Goal: Answer question/provide support: Share knowledge or assist other users

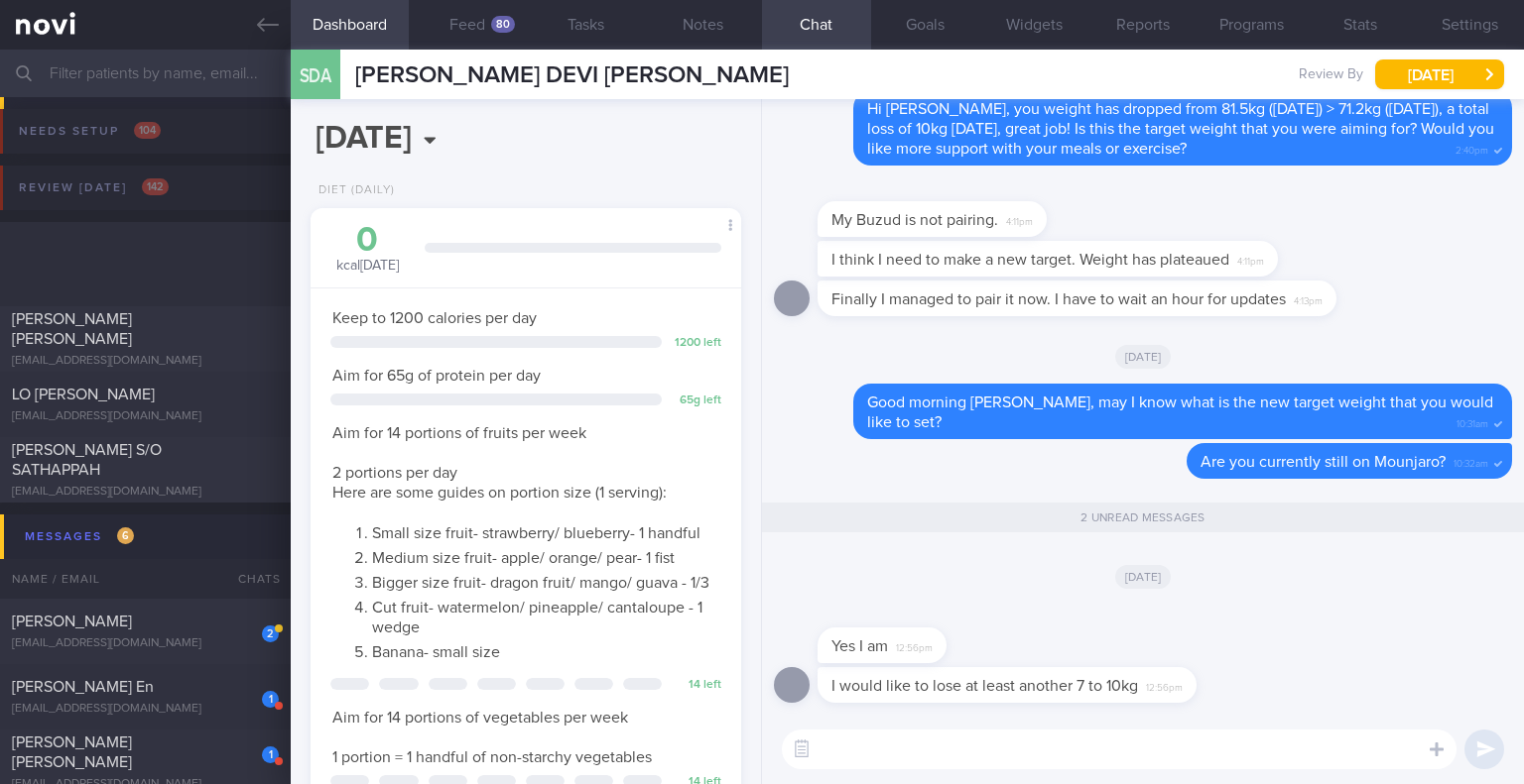
select select "9"
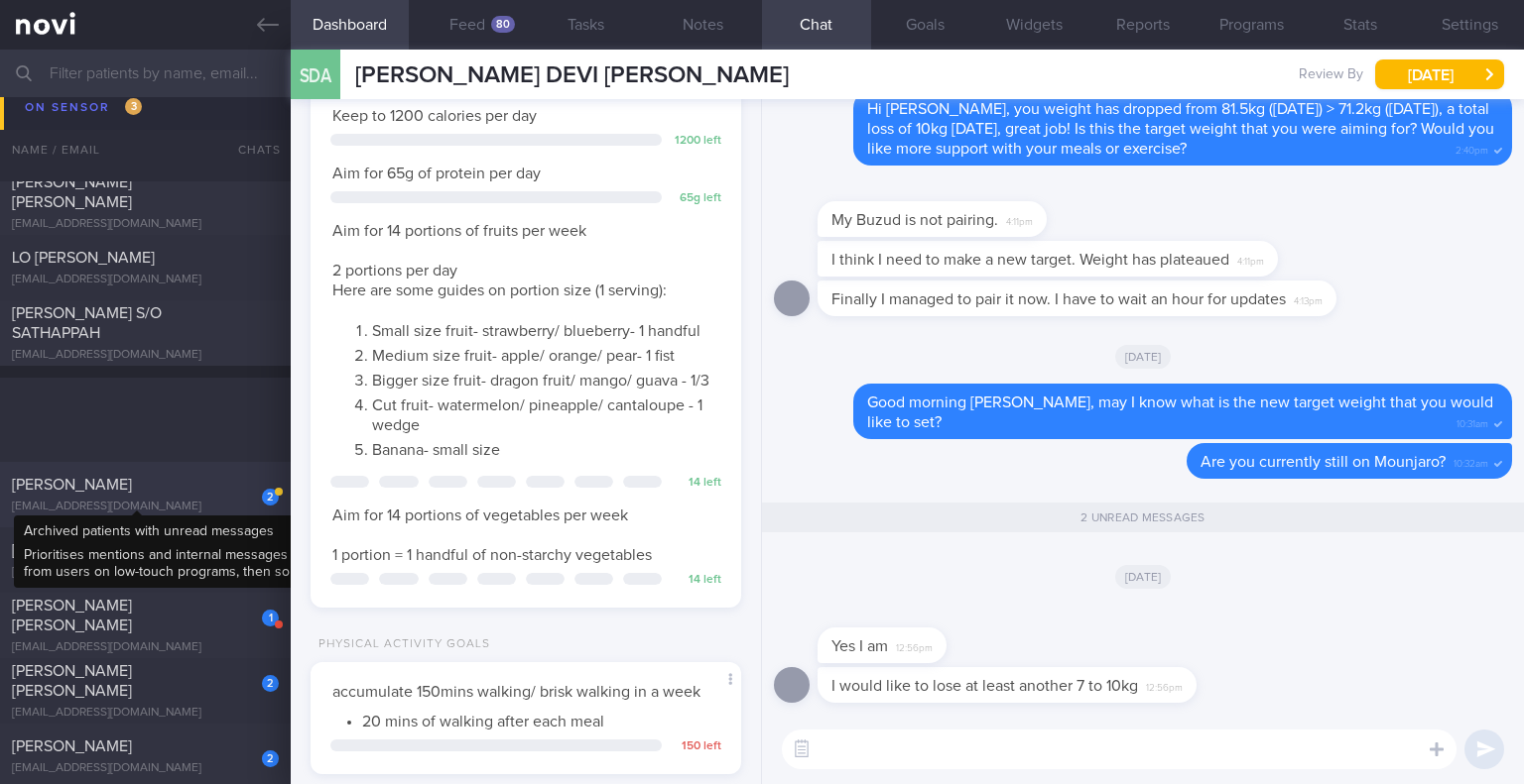
scroll to position [533, 0]
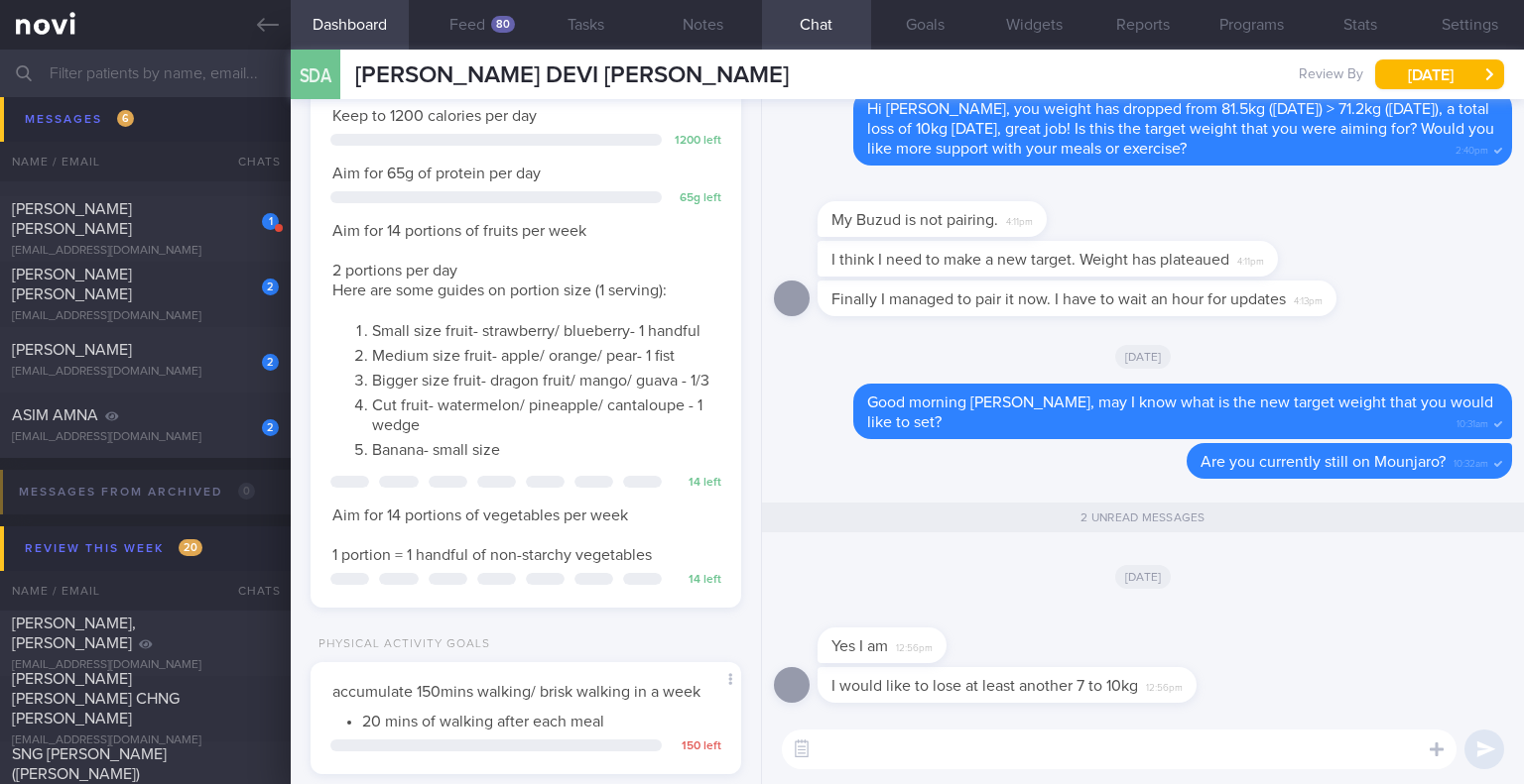
click at [992, 568] on div "[DATE]" at bounding box center [1142, 576] width 738 height 56
click at [1061, 758] on textarea at bounding box center [1118, 750] width 675 height 40
click at [1051, 23] on button "Widgets" at bounding box center [1033, 25] width 109 height 50
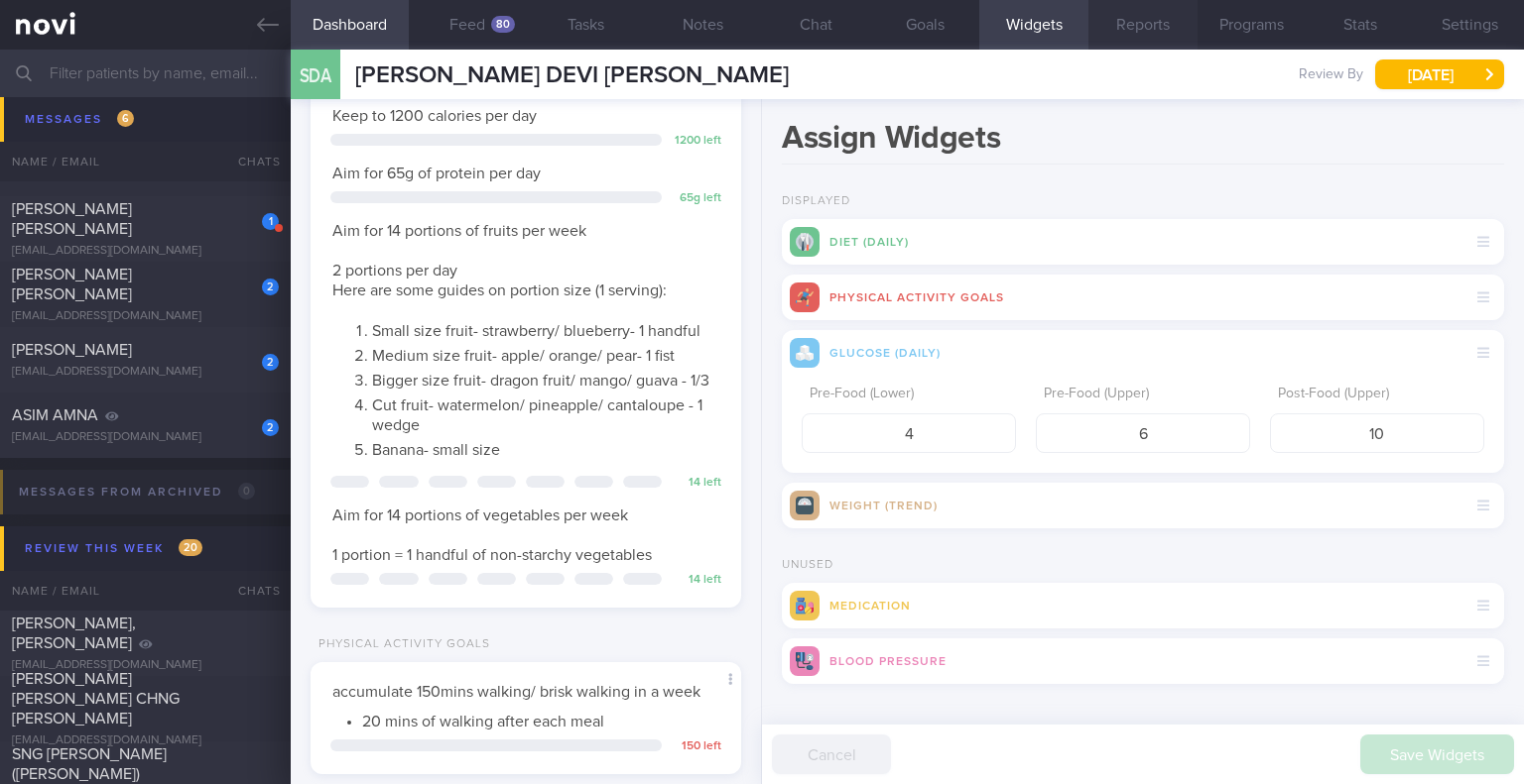
click at [1111, 27] on button "Reports" at bounding box center [1142, 25] width 109 height 50
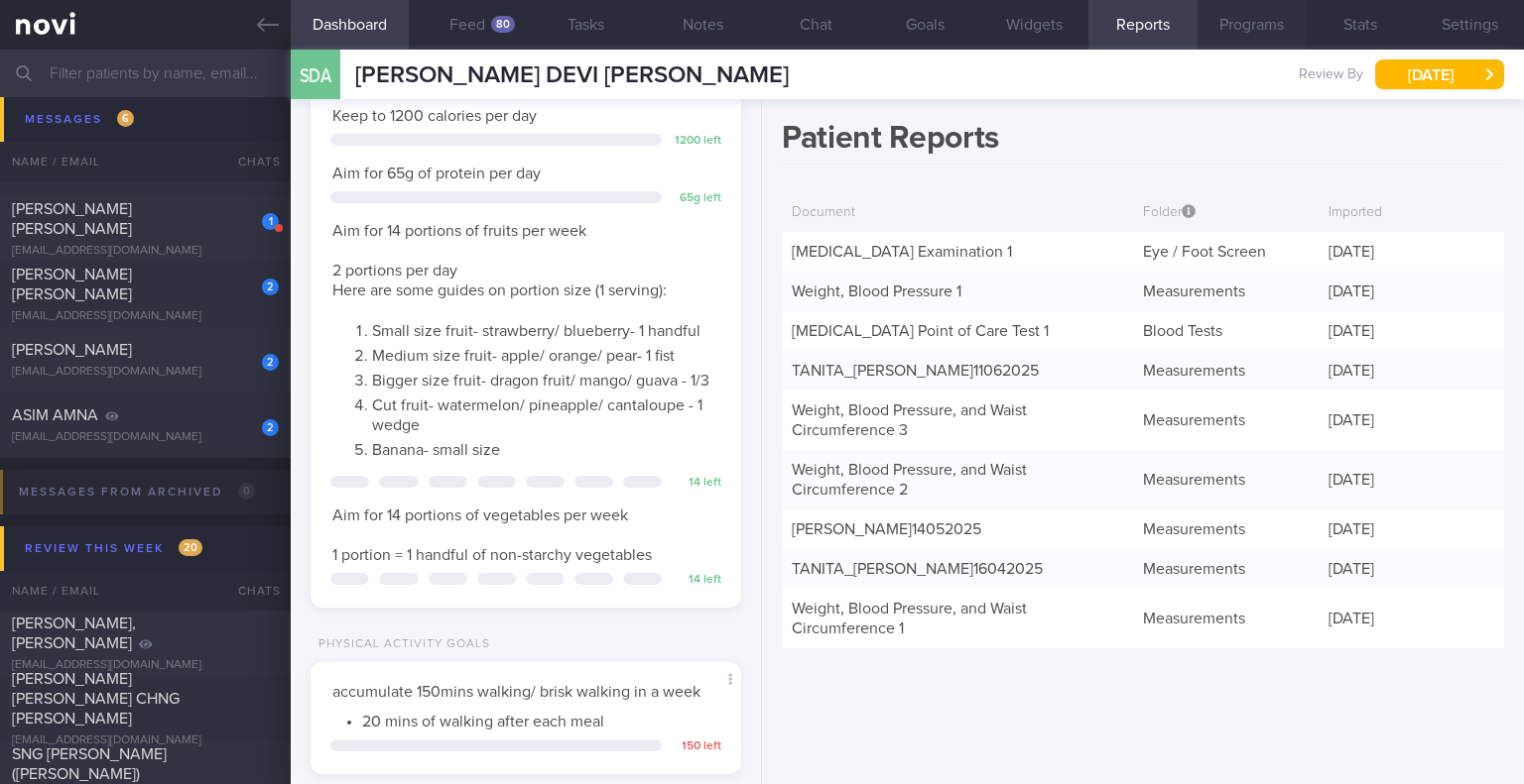
click at [1237, 25] on button "Programs" at bounding box center [1251, 25] width 109 height 50
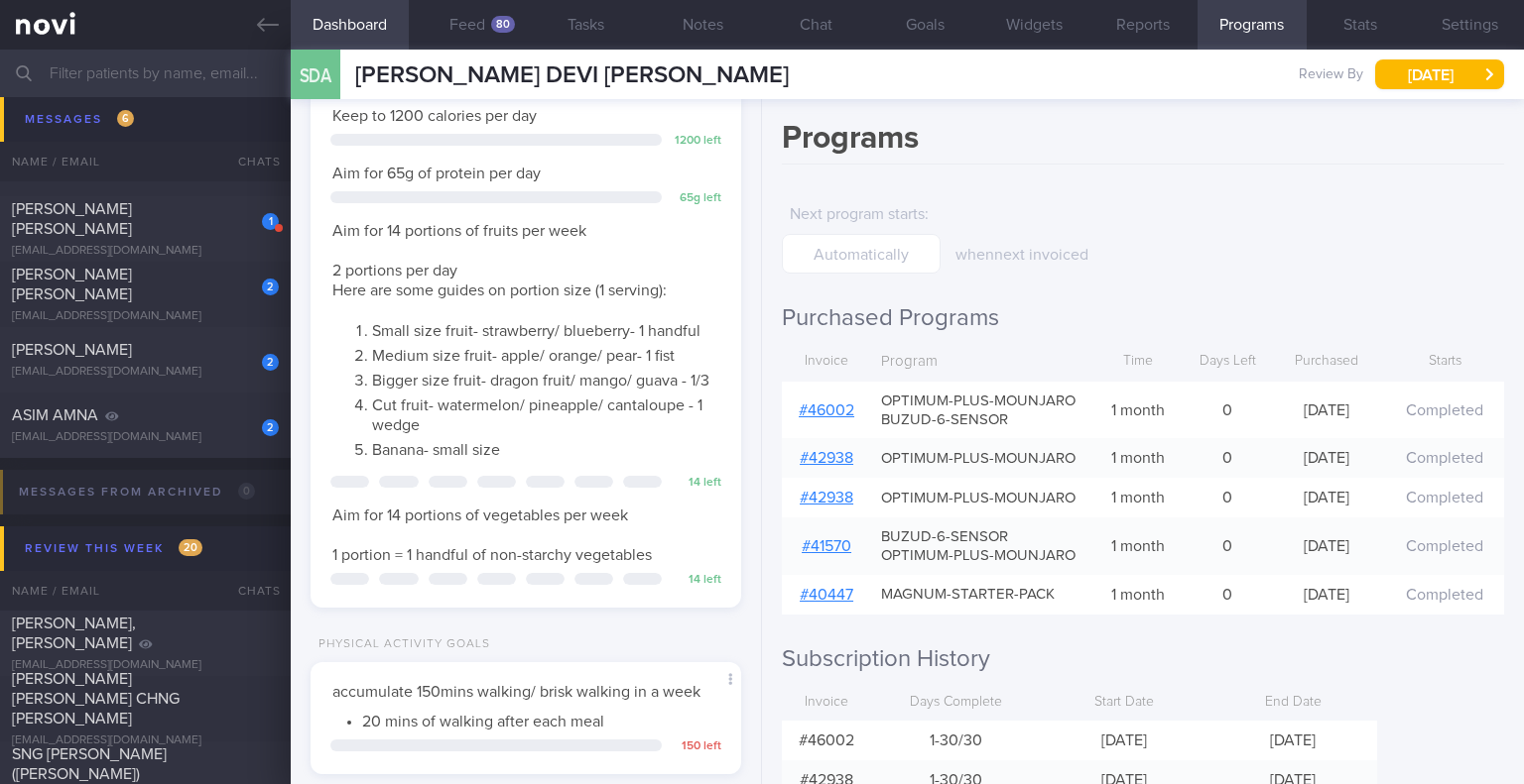
click at [852, 418] on link "# 46002" at bounding box center [826, 410] width 56 height 16
click at [797, 27] on button "Chat" at bounding box center [815, 25] width 109 height 50
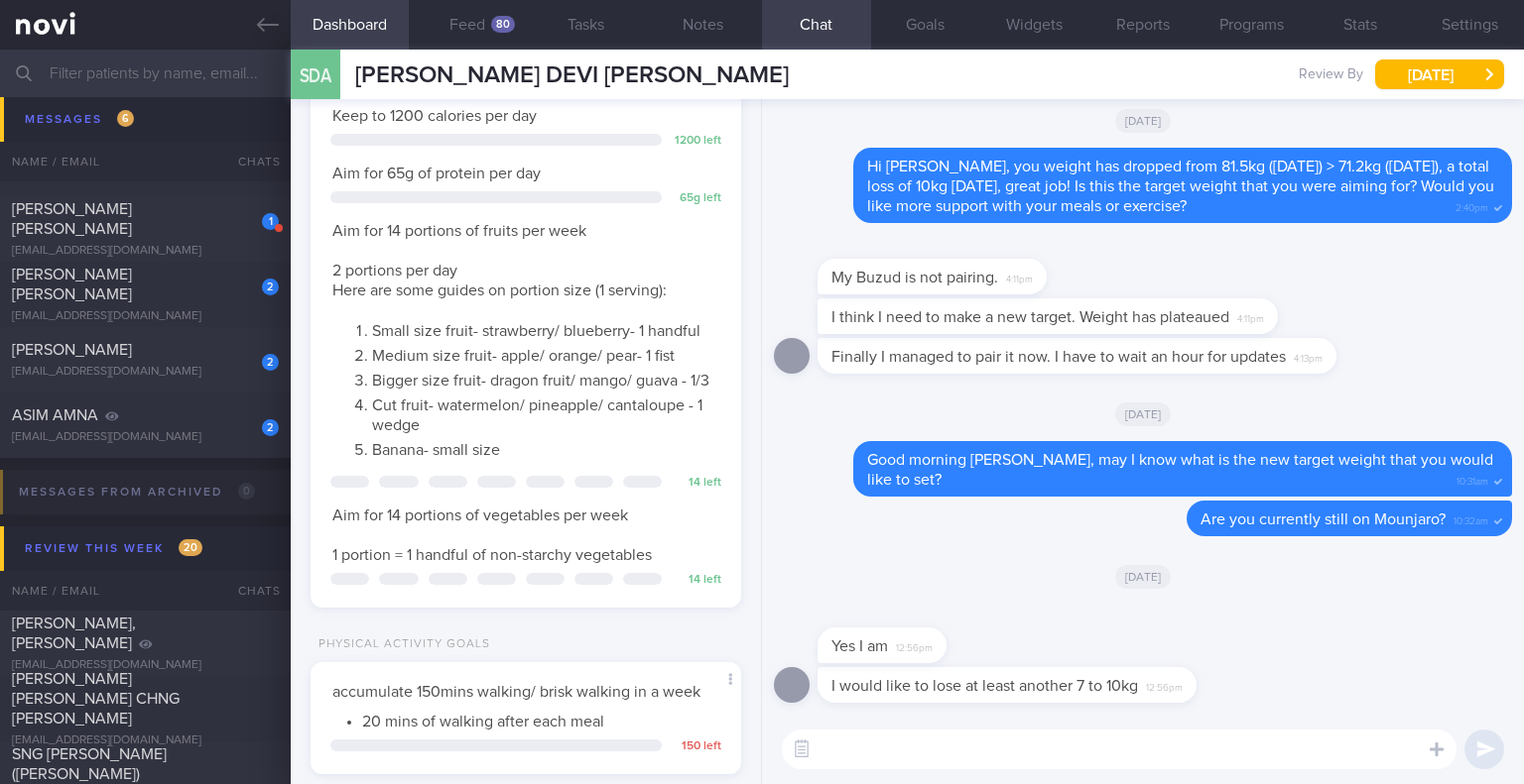
click at [978, 753] on textarea at bounding box center [1118, 750] width 675 height 40
click at [1234, 19] on button "Programs" at bounding box center [1251, 25] width 109 height 50
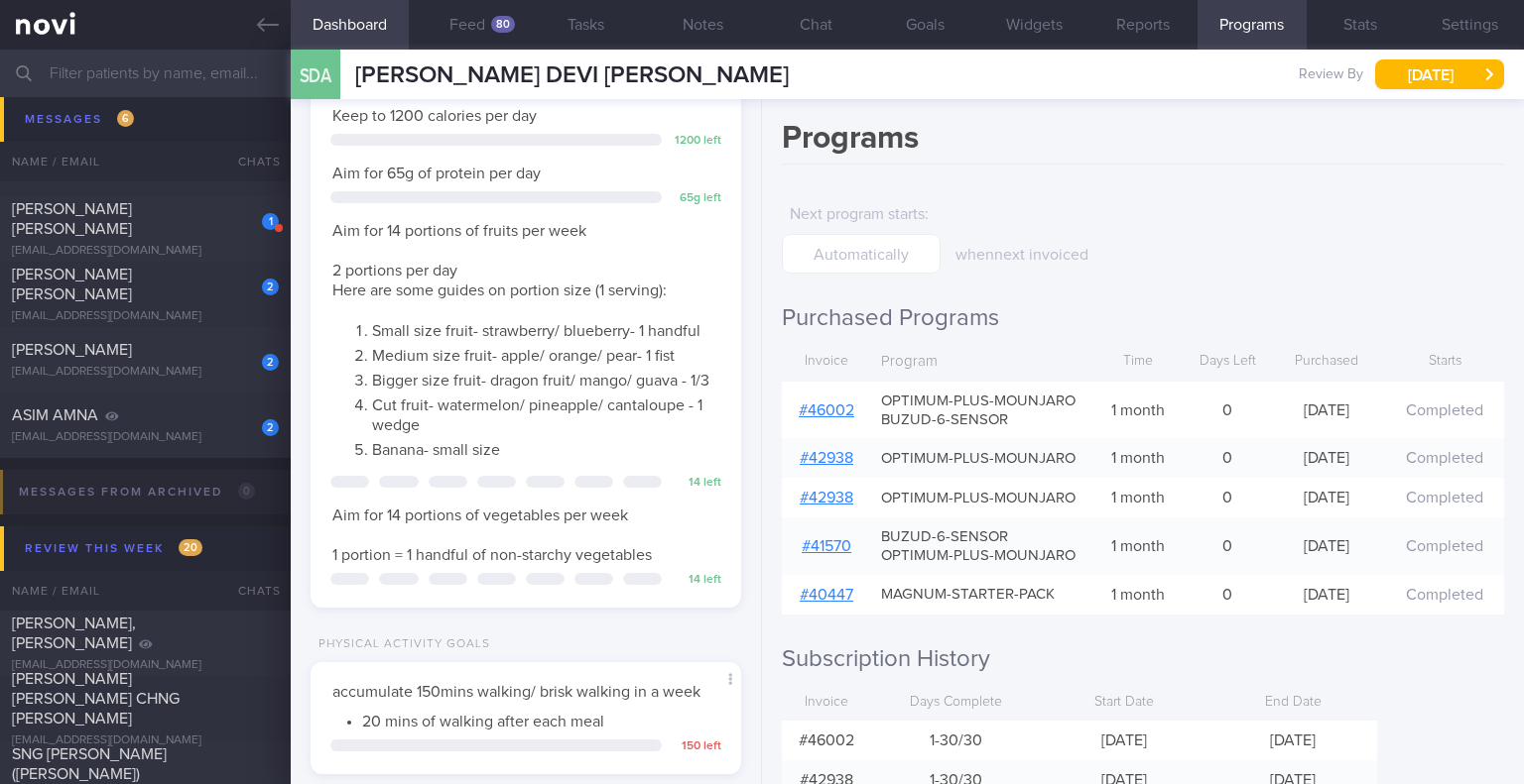
click at [1201, 169] on div "Programs Next program starts : when next invoiced Purchased Programs Invoice Pr…" at bounding box center [1142, 442] width 762 height 685
click at [1031, 28] on button "Widgets" at bounding box center [1033, 25] width 109 height 50
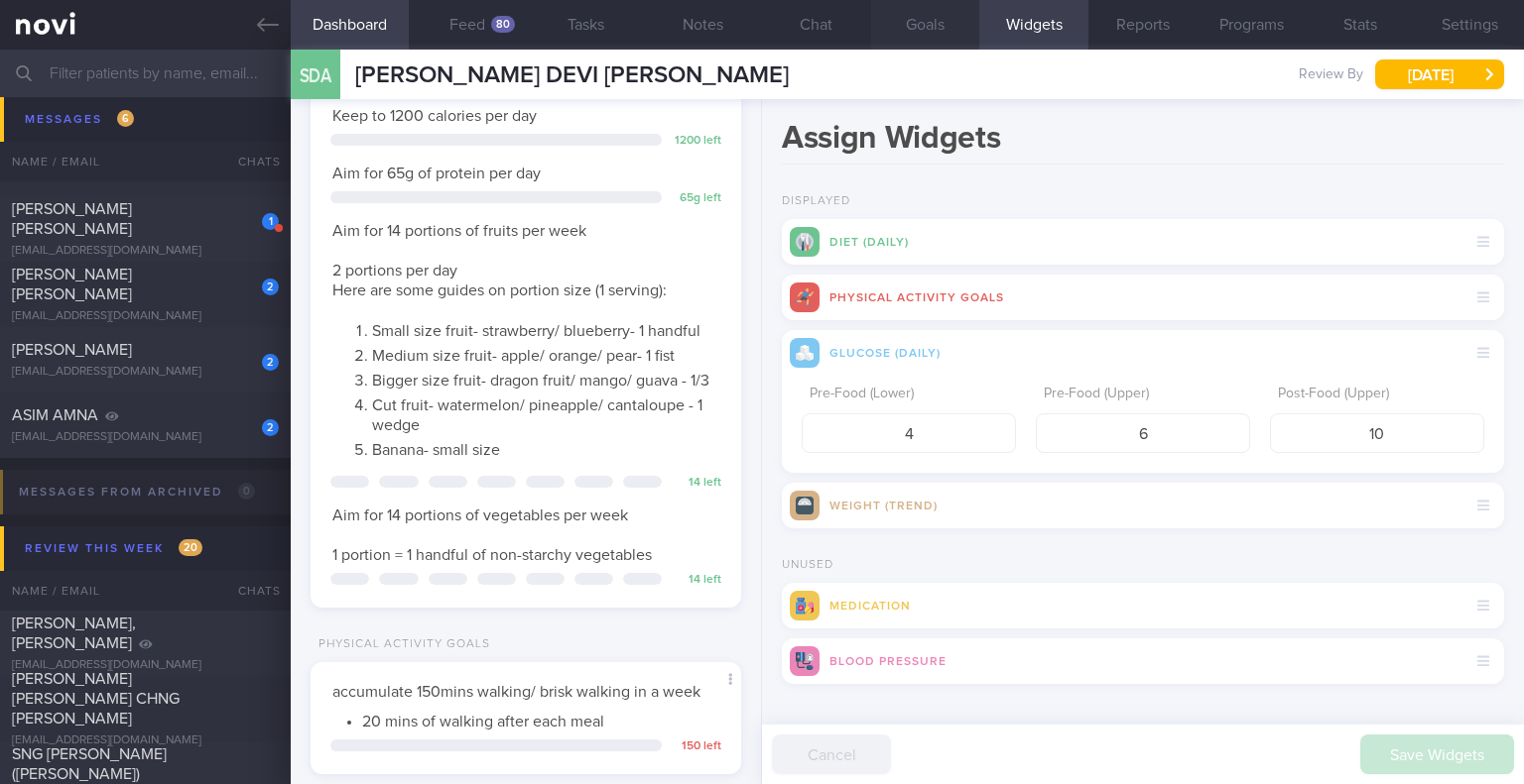
click at [933, 27] on button "Goals" at bounding box center [925, 25] width 109 height 50
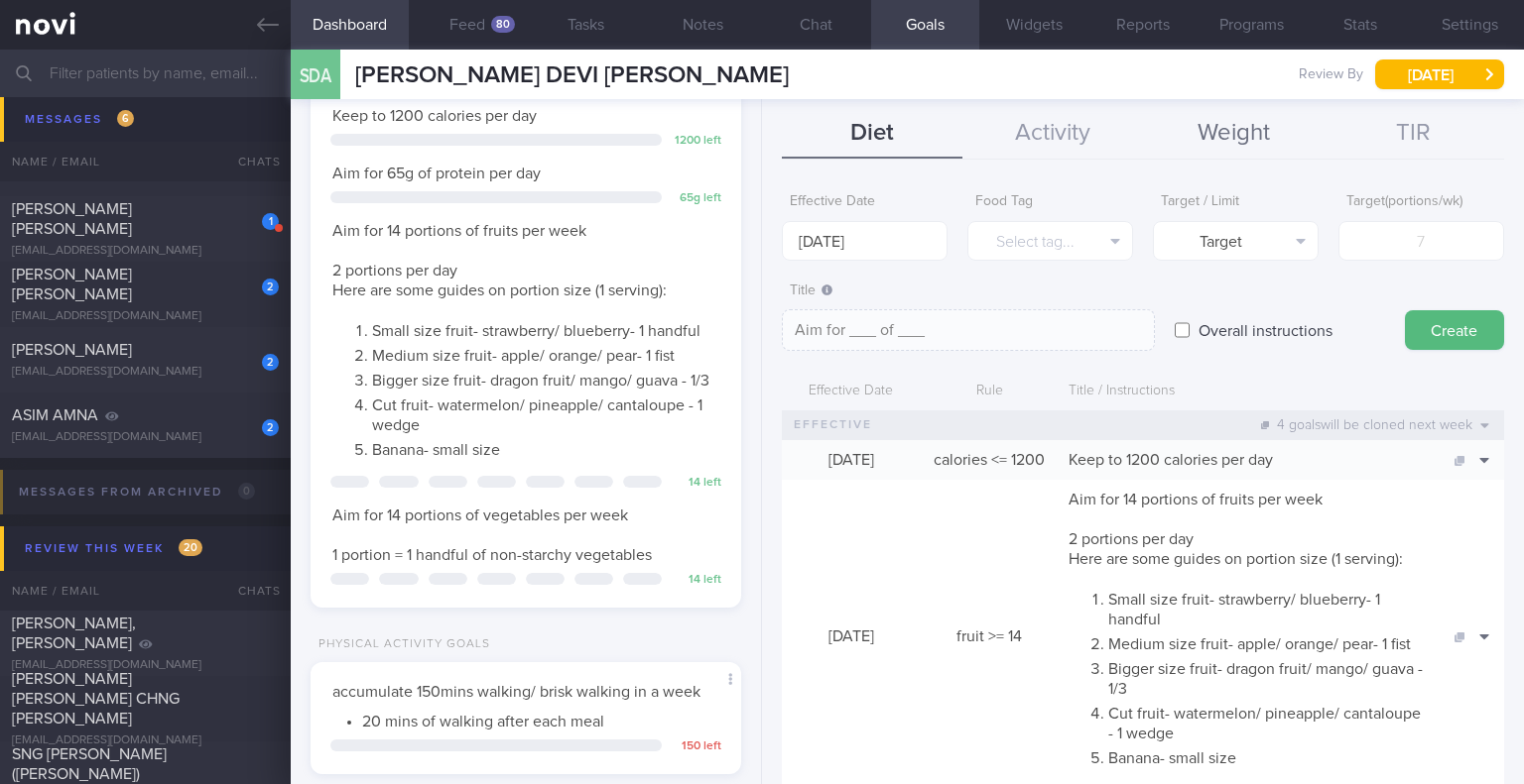
click at [1282, 130] on button "Weight" at bounding box center [1233, 133] width 180 height 50
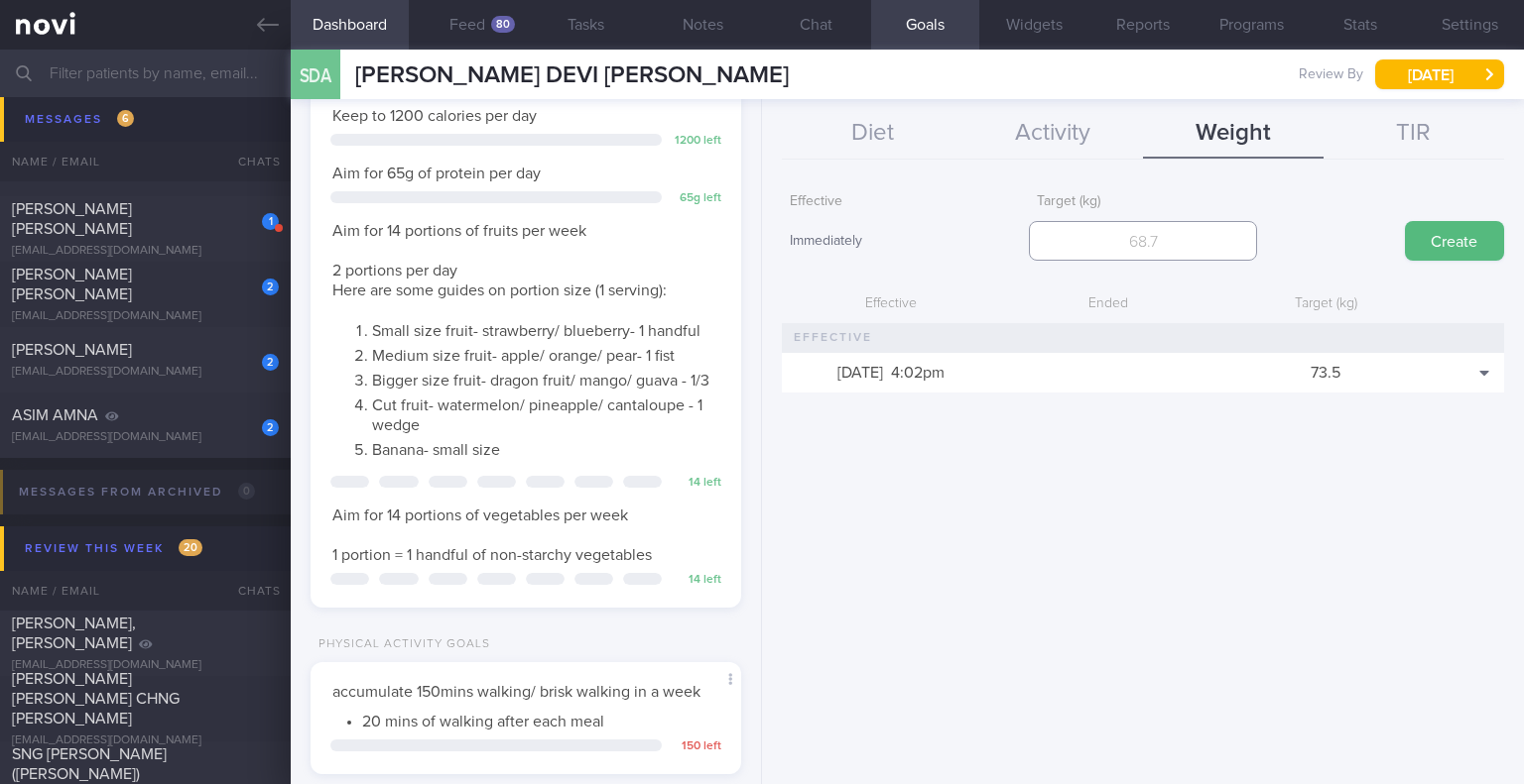
click at [1154, 245] on input "number" at bounding box center [1142, 241] width 227 height 40
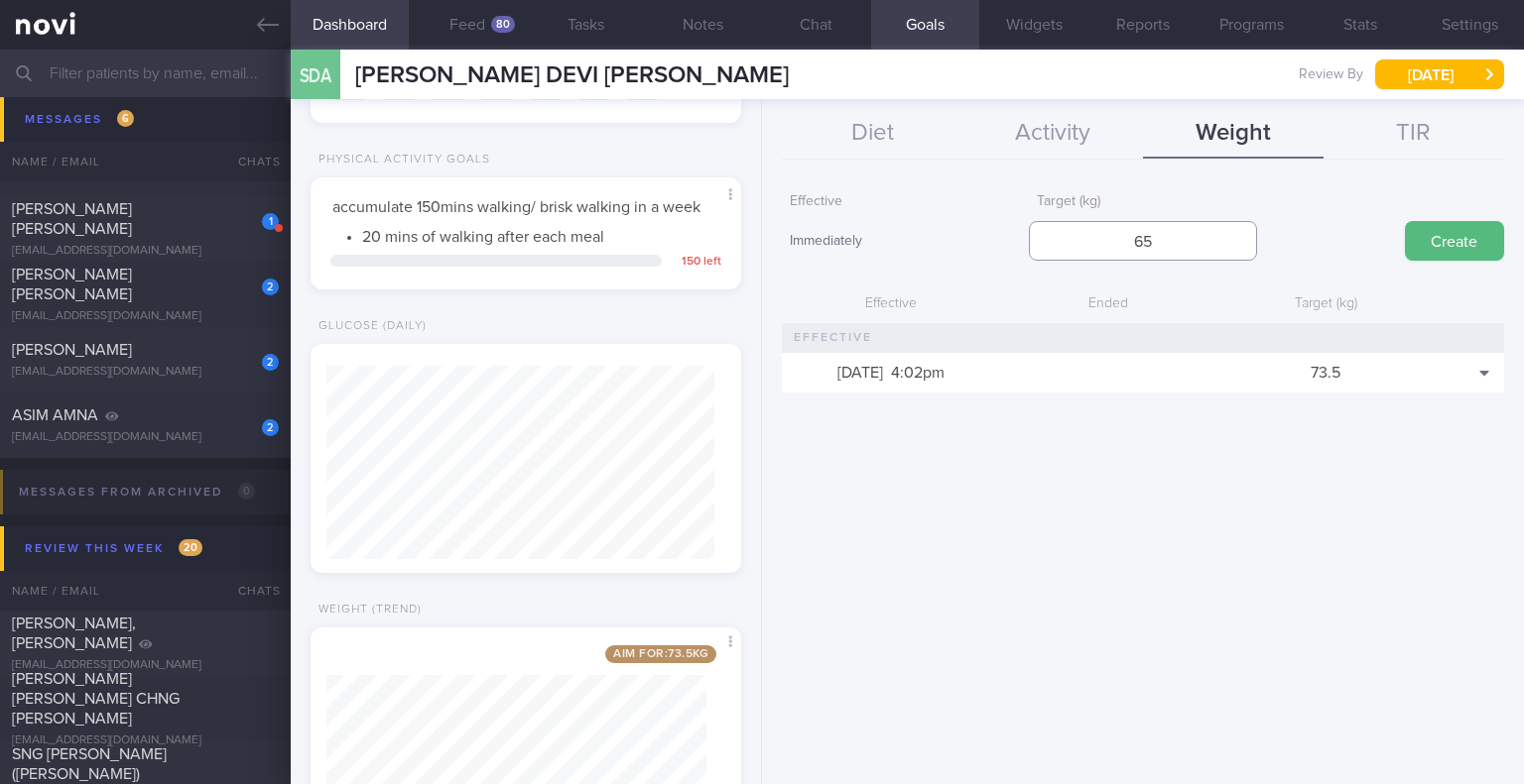
scroll to position [849, 0]
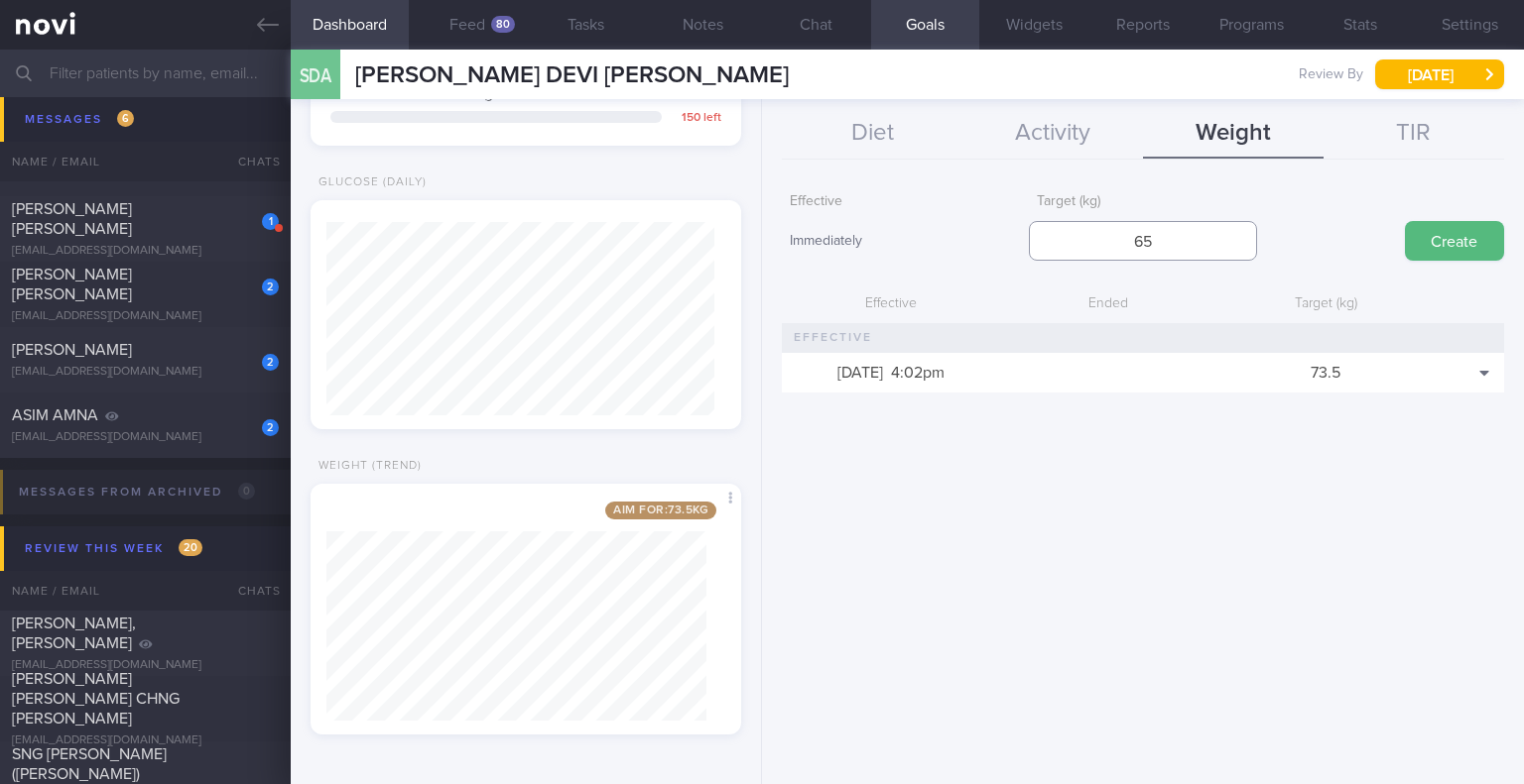
click at [1154, 240] on input "65" at bounding box center [1142, 241] width 227 height 40
type input "64"
click at [1469, 250] on button "Create" at bounding box center [1454, 241] width 100 height 40
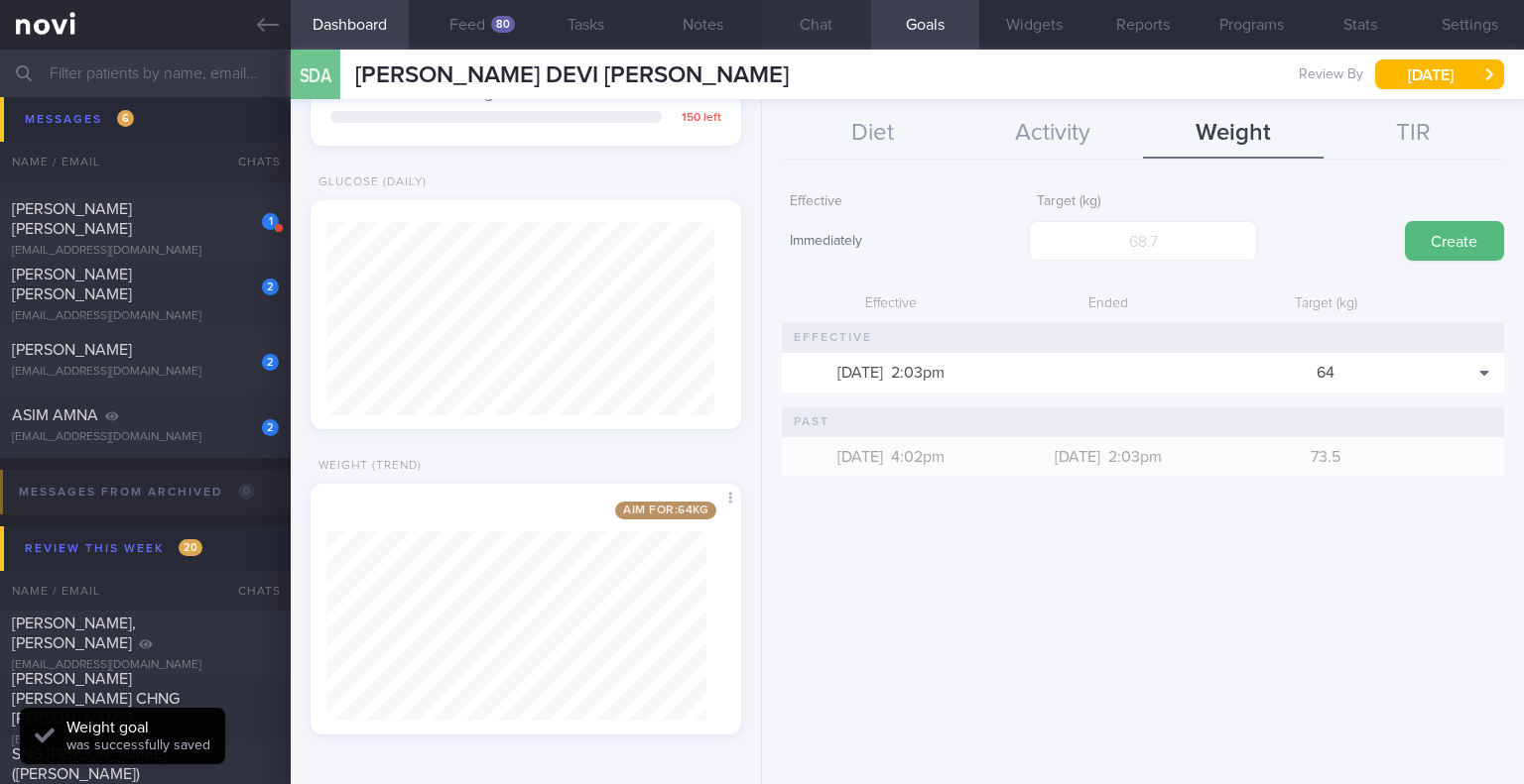
click at [802, 24] on button "Chat" at bounding box center [815, 25] width 109 height 50
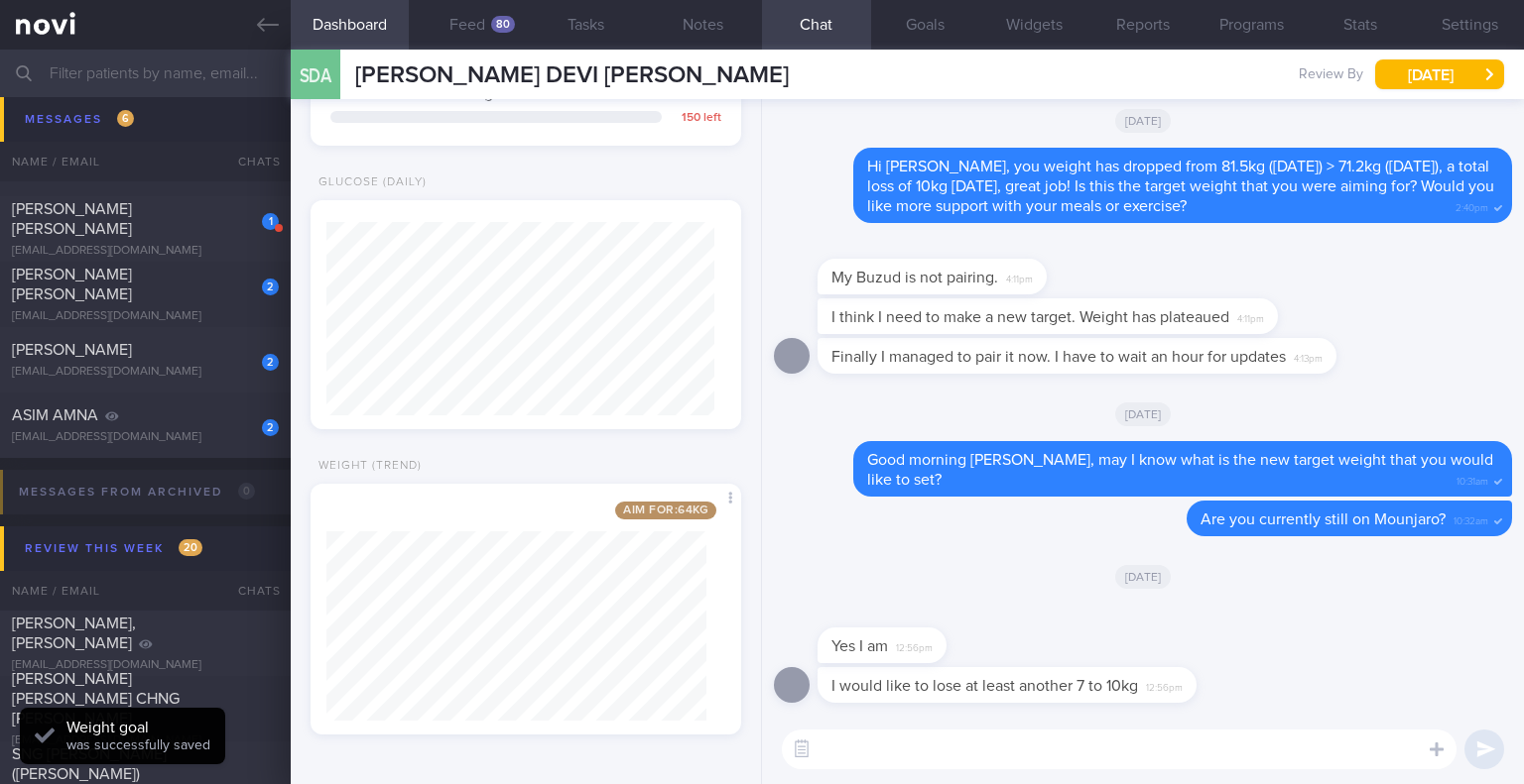
click at [1027, 755] on textarea at bounding box center [1118, 750] width 675 height 40
type textarea "N"
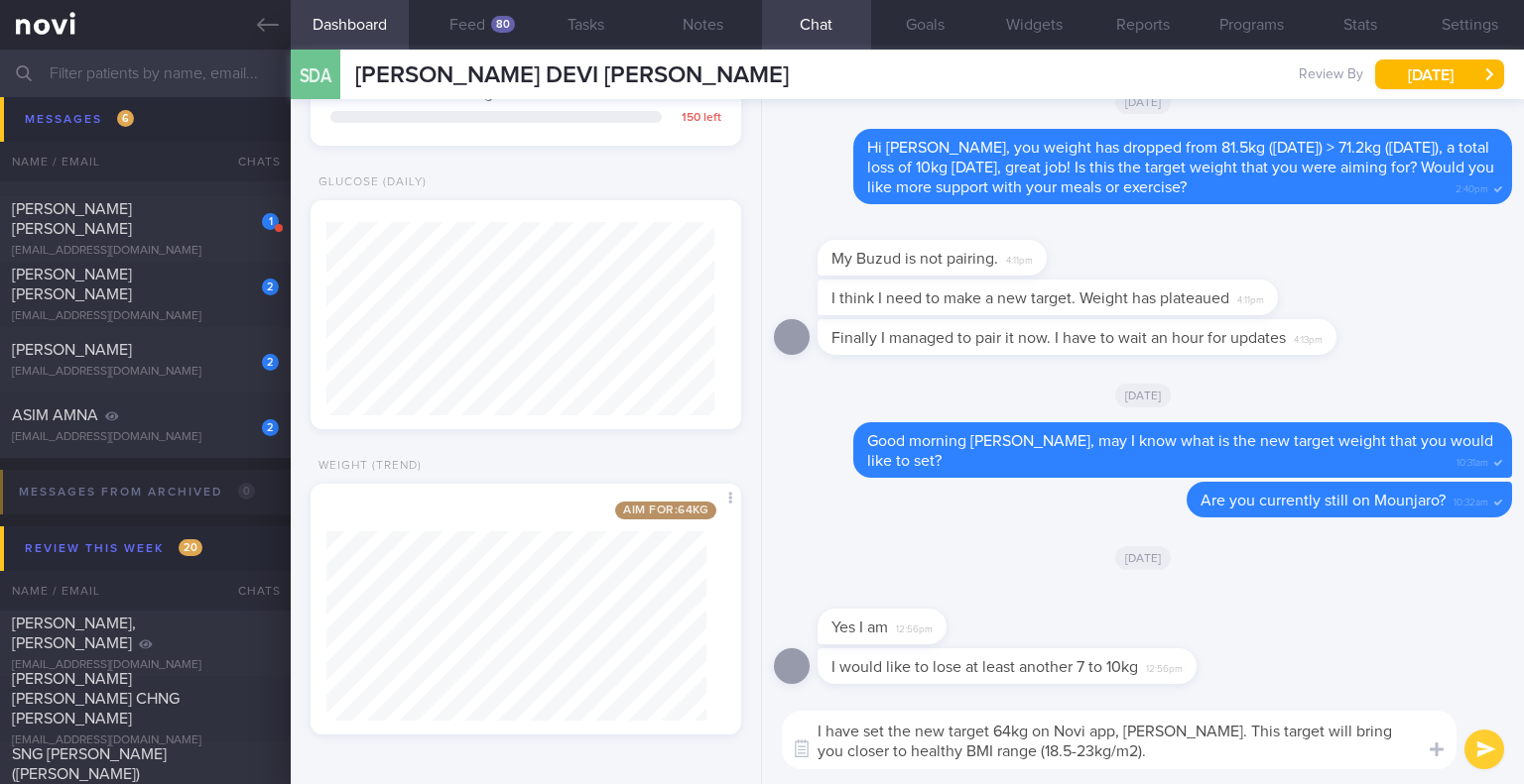
click at [1125, 758] on textarea "I have set the new target 64kg on Novi app, Sheila. This target will bring you …" at bounding box center [1118, 740] width 675 height 59
click at [1254, 754] on textarea "I have set the new target 64kg on Novi app, Sheila. This target will bring you …" at bounding box center [1118, 740] width 675 height 59
type textarea "I have set the new target 64kg on Novi app, Sheila. This target will bring you …"
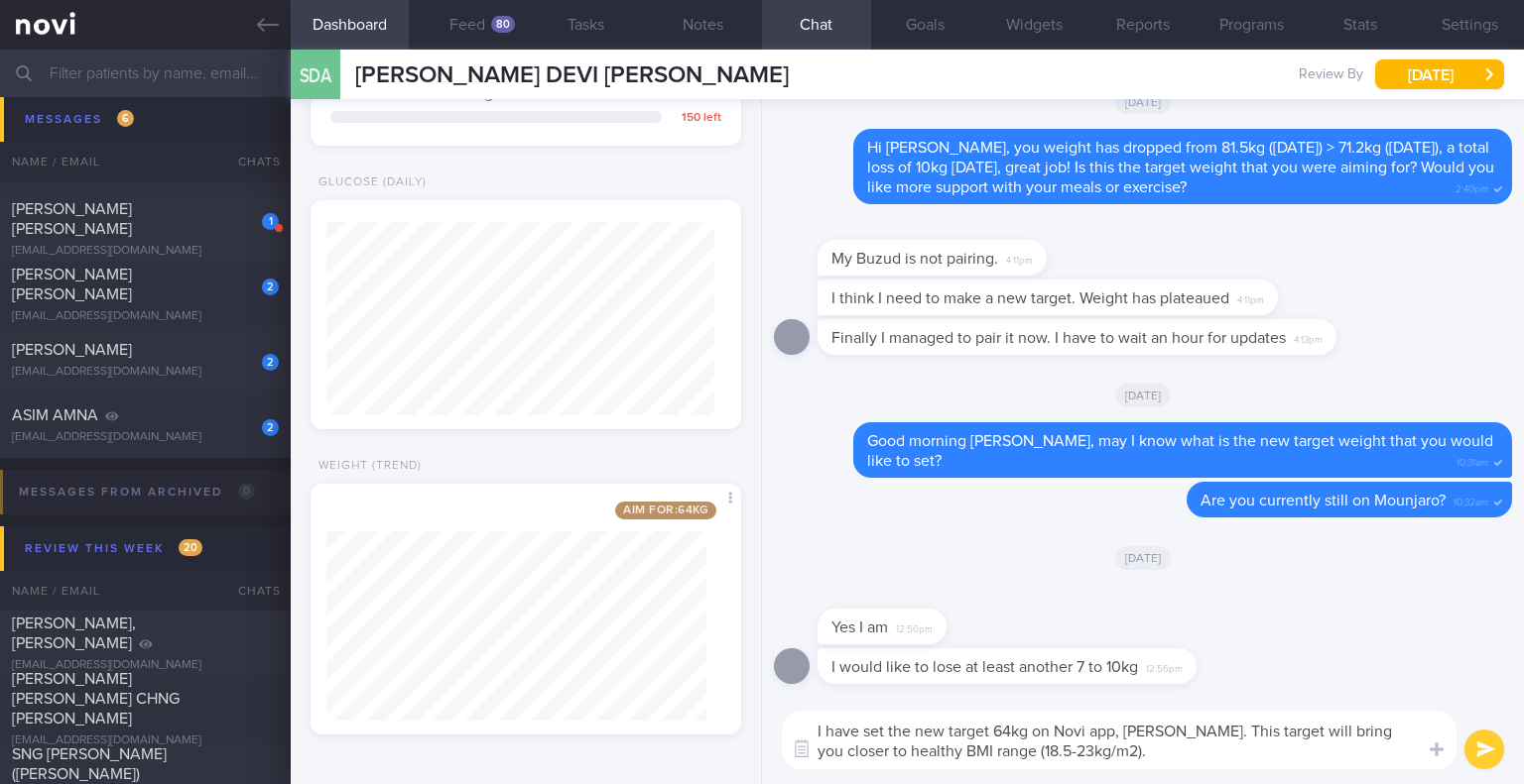
click at [1477, 749] on button "submit" at bounding box center [1484, 750] width 40 height 40
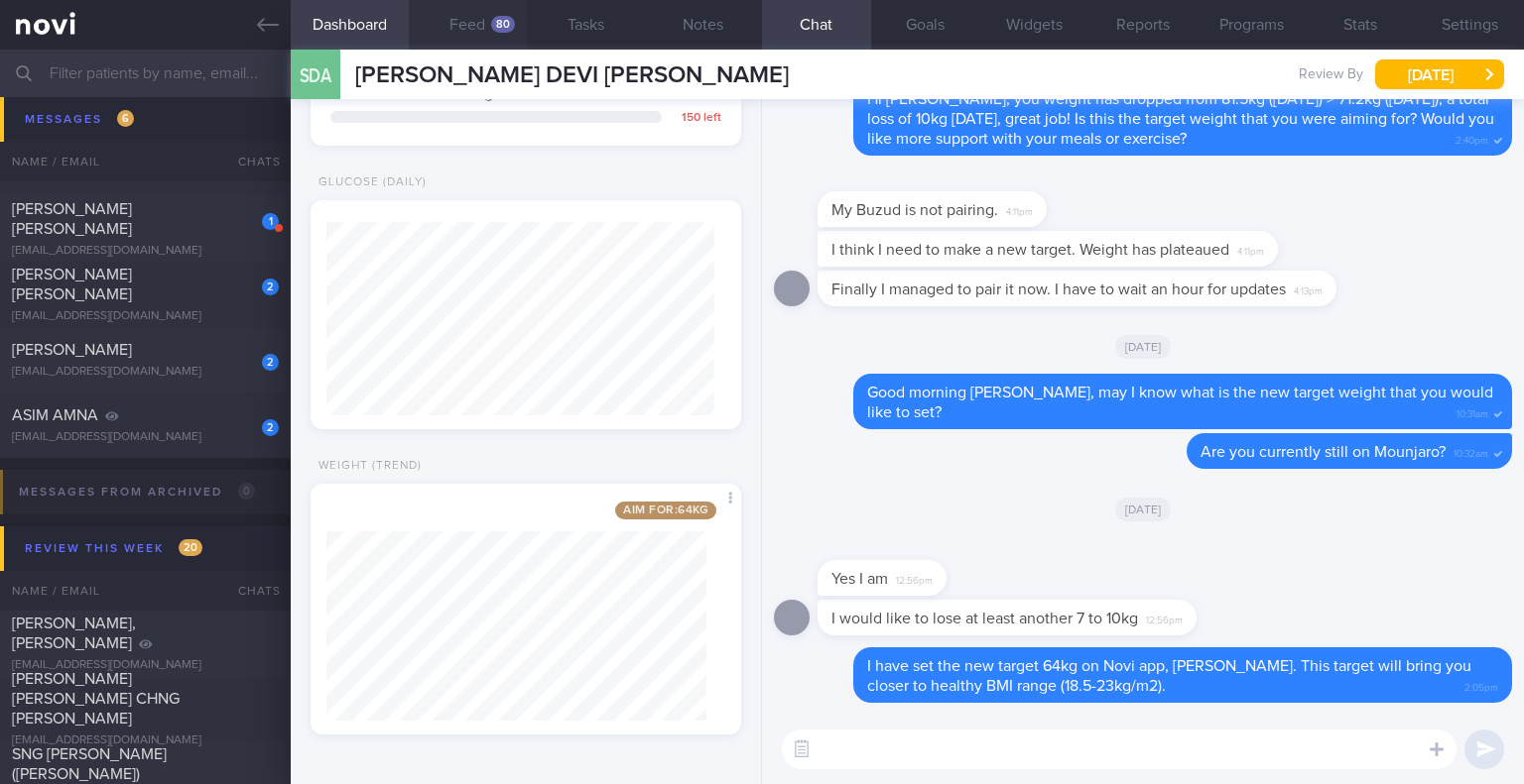
click at [488, 23] on button "Feed 80" at bounding box center [467, 25] width 118 height 50
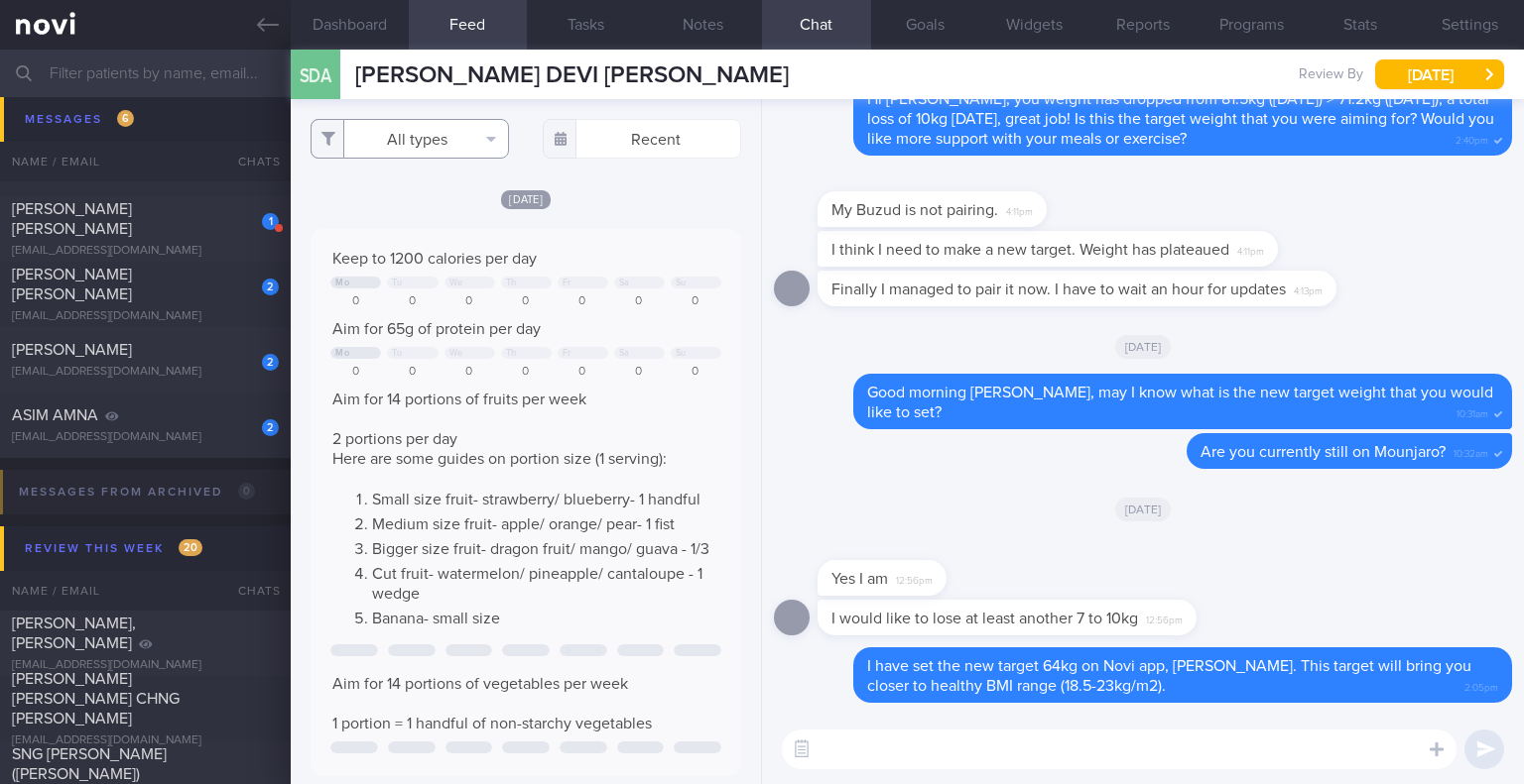
click at [423, 147] on button "All types" at bounding box center [410, 138] width 198 height 40
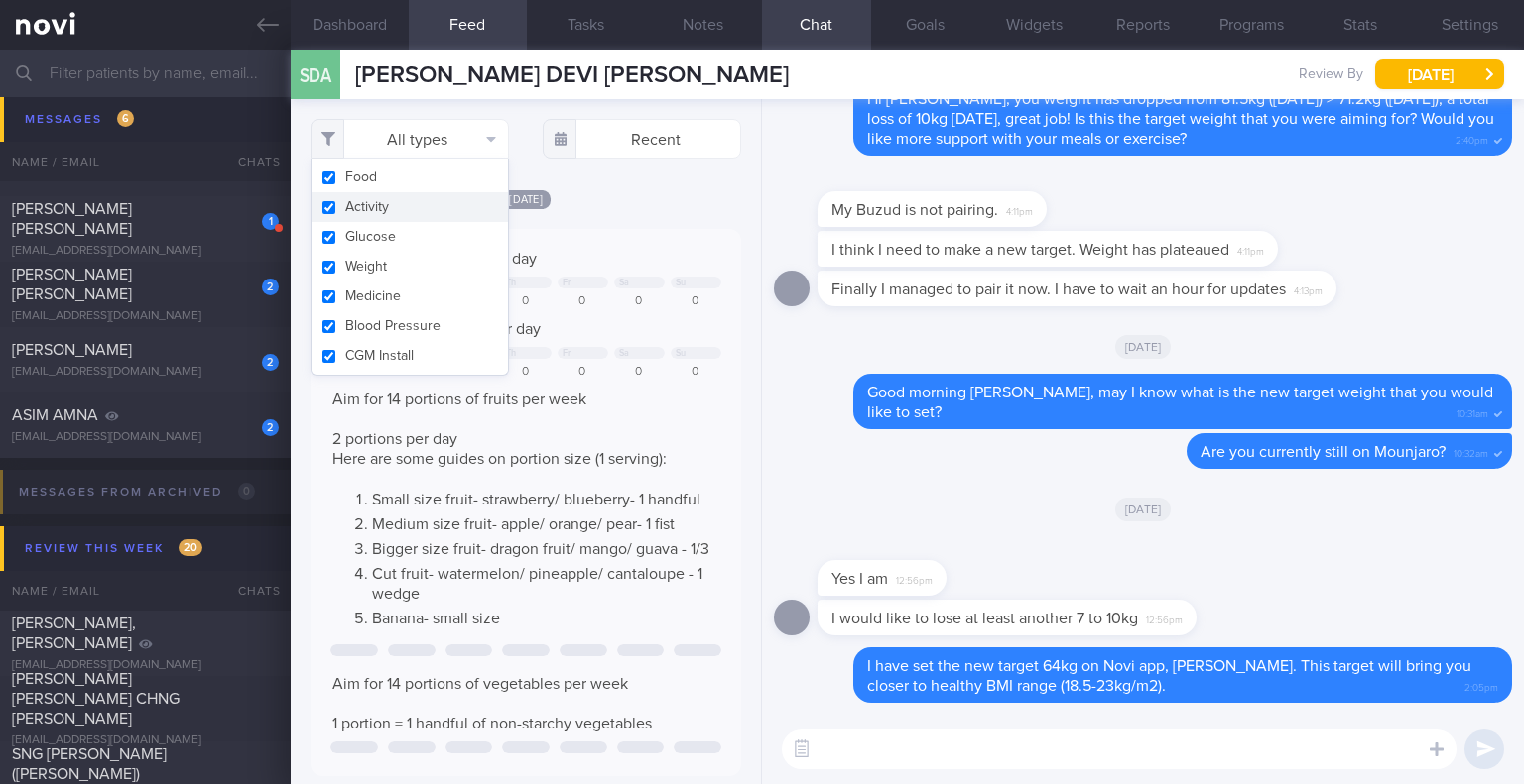
click at [417, 201] on button "Activity" at bounding box center [410, 207] width 196 height 30
checkbox input "false"
click at [637, 213] on div "Thu, 2 Oct Keep to 1200 calories per day Mo Tu We Fr Sa Su 0 0 0 355 0 0 0 Aim …" at bounding box center [526, 774] width 431 height 1172
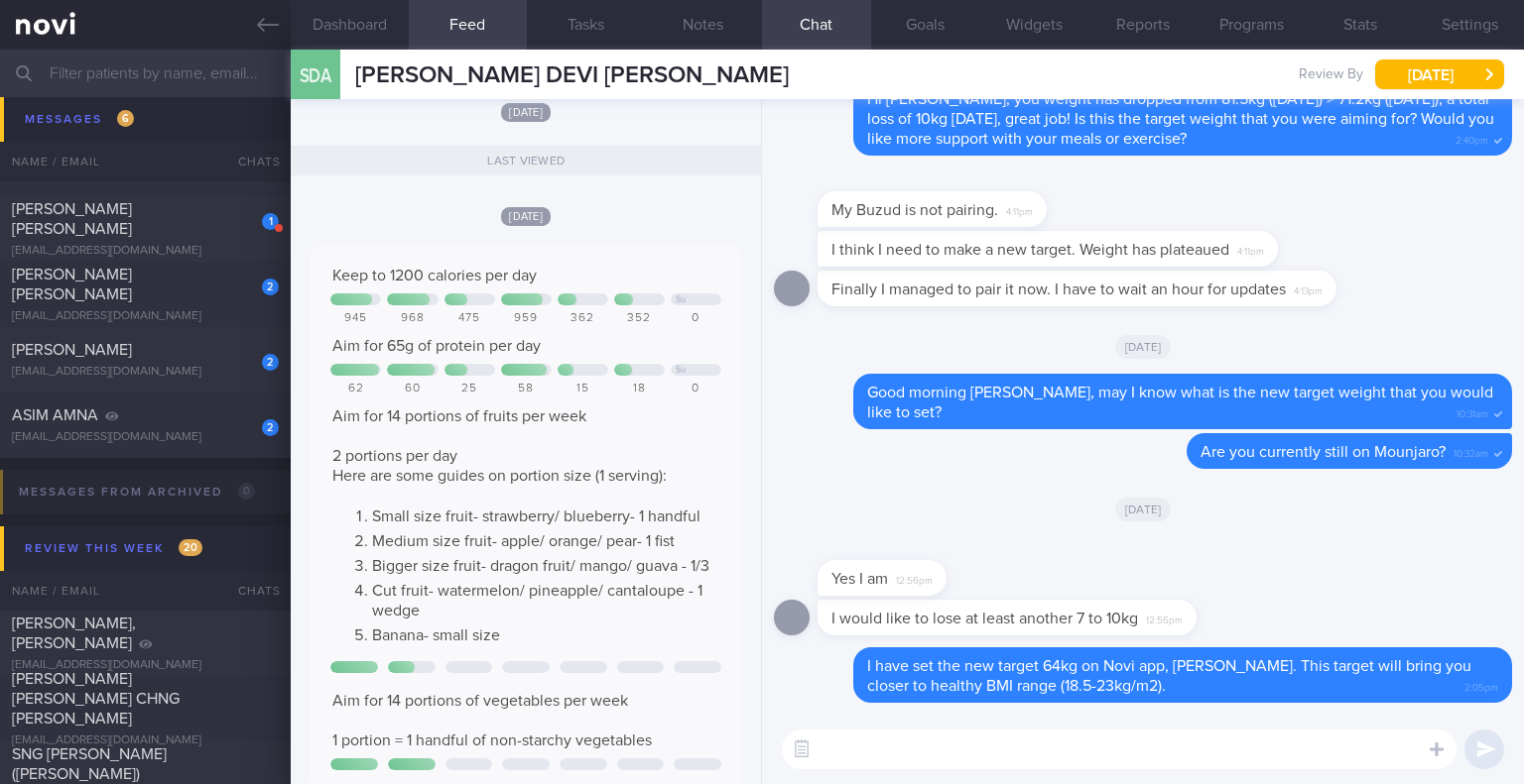
click at [1036, 738] on textarea at bounding box center [1118, 750] width 675 height 40
type textarea "D"
type textarea "A"
type textarea "H"
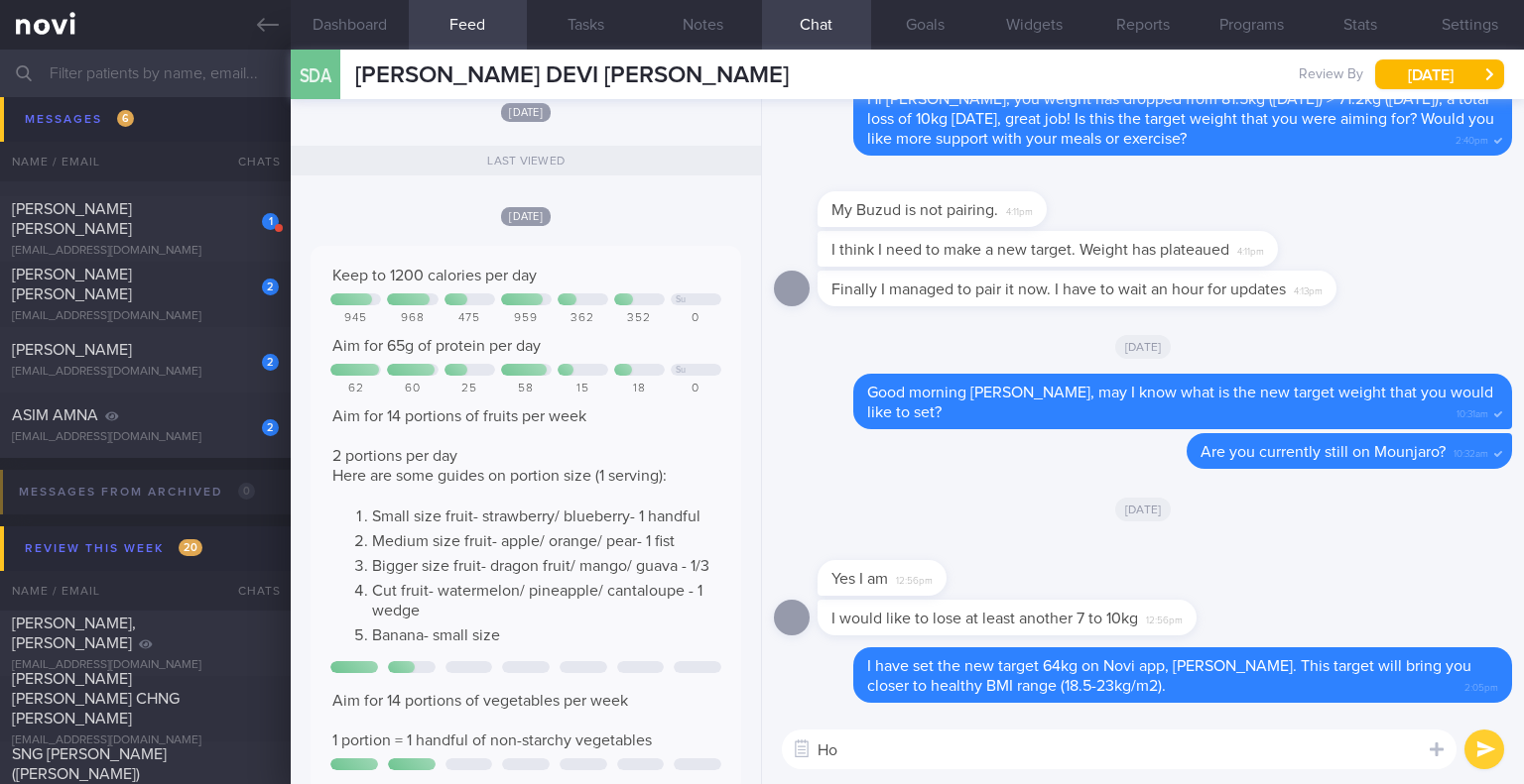
type textarea "H"
type textarea "L"
type textarea "D"
type textarea "F"
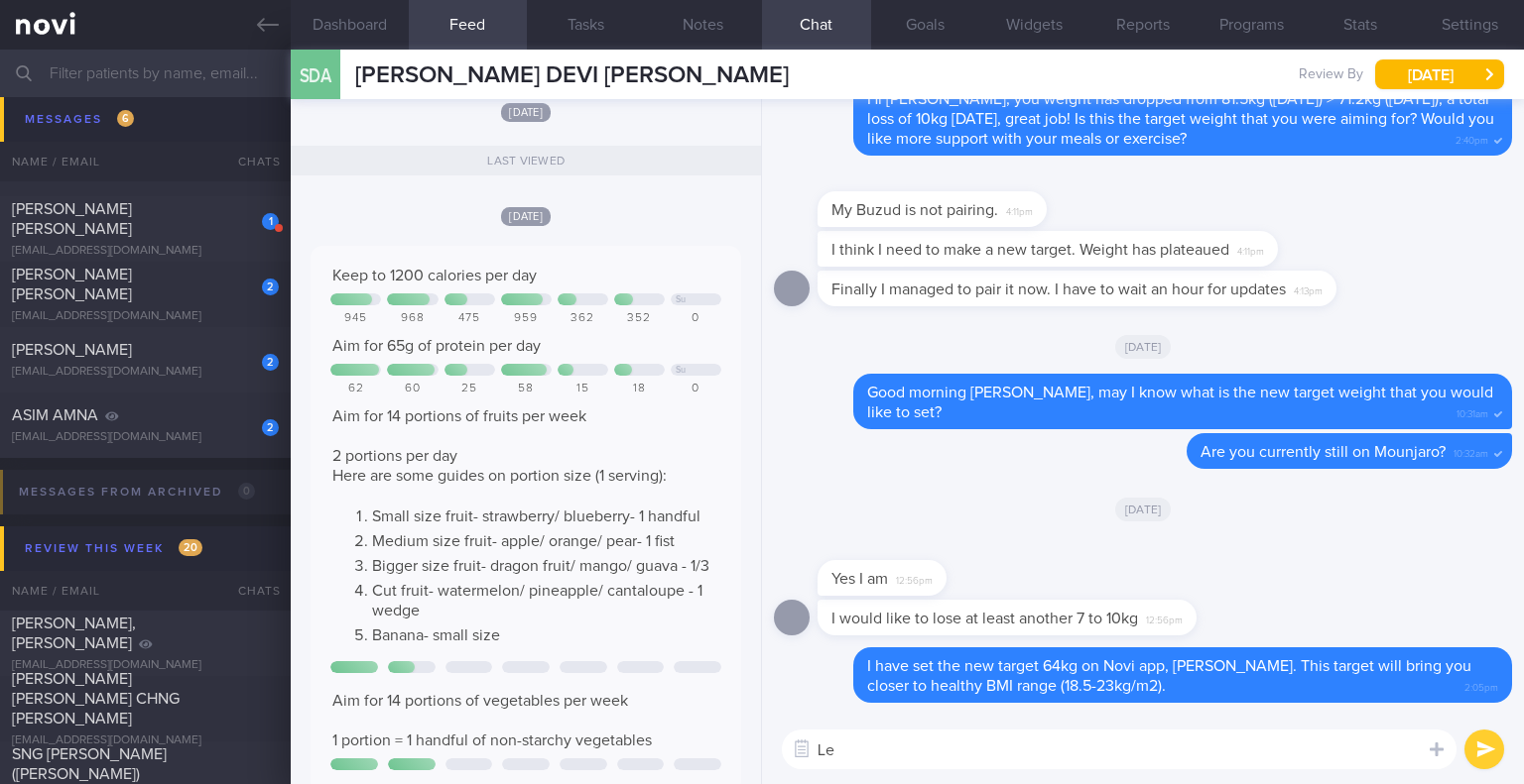
type textarea "L"
type textarea "I"
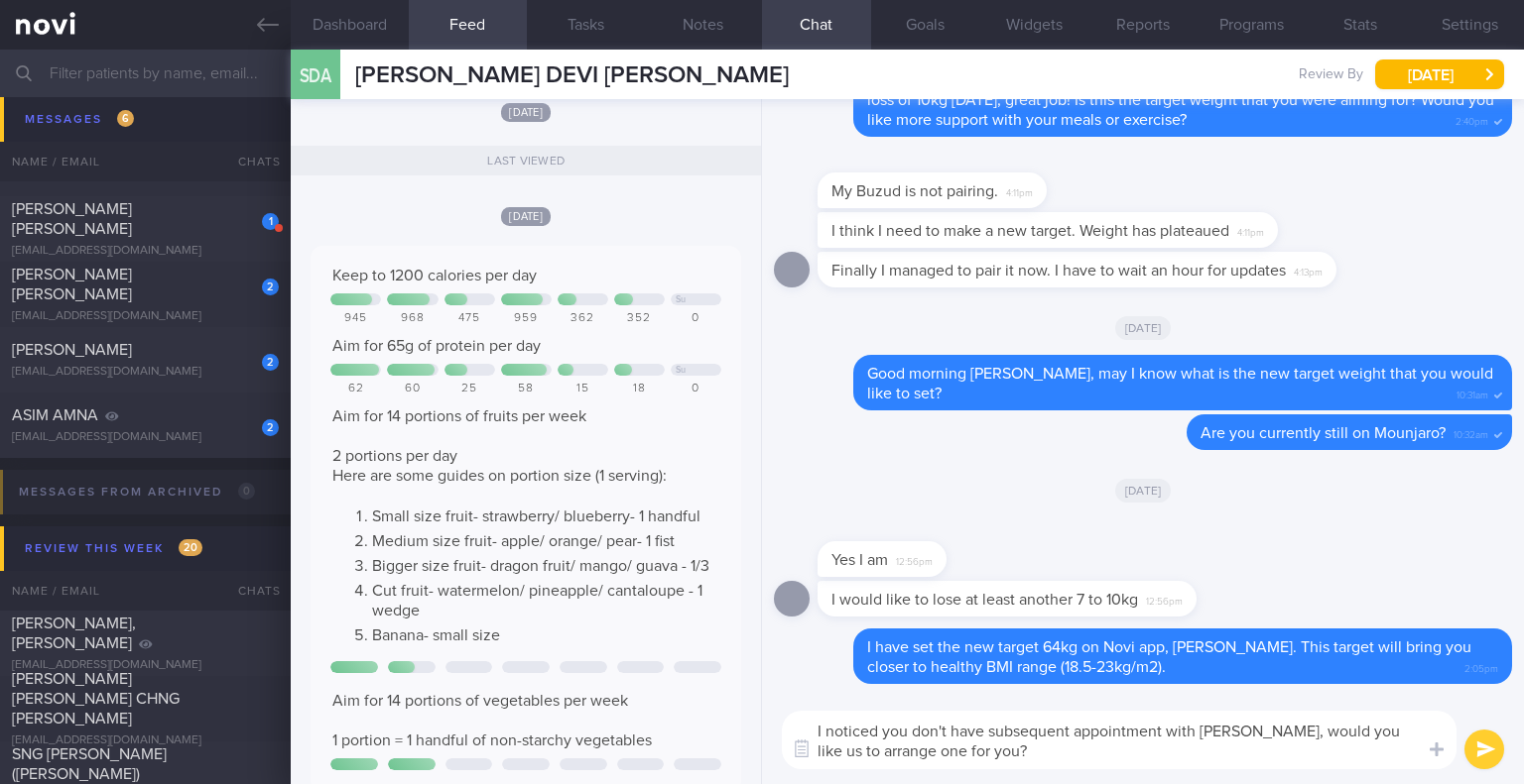
type textarea "I noticed you don't have subsequent appointment with Dr Yeo, would you like us …"
click at [1191, 750] on textarea "I noticed you don't have subsequent appointment with Dr Yeo, would you like us …" at bounding box center [1118, 740] width 675 height 59
click at [1468, 756] on button "submit" at bounding box center [1484, 750] width 40 height 40
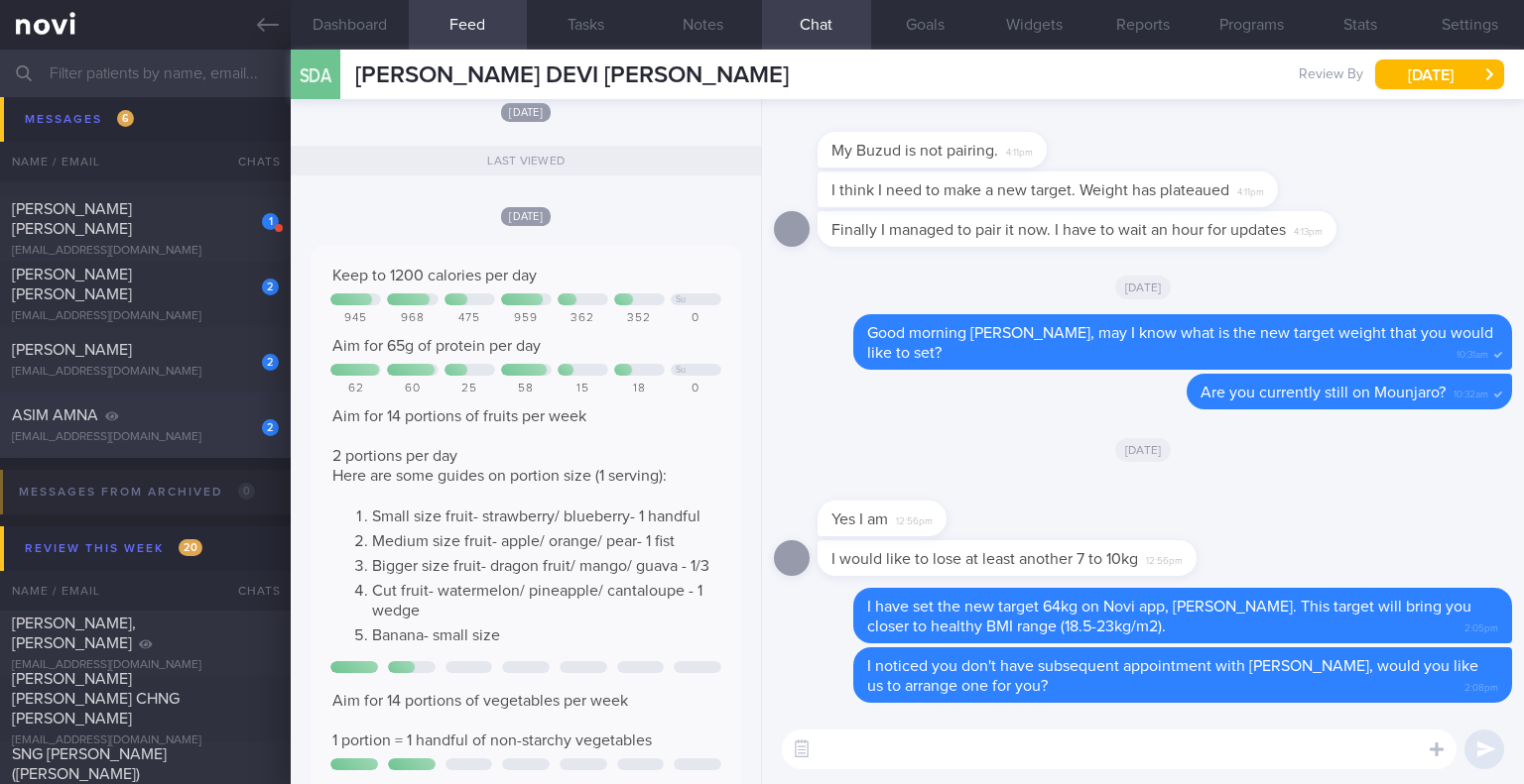
click at [154, 408] on div "ASIM AMNA" at bounding box center [143, 415] width 262 height 20
type input "[DATE]"
select select "8"
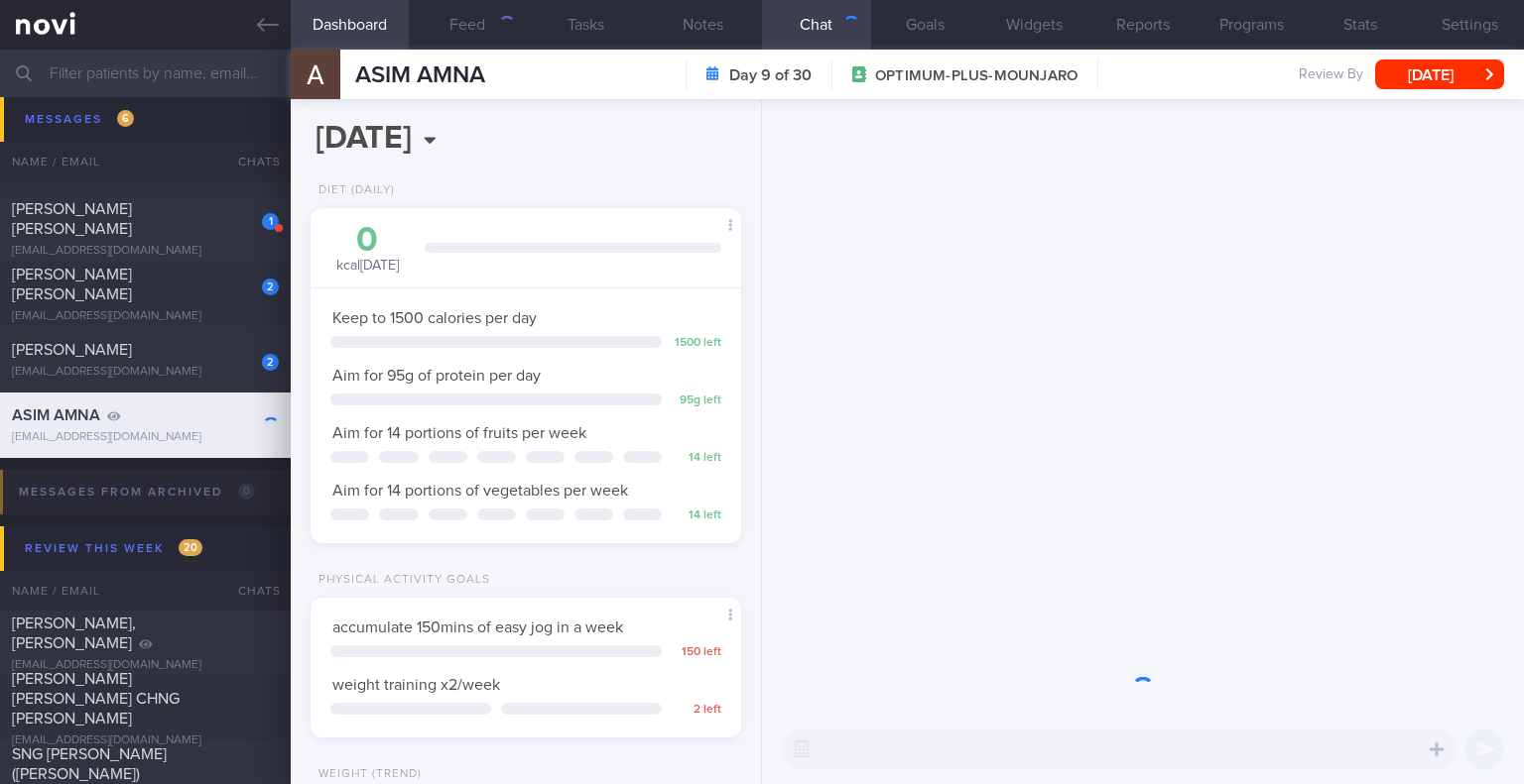
scroll to position [218, 380]
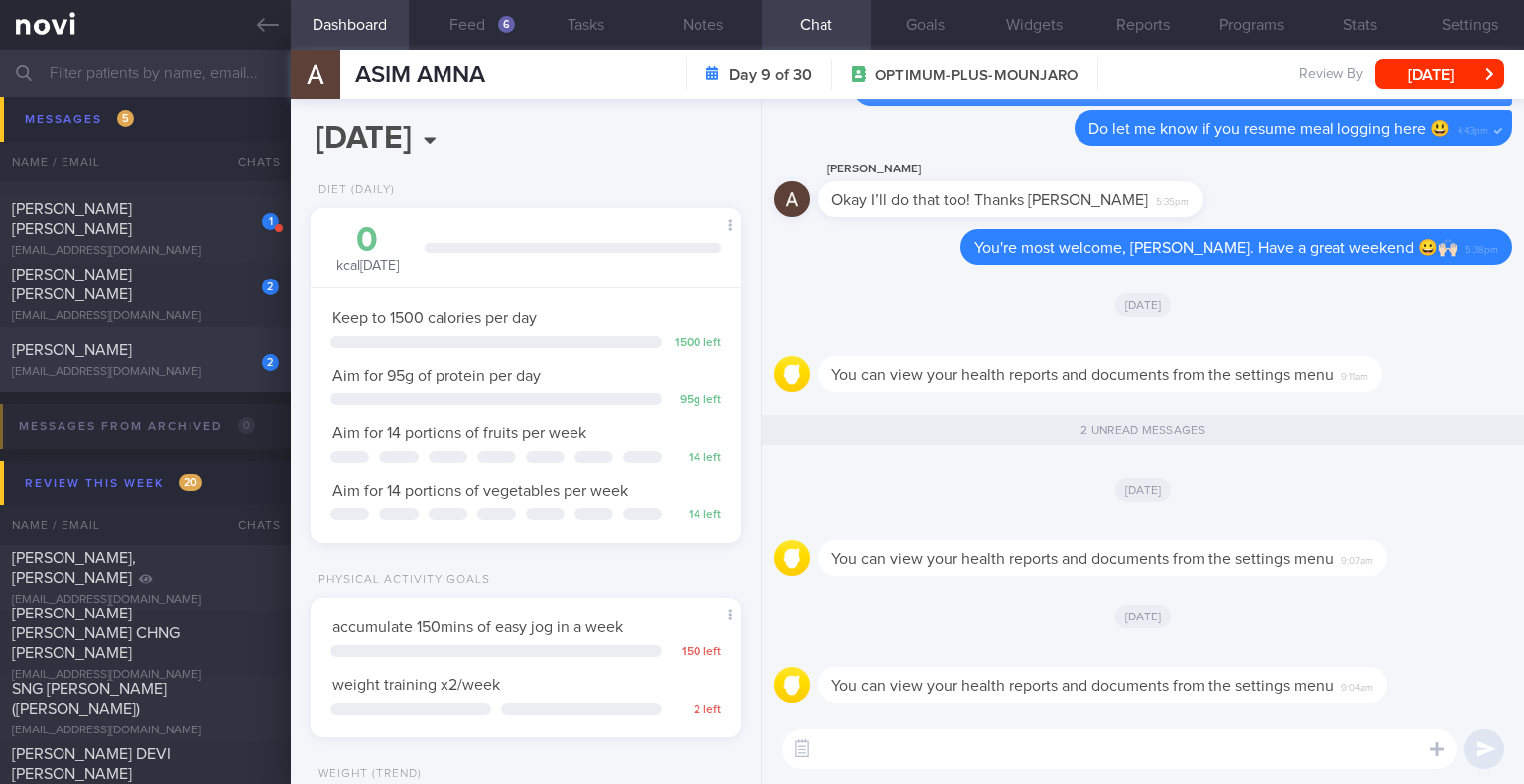
click at [212, 367] on div "gb5jfbkk2q@privaterelay.appleid.com" at bounding box center [146, 372] width 267 height 15
select select "9"
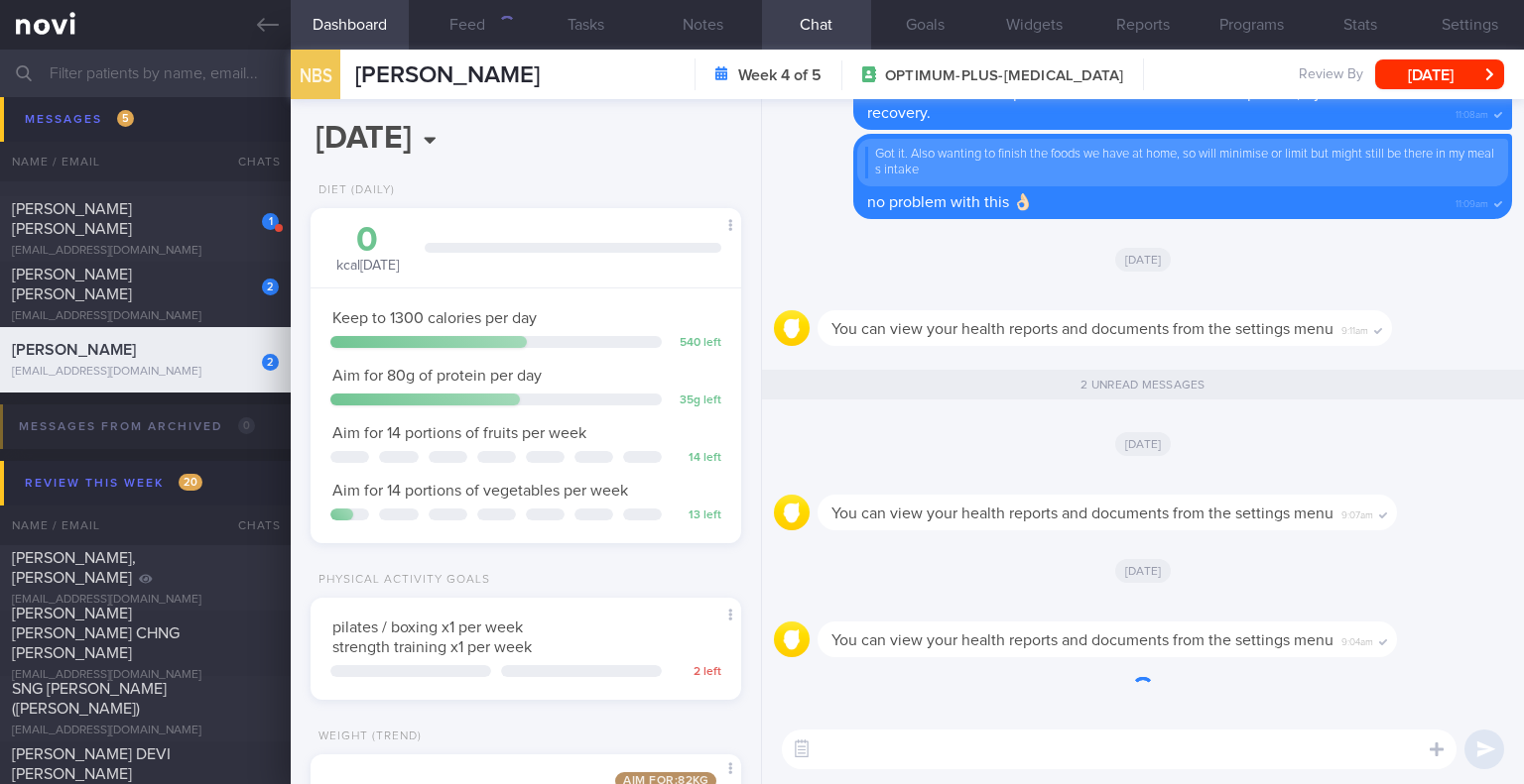
scroll to position [218, 380]
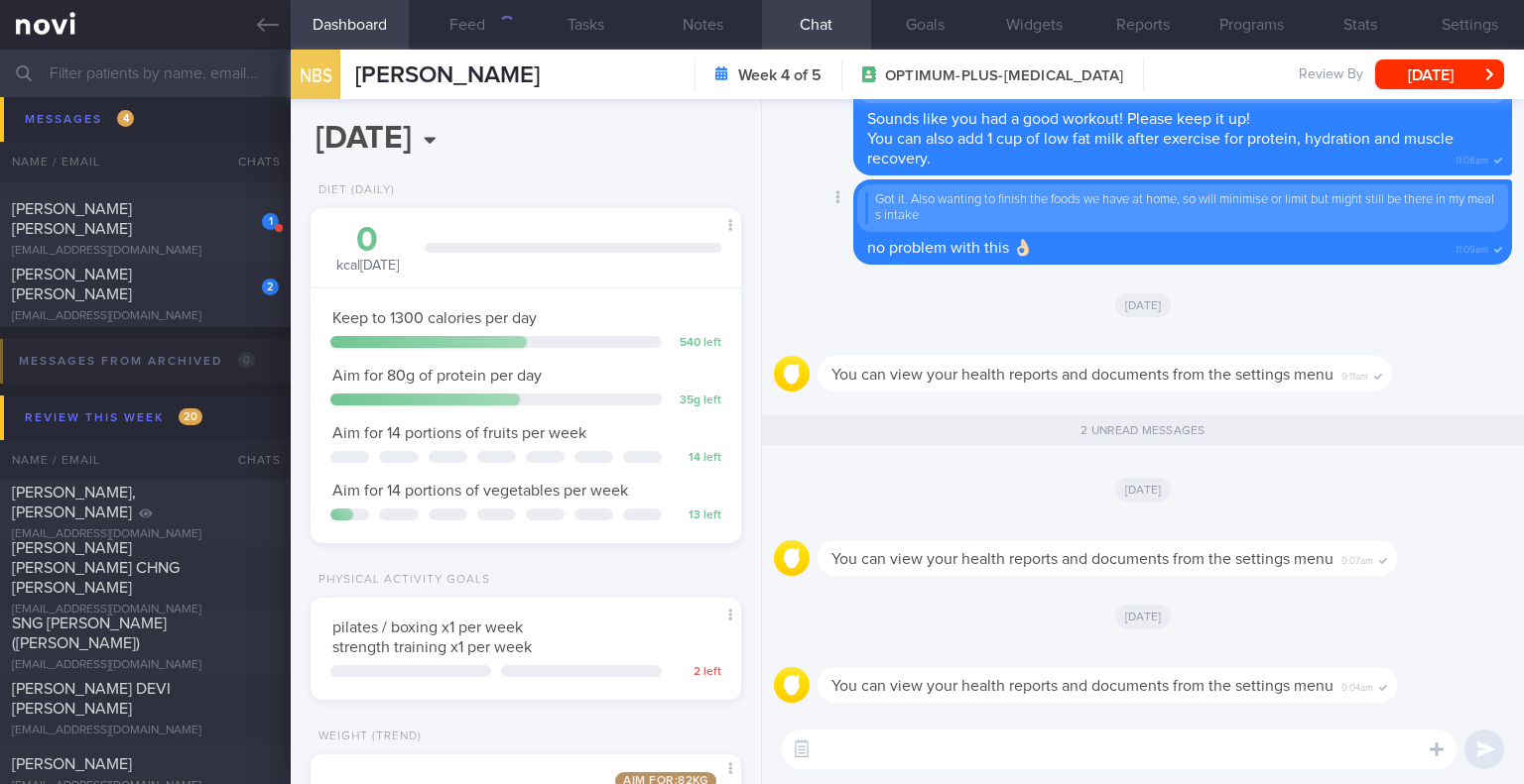
click at [870, 271] on div "Delete Got it. Also wanting to finish the foods we have at home, so will minimi…" at bounding box center [1142, 228] width 738 height 99
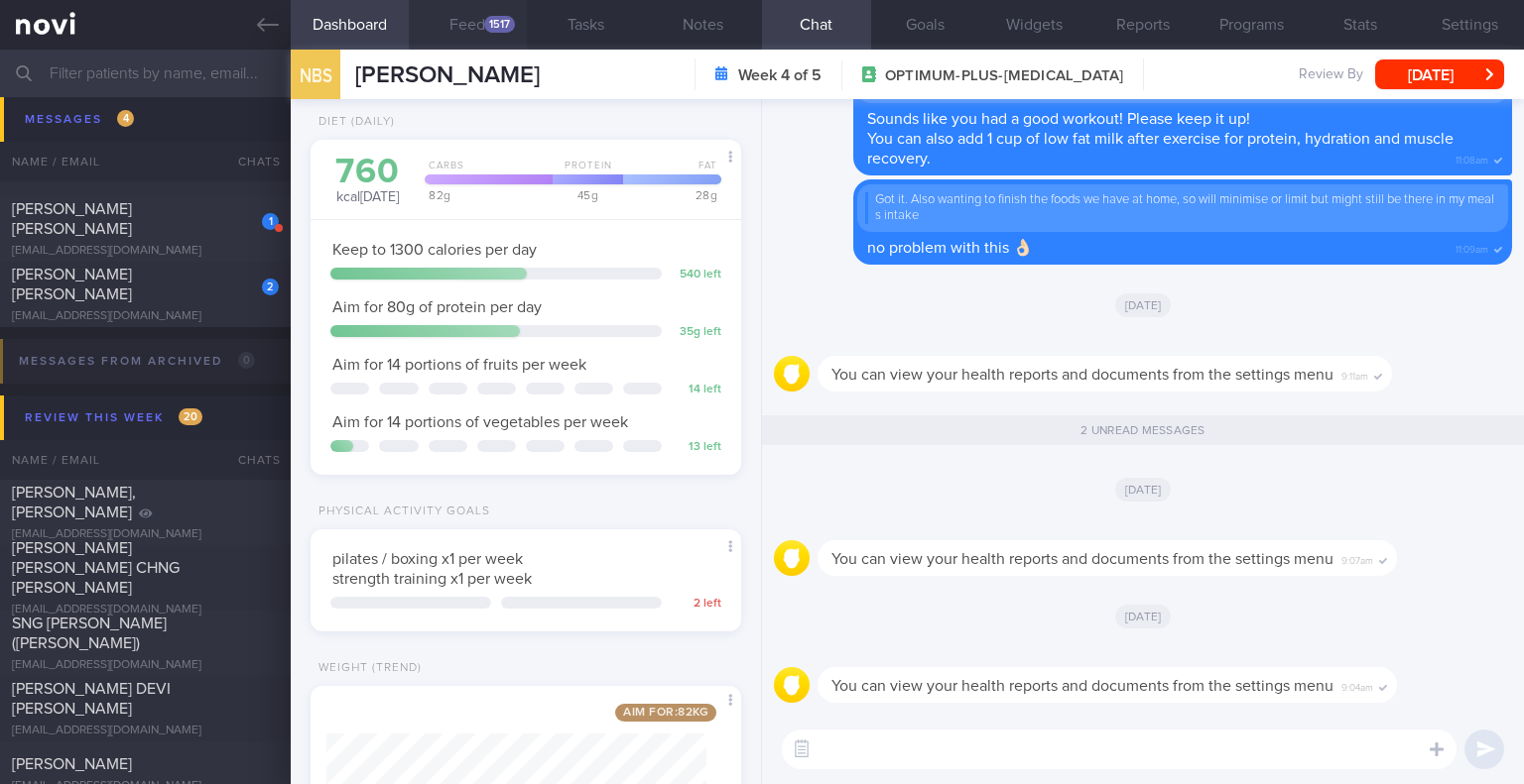
scroll to position [198, 0]
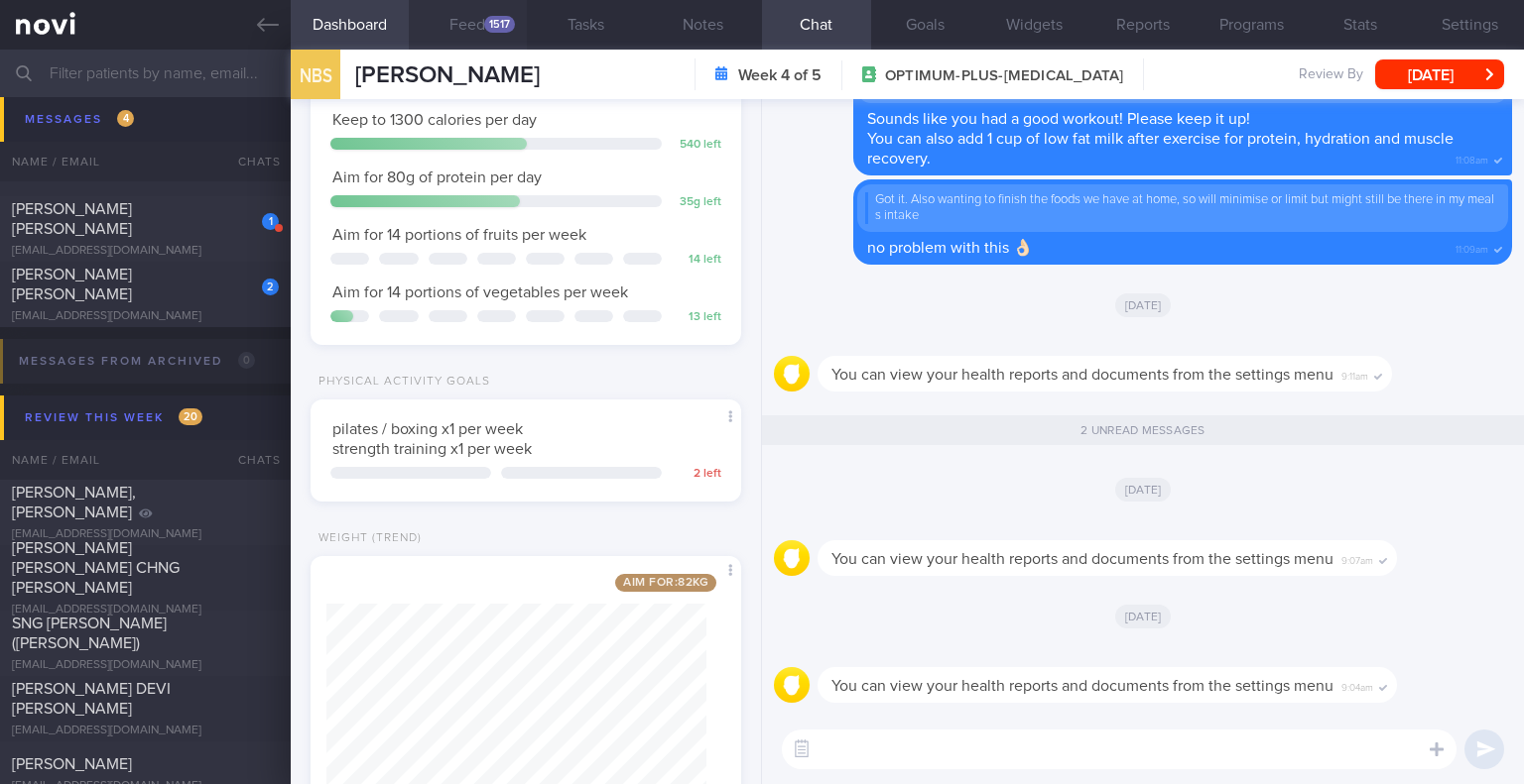
click at [482, 26] on button "Feed 1517" at bounding box center [467, 25] width 118 height 50
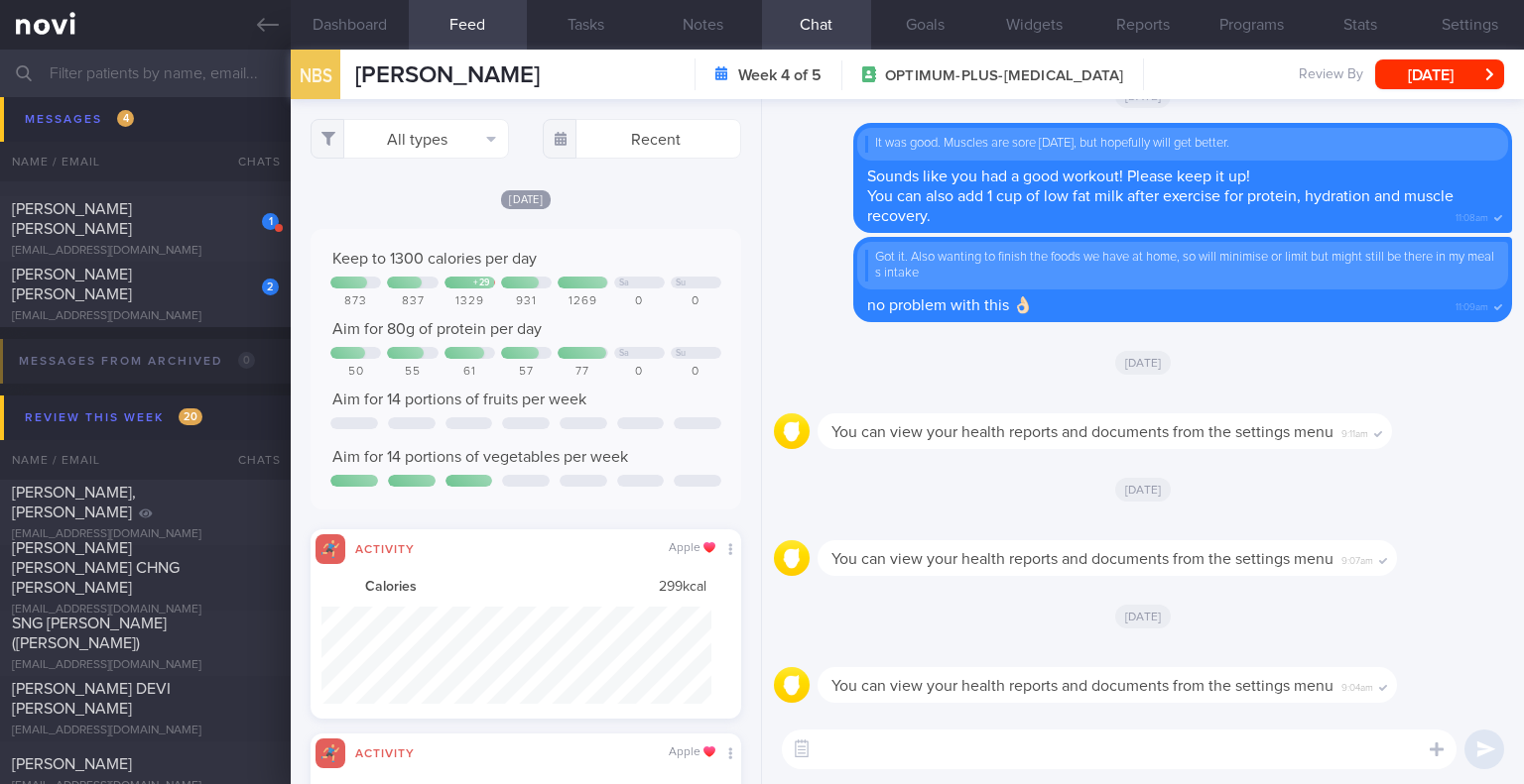
scroll to position [97, 389]
click at [442, 137] on button "All types" at bounding box center [410, 138] width 198 height 40
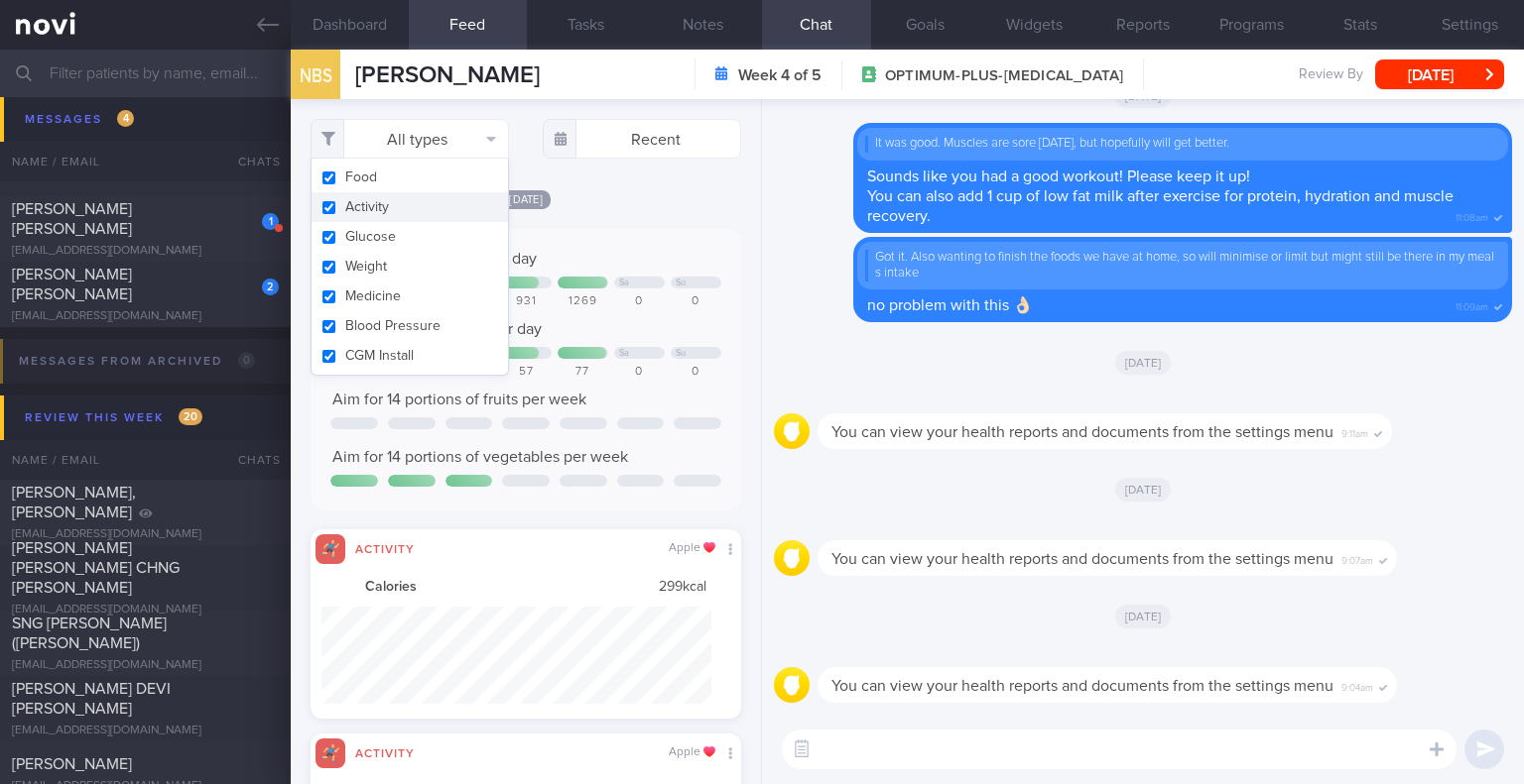
click at [397, 205] on button "Activity" at bounding box center [410, 207] width 196 height 30
checkbox input "false"
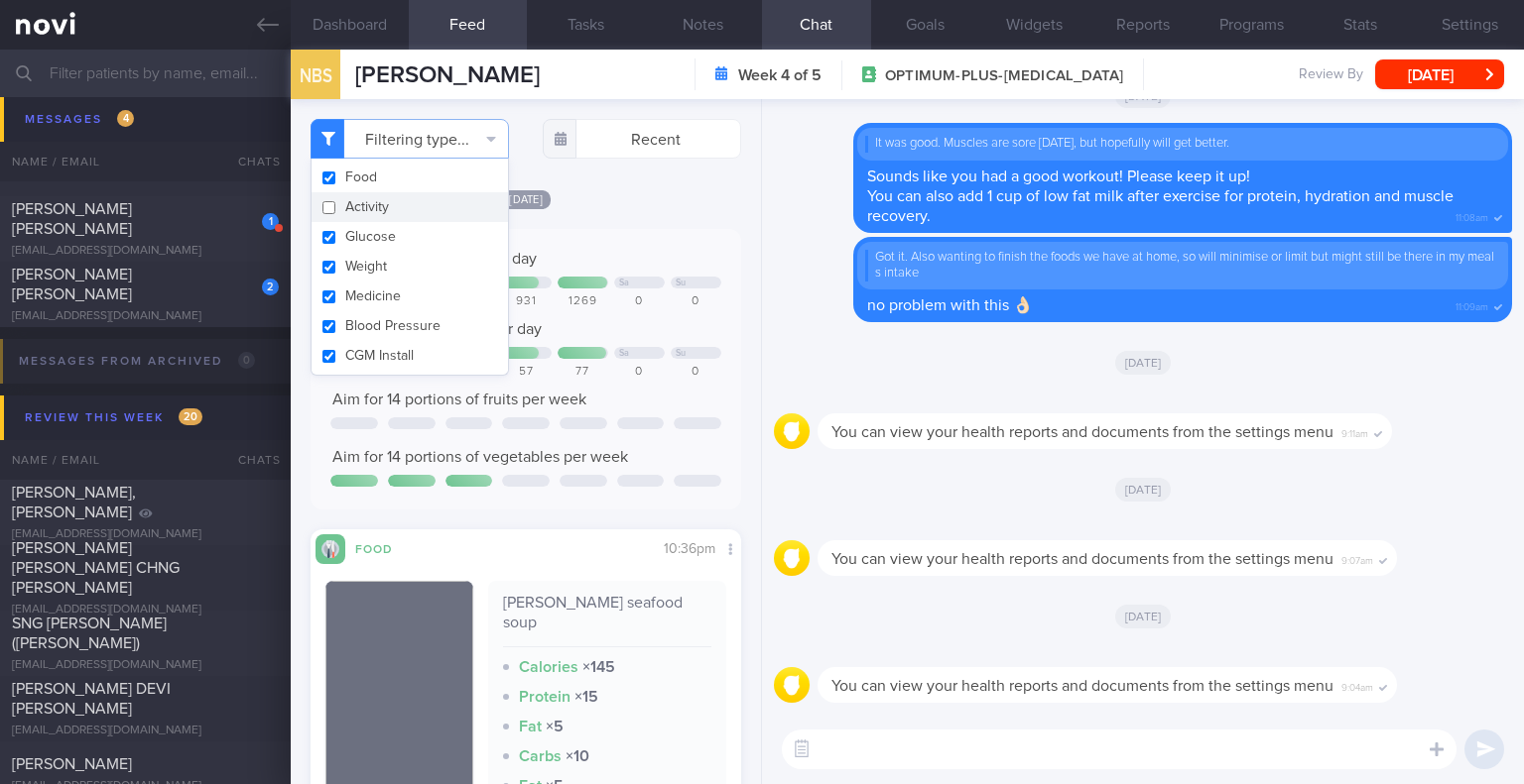
click at [644, 196] on div "Fri, 3 Oct" at bounding box center [526, 198] width 431 height 21
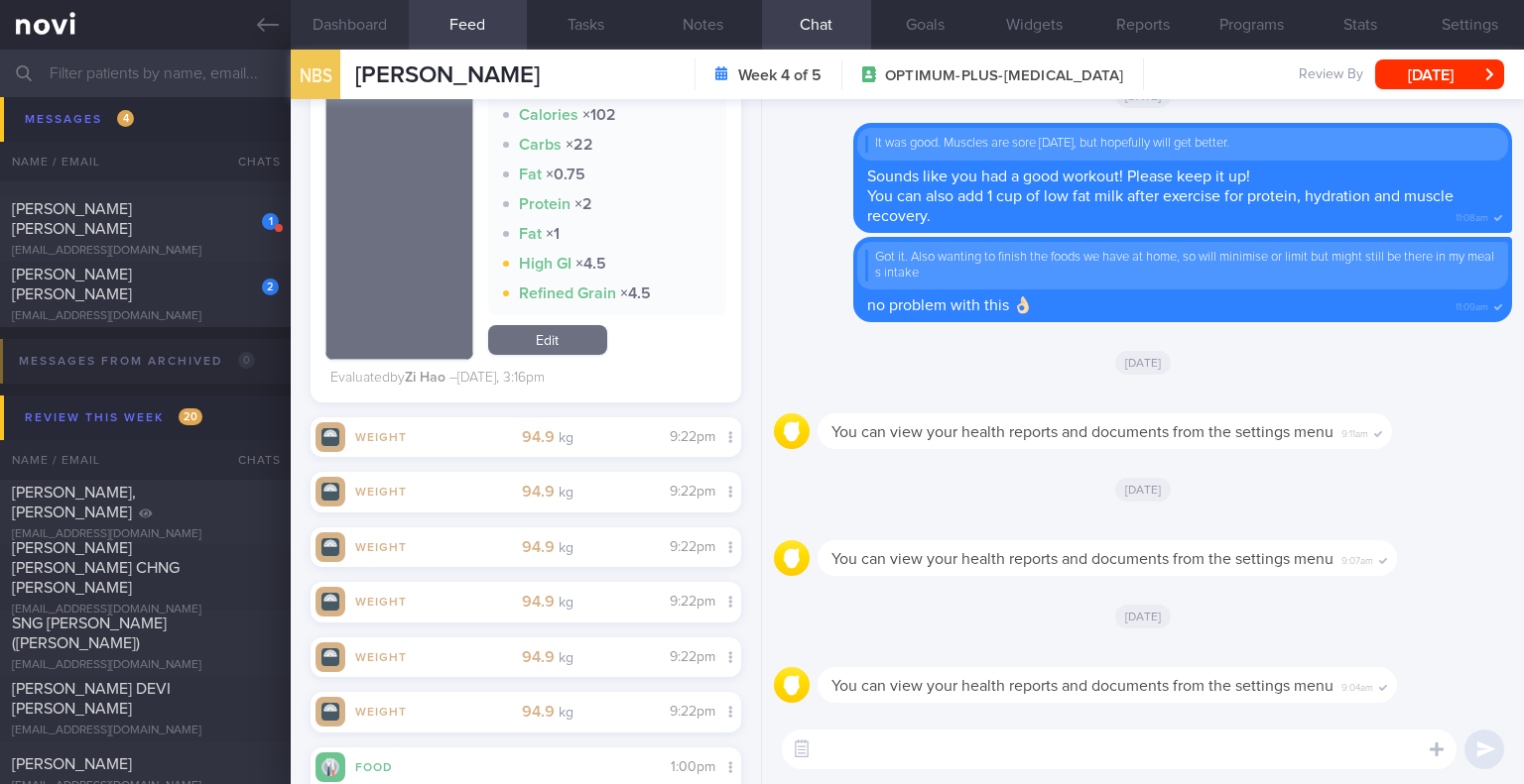
click at [361, 15] on button "Dashboard" at bounding box center [350, 25] width 118 height 50
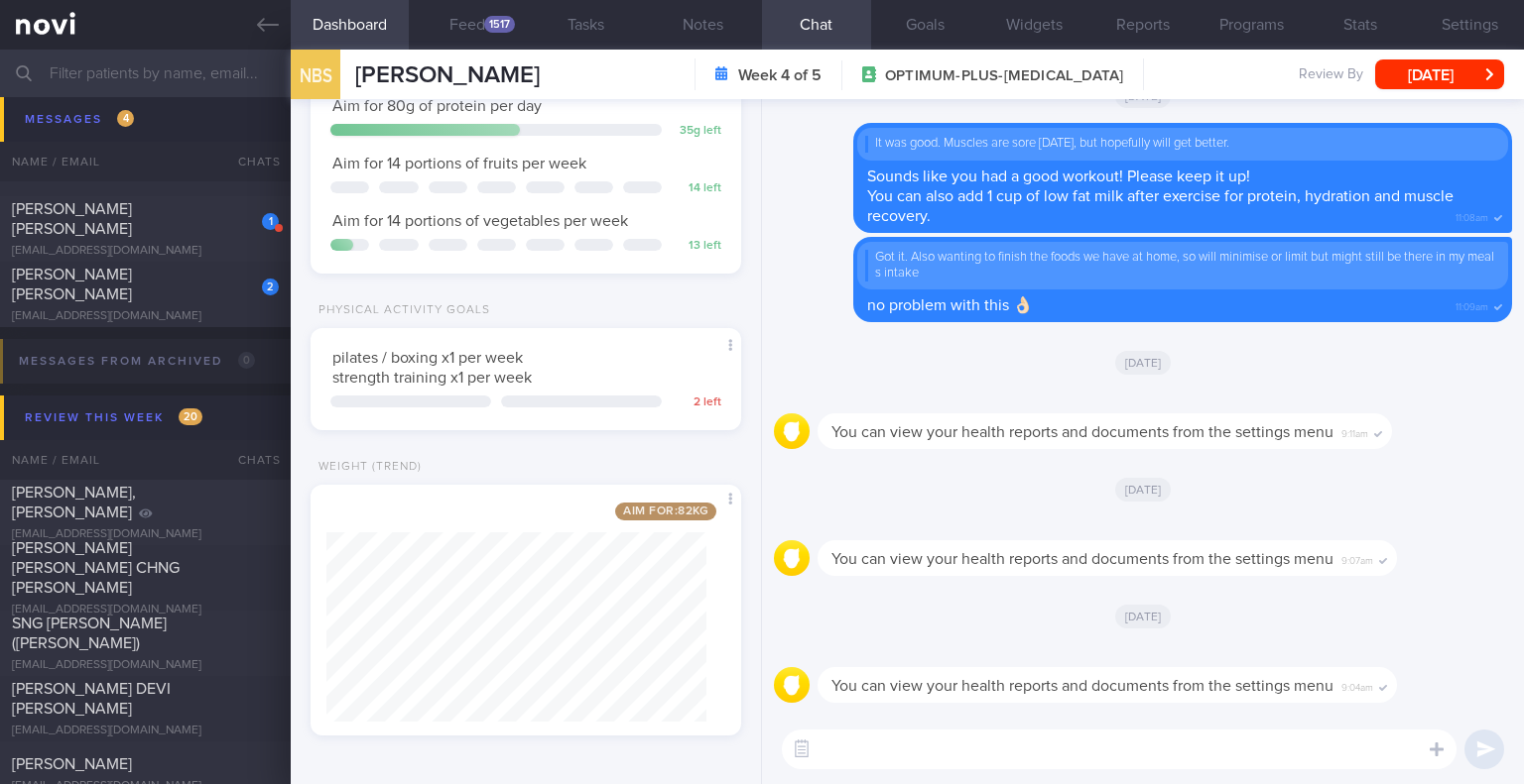
click at [840, 758] on textarea at bounding box center [1118, 750] width 675 height 40
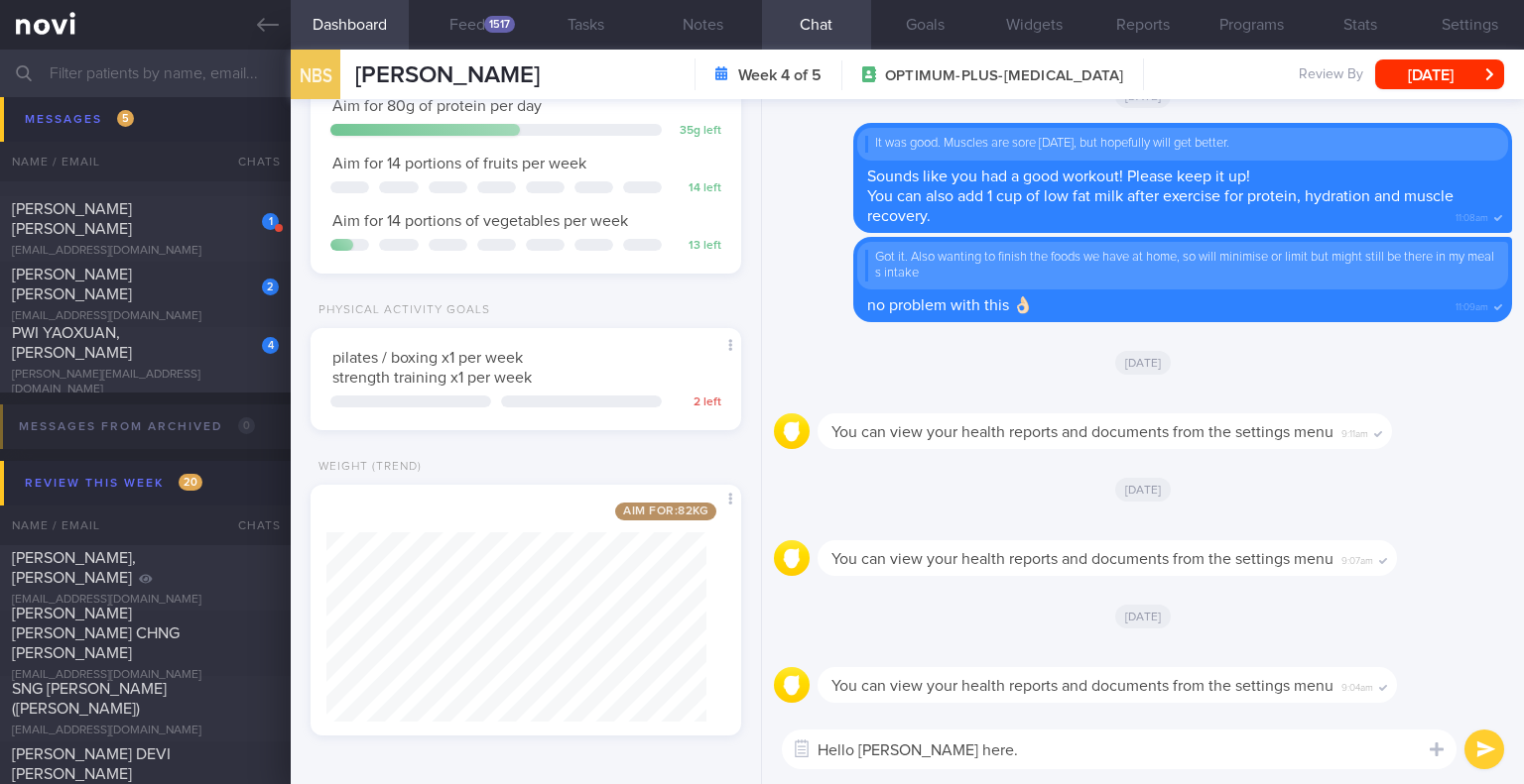
click at [157, 80] on input "text" at bounding box center [762, 74] width 1524 height 48
click at [1044, 756] on textarea "Hello Nadiah, Elizabeth here." at bounding box center [1118, 750] width 675 height 40
click at [496, 19] on div "1517" at bounding box center [499, 24] width 31 height 17
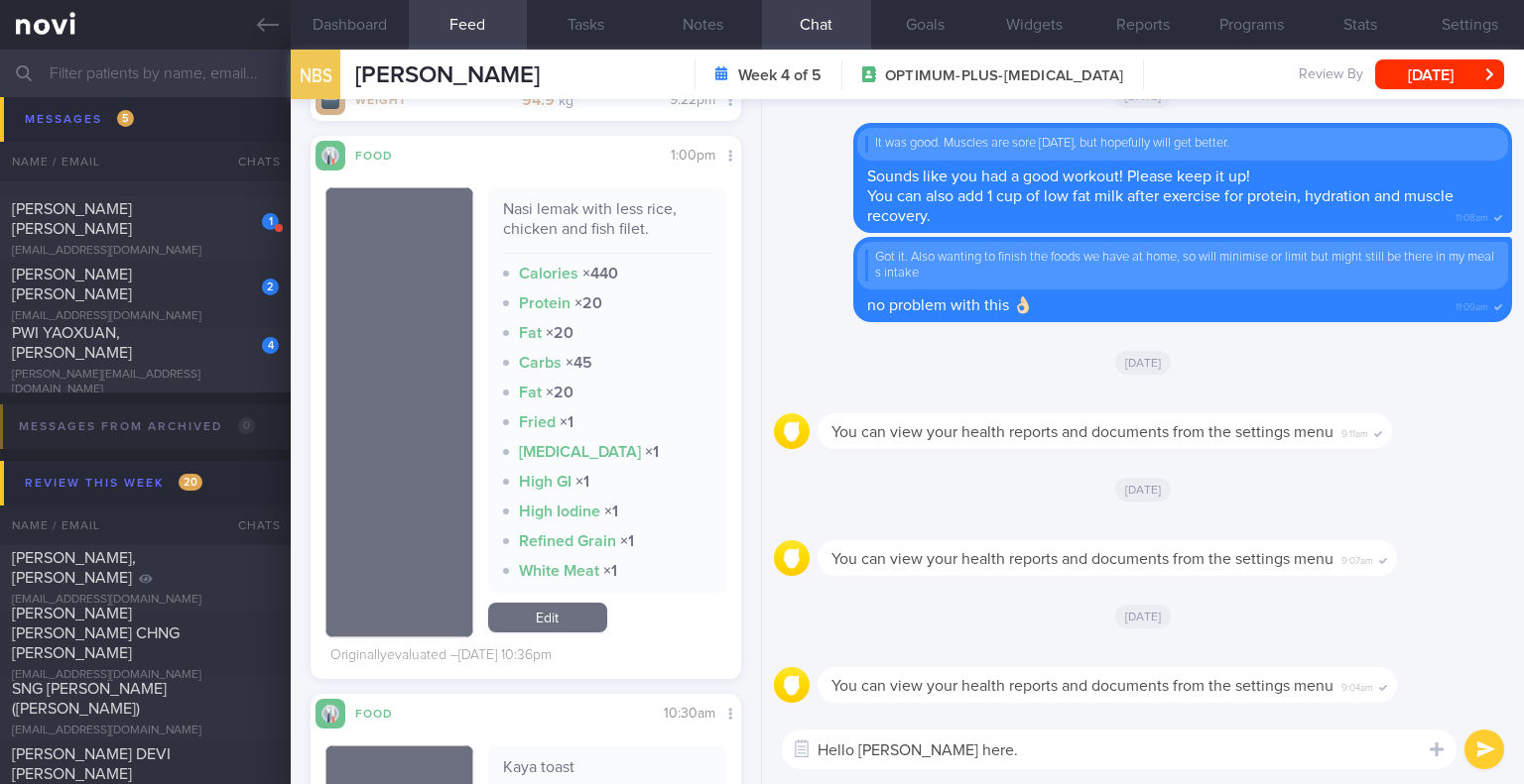
click at [1075, 752] on textarea "Hello Nadiah, Elizabeth here." at bounding box center [1118, 750] width 675 height 40
click at [336, 22] on button "Dashboard" at bounding box center [350, 25] width 118 height 50
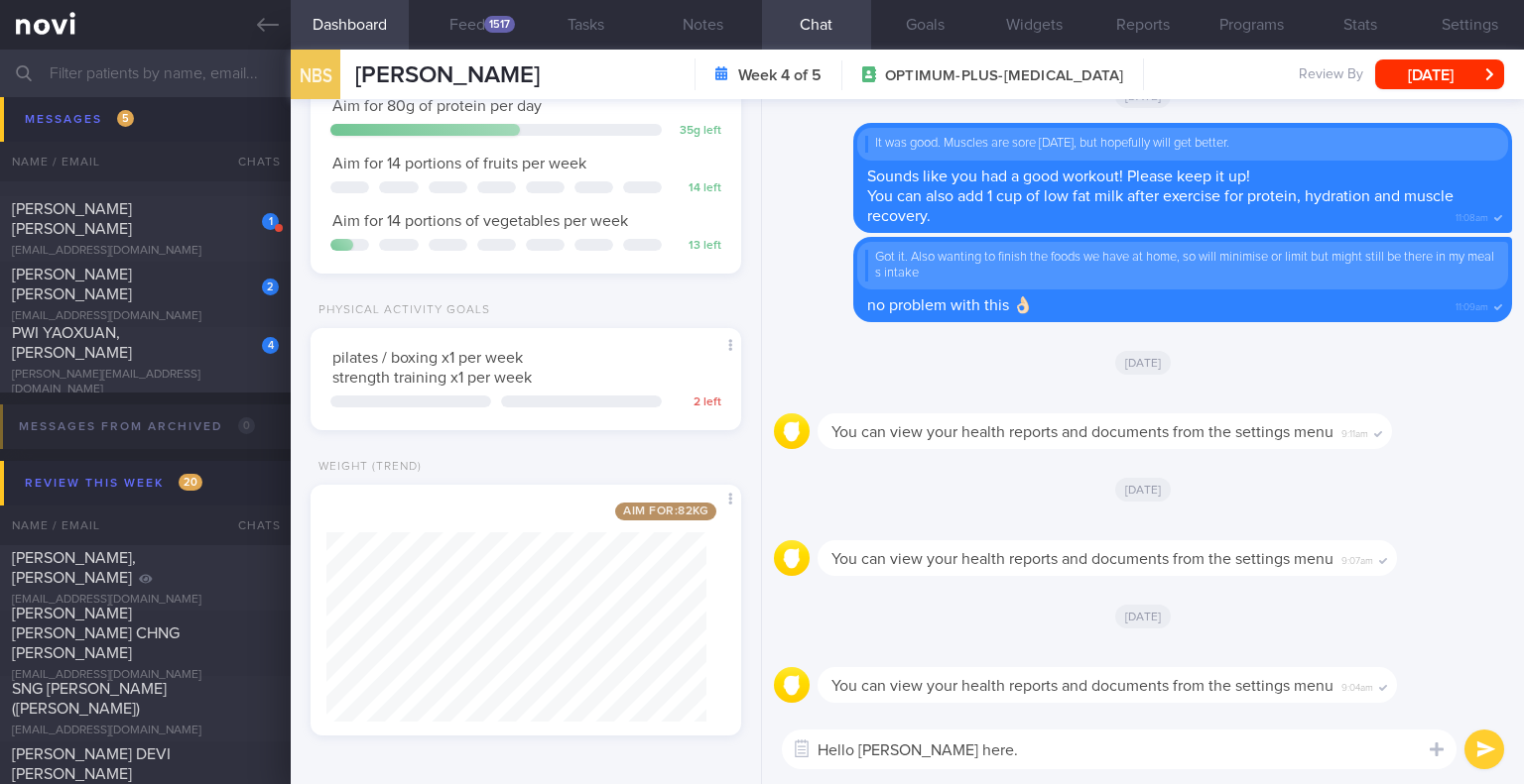
click at [1047, 750] on textarea "Hello Nadiah, Elizabeth here." at bounding box center [1118, 750] width 675 height 40
click at [1062, 29] on button "Widgets" at bounding box center [1033, 25] width 109 height 50
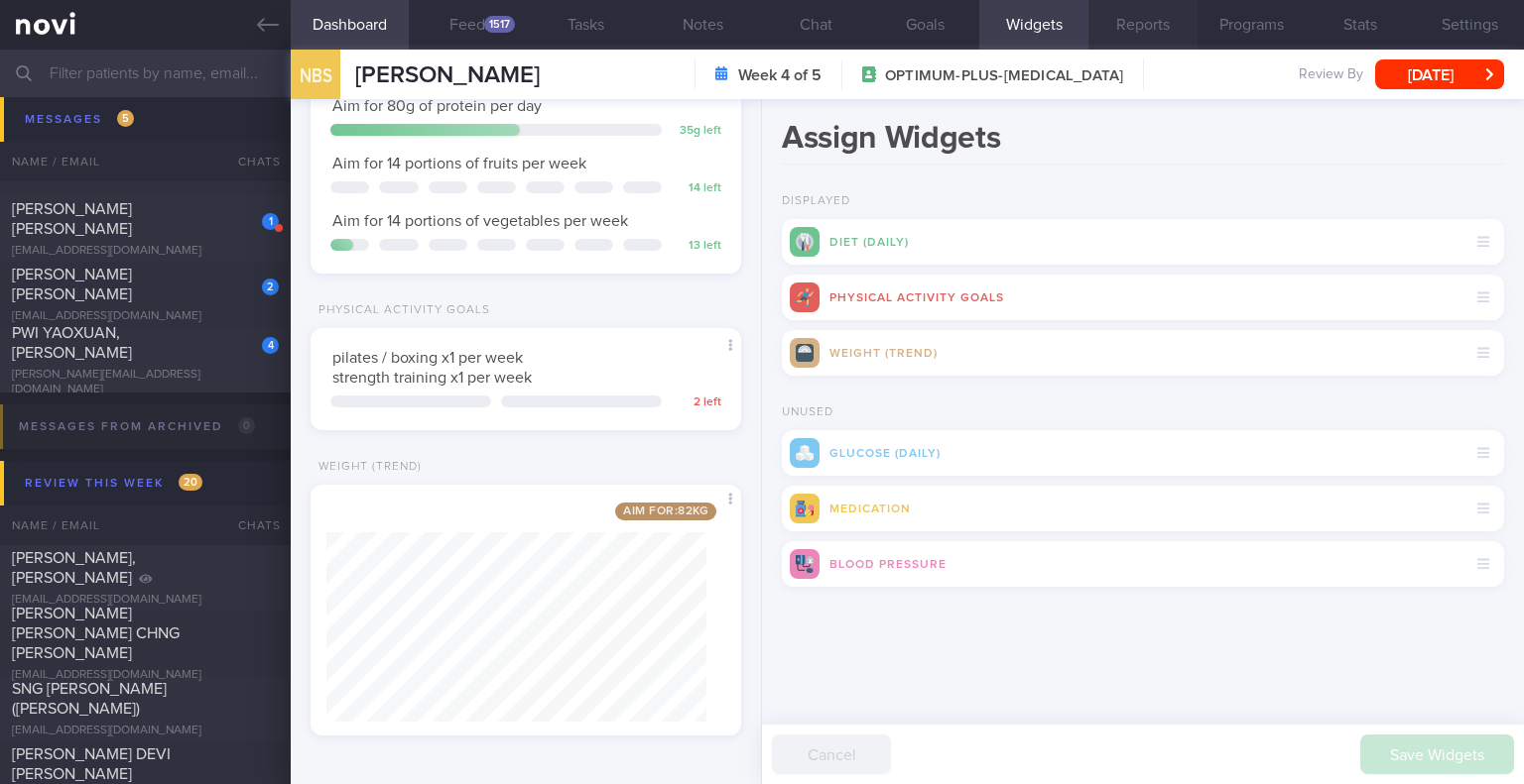
click at [1152, 7] on button "Reports" at bounding box center [1142, 25] width 109 height 50
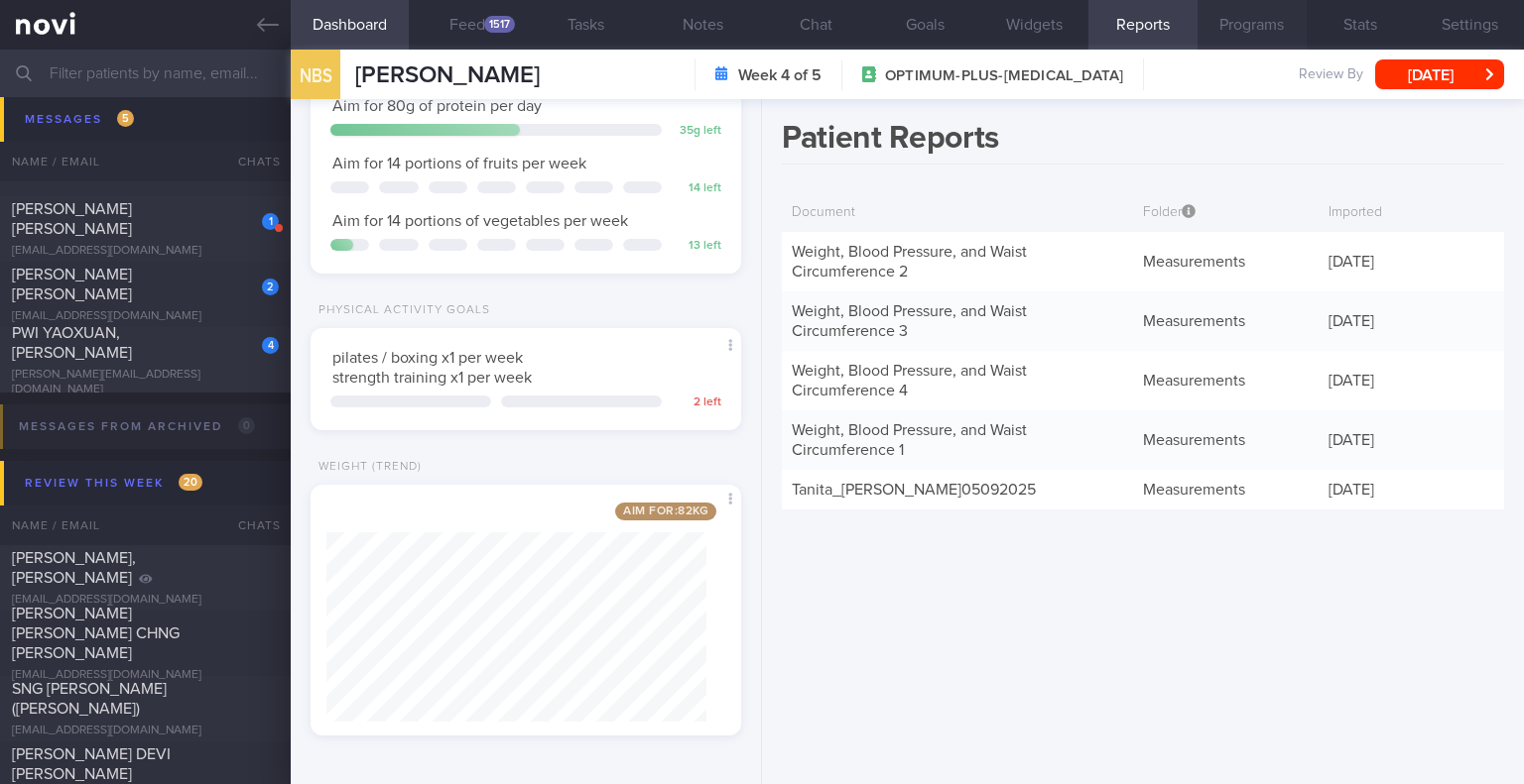
click at [1222, 23] on button "Programs" at bounding box center [1251, 25] width 109 height 50
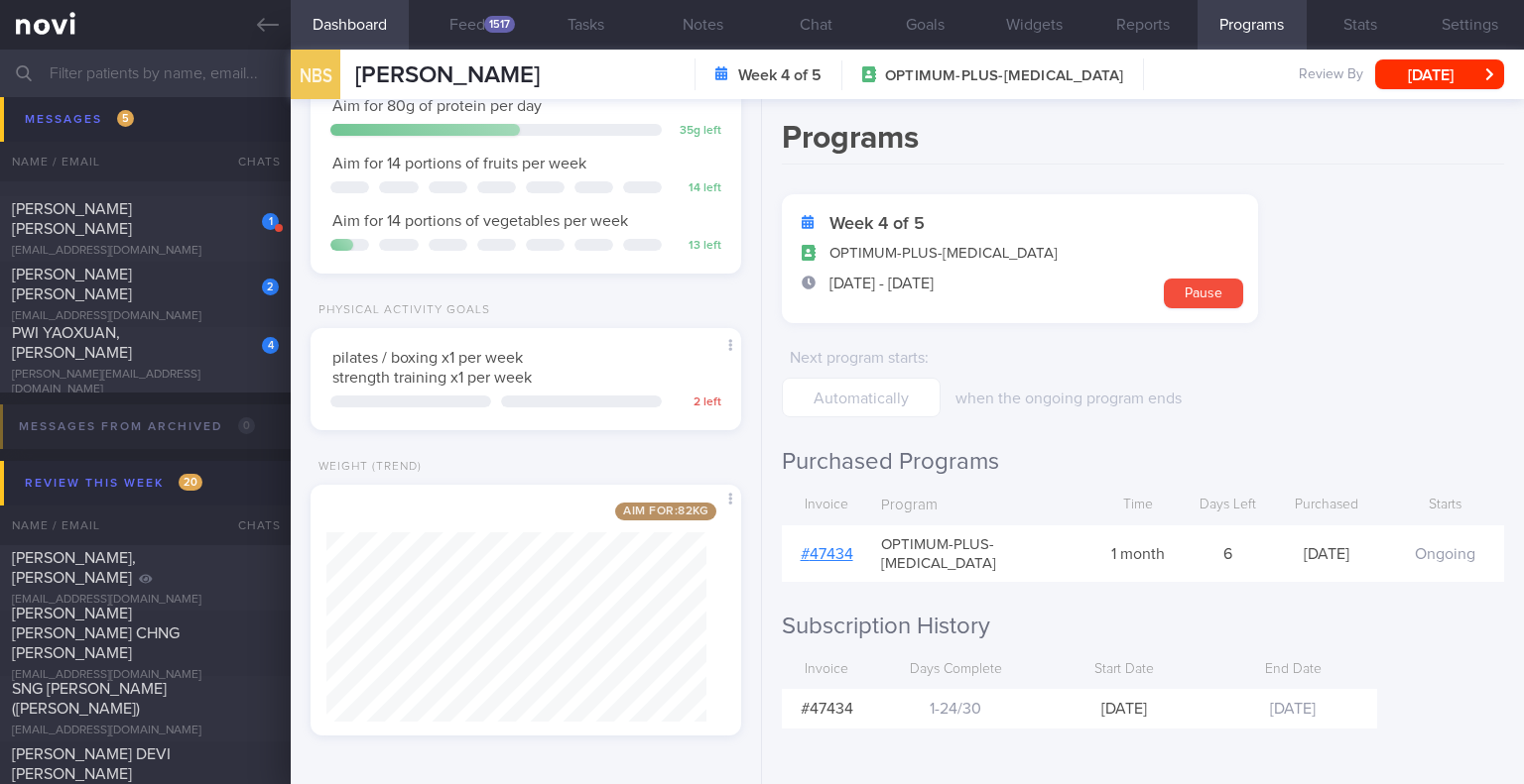
click at [821, 546] on link "# 47434" at bounding box center [826, 554] width 53 height 16
click at [828, 30] on button "Chat" at bounding box center [815, 25] width 109 height 50
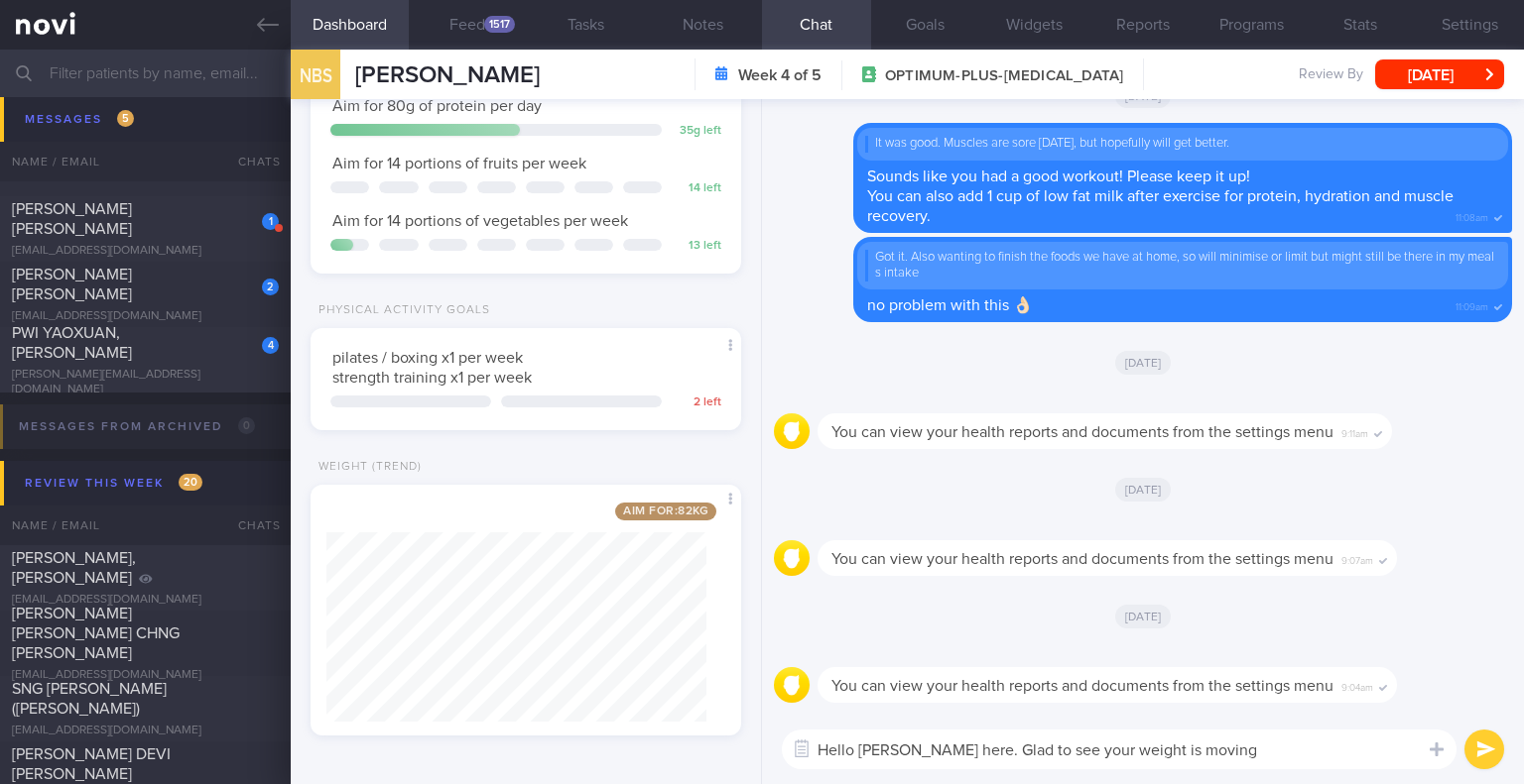
click at [1312, 741] on textarea "Hello Nadiah, Elizabeth here. Glad to see your weight is moving" at bounding box center [1118, 750] width 675 height 40
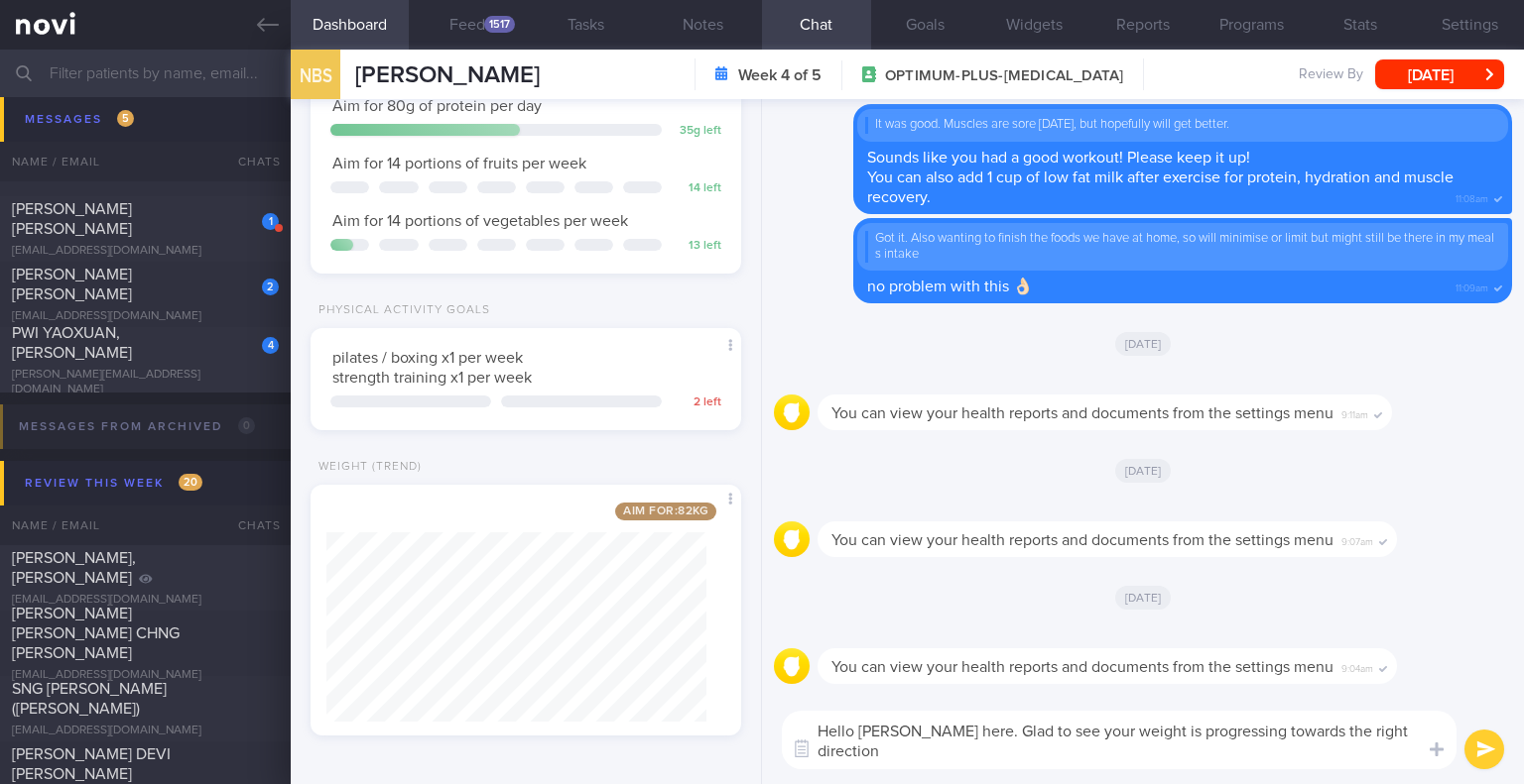
drag, startPoint x: 1374, startPoint y: 728, endPoint x: 1353, endPoint y: 729, distance: 21.0
click at [1353, 729] on textarea "Hello Nadiah, Elizabeth here. Glad to see your weight is progressing towards th…" at bounding box center [1118, 740] width 675 height 59
click at [1094, 747] on textarea "Hello Nadiah, Elizabeth here. Glad to see your weight is progressing towards in…" at bounding box center [1118, 740] width 675 height 59
type textarea "Hello Nadiah, Elizabeth here. Glad to see your weight is progressing towards in…"
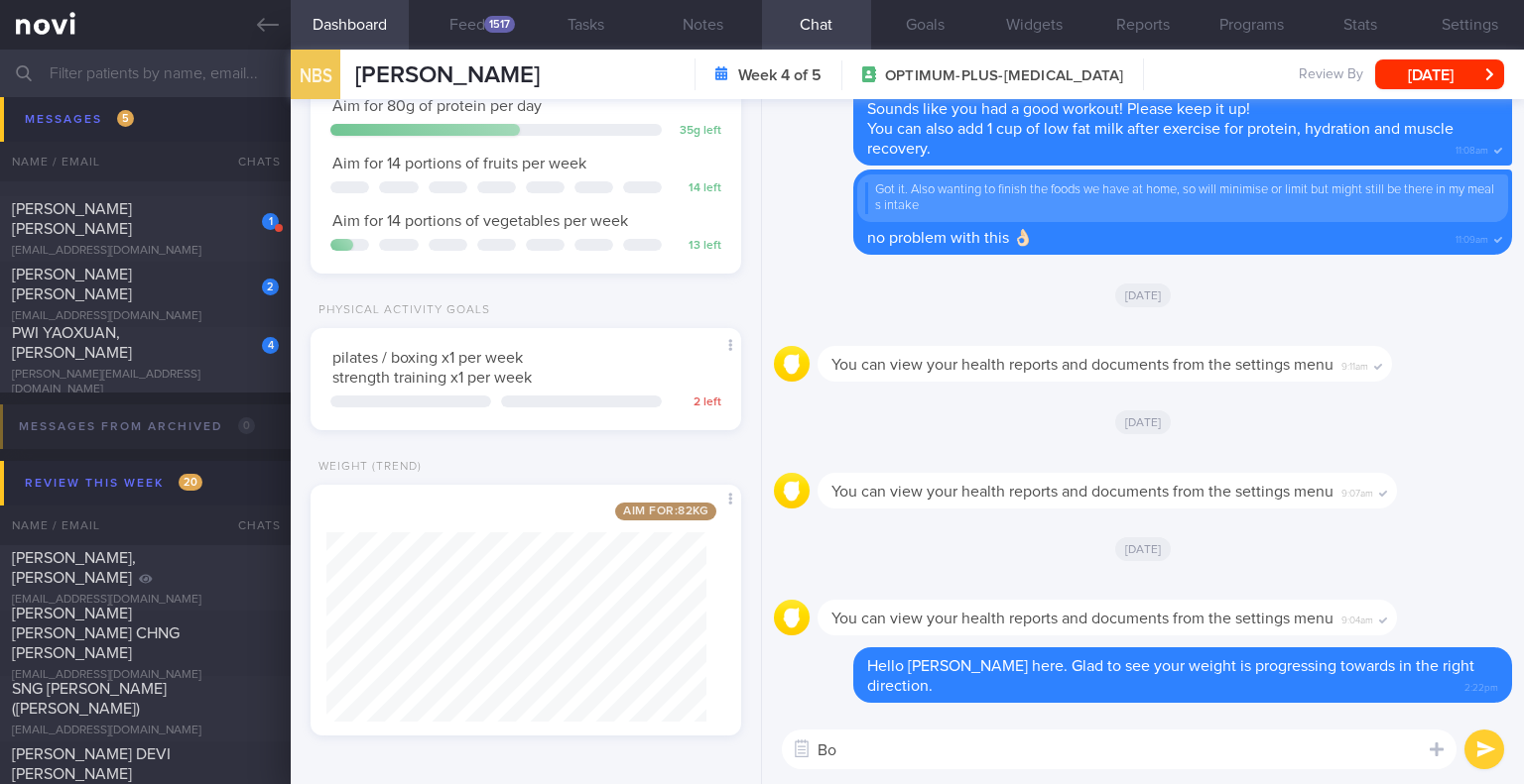
type textarea "B"
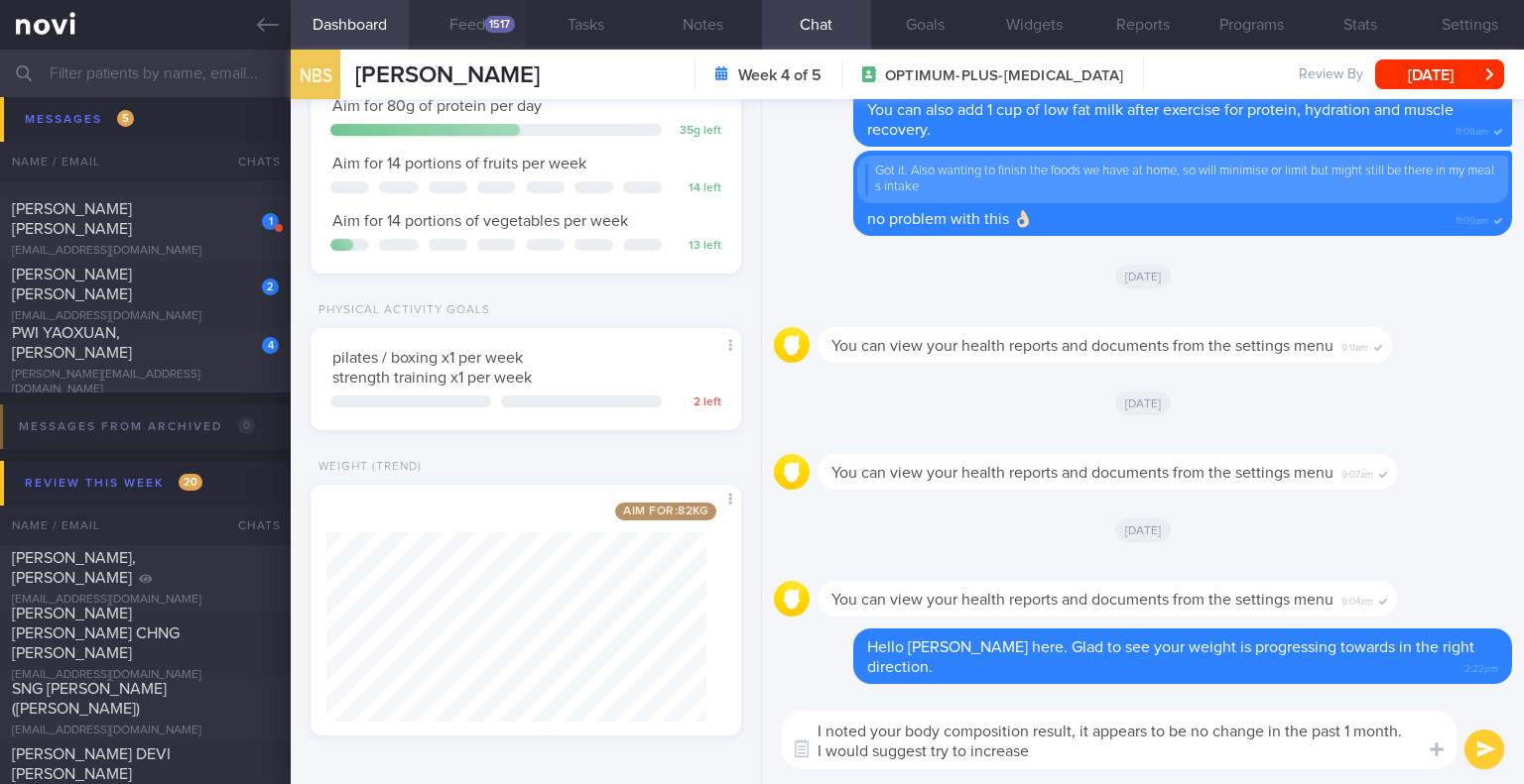
click at [468, 13] on button "Feed 1517" at bounding box center [467, 25] width 118 height 50
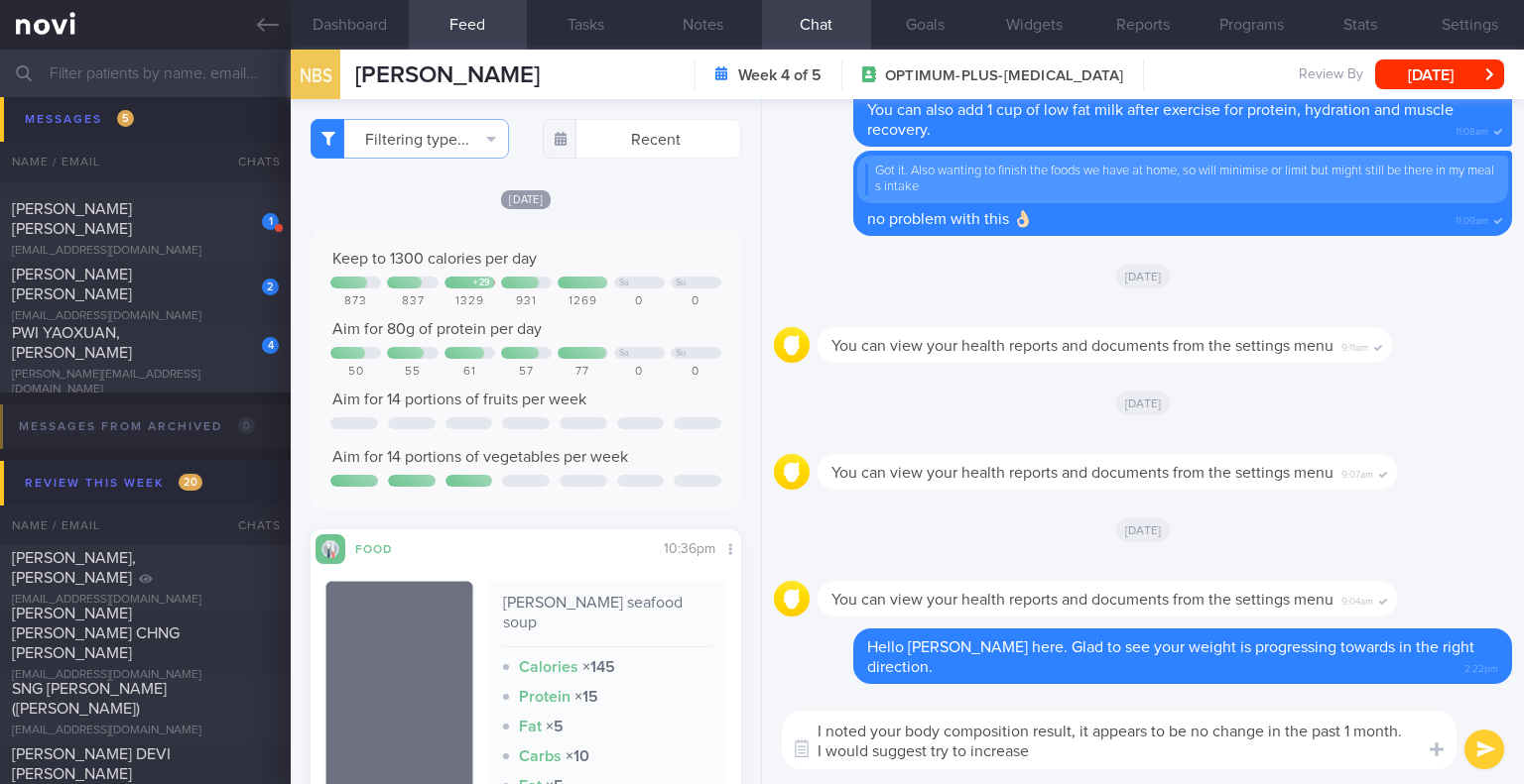
drag, startPoint x: 1054, startPoint y: 755, endPoint x: 970, endPoint y: 754, distance: 84.0
click at [970, 754] on textarea "I noted your body composition result, it appears to be no change in the past 1 …" at bounding box center [1118, 740] width 675 height 59
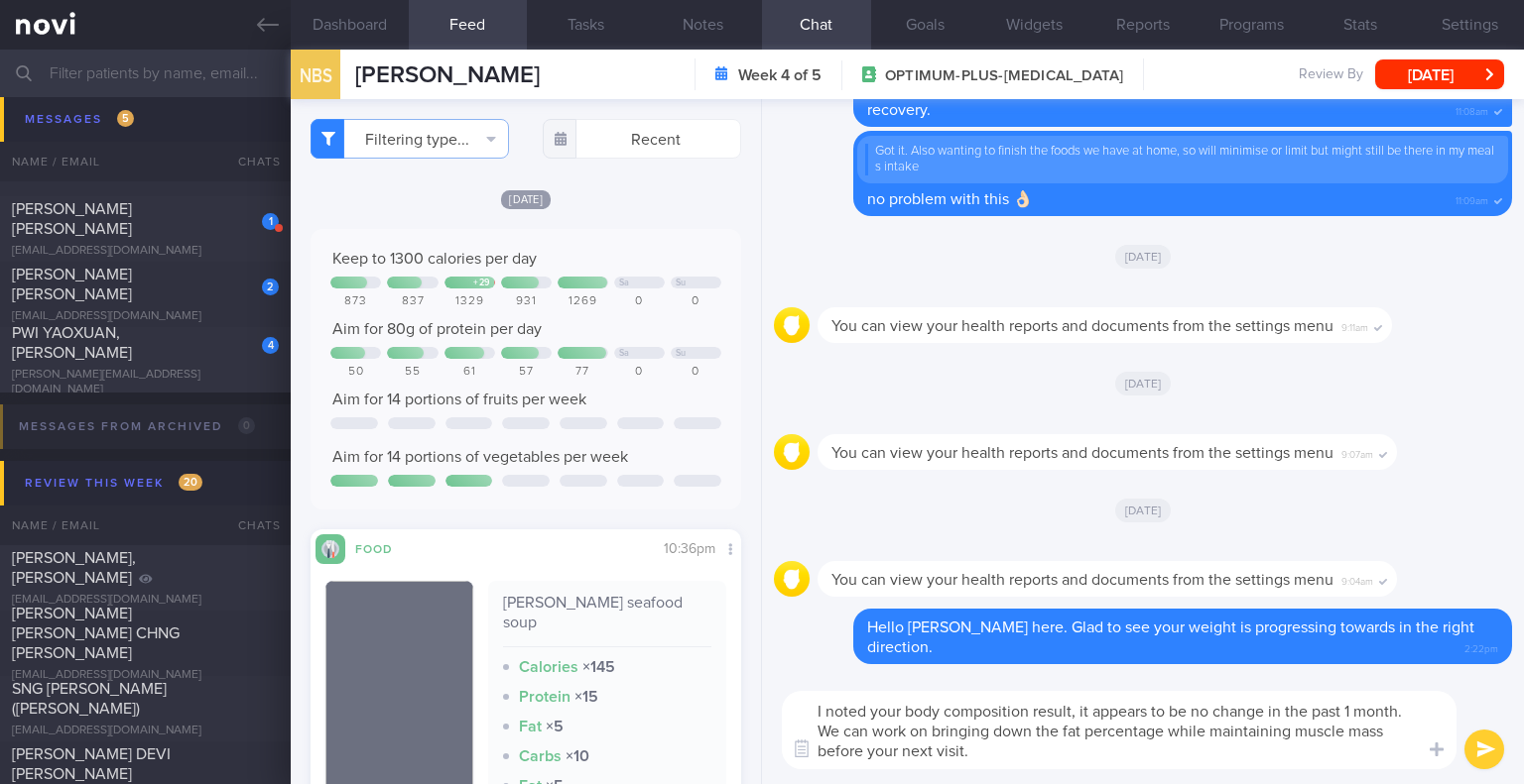
type textarea "I noted your body composition result, it appears to be no change in the past 1 …"
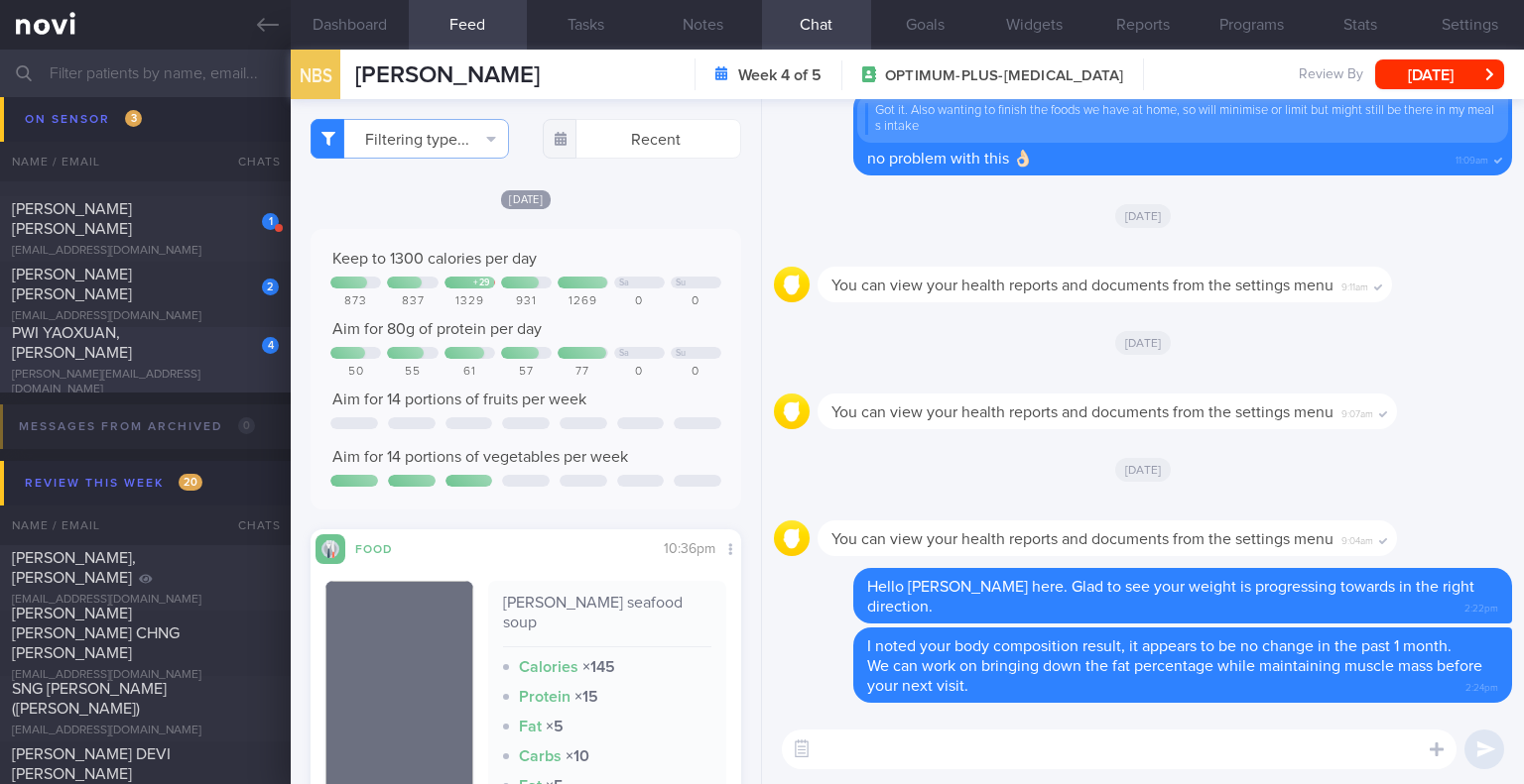
scroll to position [335, 0]
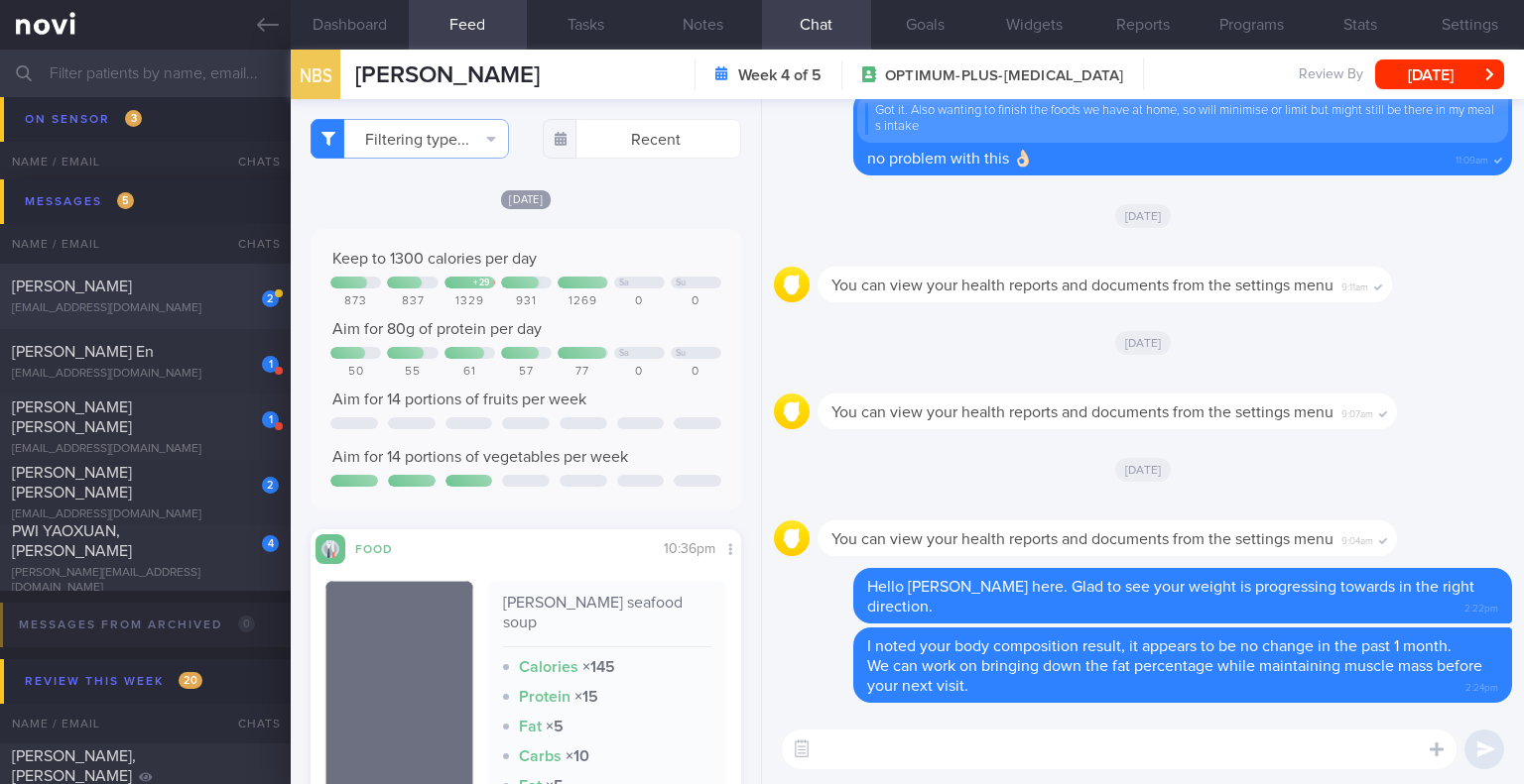
click at [200, 297] on div "2 Doreen Koh doreenkoh8@yahoo.com.sg" at bounding box center [146, 297] width 291 height 40
type input "check appt"
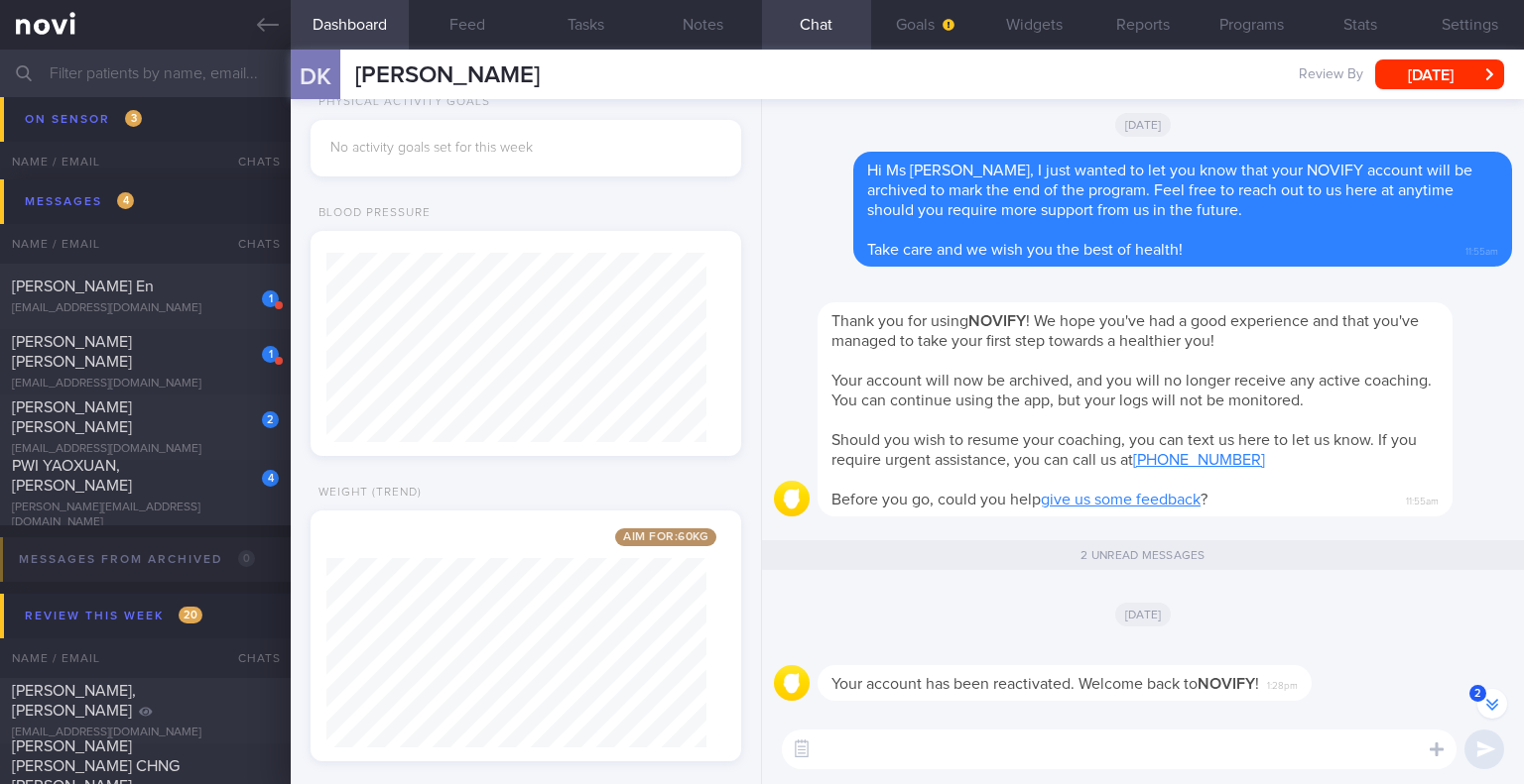
scroll to position [-100, 0]
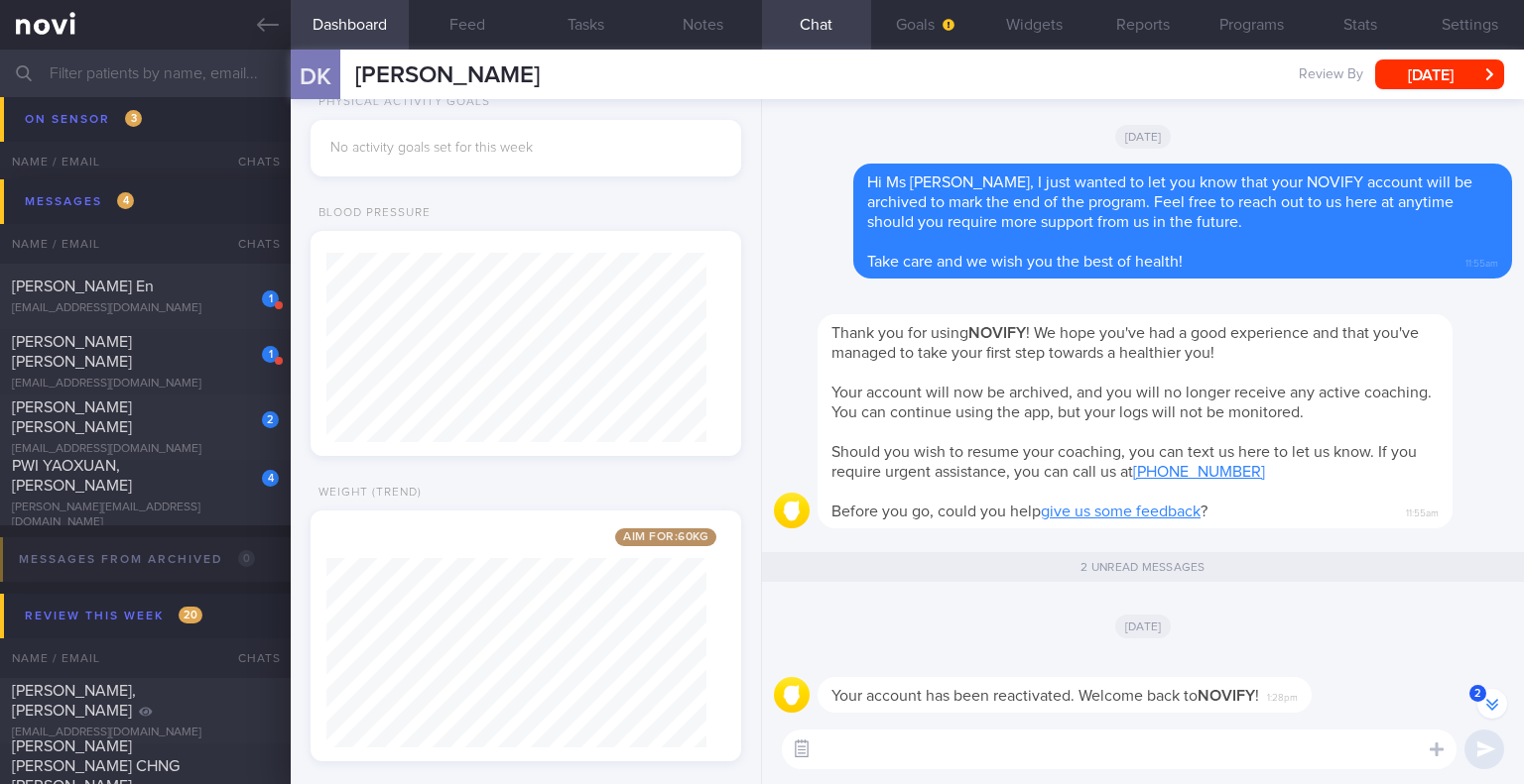
click at [803, 745] on button "button" at bounding box center [801, 750] width 36 height 36
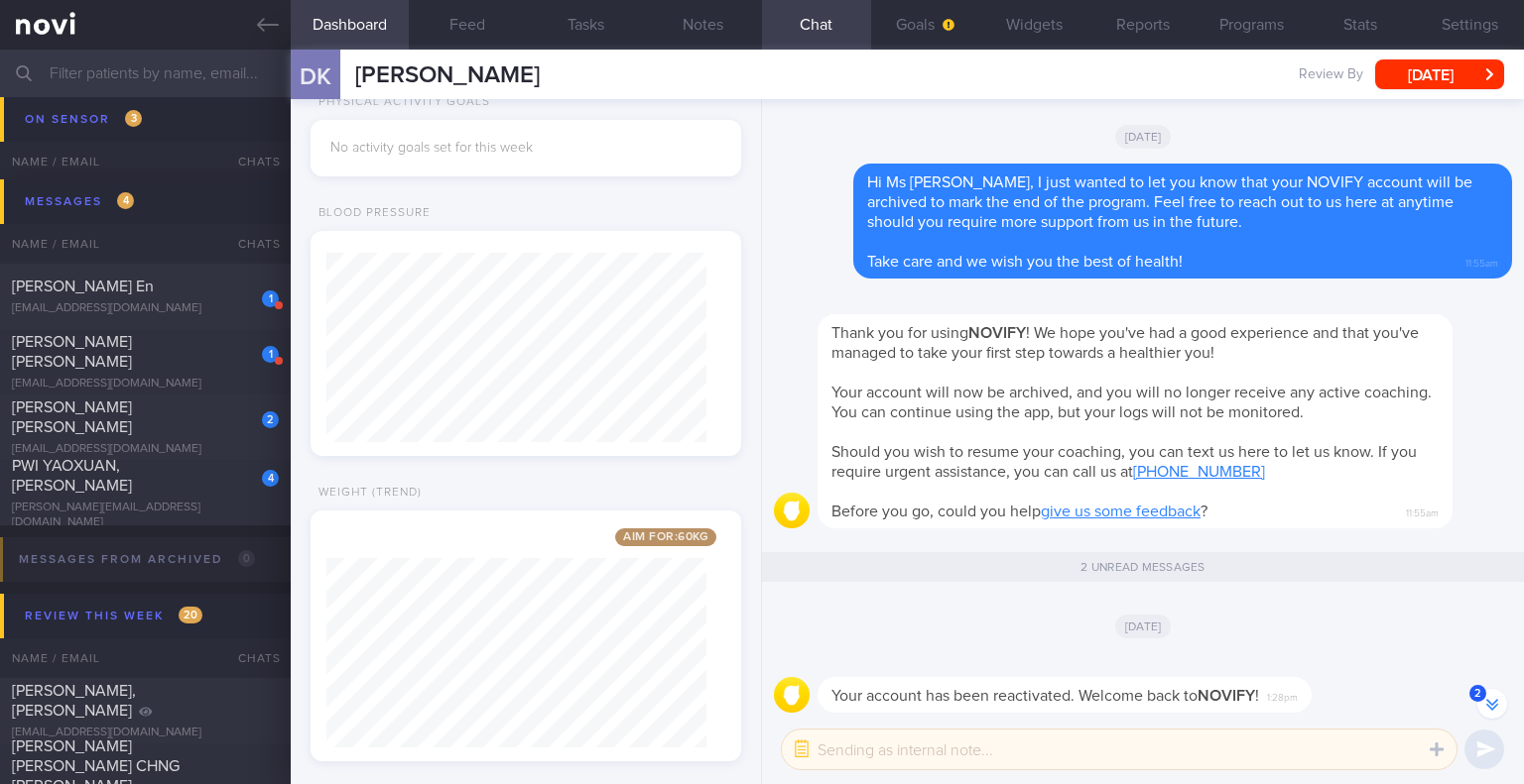
scroll to position [0, 0]
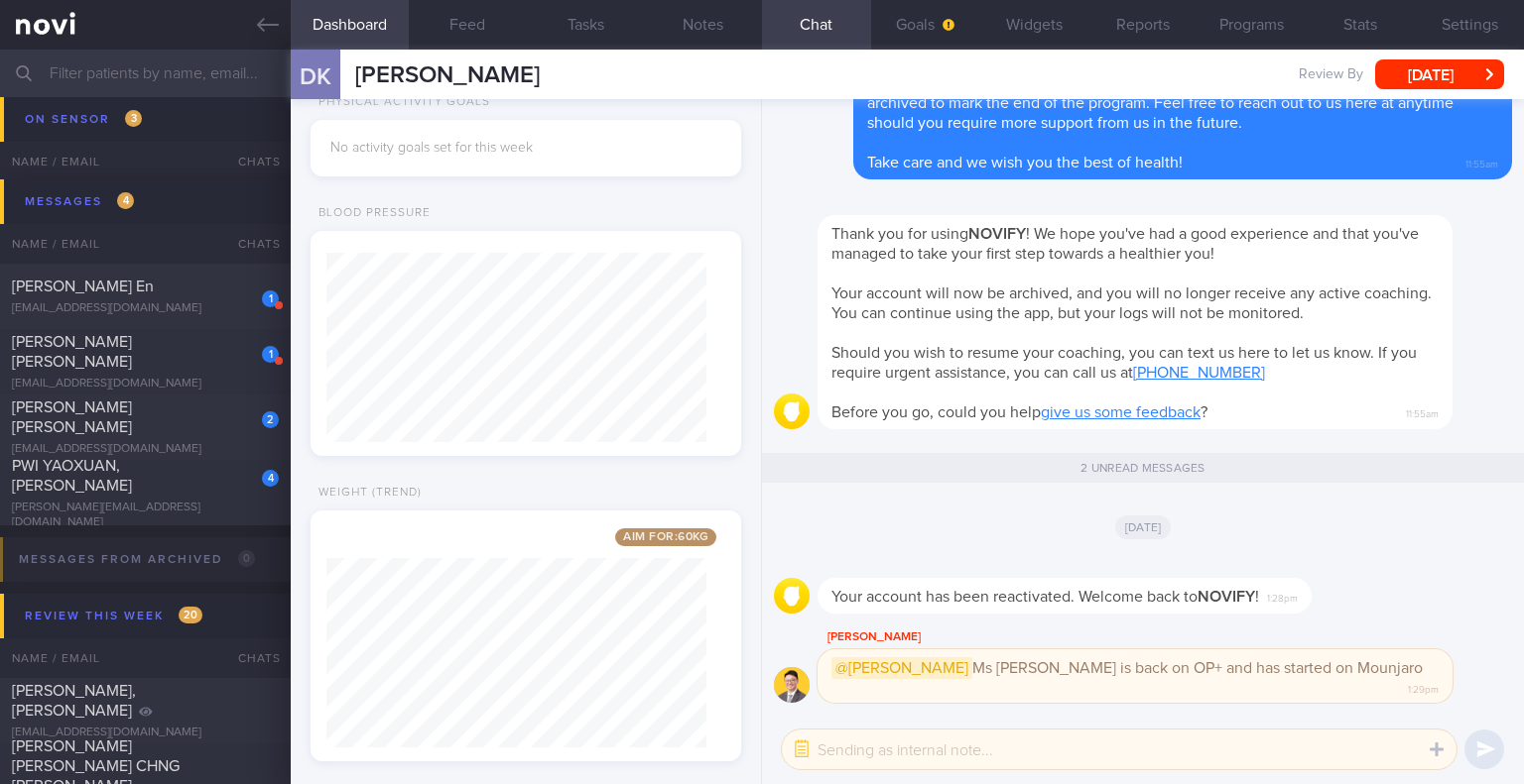
click at [923, 753] on textarea at bounding box center [1118, 750] width 675 height 40
click at [1069, 740] on textarea "Noted with thanks, Dr Todd." at bounding box center [1118, 750] width 675 height 40
type textarea "Noted with thanks, Dr Todd."
click at [1492, 760] on button "submit" at bounding box center [1484, 750] width 40 height 40
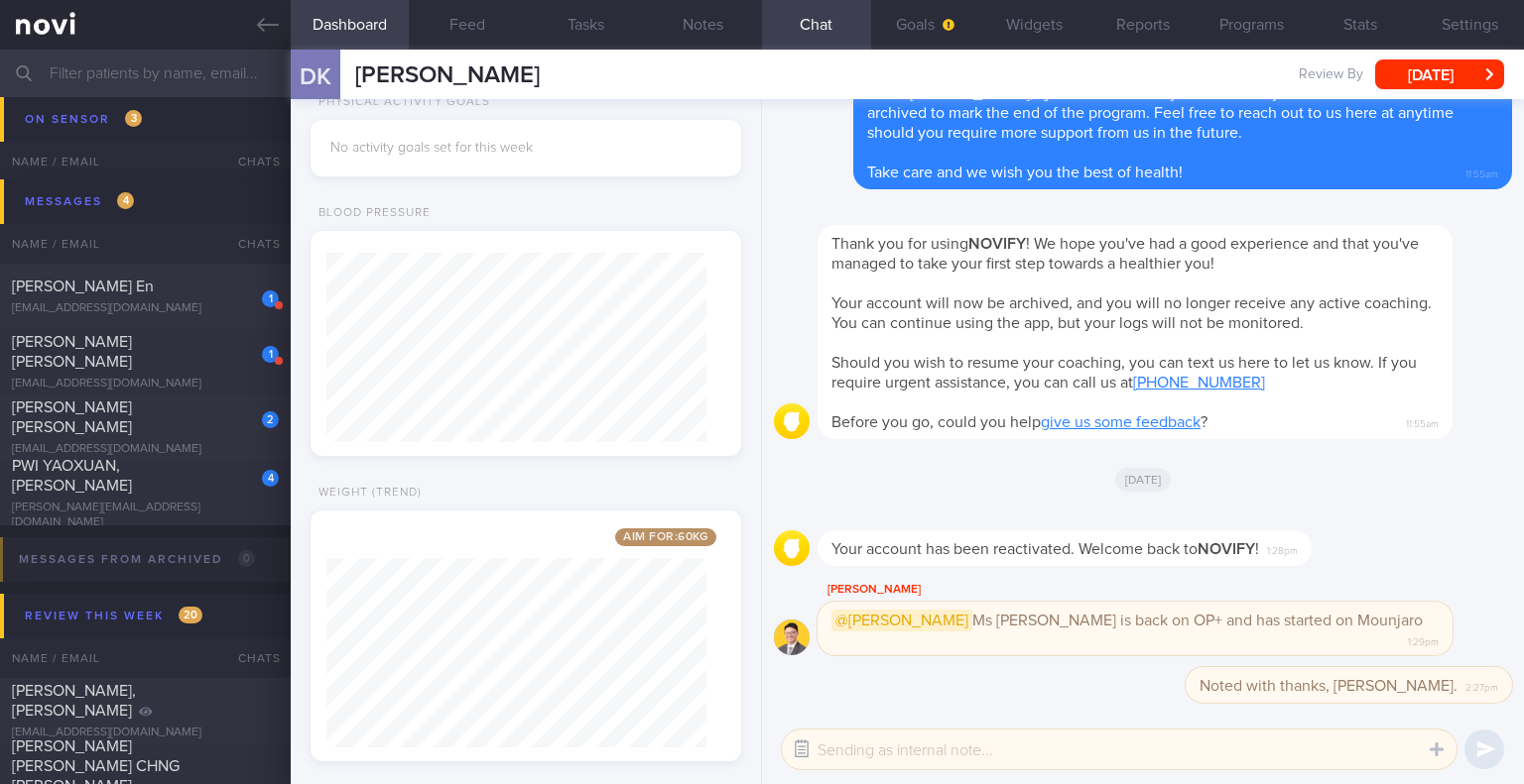
click at [792, 744] on button "button" at bounding box center [801, 750] width 36 height 36
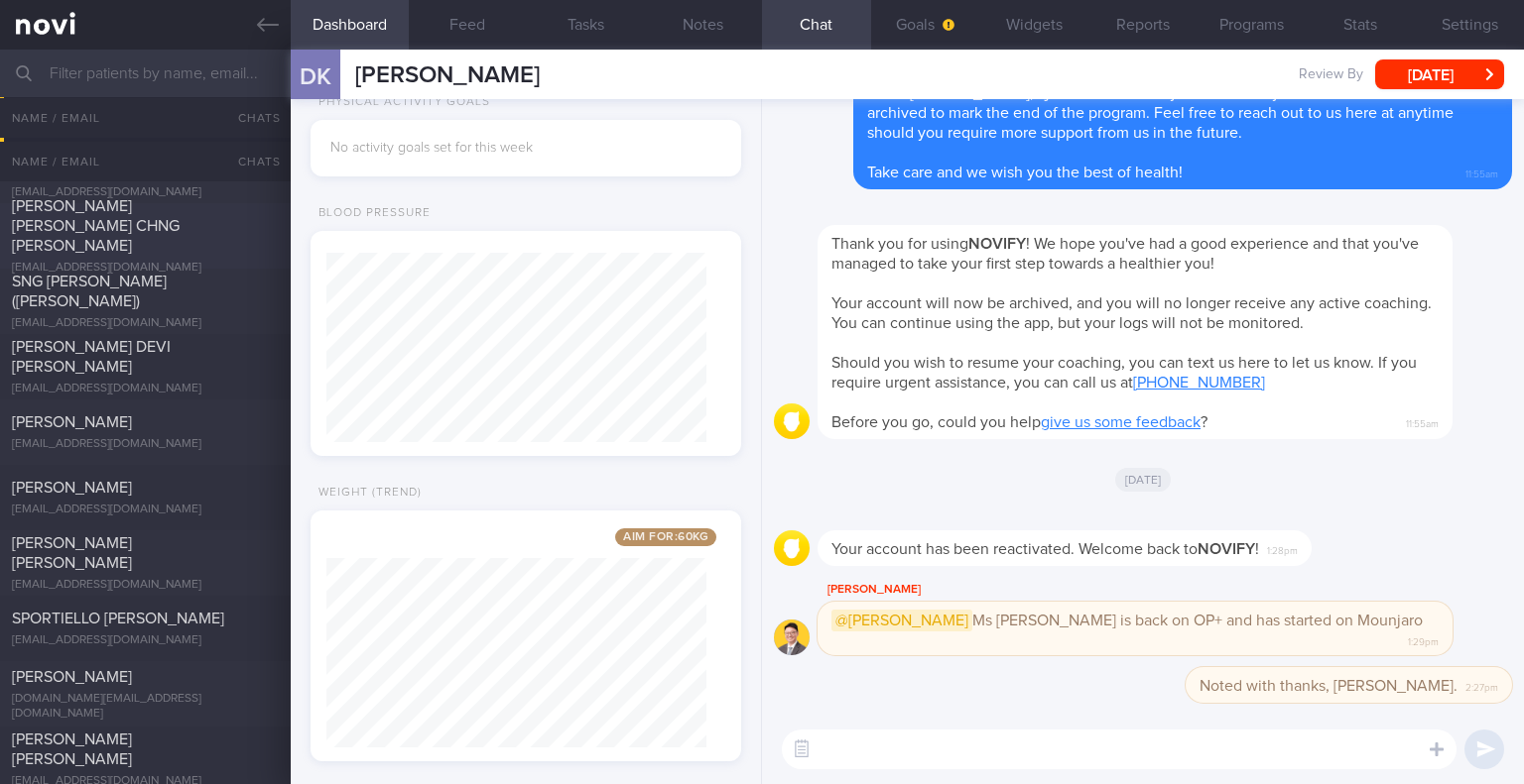
scroll to position [633, 0]
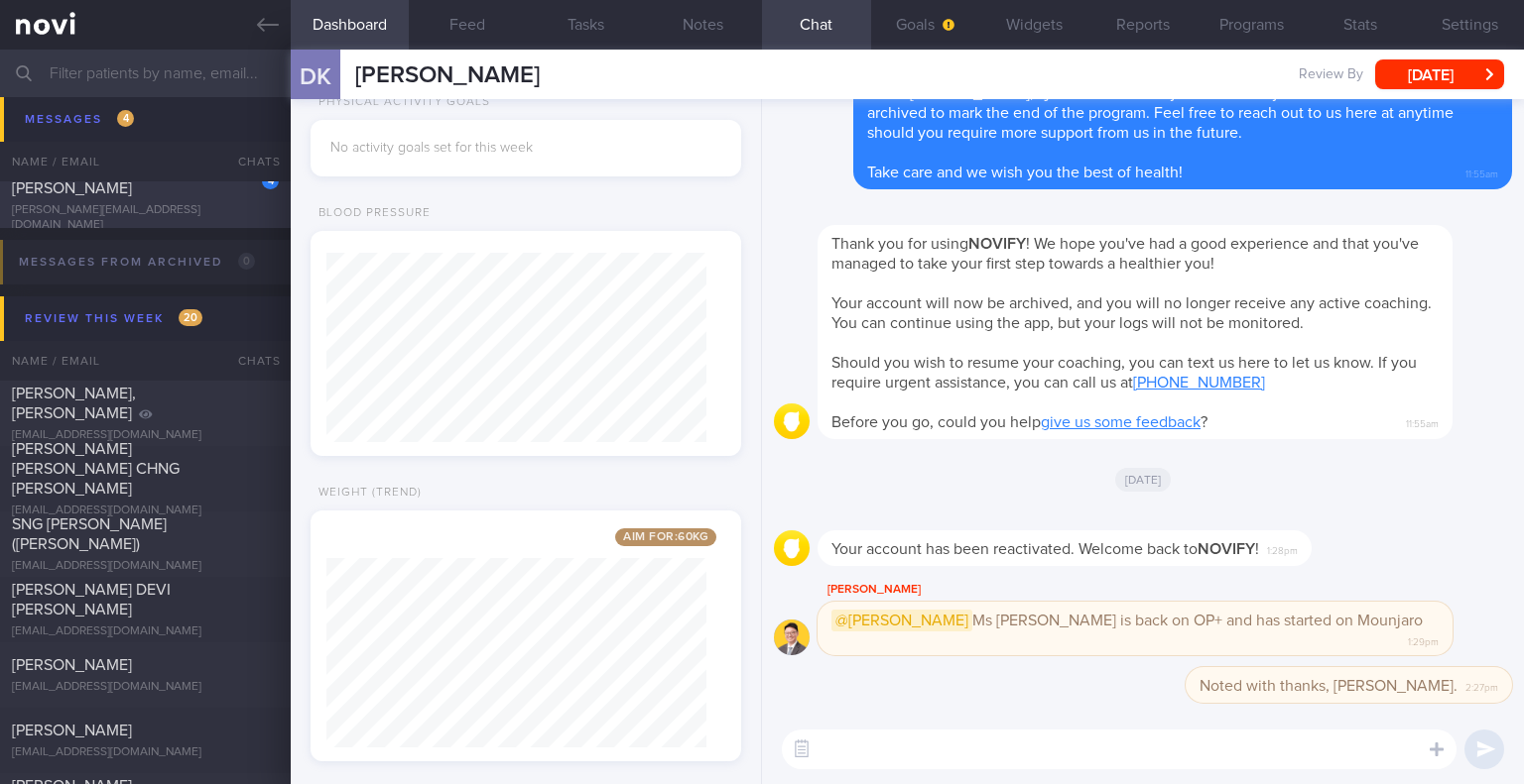
click at [191, 211] on div "[PERSON_NAME][EMAIL_ADDRESS][DOMAIN_NAME]" at bounding box center [146, 218] width 267 height 30
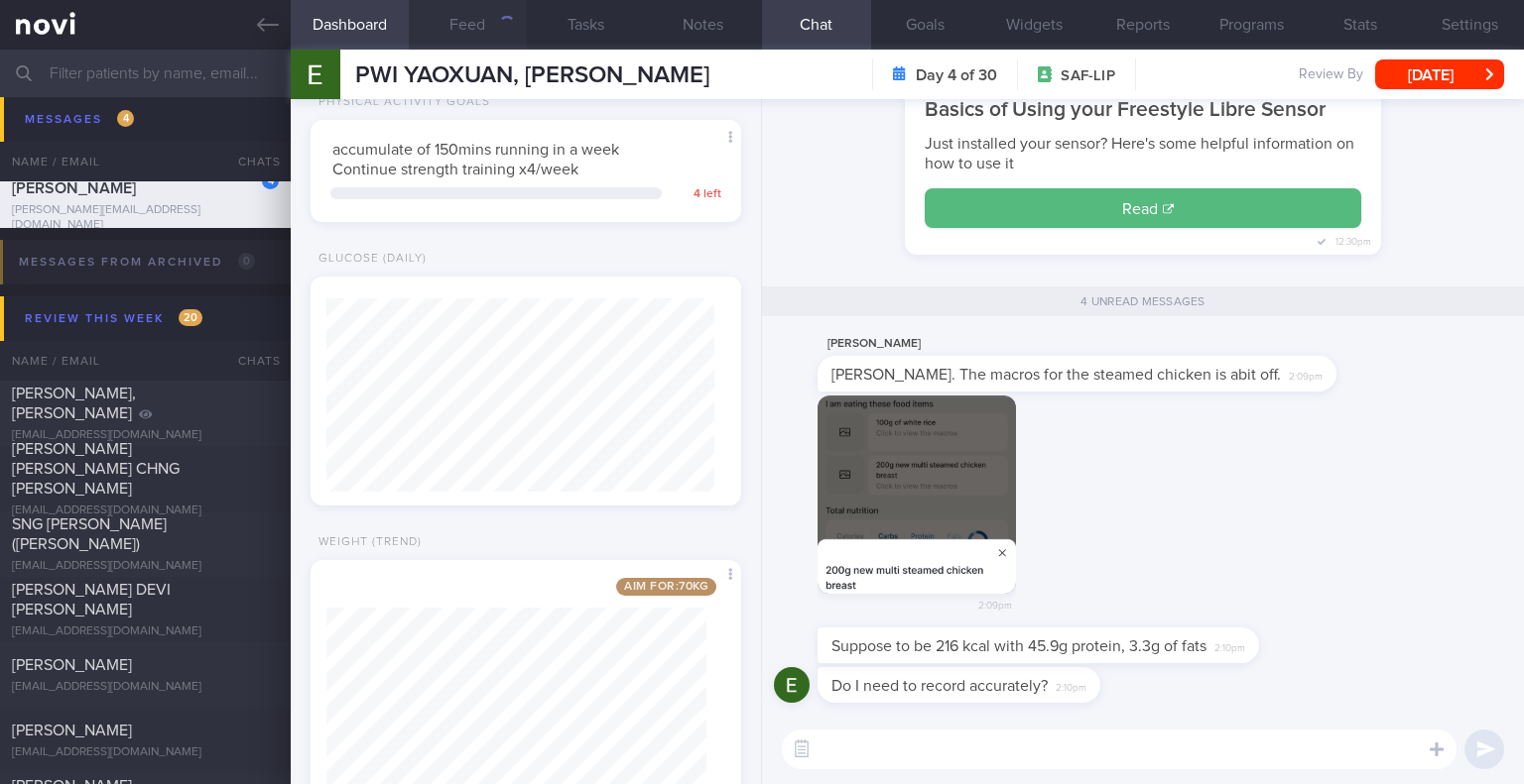
click at [481, 19] on button "Feed" at bounding box center [467, 25] width 118 height 50
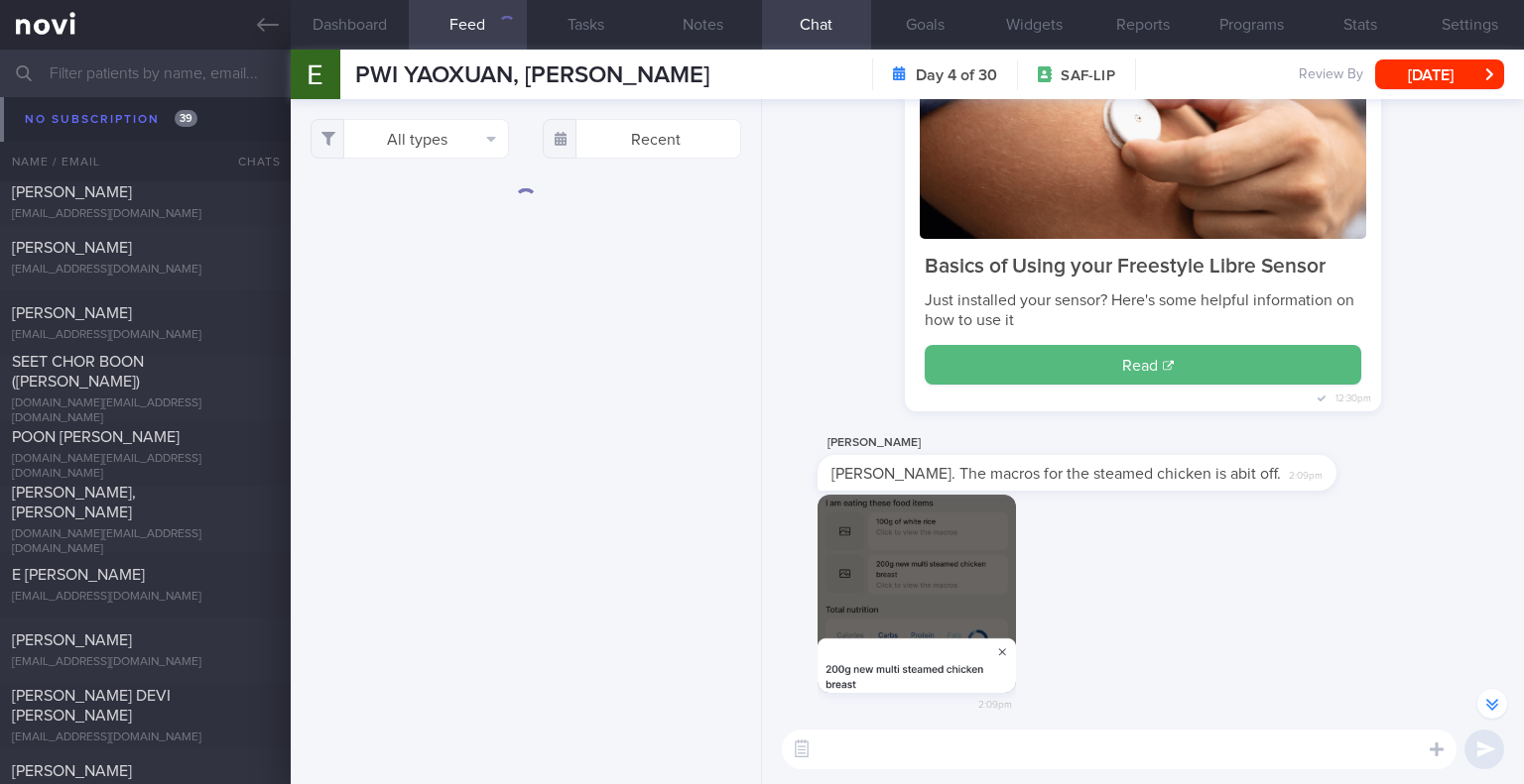
scroll to position [5491, 0]
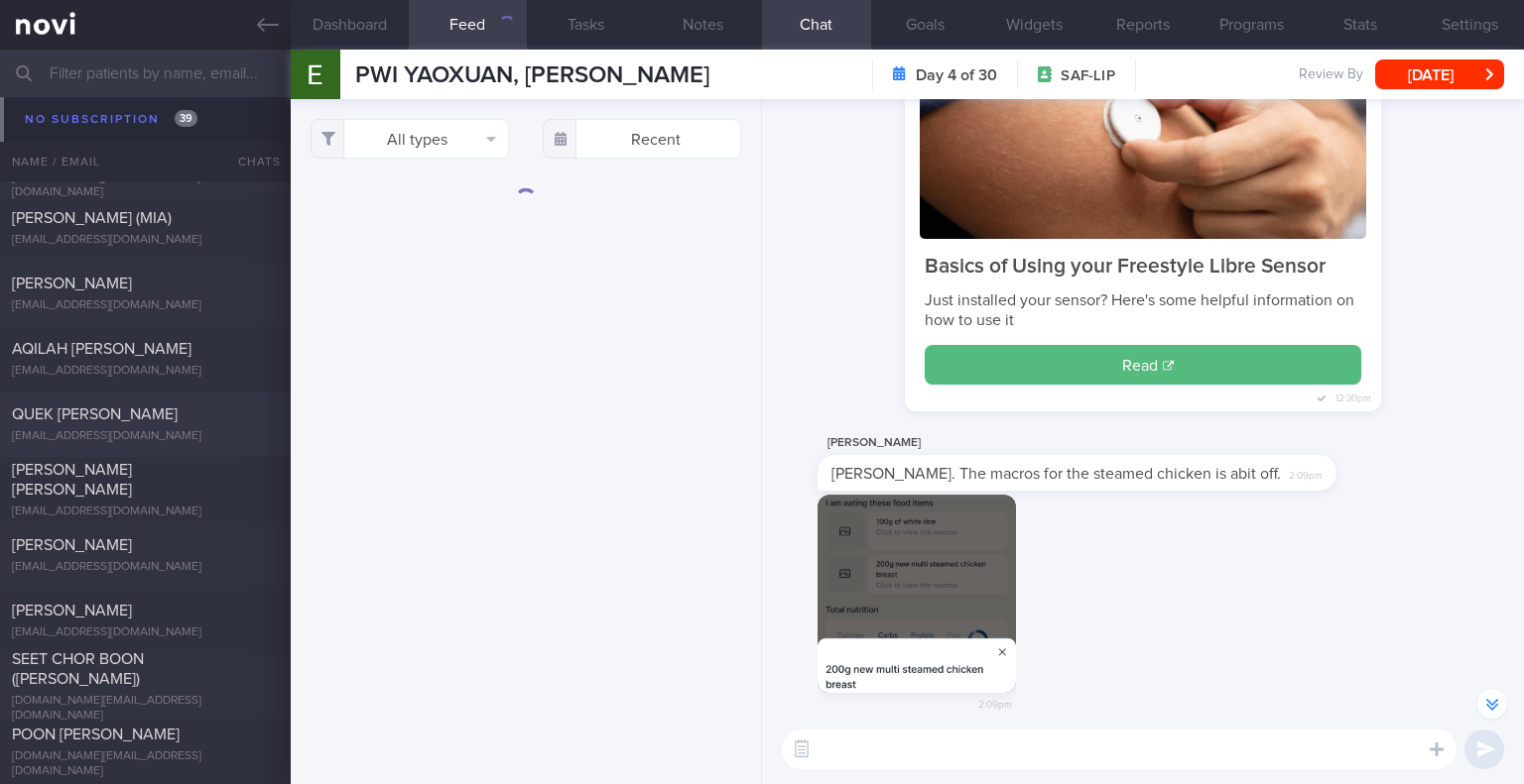
click at [200, 411] on div "QUEK [PERSON_NAME]" at bounding box center [143, 414] width 262 height 20
select select "8"
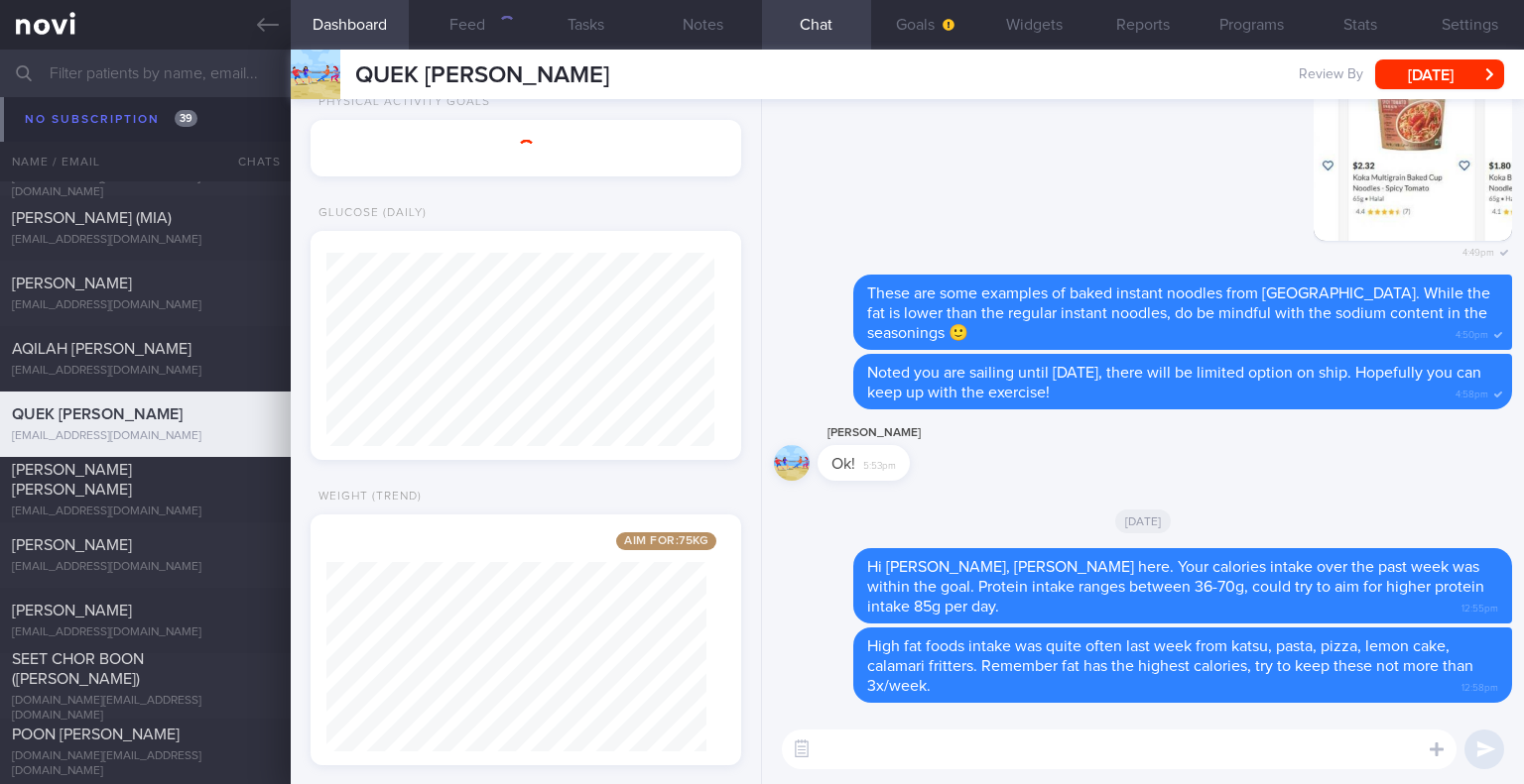
scroll to position [535, 0]
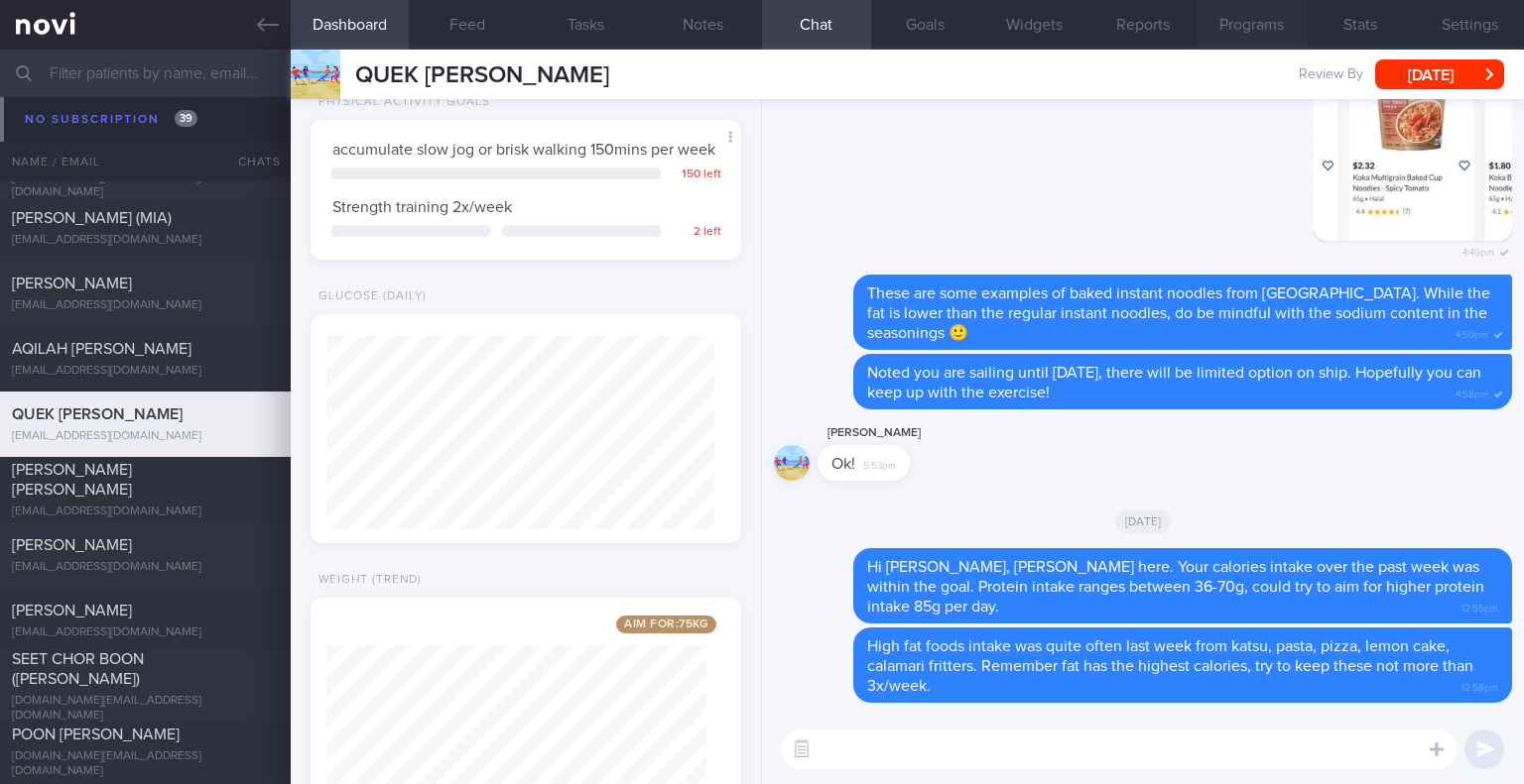
click at [1246, 34] on button "Programs" at bounding box center [1251, 25] width 109 height 50
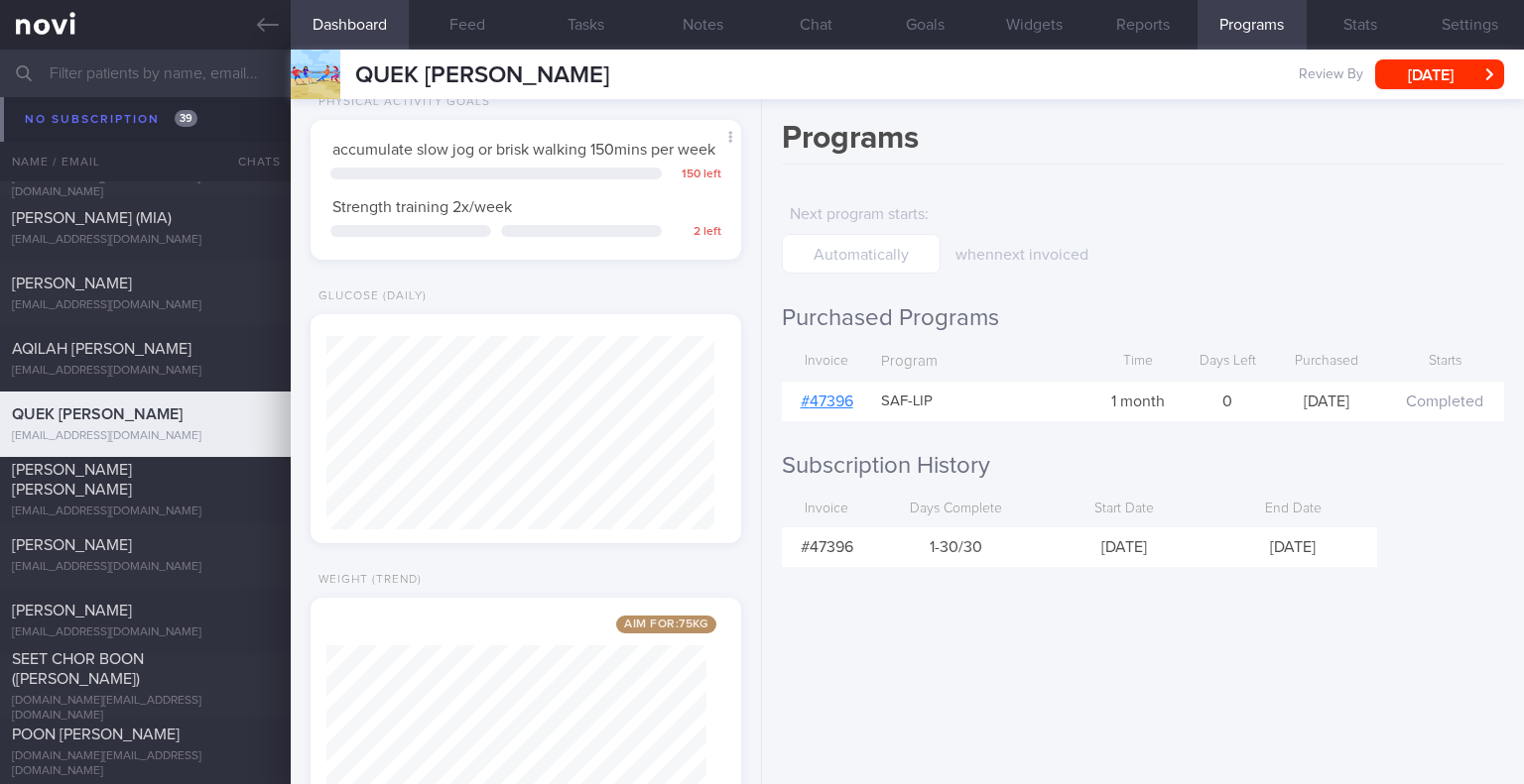
click at [836, 397] on link "# 47396" at bounding box center [826, 401] width 53 height 16
click at [802, 15] on button "Chat" at bounding box center [815, 25] width 109 height 50
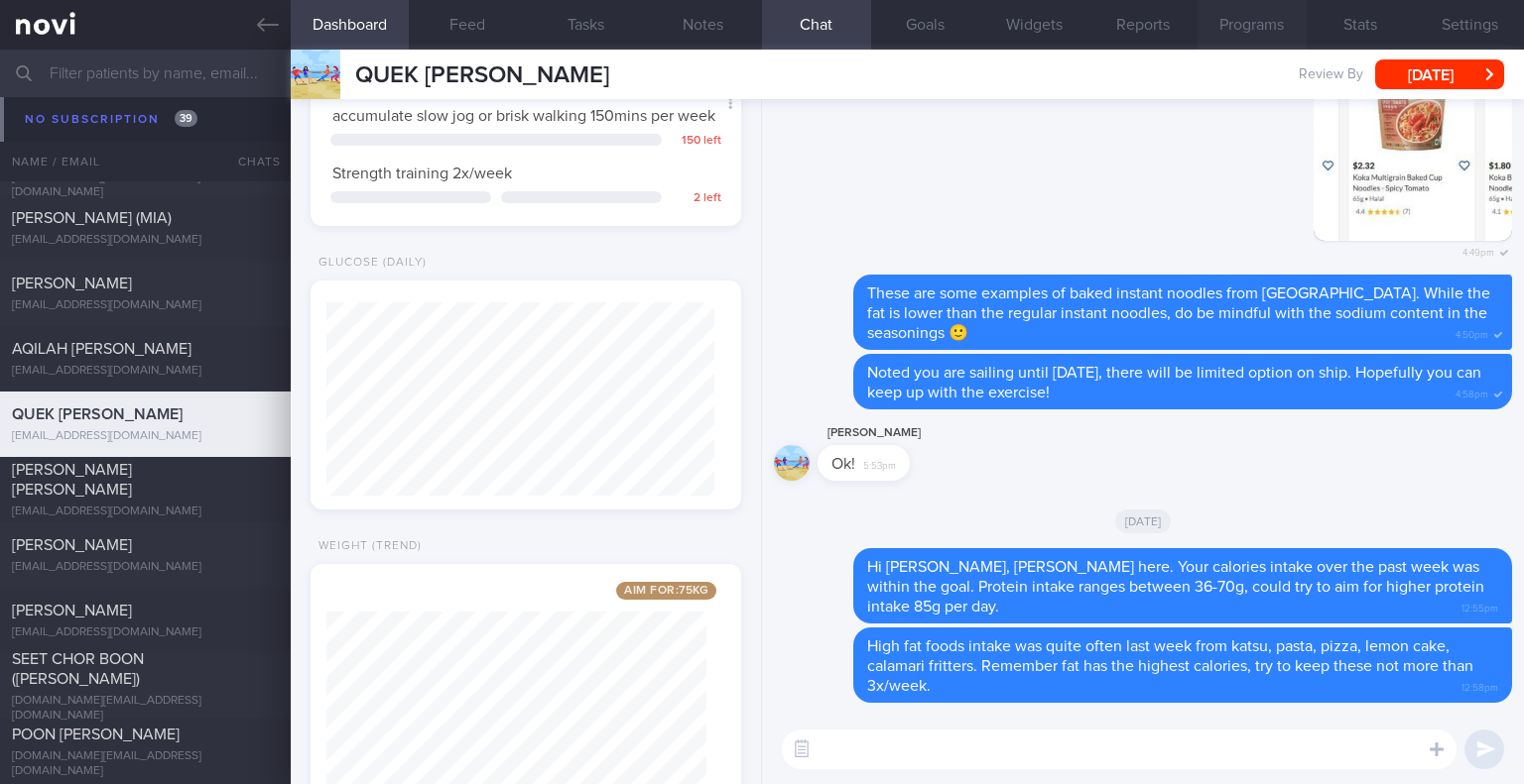
click at [1238, 18] on button "Programs" at bounding box center [1251, 25] width 109 height 50
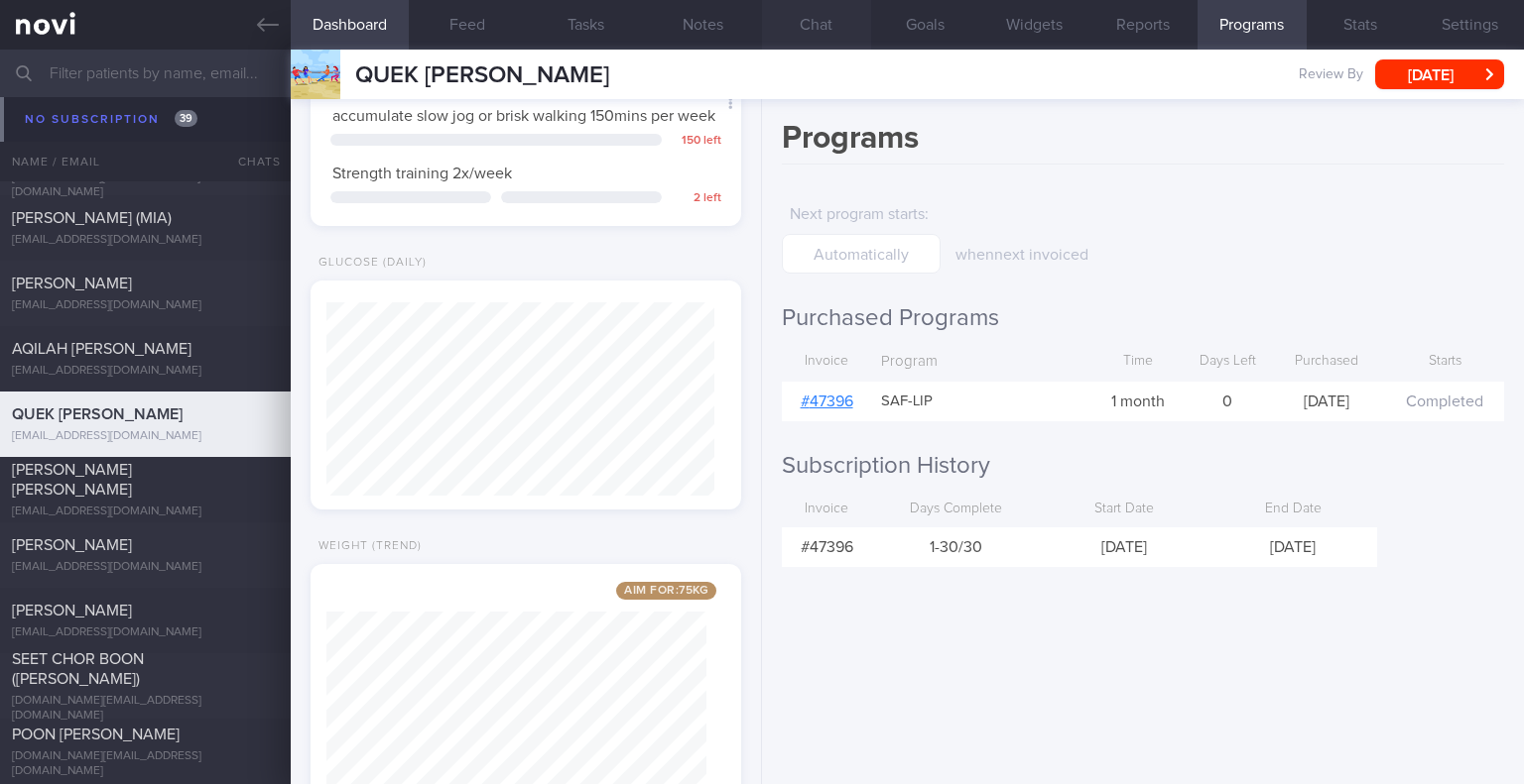
click at [824, 23] on button "Chat" at bounding box center [815, 25] width 109 height 50
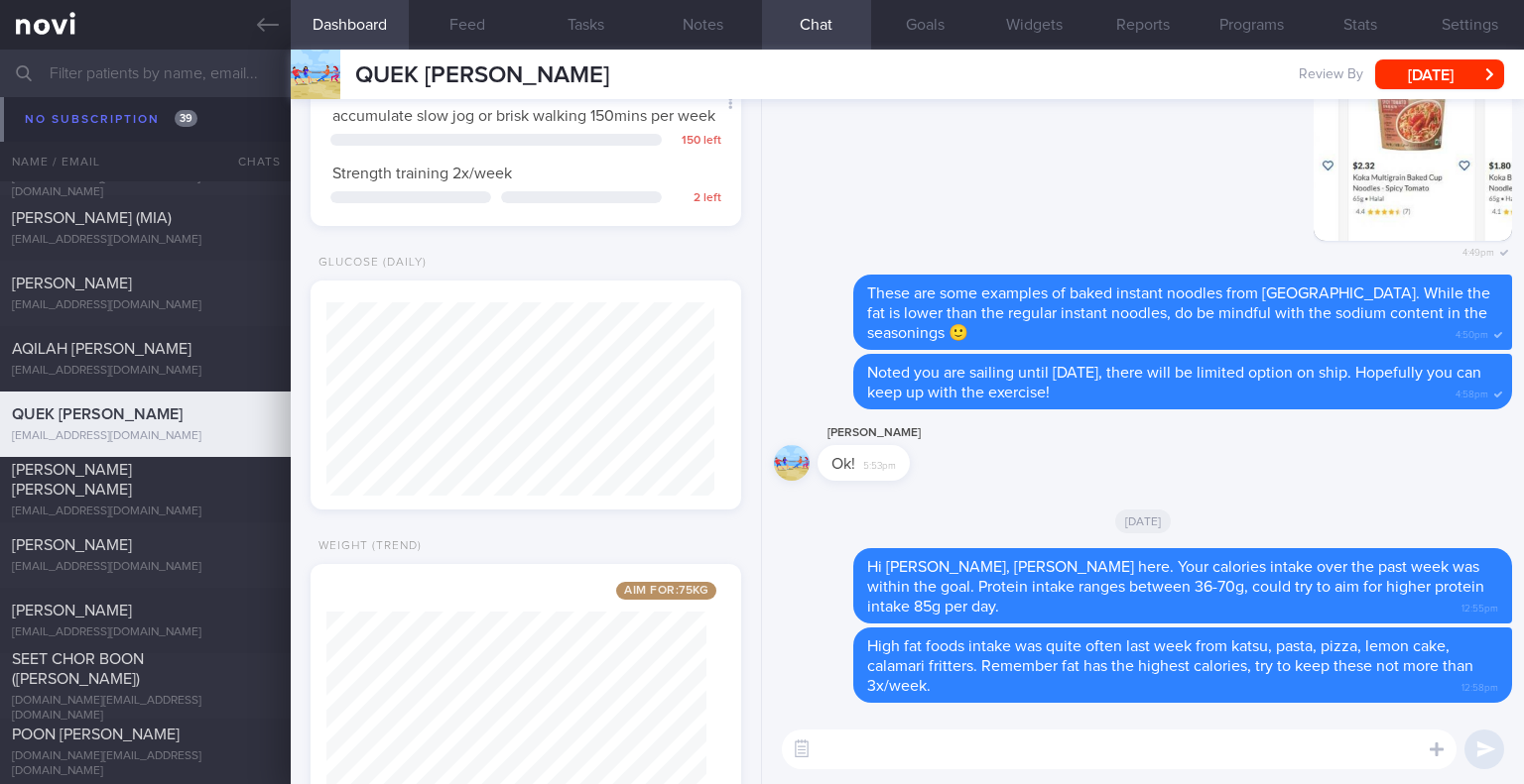
click at [1034, 748] on textarea at bounding box center [1118, 750] width 675 height 40
click at [441, 13] on button "Feed" at bounding box center [467, 25] width 118 height 50
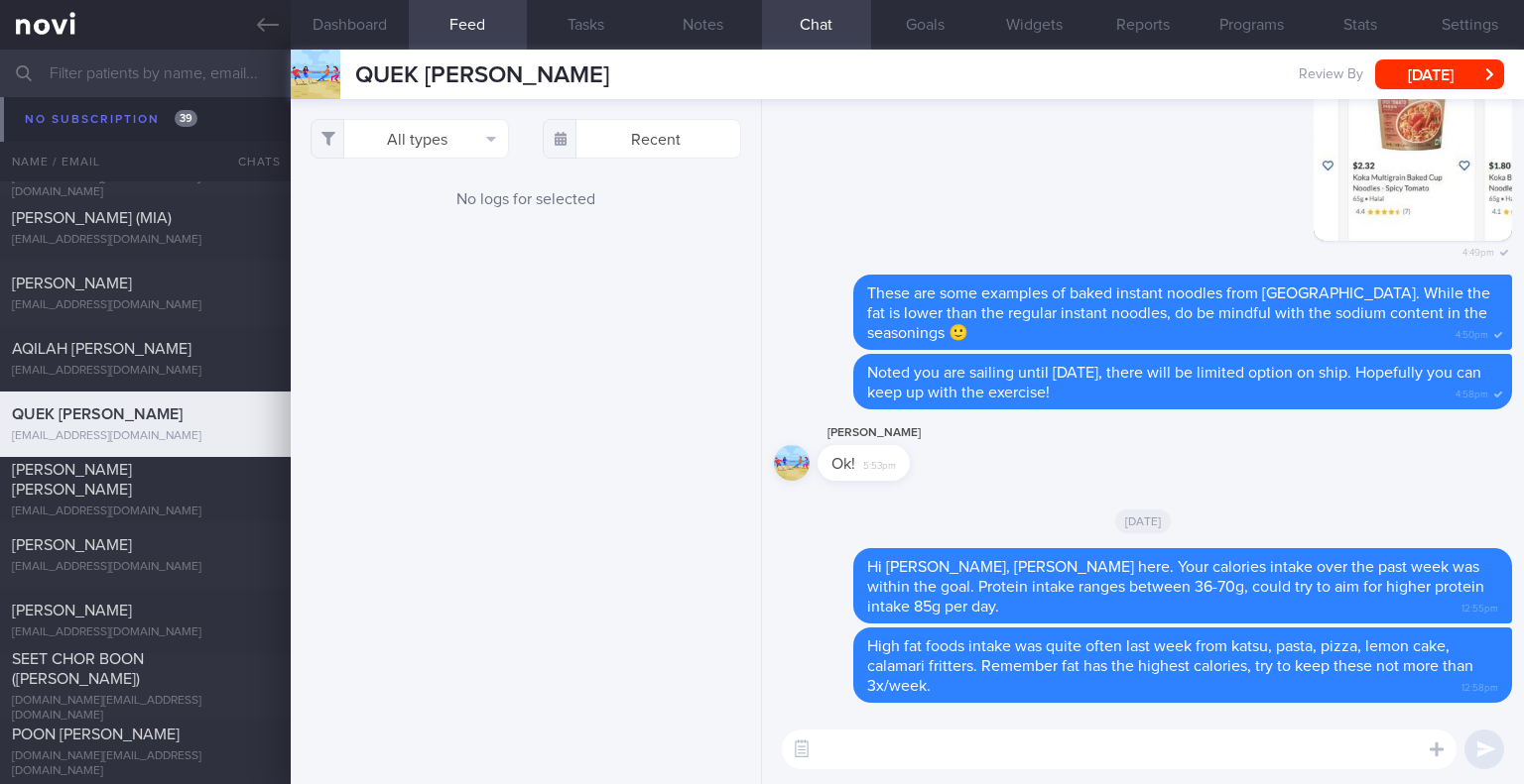
click at [927, 751] on textarea at bounding box center [1118, 750] width 675 height 40
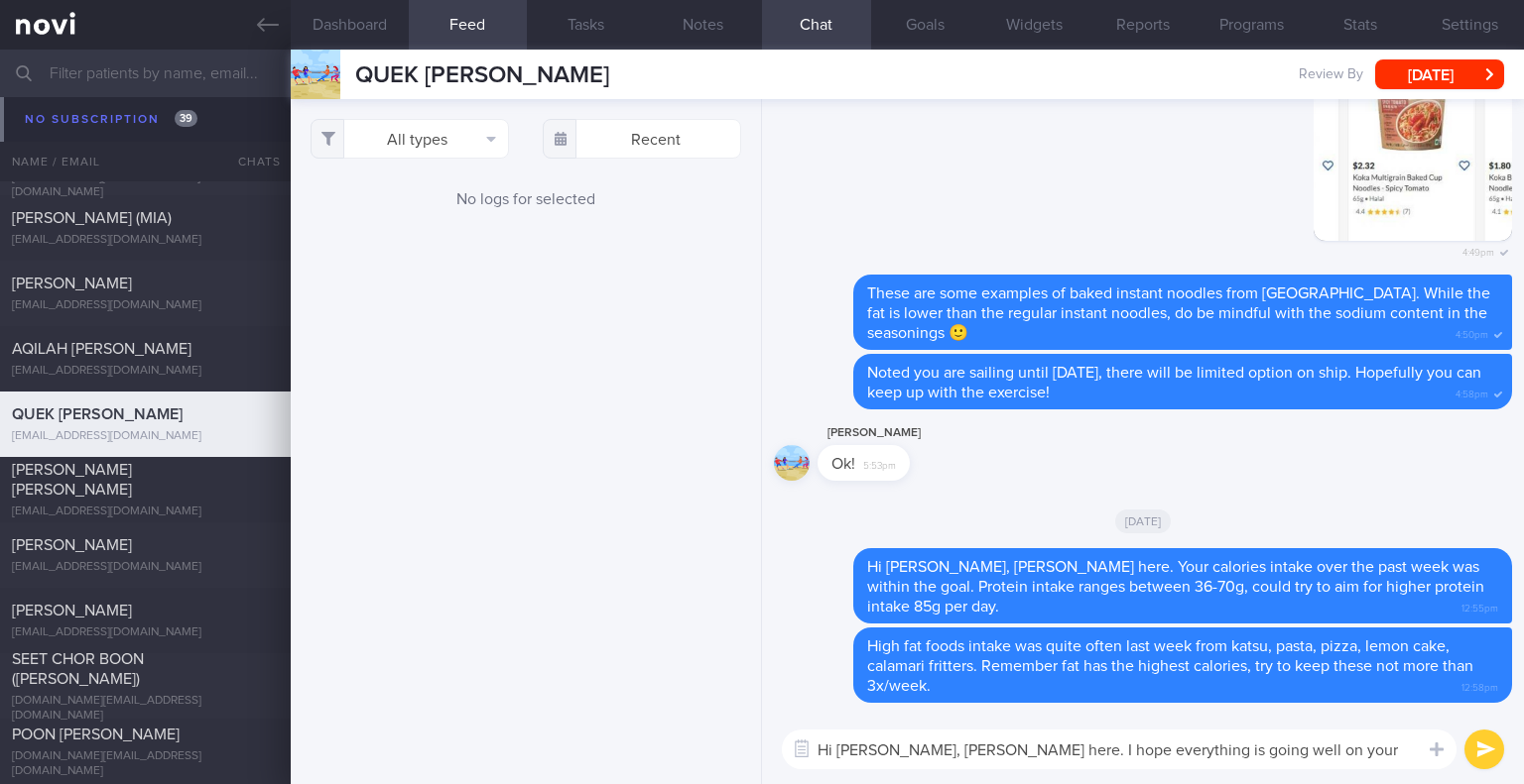
click at [1362, 756] on textarea "Hi Jun Peng, Elizabeth here. I hope everything is going well on your end." at bounding box center [1118, 750] width 675 height 40
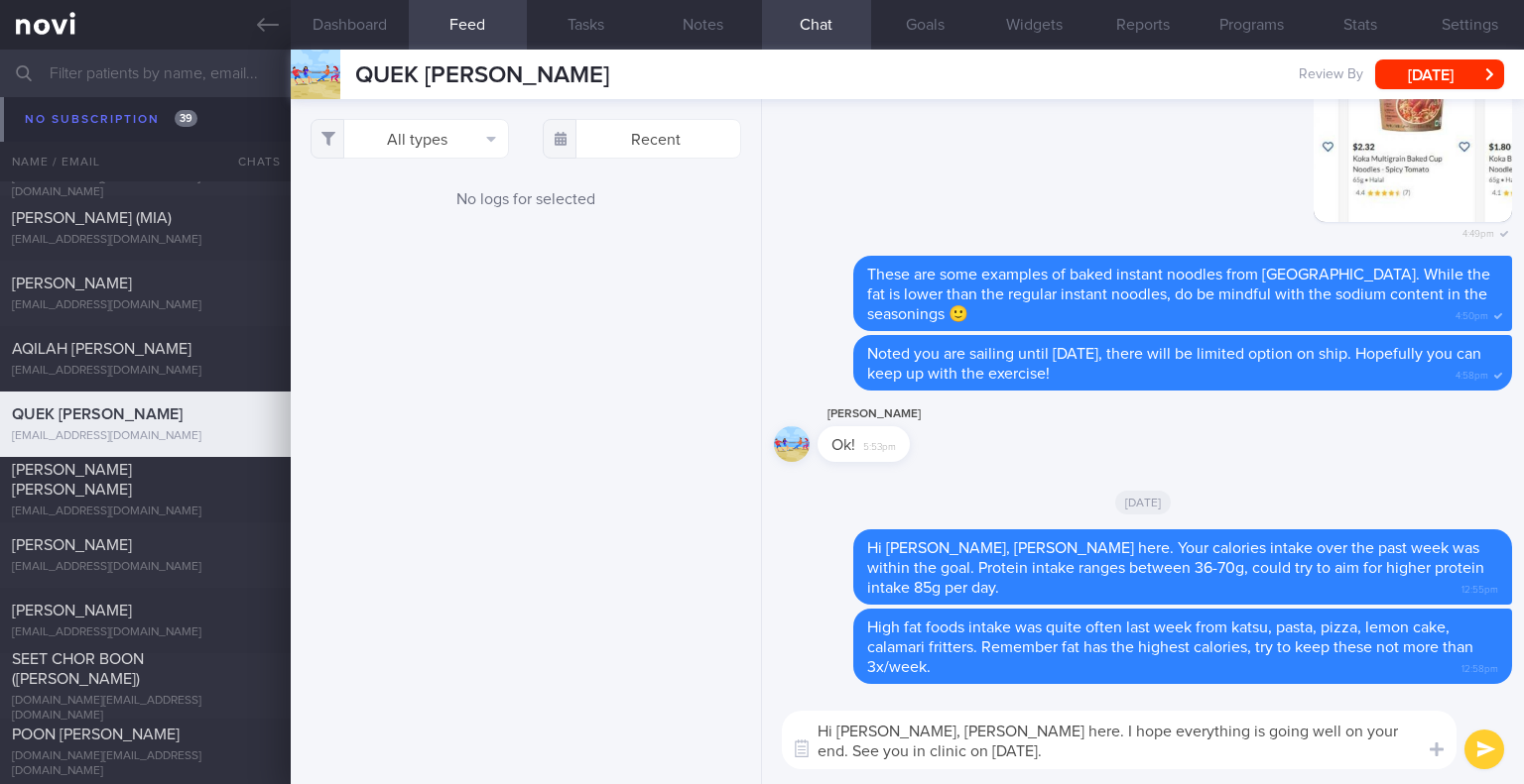
type textarea "Hi Jun Peng, Elizabeth here. I hope everything is going well on your end. See y…"
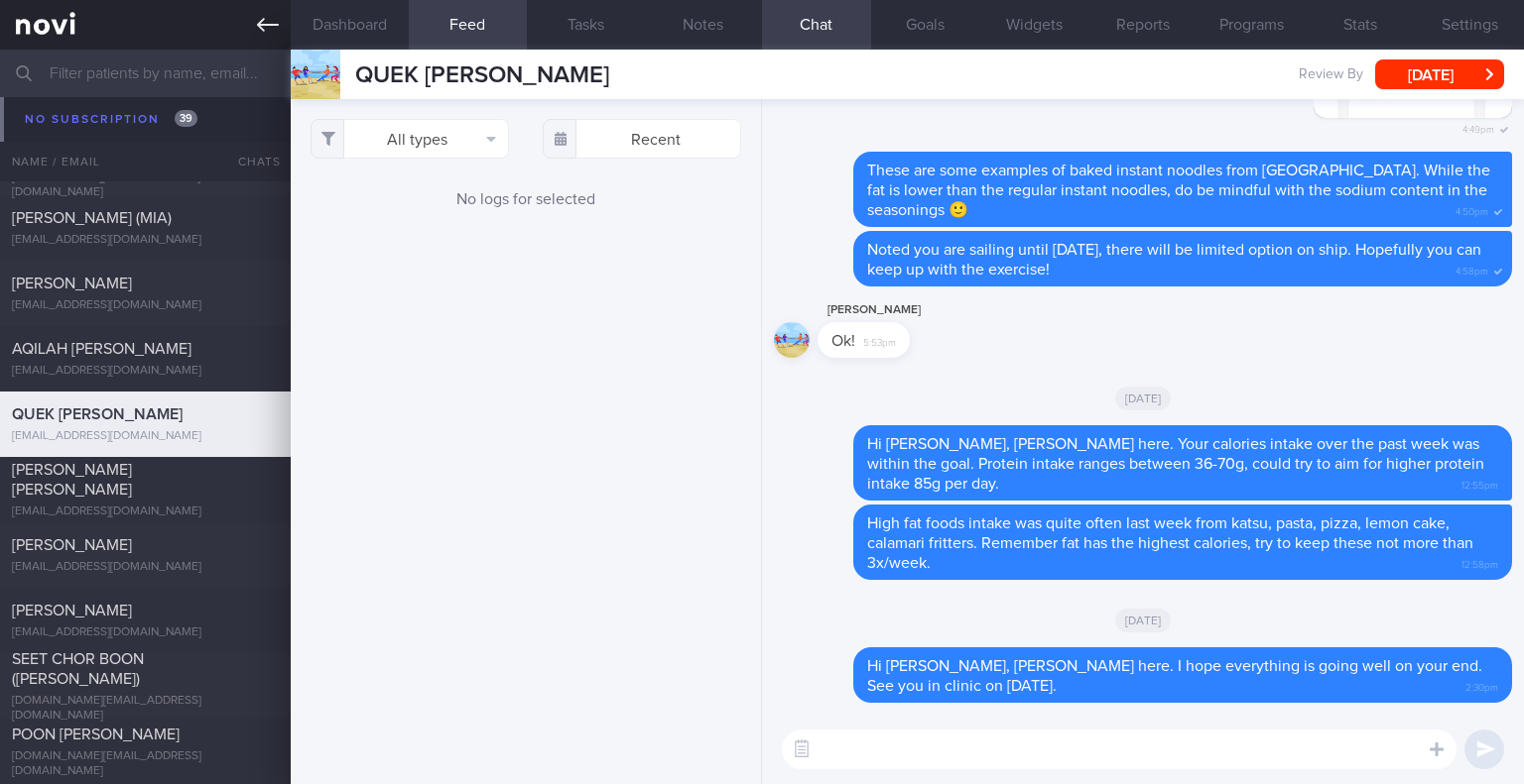
click at [261, 40] on link at bounding box center [146, 25] width 291 height 50
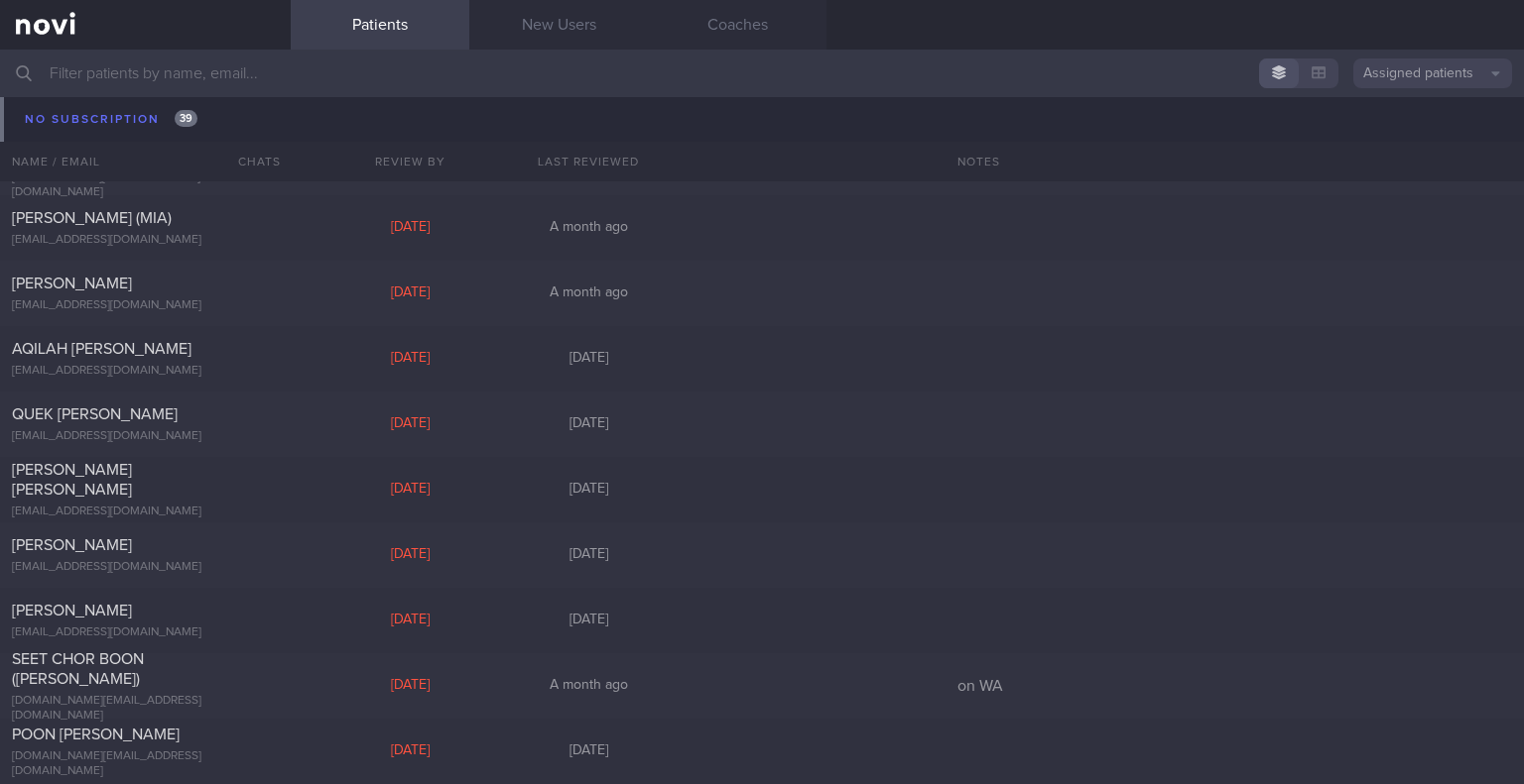
click at [83, 120] on div "TUDYISSTER SIVACHANDRAN tudyisster97@gmail.com Wed, 10 Sep A month ago 30/9/25" at bounding box center [762, 98] width 1524 height 66
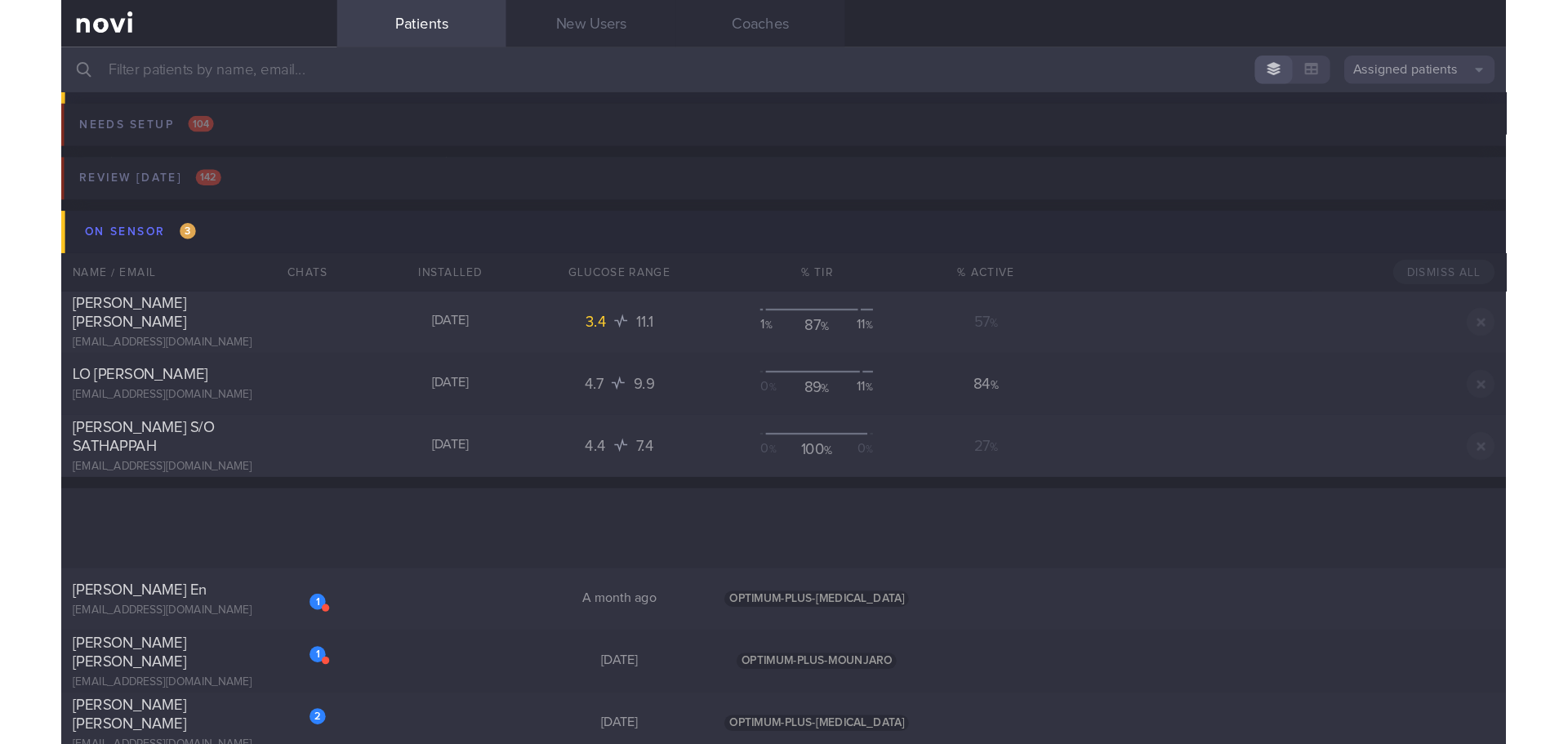
scroll to position [326, 0]
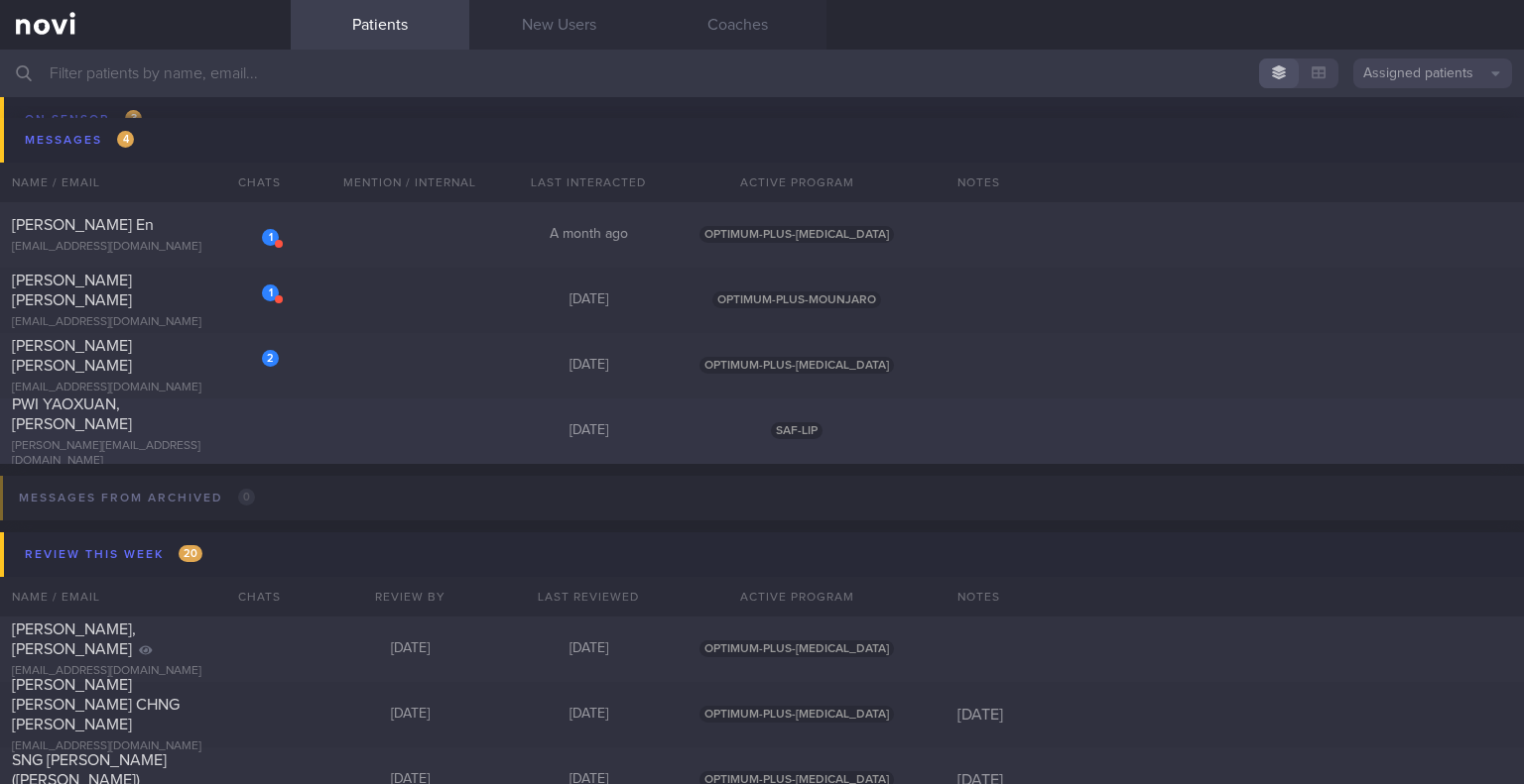
click at [132, 424] on span "PWI YAOXUAN, [PERSON_NAME]" at bounding box center [72, 414] width 120 height 36
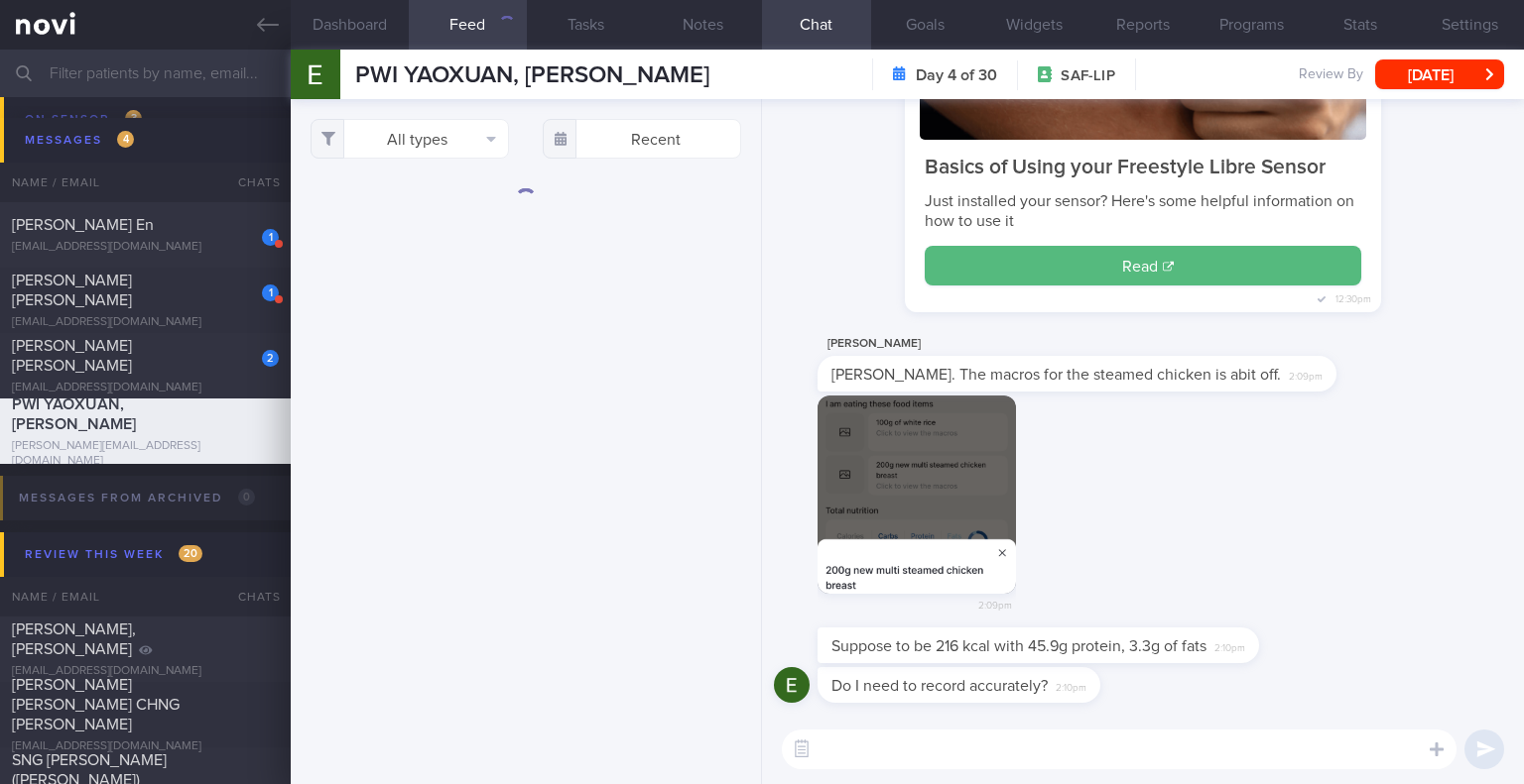
click at [1158, 460] on div "2:09pm" at bounding box center [1142, 512] width 738 height 233
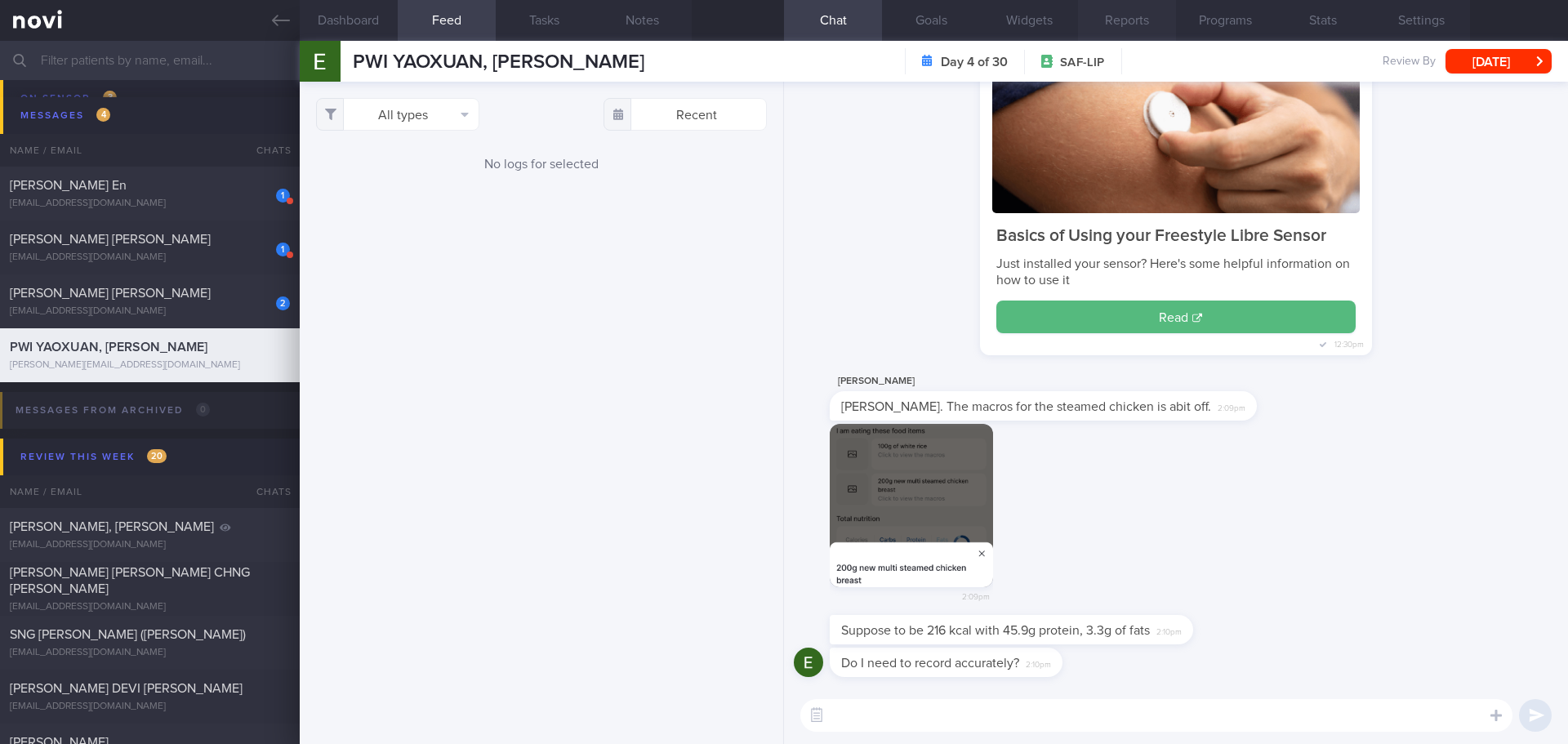
scroll to position [318, 0]
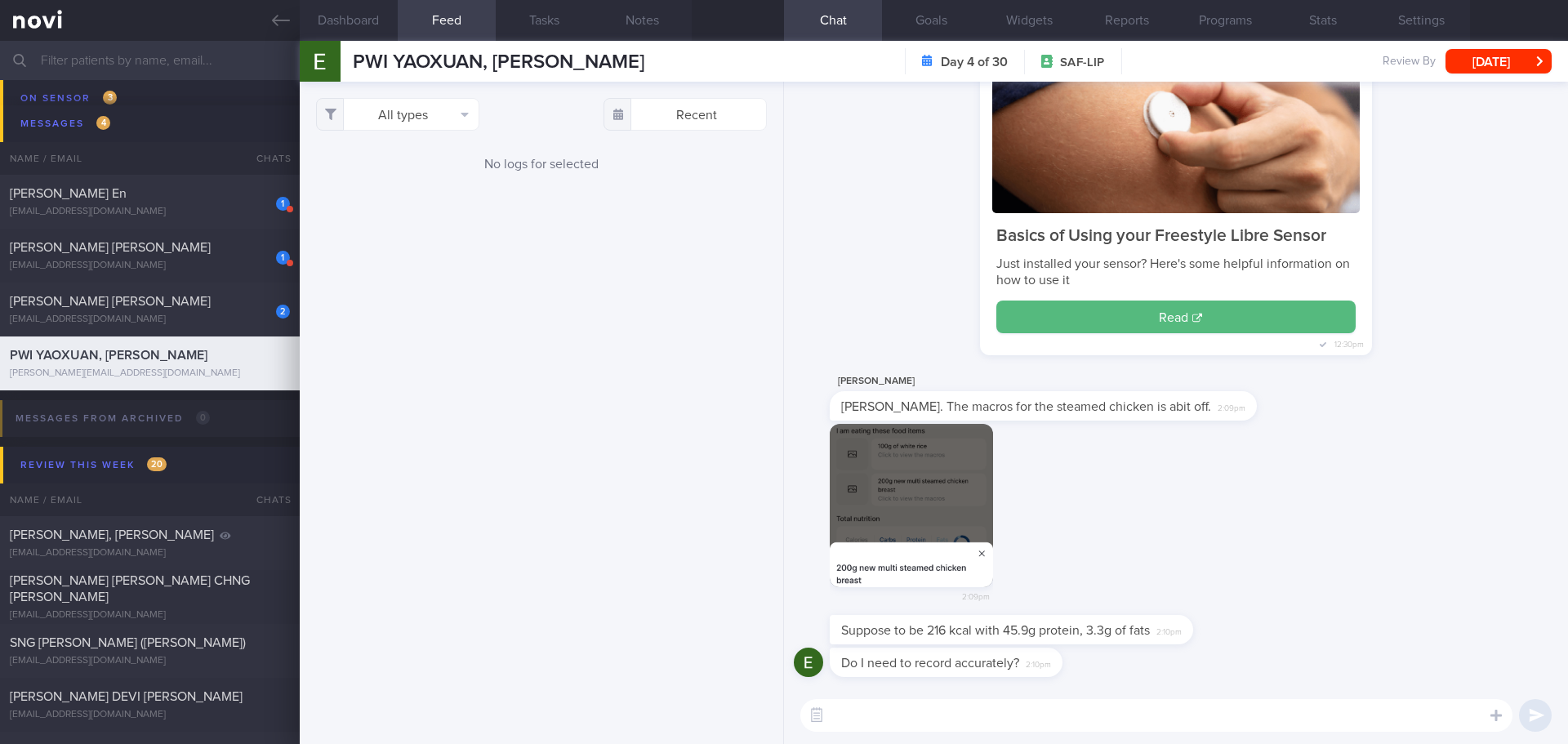
click at [903, 645] on textarea at bounding box center [1156, 715] width 712 height 33
click at [1112, 645] on textarea at bounding box center [1156, 715] width 712 height 33
click at [377, 18] on button "Dashboard" at bounding box center [348, 21] width 98 height 41
click at [443, 23] on button "Feed" at bounding box center [446, 21] width 98 height 41
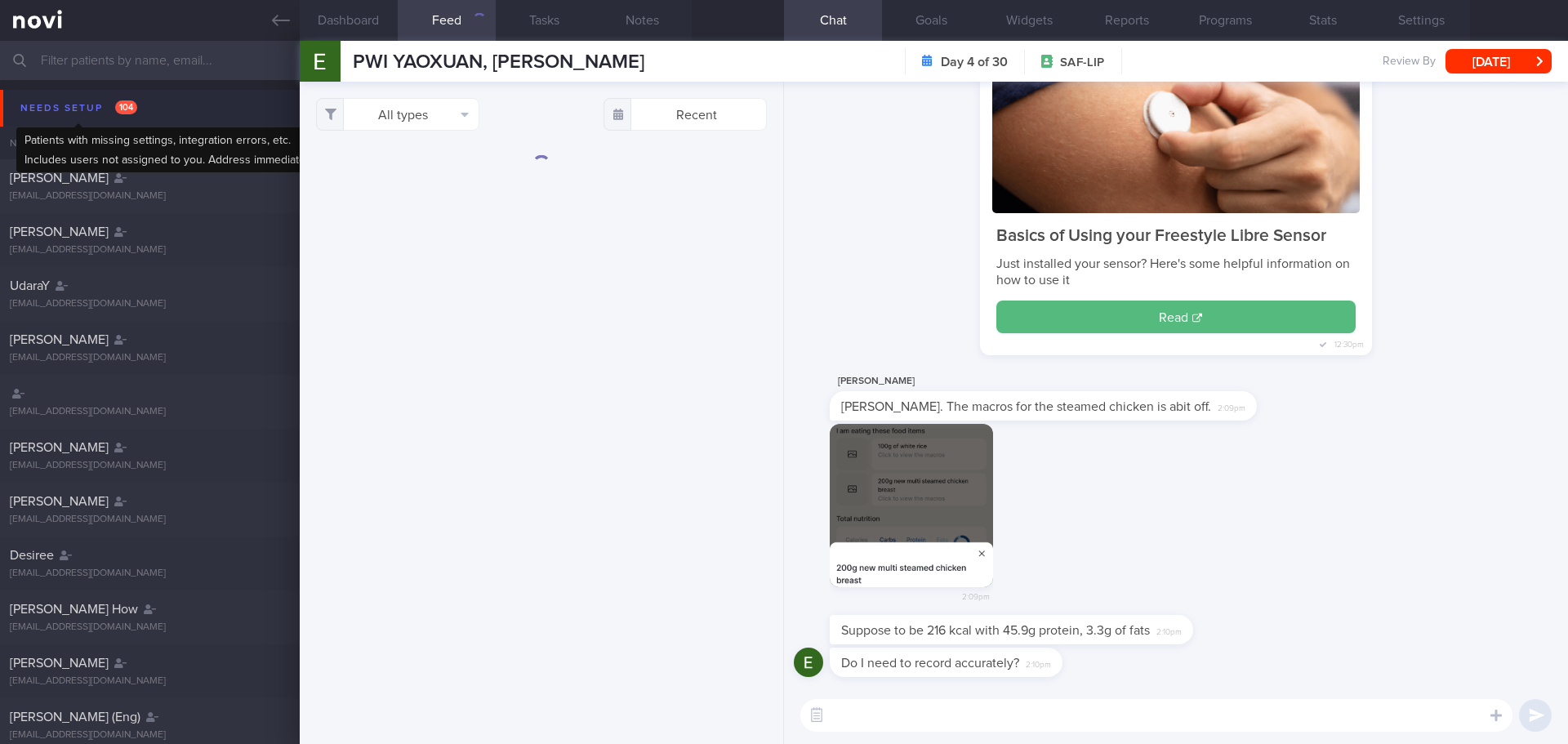
click at [81, 103] on div "Needs setup 104" at bounding box center [79, 107] width 125 height 22
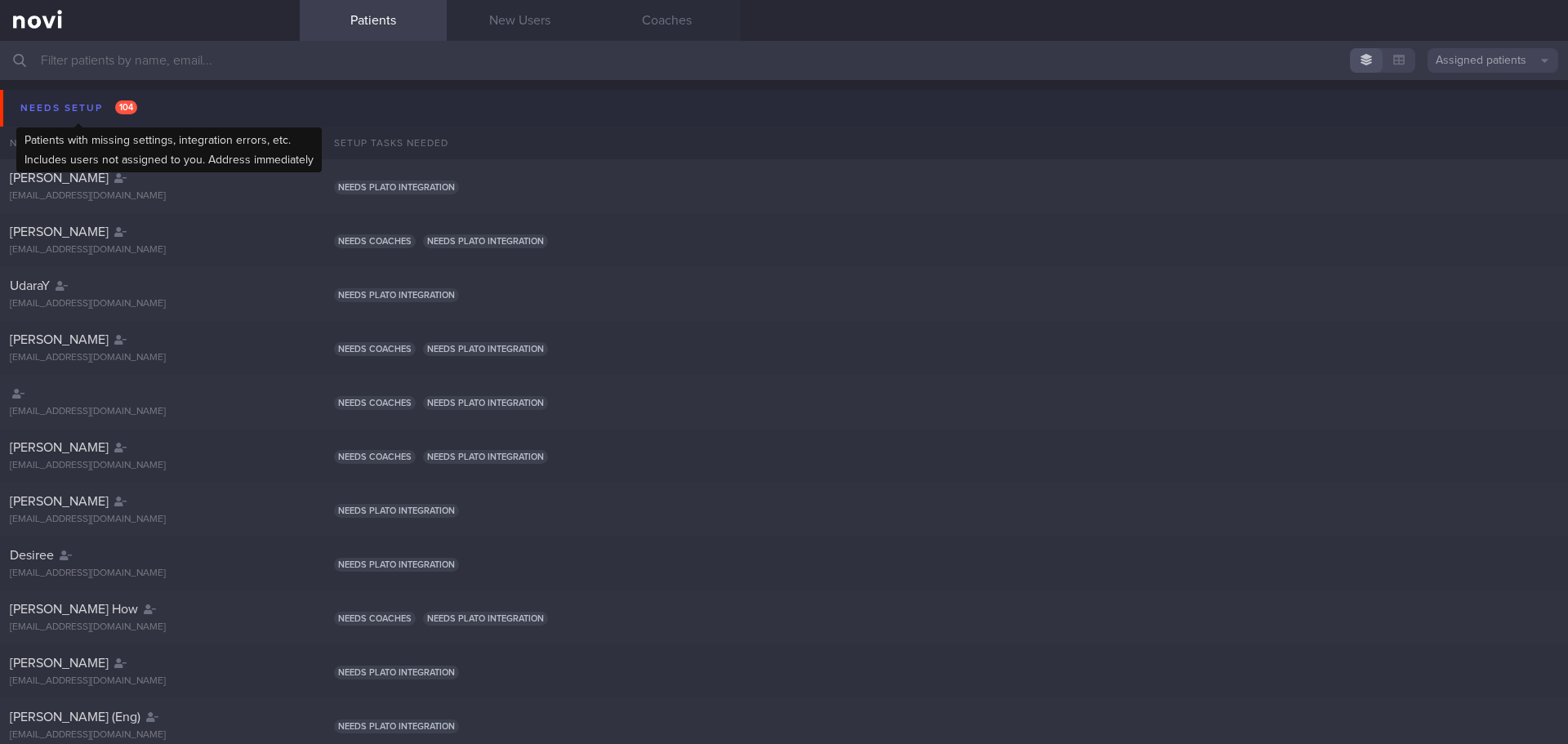
click at [107, 103] on div "Needs setup 104" at bounding box center [79, 107] width 125 height 22
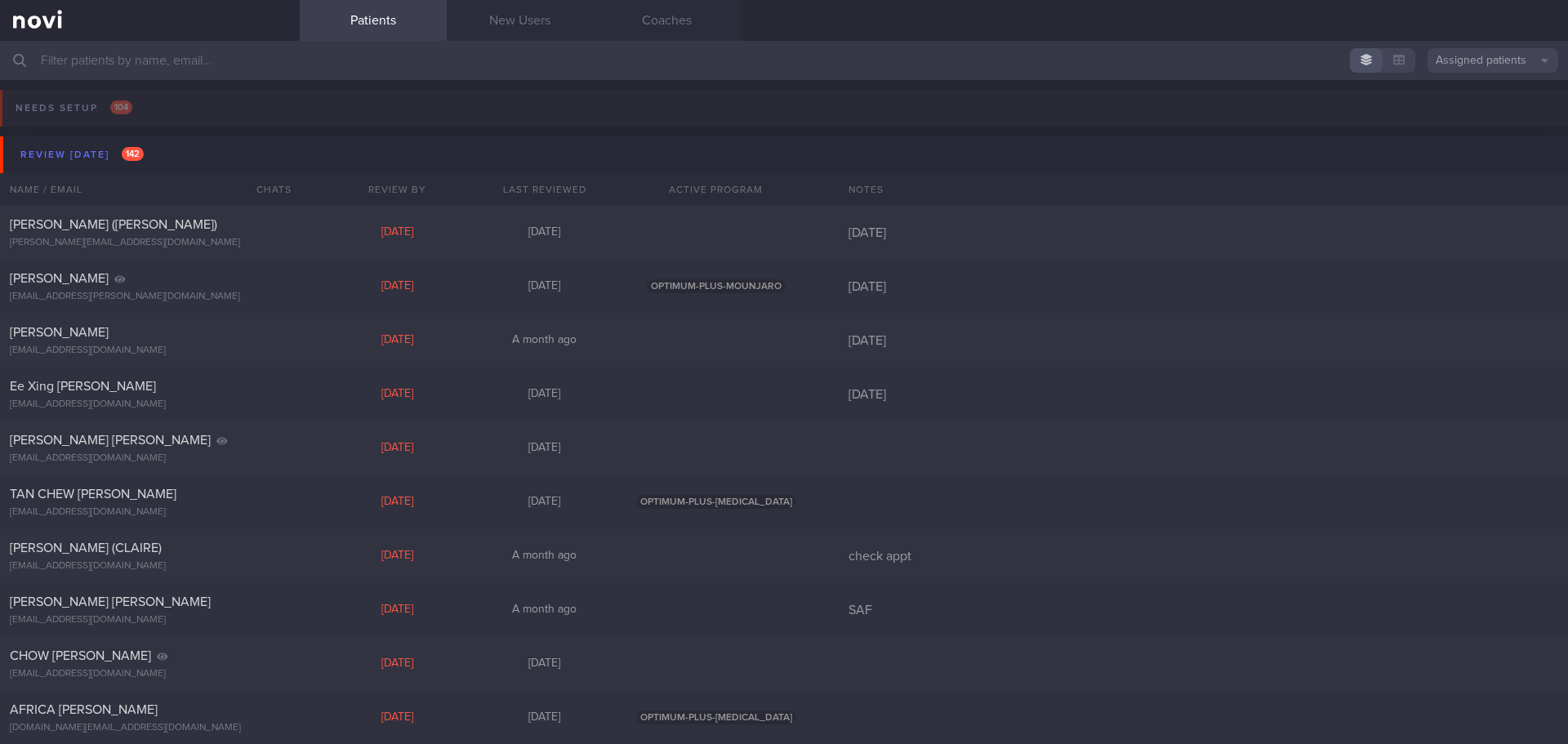
click at [108, 68] on input "text" at bounding box center [784, 61] width 1568 height 39
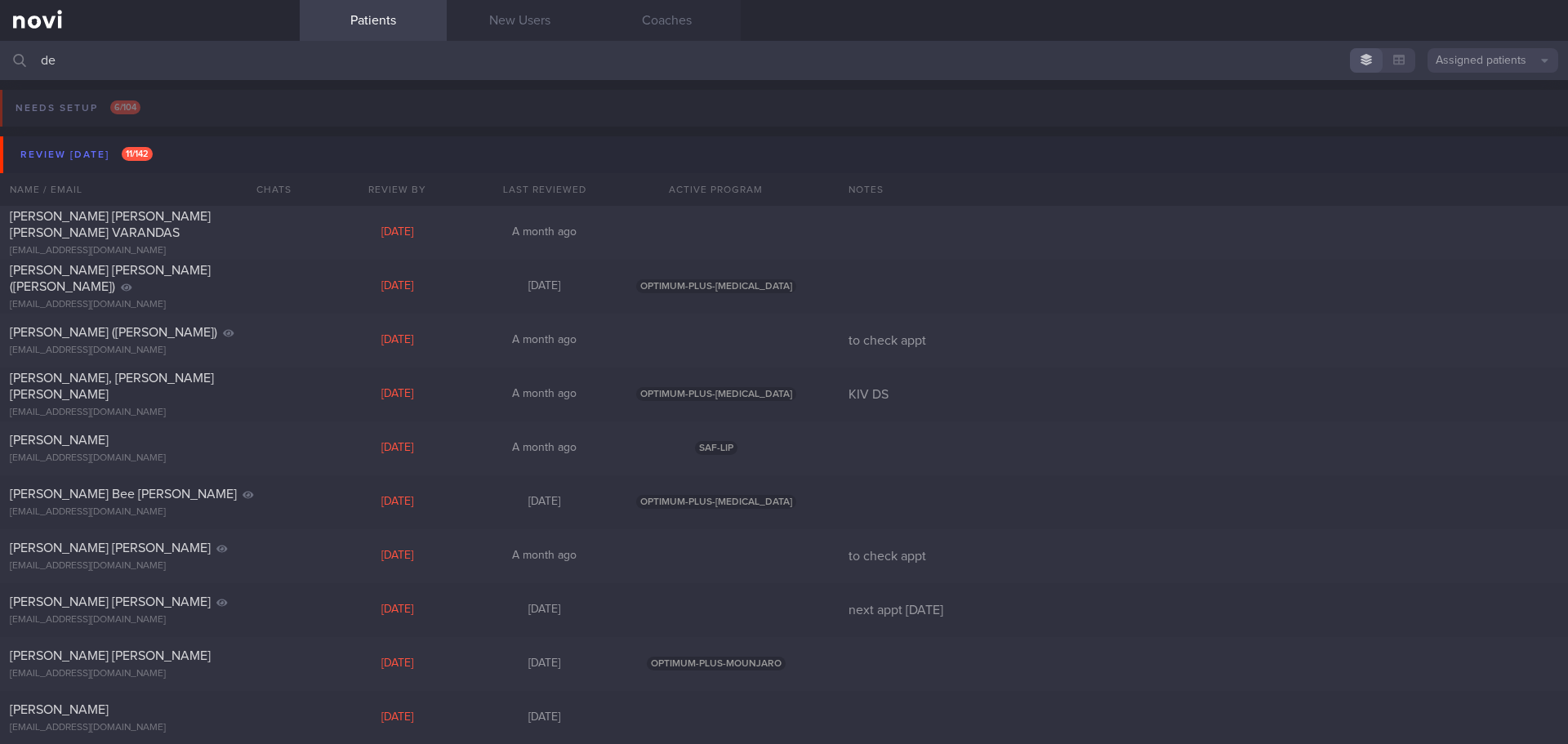
type input "d"
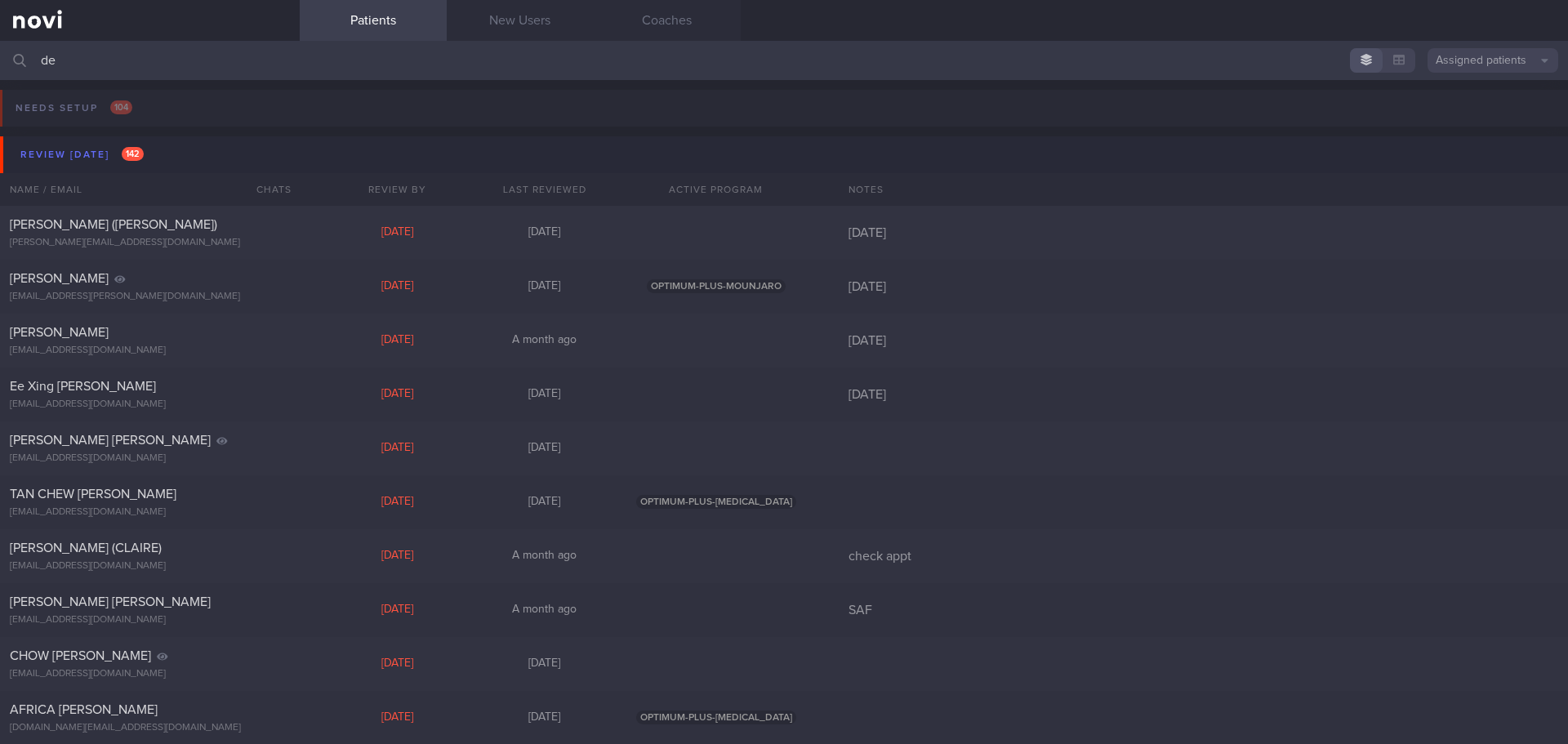
type input "d"
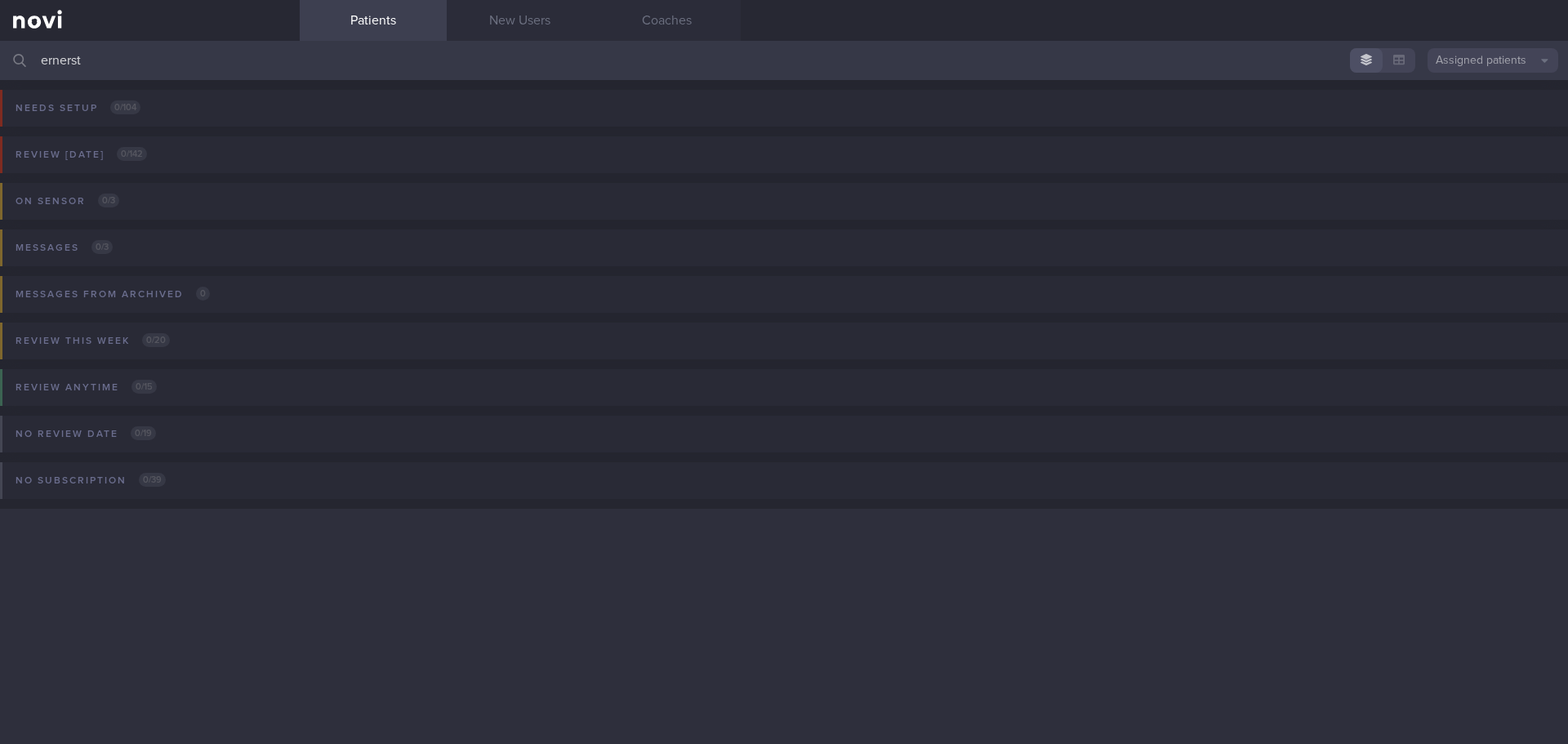
click at [103, 64] on input "ernerst" at bounding box center [784, 61] width 1568 height 39
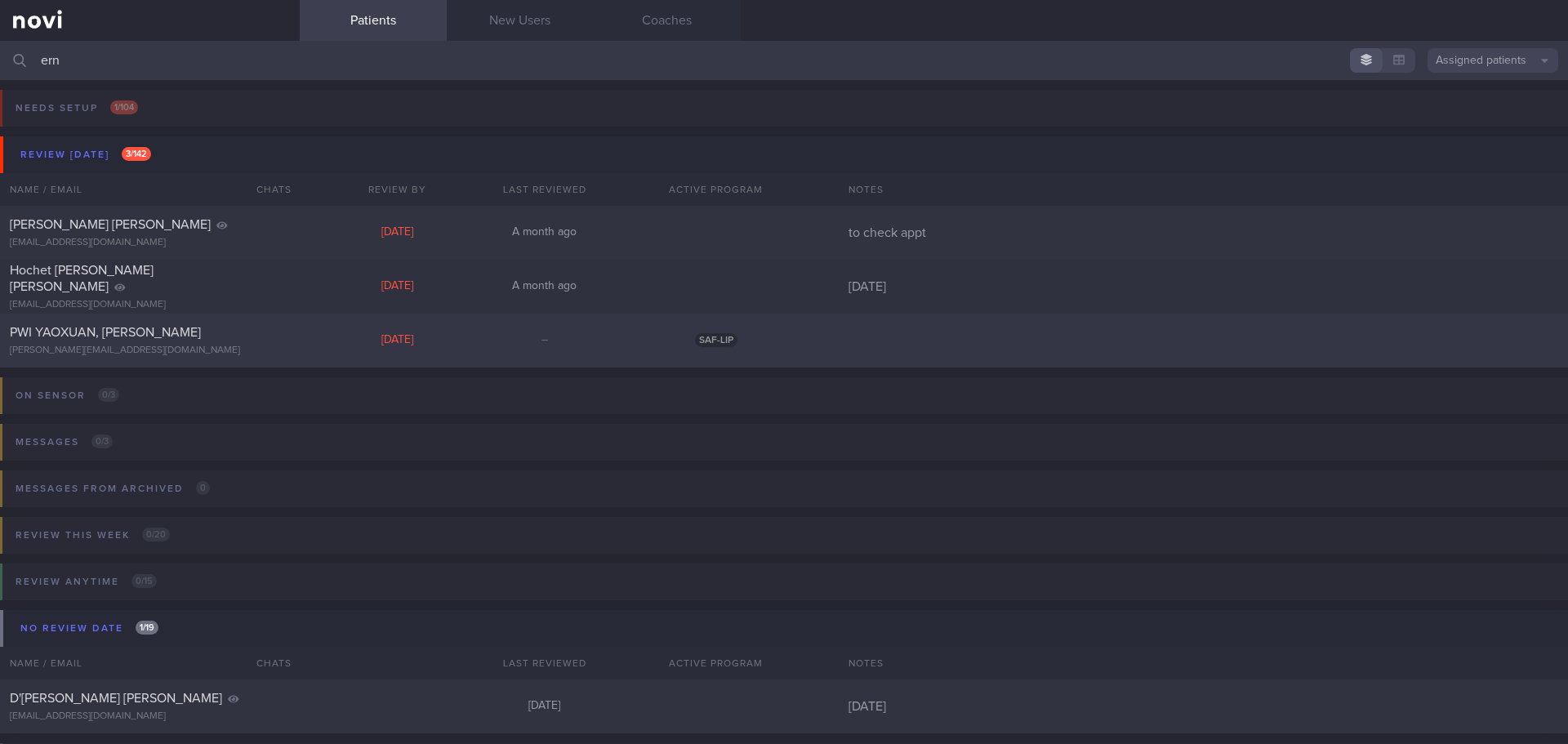
type input "ern"
click at [118, 329] on span "PWI YAOXUAN, [PERSON_NAME]" at bounding box center [105, 332] width 191 height 13
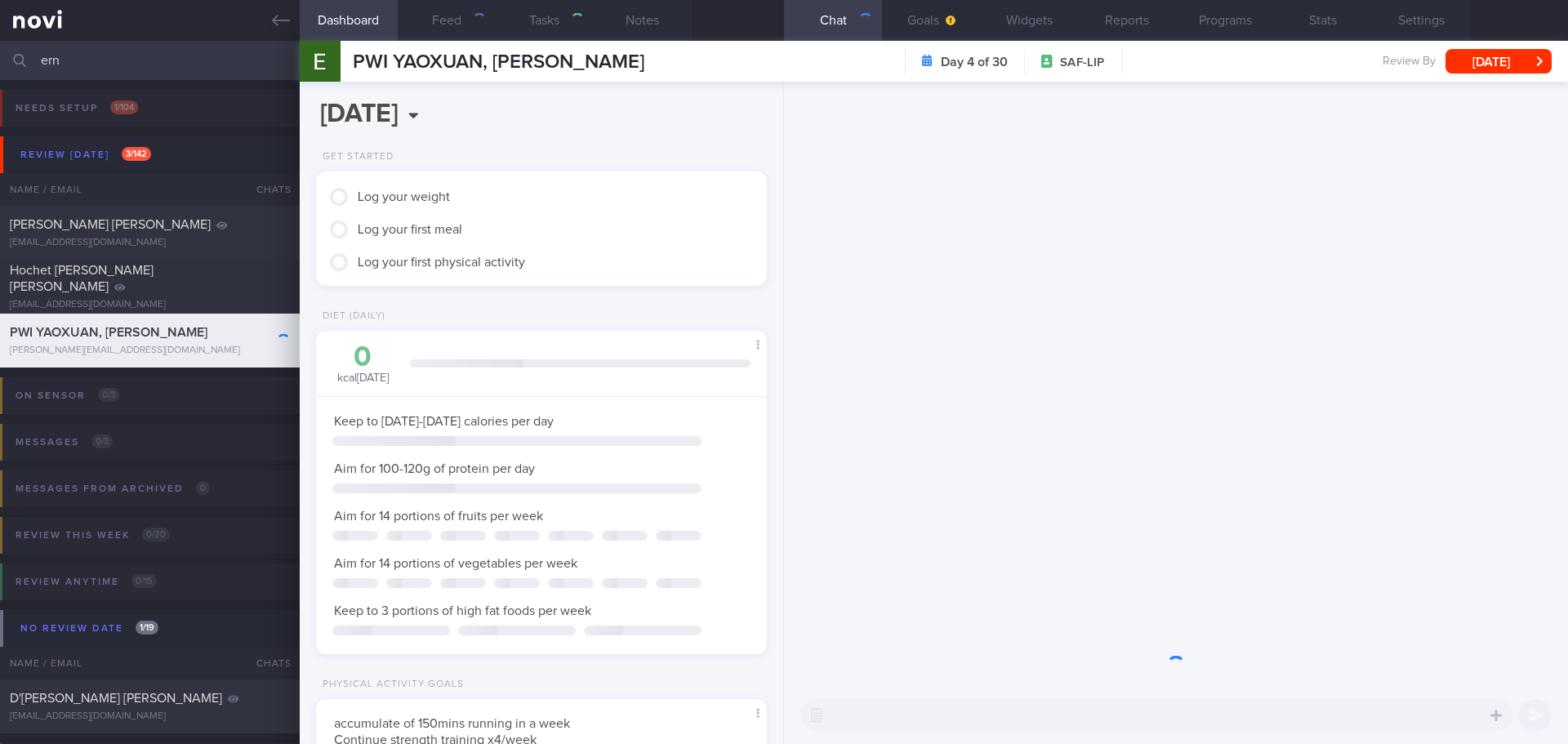
scroll to position [208, 417]
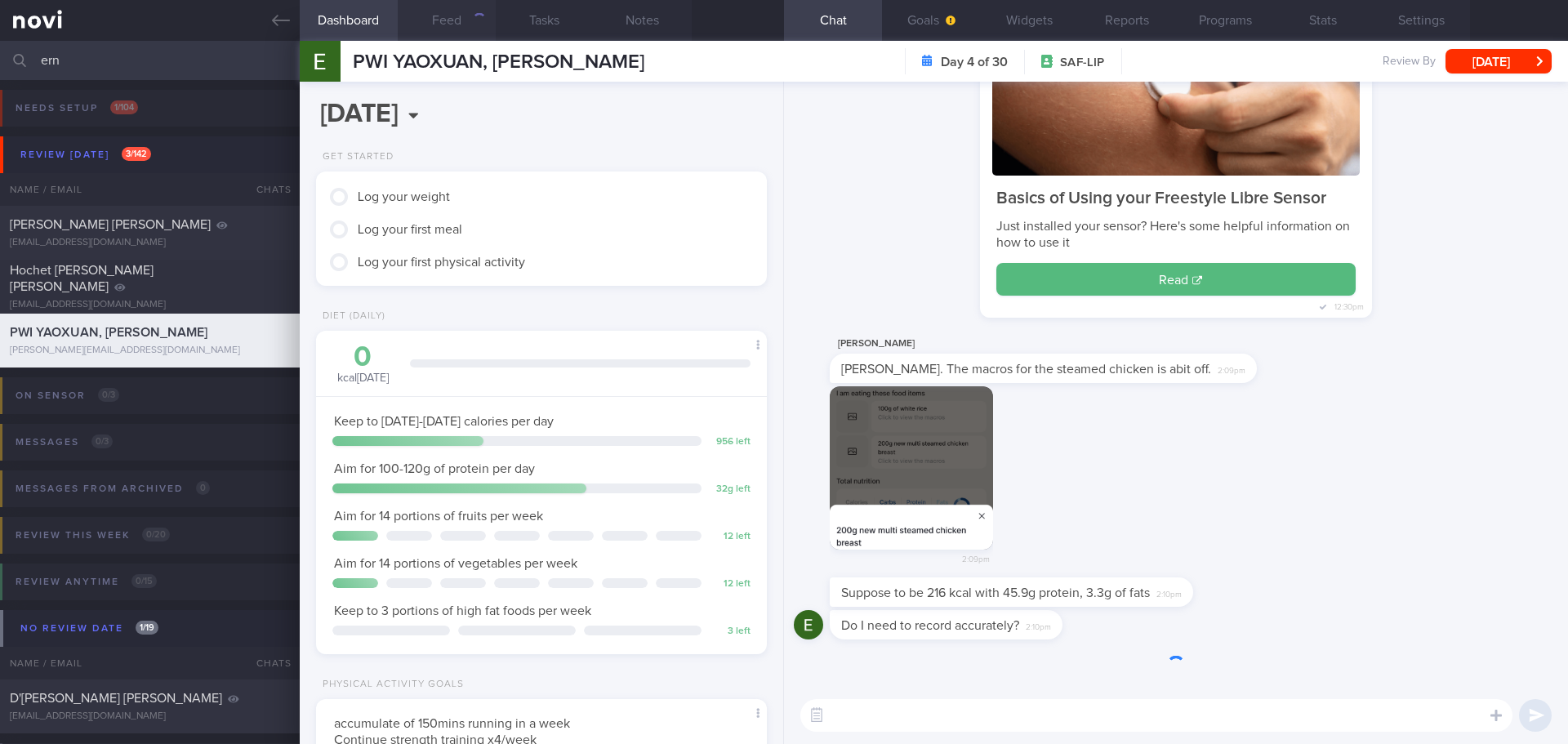
click at [469, 21] on button "Feed" at bounding box center [446, 21] width 98 height 41
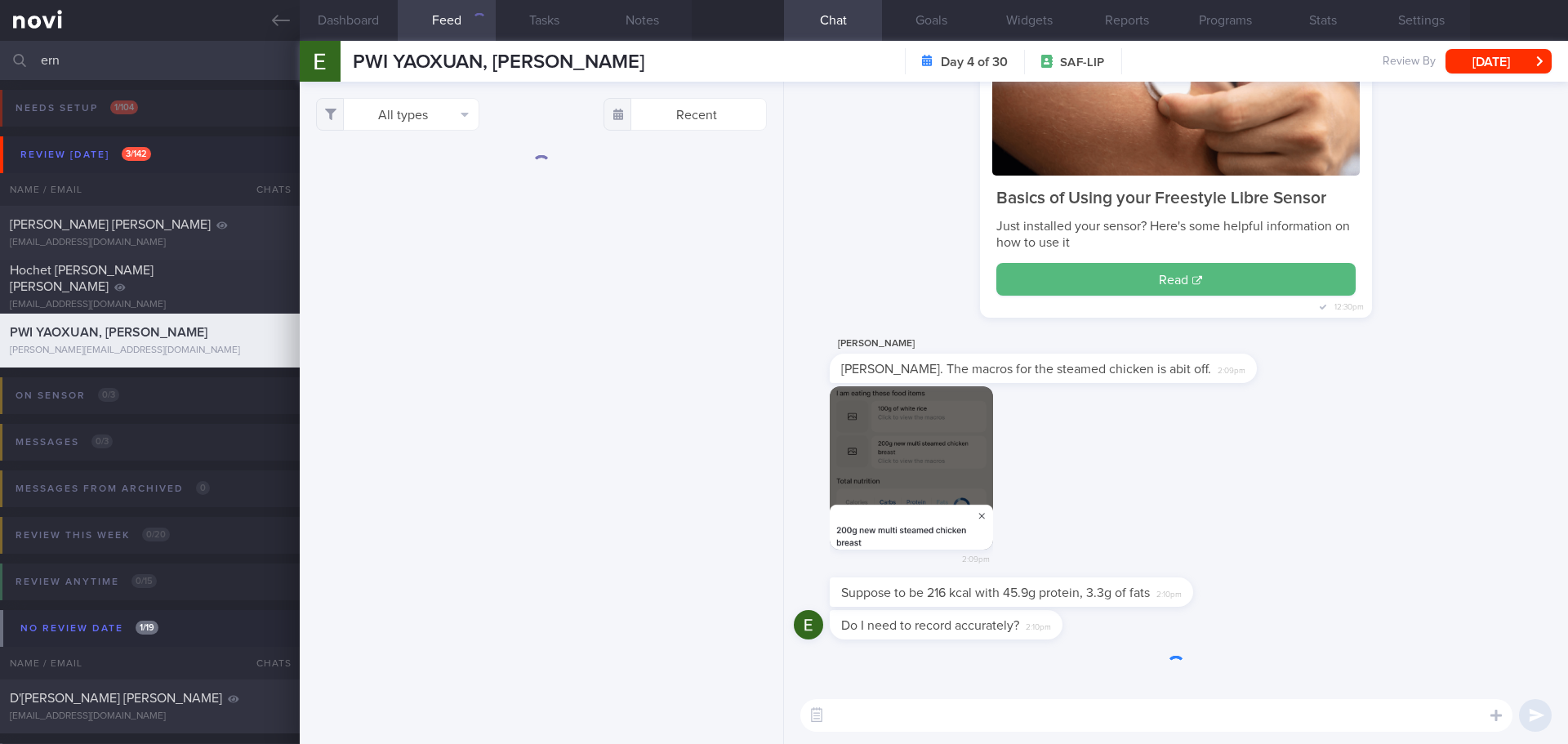
scroll to position [228, 410]
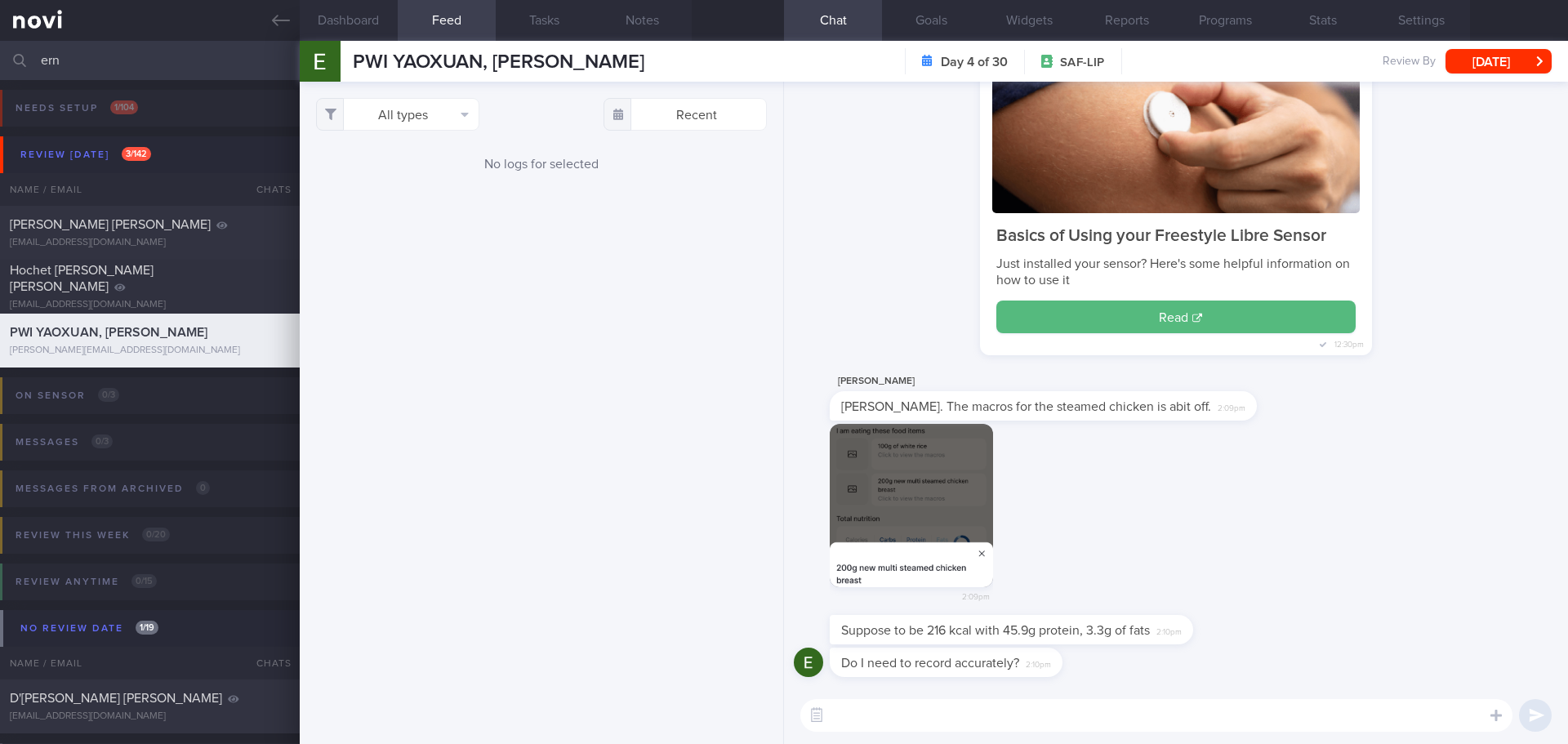
click at [544, 351] on div "All types Food Activity Glucose Weight Medicine Blood Pressure CGM Install Rece…" at bounding box center [541, 413] width 483 height 662
click at [363, 17] on button "Dashboard" at bounding box center [348, 21] width 98 height 41
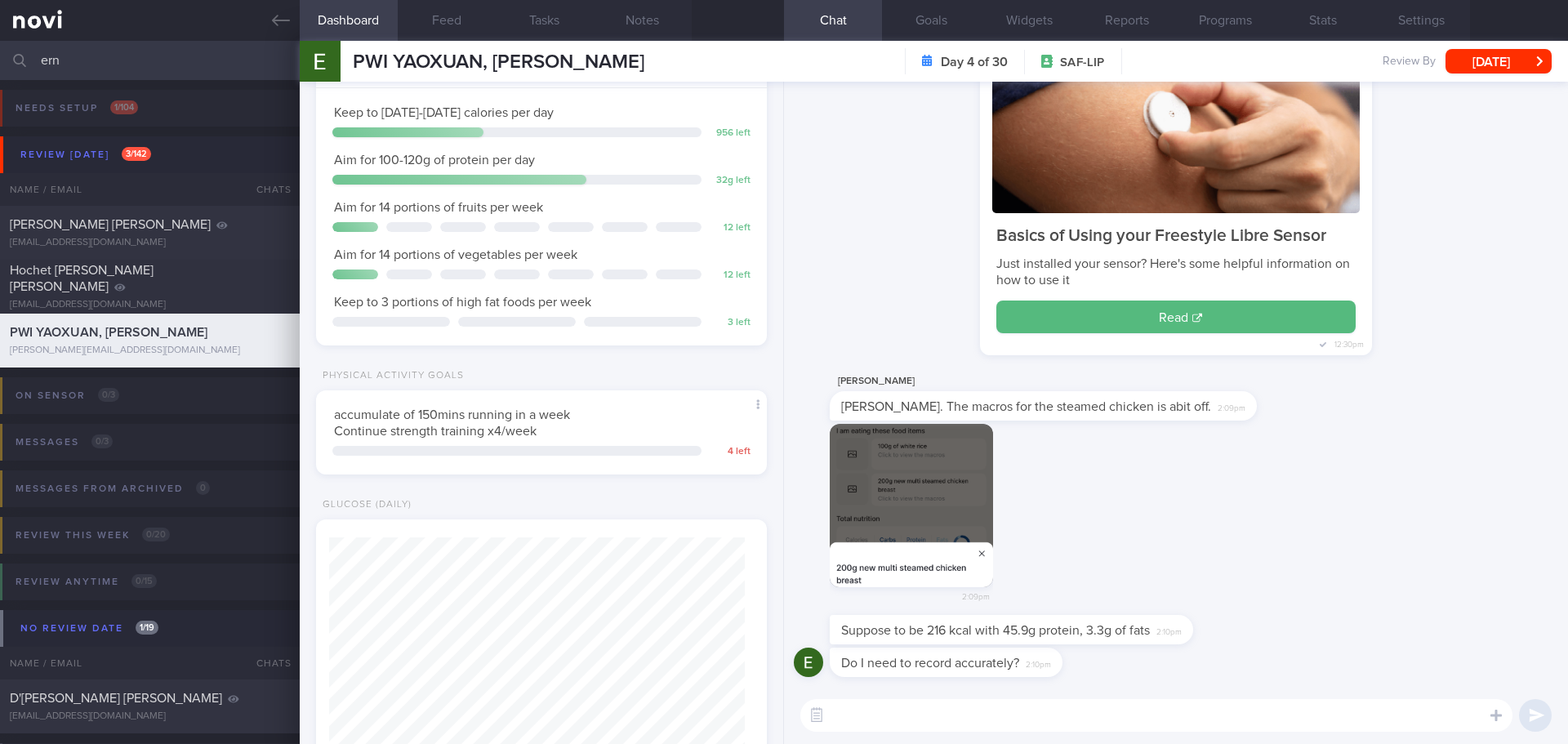
scroll to position [89, 0]
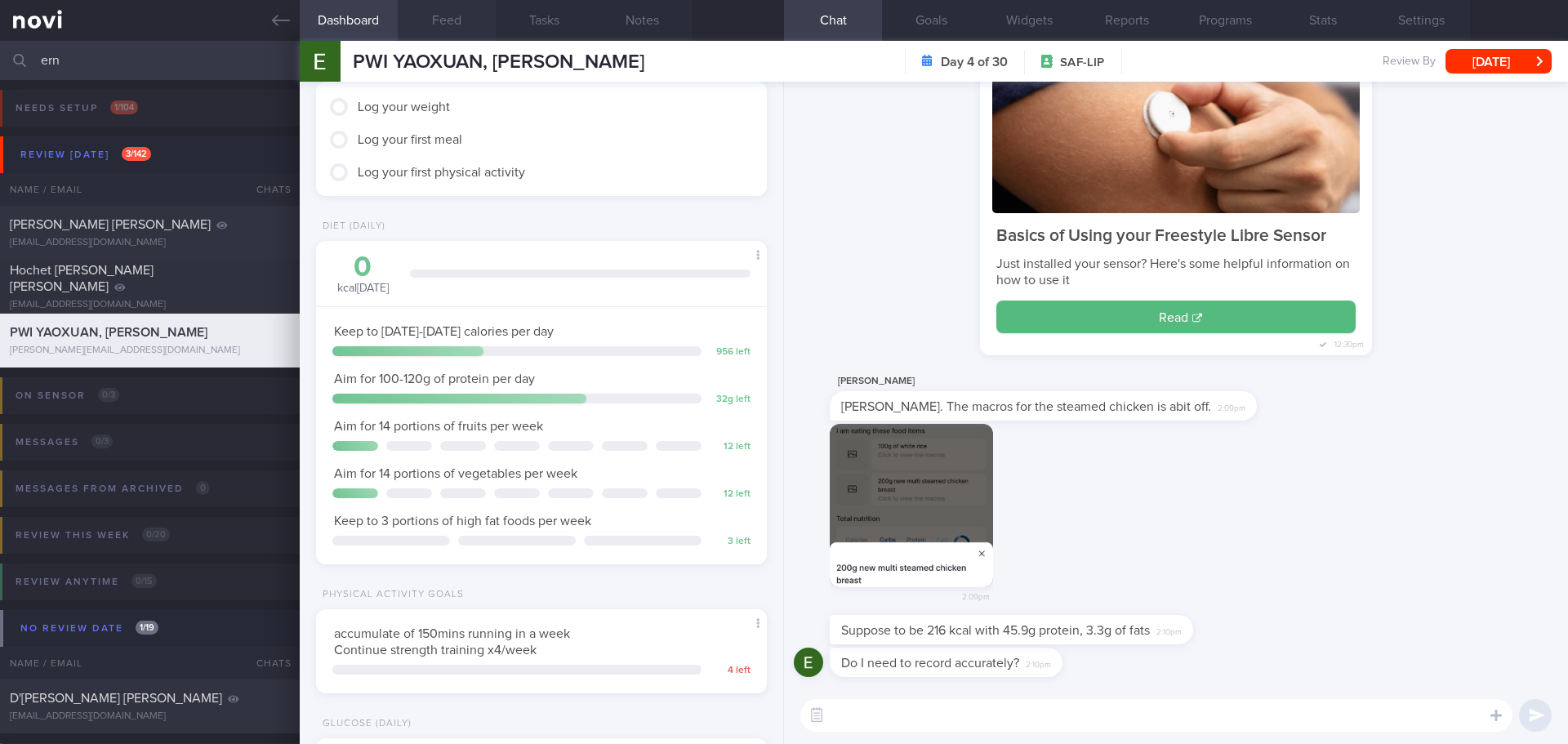
click at [455, 25] on button "Feed" at bounding box center [446, 21] width 98 height 41
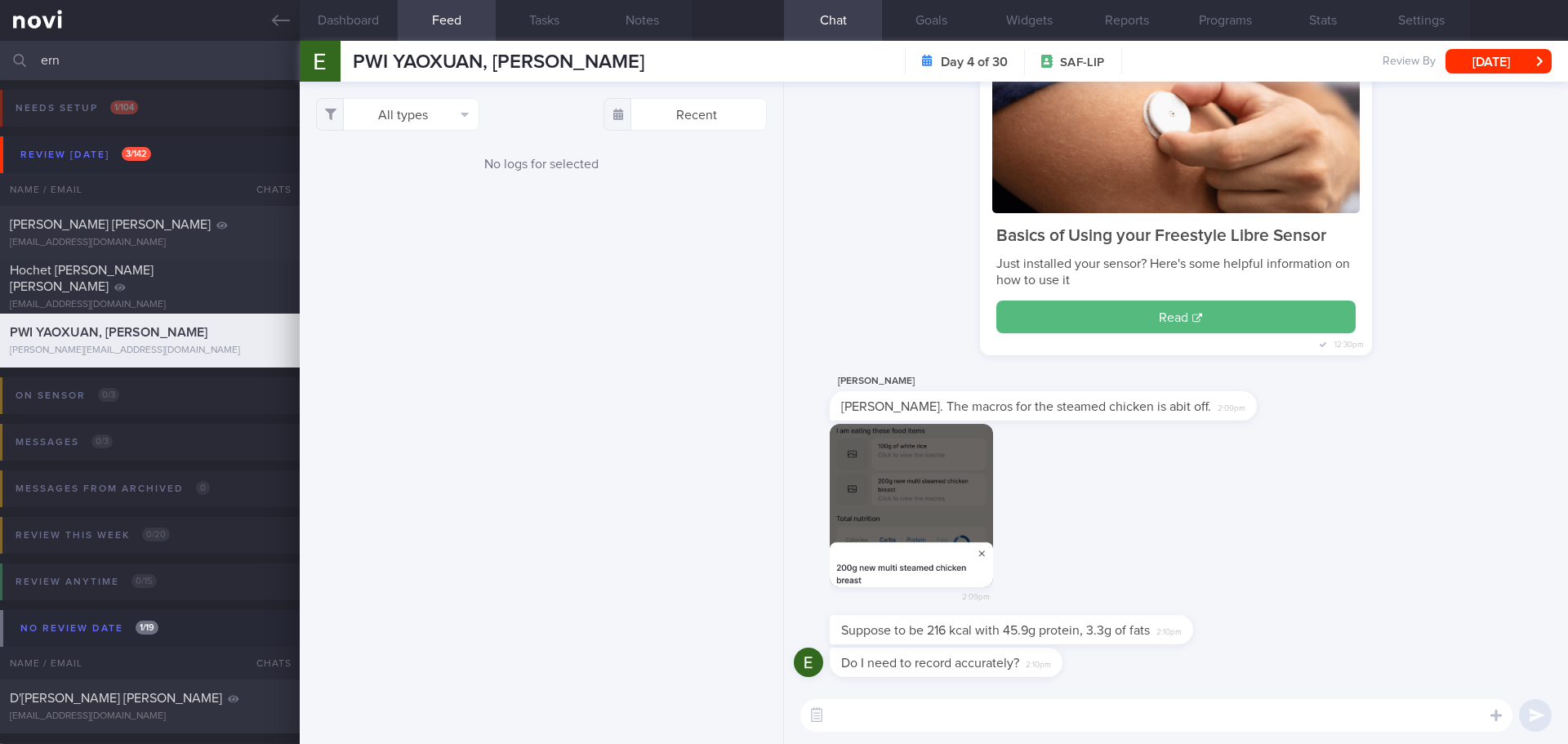
click at [618, 304] on div "All types Food Activity Glucose Weight Medicine Blood Pressure CGM Install Rece…" at bounding box center [541, 413] width 483 height 662
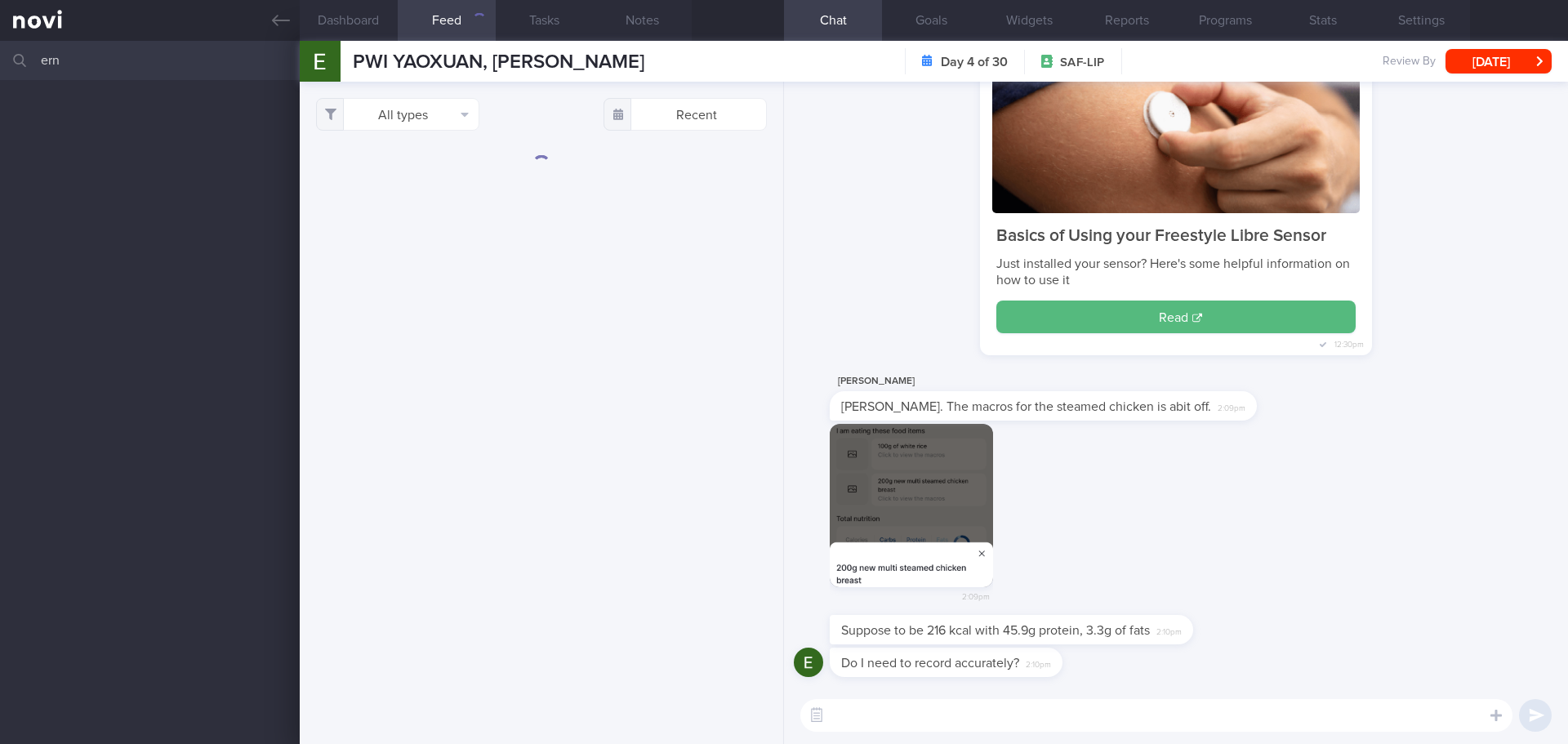
click at [1036, 705] on textarea at bounding box center [1156, 715] width 712 height 33
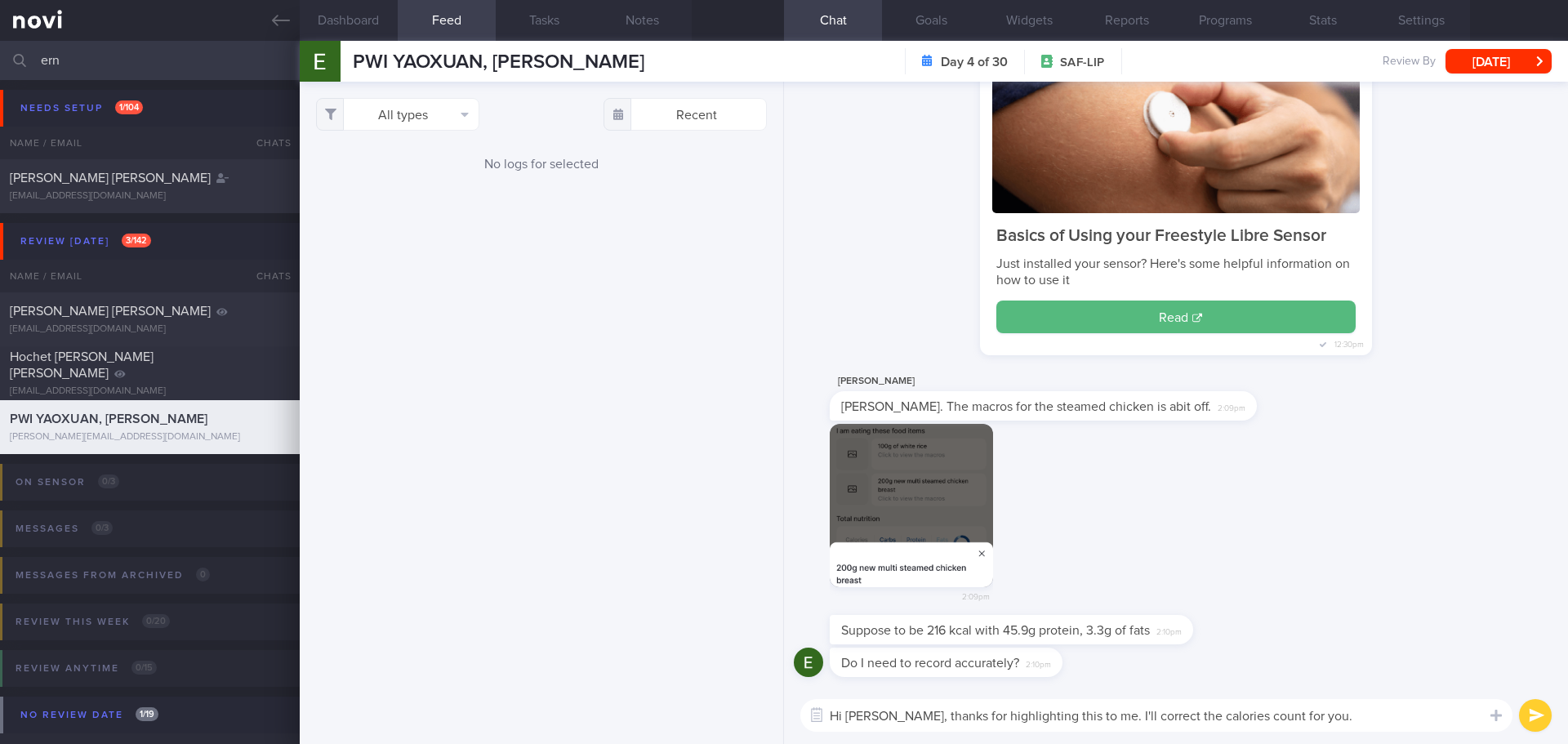
click at [872, 472] on button "button" at bounding box center [911, 505] width 163 height 163
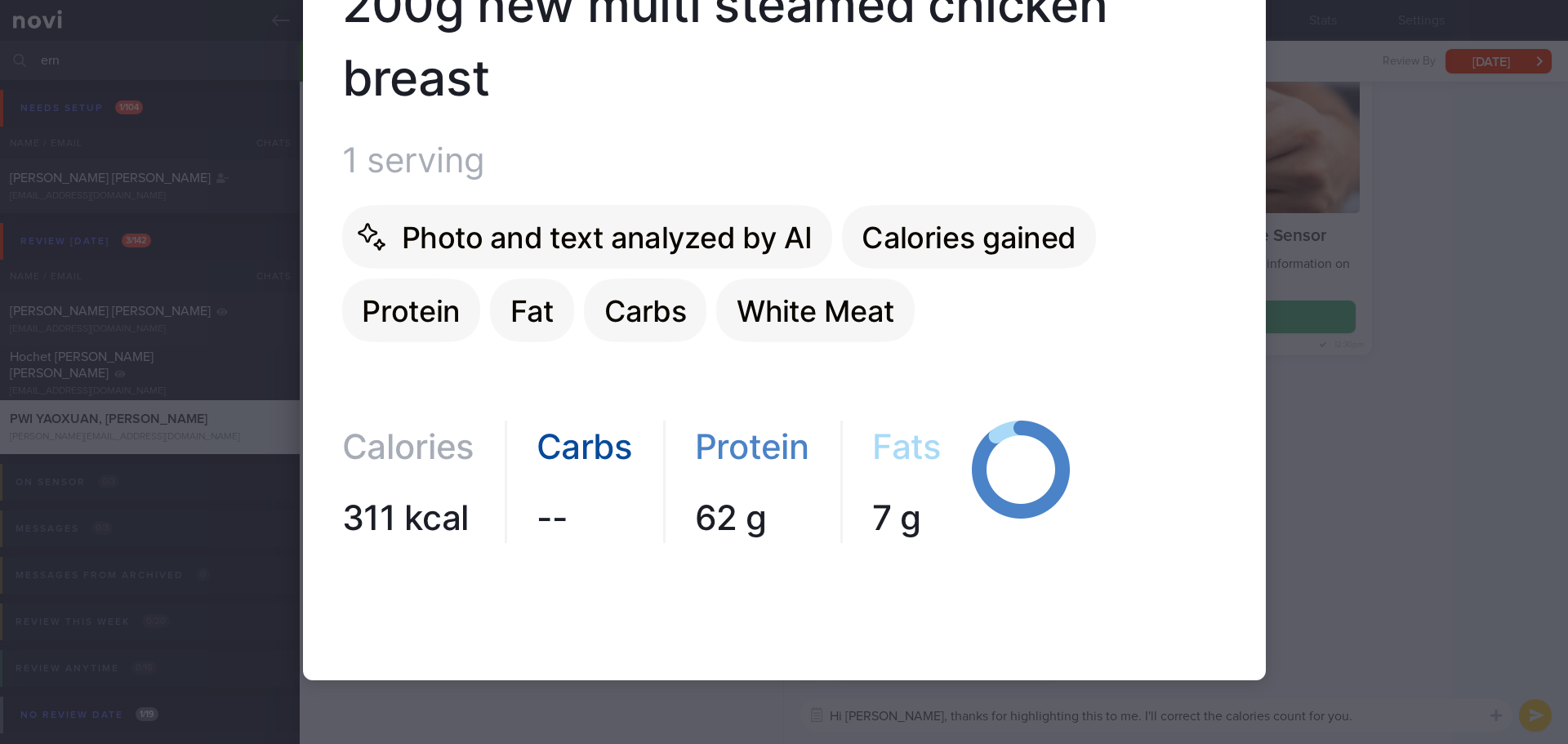
scroll to position [1473, 0]
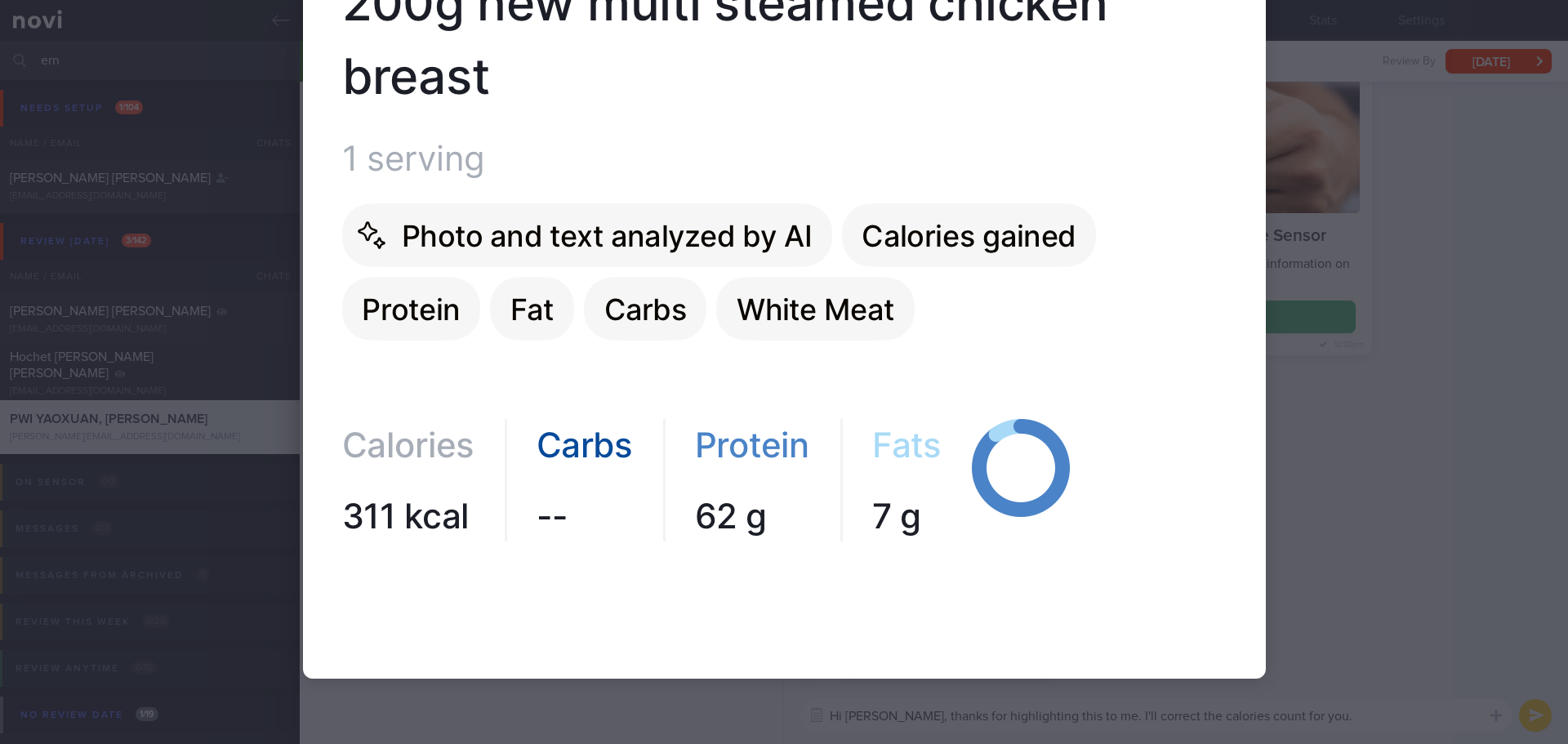
click at [1351, 331] on div at bounding box center [784, 372] width 1568 height 744
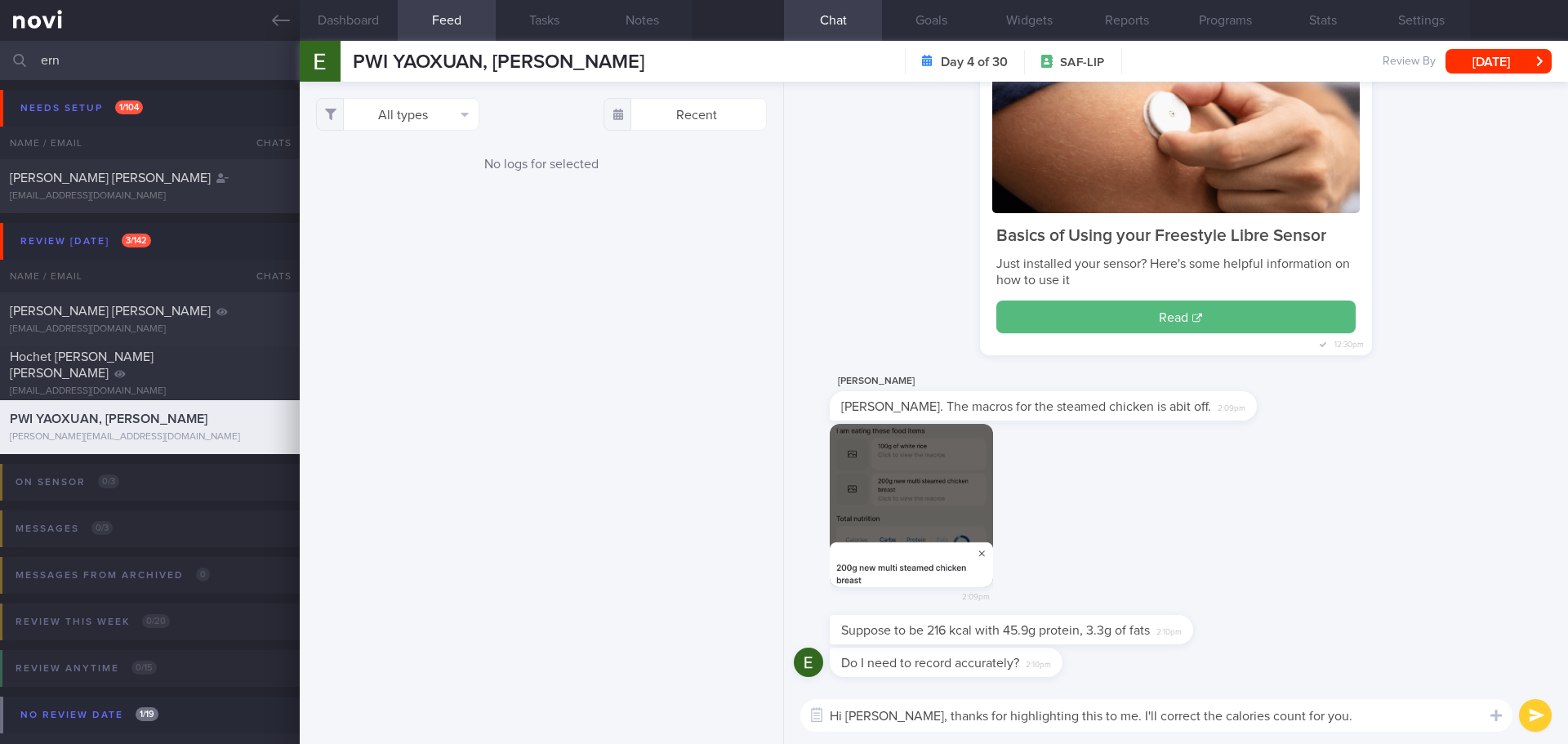
click at [1342, 714] on textarea "Hi Ernest, thanks for highlighting this to me. I'll correct the calories count …" at bounding box center [1156, 715] width 712 height 33
click at [1342, 710] on textarea "Hi Ernest, thanks for highlighting this to me. I'll correct the calories count …" at bounding box center [1156, 715] width 712 height 33
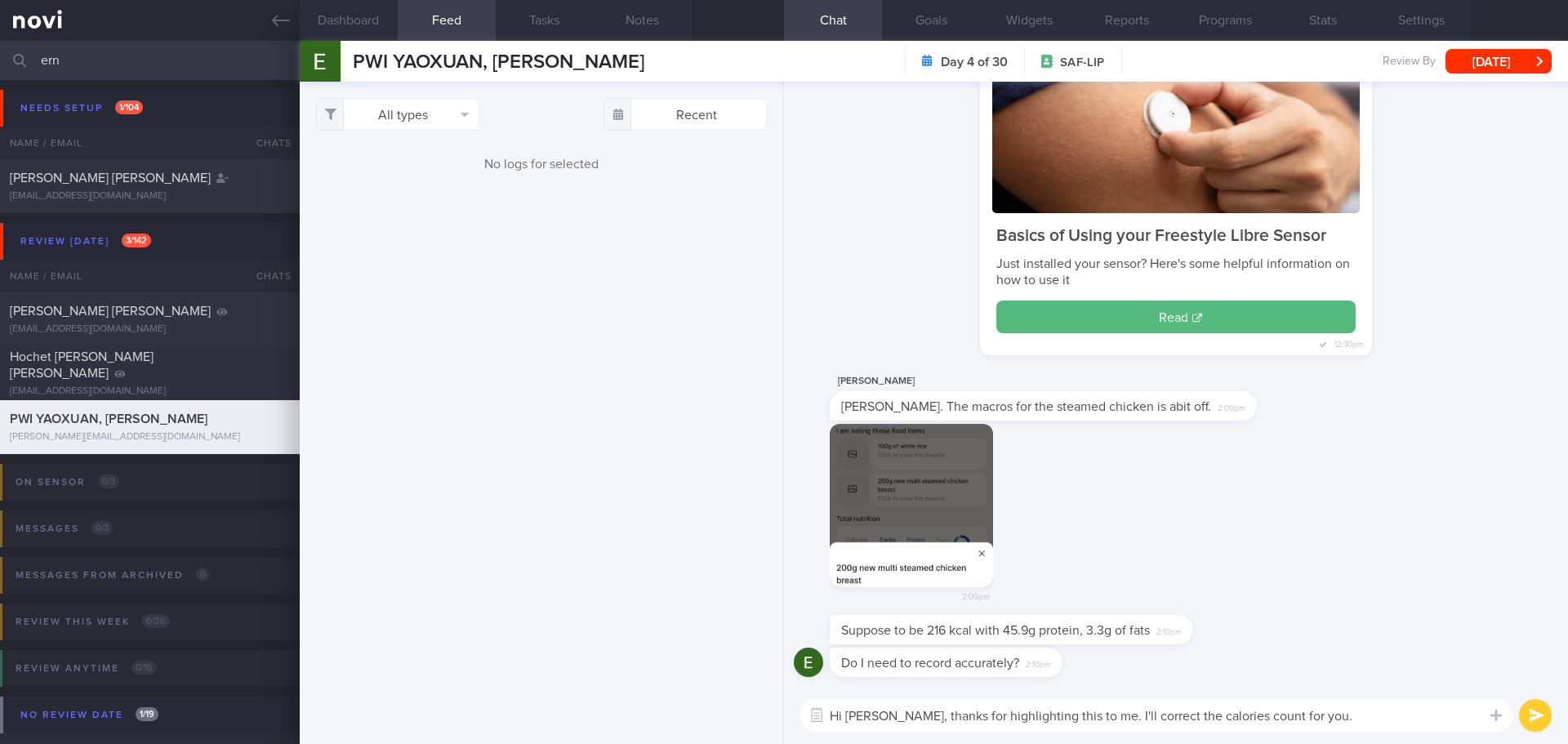
click at [1342, 710] on textarea "Hi Ernest, thanks for highlighting this to me. I'll correct the calories count …" at bounding box center [1156, 715] width 712 height 33
click at [1243, 714] on textarea "Hi Ernest, thanks for highlighting this to me. I'll correct the calories count …" at bounding box center [1156, 715] width 712 height 33
click at [1429, 711] on textarea "Hi Ernest, thanks for highlighting this to me. I'll correct the calories and ma…" at bounding box center [1156, 715] width 712 height 33
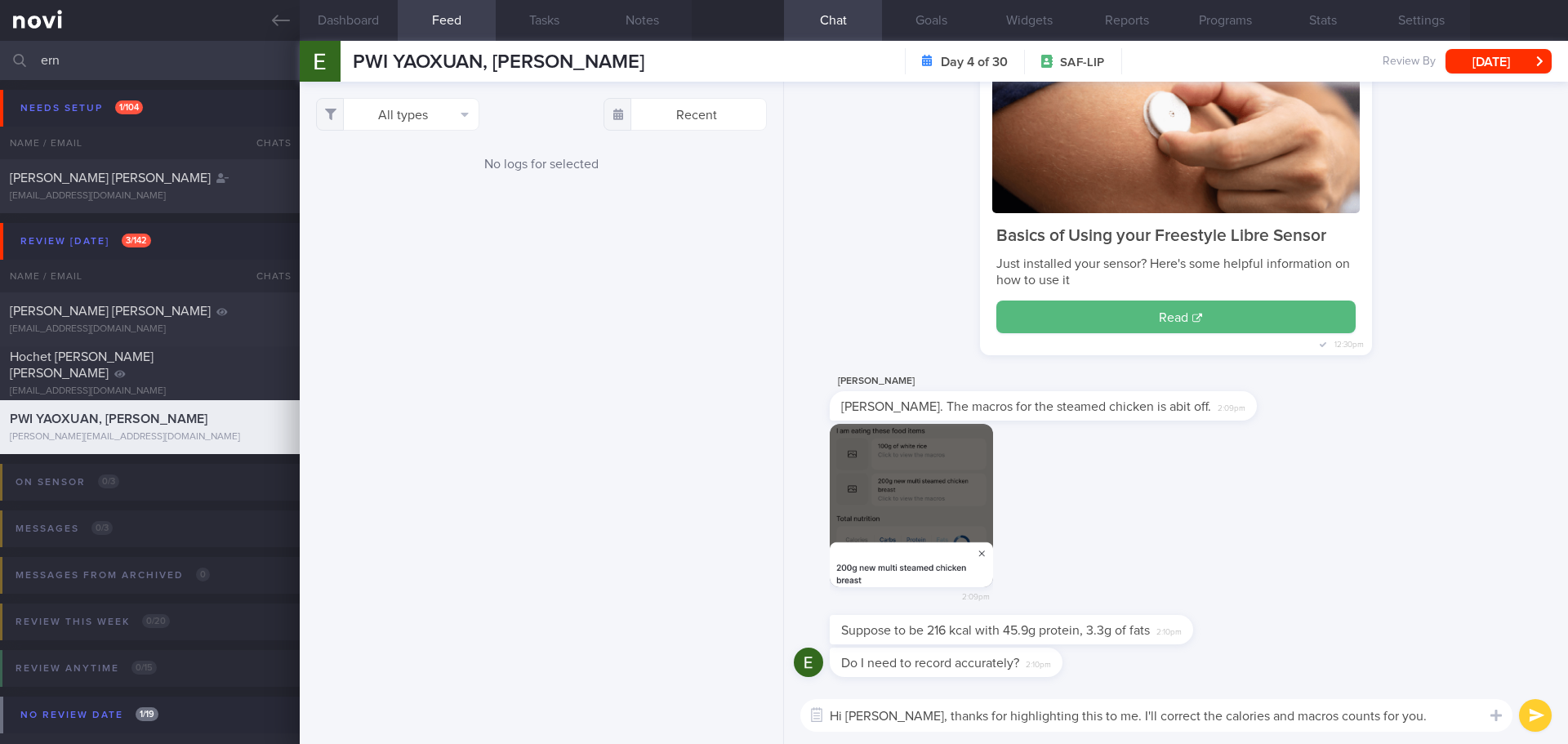
click at [1429, 711] on textarea "Hi Ernest, thanks for highlighting this to me. I'll correct the calories and ma…" at bounding box center [1156, 715] width 712 height 33
click at [1429, 718] on textarea "Hi Ernest, thanks for highlighting this to me. I'll correct the calories and ma…" at bounding box center [1156, 715] width 712 height 33
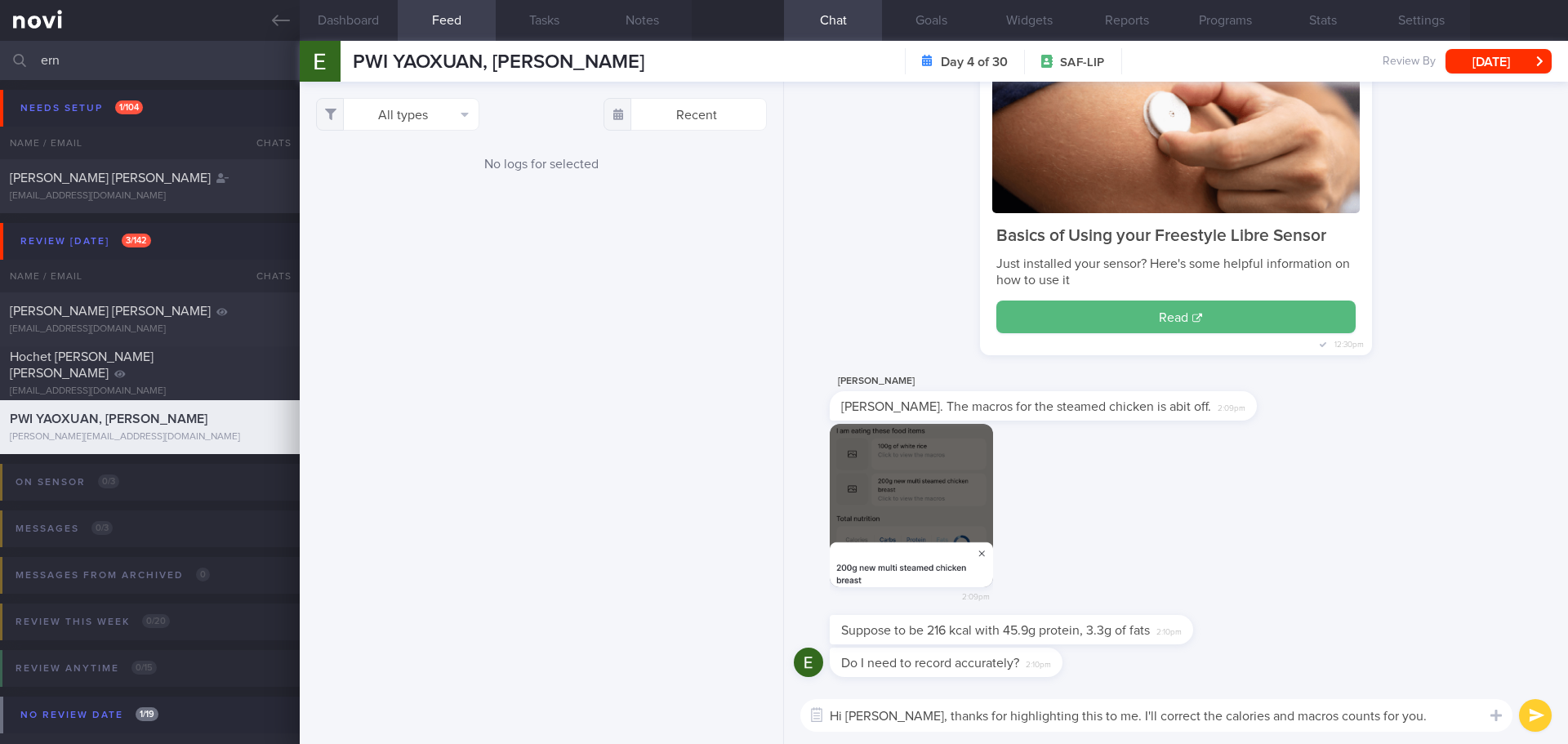
click at [1429, 719] on textarea "Hi Ernest, thanks for highlighting this to me. I'll correct the calories and ma…" at bounding box center [1156, 715] width 712 height 33
click at [921, 465] on button "button" at bounding box center [911, 505] width 163 height 163
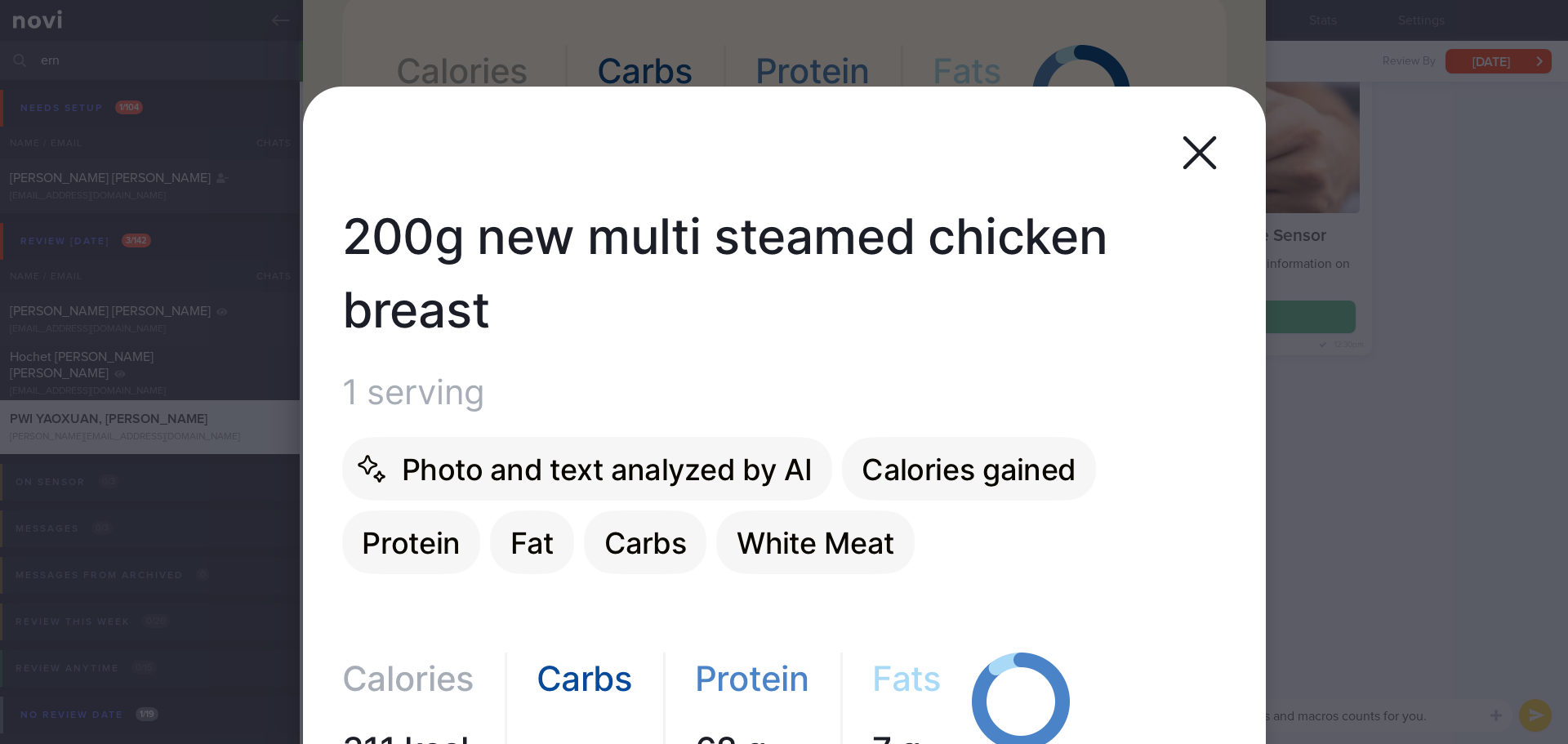
scroll to position [1470, 0]
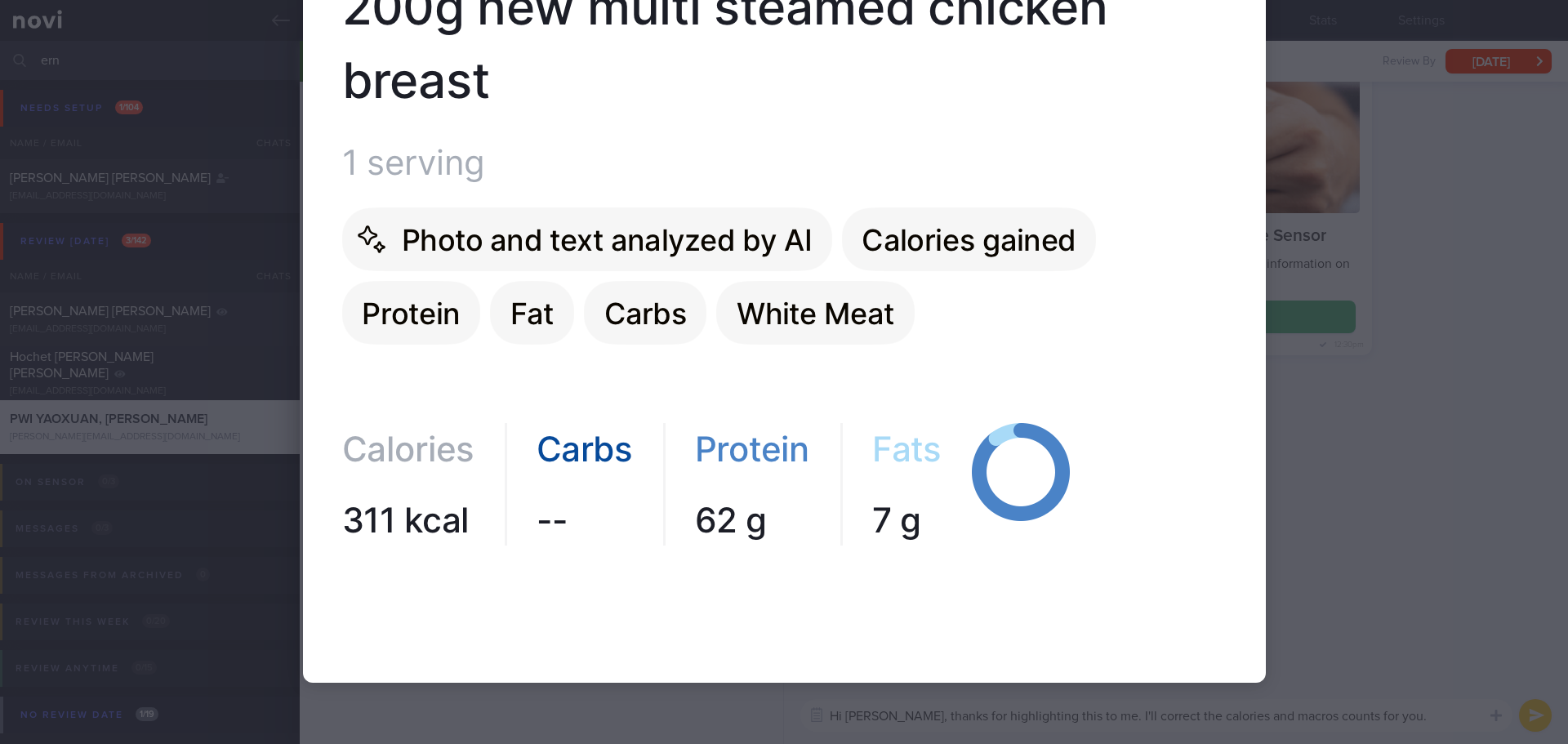
click at [1379, 414] on div at bounding box center [784, 372] width 1568 height 744
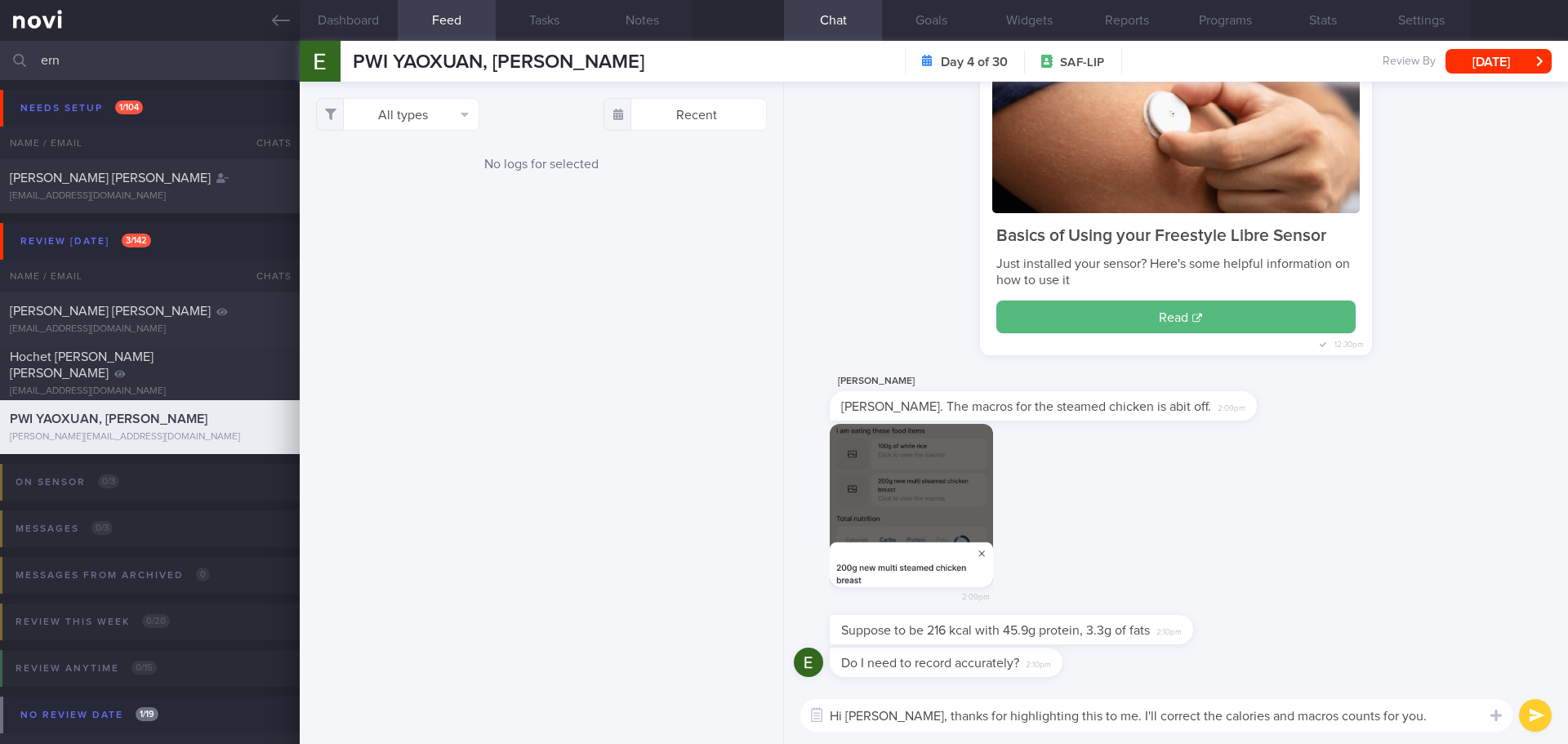
click at [1395, 713] on textarea "Hi Ernest, thanks for highlighting this to me. I'll correct the calories and ma…" at bounding box center [1156, 715] width 712 height 33
click at [1394, 719] on textarea "Hi Ernest, thanks for highlighting this to me. I'll correct the calories and ma…" at bounding box center [1156, 715] width 712 height 33
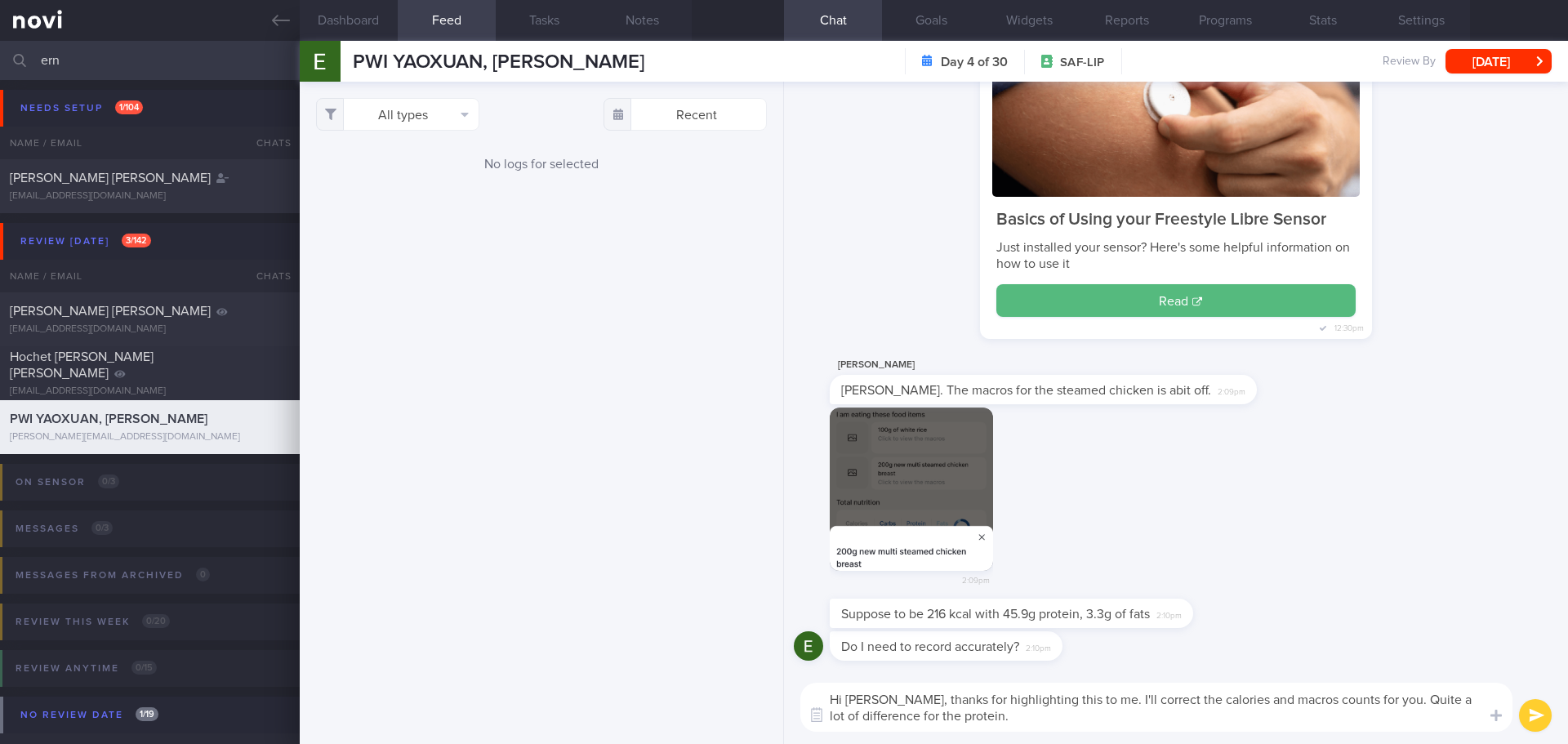
drag, startPoint x: 1451, startPoint y: 698, endPoint x: 1403, endPoint y: 700, distance: 48.0
click at [1403, 700] on textarea "Hi Ernest, thanks for highlighting this to me. I'll correct the calories and ma…" at bounding box center [1156, 707] width 712 height 49
type textarea "Hi [PERSON_NAME], thanks for highlighting this to me. I'll correct the calories…"
click at [1529, 716] on button "submit" at bounding box center [1535, 715] width 33 height 33
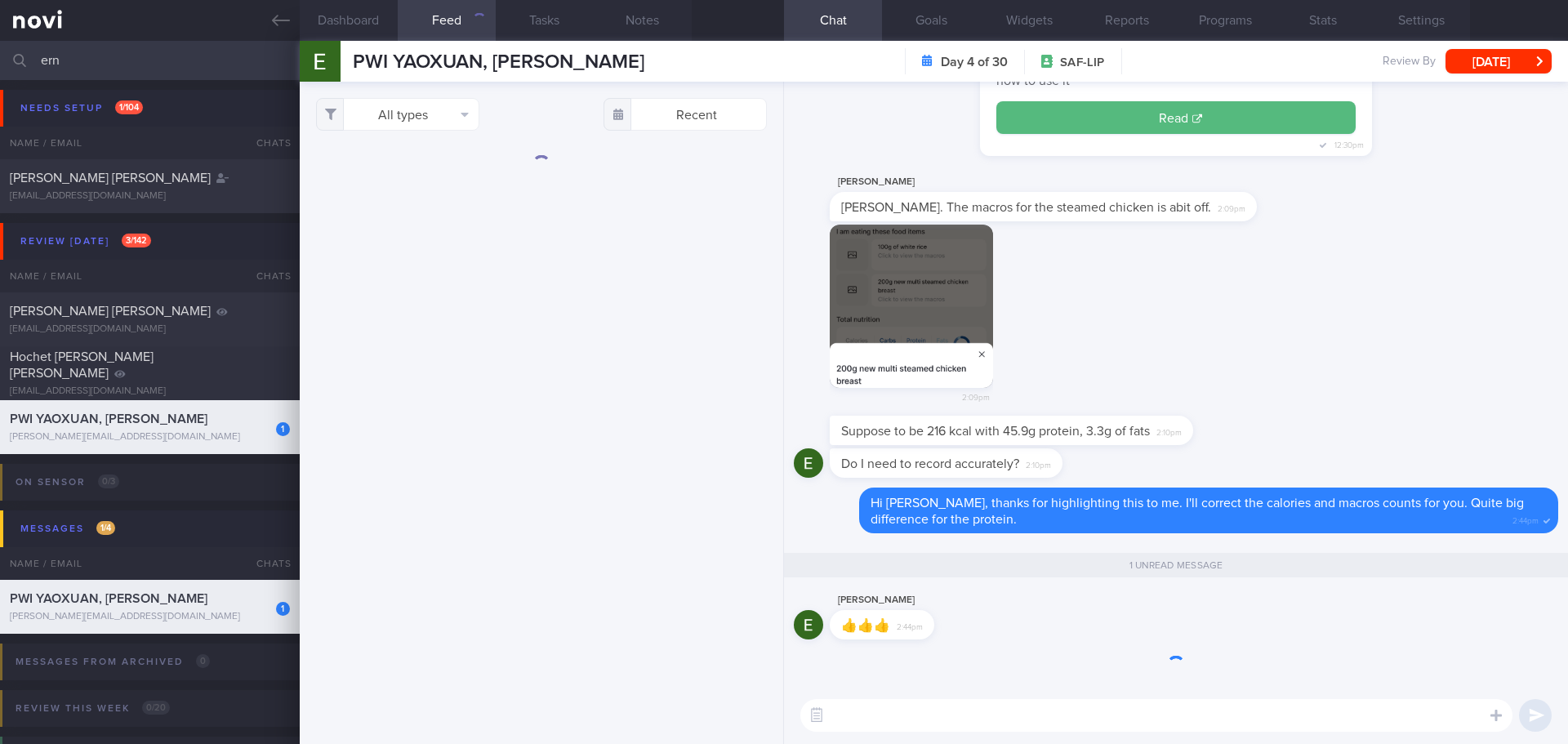
scroll to position [1, 0]
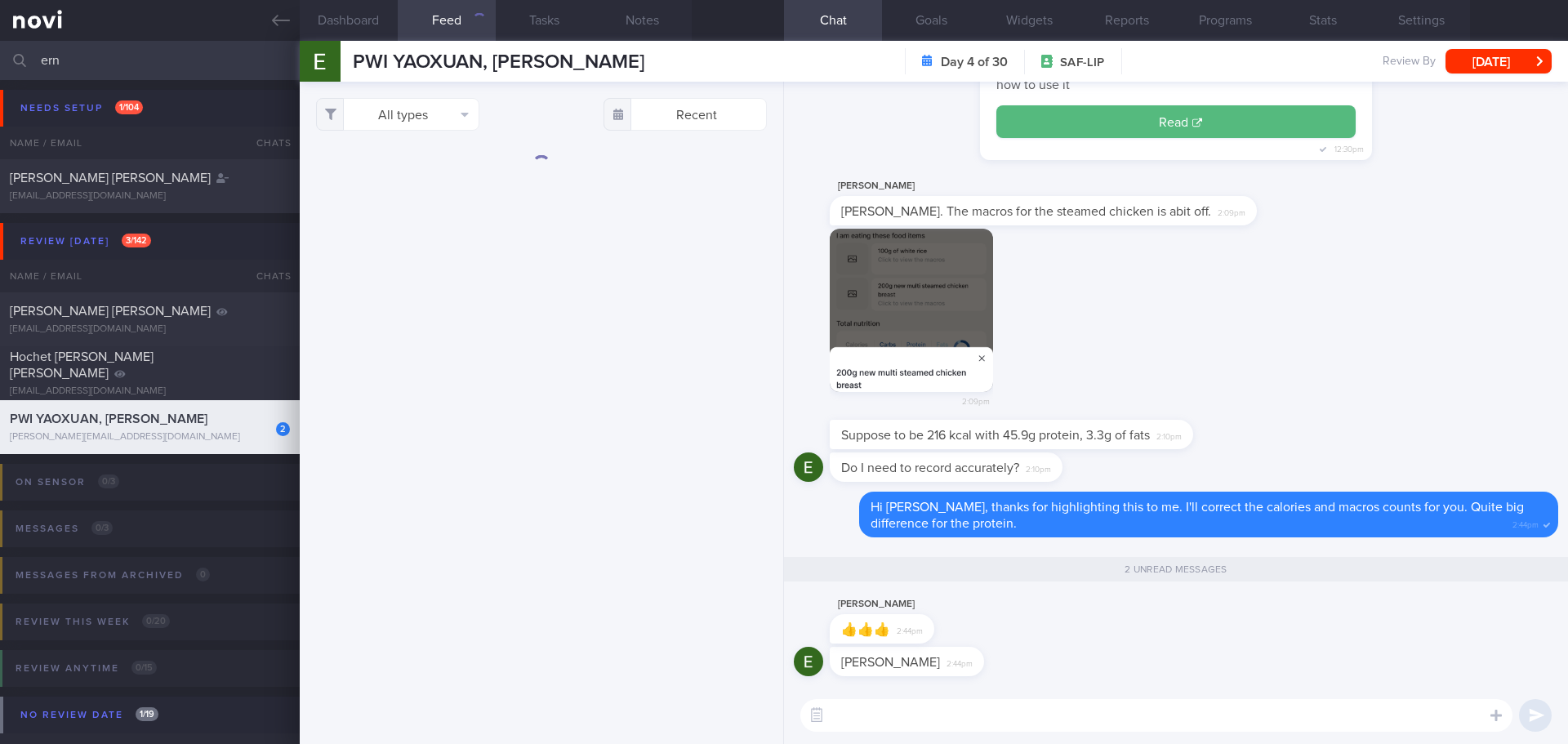
click at [392, 240] on div "All types Food Activity Glucose Weight Medicine Blood Pressure CGM Install Rece…" at bounding box center [541, 413] width 483 height 662
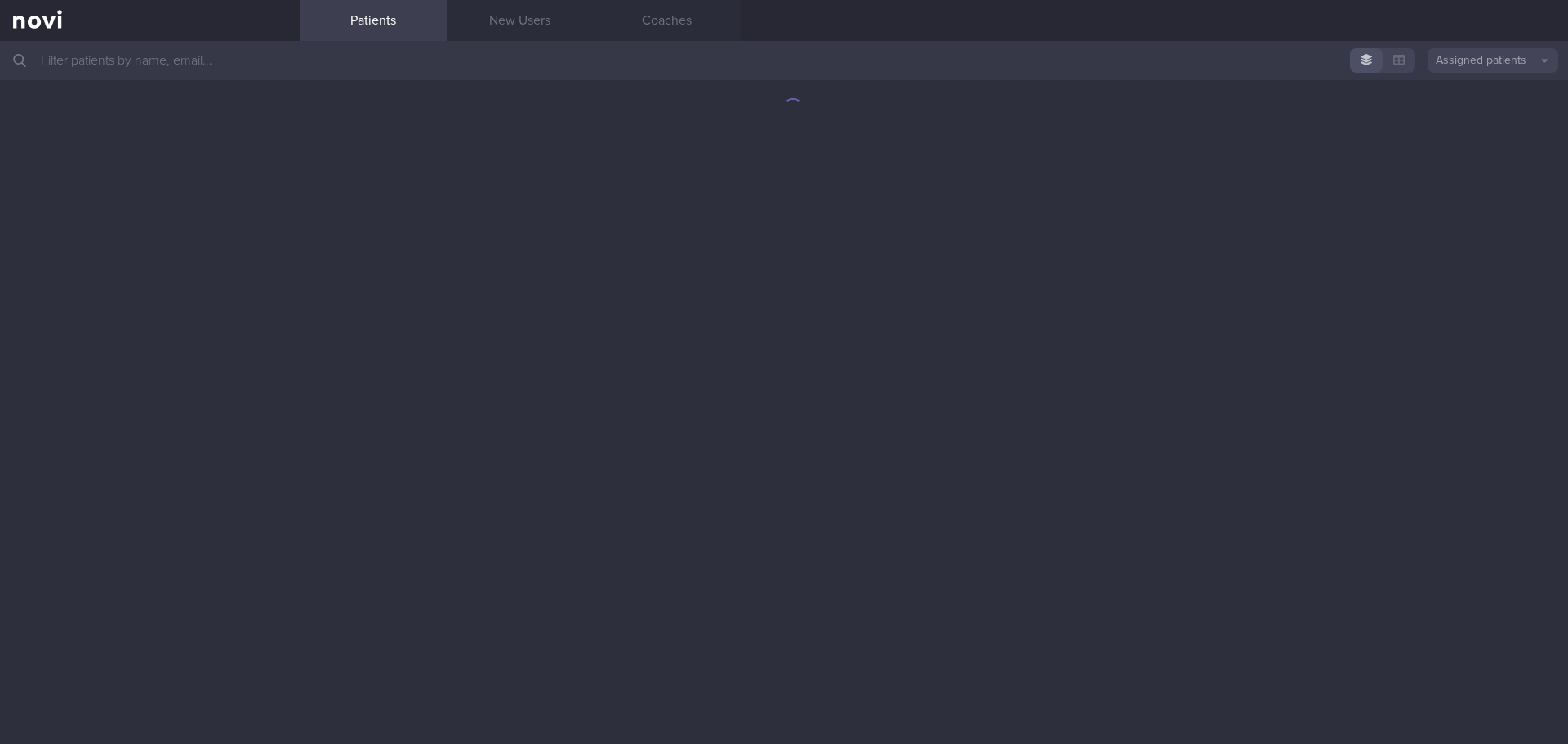
click at [264, 73] on input "text" at bounding box center [784, 61] width 1568 height 39
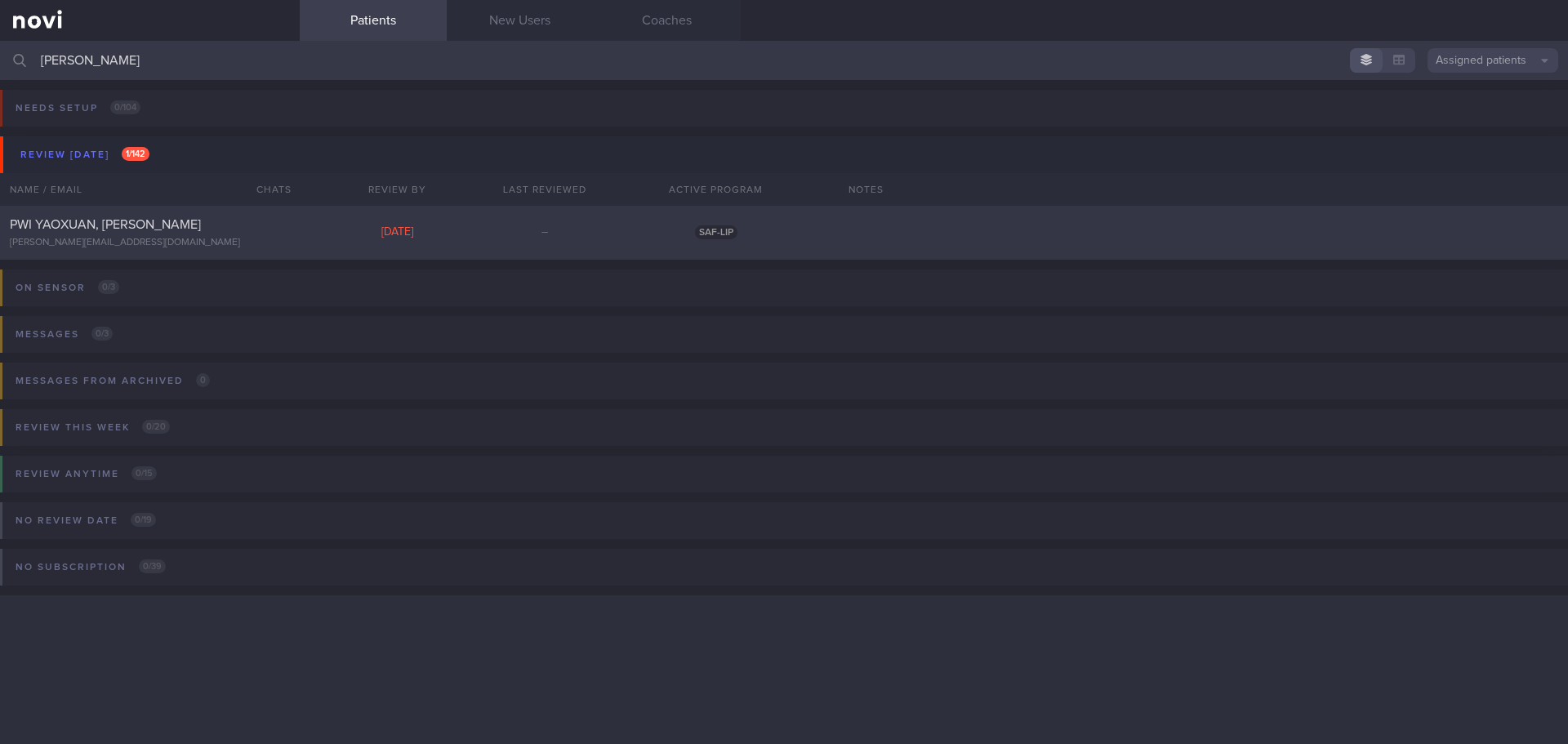
type input "[PERSON_NAME]"
click at [135, 223] on span "PWI YAOXUAN, [PERSON_NAME]" at bounding box center [105, 225] width 191 height 13
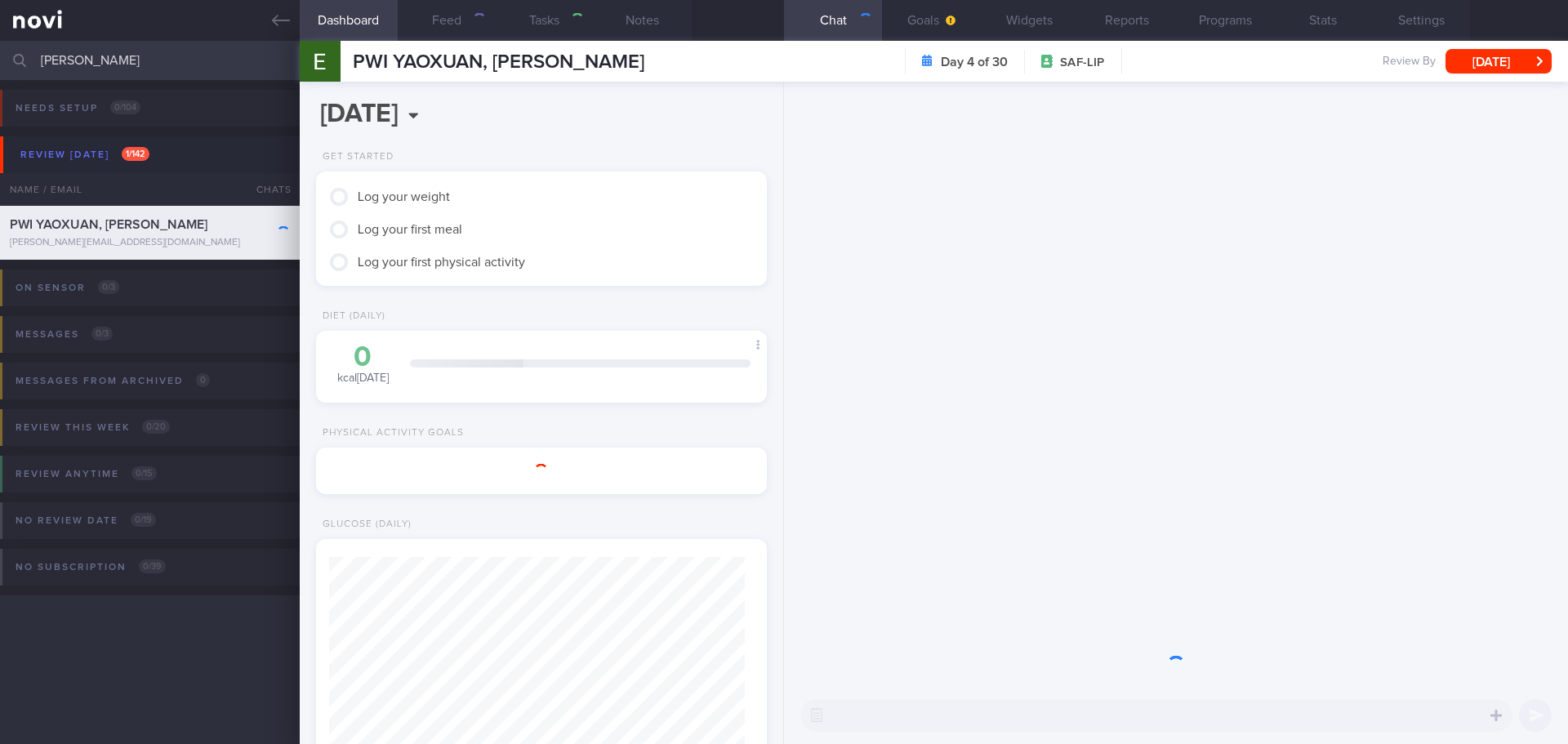
scroll to position [204, 410]
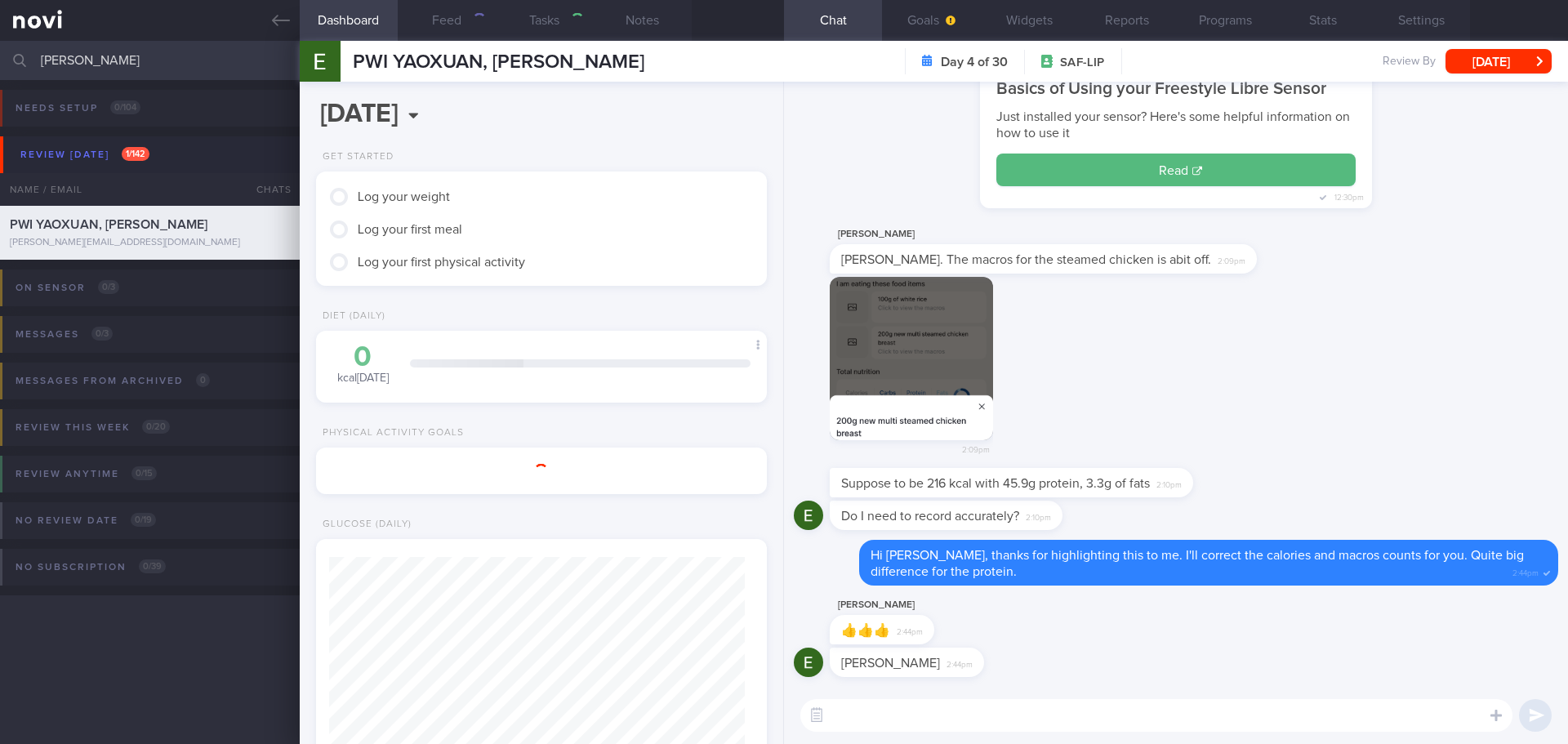
click at [464, 17] on button "Feed" at bounding box center [446, 21] width 98 height 41
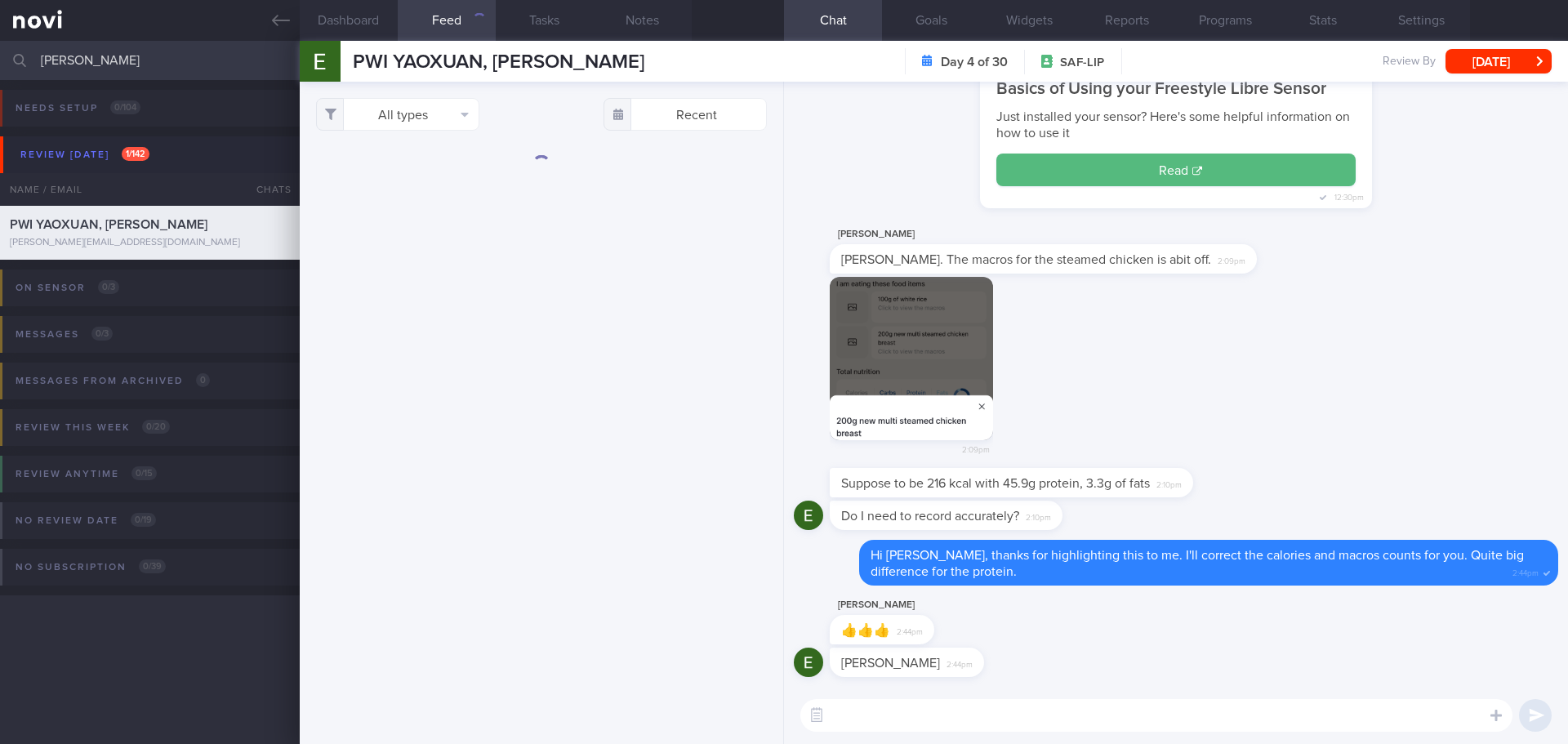
scroll to position [228, 410]
click at [366, 16] on button "Dashboard" at bounding box center [348, 21] width 98 height 41
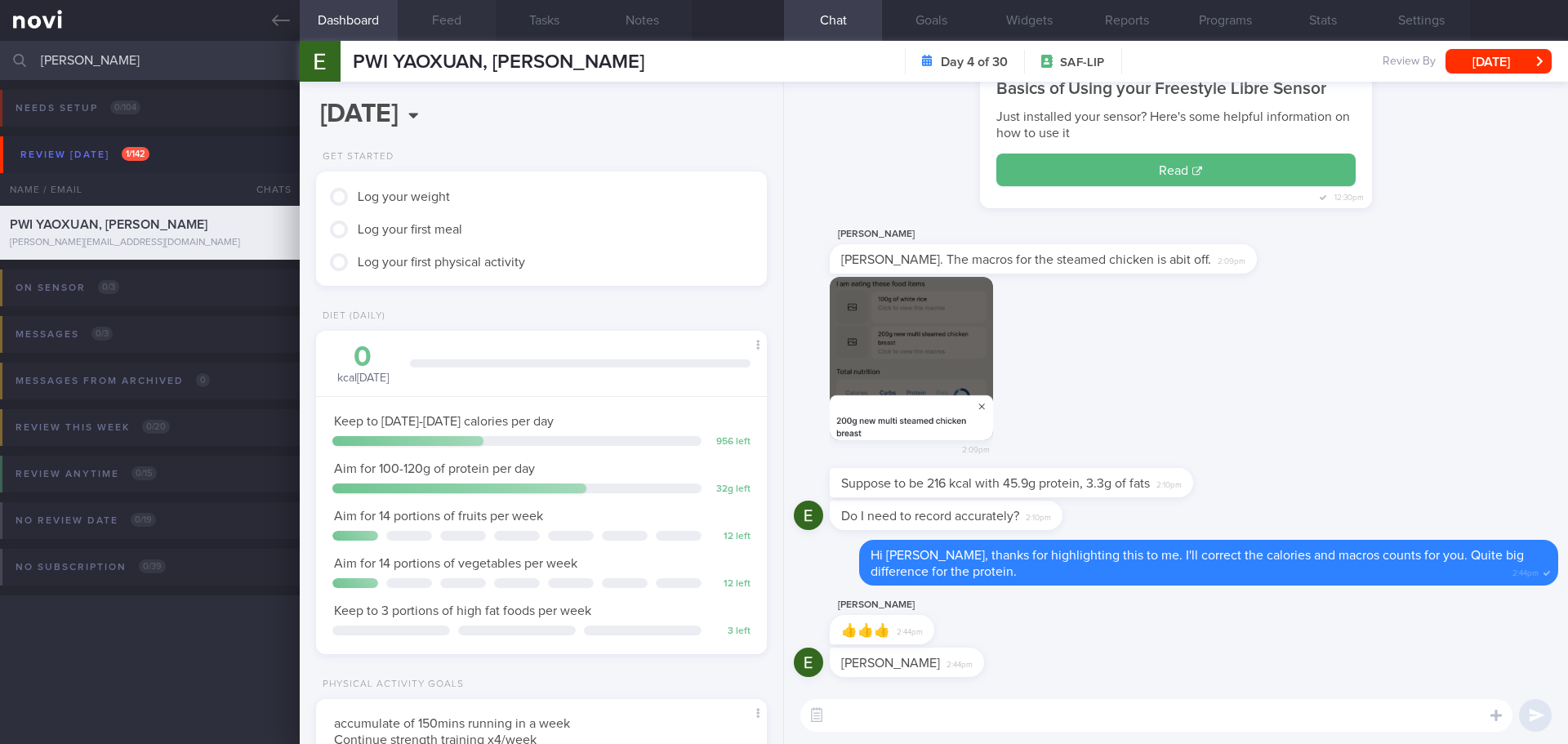
click at [441, 16] on button "Feed" at bounding box center [446, 21] width 98 height 41
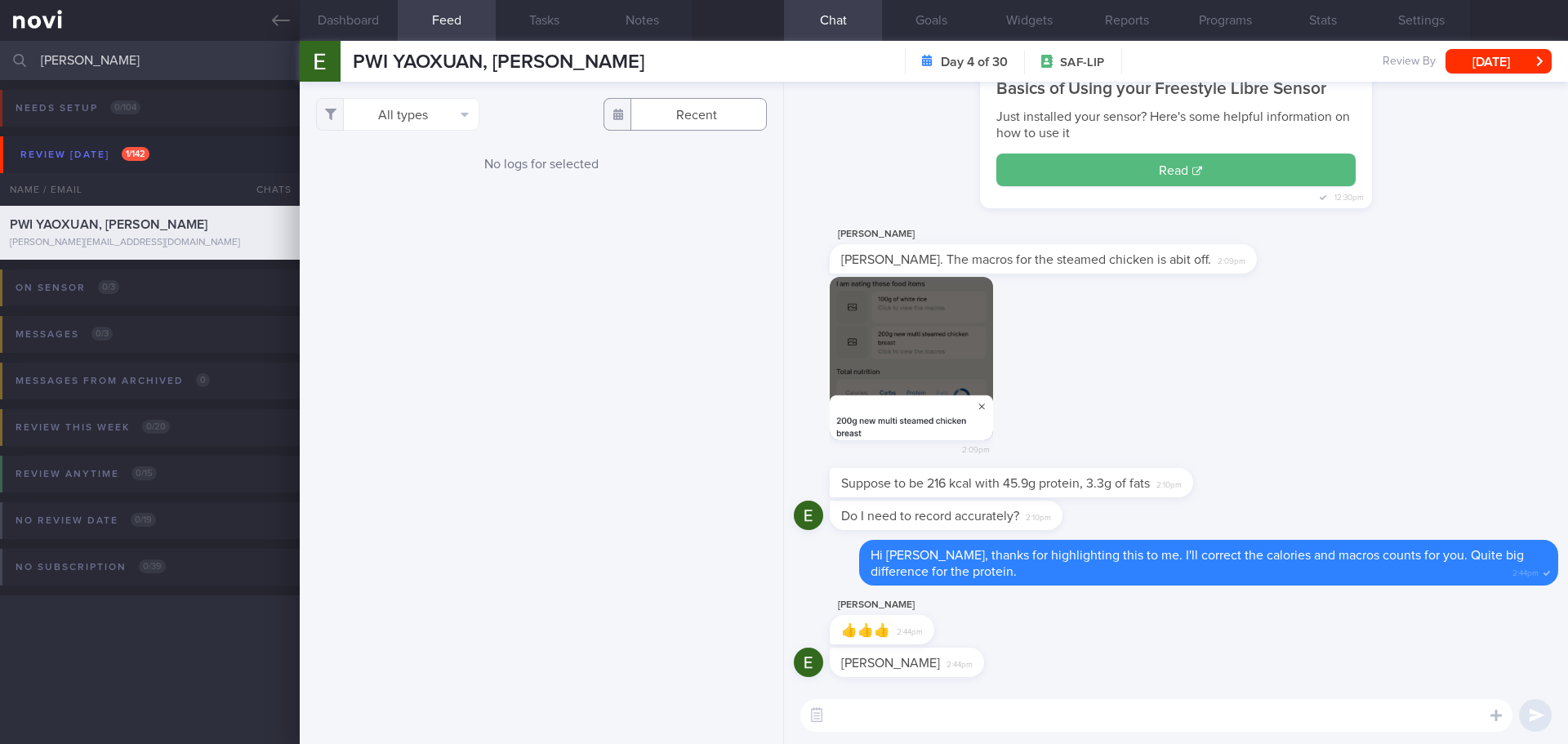
click at [681, 116] on input "text" at bounding box center [685, 114] width 163 height 33
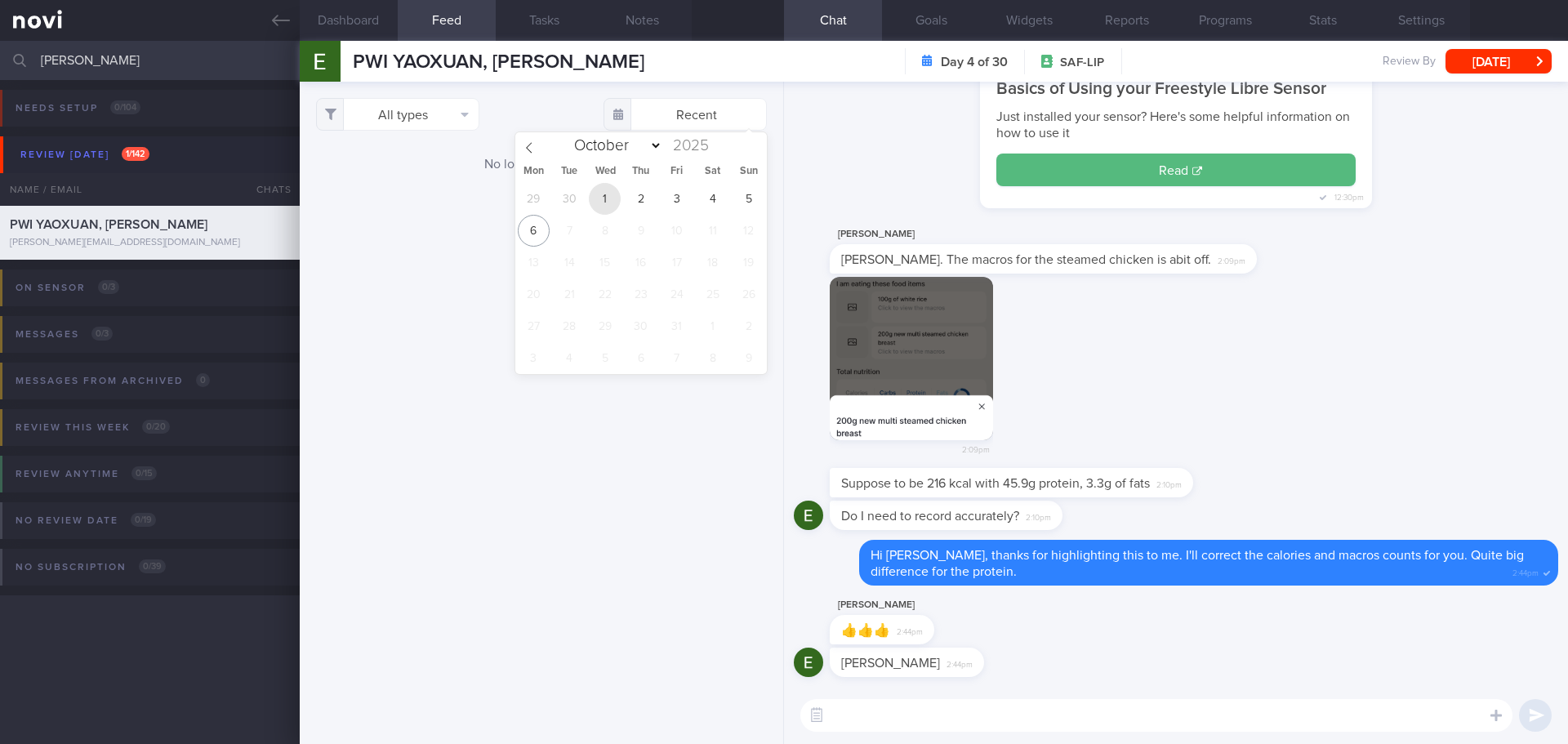
click at [608, 195] on span "1" at bounding box center [605, 199] width 32 height 32
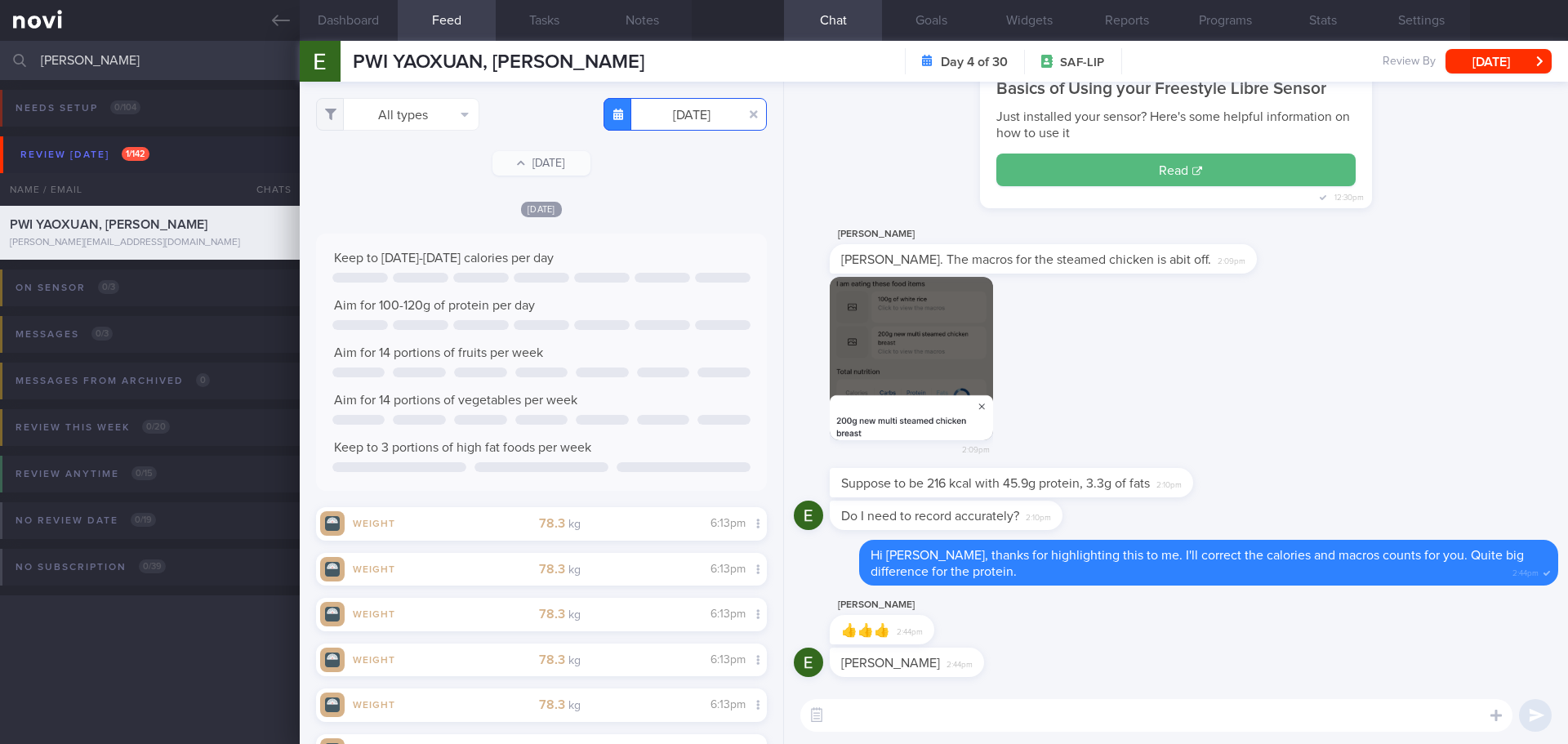
click at [720, 123] on input "[DATE]" at bounding box center [685, 114] width 163 height 33
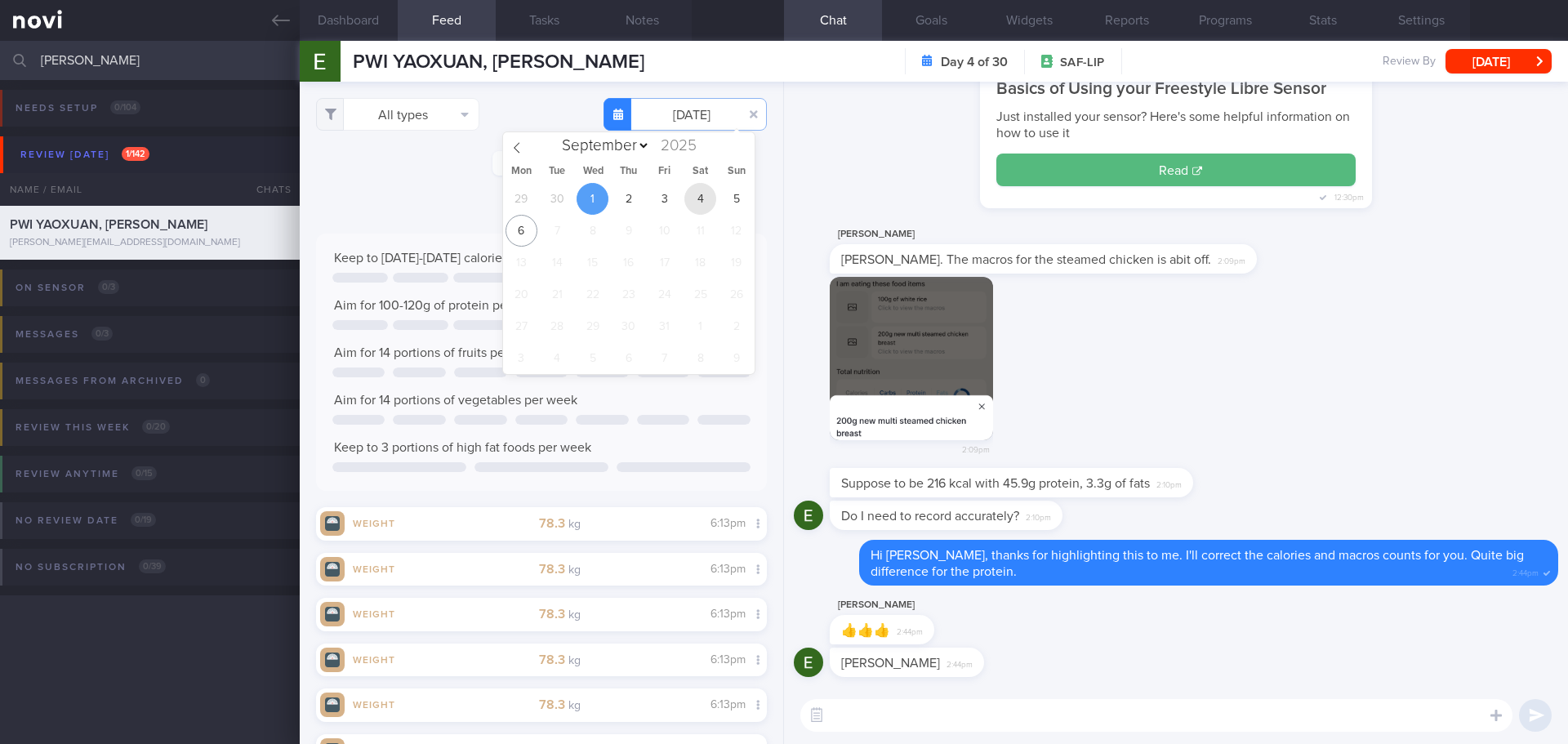
click at [707, 196] on span "4" at bounding box center [700, 199] width 32 height 32
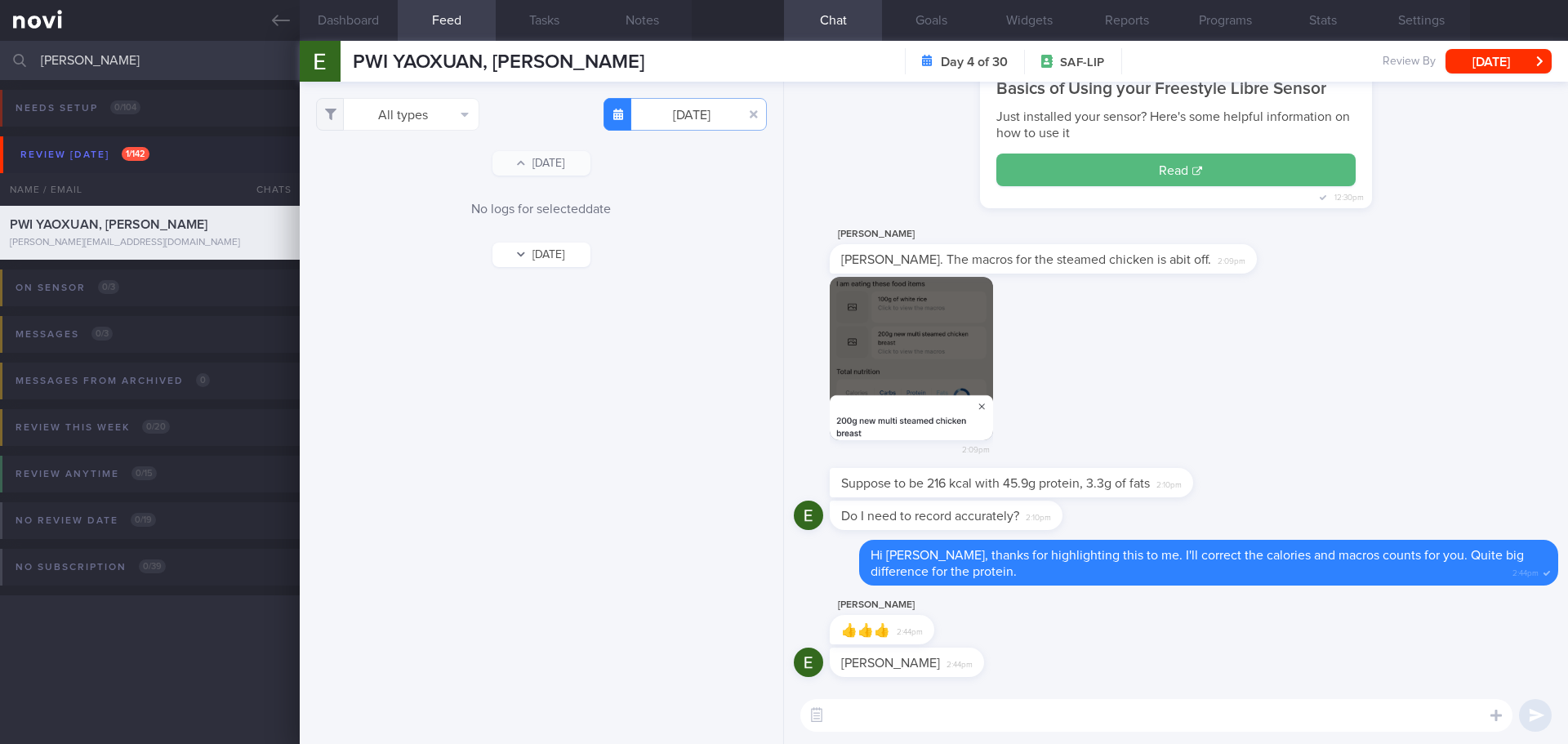
click at [546, 254] on button "[DATE]" at bounding box center [541, 255] width 98 height 25
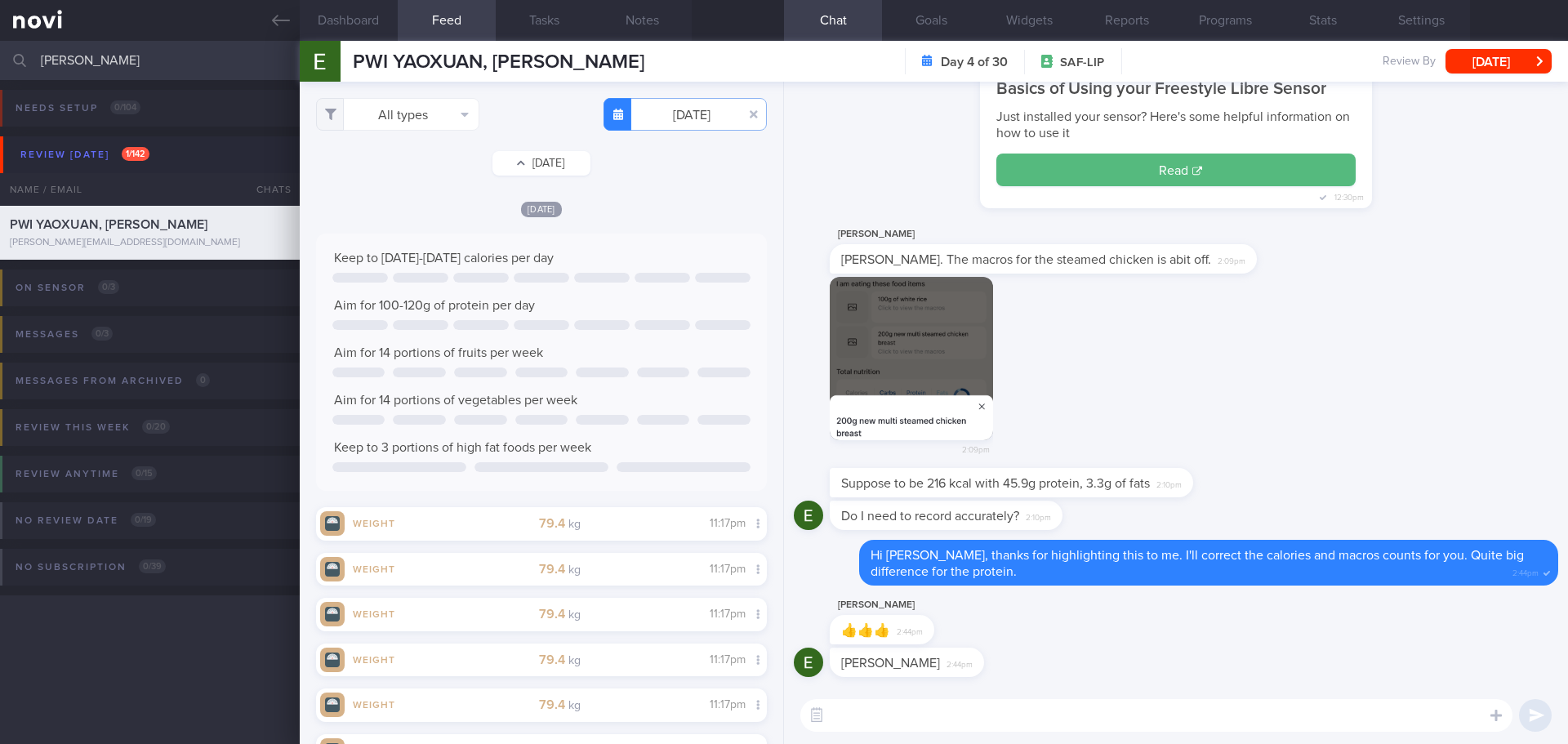
click at [555, 161] on button "[DATE]" at bounding box center [541, 163] width 98 height 25
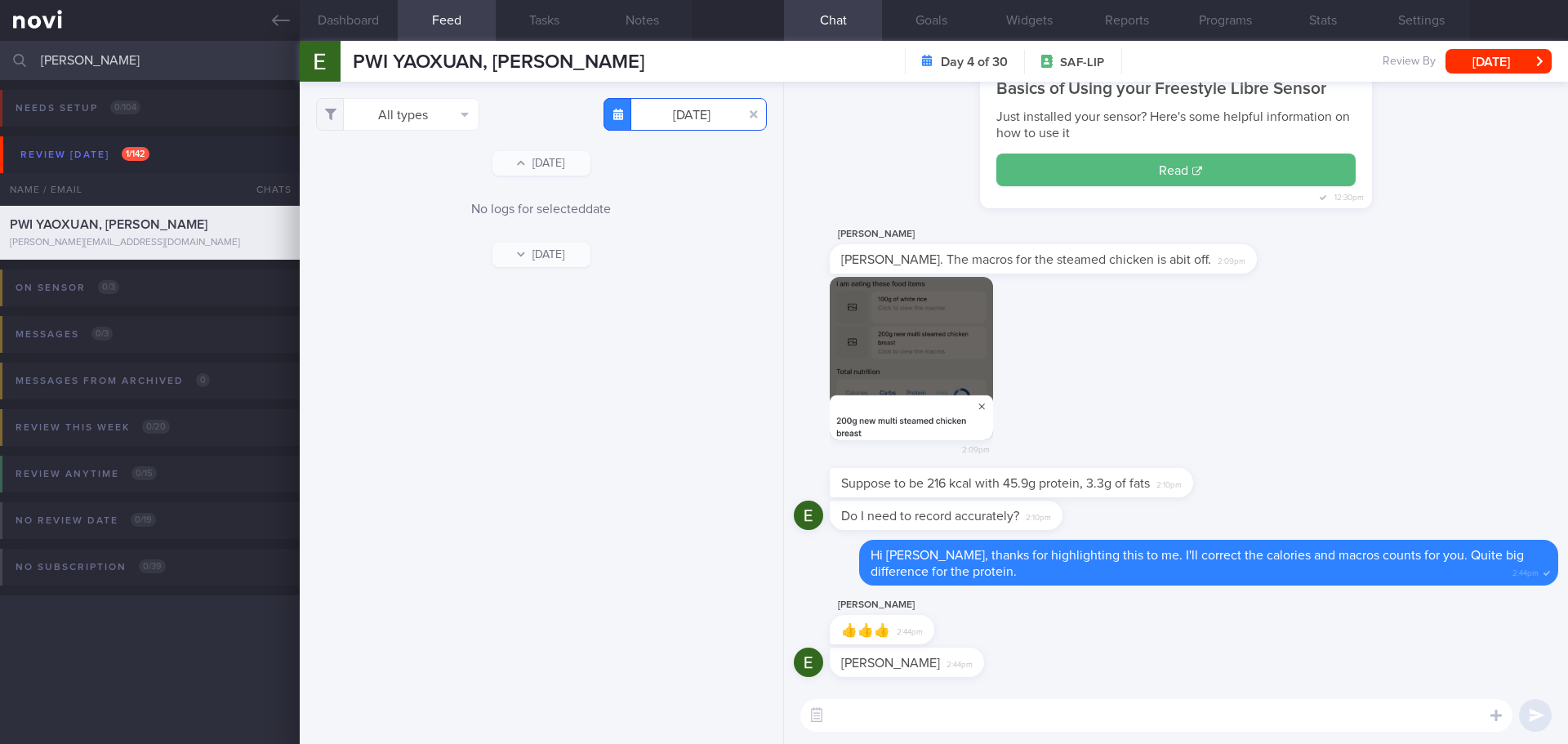
click at [697, 124] on input "[DATE]" at bounding box center [685, 114] width 163 height 33
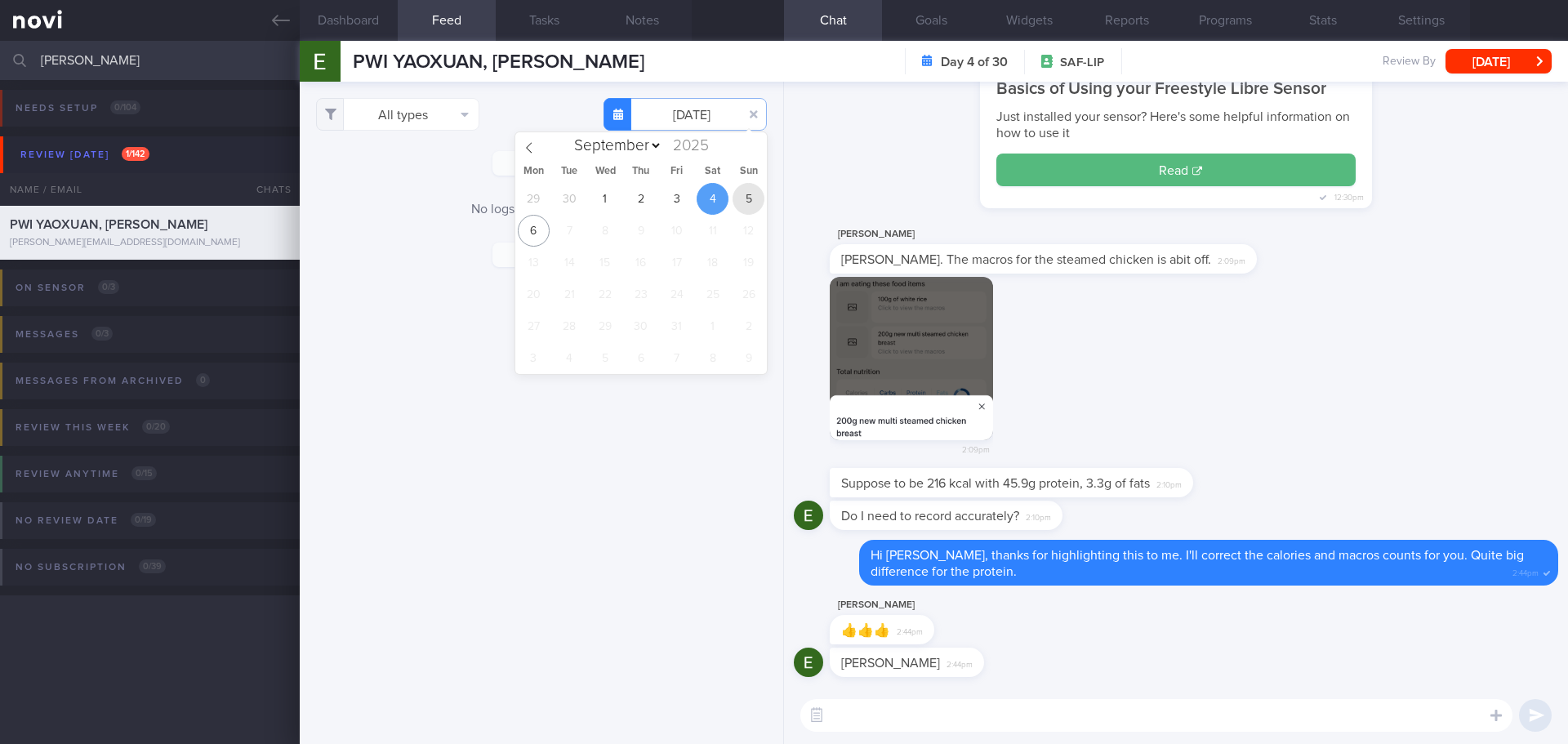
click at [755, 202] on span "5" at bounding box center [748, 199] width 32 height 32
type input "[DATE]"
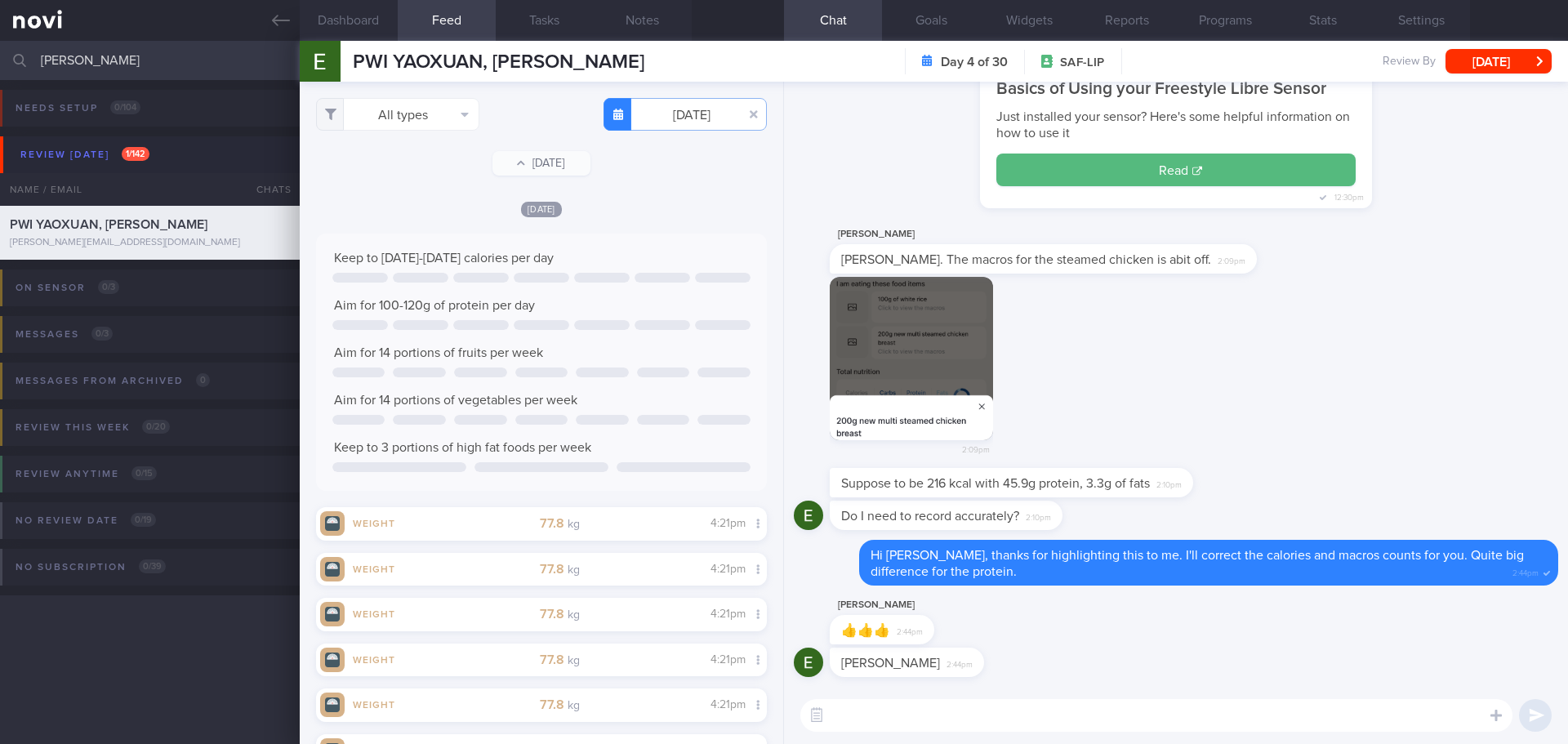
click at [715, 211] on div "[DATE]" at bounding box center [541, 208] width 450 height 17
click at [739, 112] on button "button" at bounding box center [754, 114] width 30 height 30
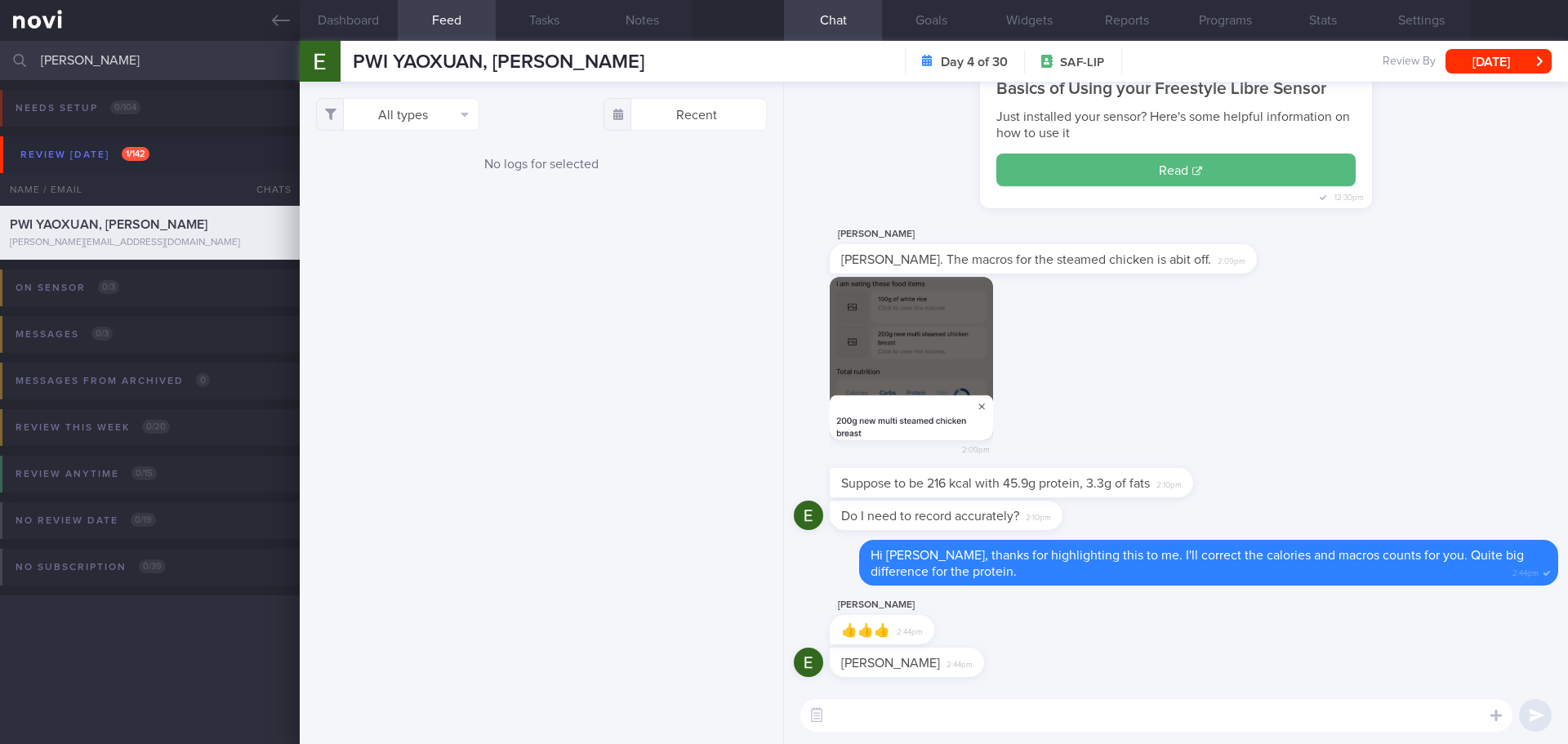
click at [720, 164] on div "No logs for selected" at bounding box center [541, 164] width 450 height 18
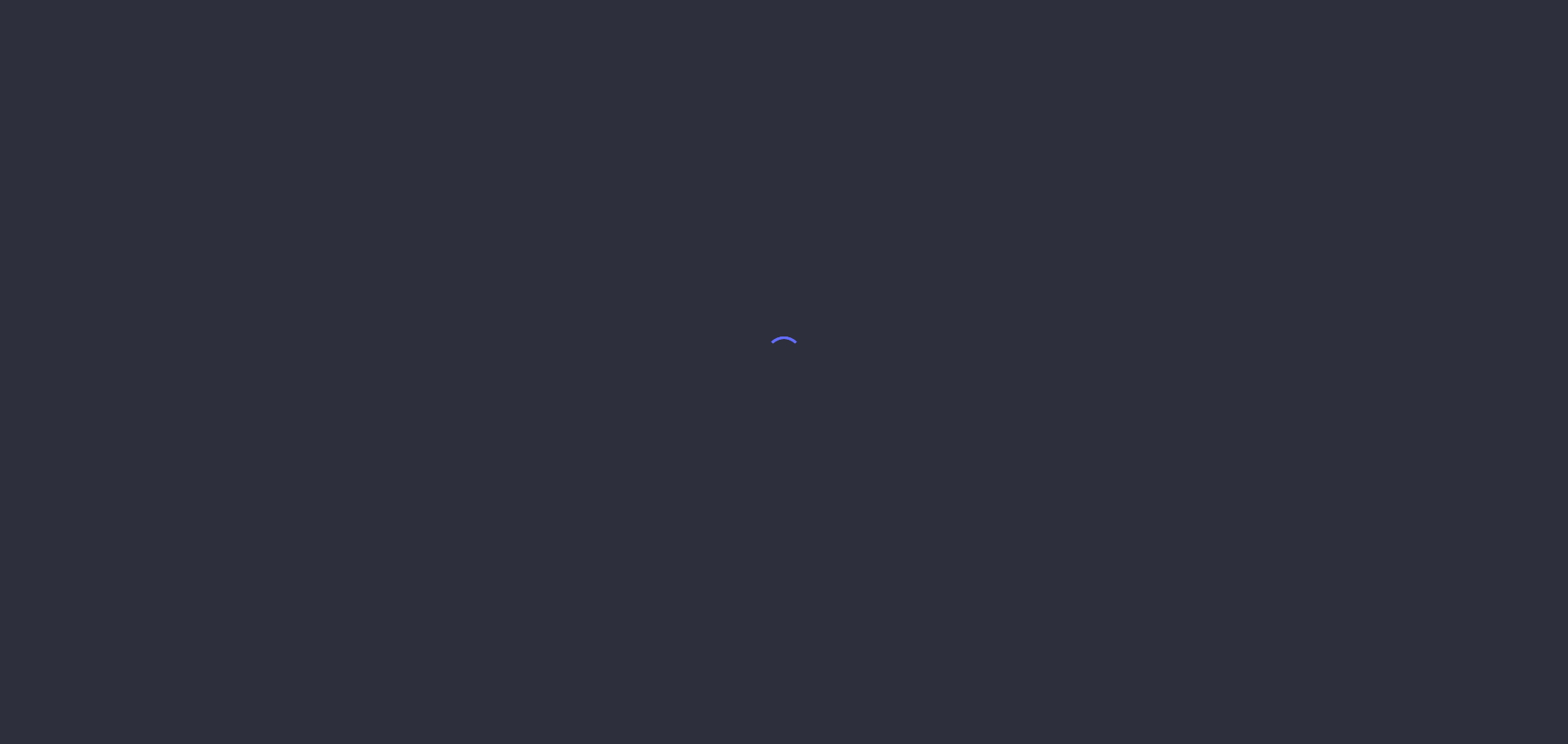
drag, startPoint x: 884, startPoint y: 185, endPoint x: 496, endPoint y: 61, distance: 407.3
click at [882, 184] on body at bounding box center [784, 372] width 1568 height 744
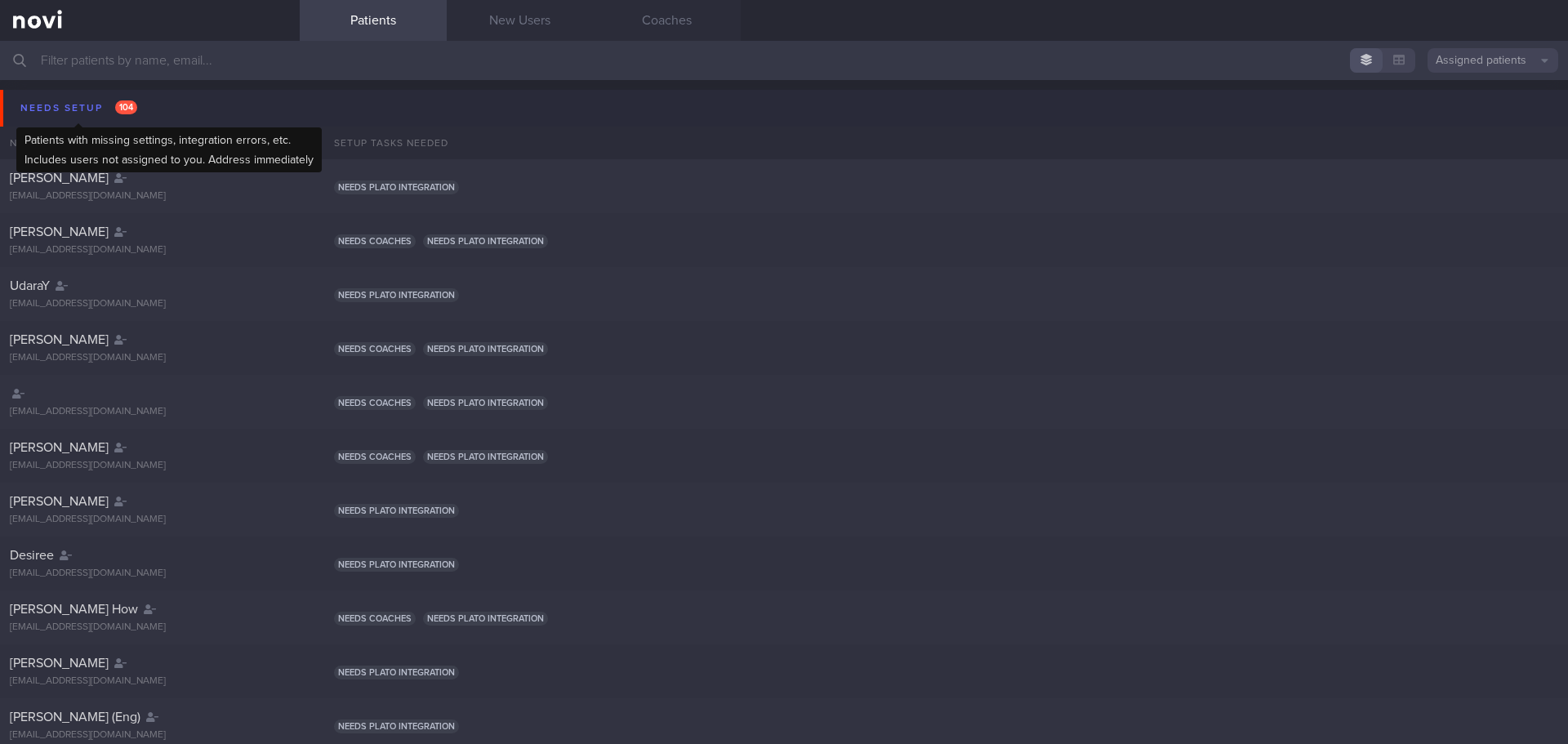
click at [75, 103] on div "Needs setup 104" at bounding box center [79, 107] width 125 height 22
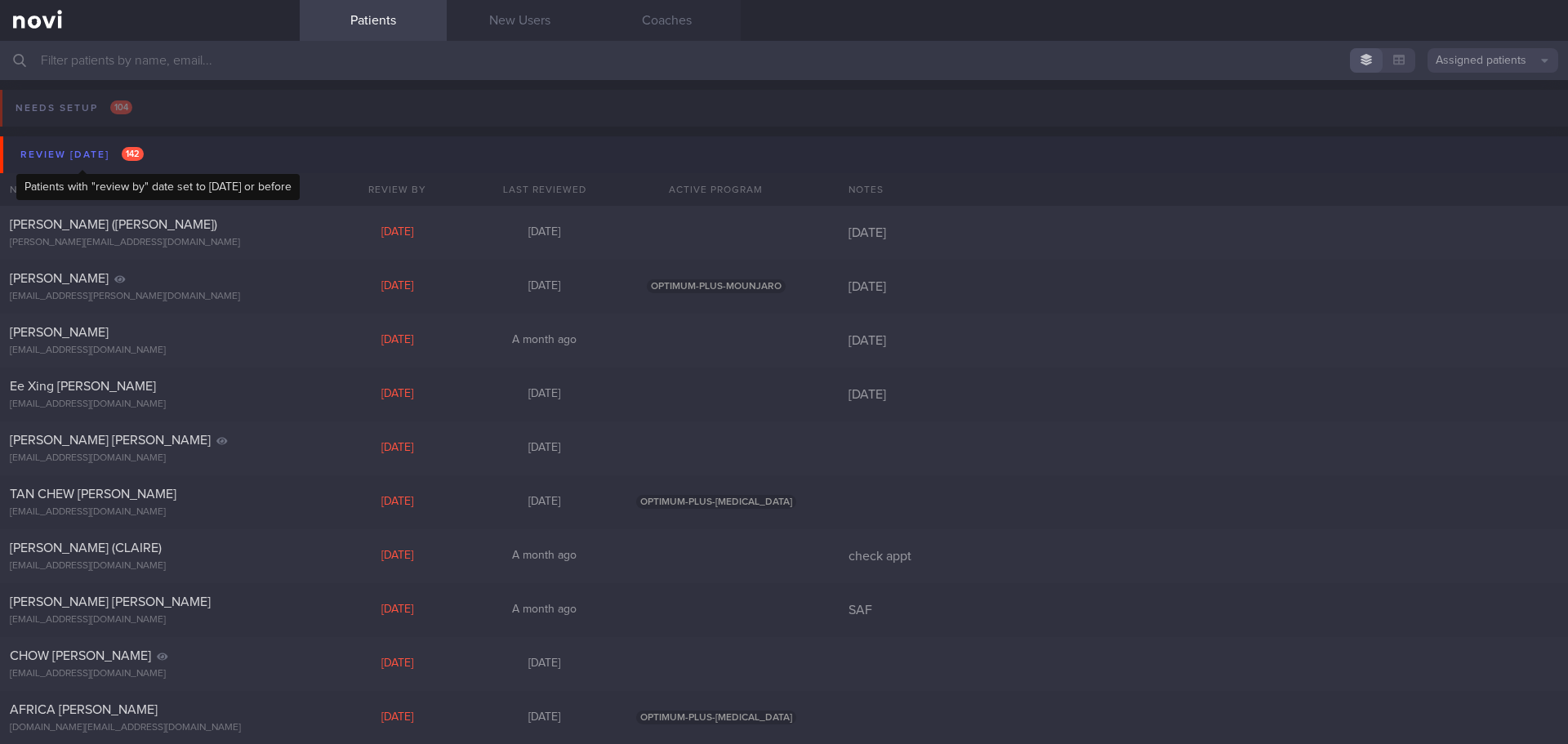
click at [113, 157] on div "Review [DATE] 142" at bounding box center [82, 154] width 131 height 22
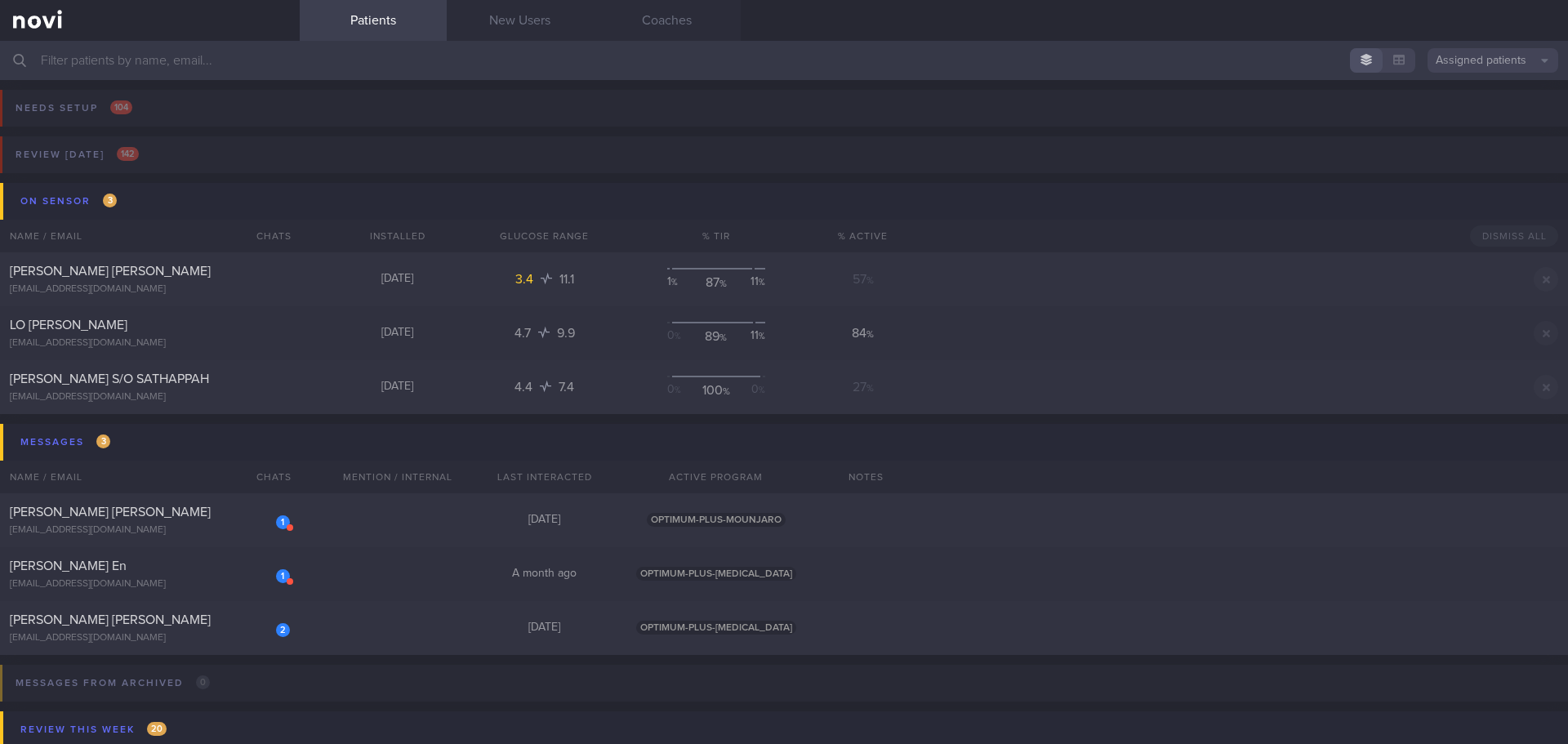
click at [240, 66] on input "text" at bounding box center [784, 61] width 1568 height 39
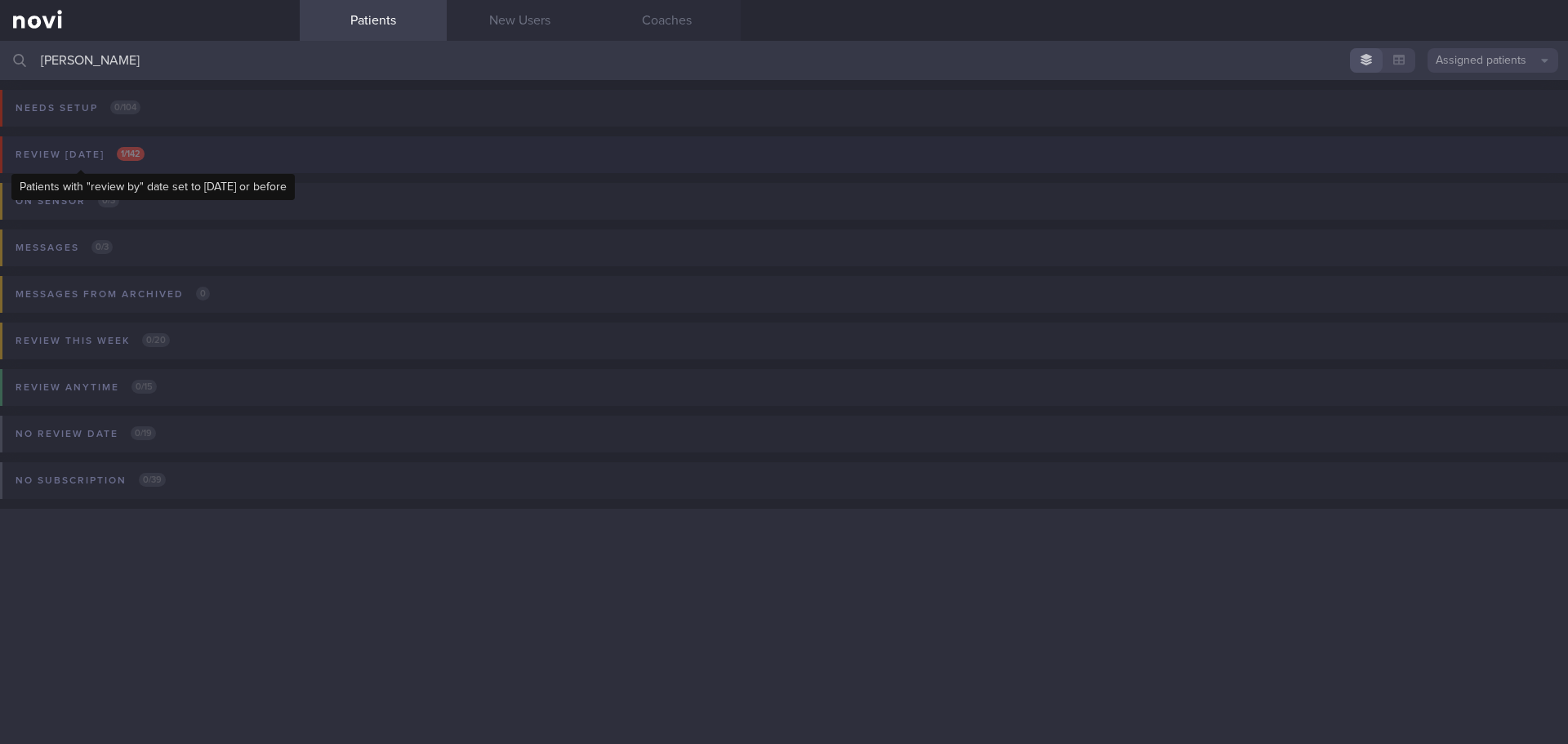
type input "[PERSON_NAME]"
click at [89, 157] on div "Review [DATE] 1 / 142" at bounding box center [80, 154] width 137 height 22
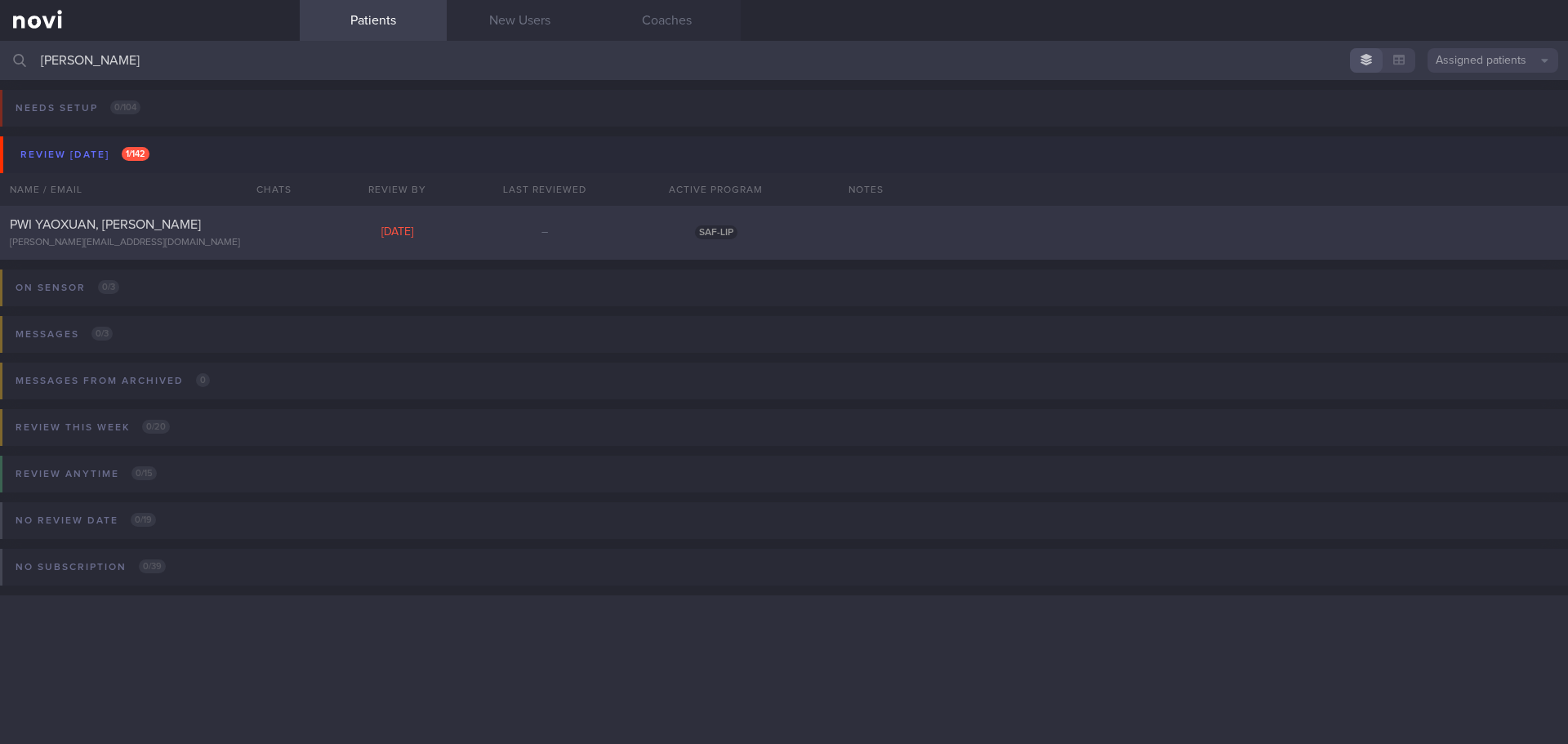
click at [77, 226] on span "PWI YAOXUAN, [PERSON_NAME]" at bounding box center [105, 225] width 191 height 13
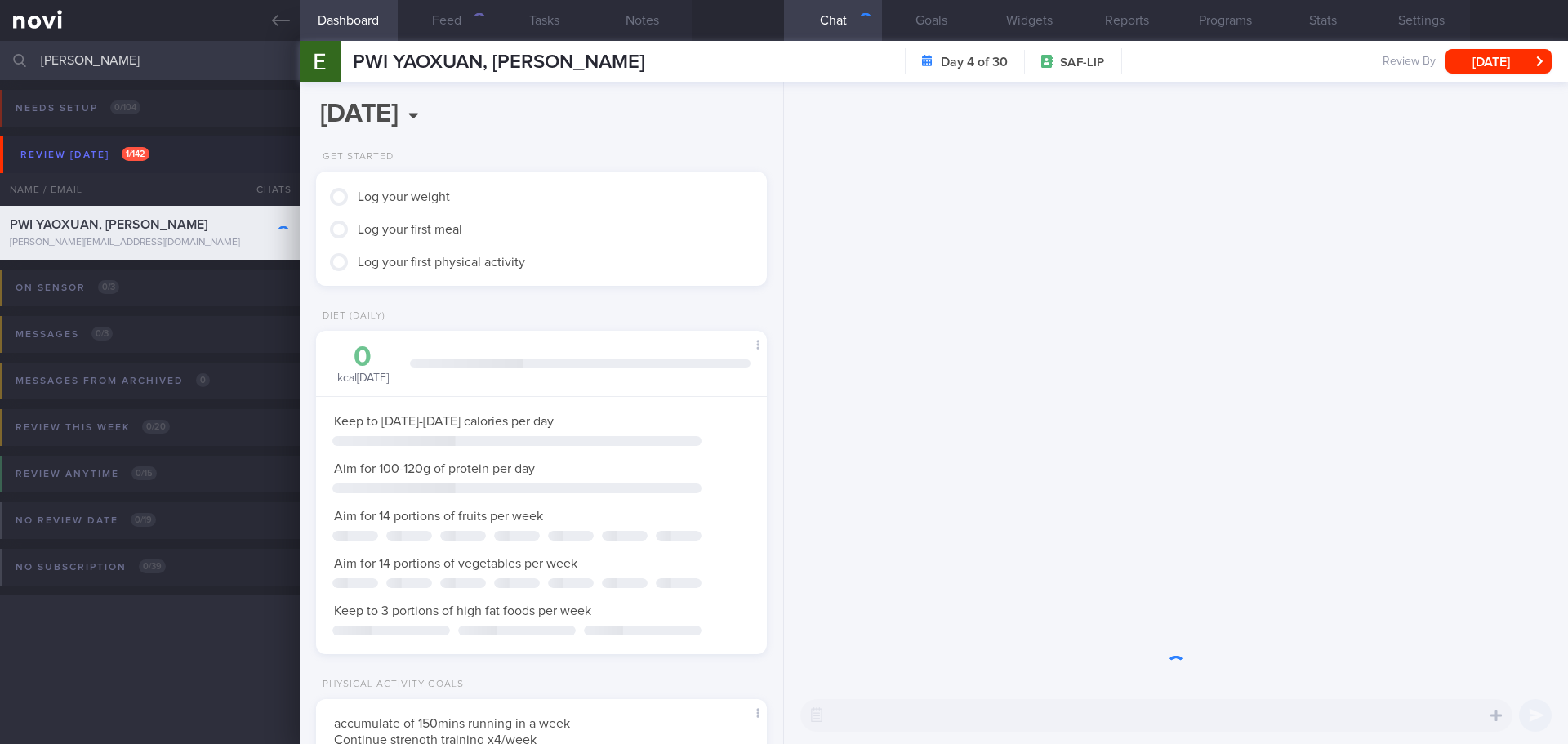
scroll to position [208, 417]
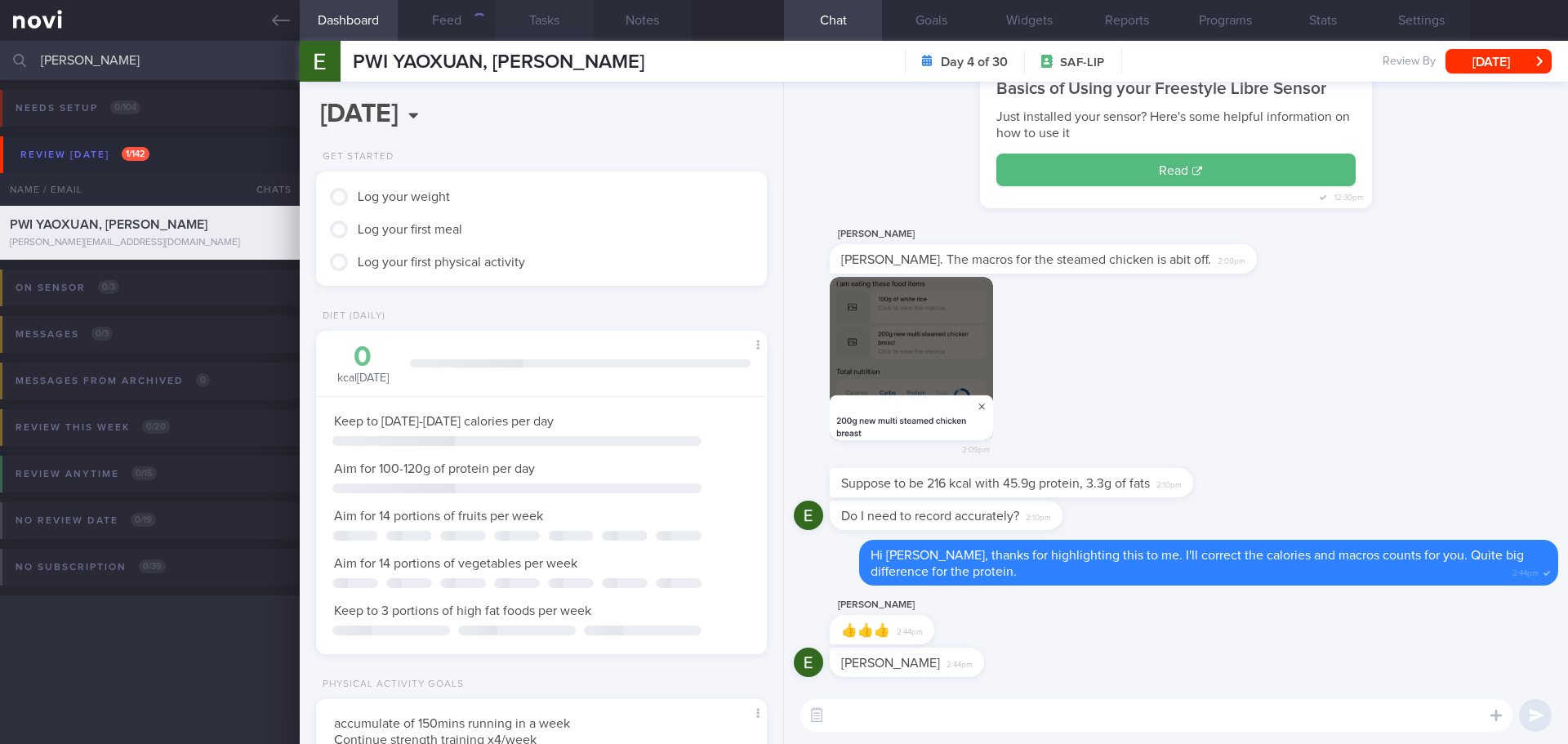
click at [529, 17] on button "Tasks" at bounding box center [544, 21] width 98 height 41
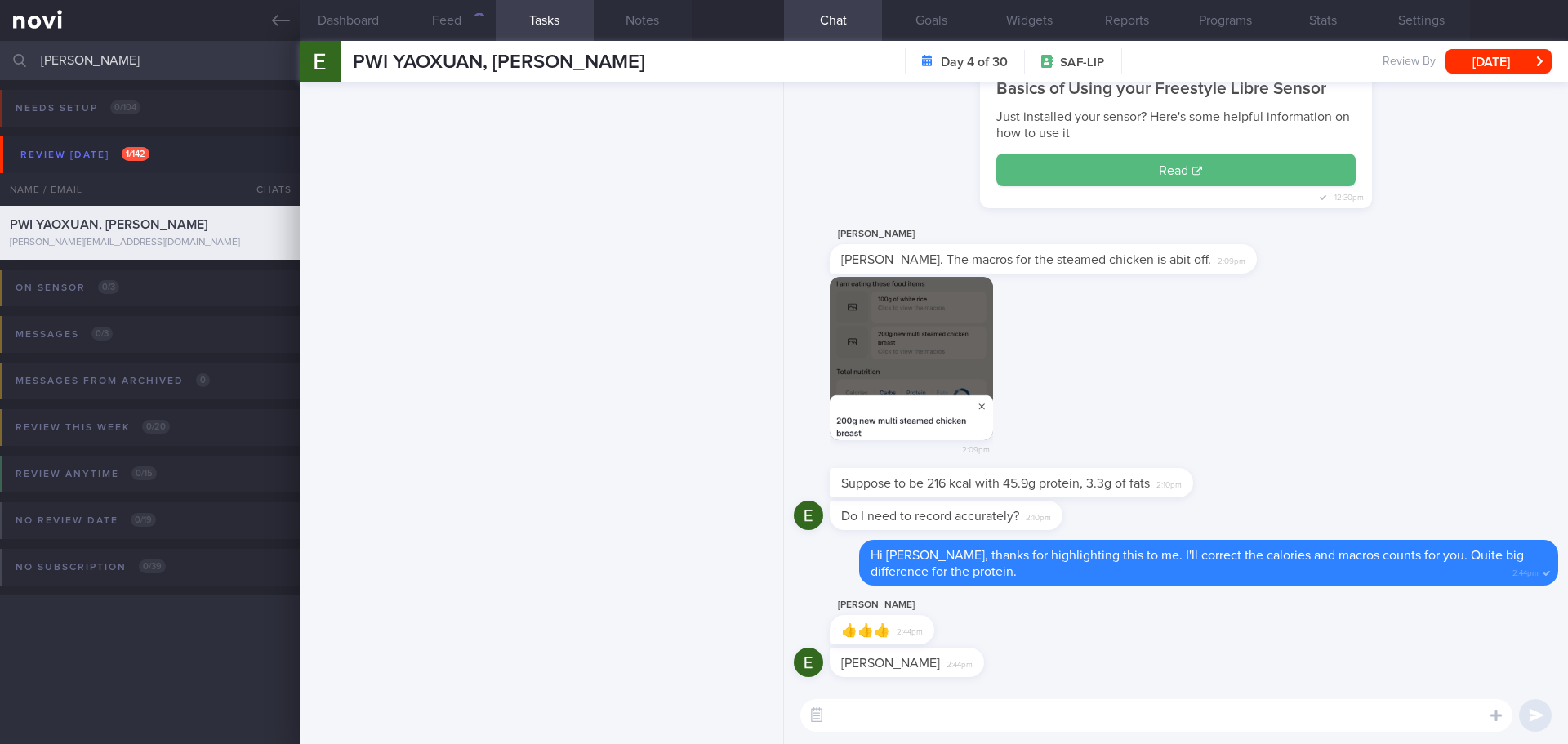
scroll to position [228, 410]
click at [442, 25] on button "Feed" at bounding box center [446, 21] width 98 height 41
click at [249, 651] on div "Needs setup 0 / 104 Name / Email Chats Setup tasks needed Review today 1 / 142 …" at bounding box center [784, 412] width 1568 height 664
drag, startPoint x: 113, startPoint y: 52, endPoint x: 6, endPoint y: 66, distance: 107.9
click at [6, 66] on div "ernest Assigned patients Assigned patients All active patients Archived patients" at bounding box center [784, 61] width 1568 height 39
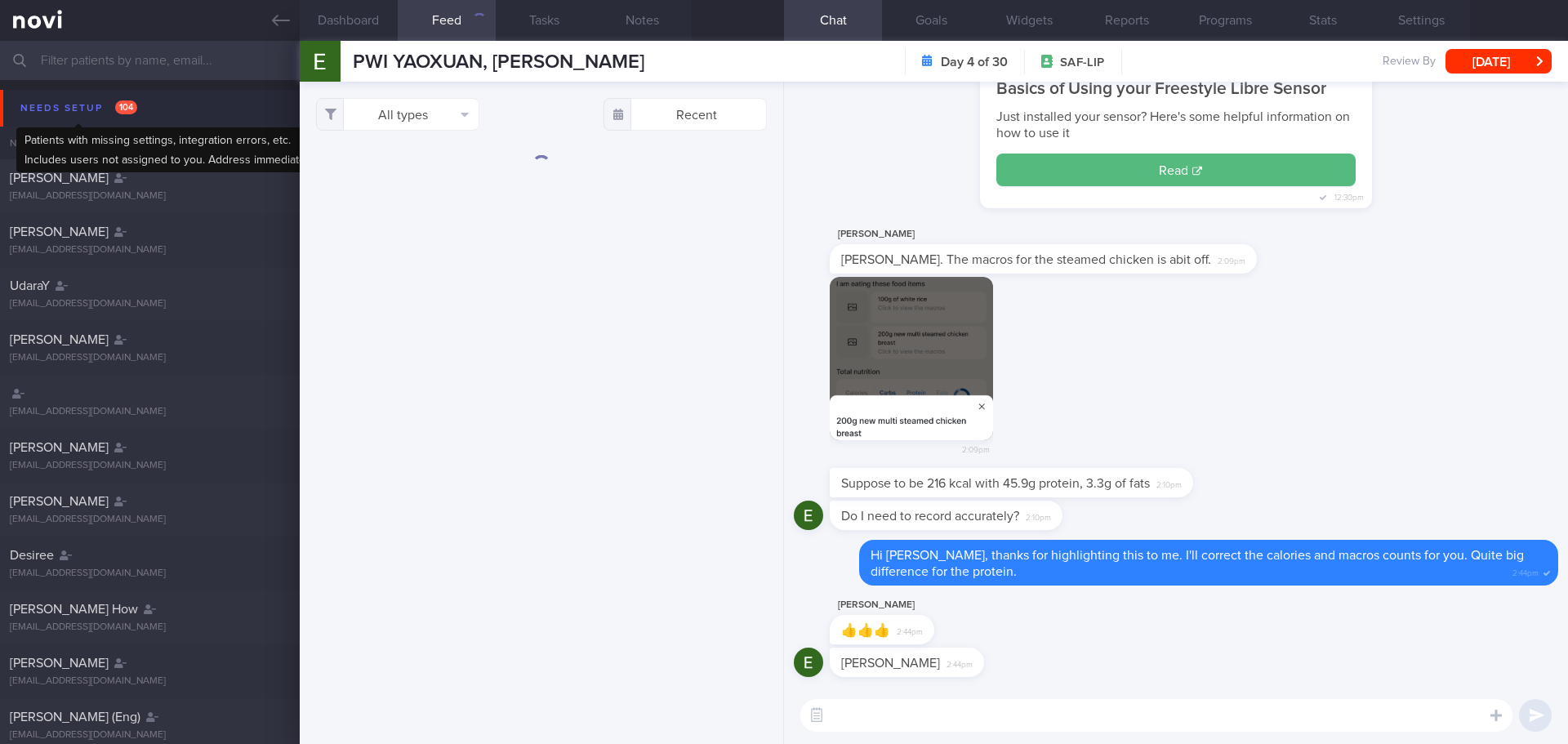
click at [75, 99] on div "Needs setup 104" at bounding box center [79, 107] width 125 height 22
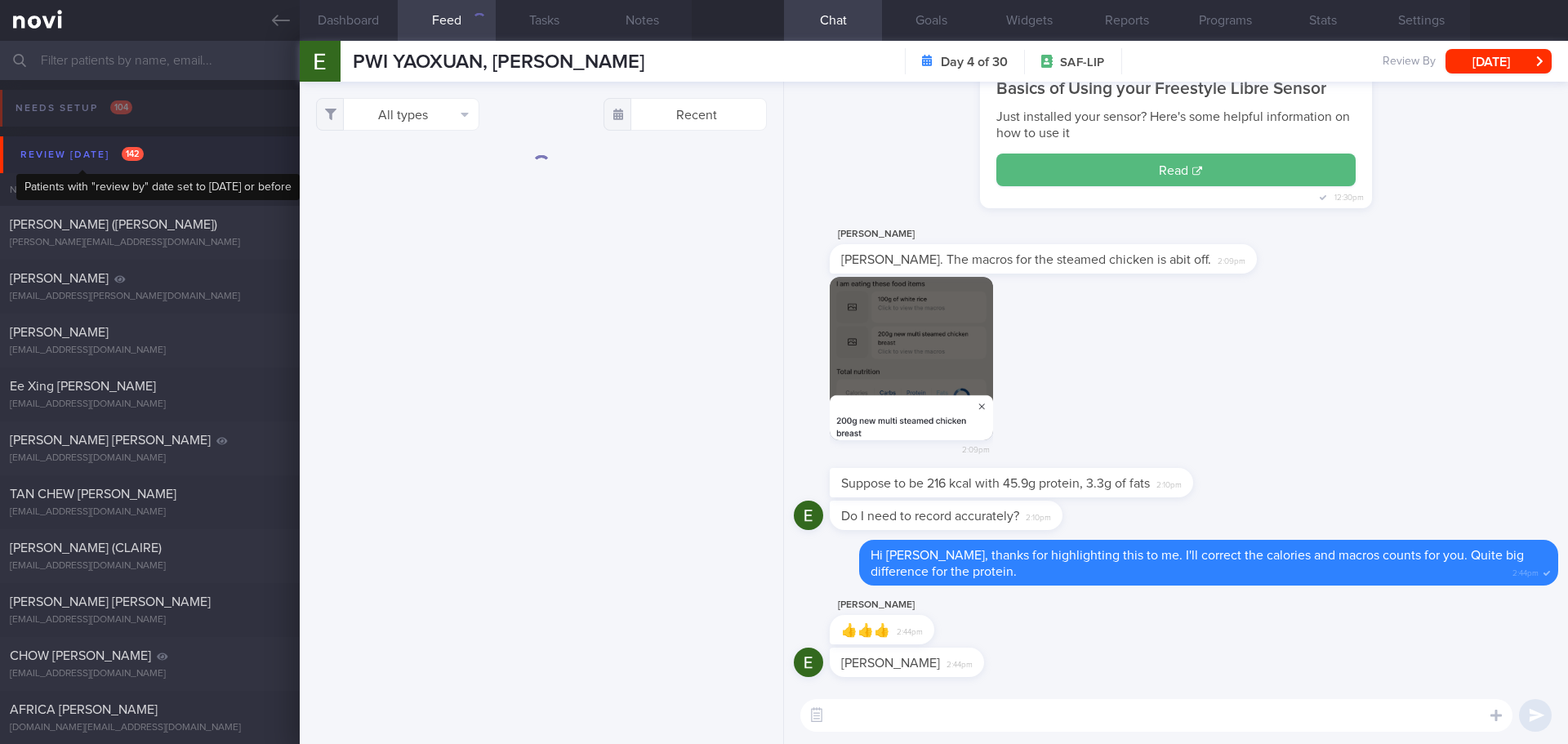
click at [80, 160] on div "Review [DATE] 142" at bounding box center [82, 154] width 131 height 22
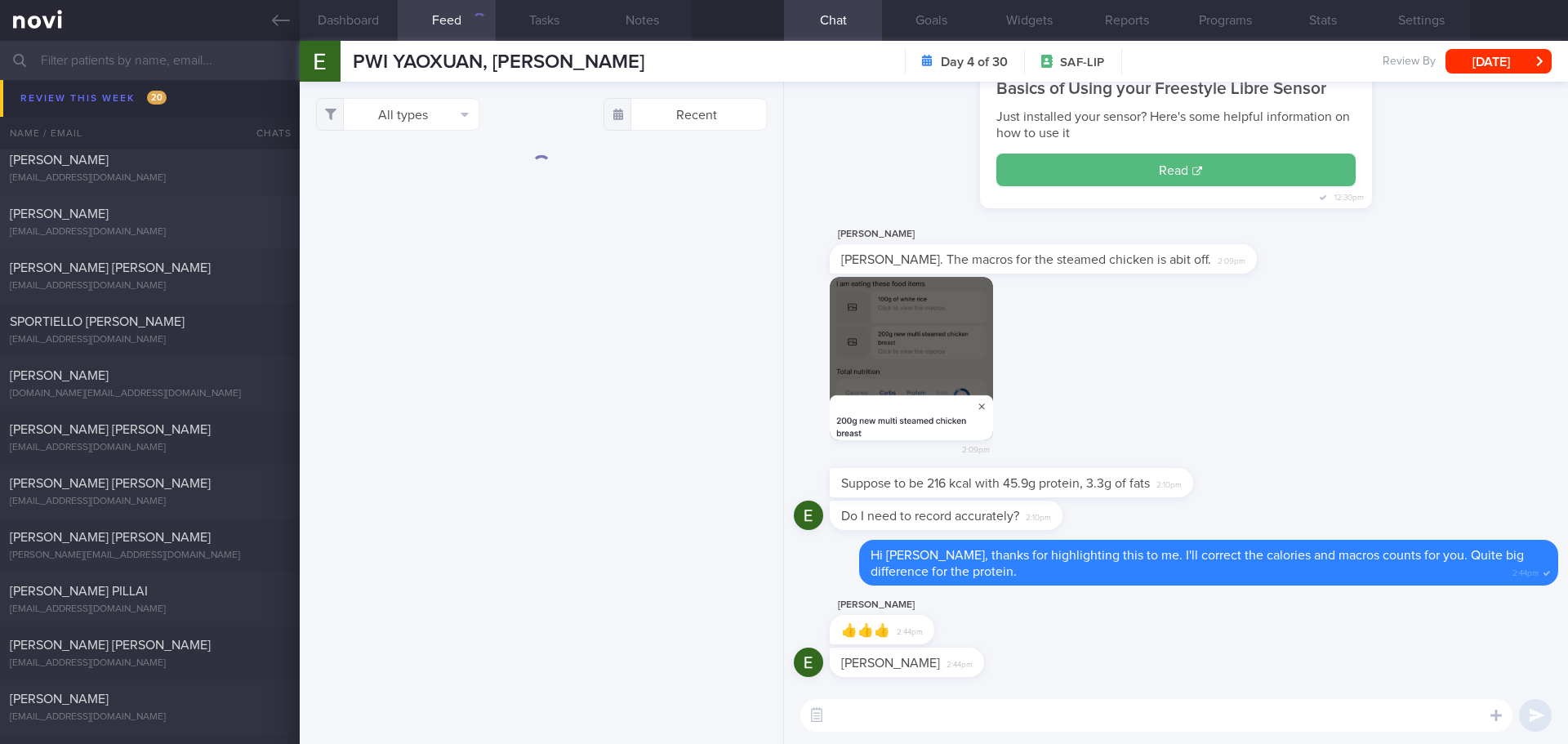
scroll to position [898, 0]
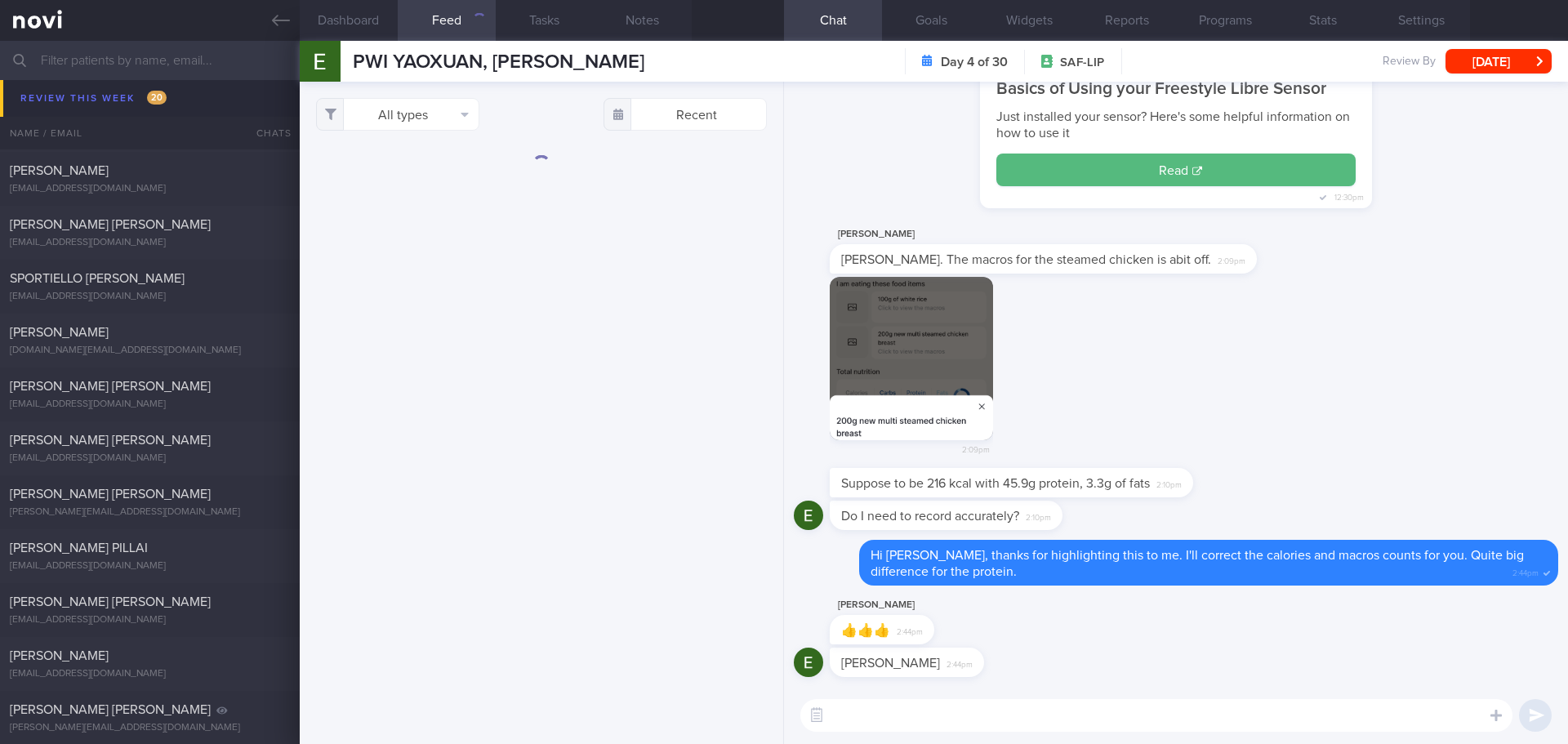
drag, startPoint x: 273, startPoint y: 23, endPoint x: 929, endPoint y: 83, distance: 658.7
click at [273, 23] on icon at bounding box center [281, 21] width 18 height 18
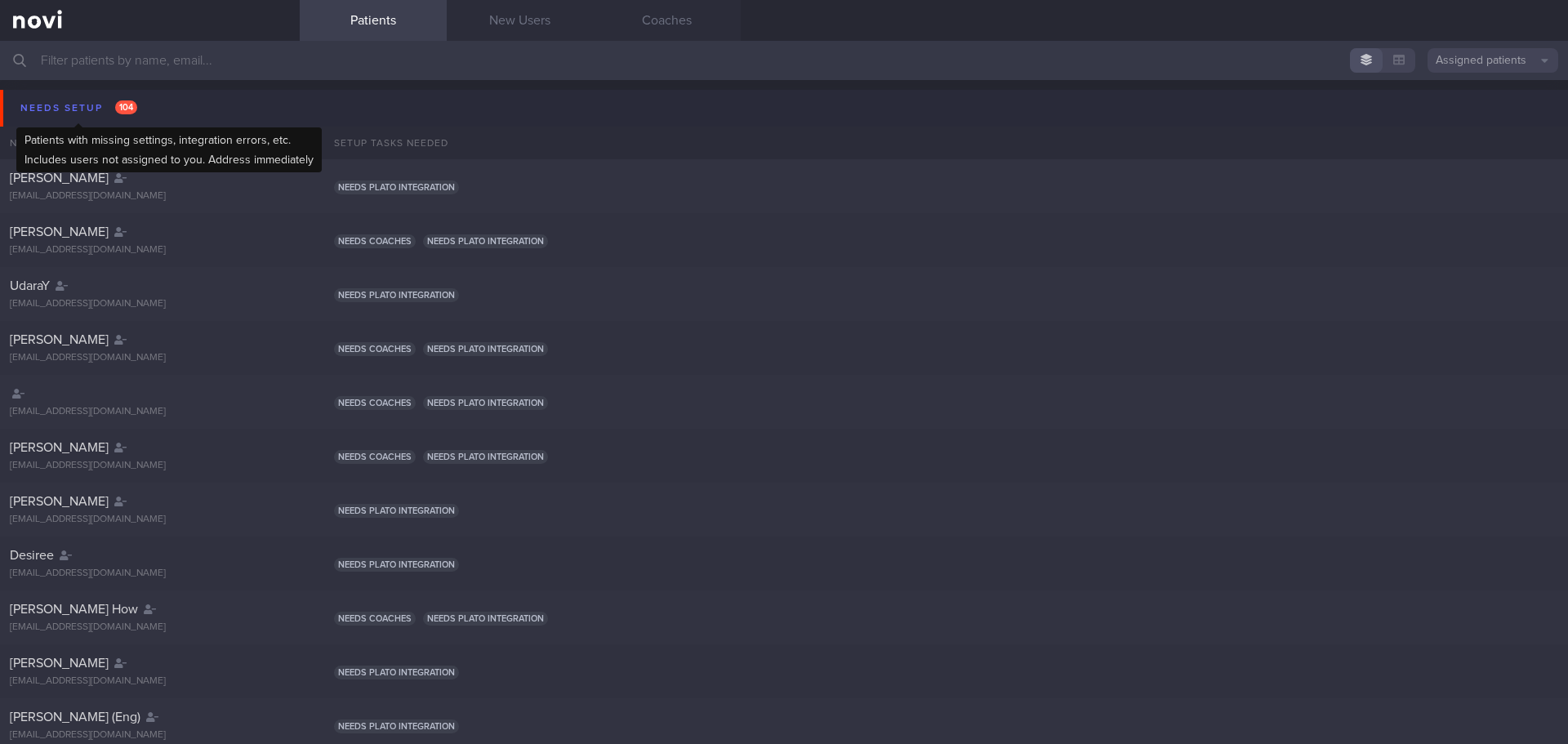
click at [105, 108] on div "Needs setup 104" at bounding box center [79, 107] width 125 height 22
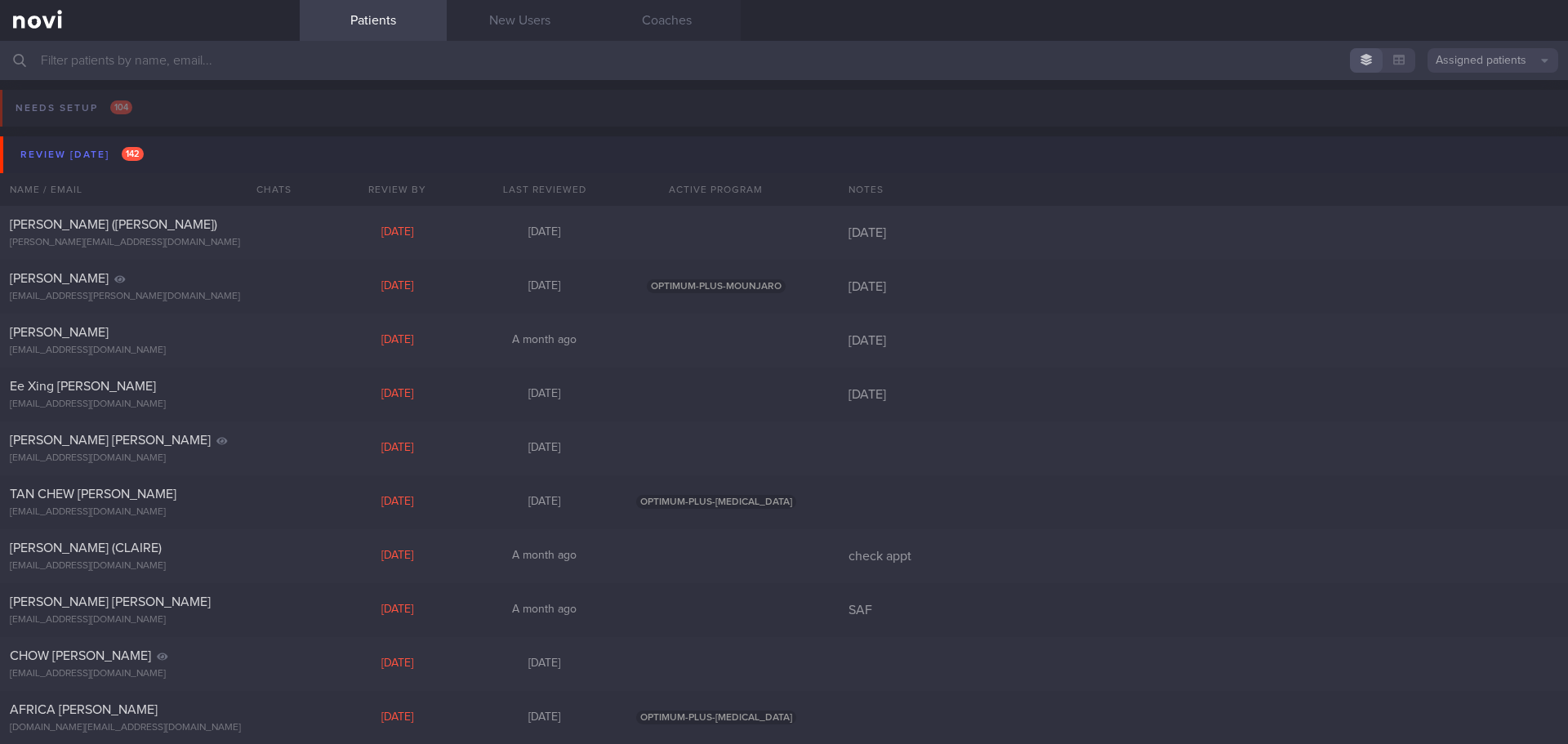
click at [107, 166] on button "Review [DATE] 142" at bounding box center [786, 154] width 1573 height 37
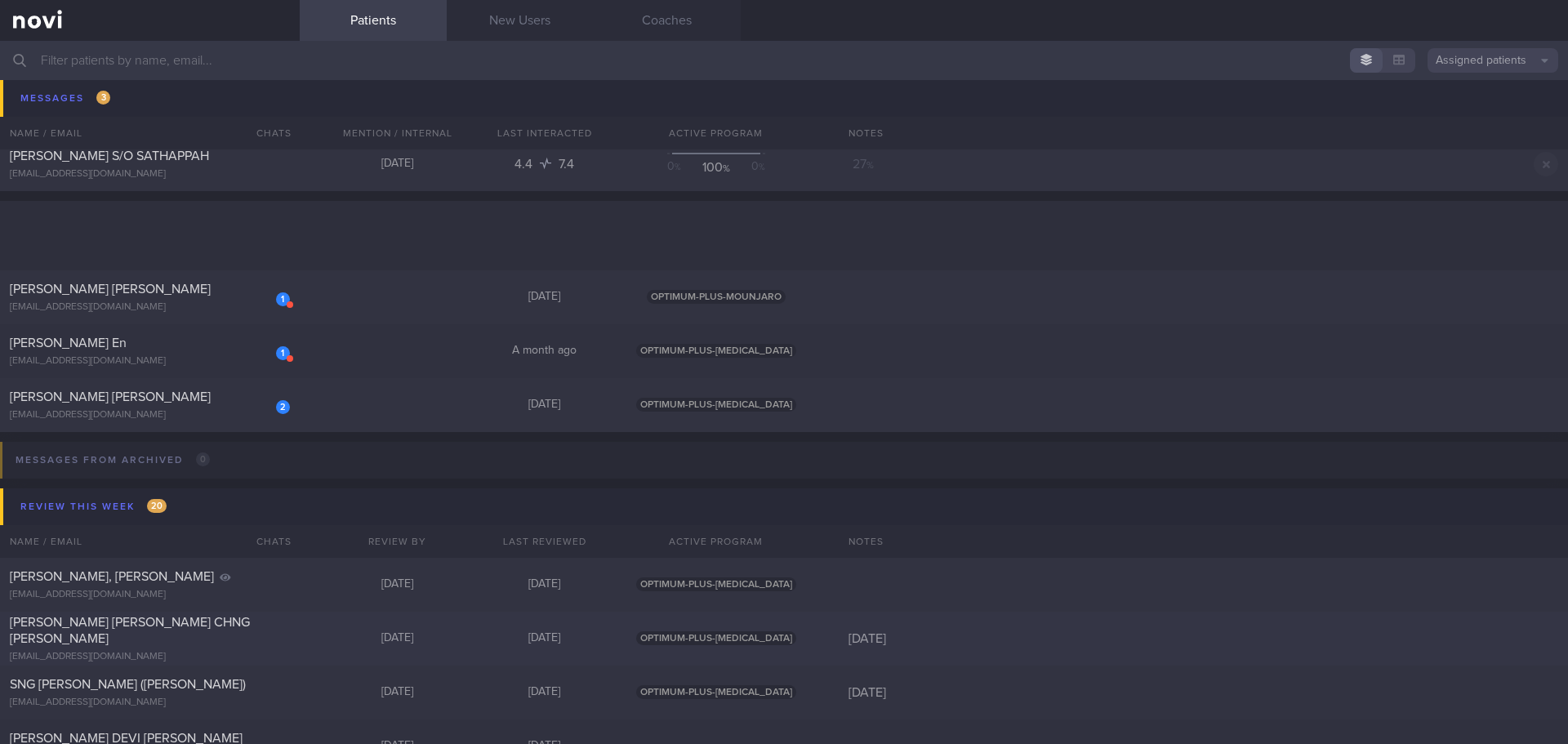
scroll to position [490, 0]
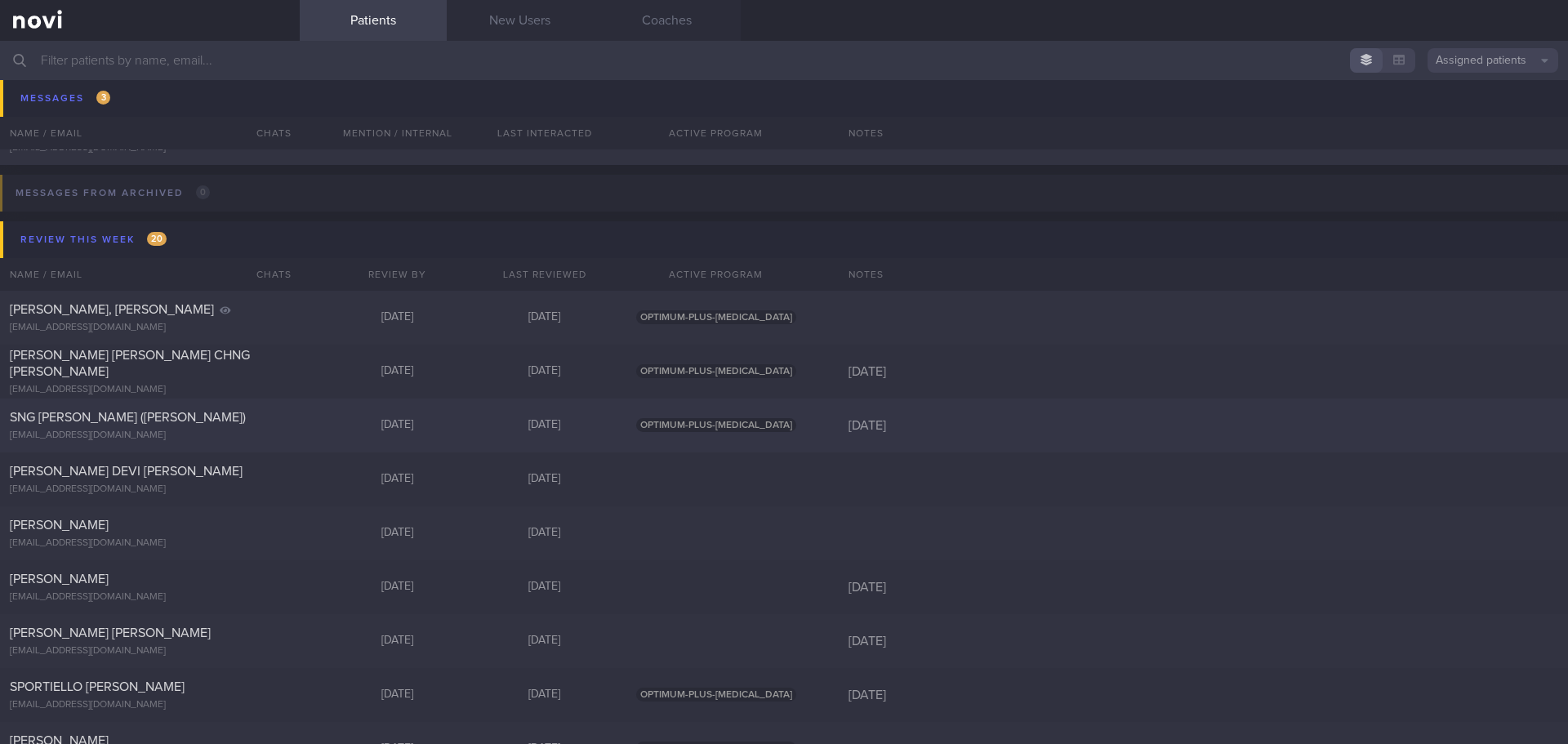
click at [165, 414] on div "SNG [PERSON_NAME] ([PERSON_NAME])" at bounding box center [148, 418] width 276 height 16
select select "9"
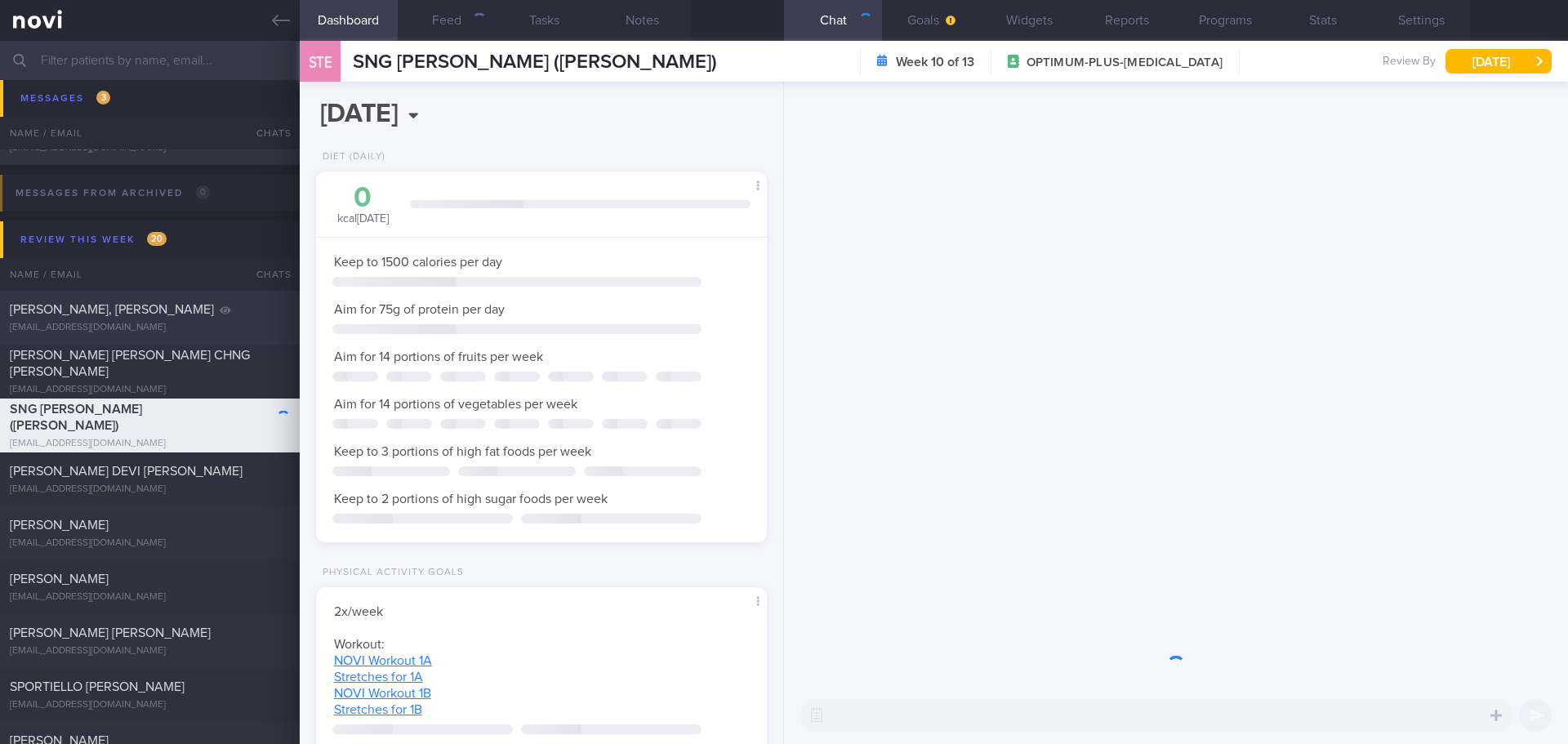
scroll to position [816214, 816235]
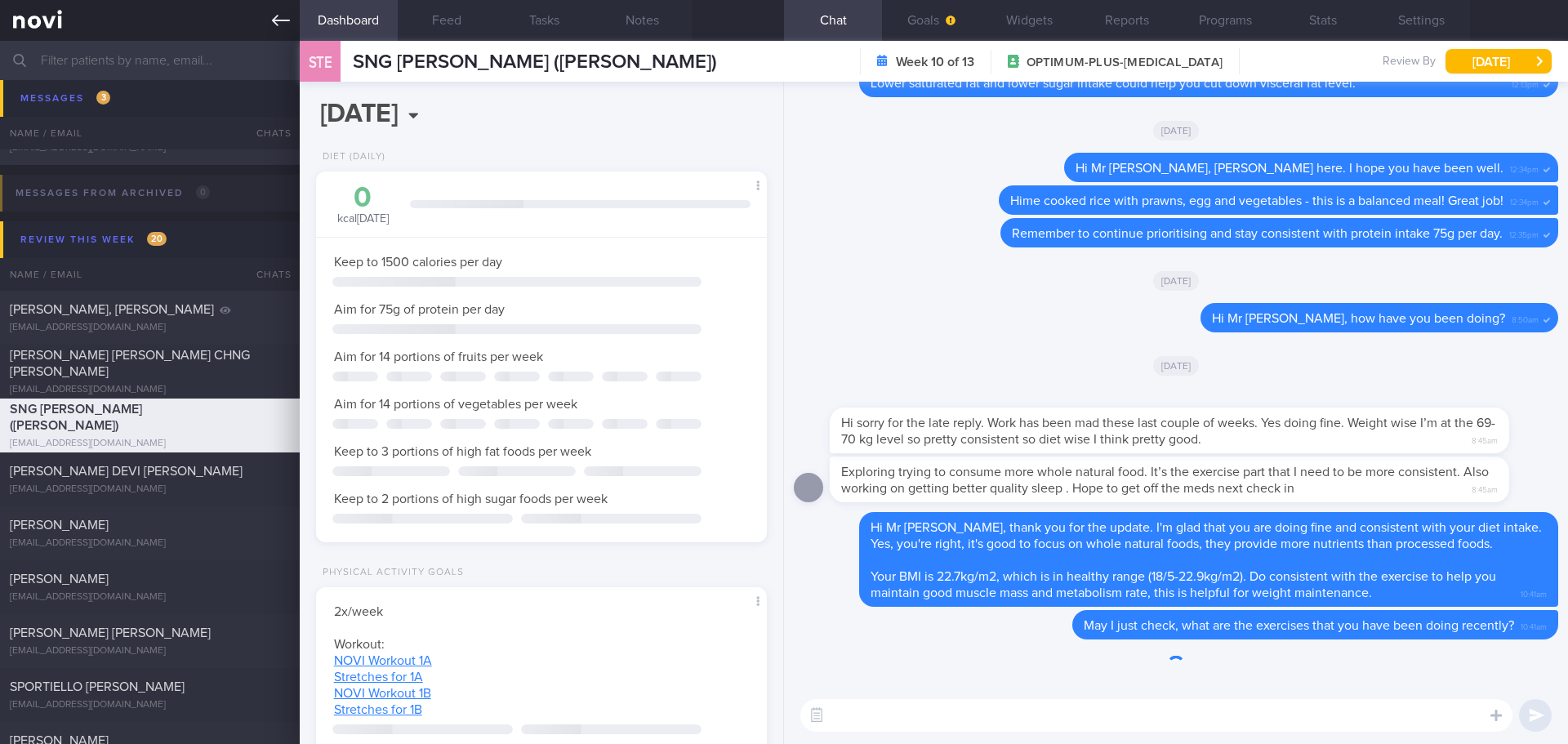
click at [281, 25] on icon at bounding box center [281, 21] width 18 height 18
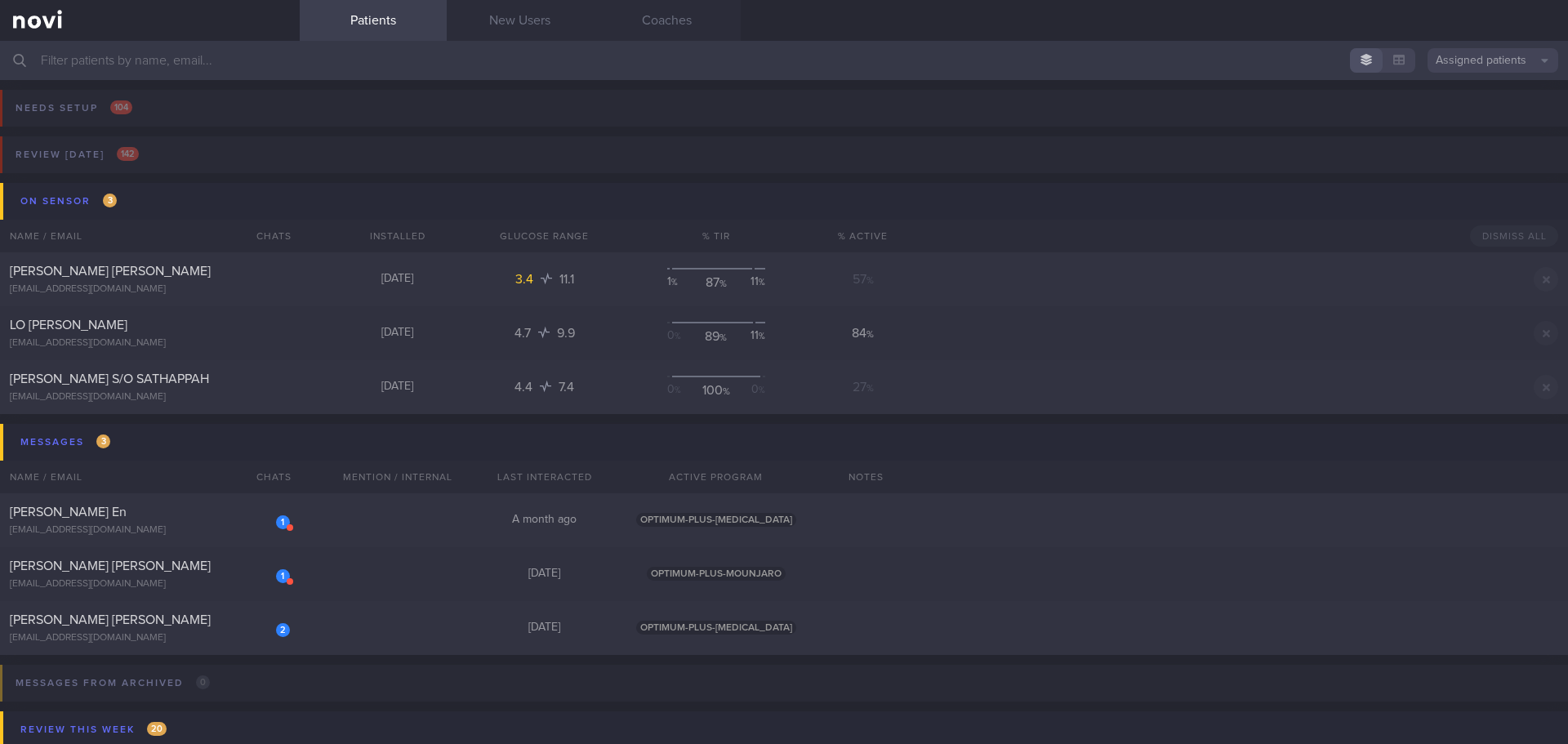
click at [211, 72] on input "text" at bounding box center [784, 61] width 1568 height 39
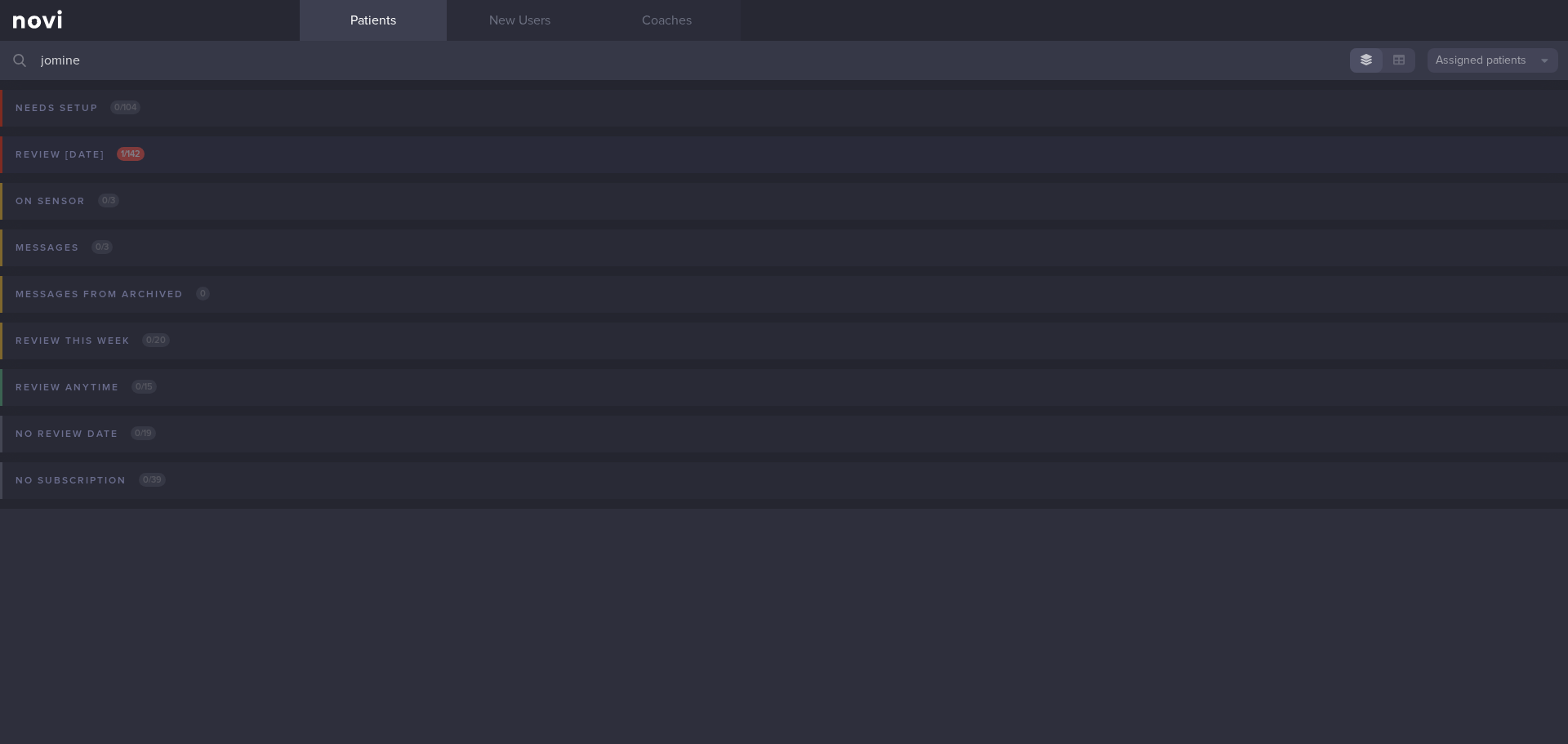
type input "jomine"
click at [107, 160] on div "Review [DATE] 1 / 142" at bounding box center [80, 154] width 137 height 22
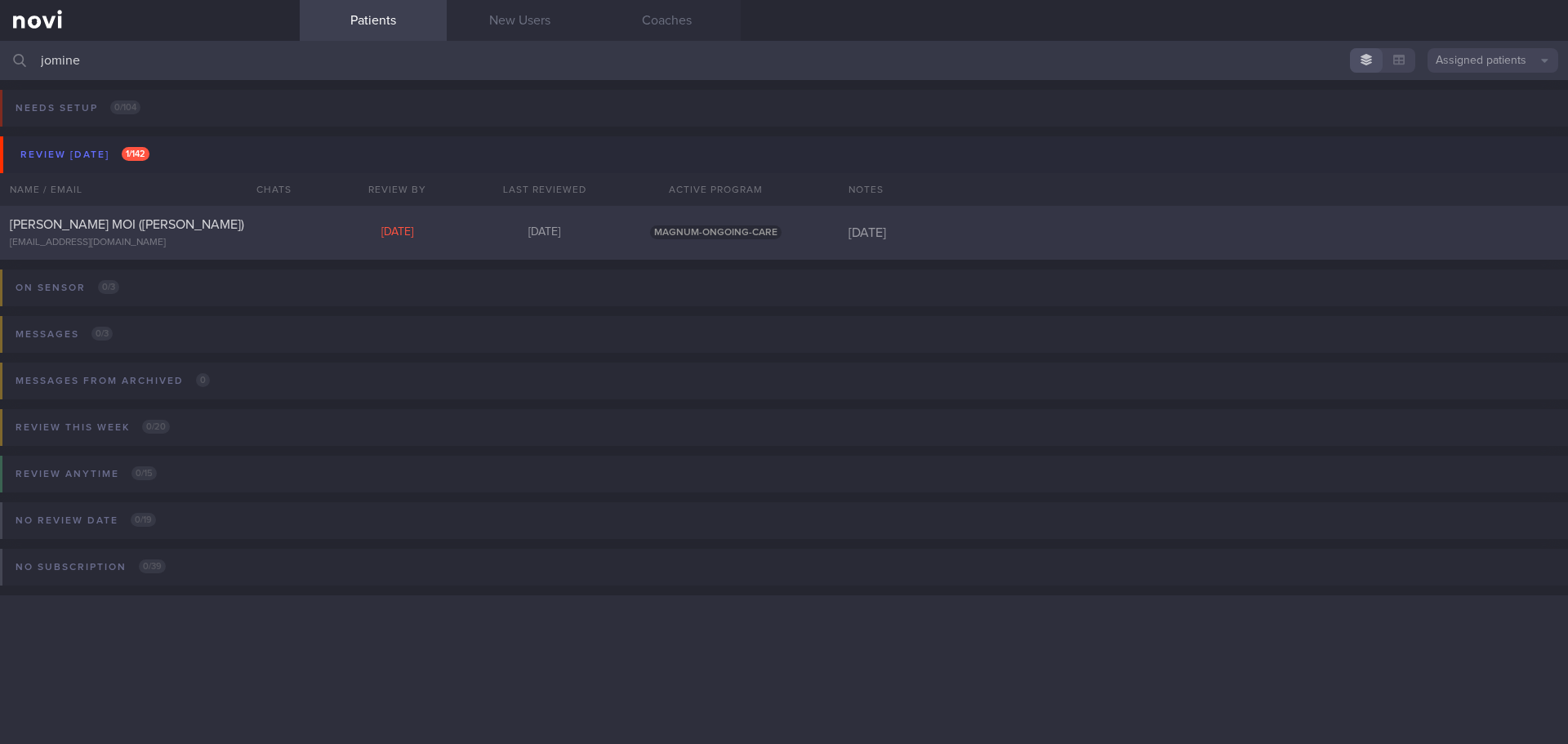
click at [136, 216] on div "CHONG NYUEN MOI (JOMINE) jomchong@singnet.com.sg Tue, 30 Sep 13 days ago MAGNUM…" at bounding box center [784, 233] width 1568 height 54
select select "8"
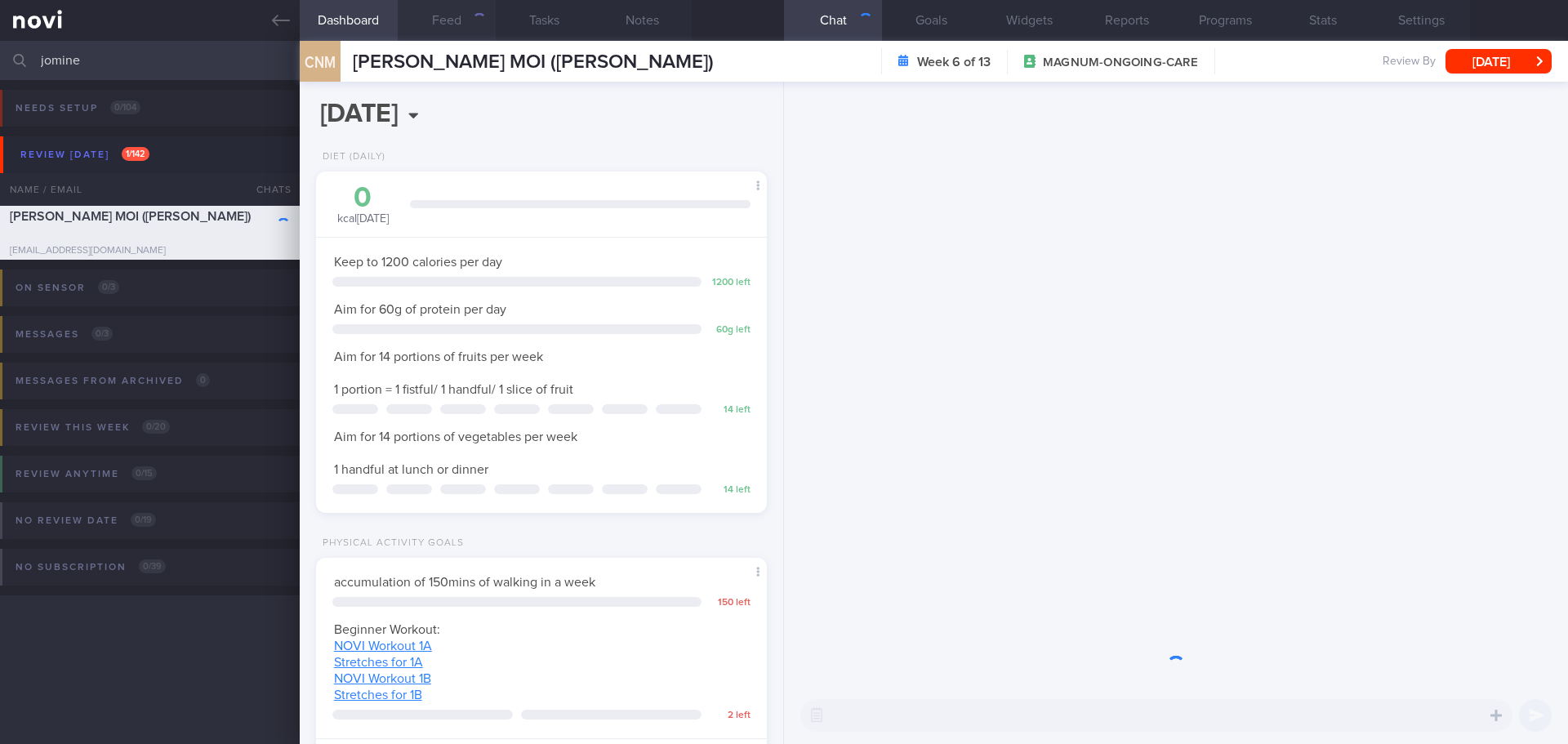
scroll to position [228, 410]
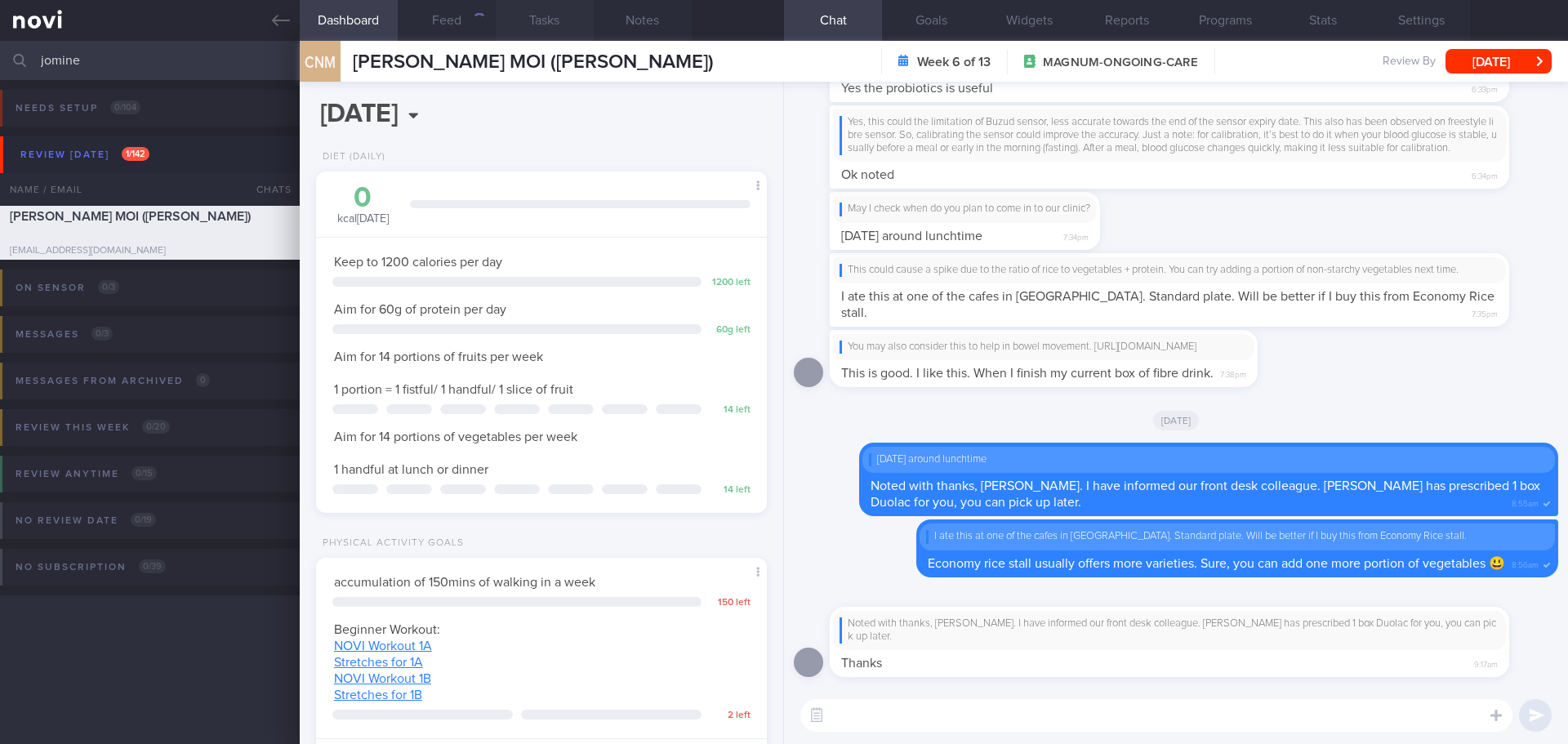
click at [532, 21] on button "Tasks" at bounding box center [544, 21] width 98 height 41
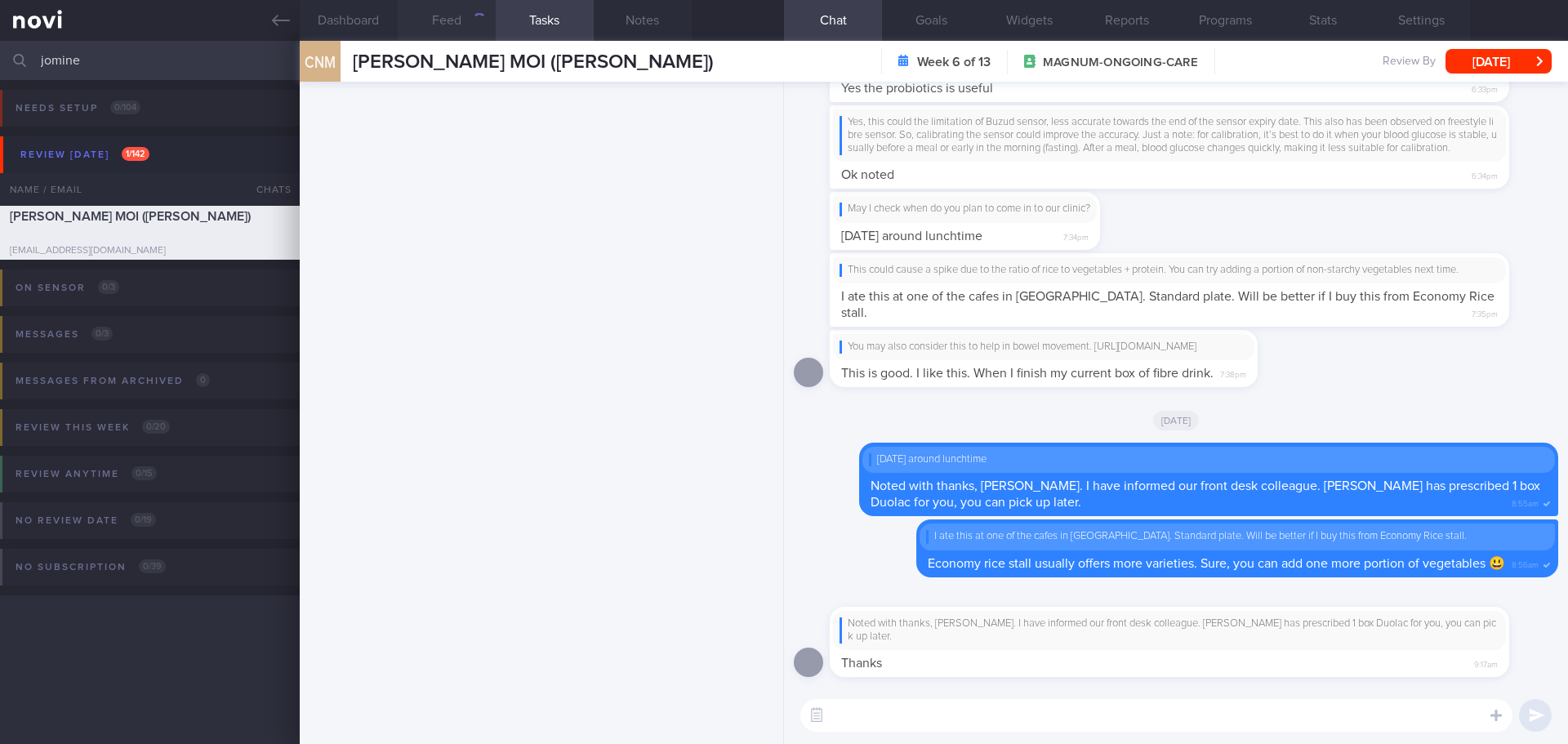
click at [470, 25] on button "Feed" at bounding box center [446, 21] width 98 height 41
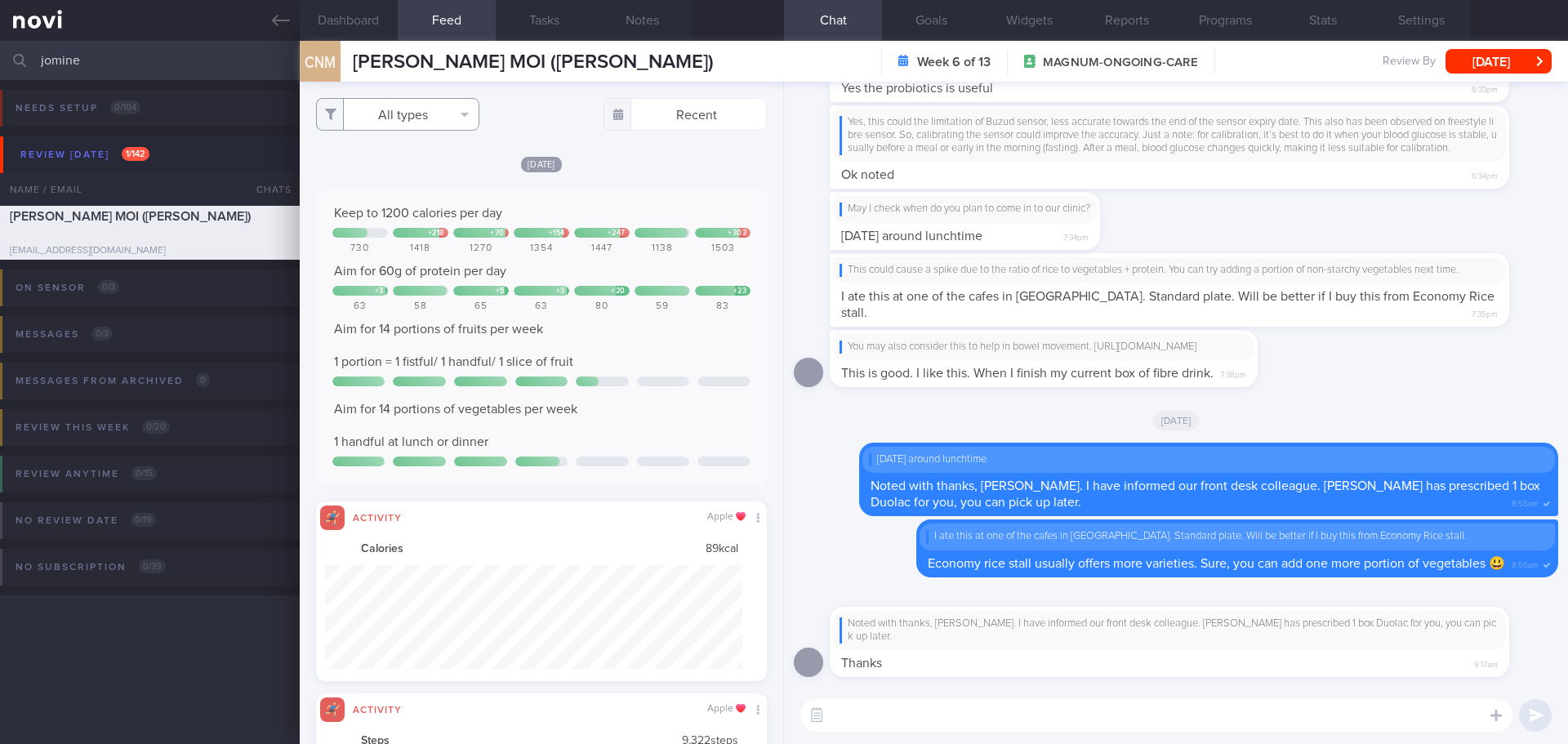
click at [445, 117] on button "All types" at bounding box center [397, 114] width 163 height 33
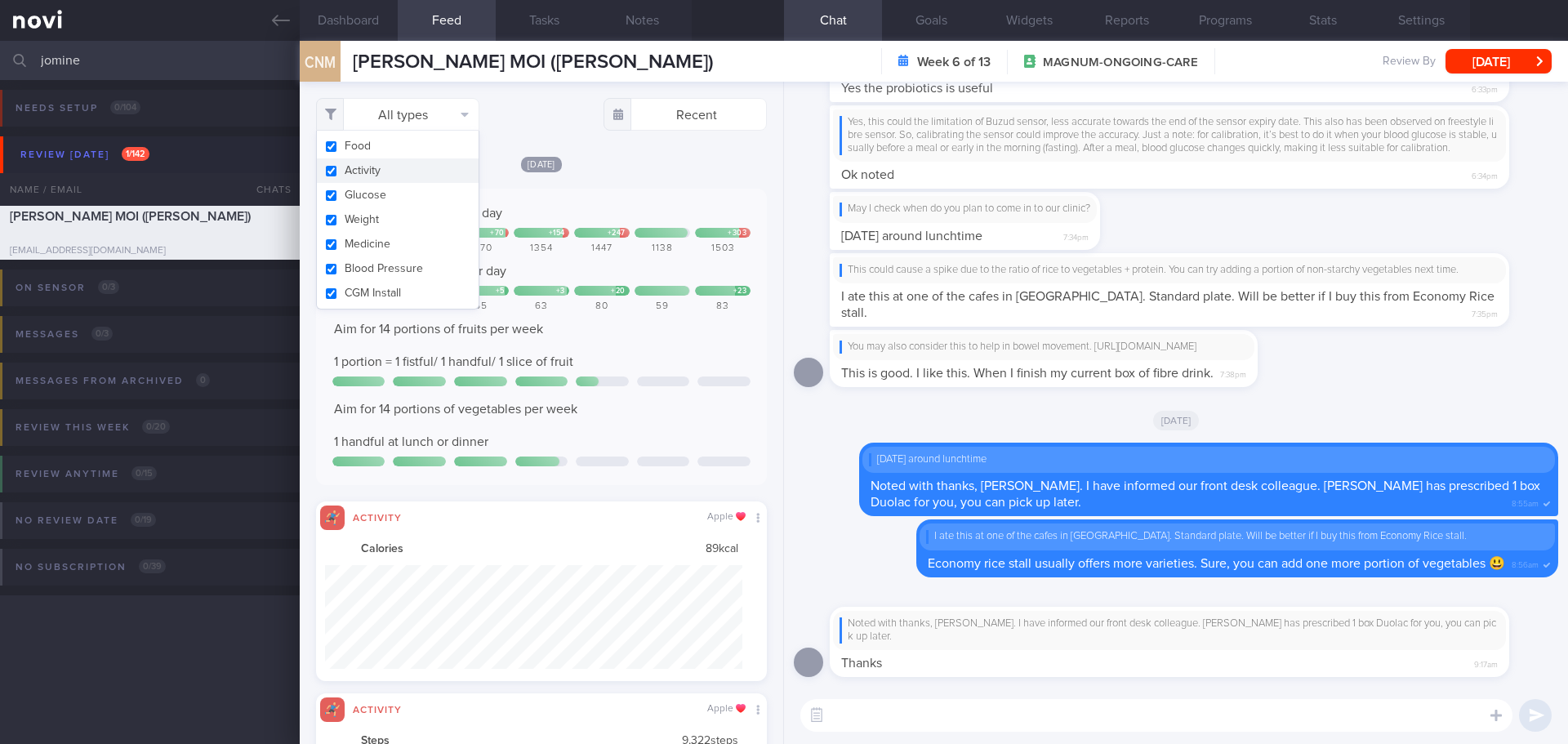
click at [420, 170] on button "Activity" at bounding box center [397, 171] width 162 height 25
checkbox input "false"
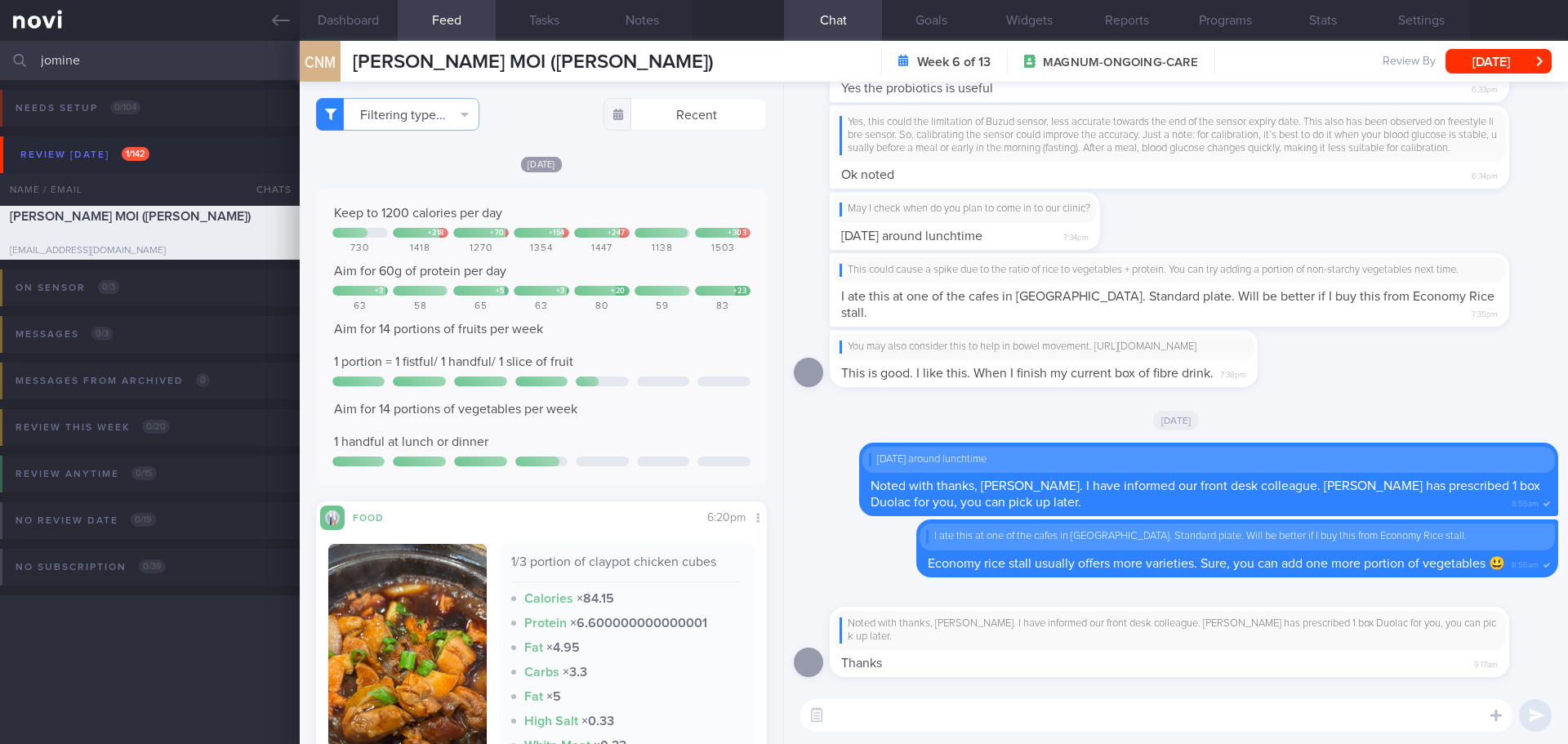
click at [626, 171] on div "Yesterday" at bounding box center [541, 163] width 450 height 17
drag, startPoint x: 171, startPoint y: 57, endPoint x: -102, endPoint y: 66, distance: 273.1
click at [0, 66] on html "You are offline! Some functionality will be unavailable Patients New Users Coac…" at bounding box center [784, 372] width 1568 height 744
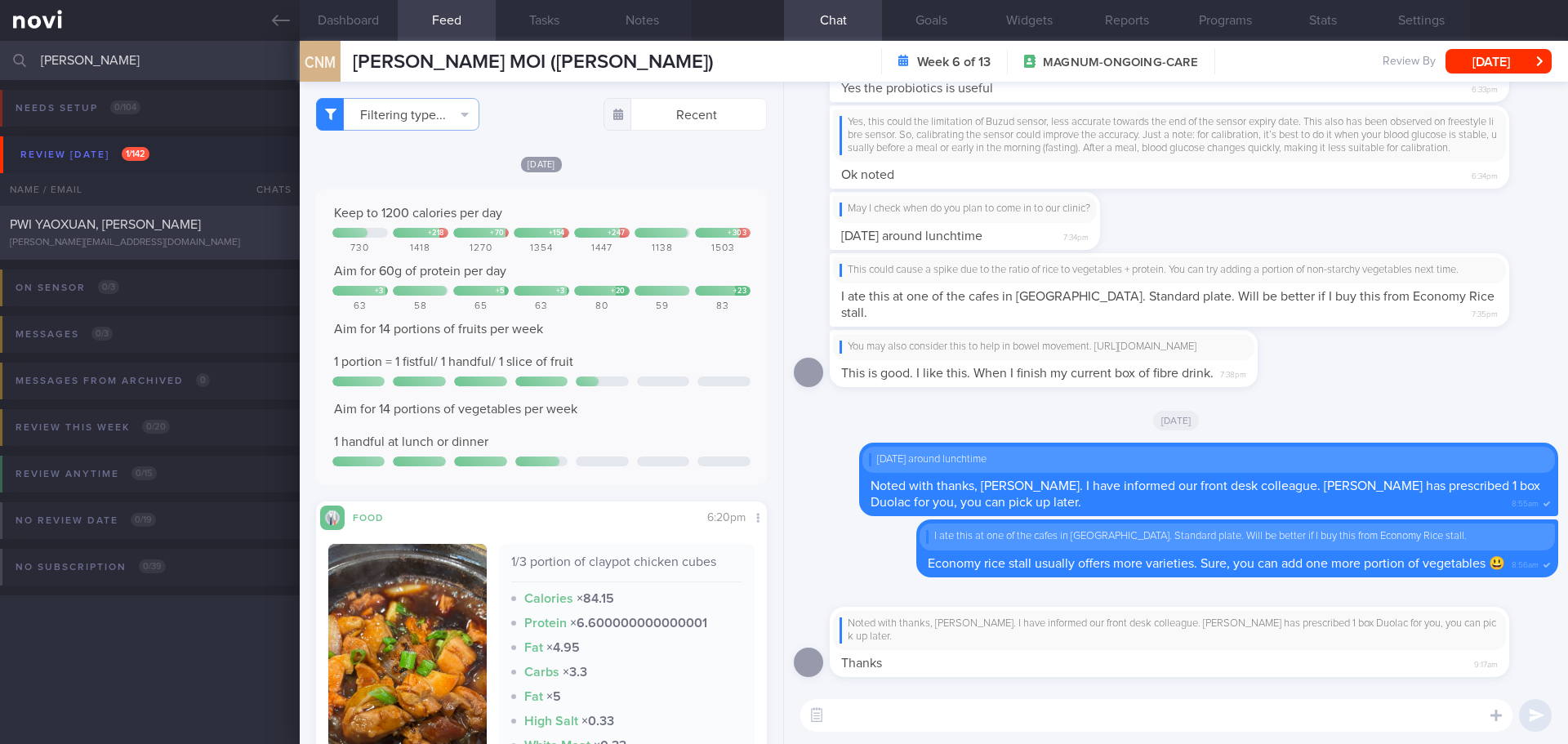
type input "ernest"
click at [136, 248] on div "[PERSON_NAME][EMAIL_ADDRESS][DOMAIN_NAME]" at bounding box center [149, 243] width 280 height 12
select select "9"
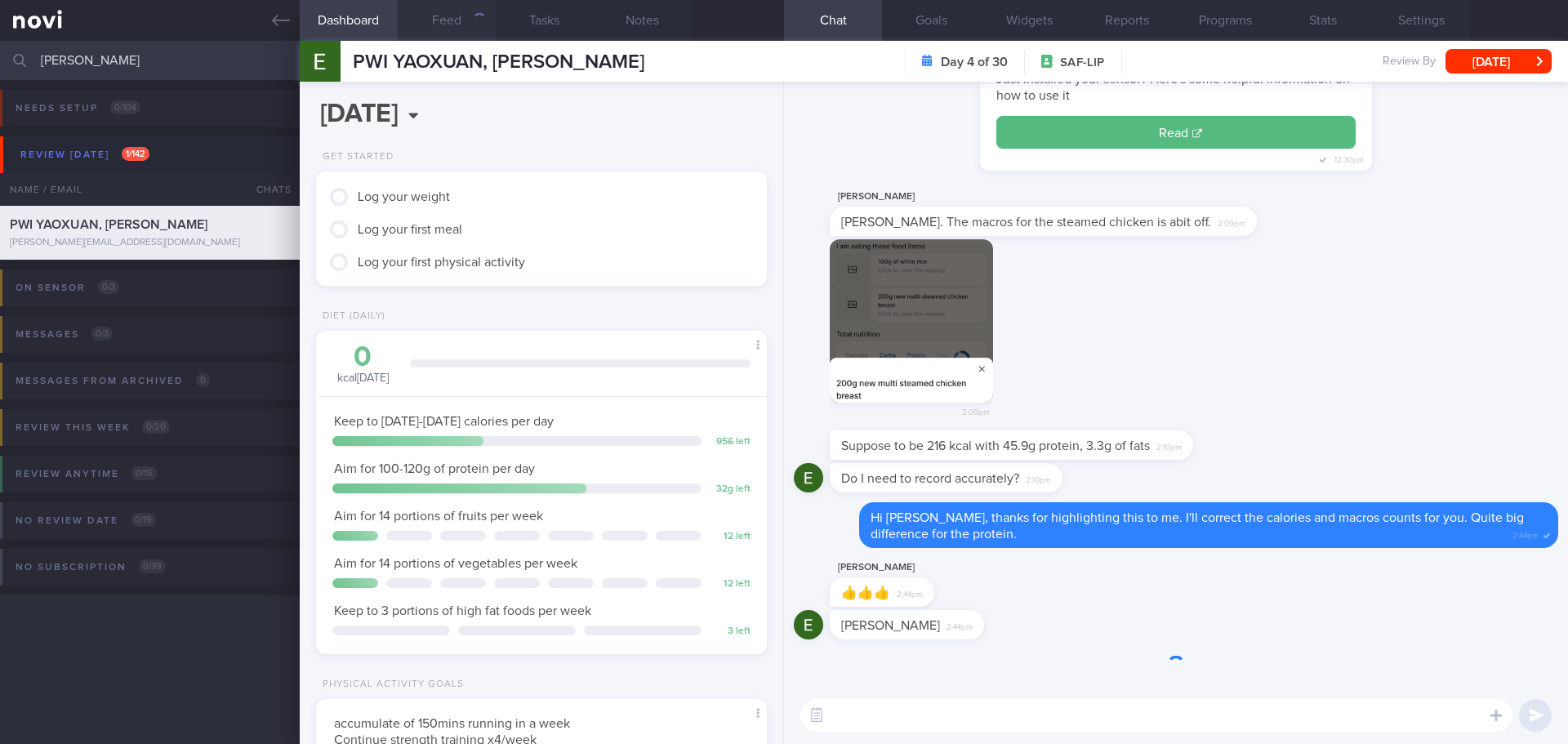
click at [443, 28] on button "Feed" at bounding box center [446, 21] width 98 height 41
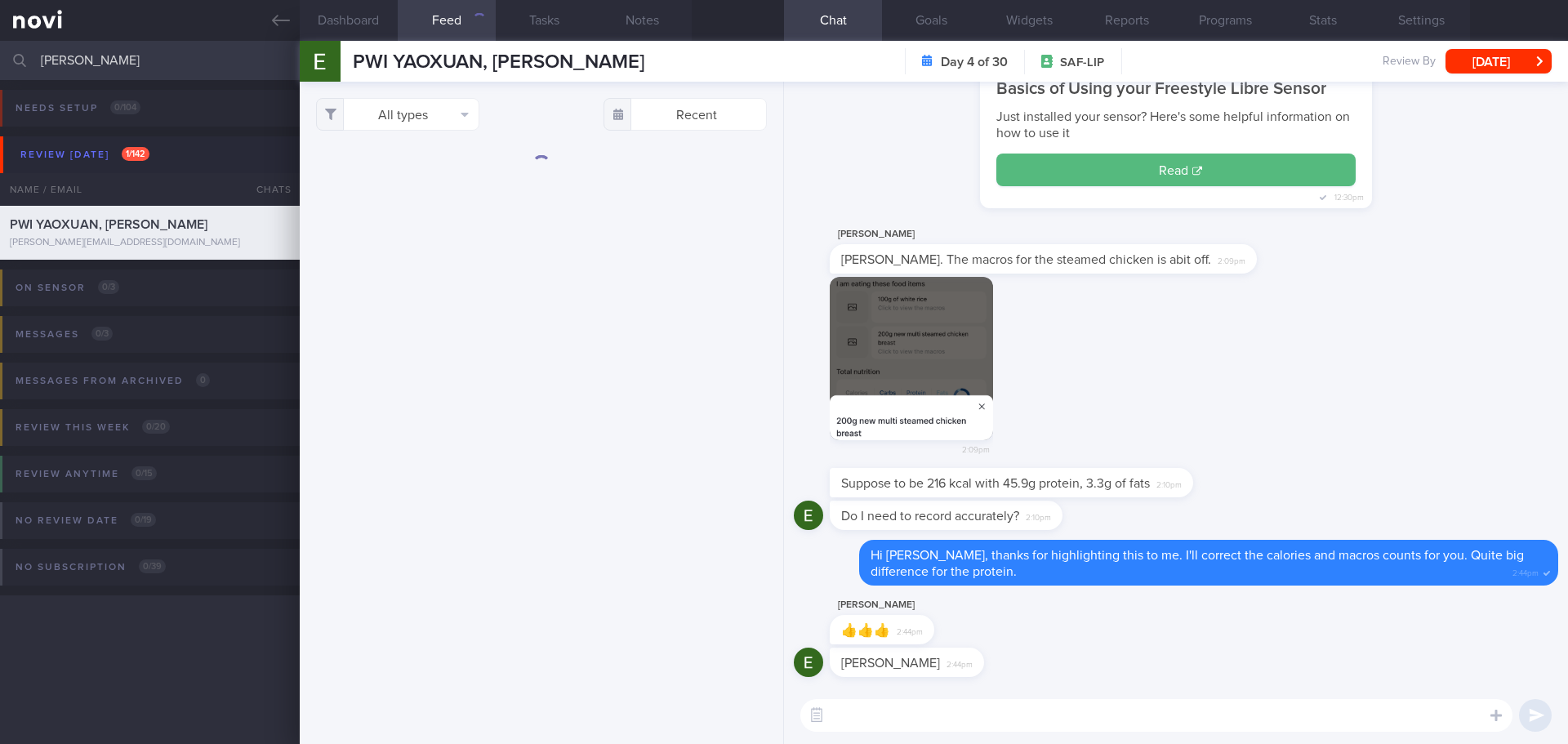
drag, startPoint x: 85, startPoint y: 69, endPoint x: -34, endPoint y: 72, distance: 119.0
click at [0, 72] on html "You are offline! Some functionality will be unavailable Patients New Users Coac…" at bounding box center [784, 372] width 1568 height 744
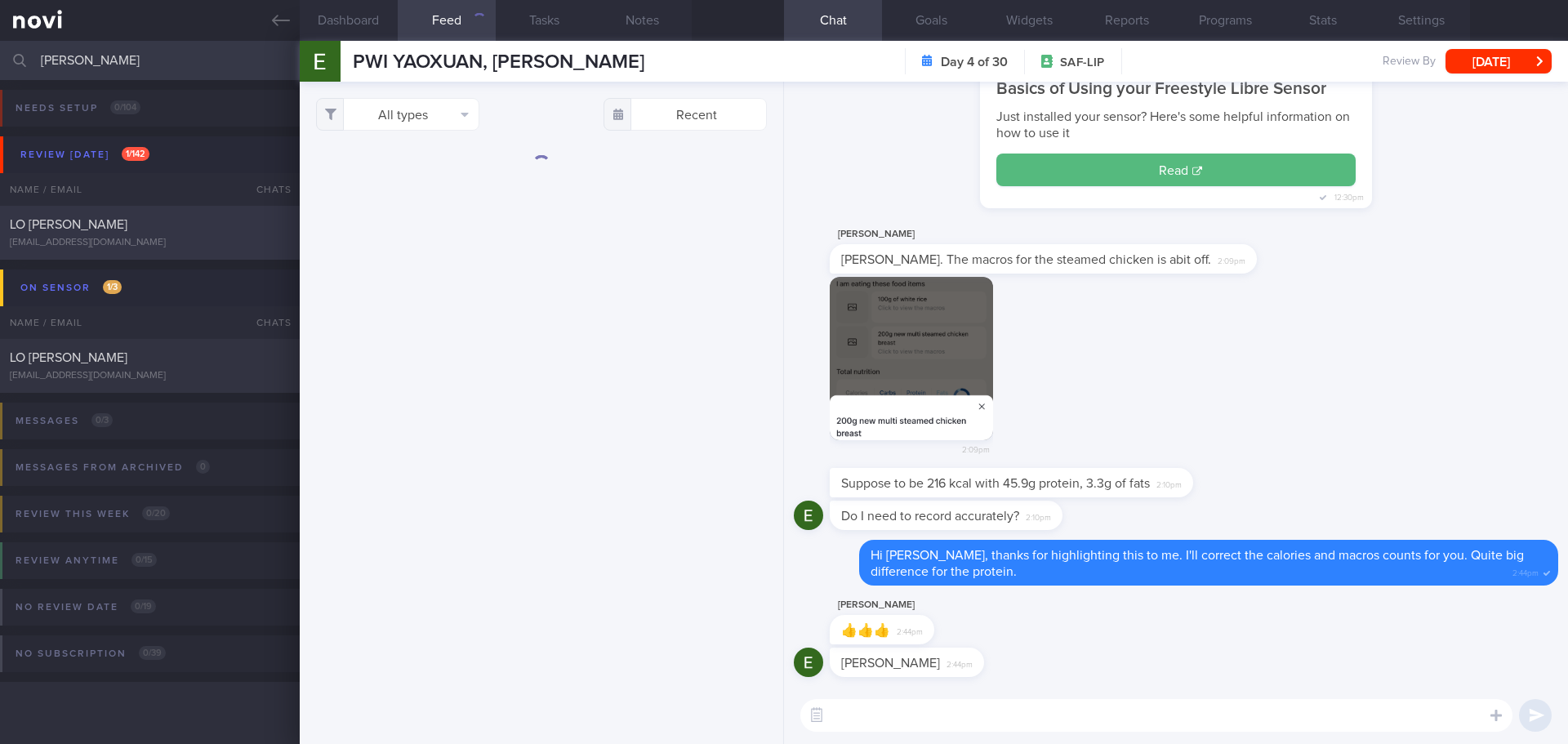
type input "lance"
click at [153, 222] on div "LO [PERSON_NAME]" at bounding box center [148, 225] width 276 height 16
select select "8"
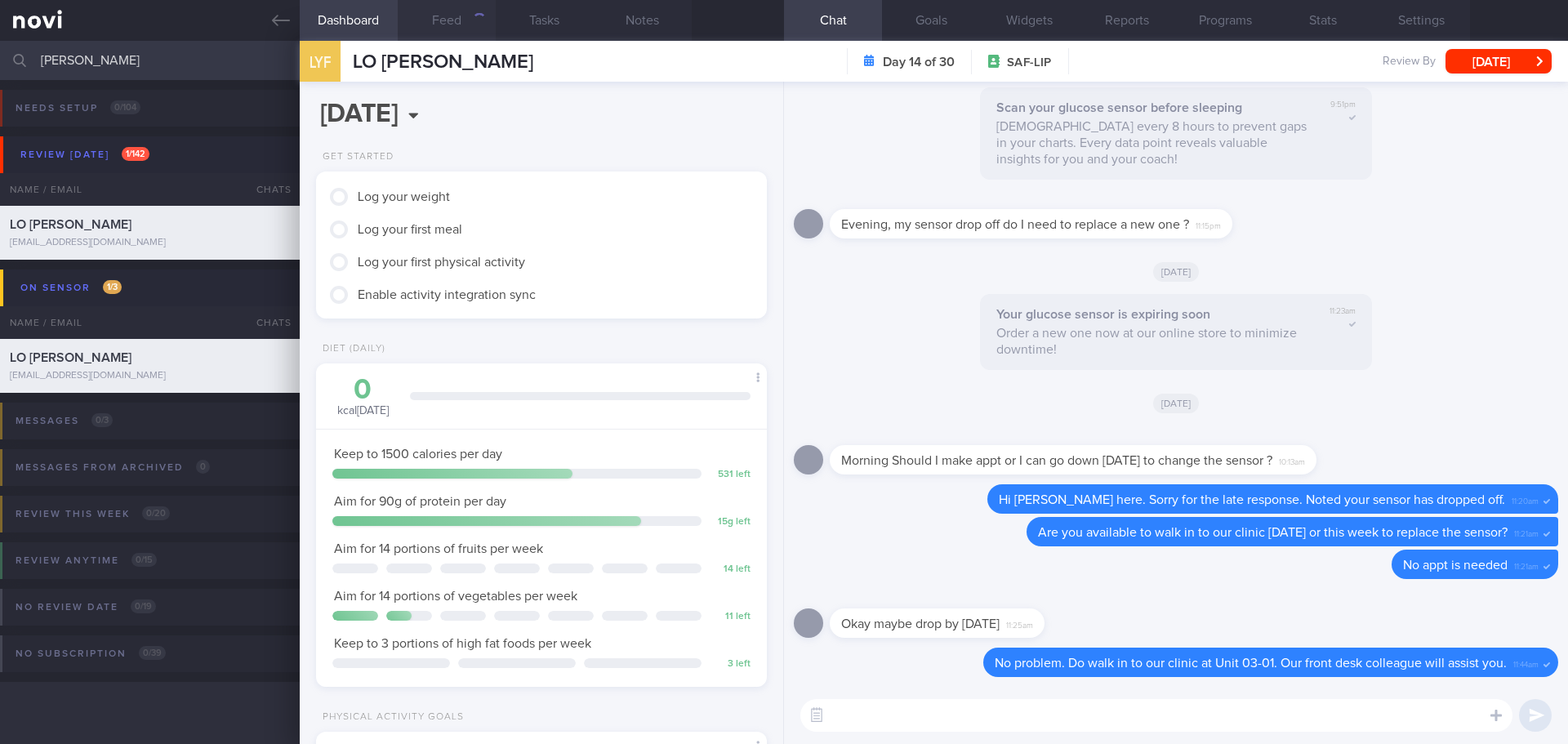
click at [462, 25] on button "Feed" at bounding box center [446, 21] width 98 height 41
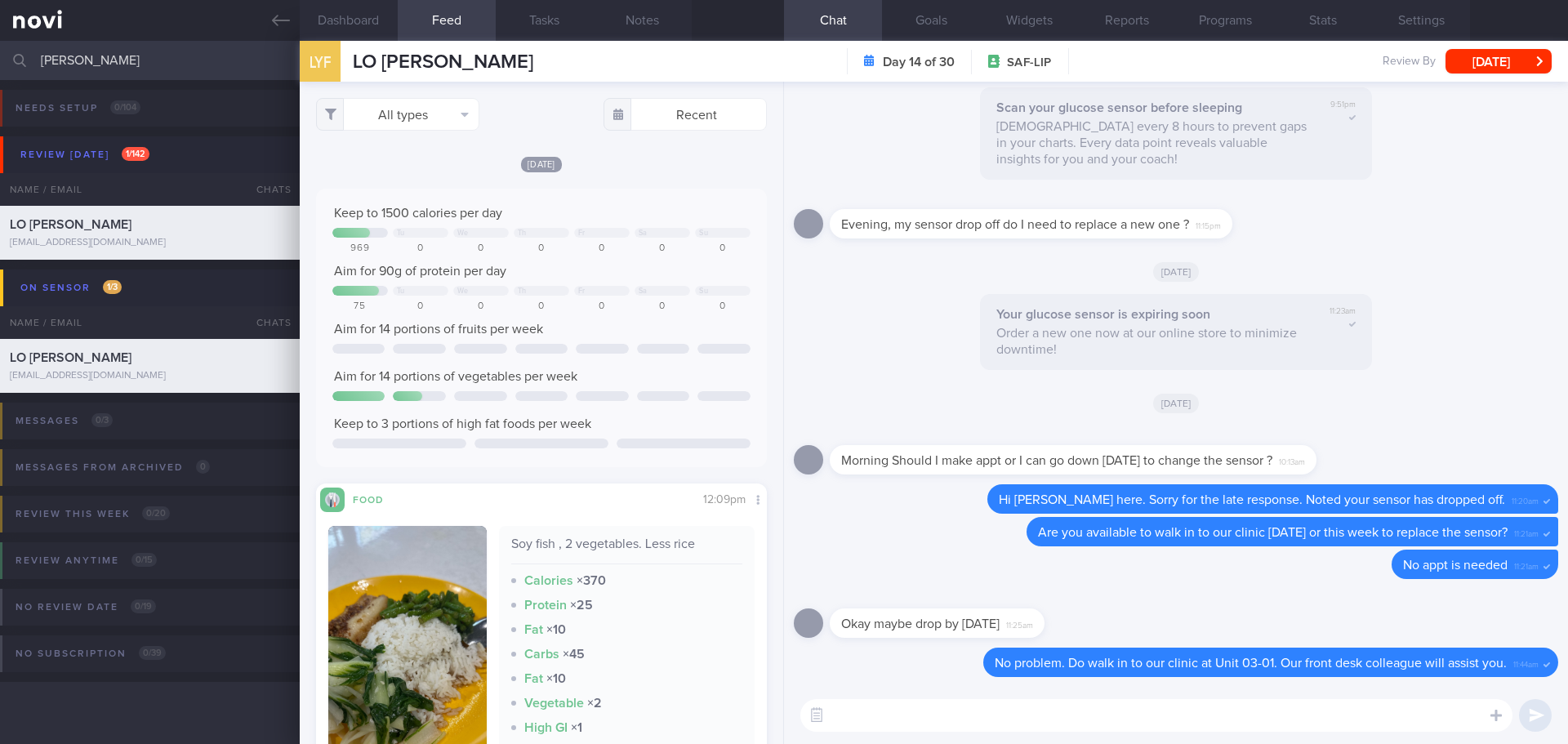
drag, startPoint x: 107, startPoint y: 62, endPoint x: -22, endPoint y: 67, distance: 129.1
click at [0, 67] on html "You are offline! Some functionality will be unavailable Patients New Users Coac…" at bounding box center [784, 372] width 1568 height 744
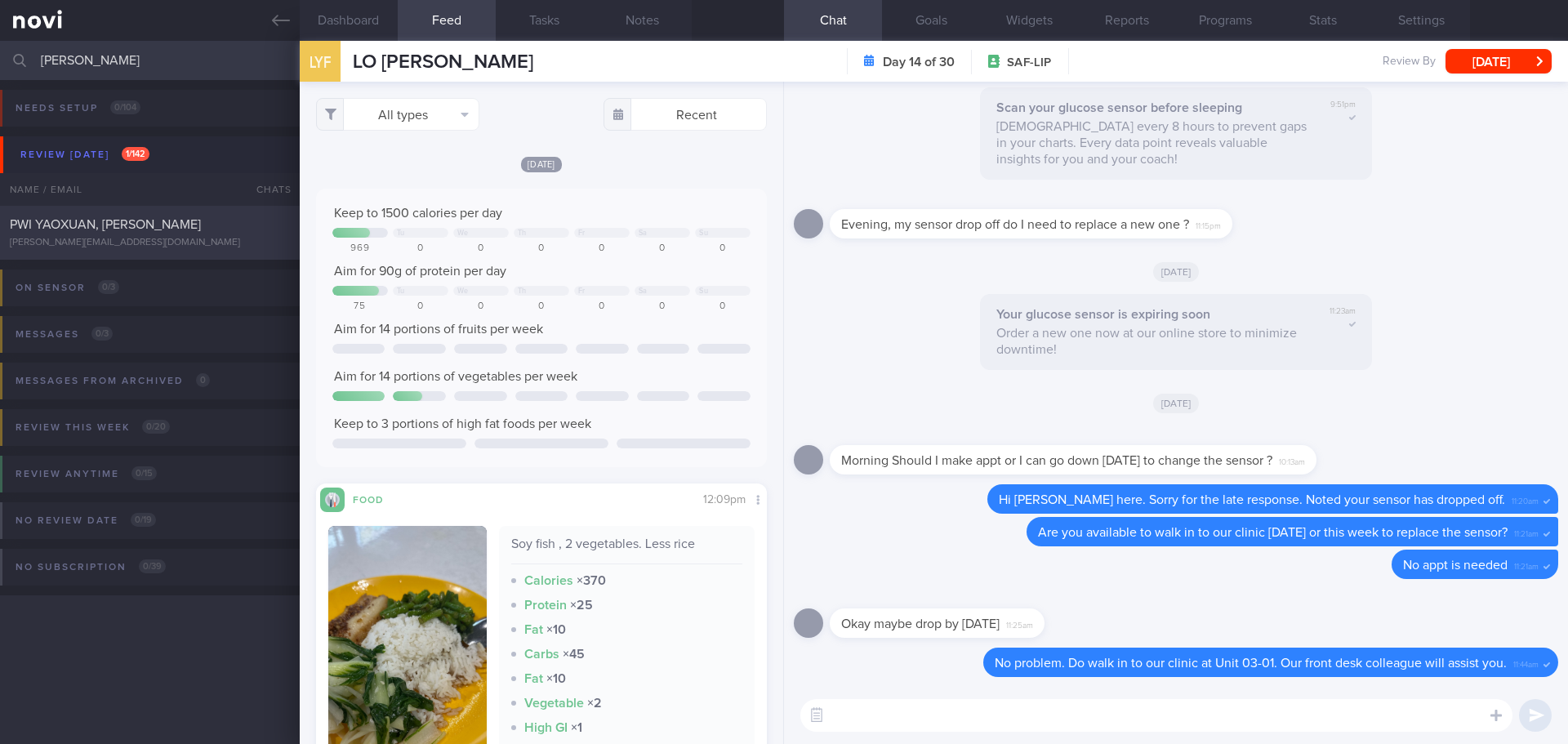
type input "ernest"
click at [131, 238] on div "[PERSON_NAME][EMAIL_ADDRESS][DOMAIN_NAME]" at bounding box center [149, 243] width 280 height 12
select select "9"
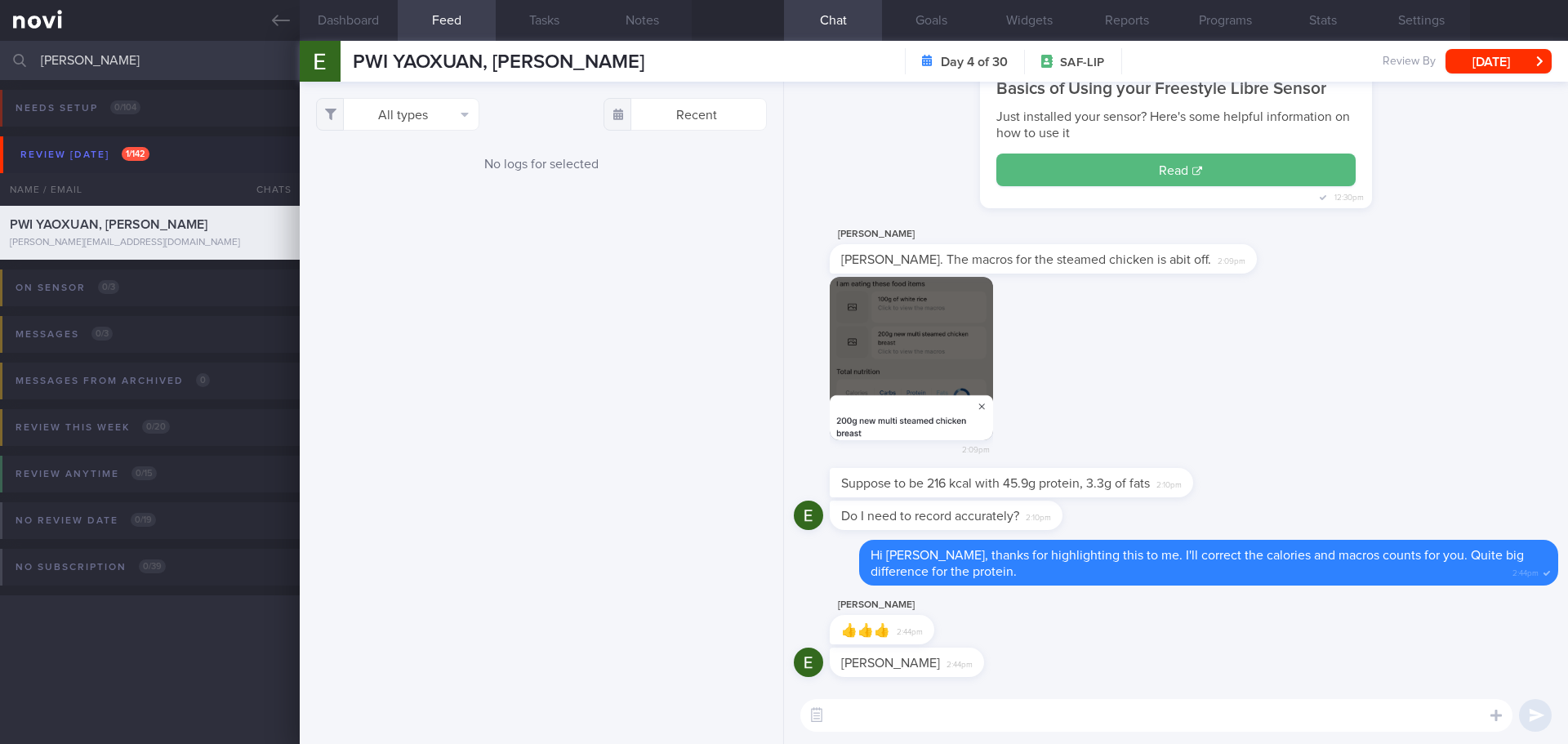
click at [539, 292] on div "All types Food Activity Glucose Weight Medicine Blood Pressure CGM Install Rece…" at bounding box center [541, 413] width 483 height 662
drag, startPoint x: 117, startPoint y: 62, endPoint x: -51, endPoint y: 59, distance: 168.0
click at [0, 59] on html "You are offline! Some functionality will be unavailable Patients New Users Coac…" at bounding box center [784, 372] width 1568 height 744
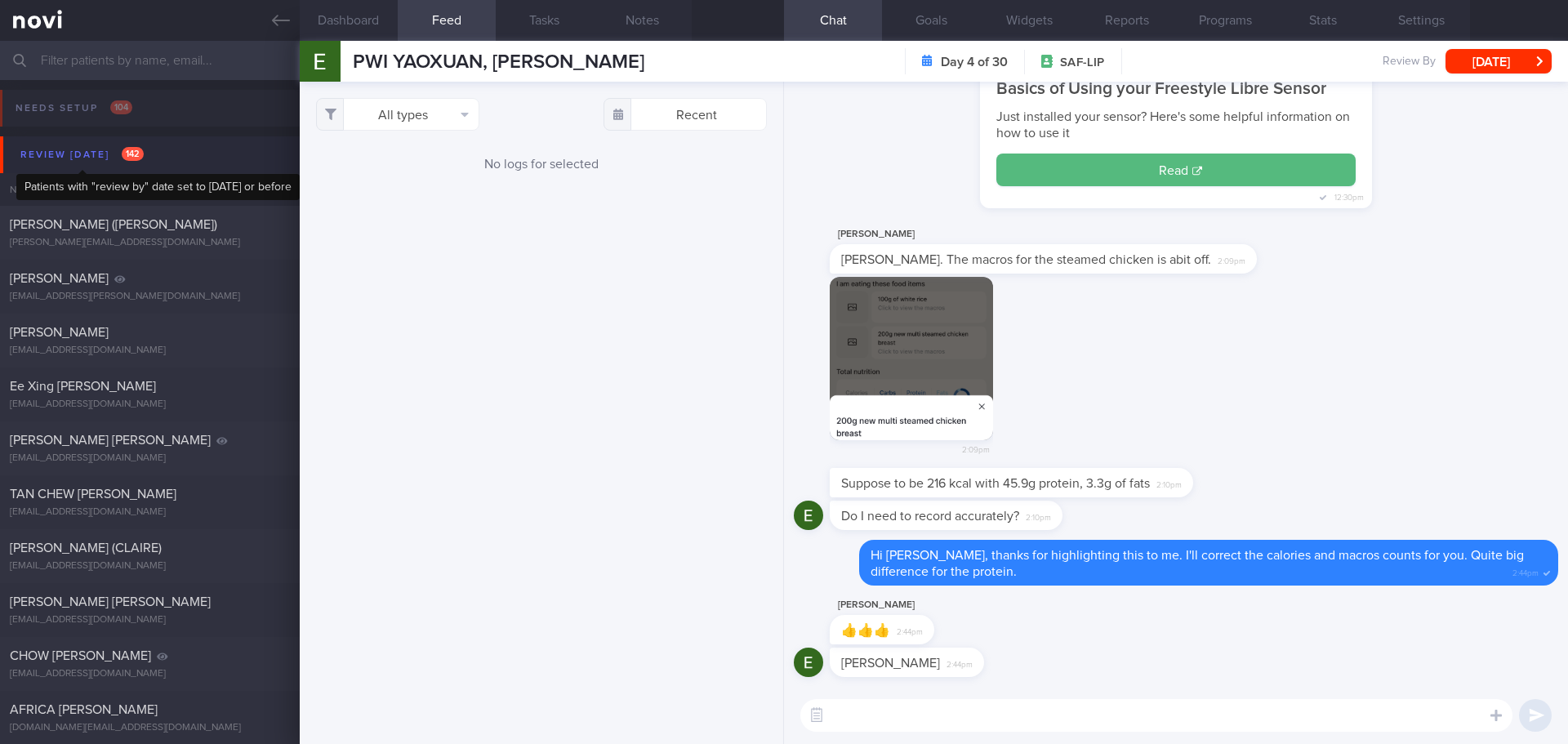
click at [95, 162] on div "Review [DATE] 142" at bounding box center [82, 154] width 131 height 22
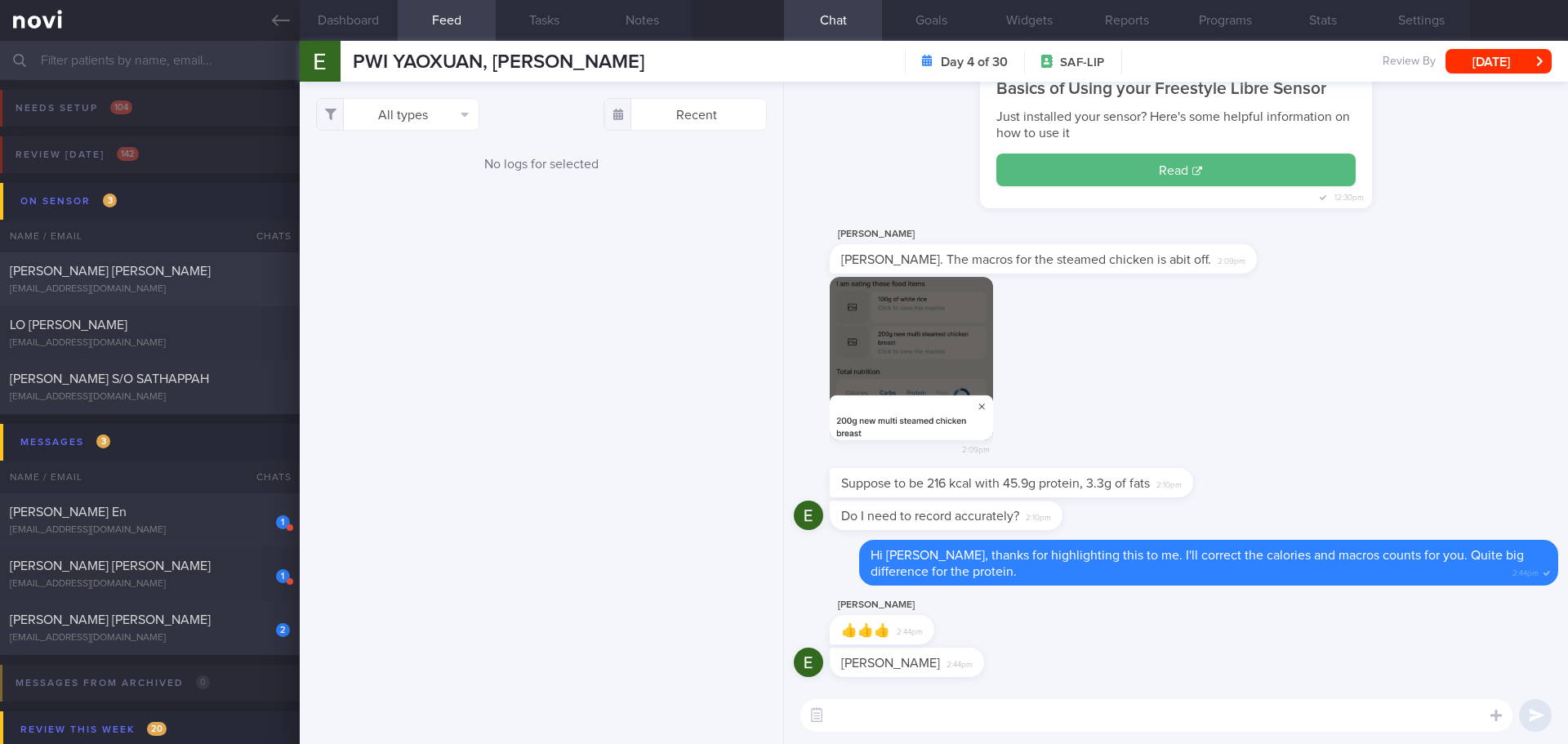
click at [114, 282] on div "WONG HON WAN wonghw121165@gmail.com" at bounding box center [149, 279] width 299 height 33
select select "8"
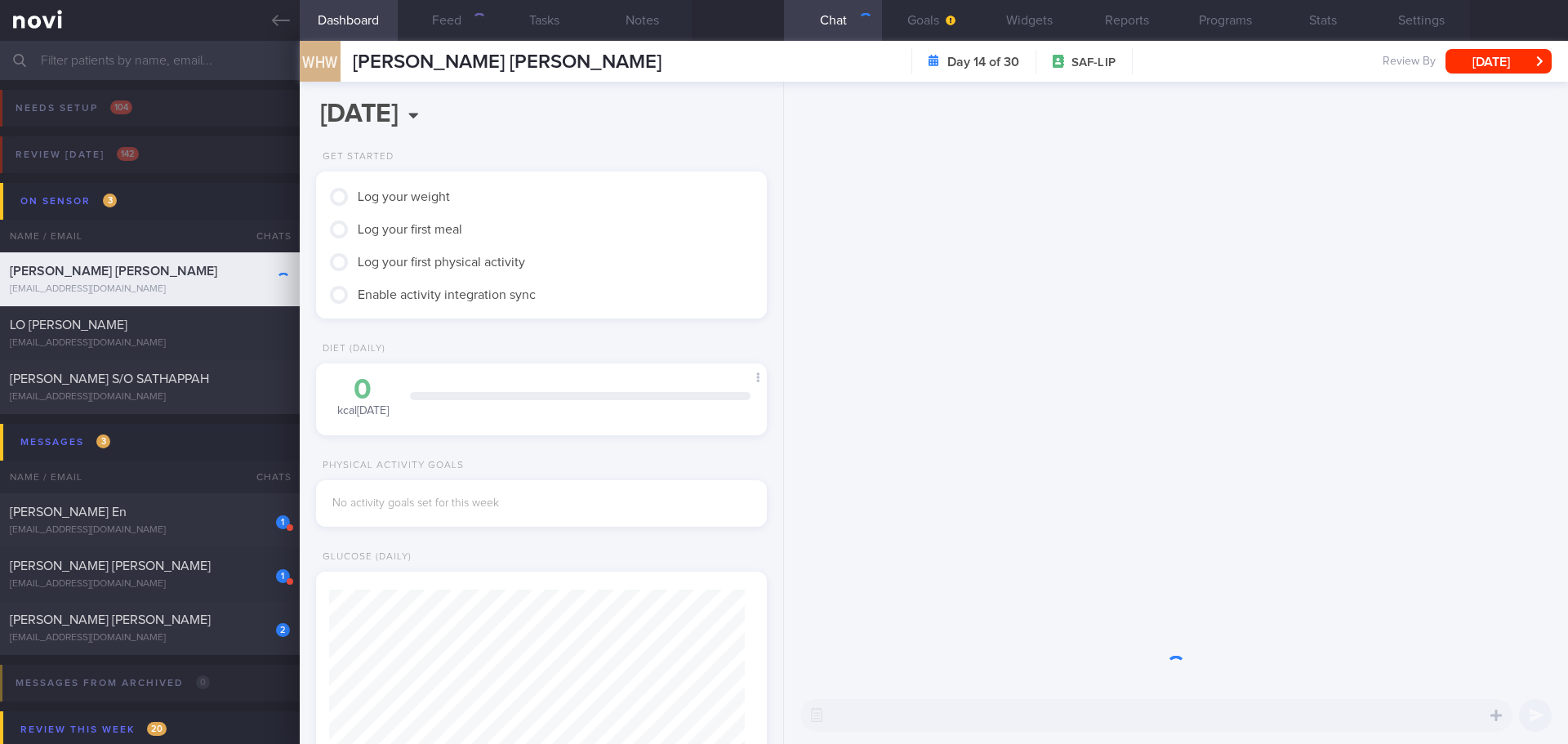
scroll to position [204, 410]
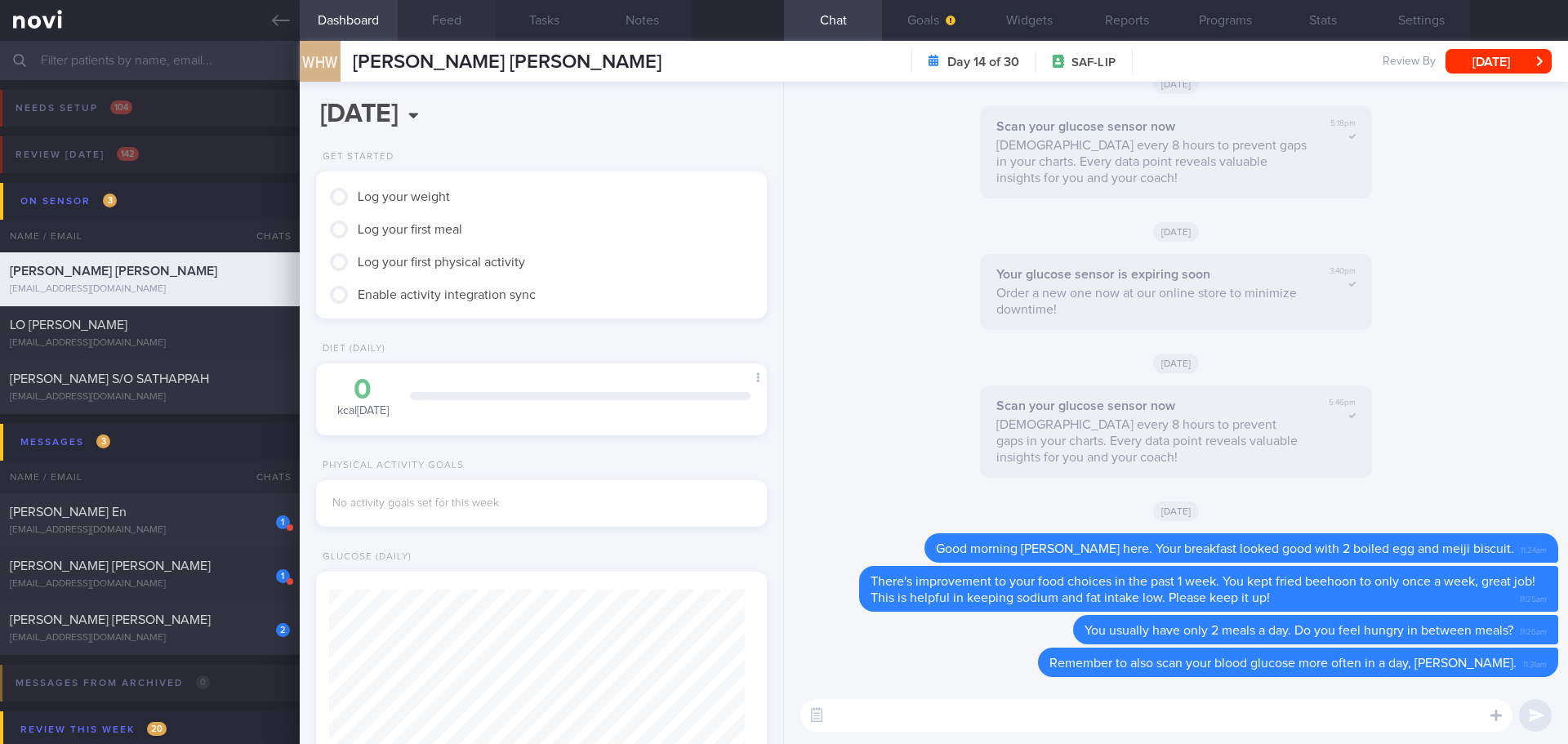
click at [455, 25] on button "Feed" at bounding box center [446, 21] width 98 height 41
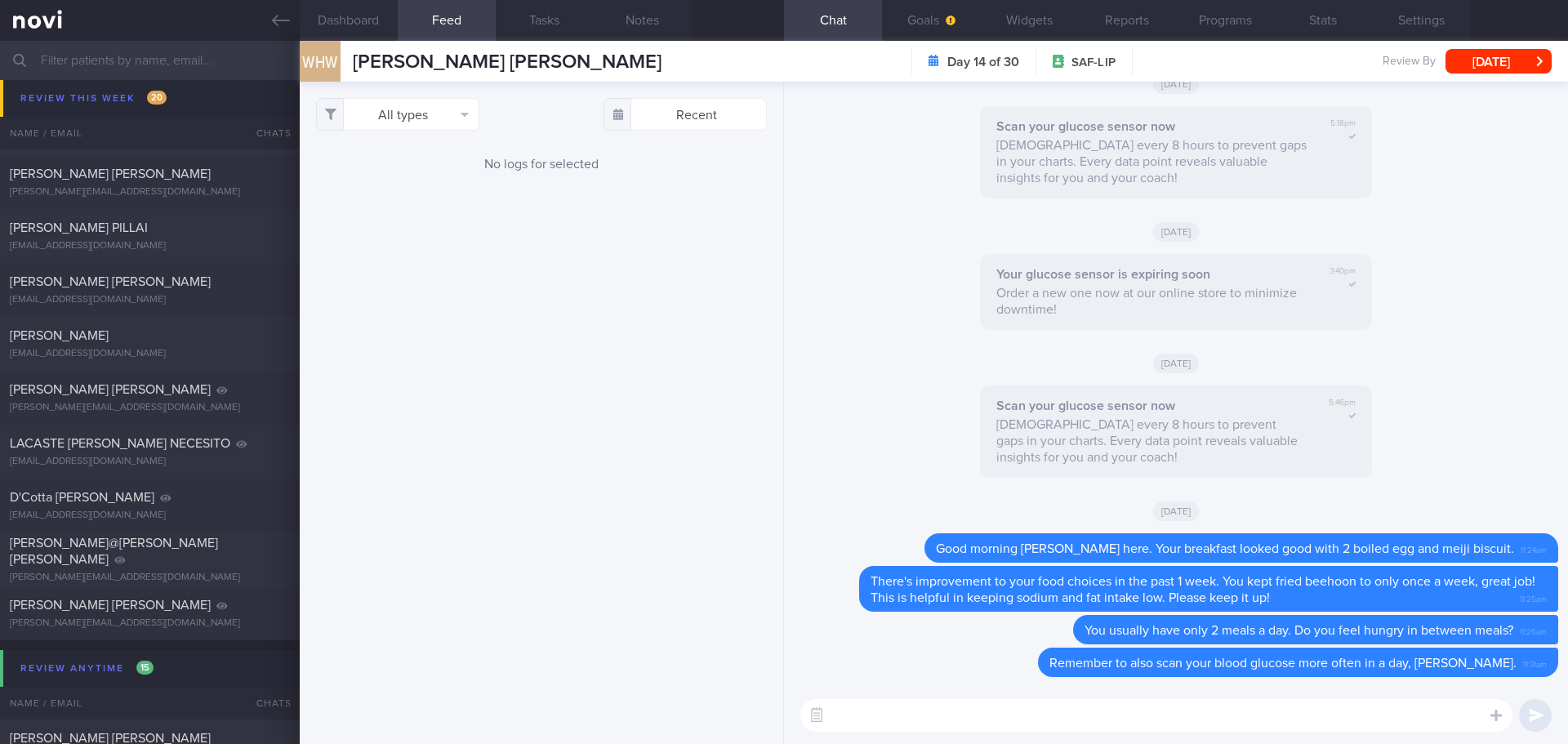
scroll to position [1225, 0]
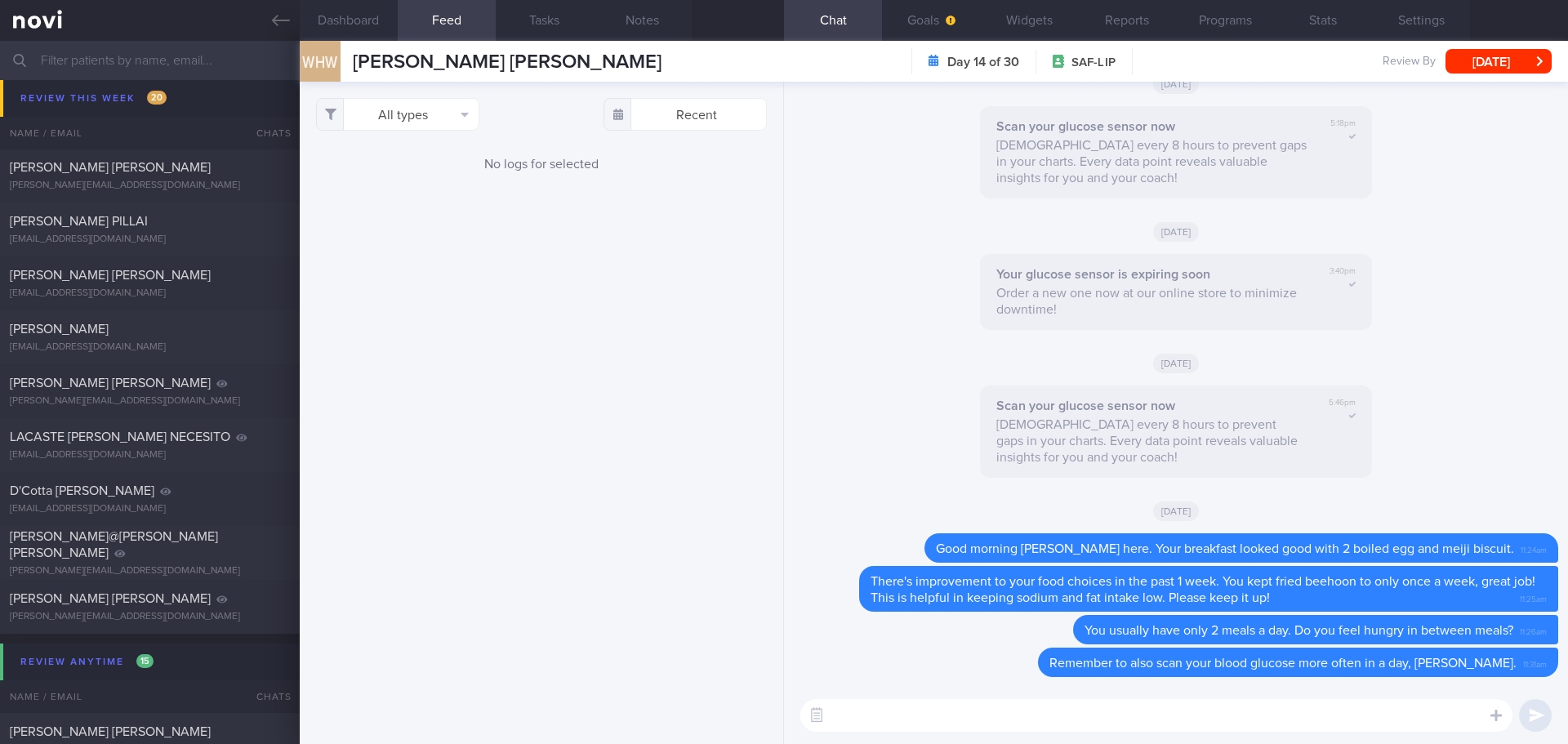
click at [126, 59] on input "text" at bounding box center [784, 61] width 1568 height 39
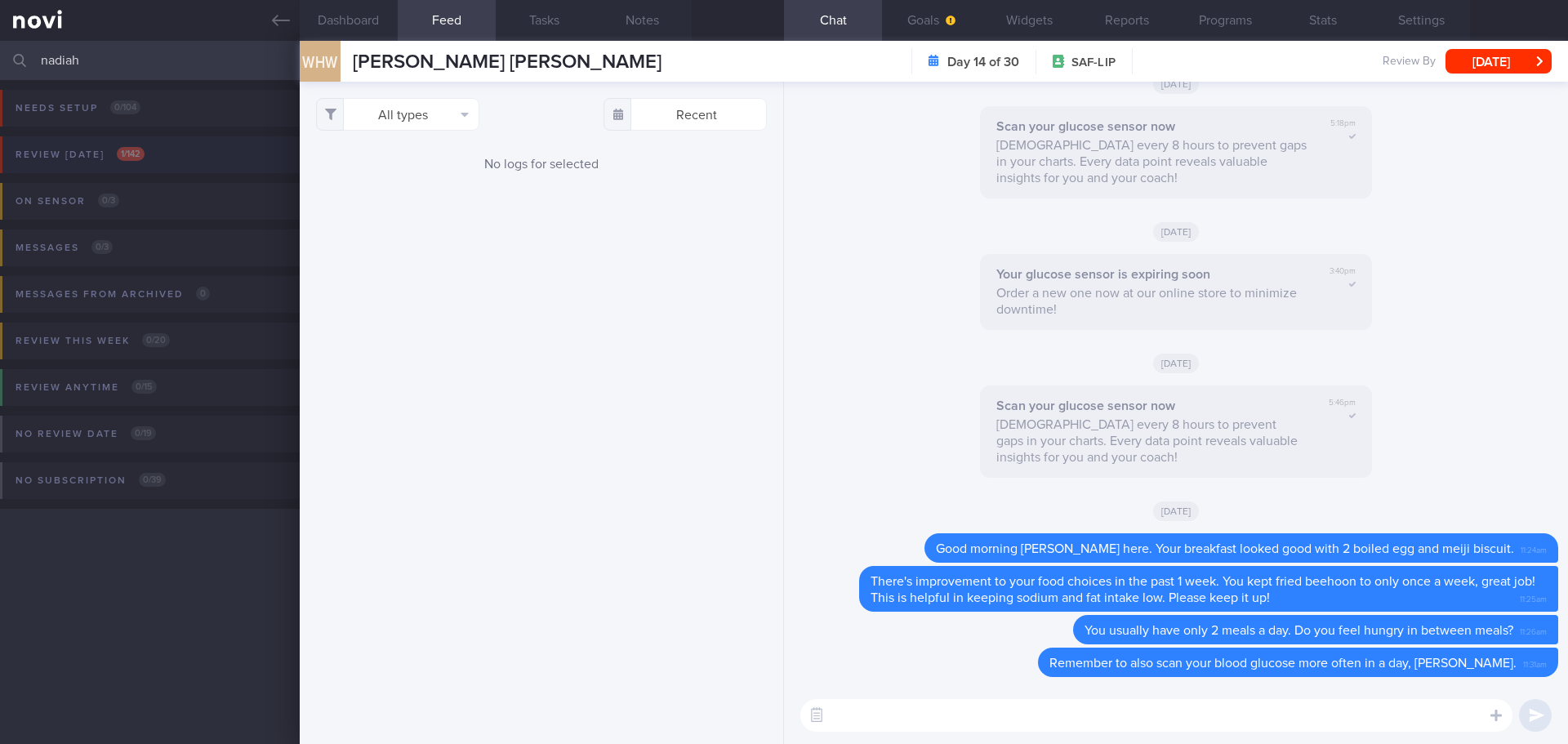
type input "nadiah"
click at [104, 153] on div "Review today 1 / 142" at bounding box center [80, 154] width 137 height 22
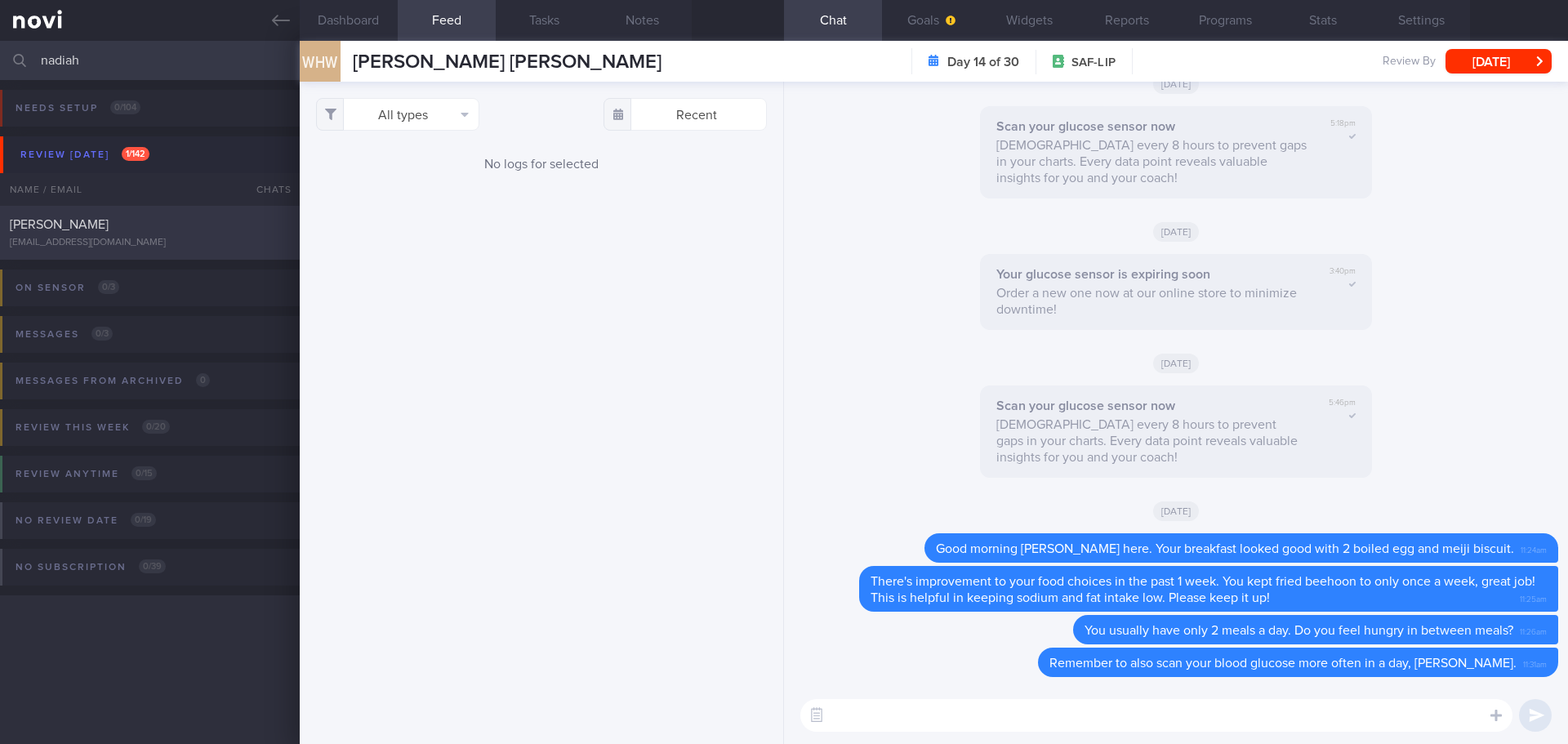
click at [108, 229] on span "NADIAH BINTE SALADDIN" at bounding box center [59, 225] width 98 height 13
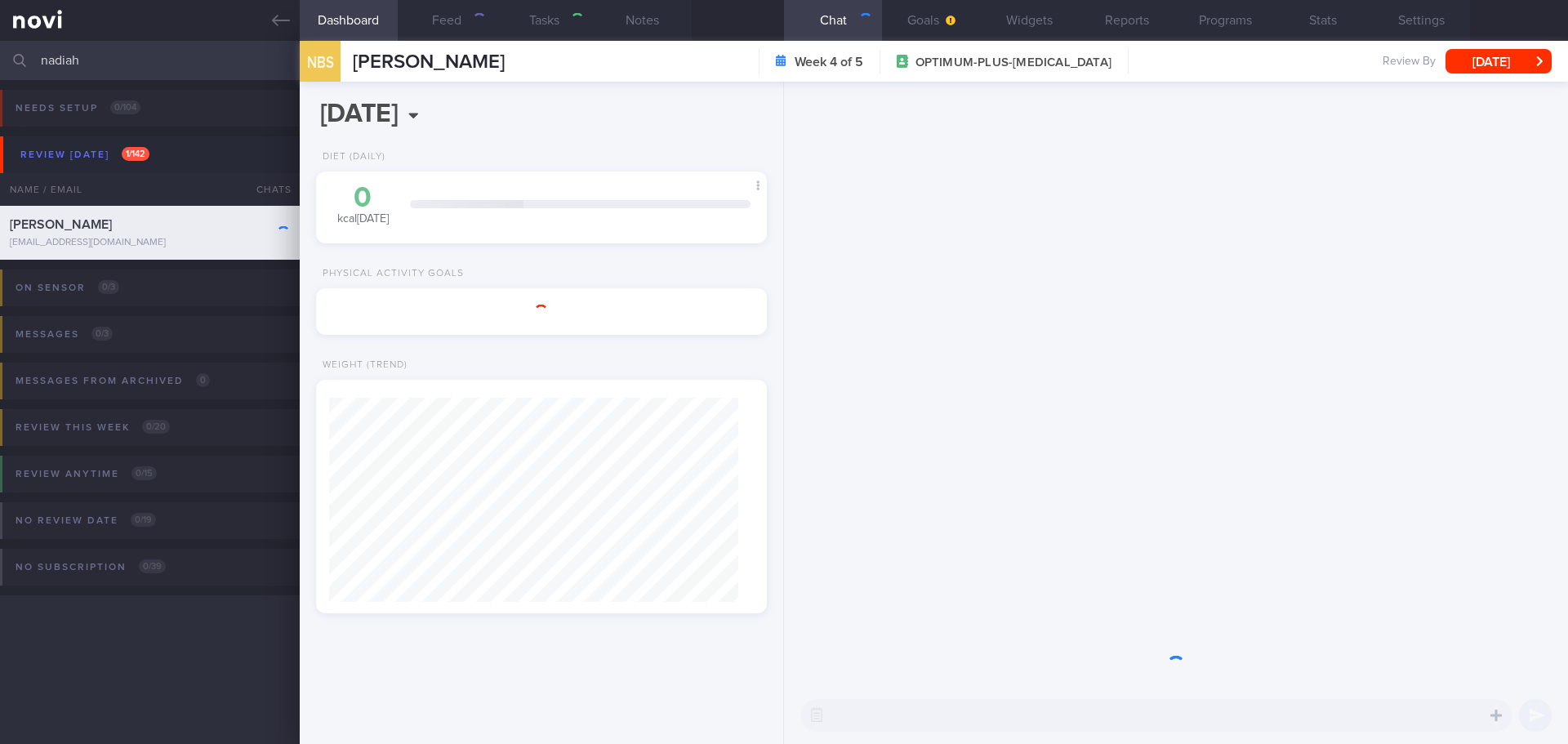
select select "9"
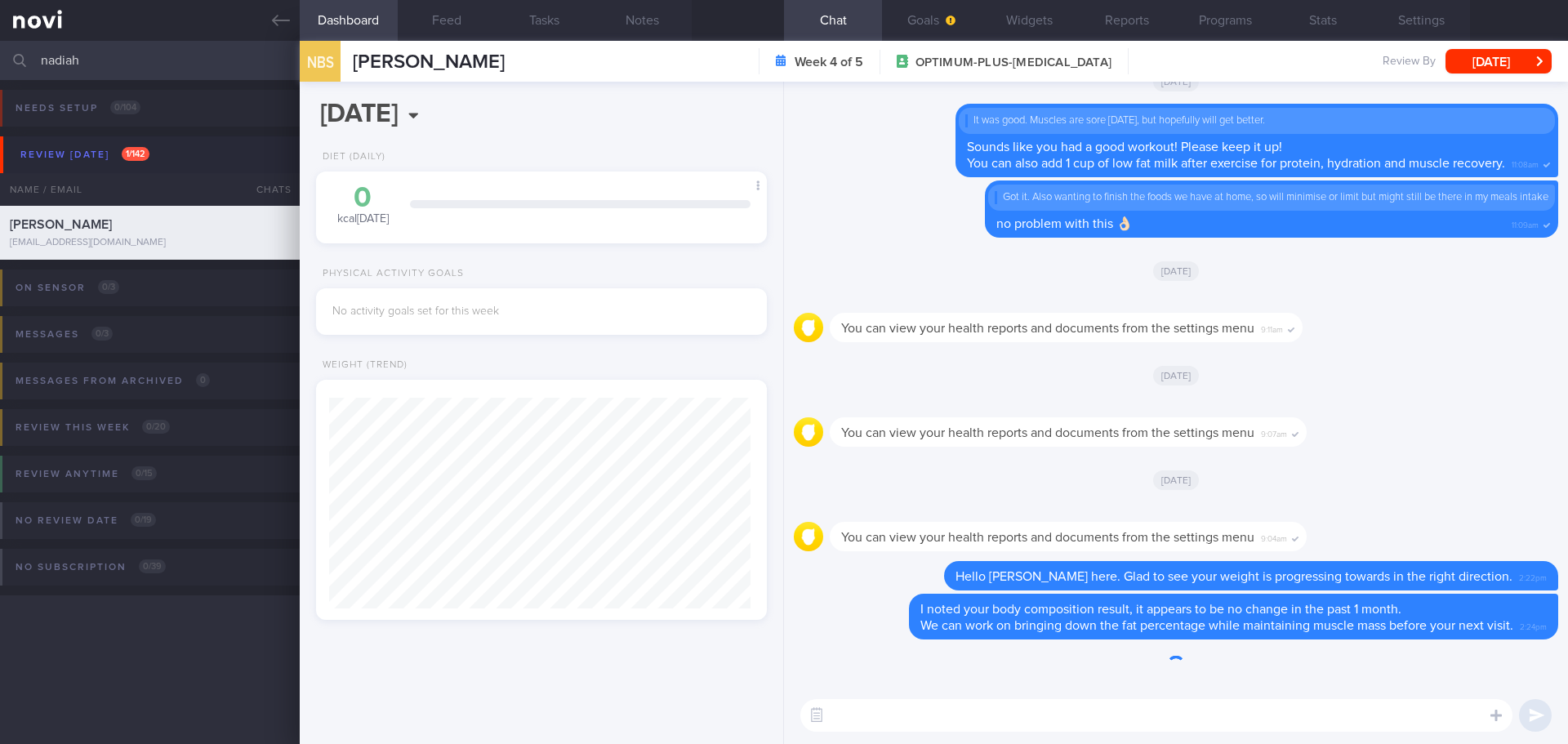
scroll to position [211, 423]
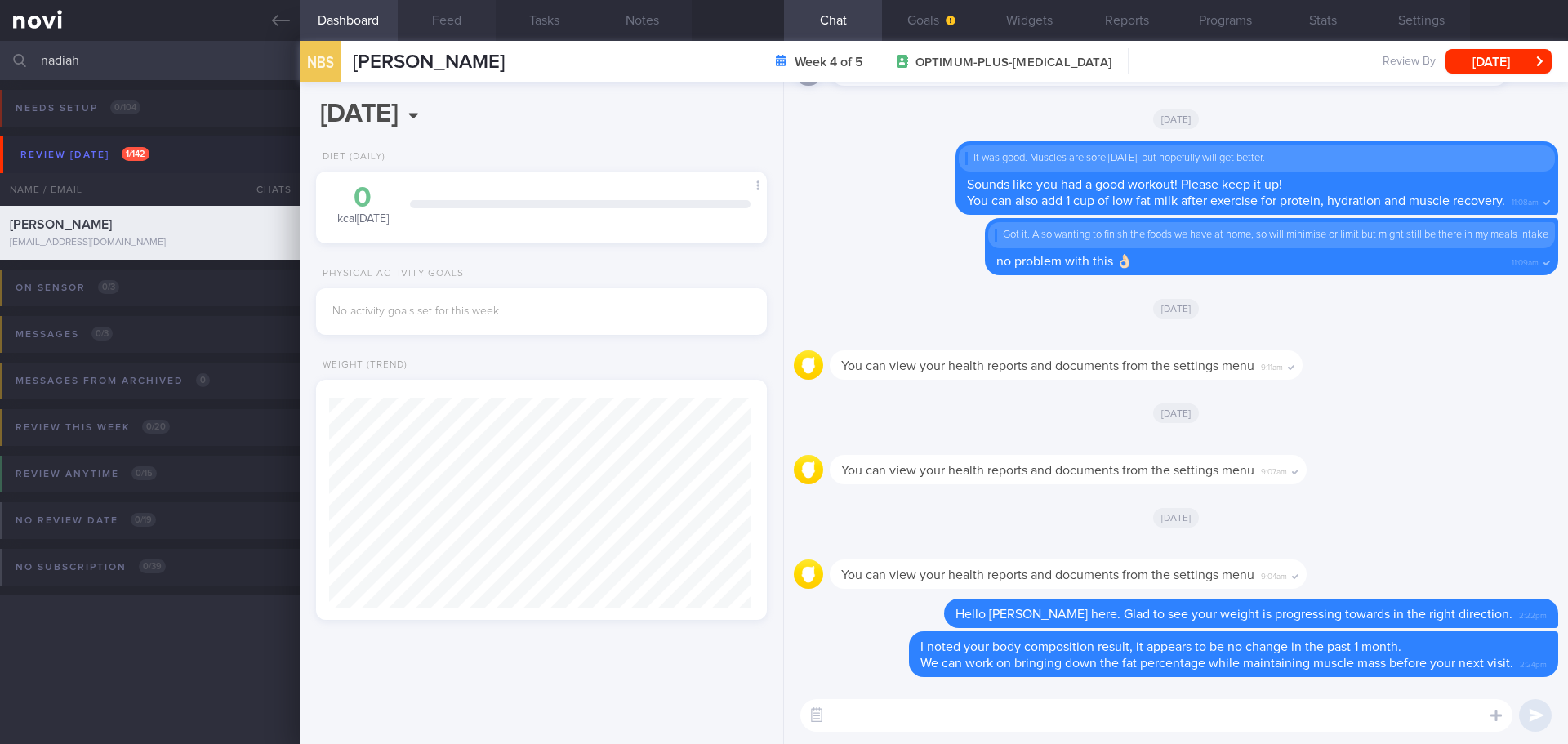
click at [446, 25] on button "Feed" at bounding box center [446, 21] width 98 height 41
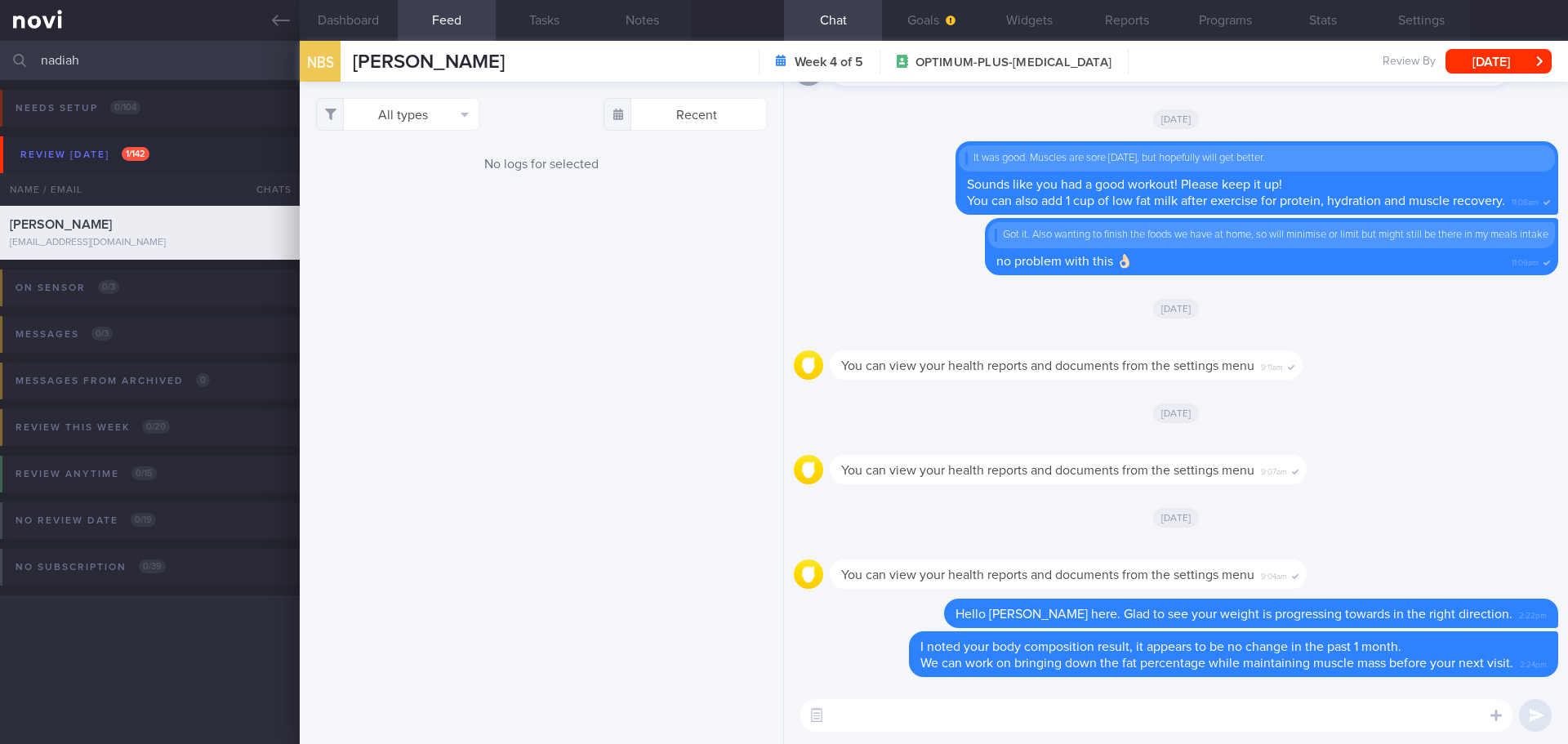
drag, startPoint x: 94, startPoint y: 61, endPoint x: -49, endPoint y: 66, distance: 143.1
click at [0, 66] on html "You are offline! Some functionality will be unavailable Patients New Users Coac…" at bounding box center [784, 372] width 1568 height 744
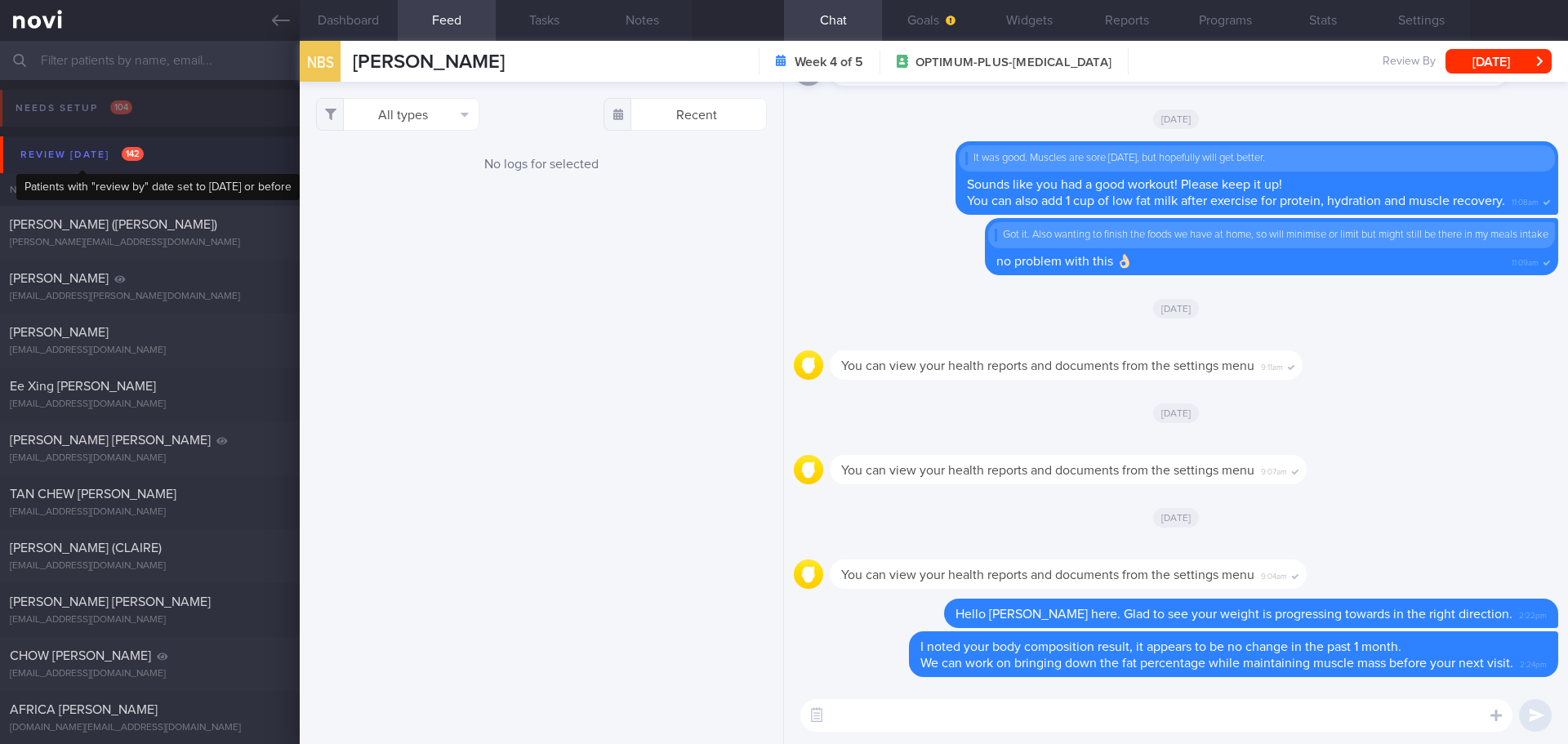
click at [111, 159] on div "Review [DATE] 142" at bounding box center [82, 154] width 131 height 22
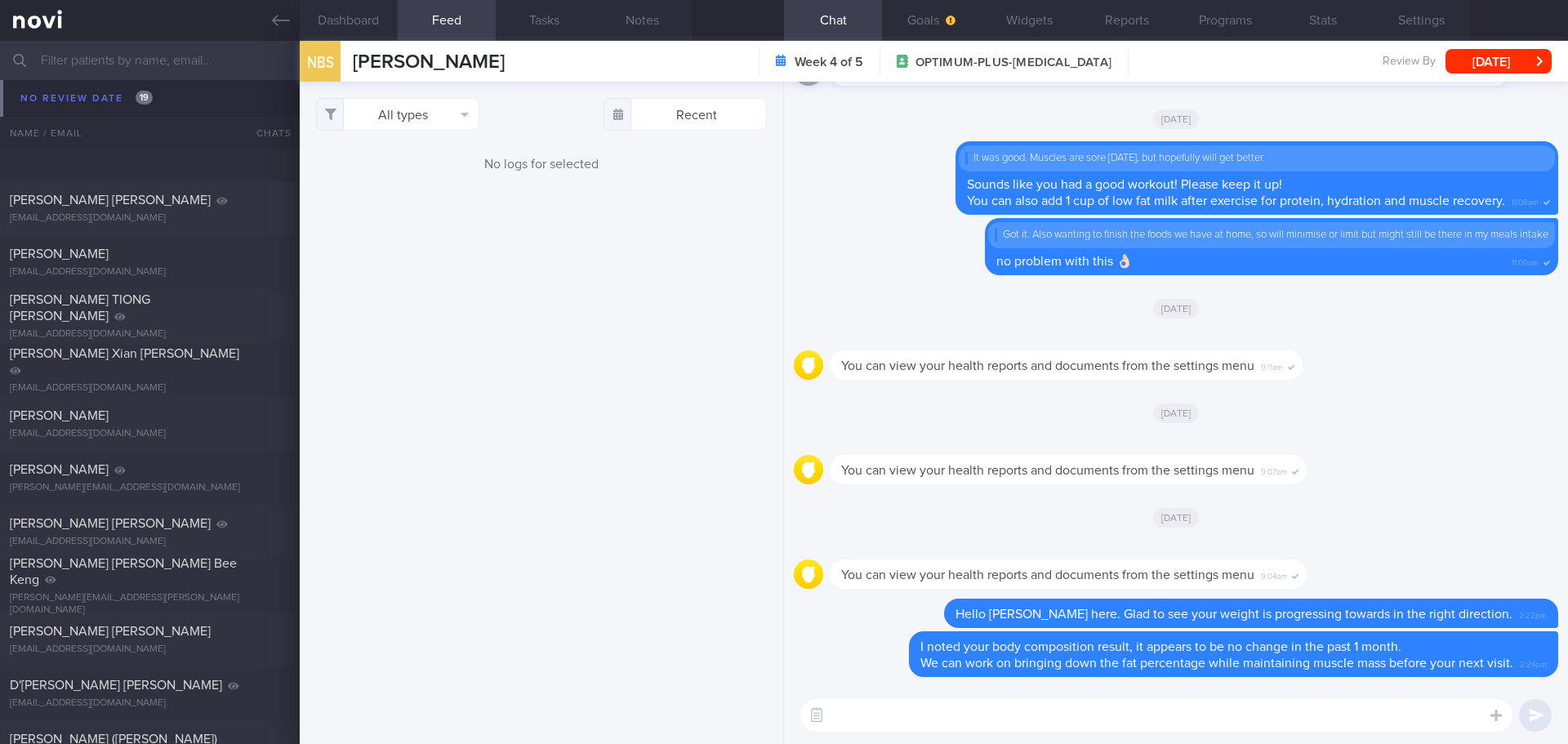
scroll to position [2857, 0]
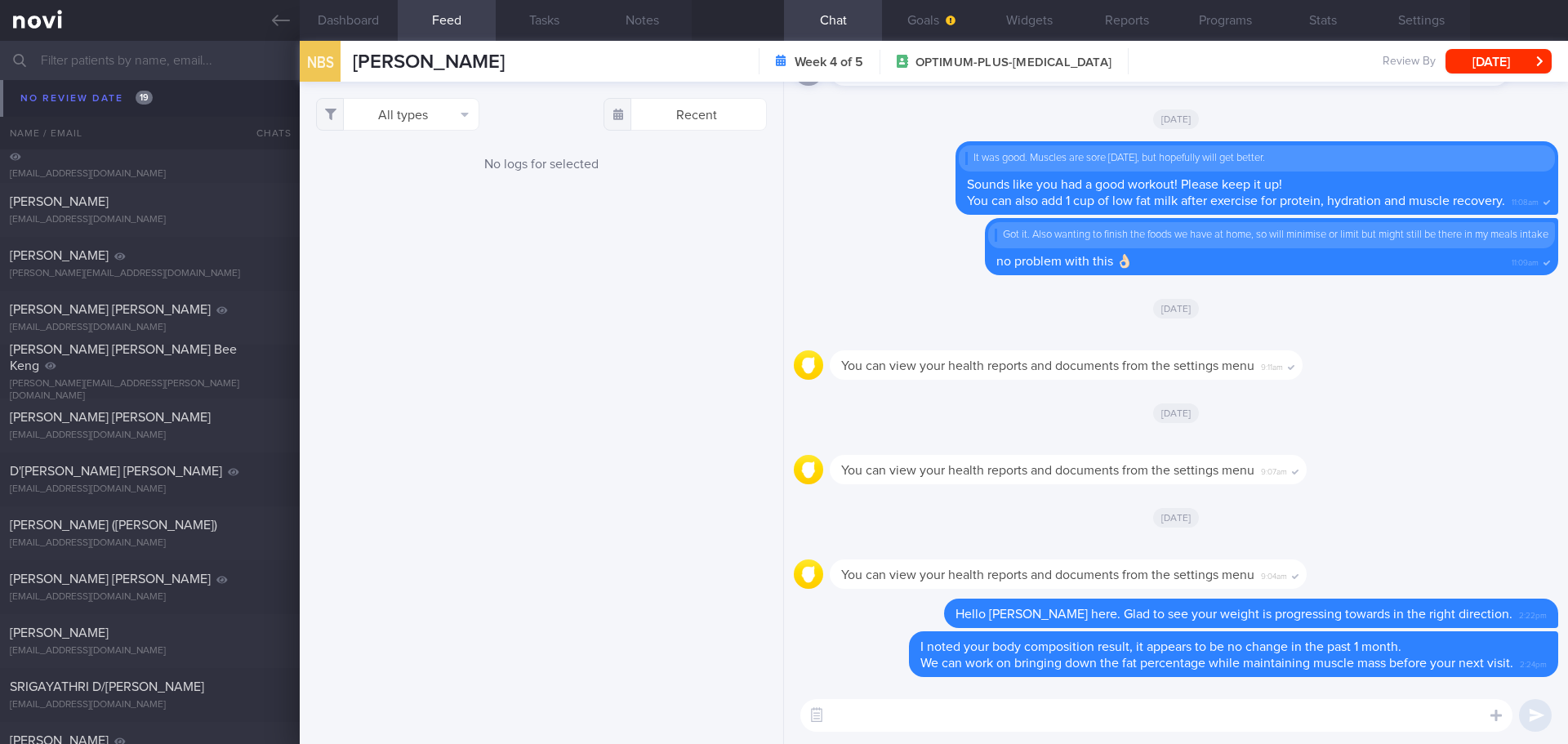
click at [102, 61] on input "text" at bounding box center [784, 61] width 1568 height 39
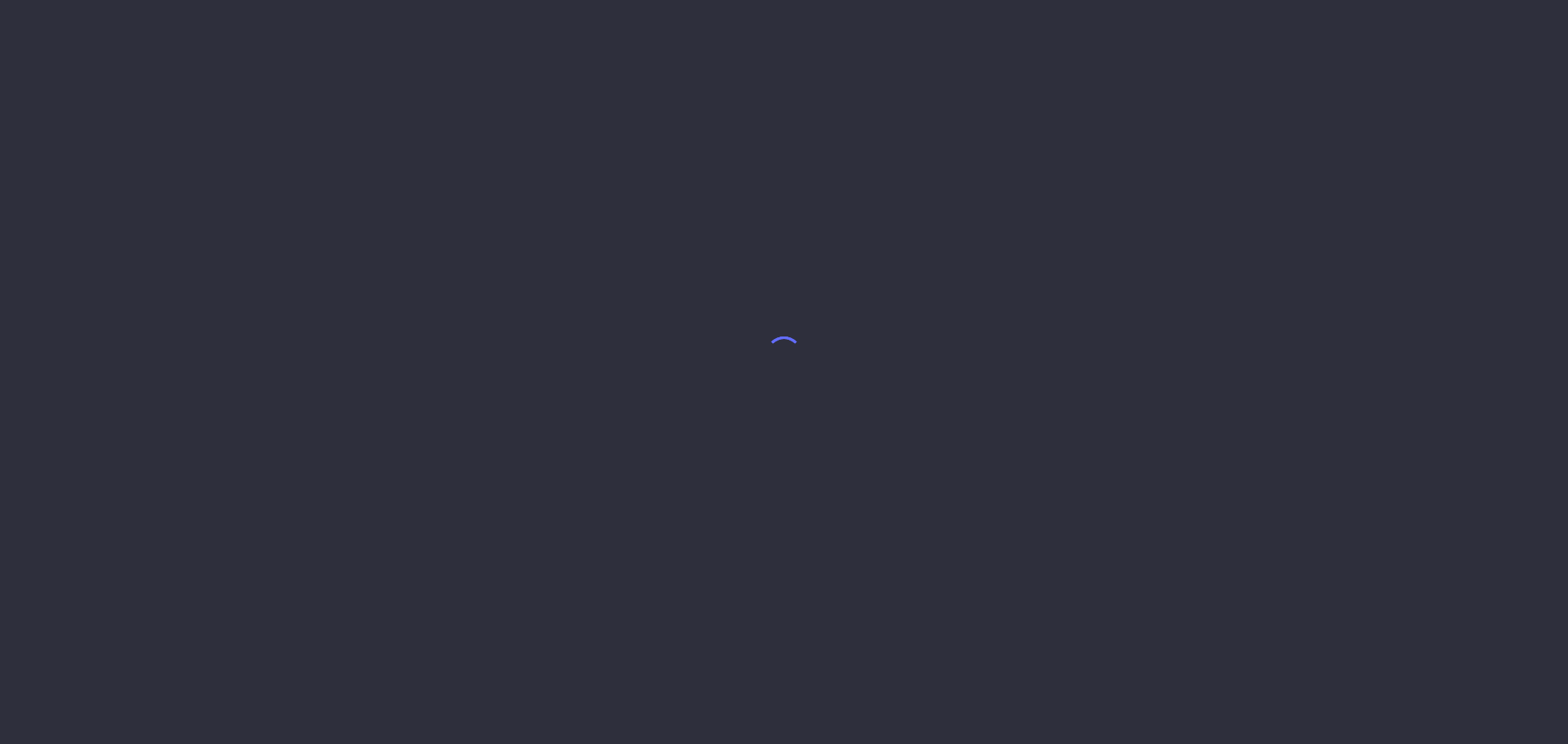
select select "9"
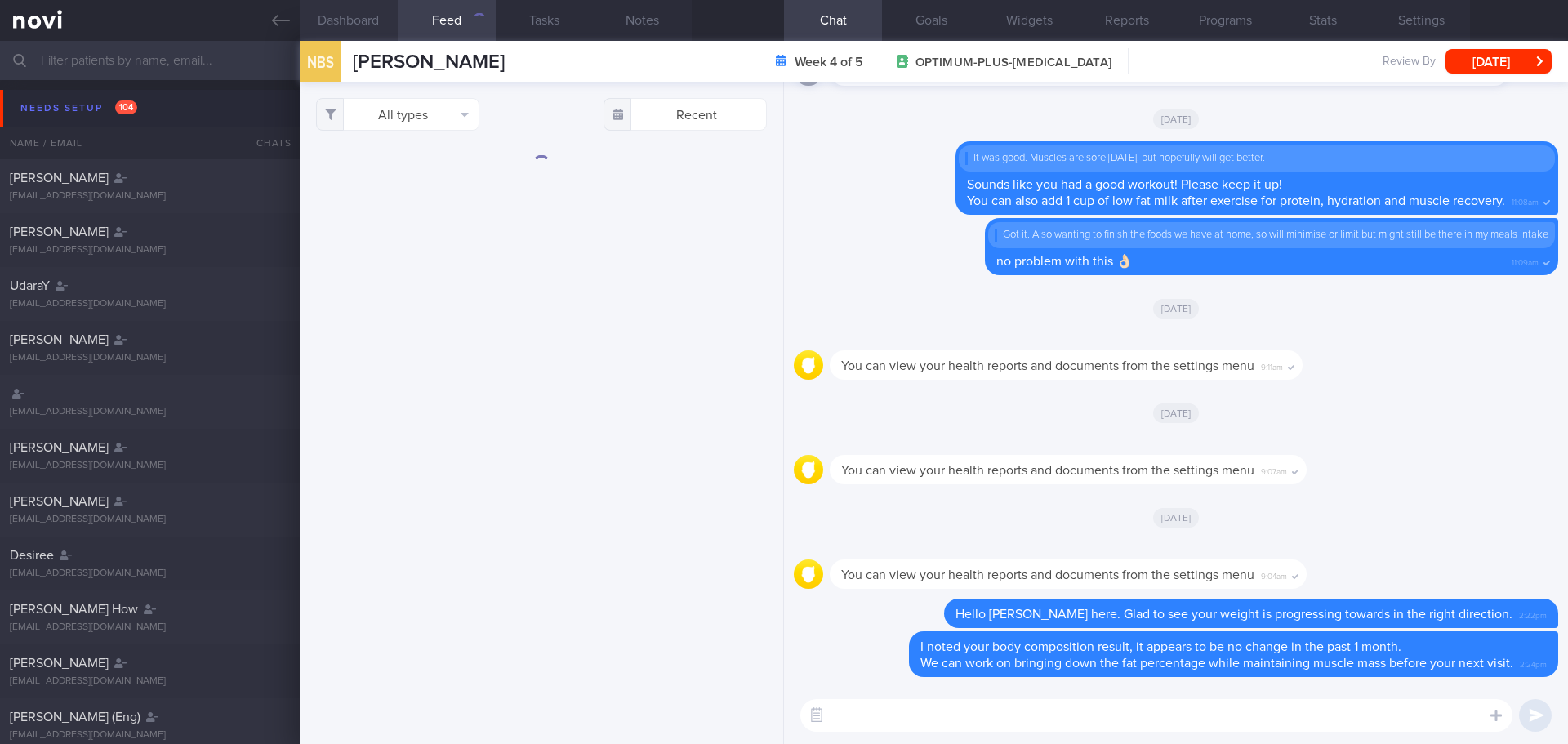
click at [339, 21] on button "Dashboard" at bounding box center [348, 21] width 98 height 41
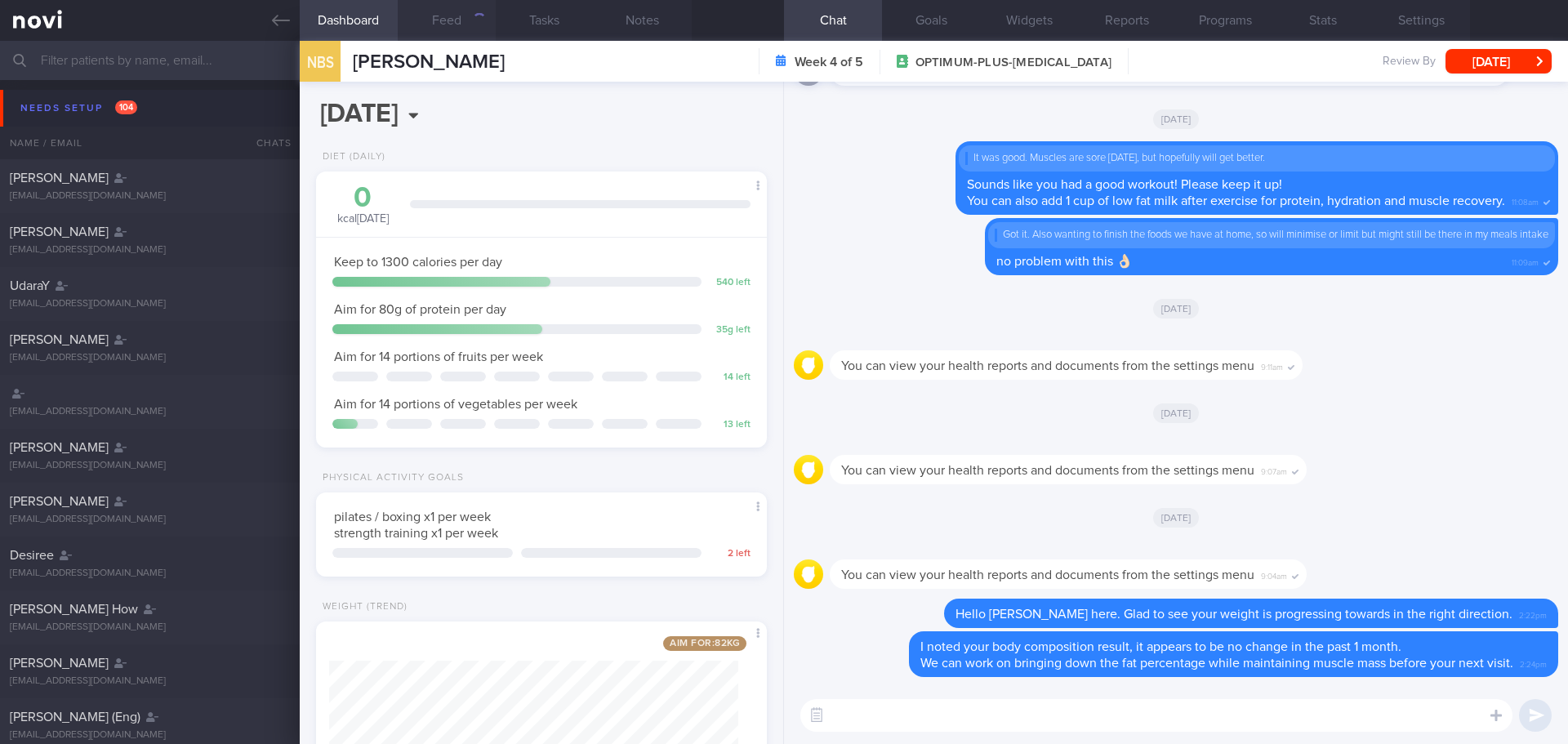
scroll to position [228, 410]
click at [449, 18] on button "Feed" at bounding box center [446, 21] width 98 height 41
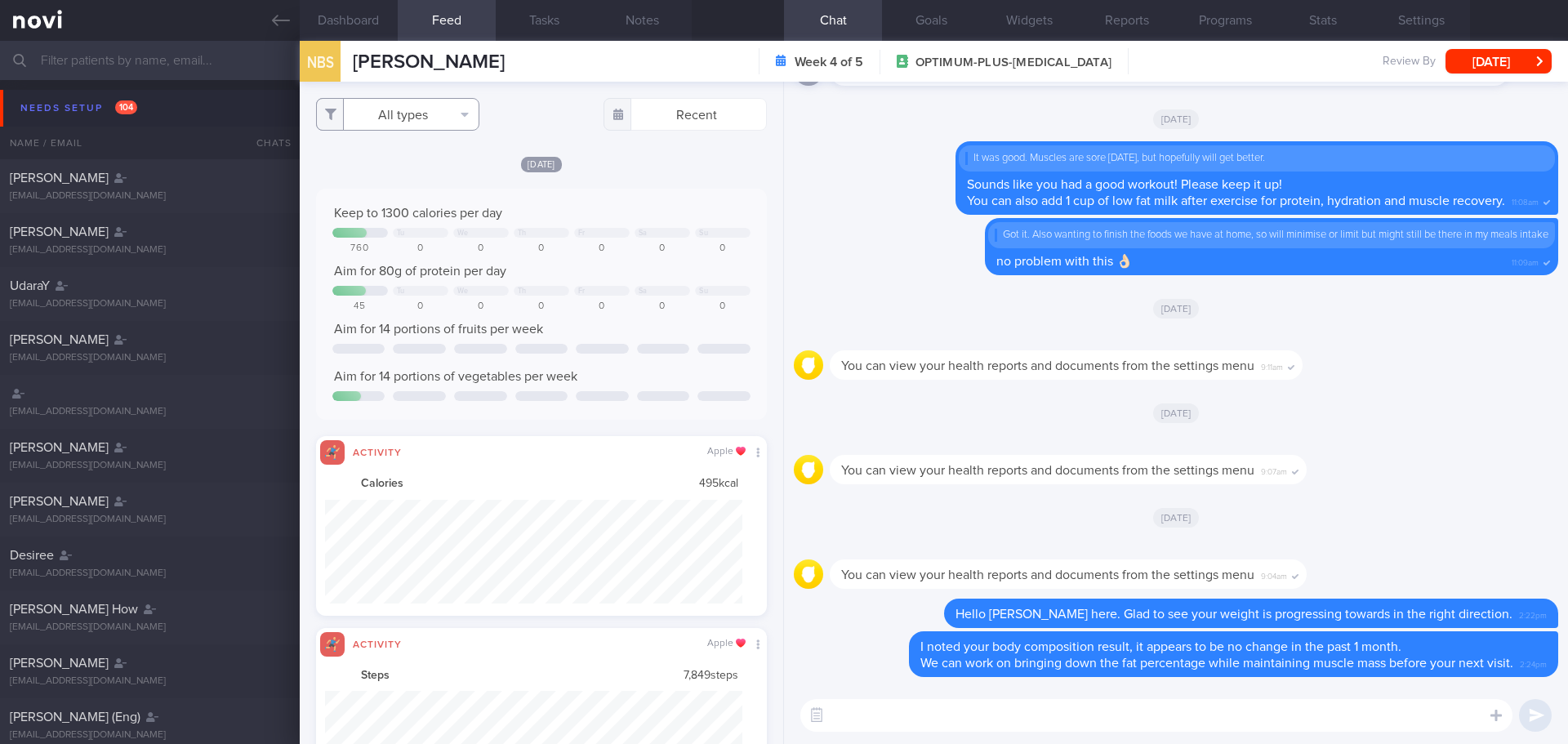
click at [459, 117] on button "All types" at bounding box center [397, 114] width 163 height 33
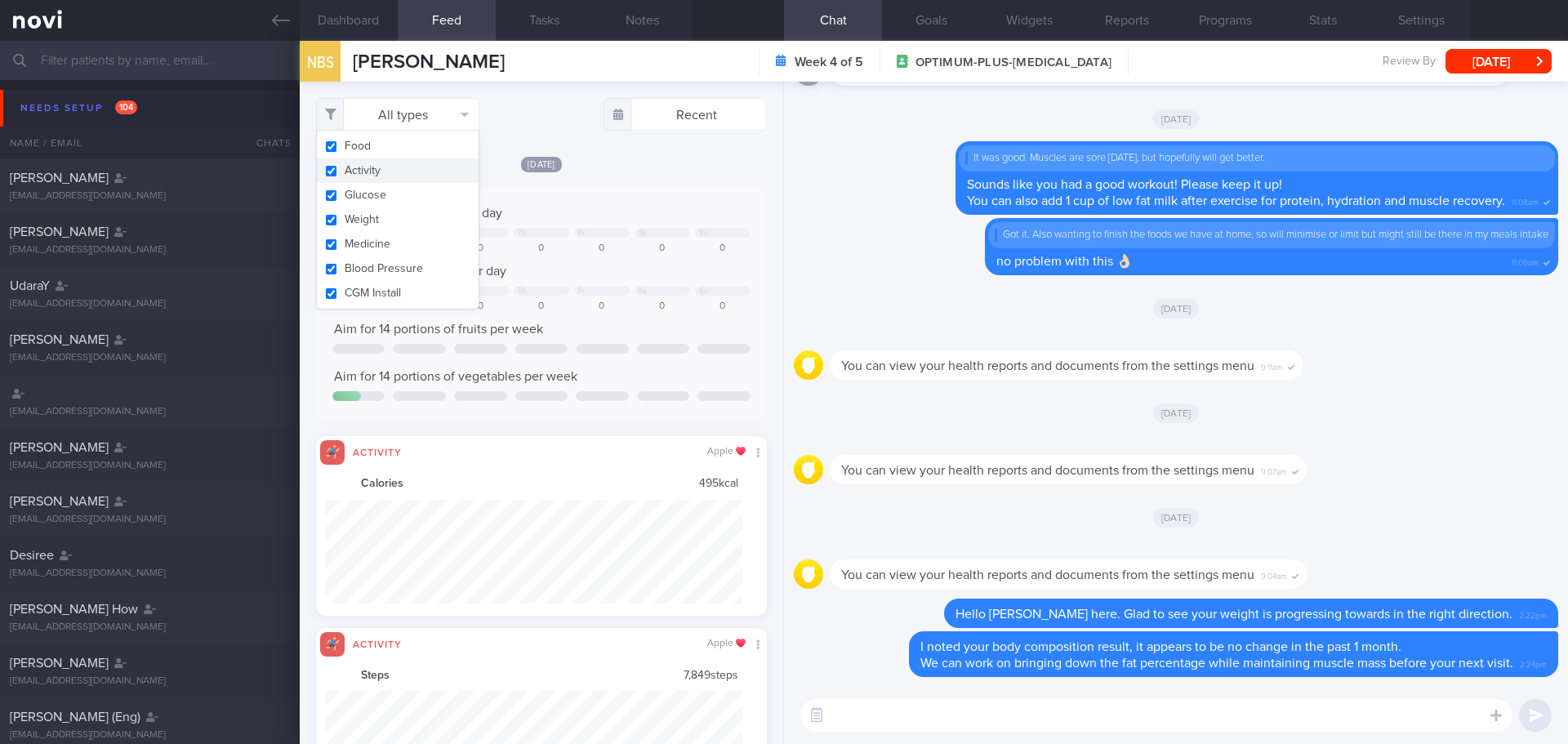
click at [428, 171] on button "Activity" at bounding box center [397, 171] width 162 height 25
checkbox input "false"
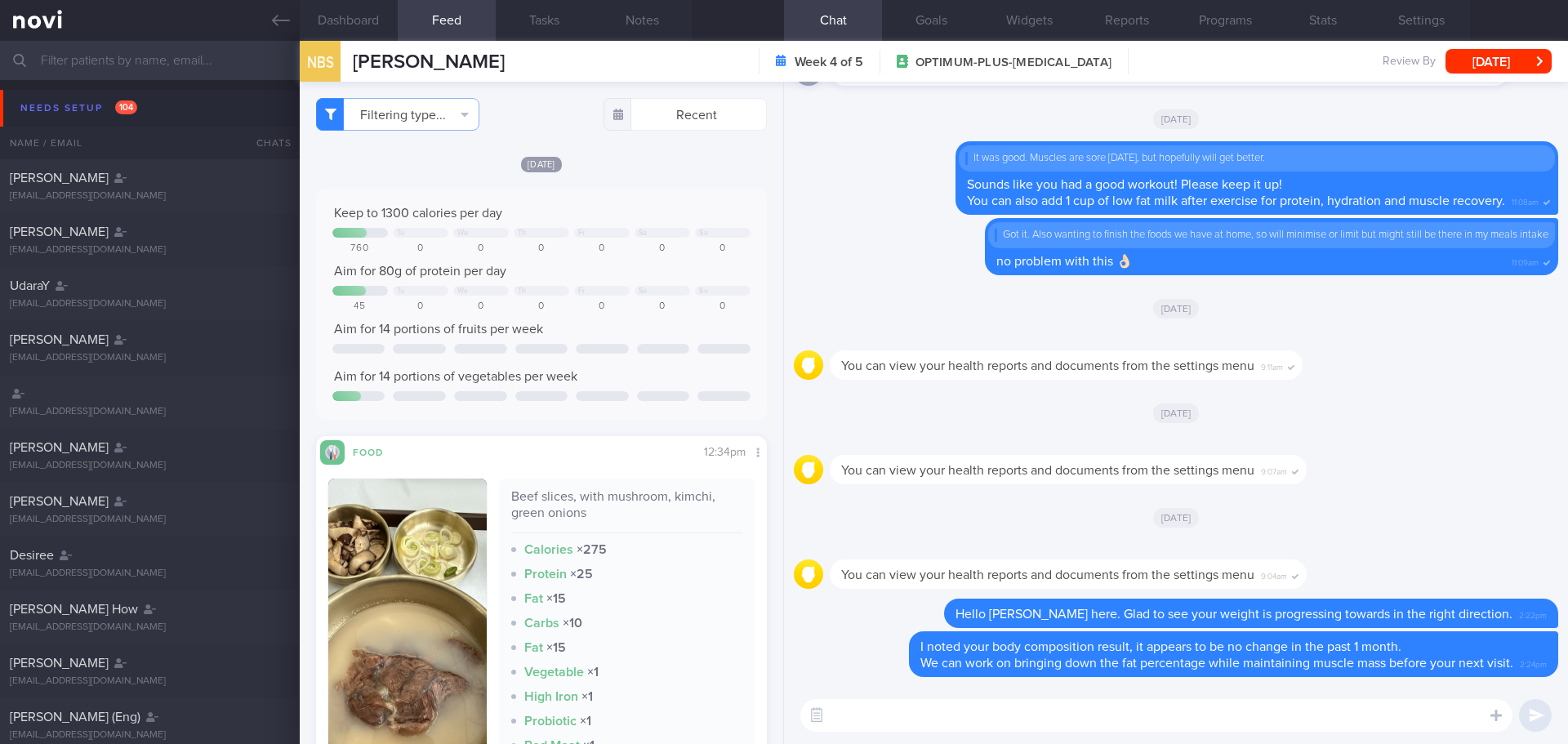
click at [137, 70] on input "text" at bounding box center [784, 61] width 1568 height 39
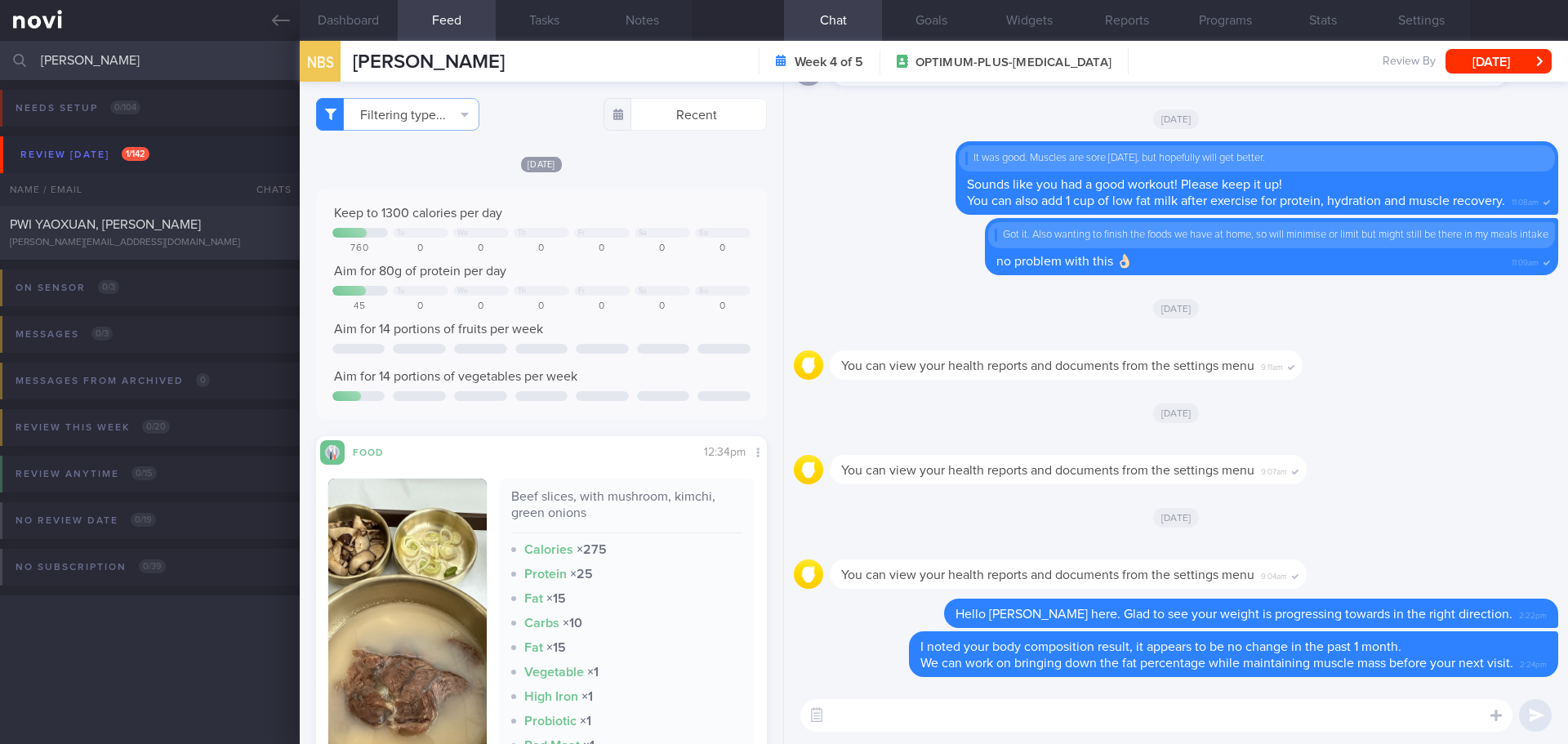
type input "ernest"
click at [144, 230] on span "PWI YAOXUAN, [PERSON_NAME]" at bounding box center [105, 225] width 191 height 13
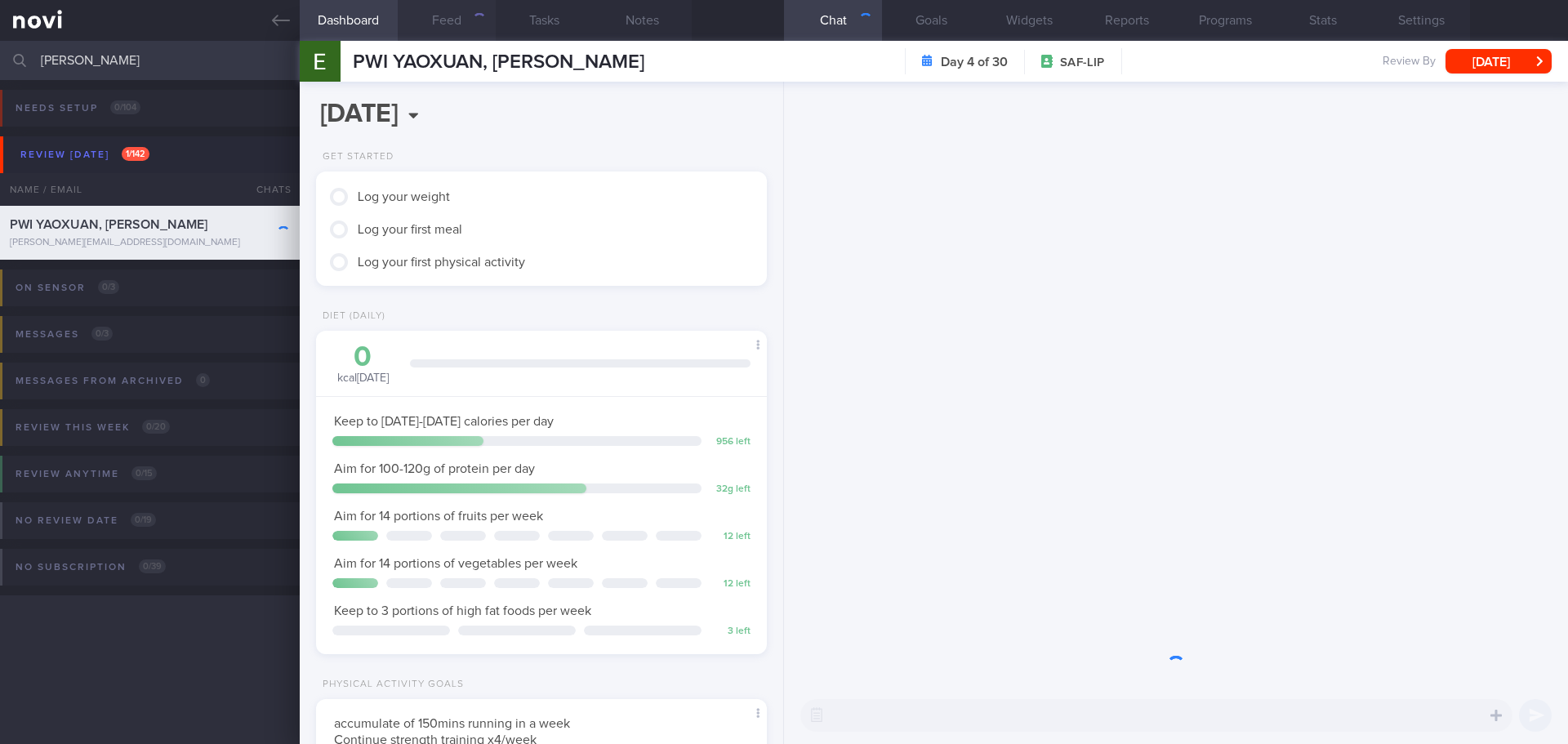
scroll to position [208, 417]
click at [446, 25] on button "Feed" at bounding box center [446, 21] width 98 height 41
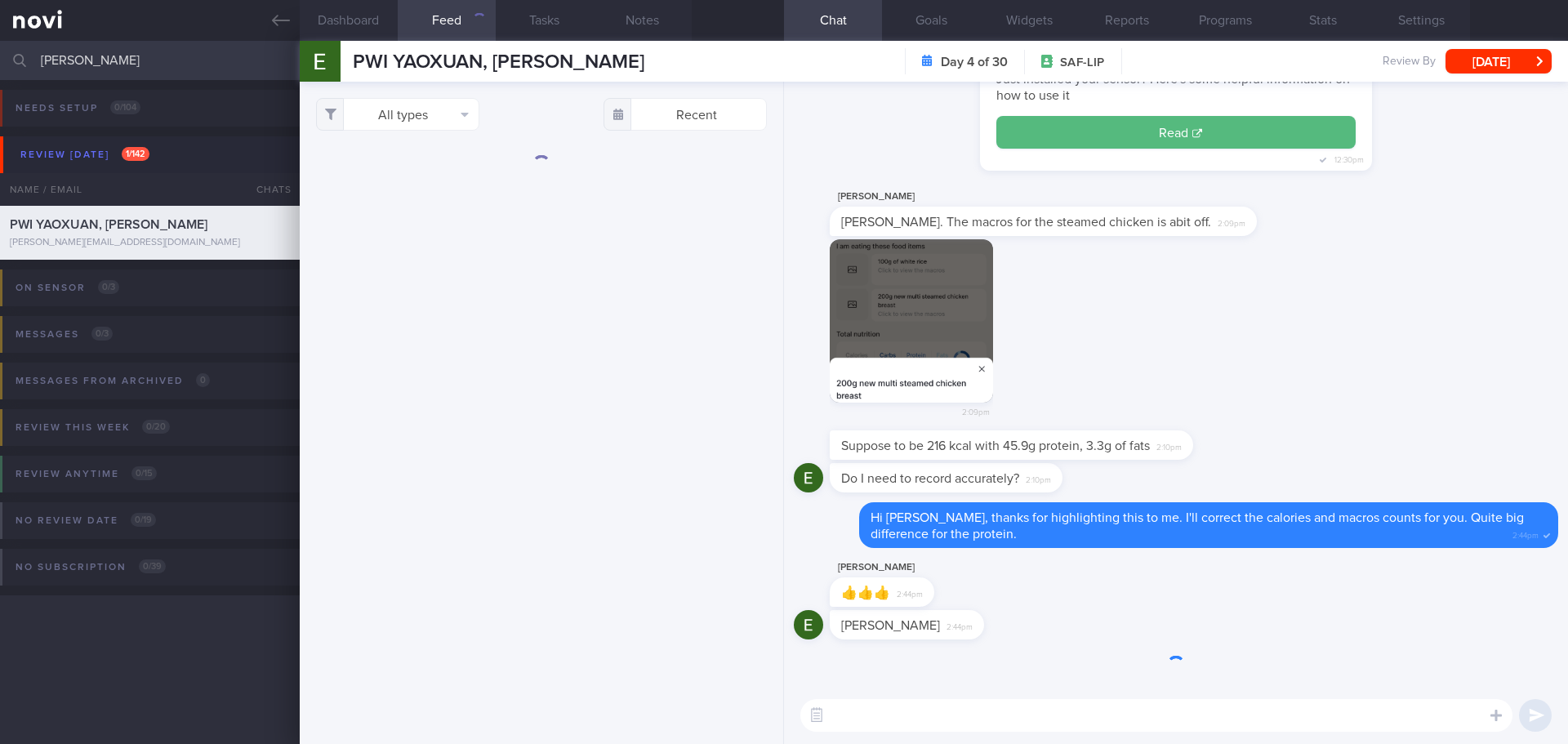
scroll to position [228, 410]
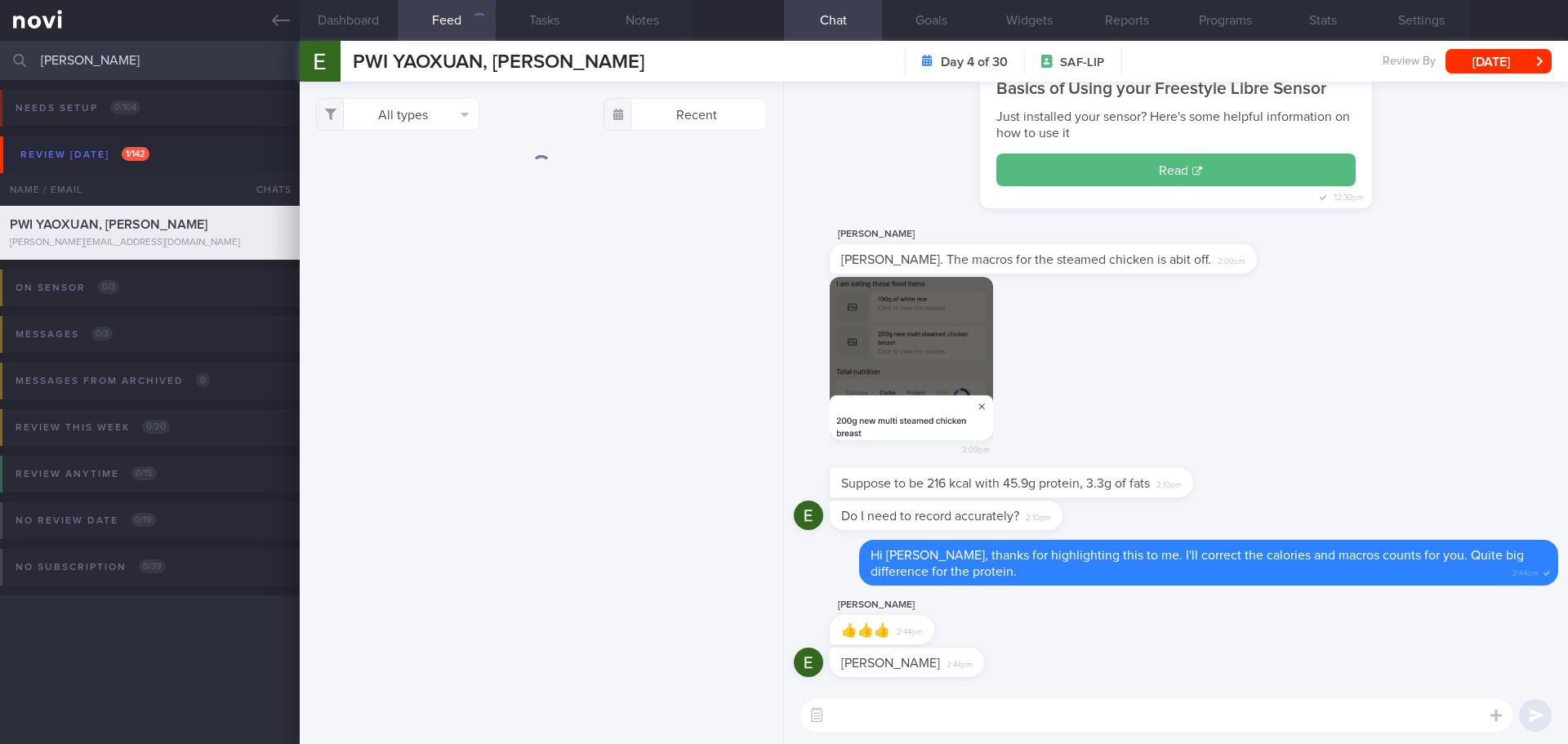
drag, startPoint x: 101, startPoint y: 53, endPoint x: 16, endPoint y: 57, distance: 85.1
click at [16, 57] on div "ernest Assigned patients Assigned patients All active patients Archived patients" at bounding box center [784, 61] width 1568 height 39
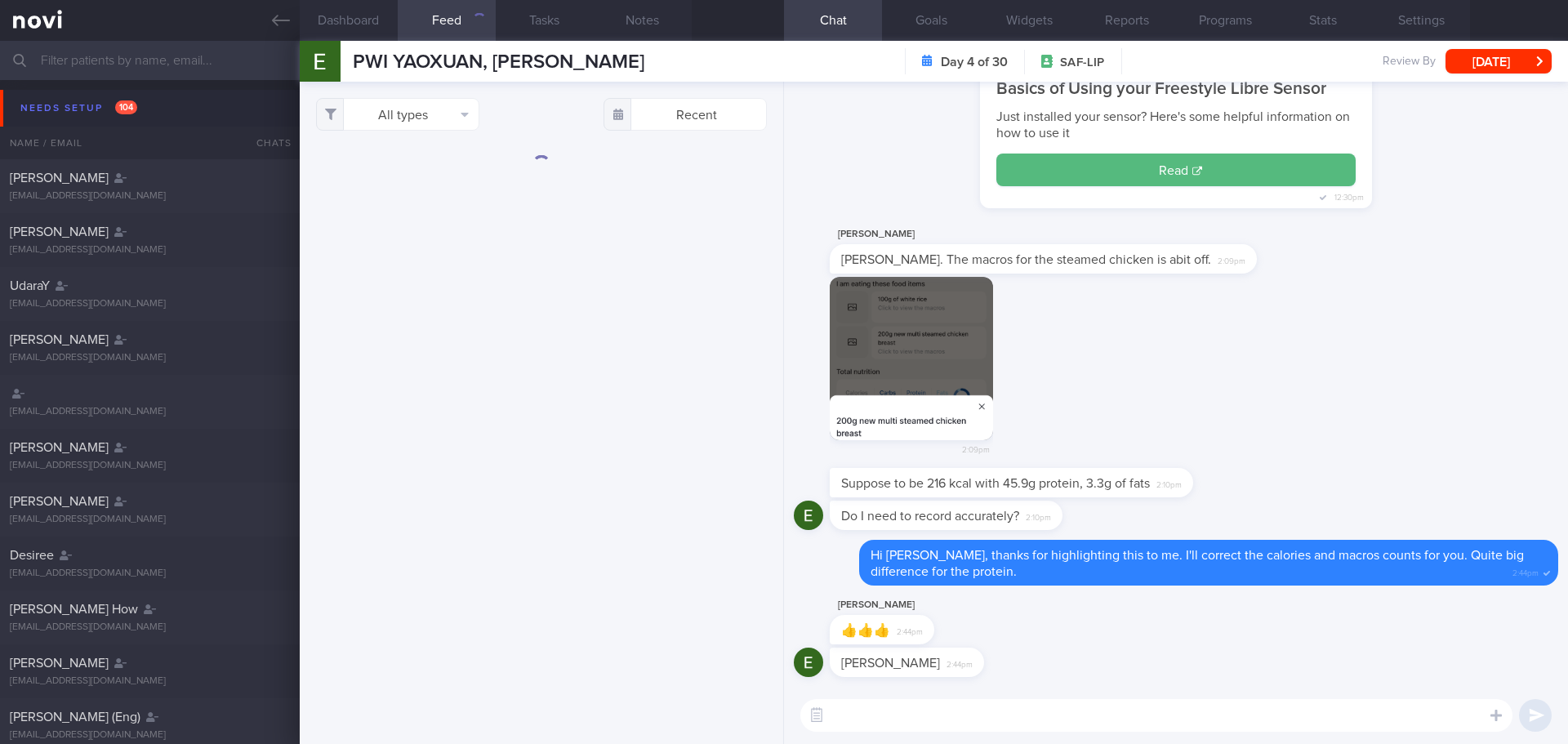
click at [192, 69] on input "text" at bounding box center [784, 61] width 1568 height 39
click at [277, 26] on icon at bounding box center [281, 21] width 18 height 18
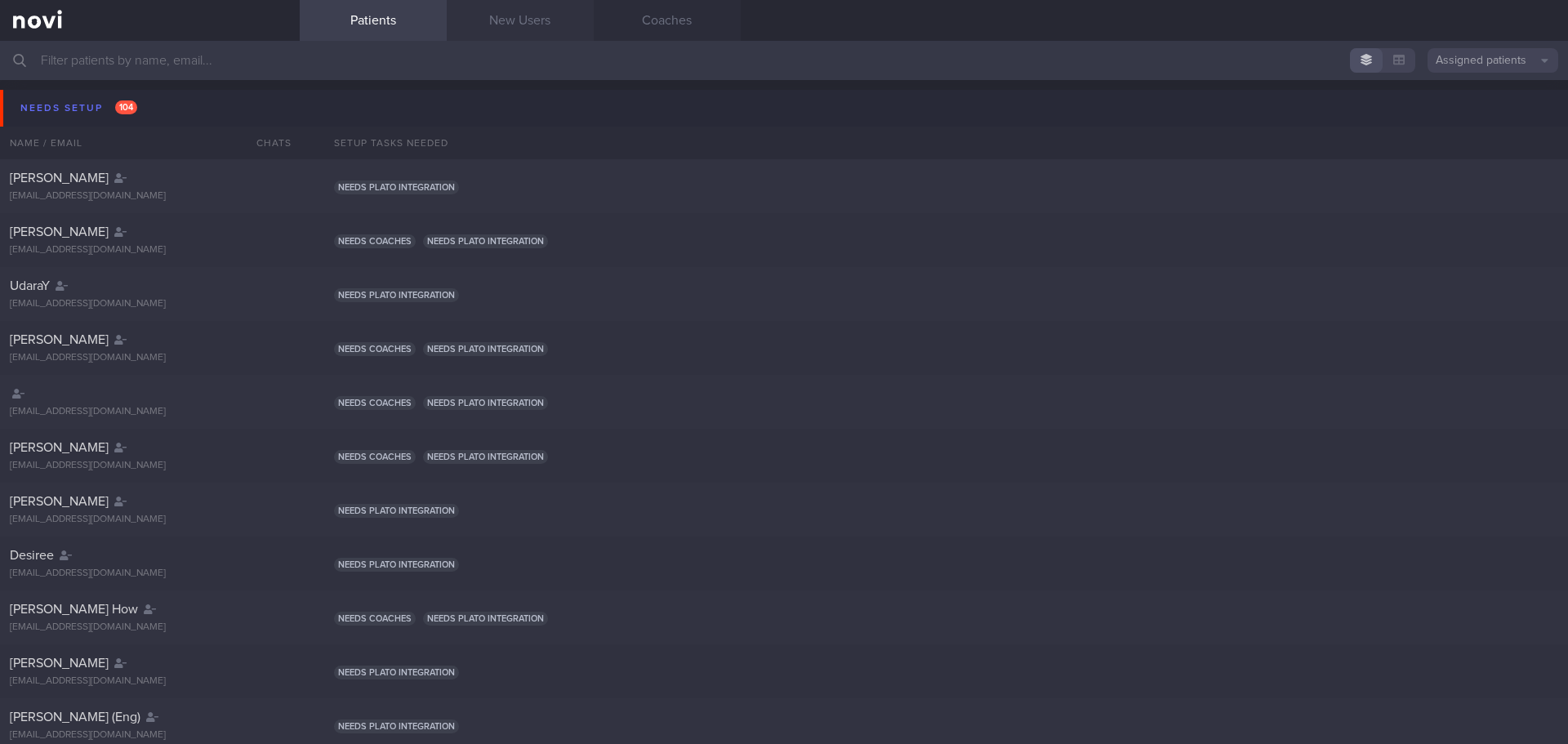
click at [494, 25] on link "New Users" at bounding box center [519, 21] width 147 height 41
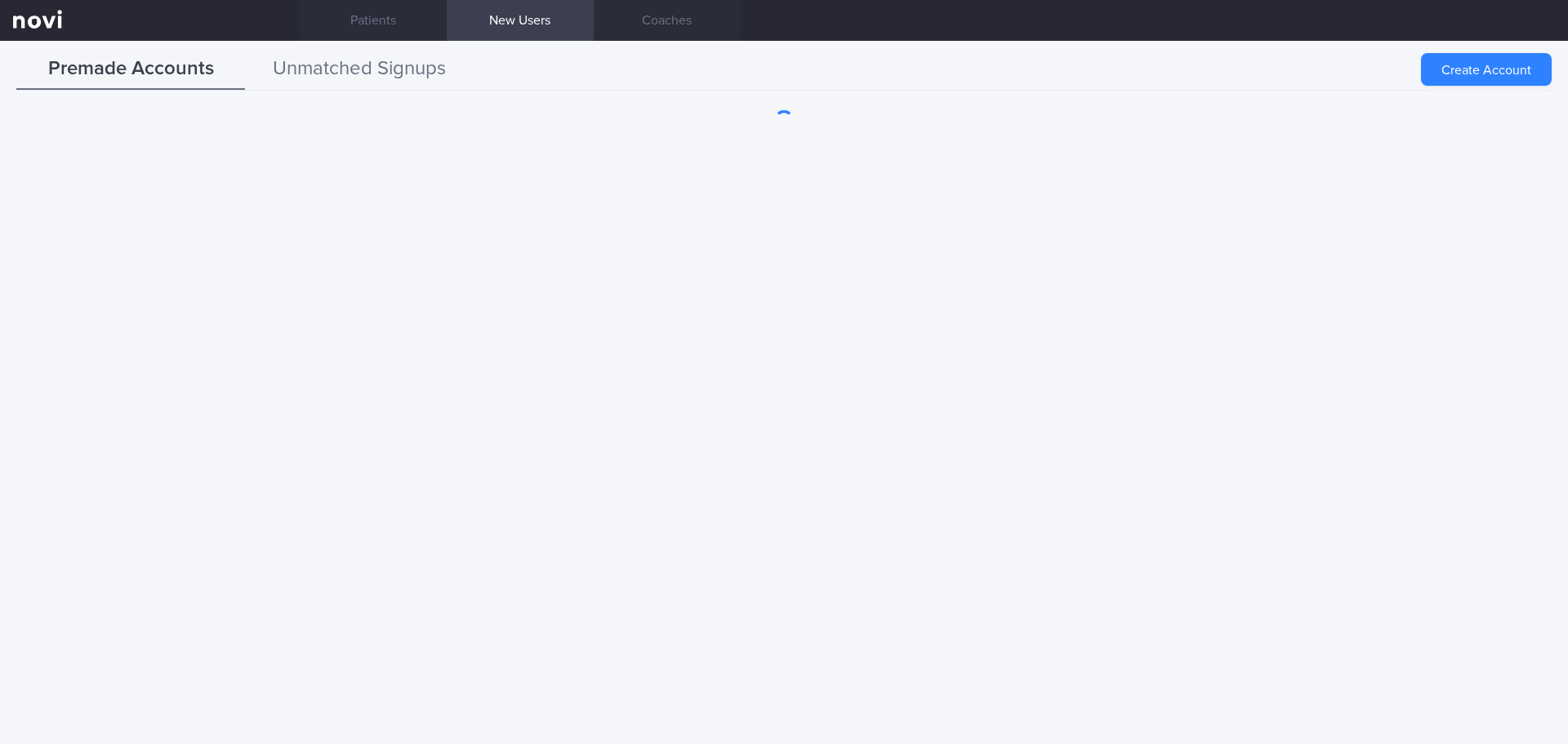
click at [357, 67] on button "Unmatched Signups" at bounding box center [359, 70] width 229 height 41
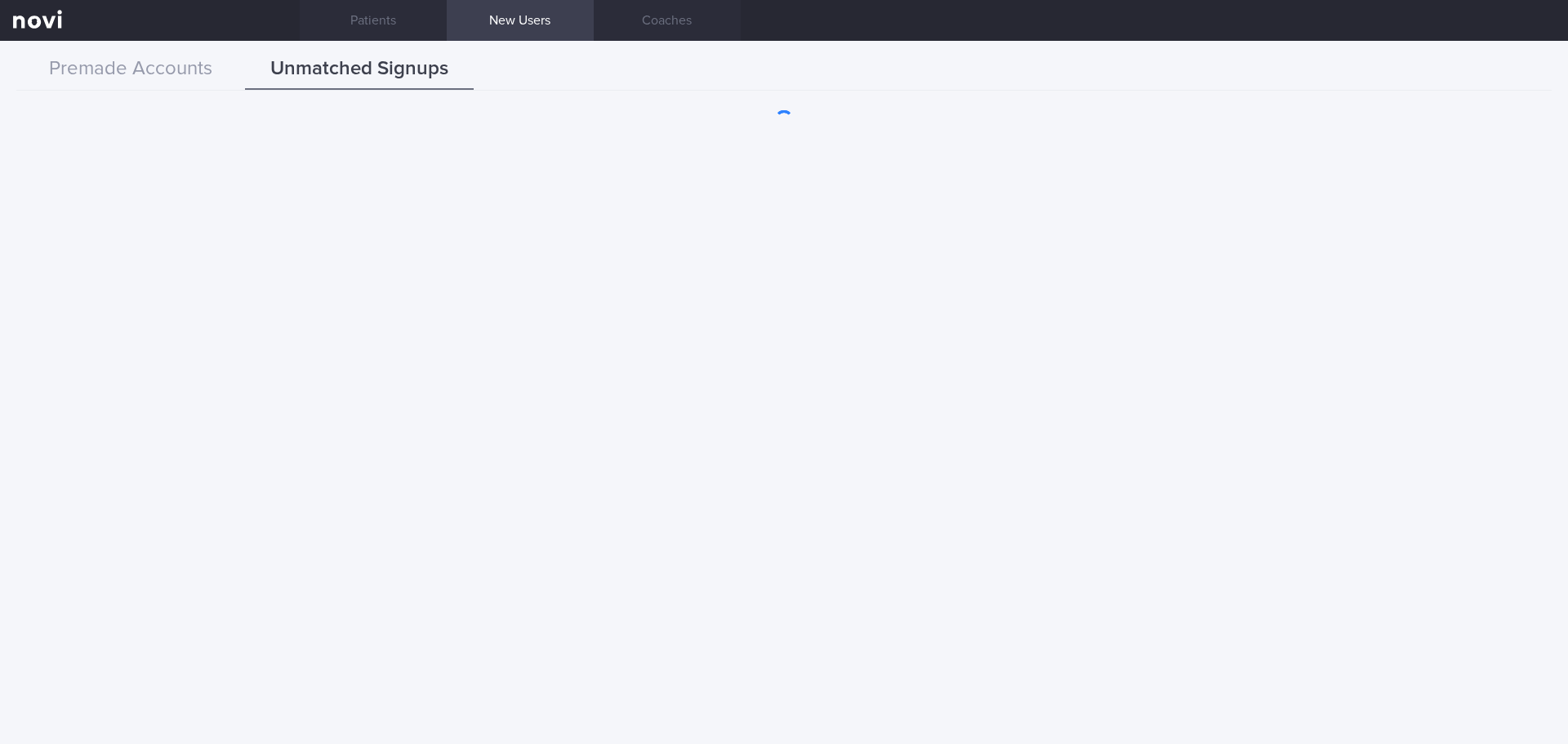
click at [496, 23] on link "New Users" at bounding box center [519, 21] width 147 height 41
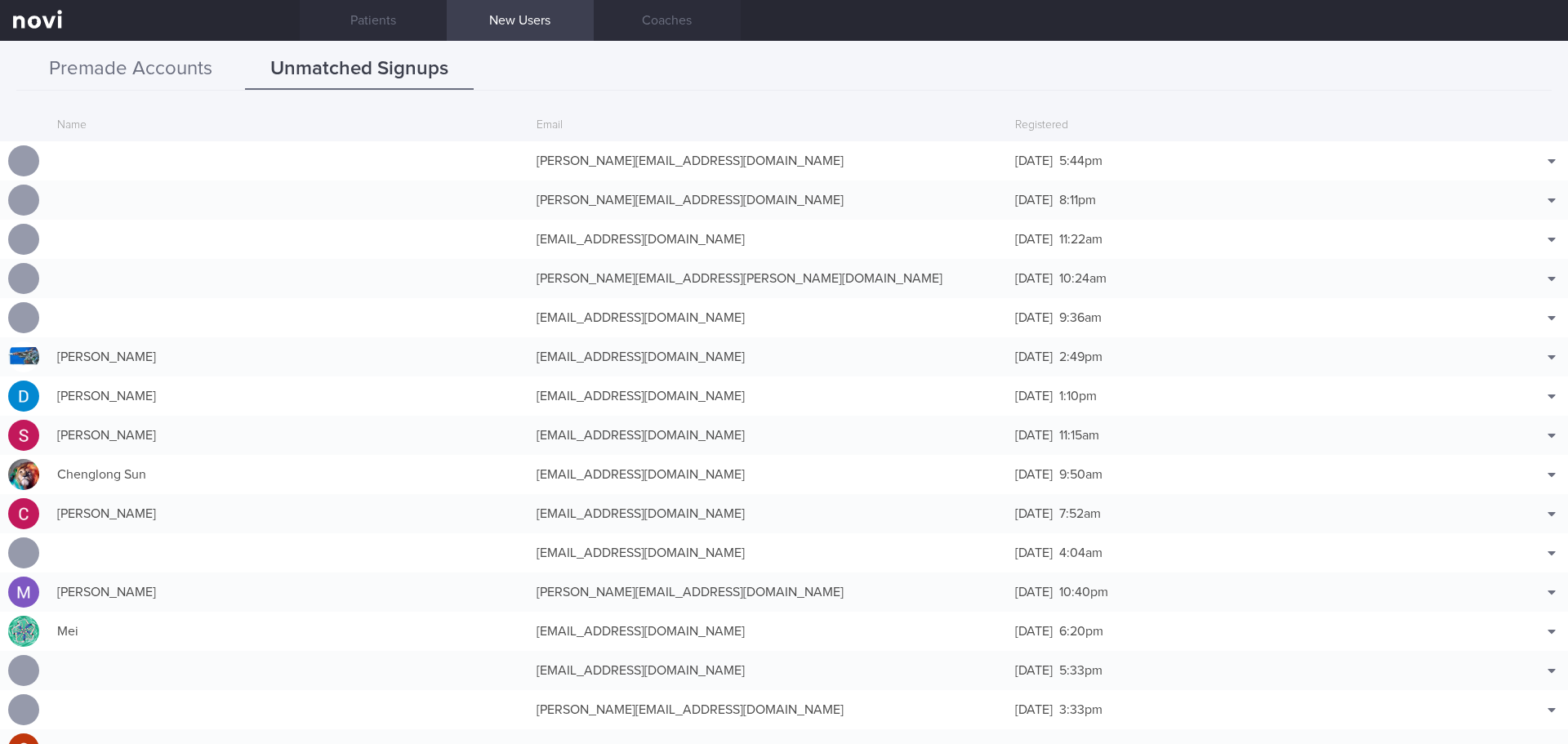
click at [134, 69] on button "Premade Accounts" at bounding box center [130, 70] width 229 height 41
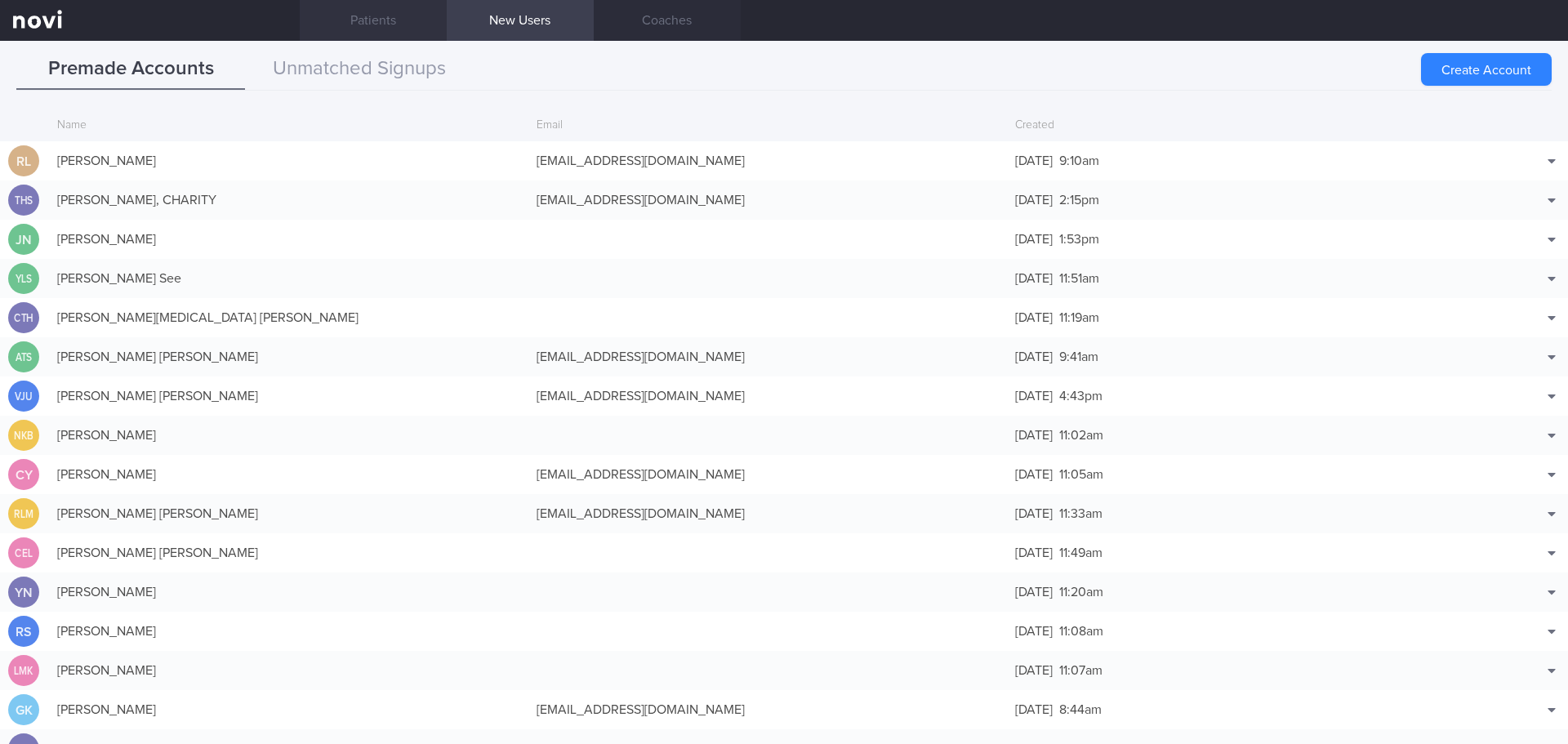
click at [356, 21] on link "Patients" at bounding box center [373, 21] width 147 height 41
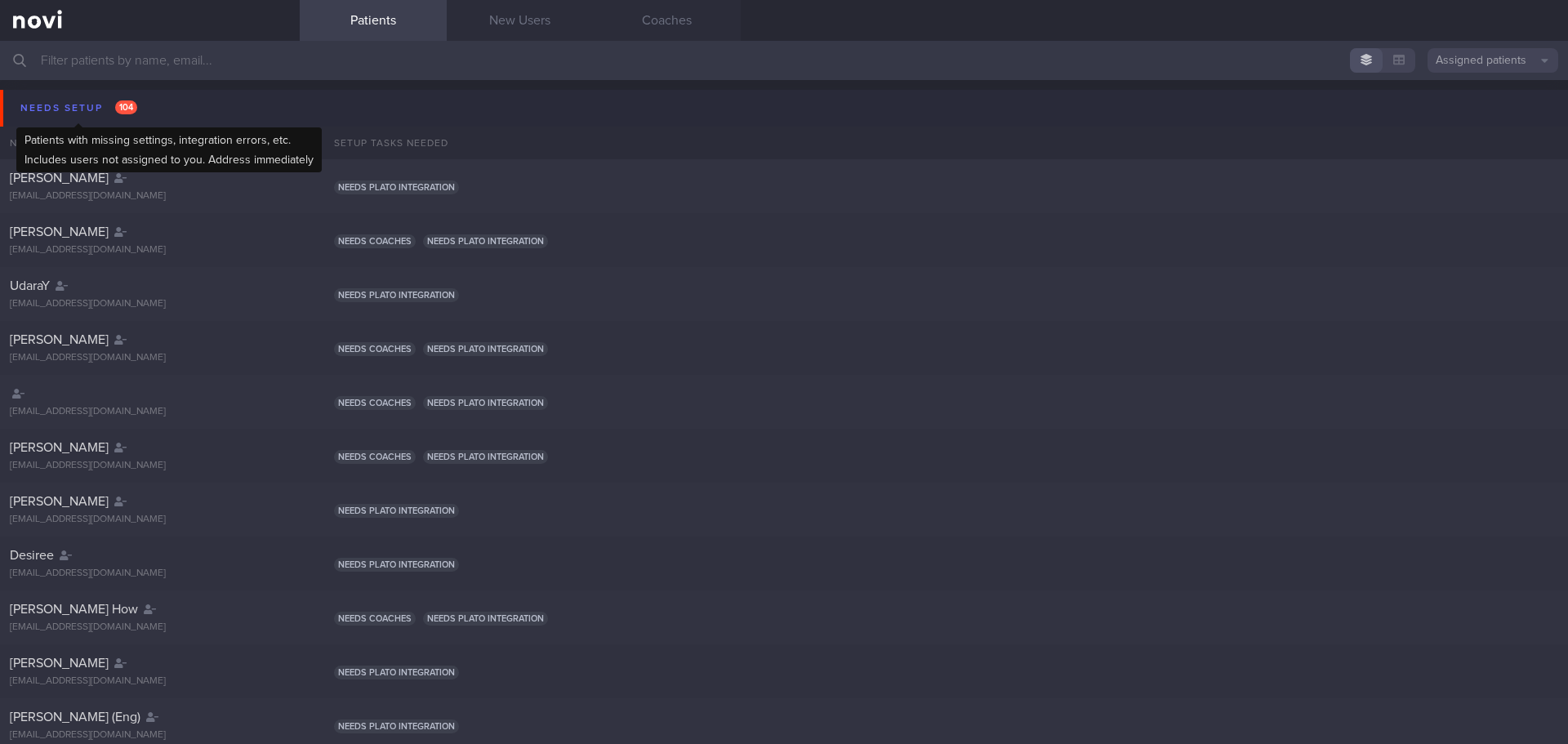
click at [93, 101] on div "Needs setup 104" at bounding box center [79, 107] width 125 height 22
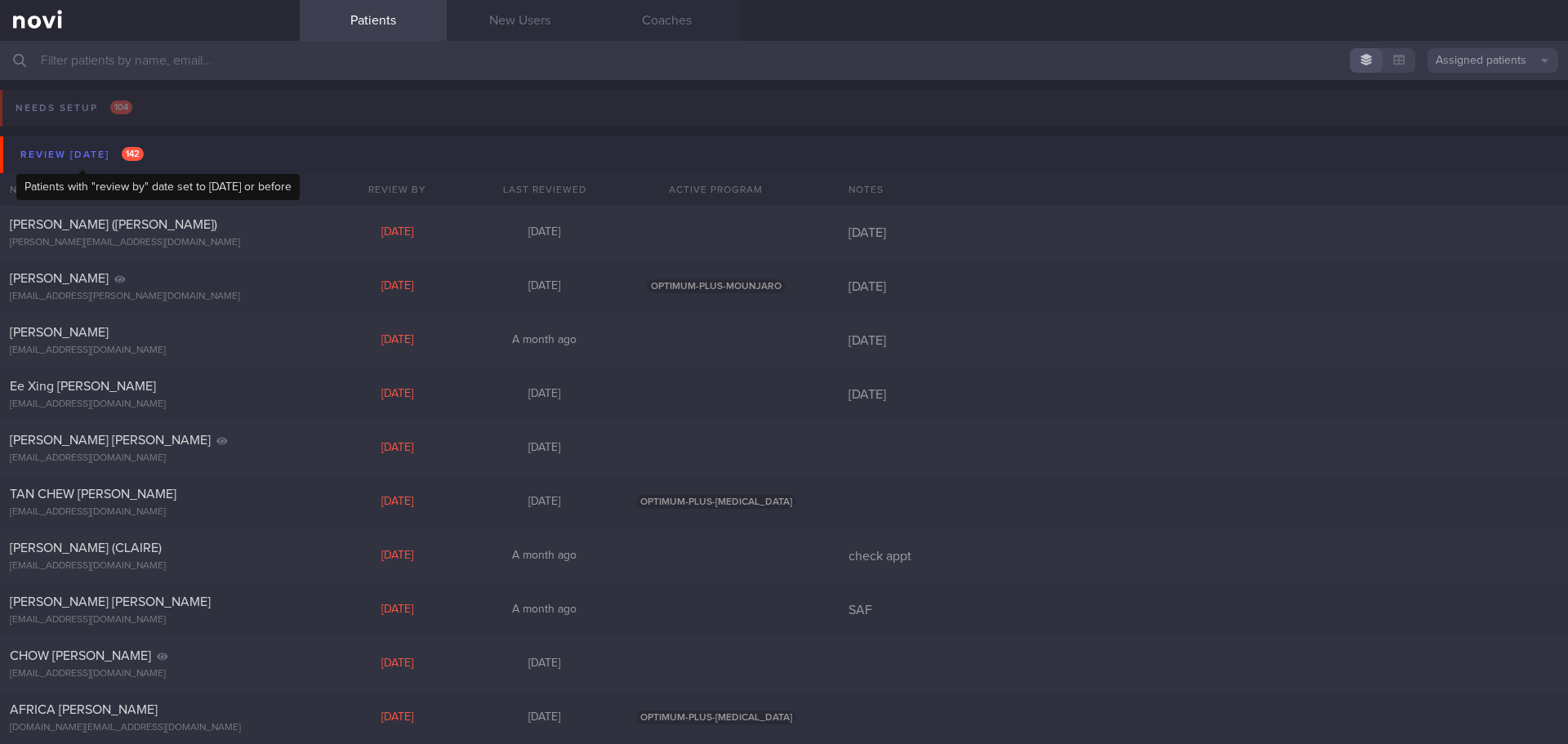
click at [91, 149] on div "Review [DATE] 142" at bounding box center [82, 154] width 131 height 22
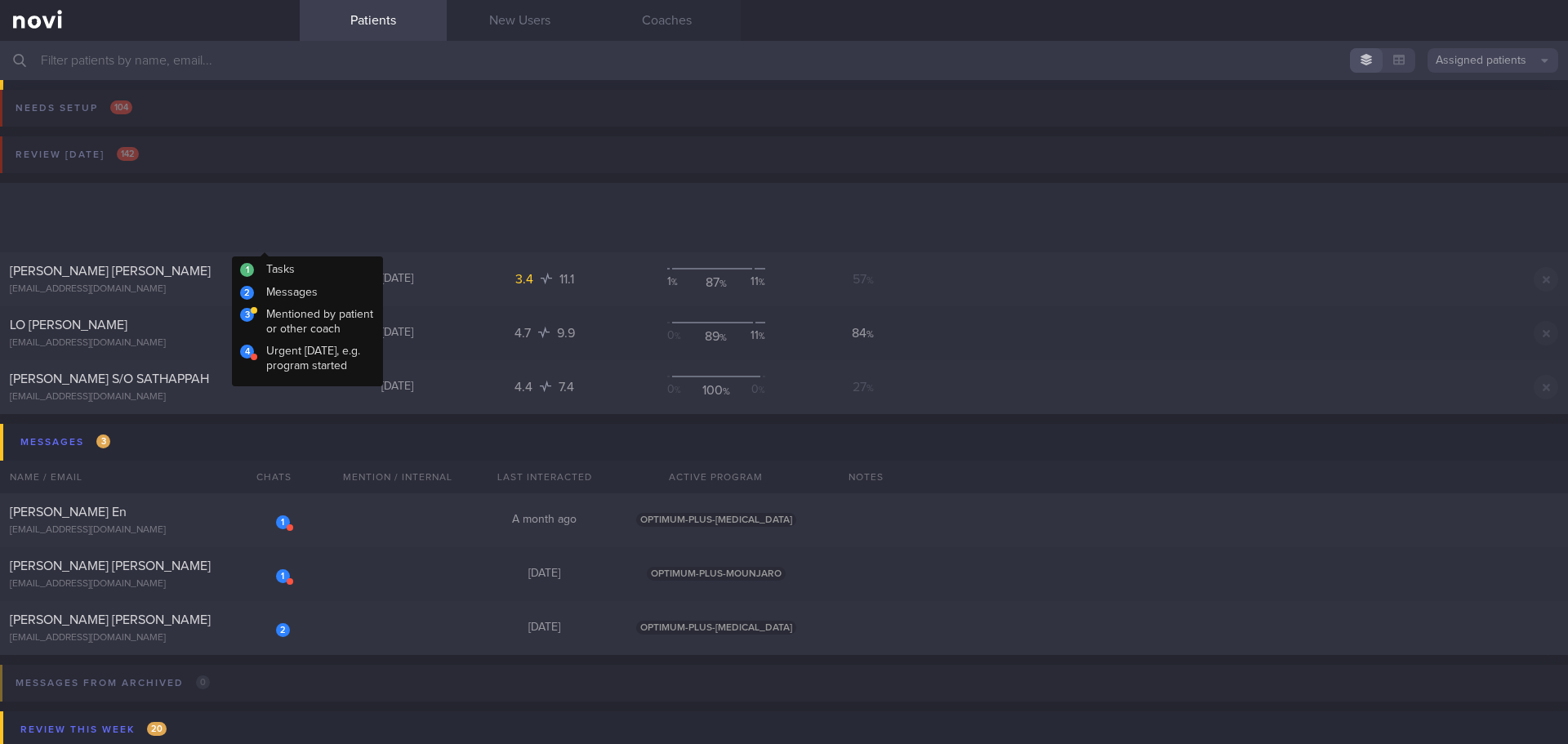
scroll to position [245, 0]
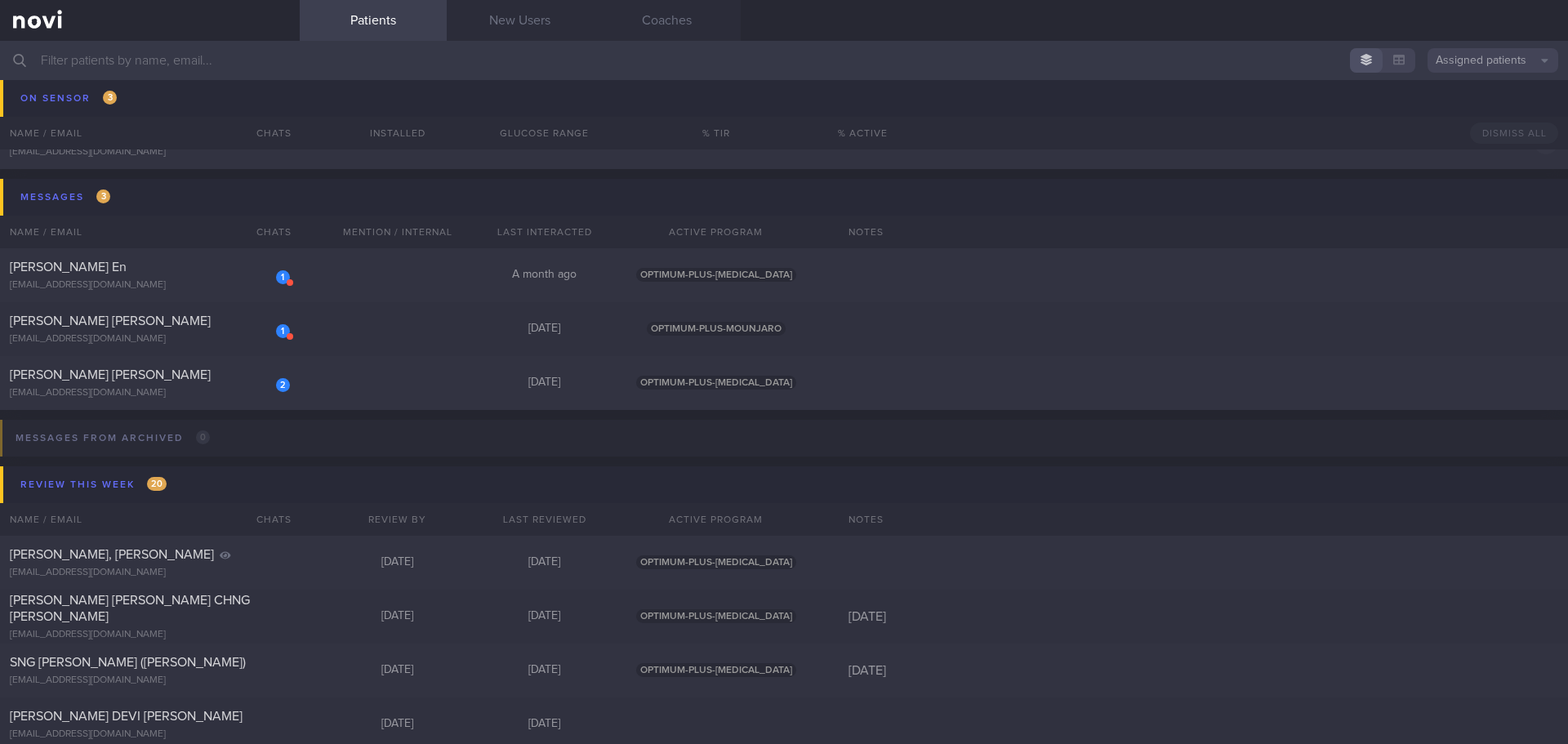
click at [201, 59] on input "text" at bounding box center [784, 61] width 1568 height 39
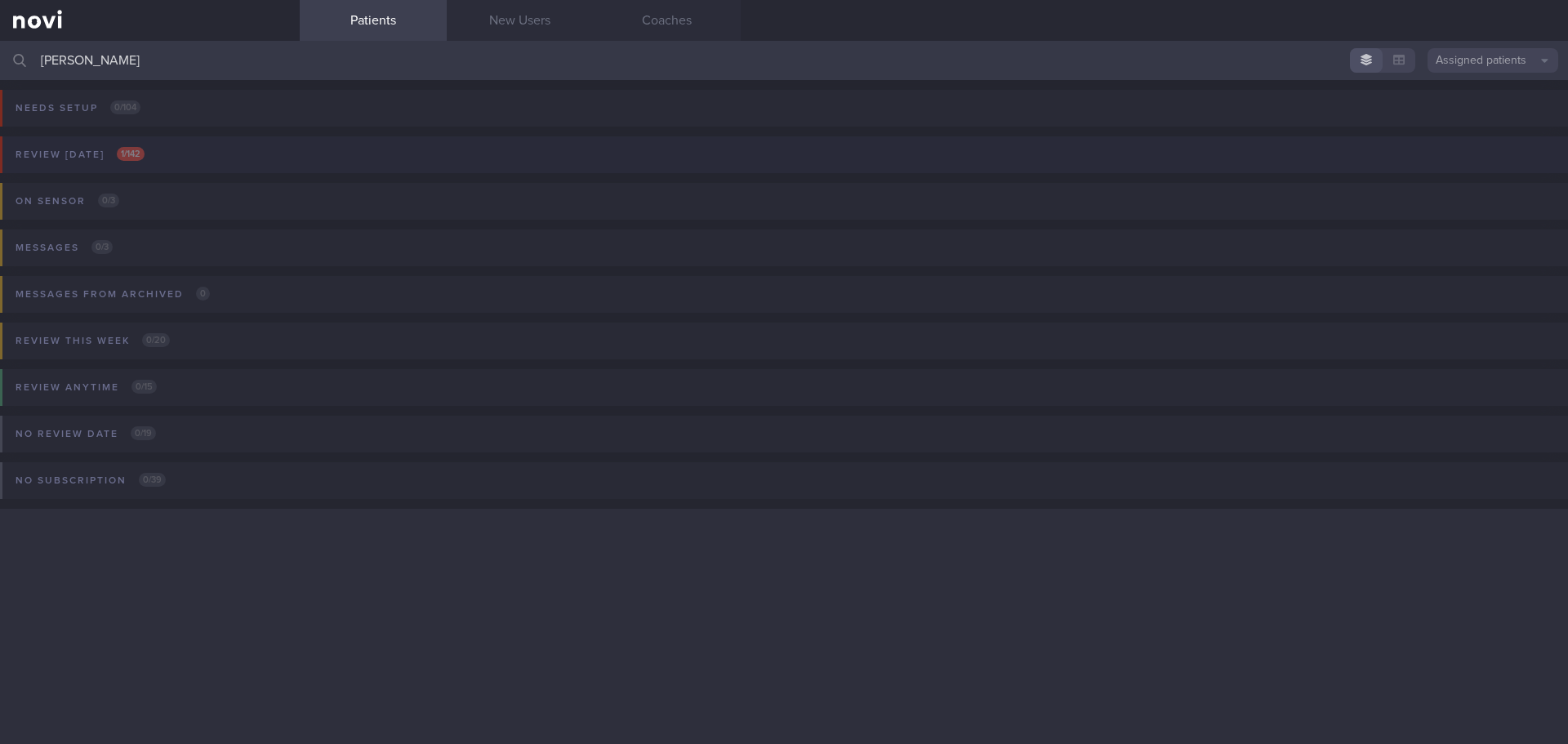
type input "ernest"
click at [144, 170] on button "Review today 1 / 142" at bounding box center [781, 159] width 1573 height 47
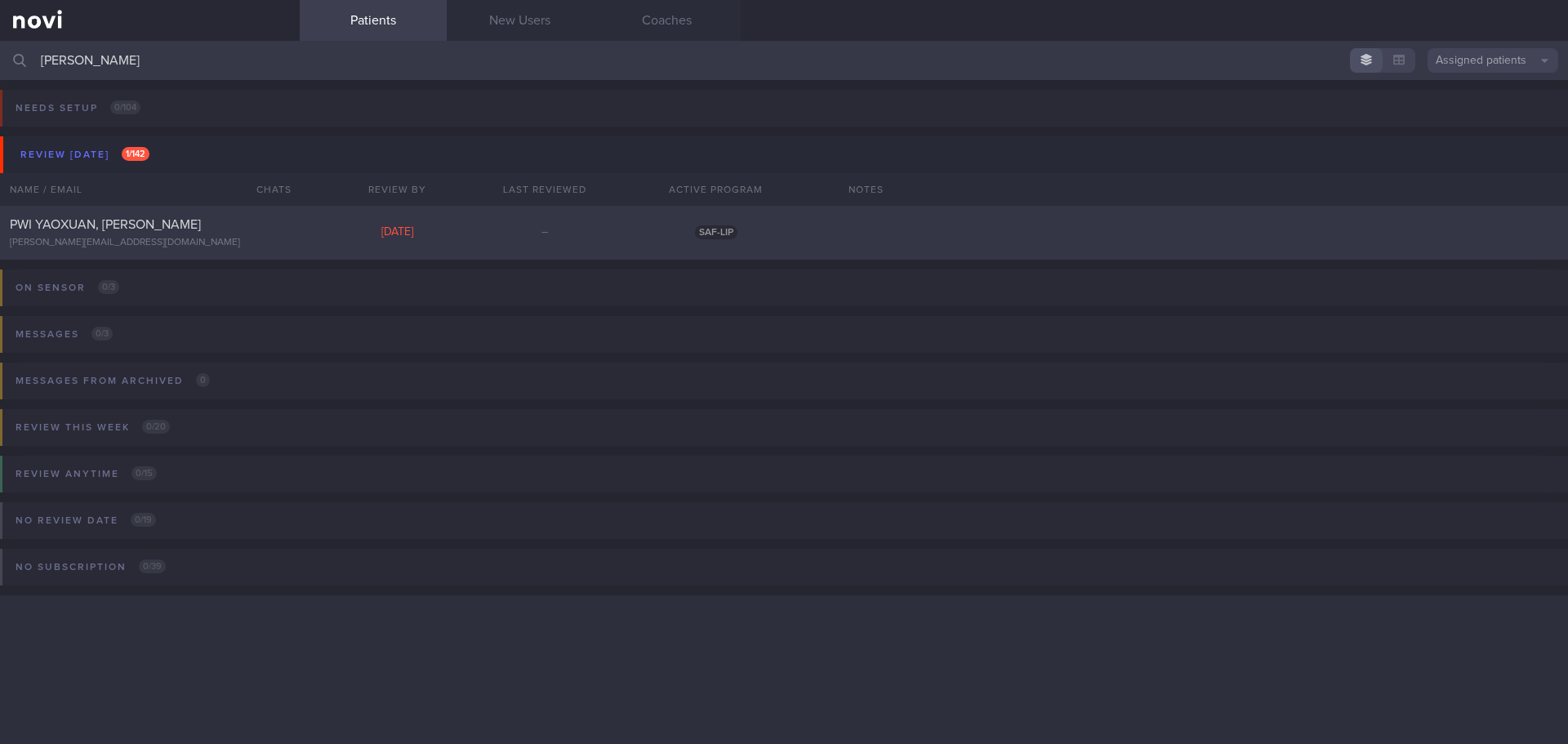
click at [190, 219] on div "PWI YAOXUAN, [PERSON_NAME]" at bounding box center [148, 225] width 276 height 16
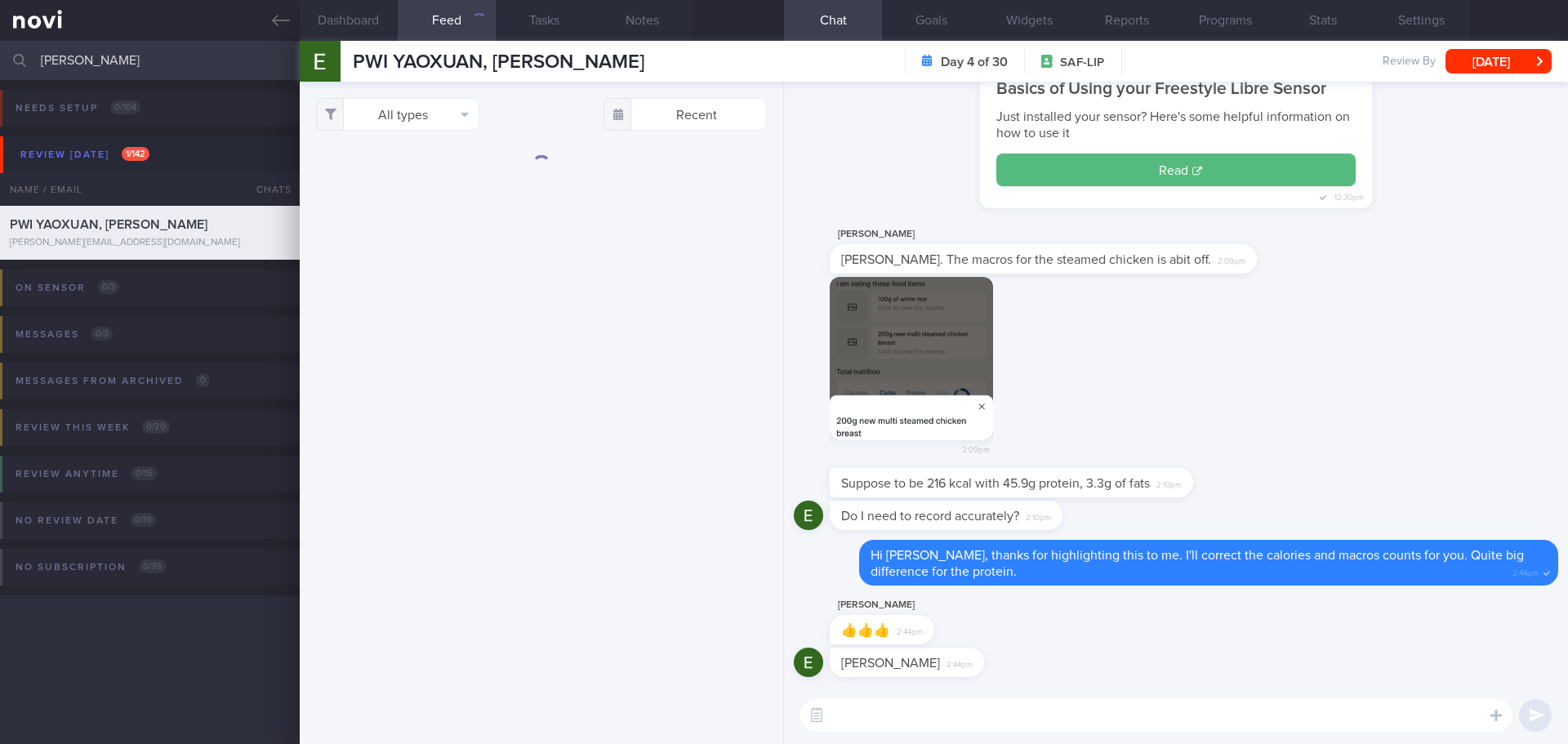
click at [1360, 418] on div "2:09pm" at bounding box center [1176, 372] width 765 height 192
click at [543, 282] on div "All types Food Activity Glucose Weight Medicine Blood Pressure CGM Install Rece…" at bounding box center [541, 413] width 483 height 662
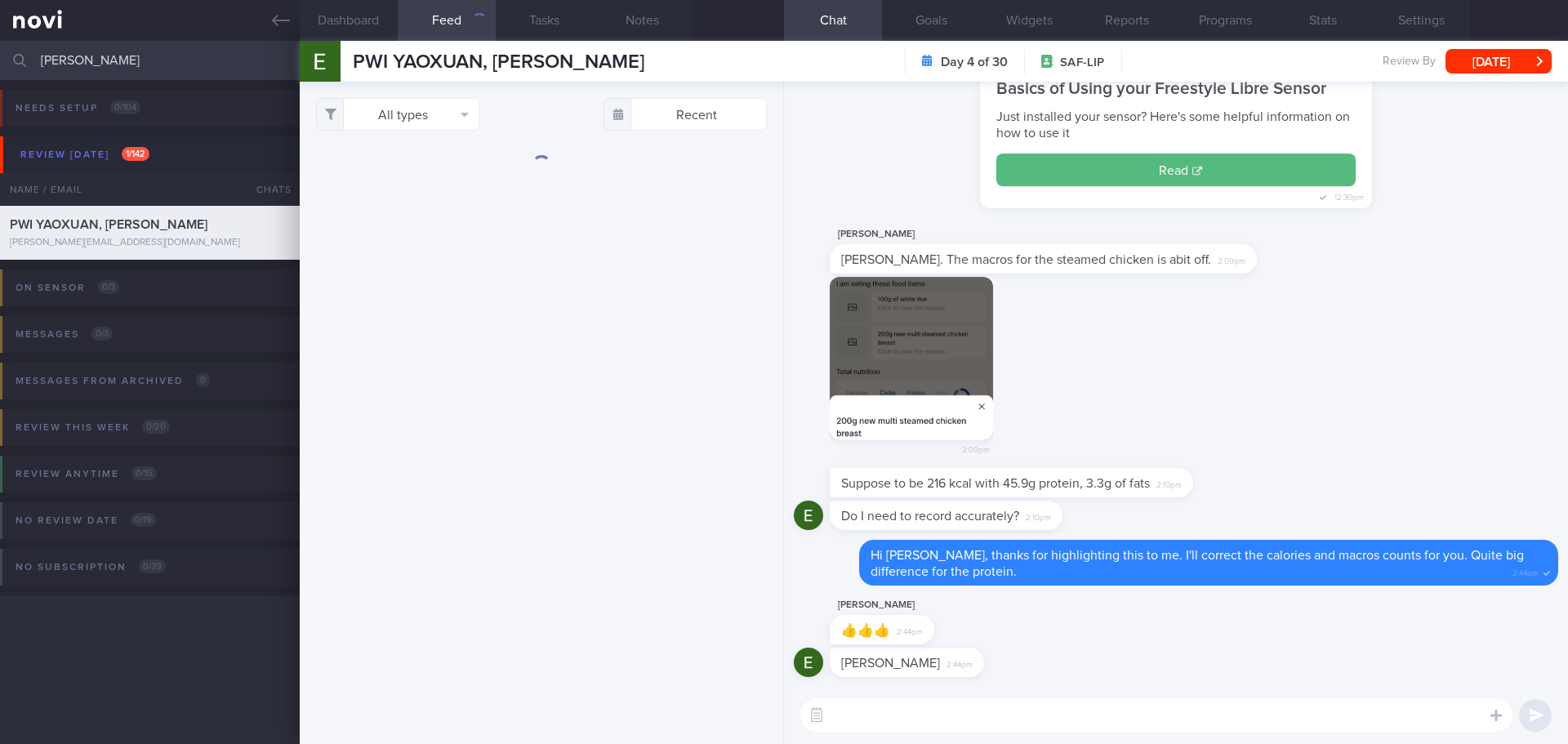
drag, startPoint x: 109, startPoint y: 62, endPoint x: -36, endPoint y: 62, distance: 145.0
click at [0, 62] on html "You are offline! Some functionality will be unavailable Patients New Users Coac…" at bounding box center [784, 372] width 1568 height 744
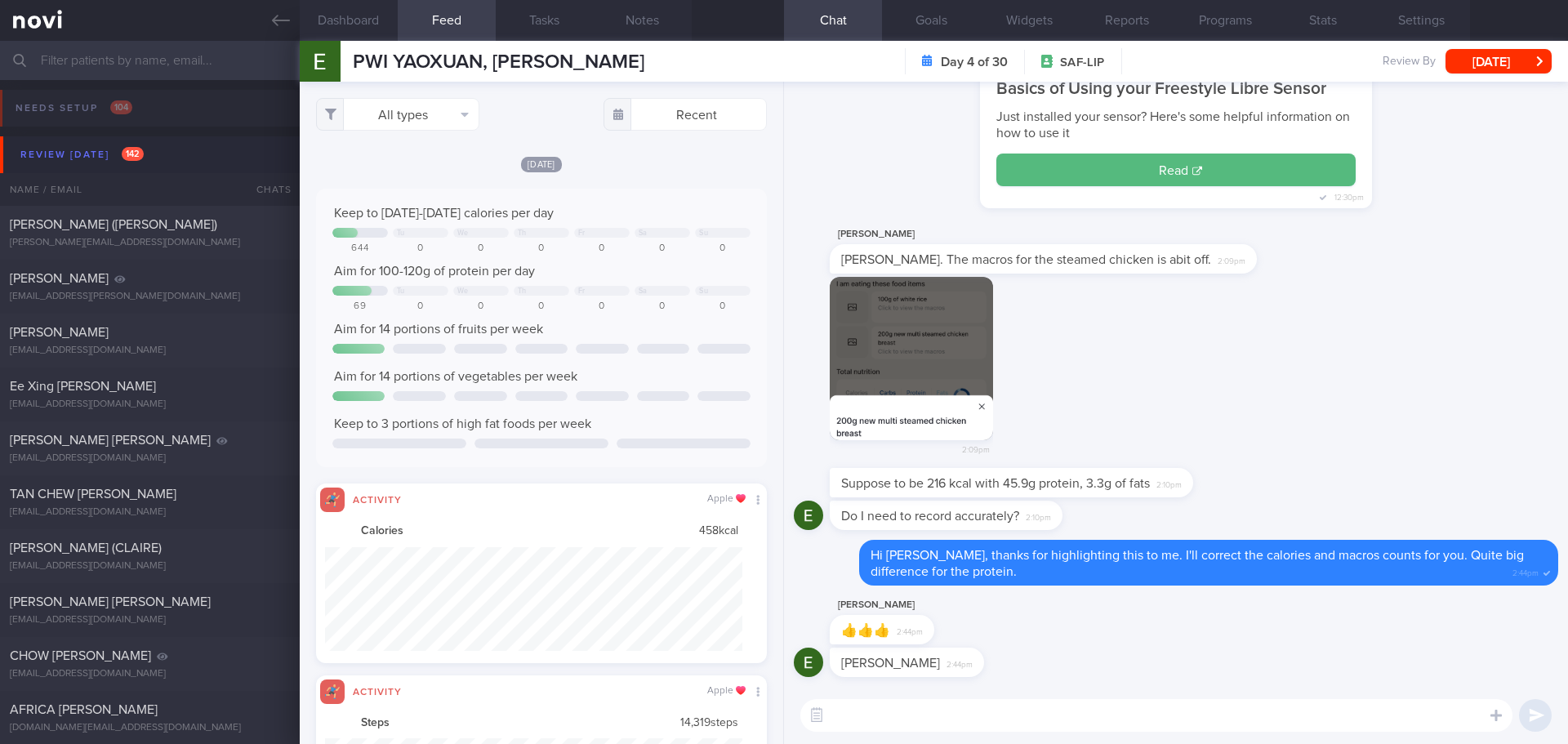
scroll to position [103, 418]
click at [875, 706] on textarea at bounding box center [1156, 715] width 712 height 33
type textarea "No problem 😃"
click at [1529, 715] on button "submit" at bounding box center [1535, 715] width 33 height 33
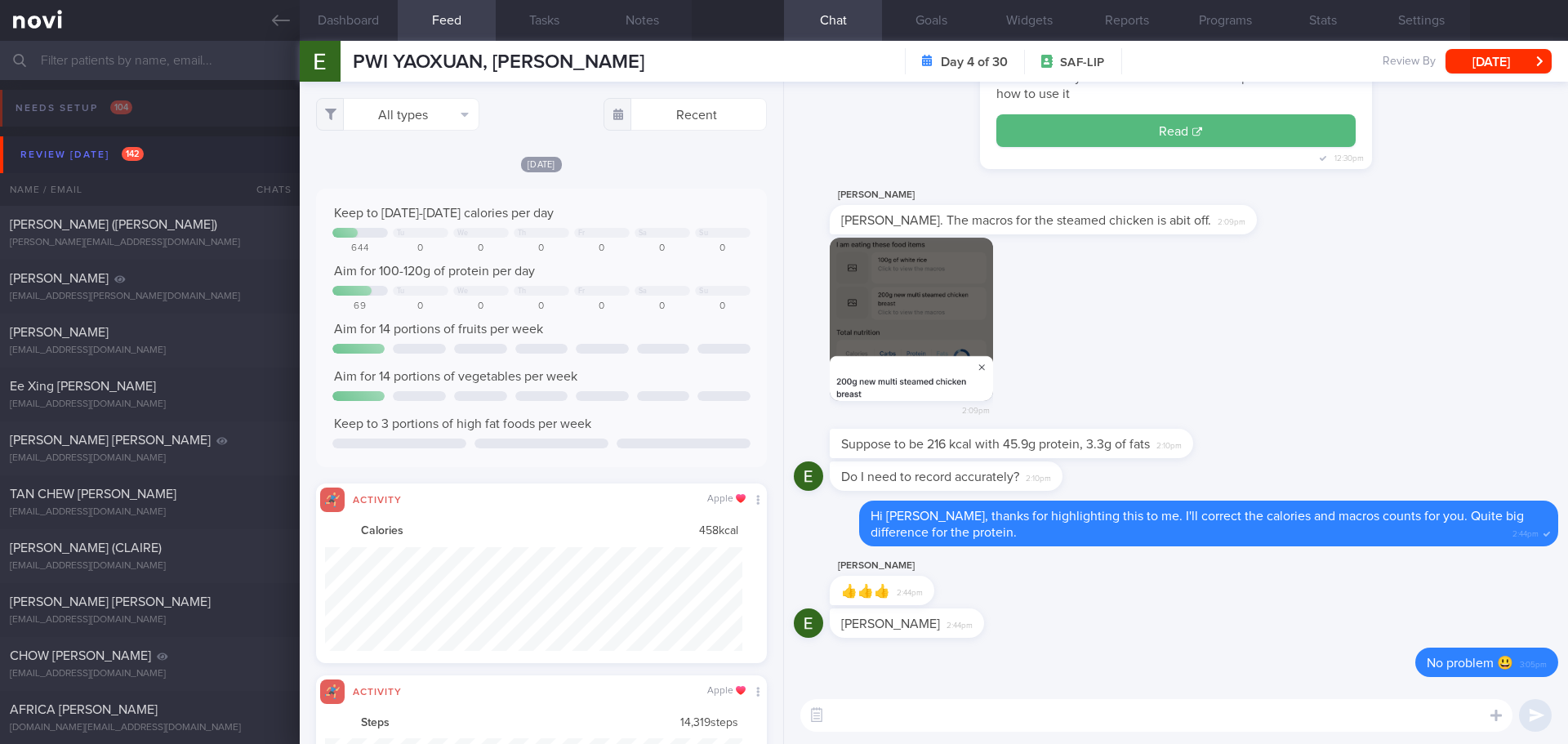
click at [443, 20] on button "Feed" at bounding box center [446, 21] width 98 height 41
click at [614, 155] on div "[DATE]" at bounding box center [541, 163] width 450 height 17
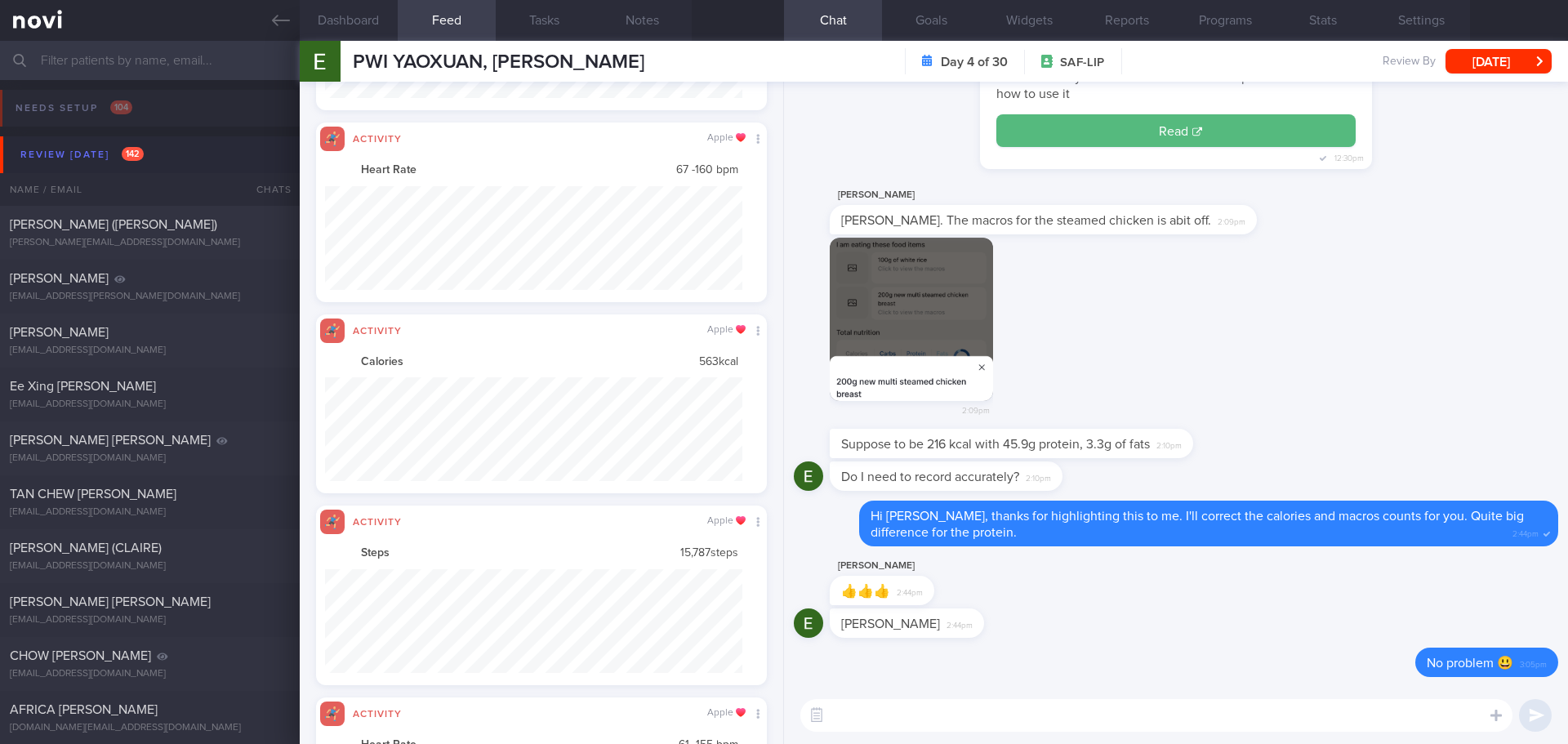
scroll to position [816315, 816226]
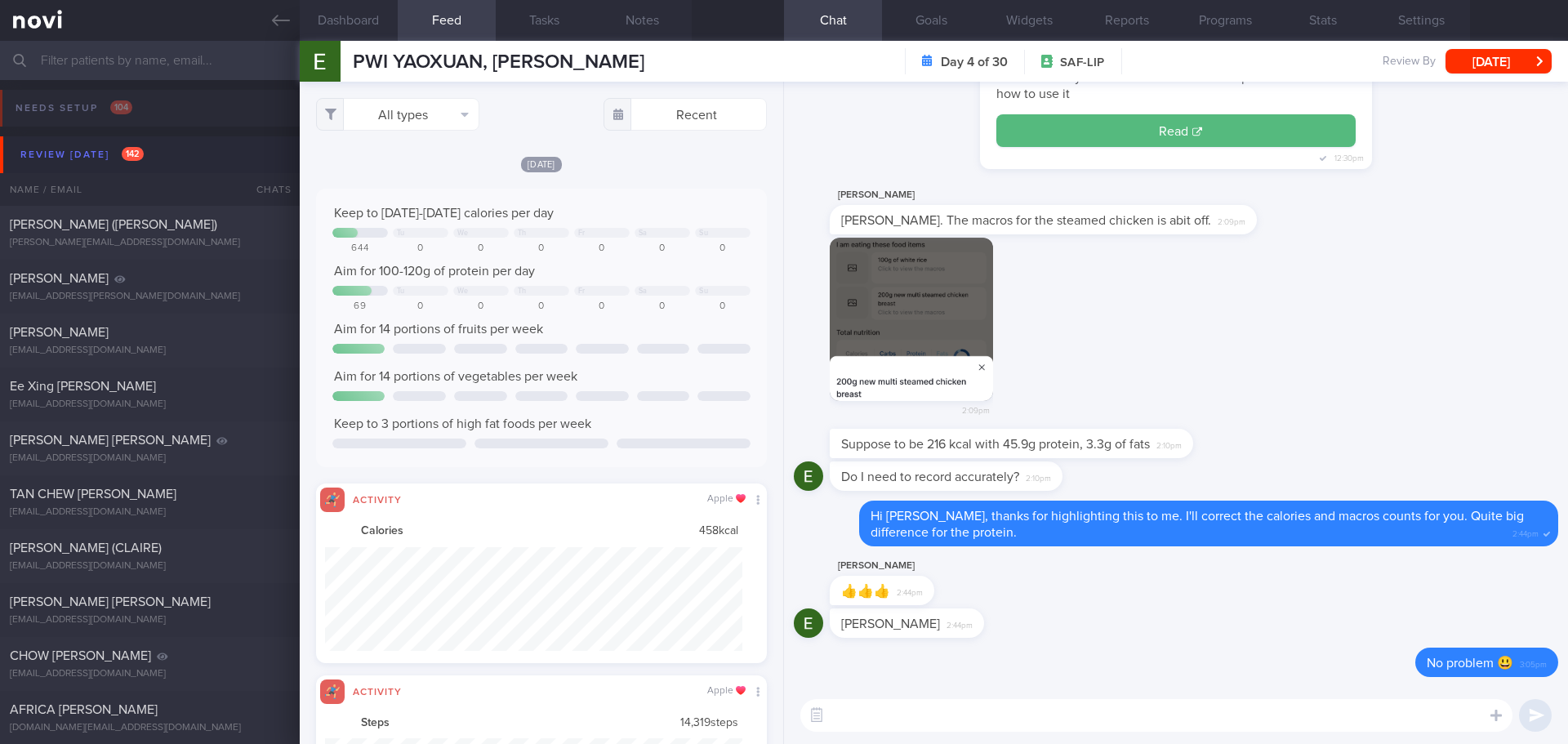
click at [445, 130] on div "All types Food Activity Glucose Weight Medicine Blood Pressure CGM Install Rece…" at bounding box center [541, 413] width 483 height 662
click at [445, 116] on button "All types" at bounding box center [397, 114] width 163 height 33
click at [422, 161] on button "Activity" at bounding box center [397, 171] width 162 height 25
checkbox input "false"
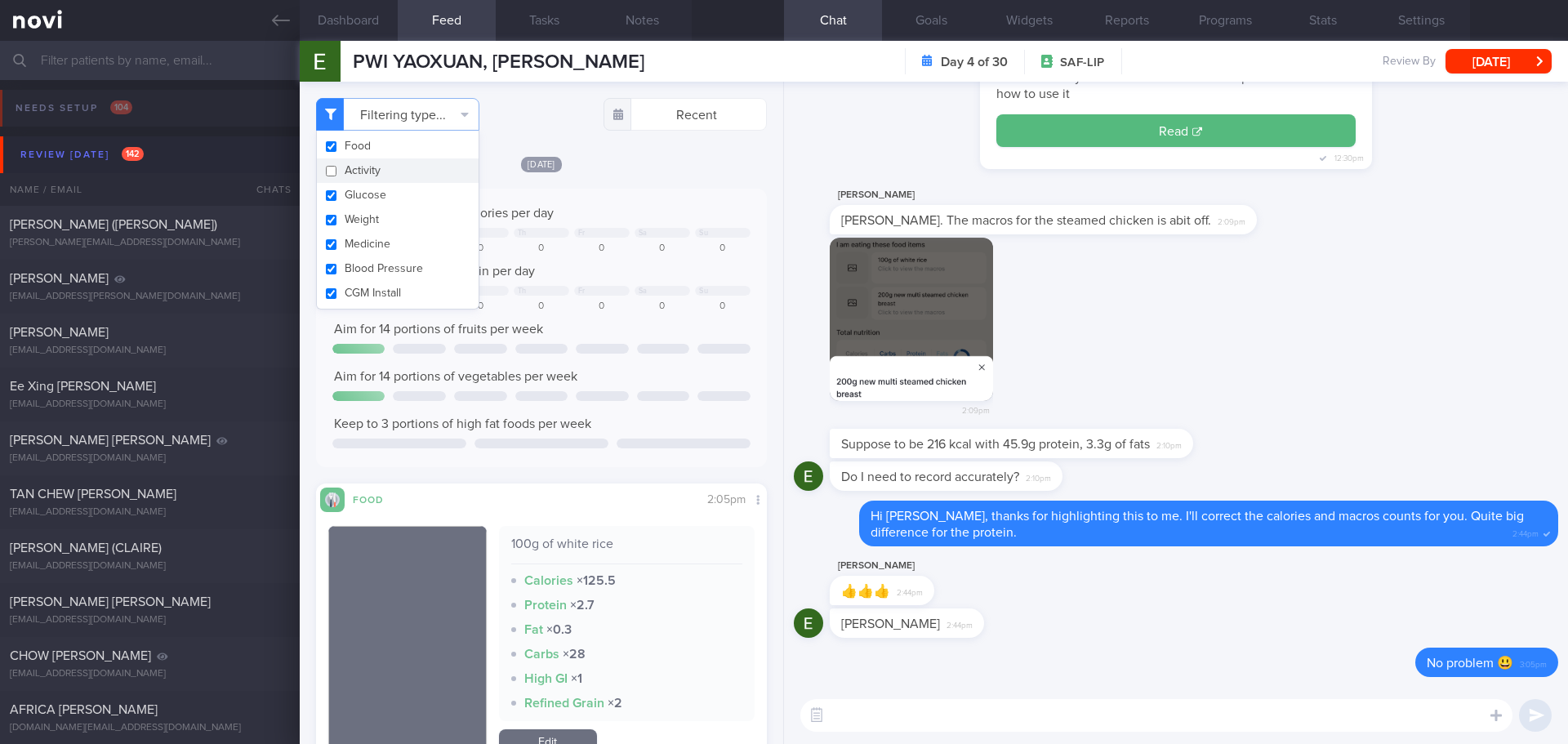
click at [665, 159] on div "[DATE]" at bounding box center [541, 163] width 450 height 17
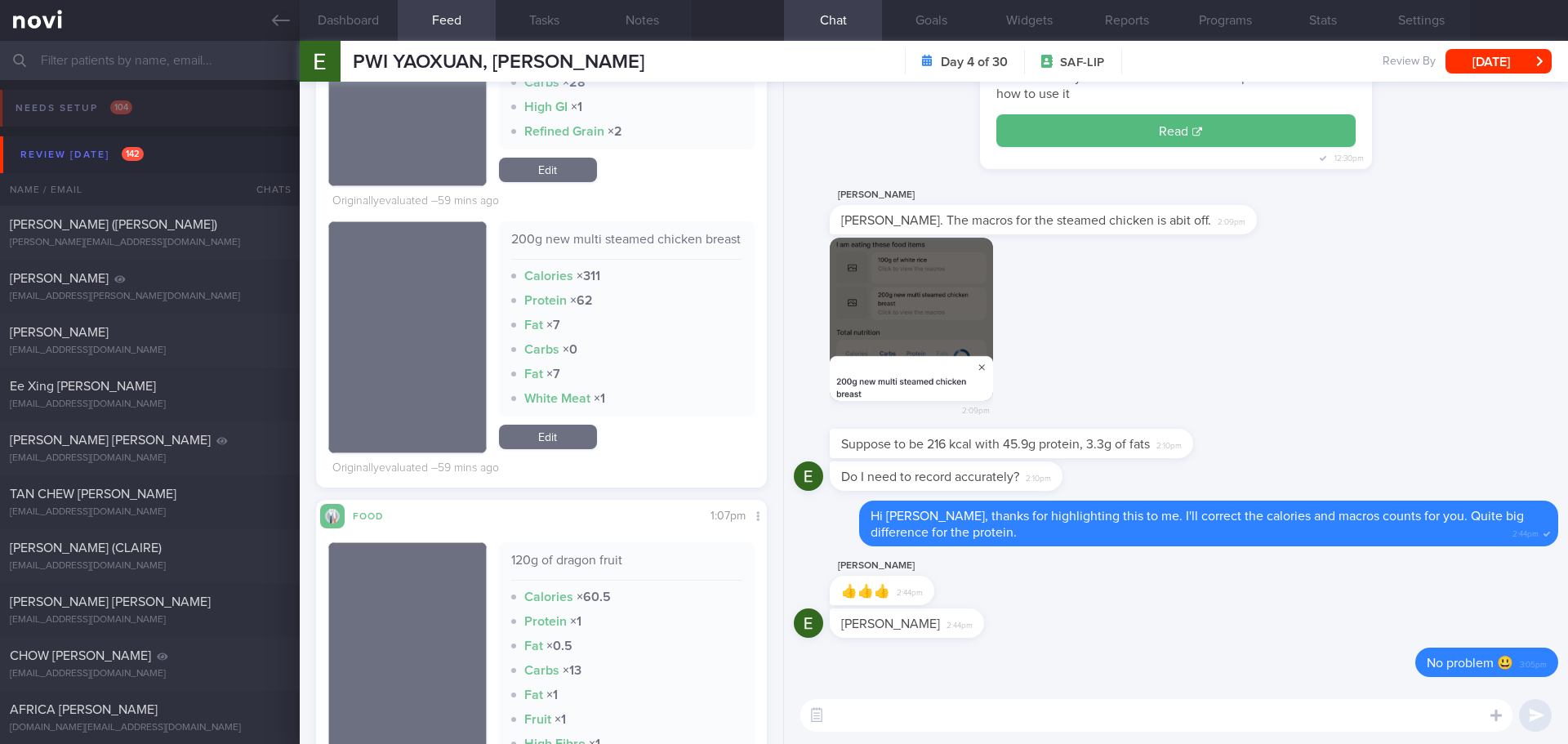
click at [554, 447] on link "Edit" at bounding box center [547, 437] width 98 height 25
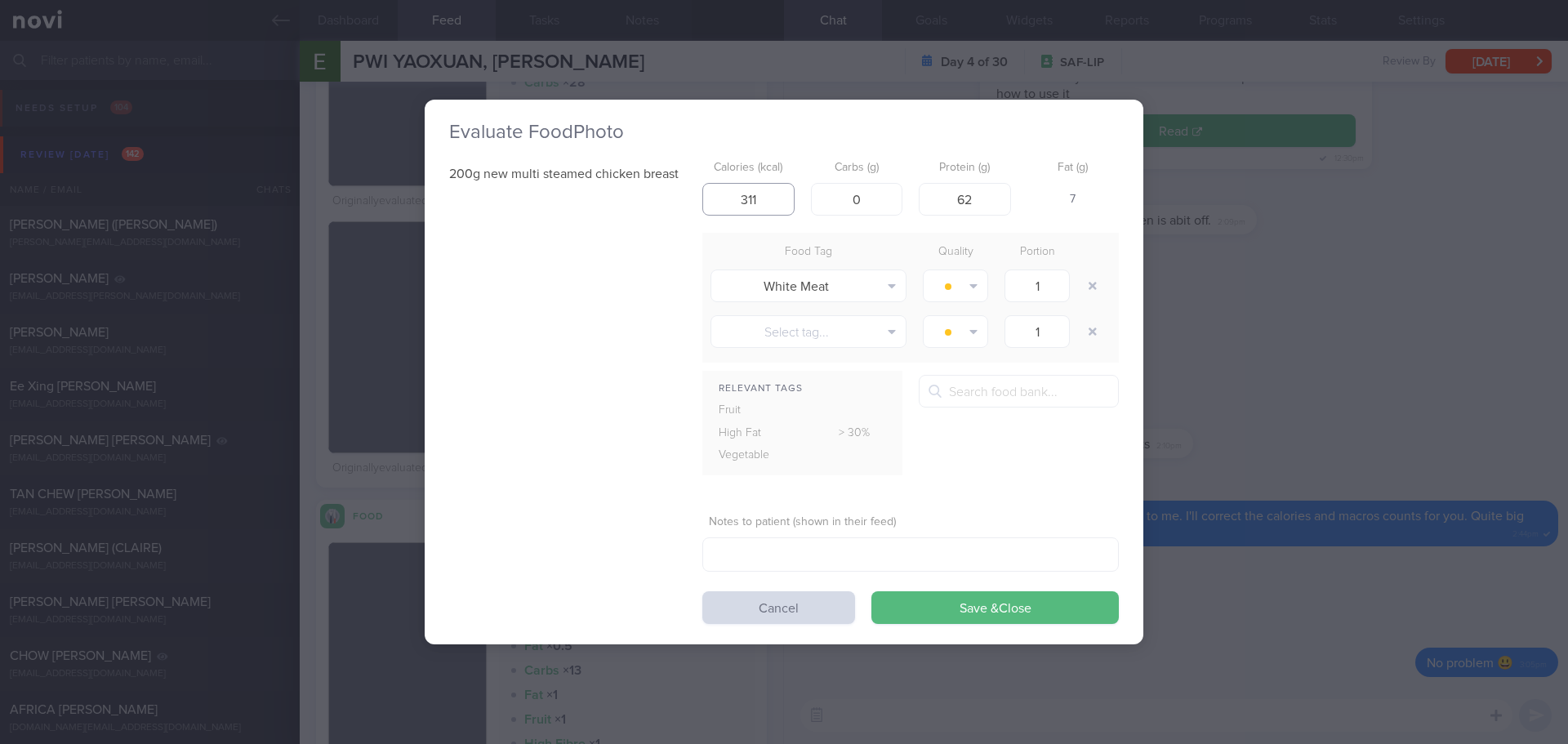
click at [770, 194] on input "311" at bounding box center [748, 199] width 92 height 33
type input "3"
type input "216"
click at [975, 208] on input "62" at bounding box center [965, 199] width 92 height 33
type input "6"
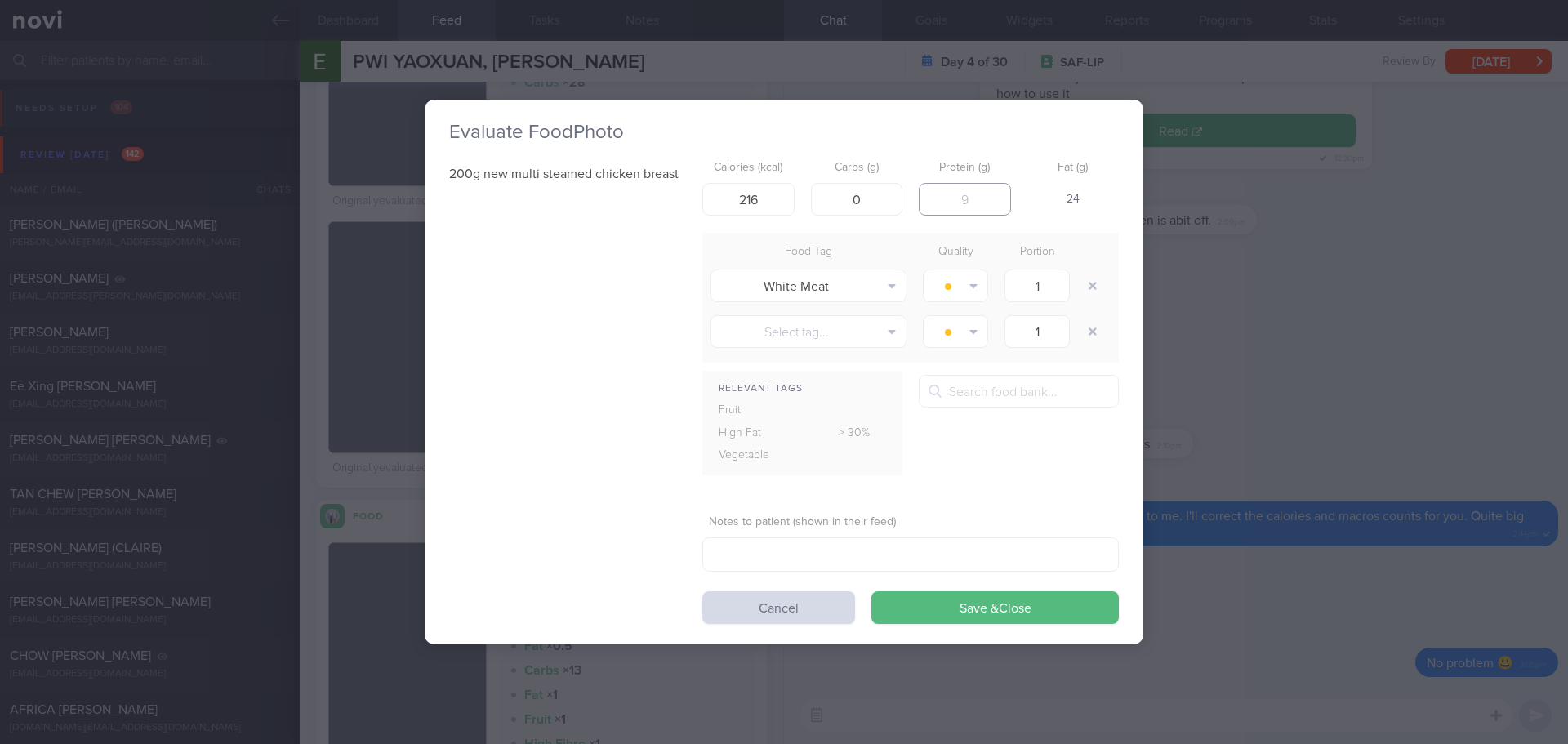
click at [972, 194] on input "number" at bounding box center [965, 199] width 92 height 33
type input "46"
click at [987, 474] on div "Relevant Tags Fruit High Fat > 30% Vegetable 2-in-1 coffee, unsweetened" at bounding box center [911, 431] width 417 height 112
click at [855, 199] on input "0" at bounding box center [857, 199] width 92 height 33
click at [864, 199] on input "0" at bounding box center [857, 199] width 92 height 33
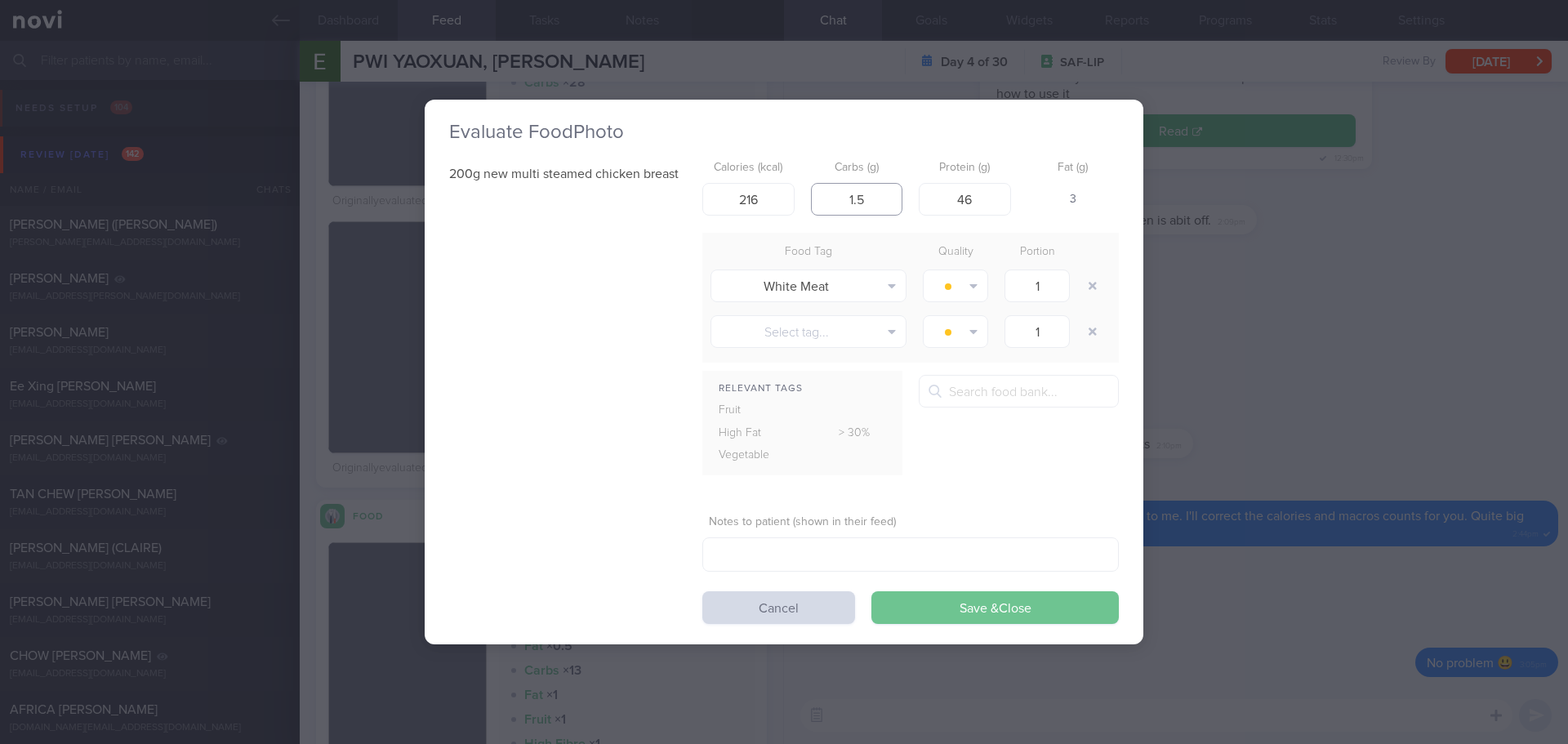
type input "1.5"
click at [944, 605] on button "Save & Close" at bounding box center [995, 608] width 248 height 33
type input "311"
type input "0"
type input "62"
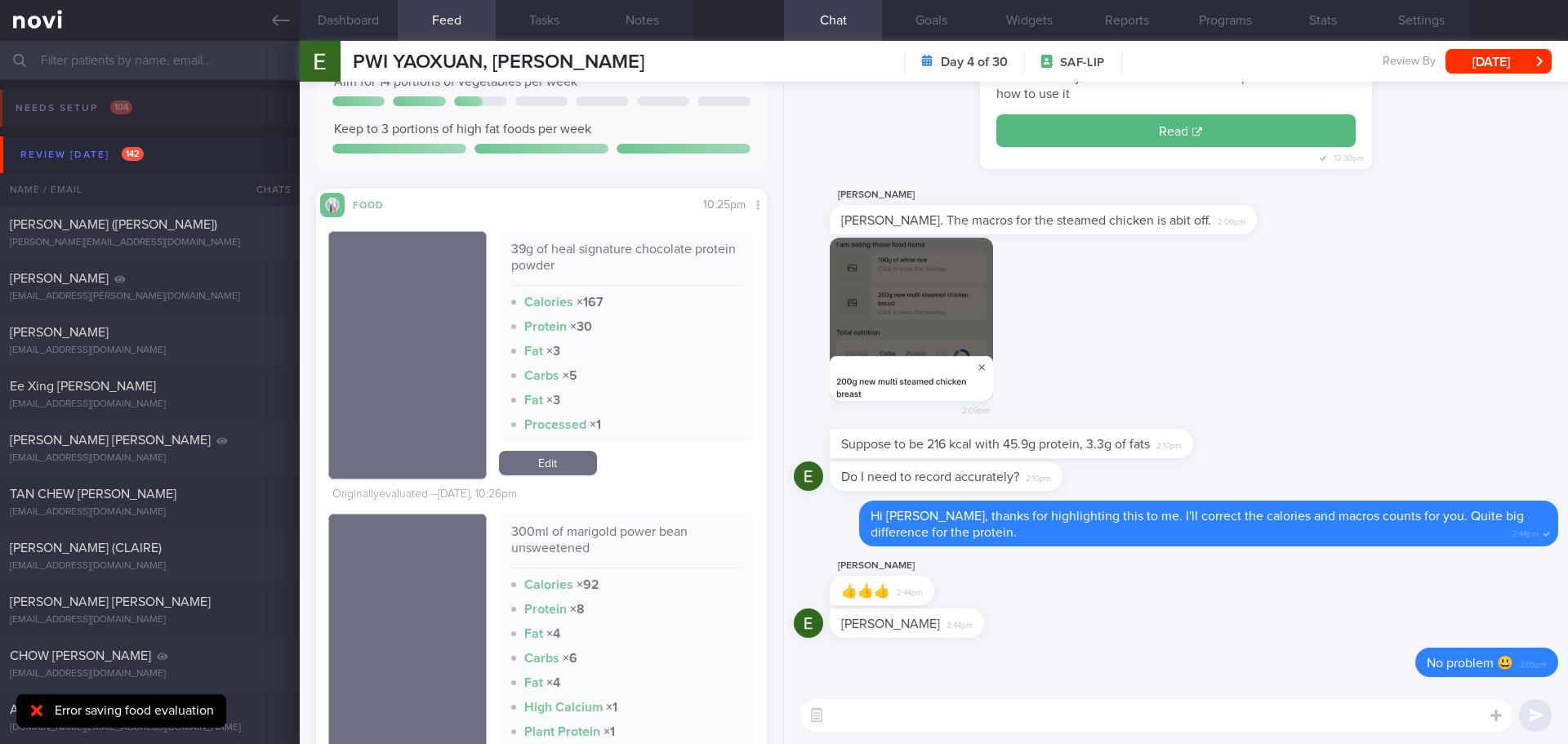
scroll to position [2286, 0]
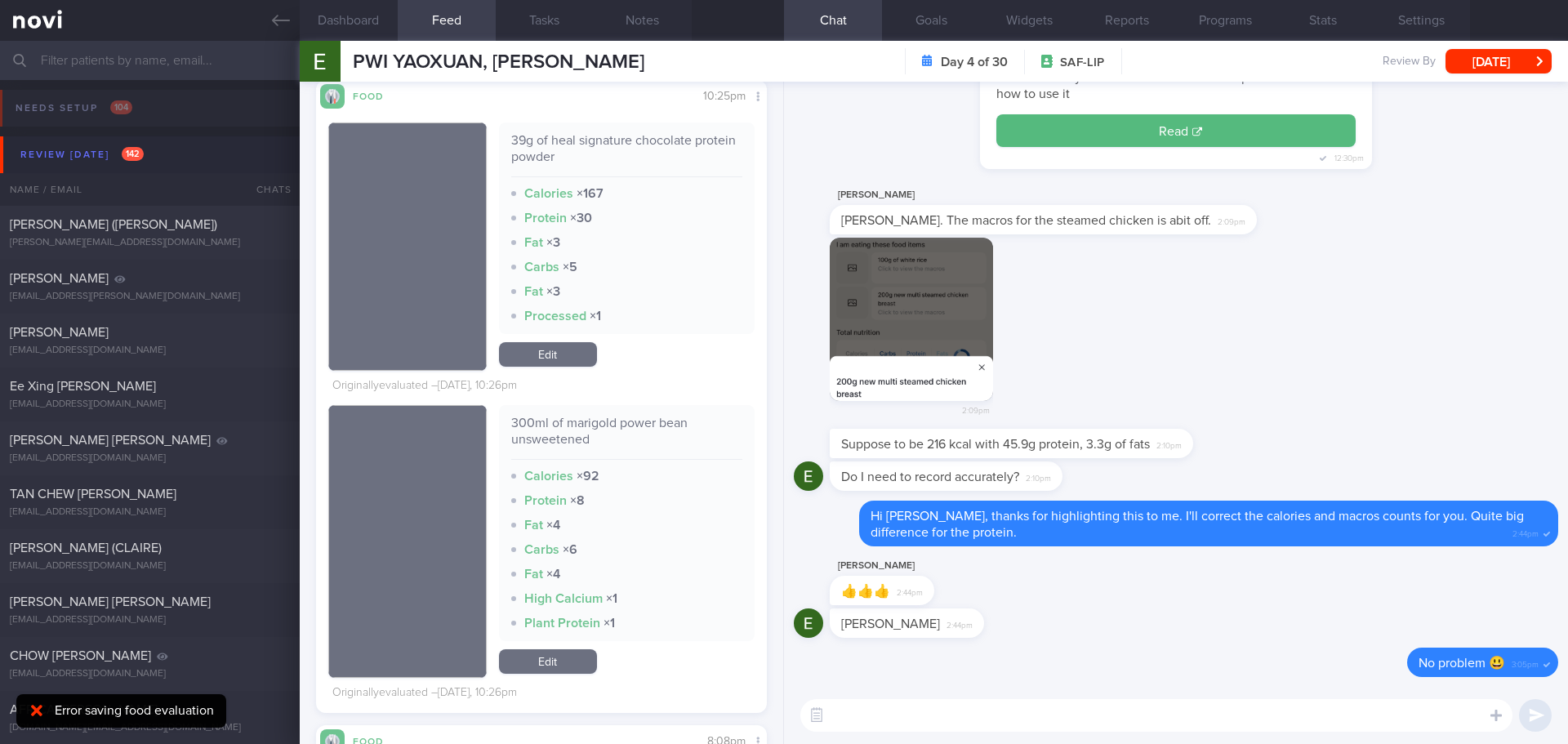
drag, startPoint x: 558, startPoint y: 345, endPoint x: 526, endPoint y: 356, distance: 33.8
click at [558, 345] on link "Edit" at bounding box center [547, 354] width 98 height 25
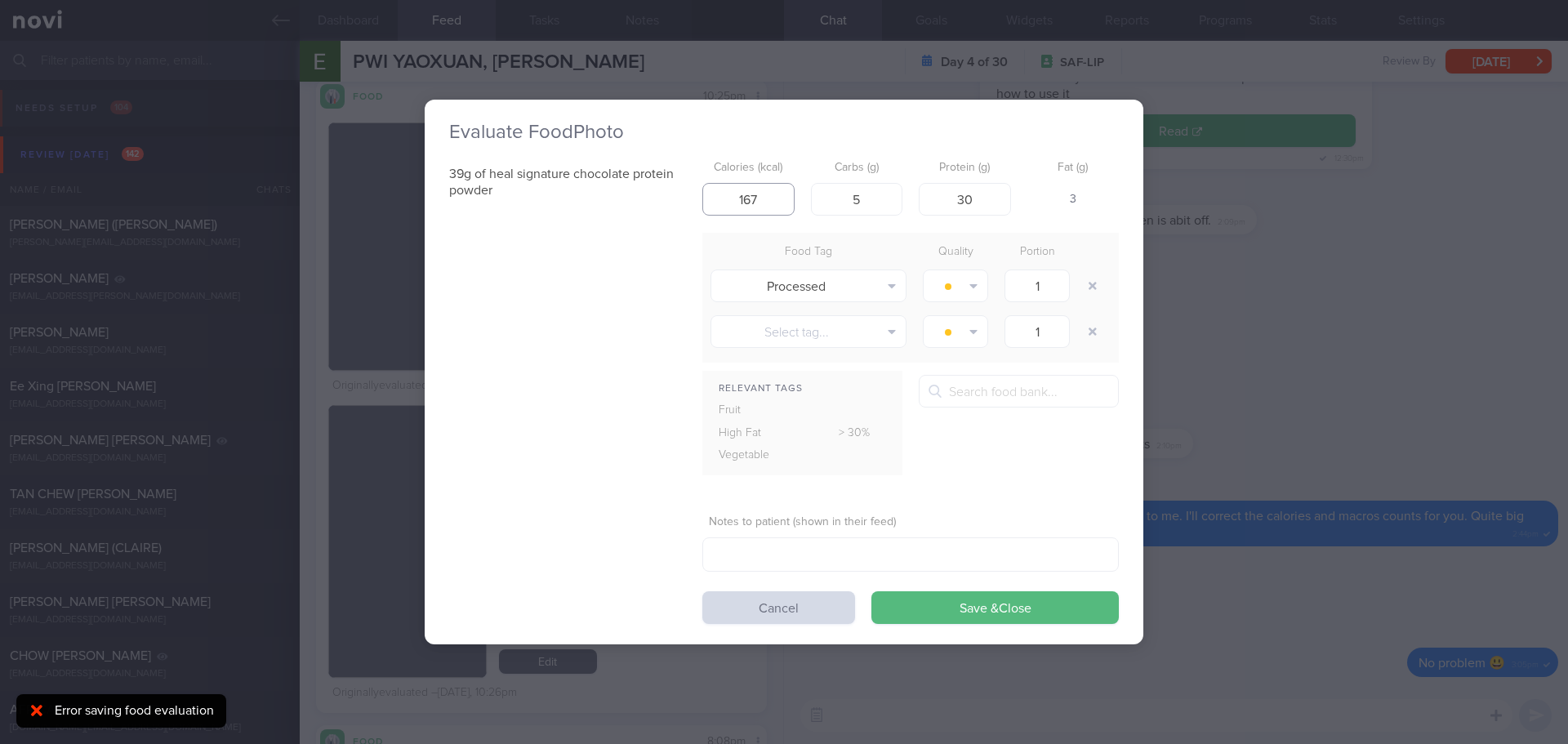
drag, startPoint x: 775, startPoint y: 195, endPoint x: 658, endPoint y: 217, distance: 119.1
click at [658, 217] on div "39g of heal signature chocolate protein powder Calories (kcal) 167 Carbs (g) 5 …" at bounding box center [784, 388] width 670 height 472
type input "133"
drag, startPoint x: 866, startPoint y: 188, endPoint x: 839, endPoint y: 200, distance: 29.5
click at [839, 200] on input "5" at bounding box center [857, 199] width 92 height 33
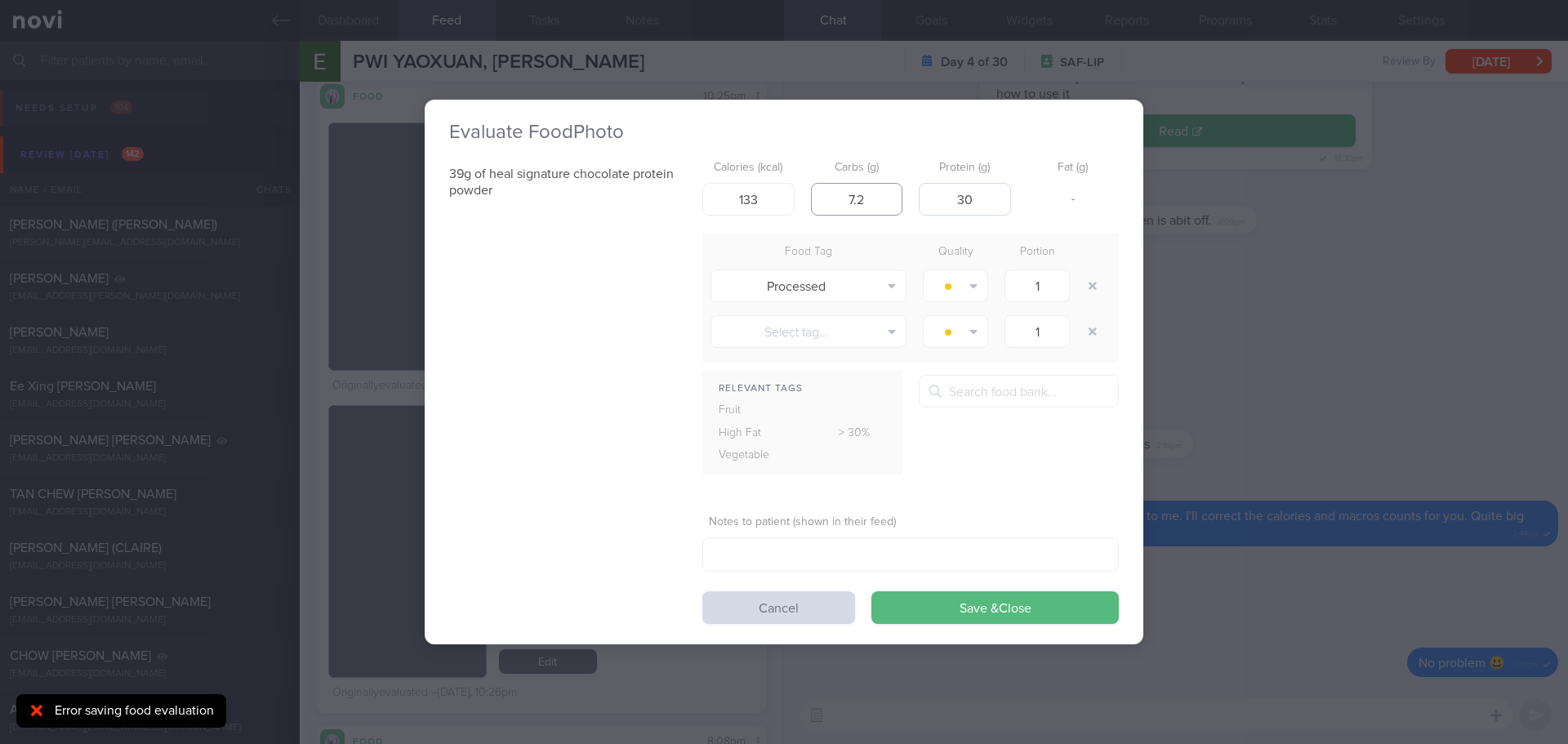
type input "7.2"
drag, startPoint x: 971, startPoint y: 194, endPoint x: 953, endPoint y: 199, distance: 18.7
click at [953, 199] on input "30" at bounding box center [965, 199] width 92 height 33
type input "20"
click at [973, 600] on button "Save & Close" at bounding box center [995, 608] width 248 height 33
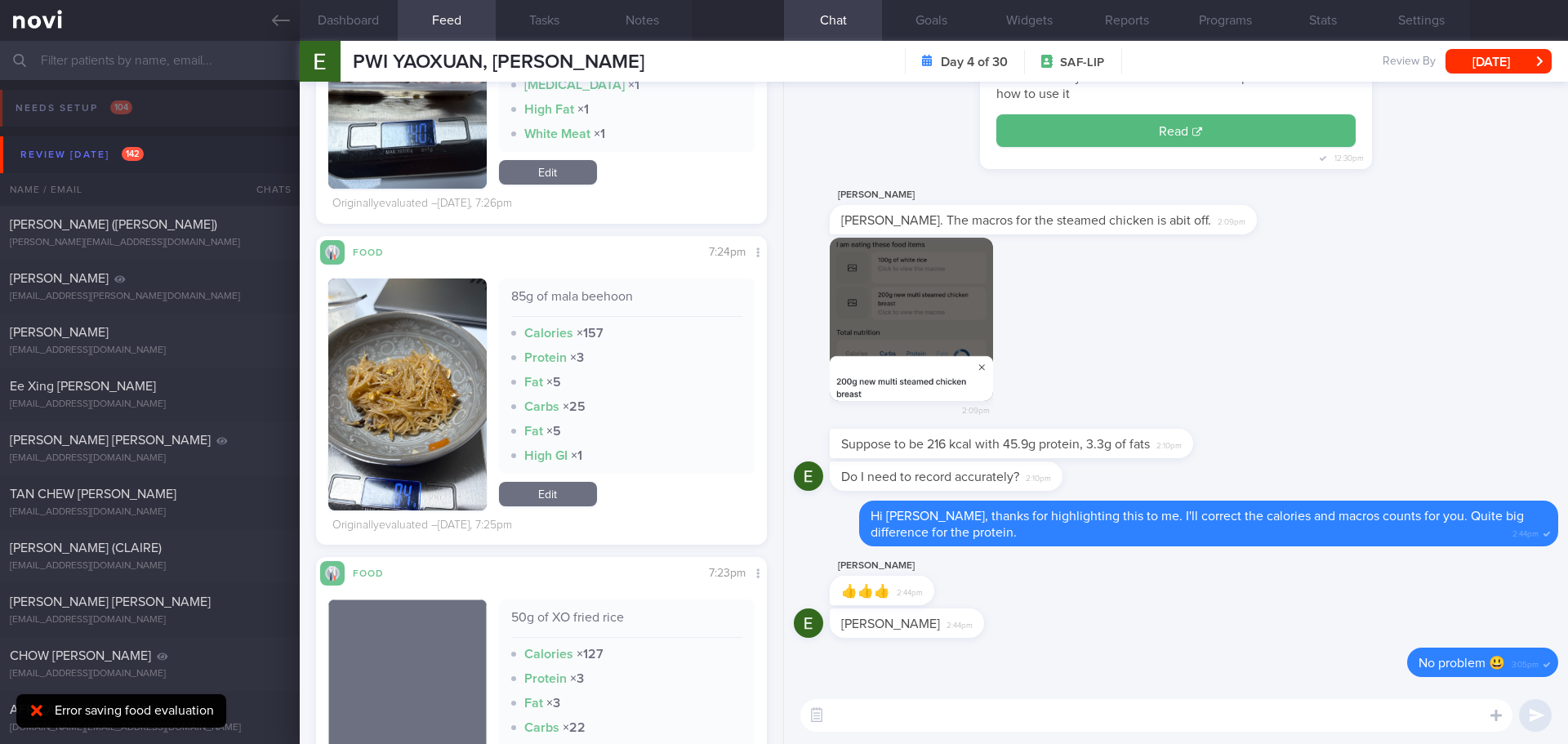
scroll to position [3429, 0]
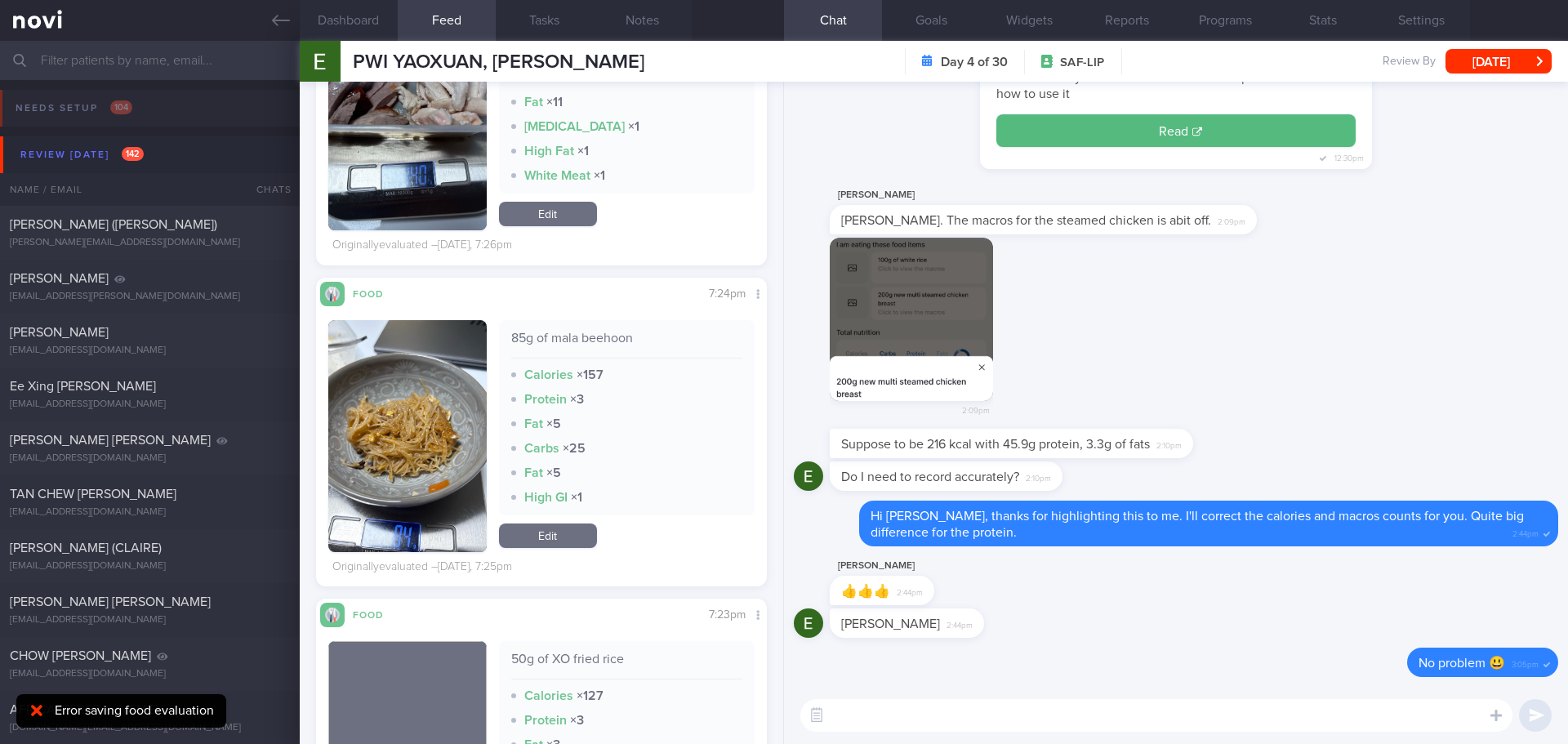
click at [431, 413] on button "button" at bounding box center [407, 436] width 158 height 232
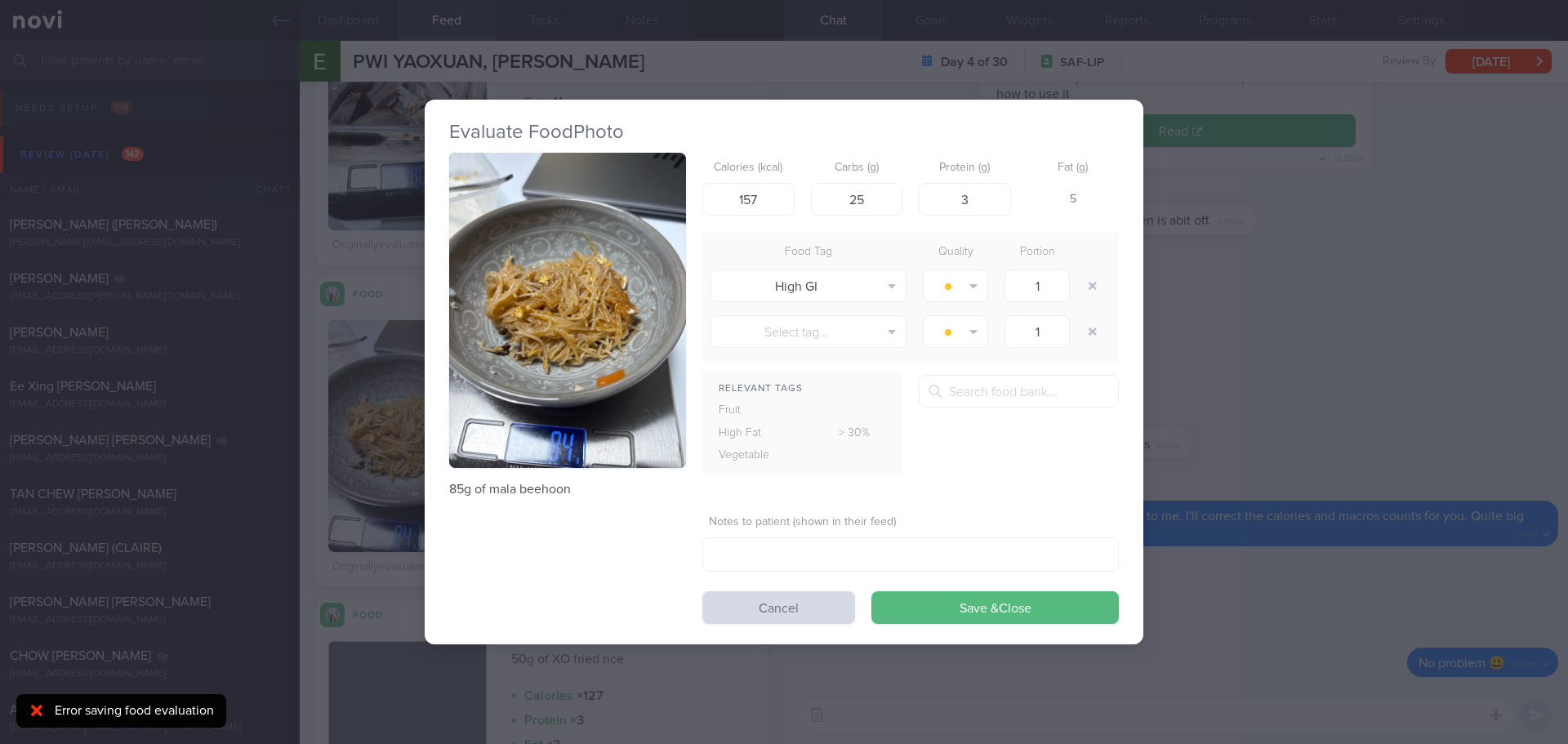
click at [591, 290] on button "button" at bounding box center [567, 310] width 237 height 316
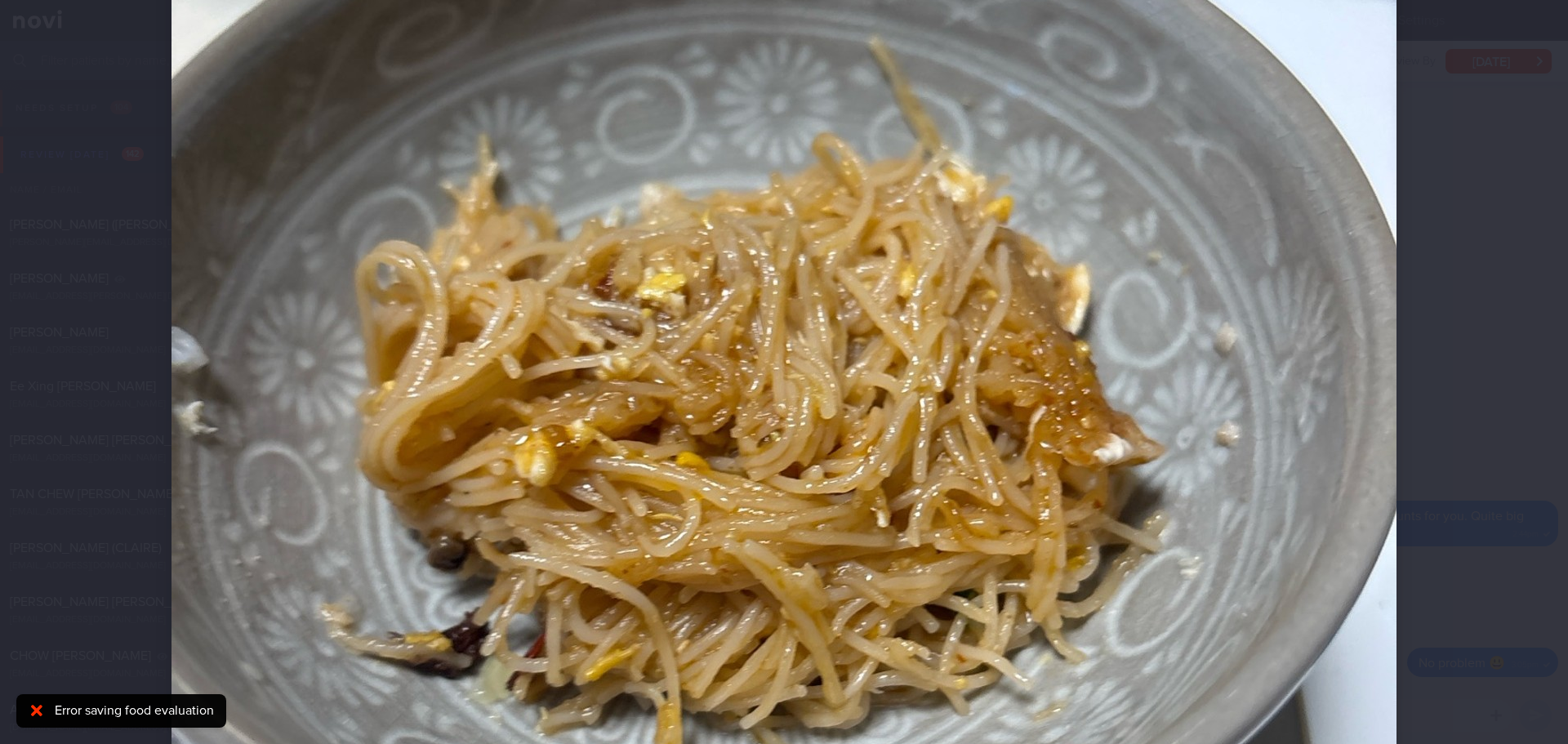
scroll to position [409, 0]
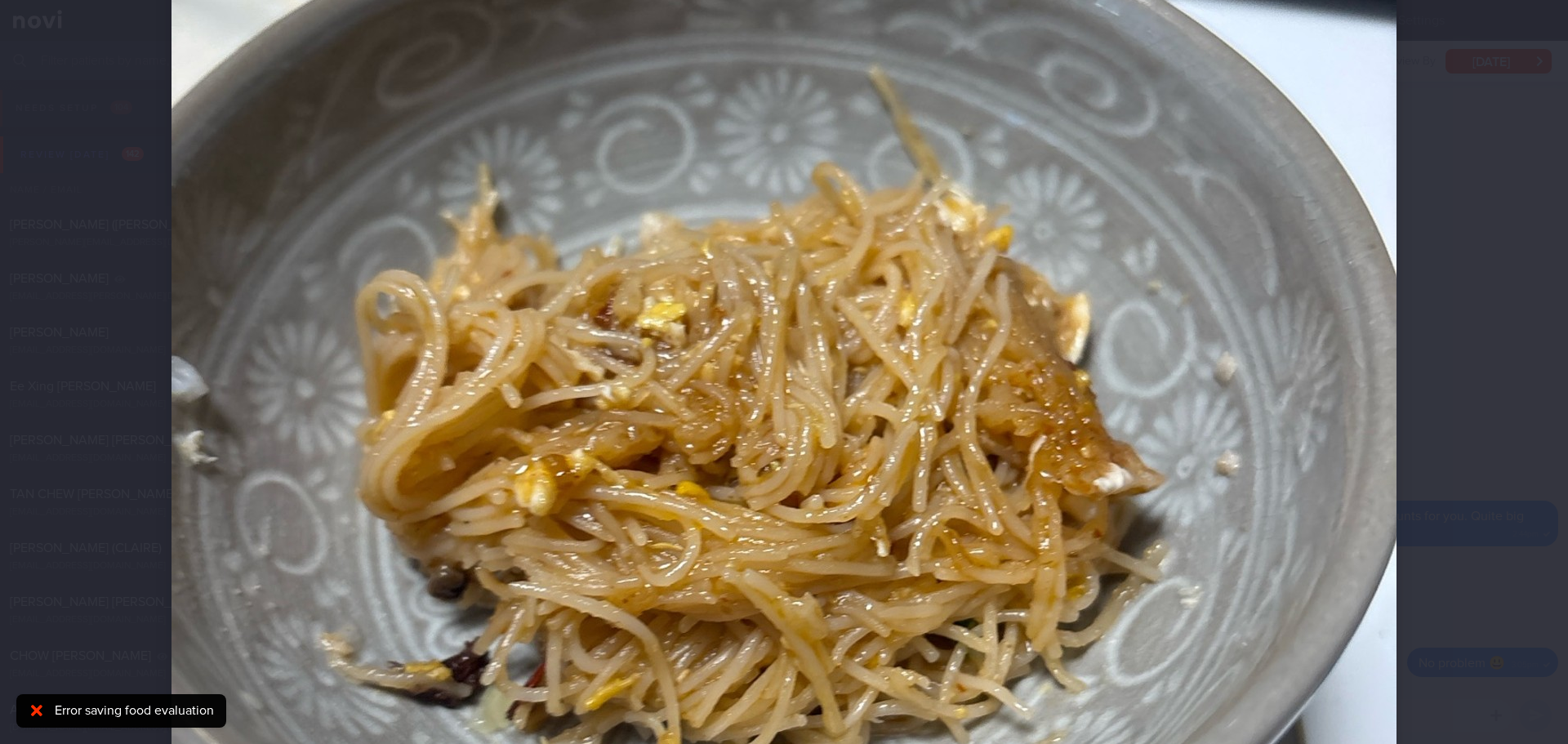
click at [1430, 367] on div at bounding box center [784, 473] width 1355 height 1764
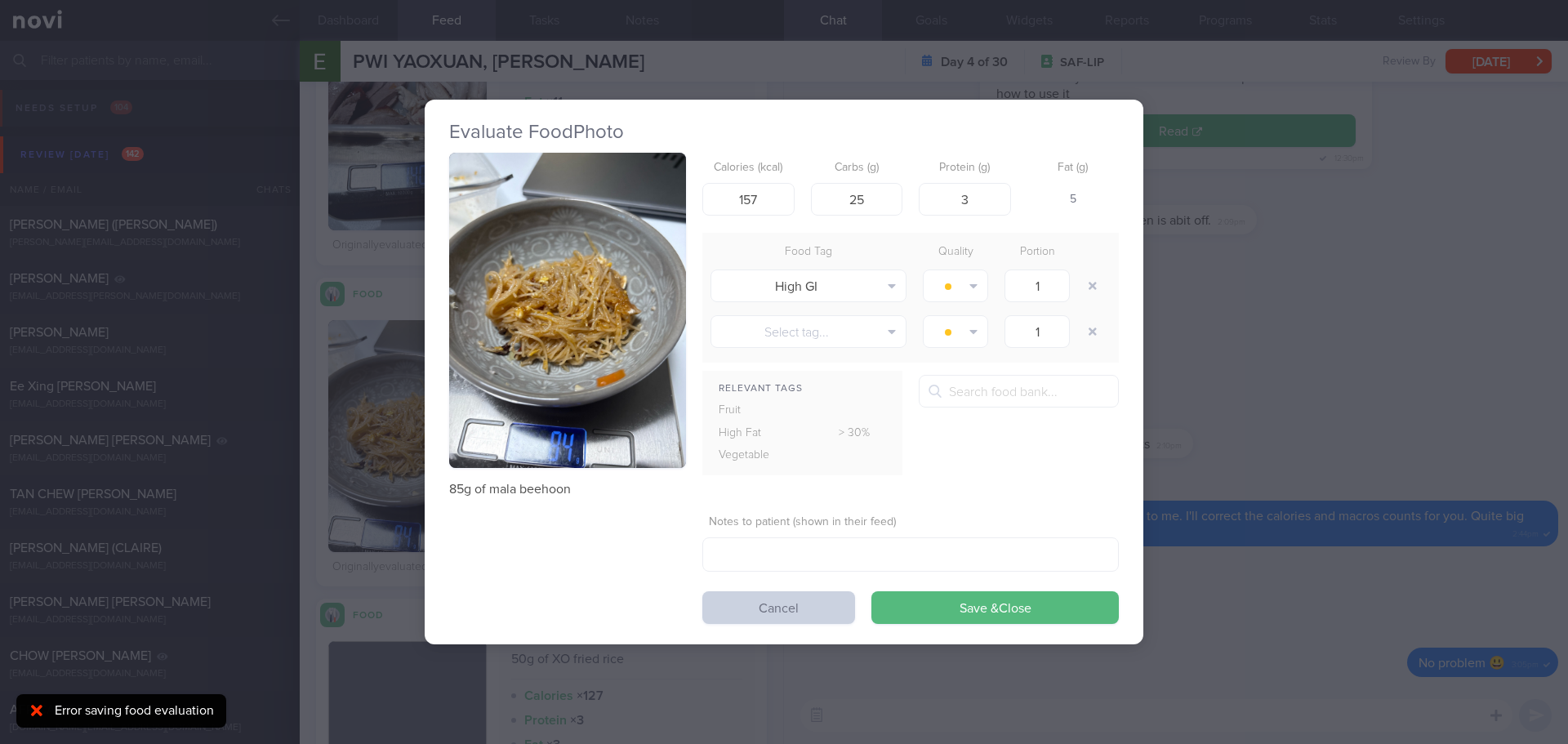
click at [796, 612] on button "Cancel" at bounding box center [779, 608] width 153 height 33
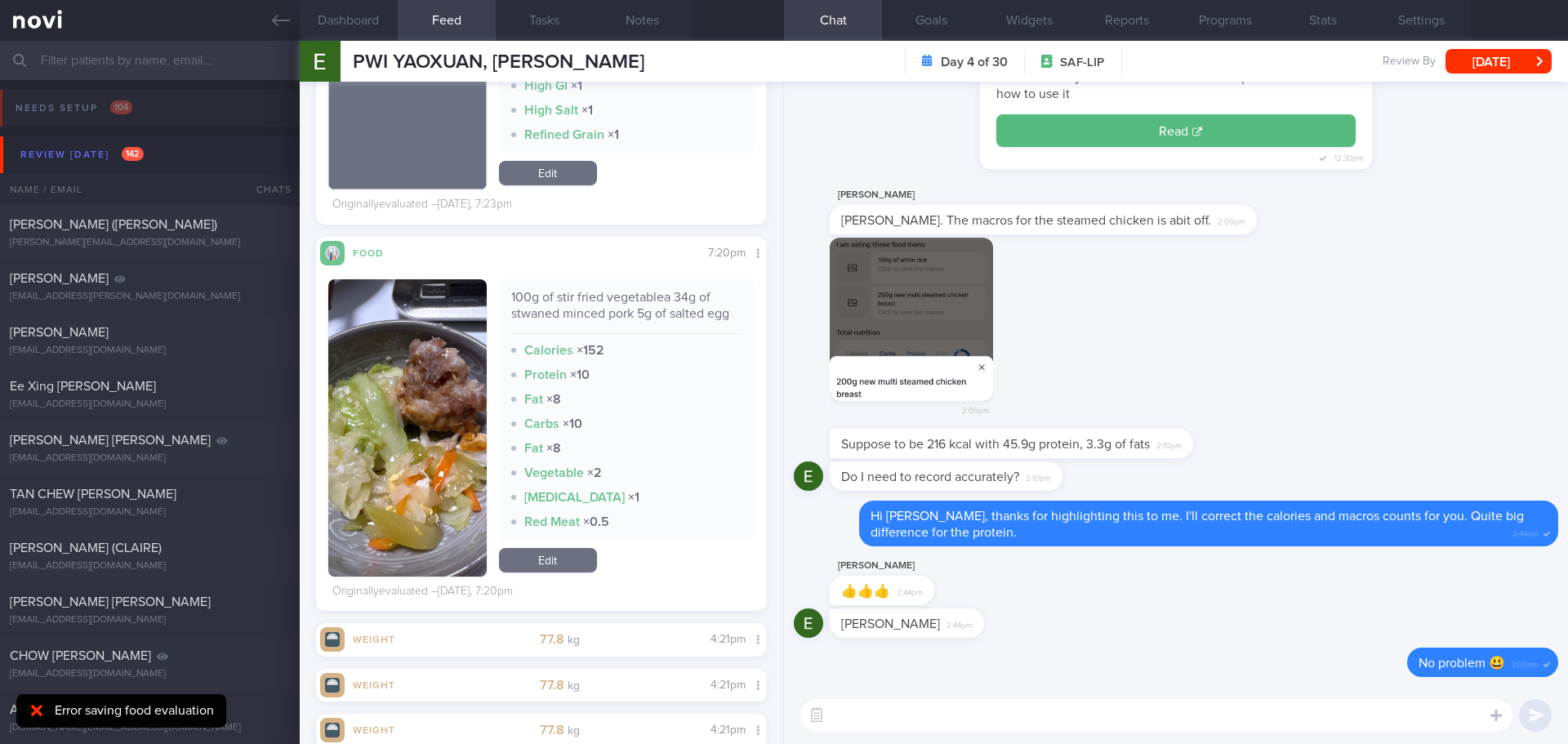
scroll to position [4164, 0]
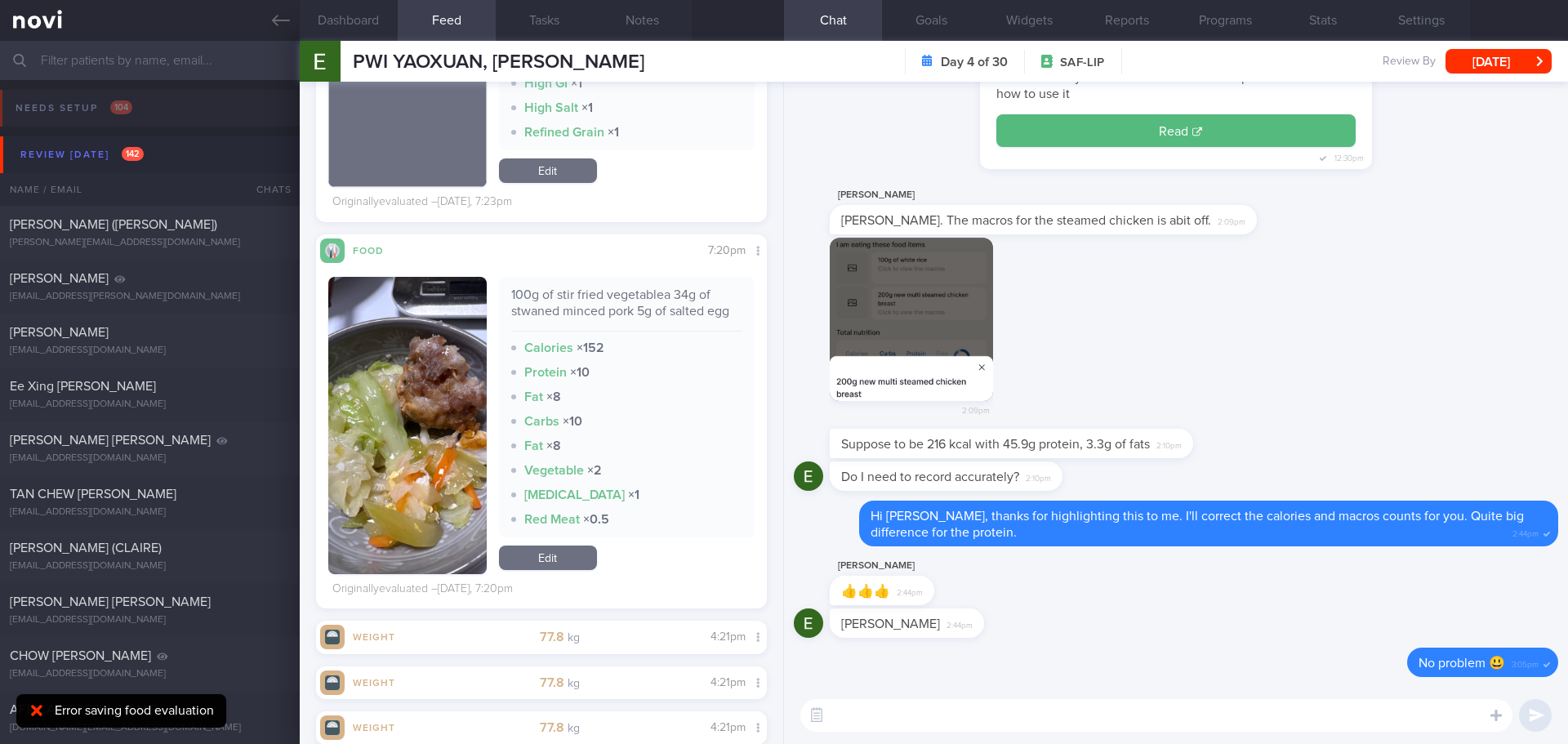
click at [409, 367] on button "button" at bounding box center [407, 425] width 158 height 297
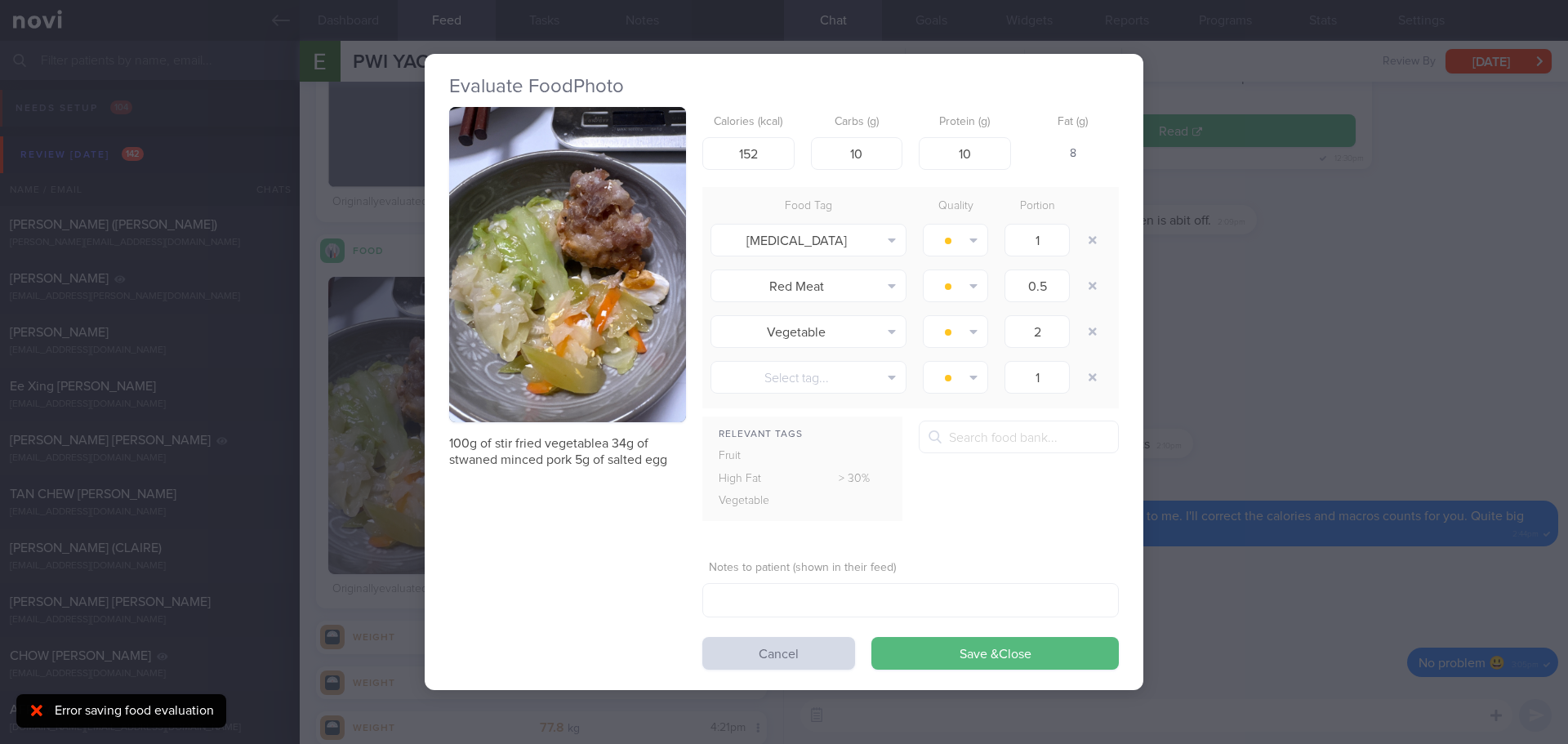
click at [595, 313] on button "button" at bounding box center [567, 264] width 237 height 316
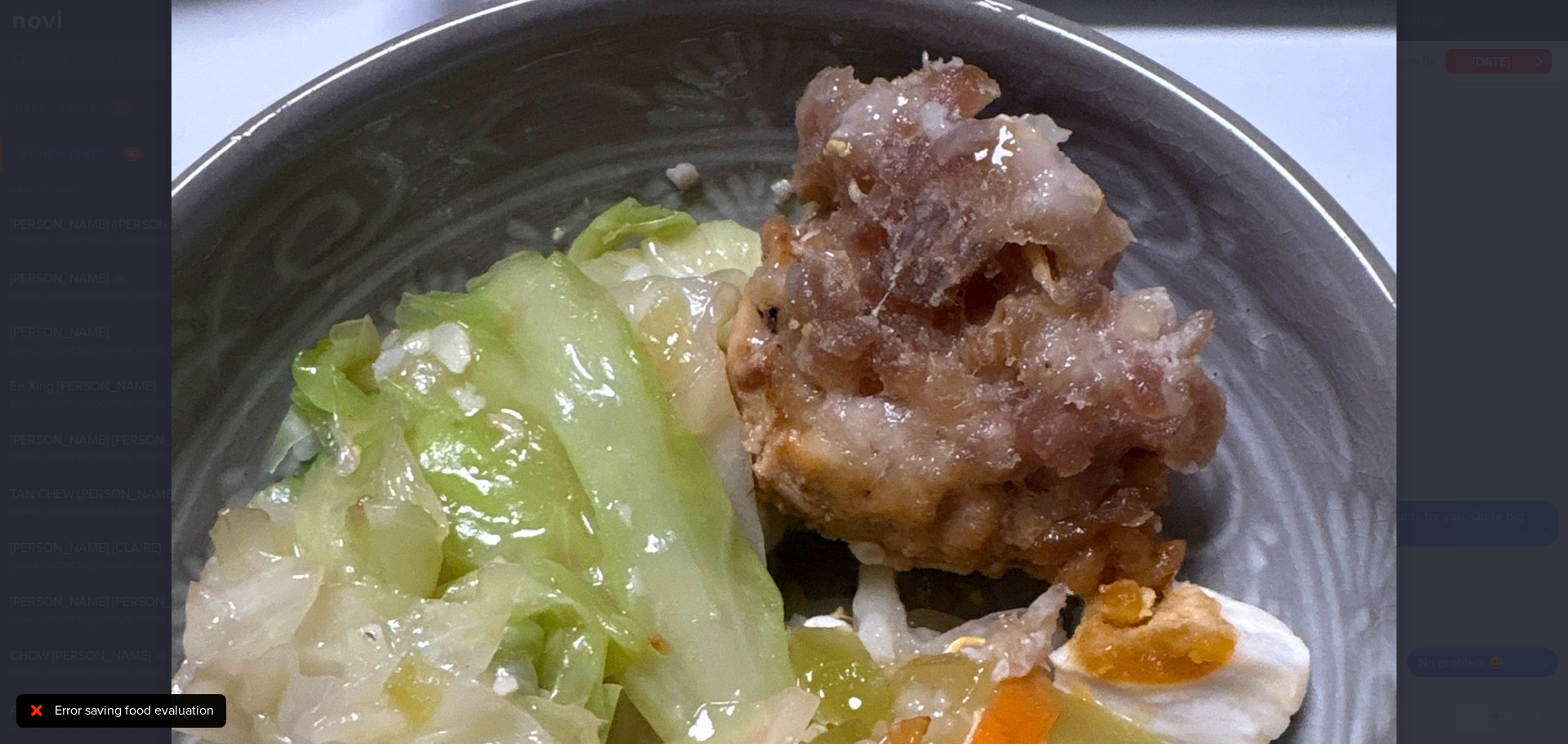
scroll to position [409, 0]
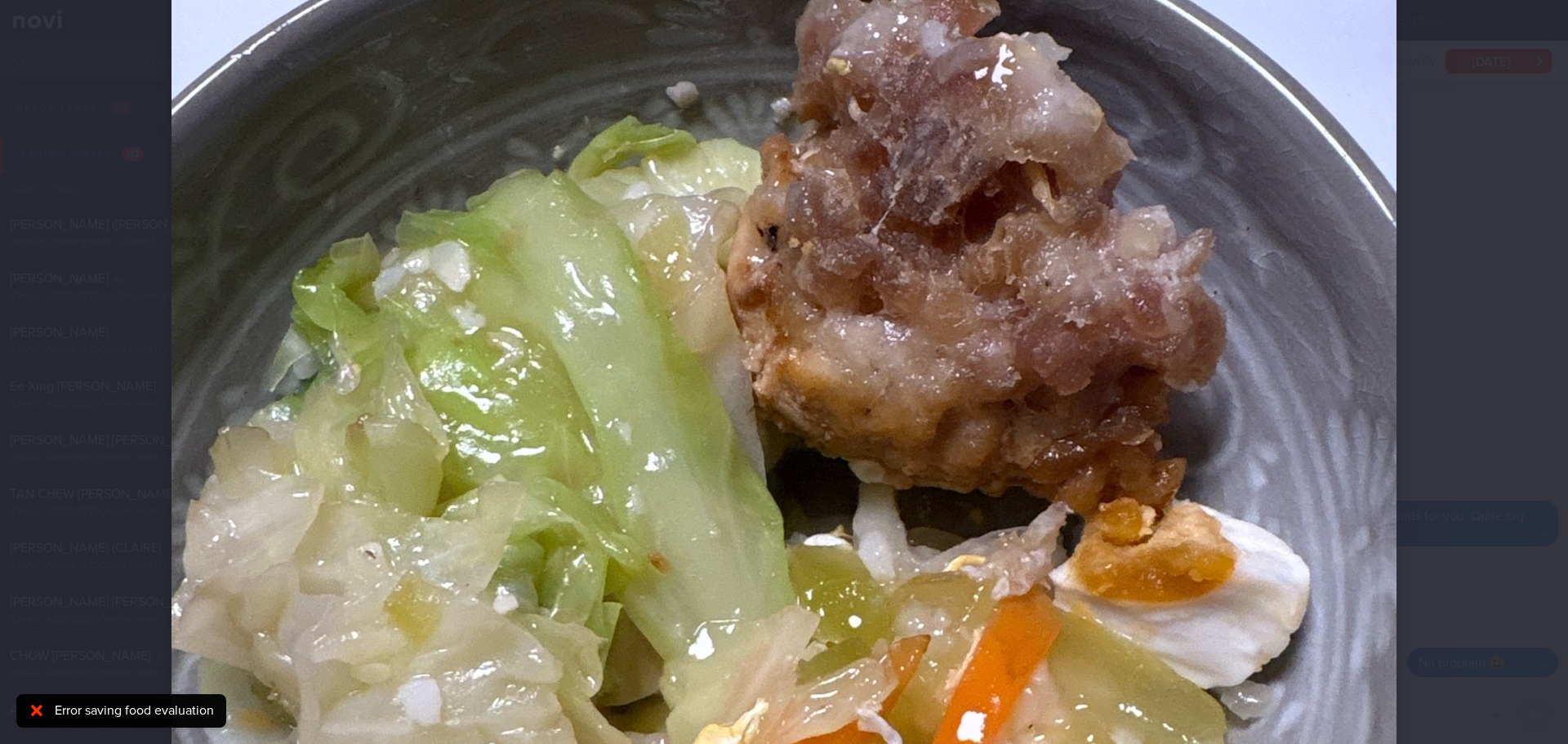
click at [1408, 345] on div at bounding box center [784, 473] width 1355 height 1764
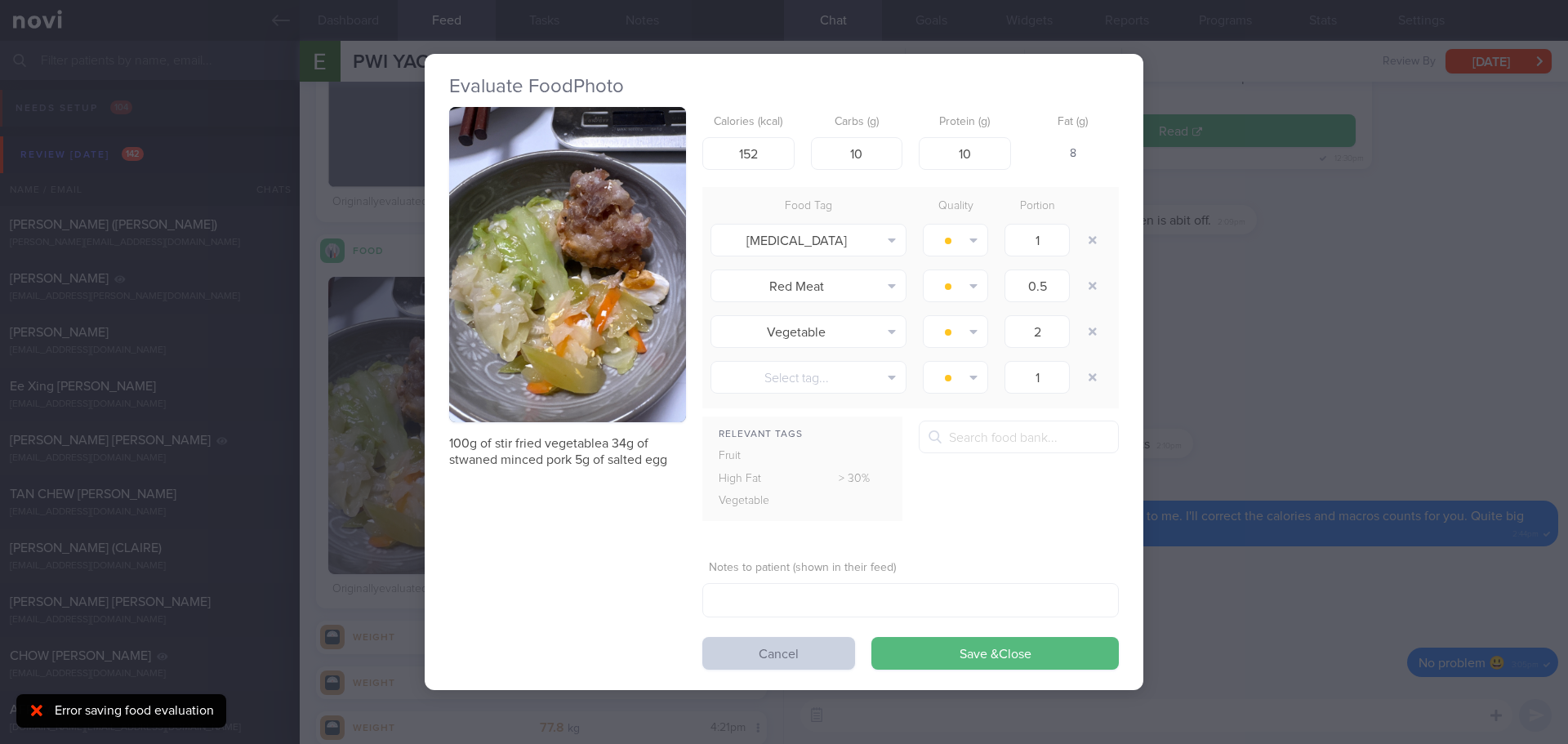
click at [810, 654] on button "Cancel" at bounding box center [779, 653] width 153 height 33
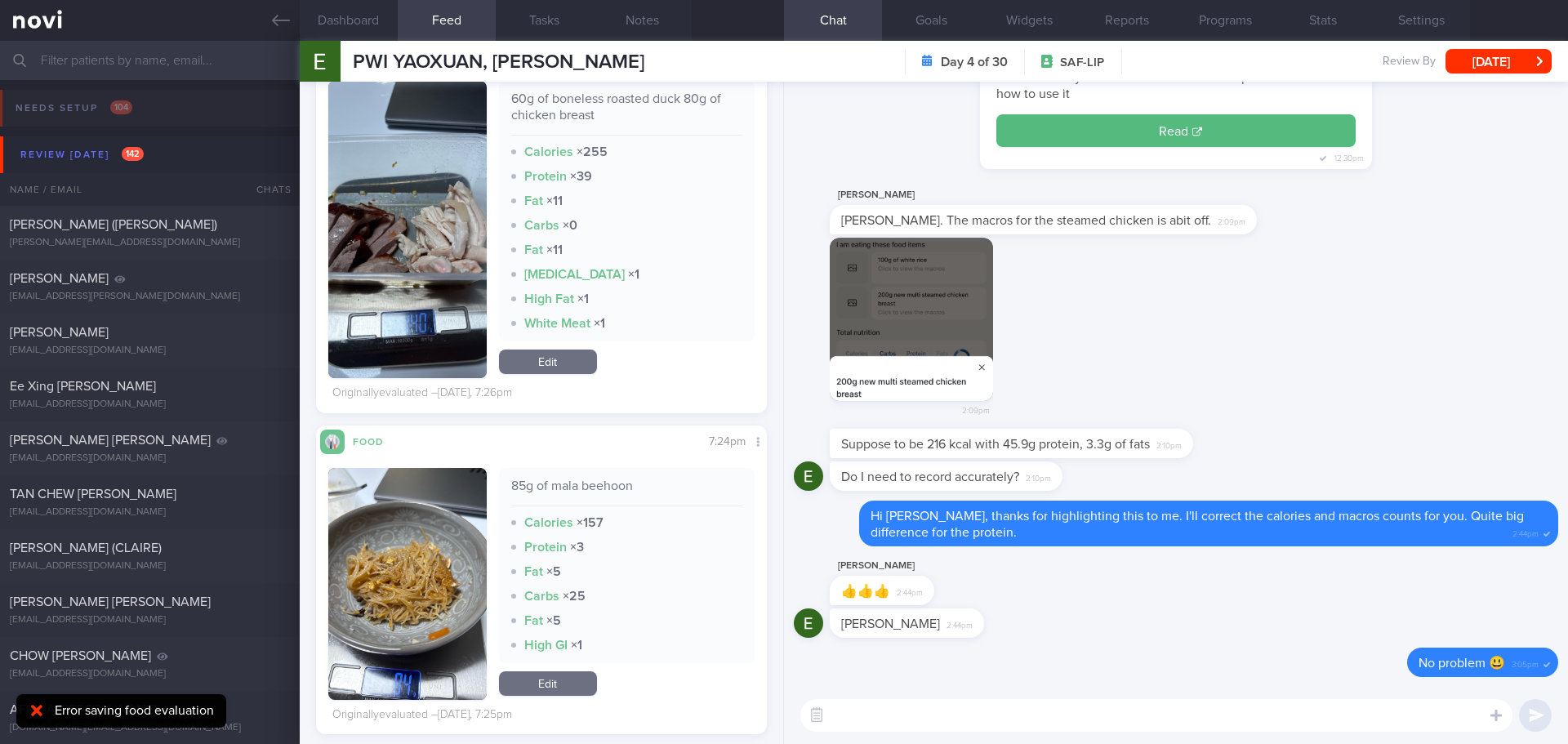
scroll to position [3102, 0]
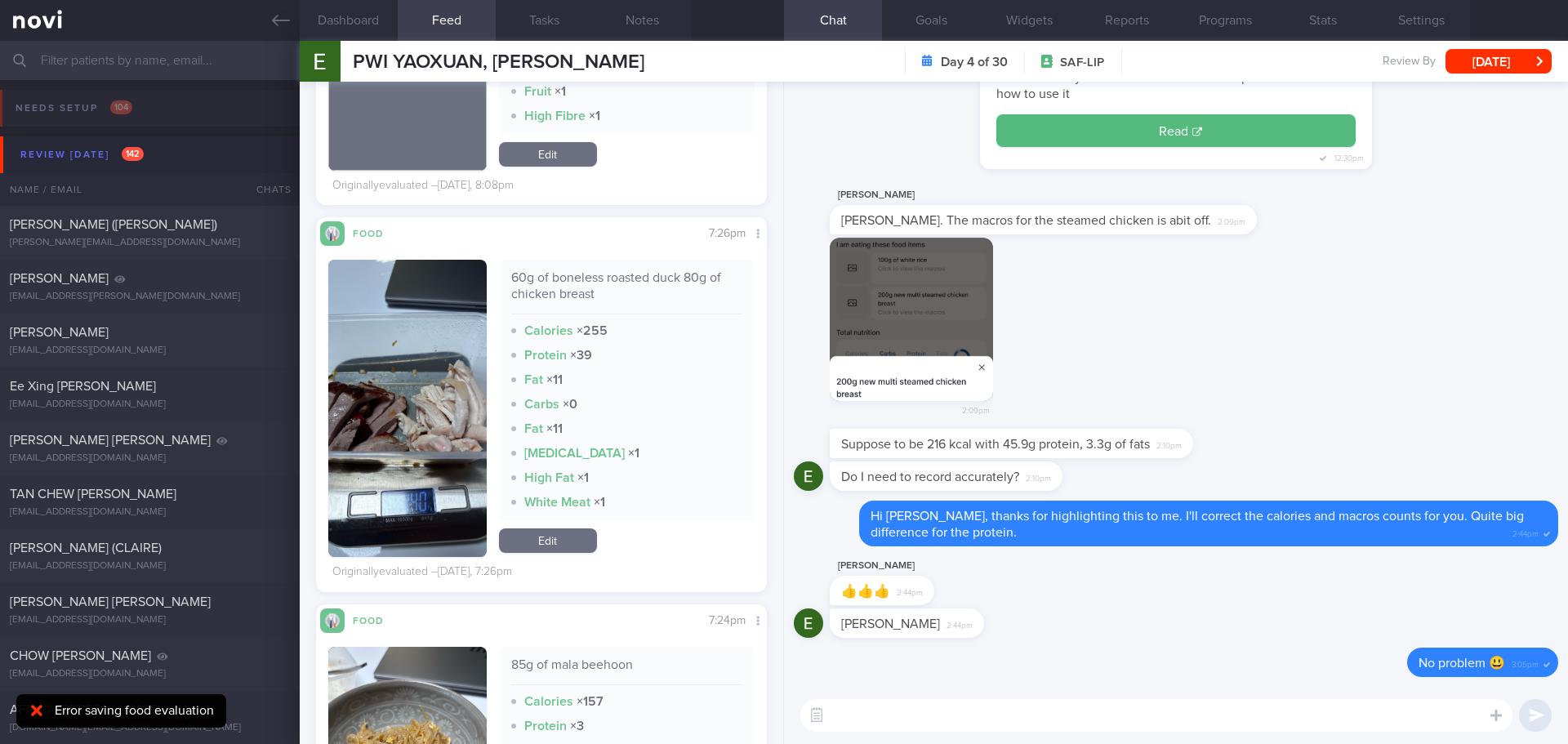
click at [358, 380] on button "button" at bounding box center [407, 409] width 158 height 297
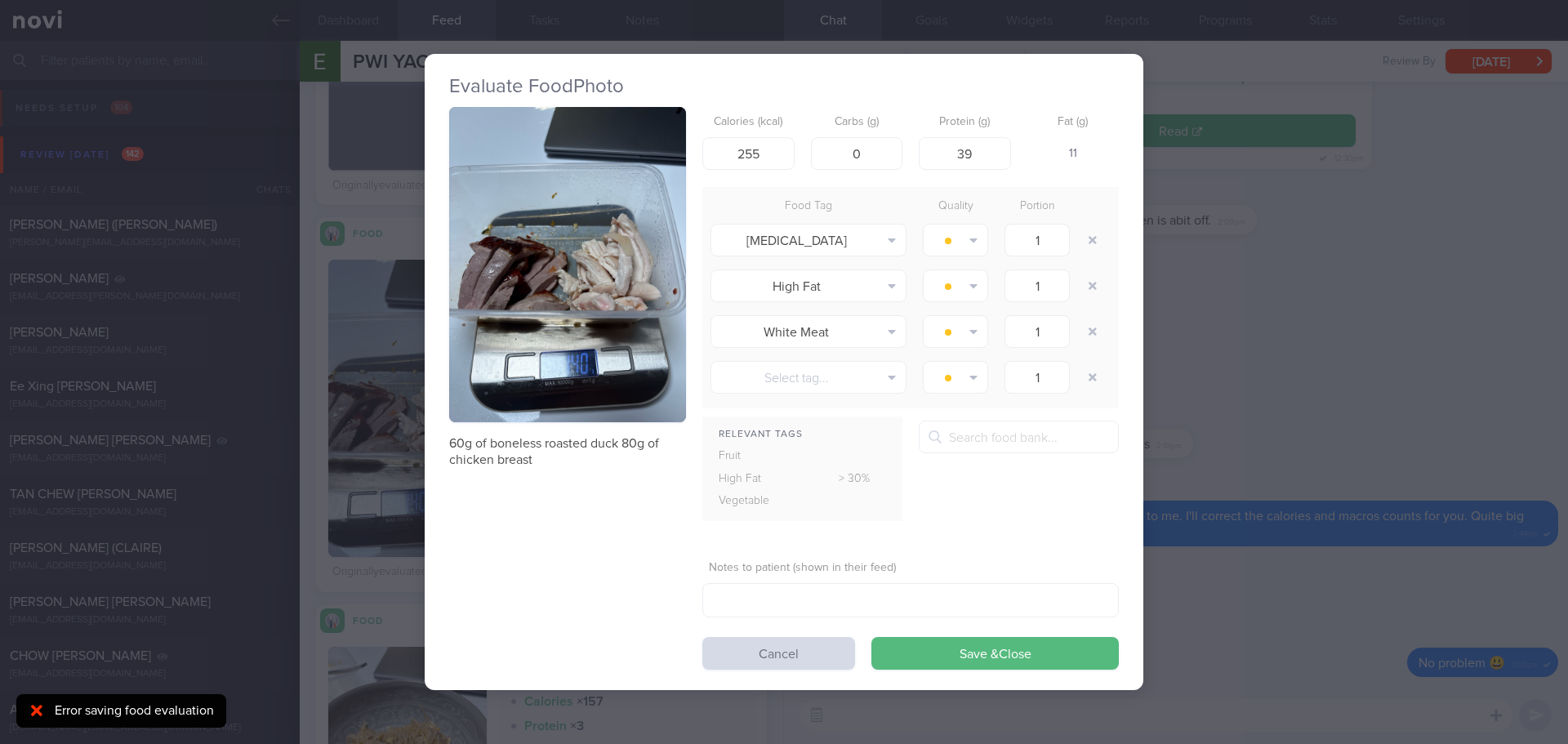
click at [620, 300] on button "button" at bounding box center [567, 264] width 237 height 316
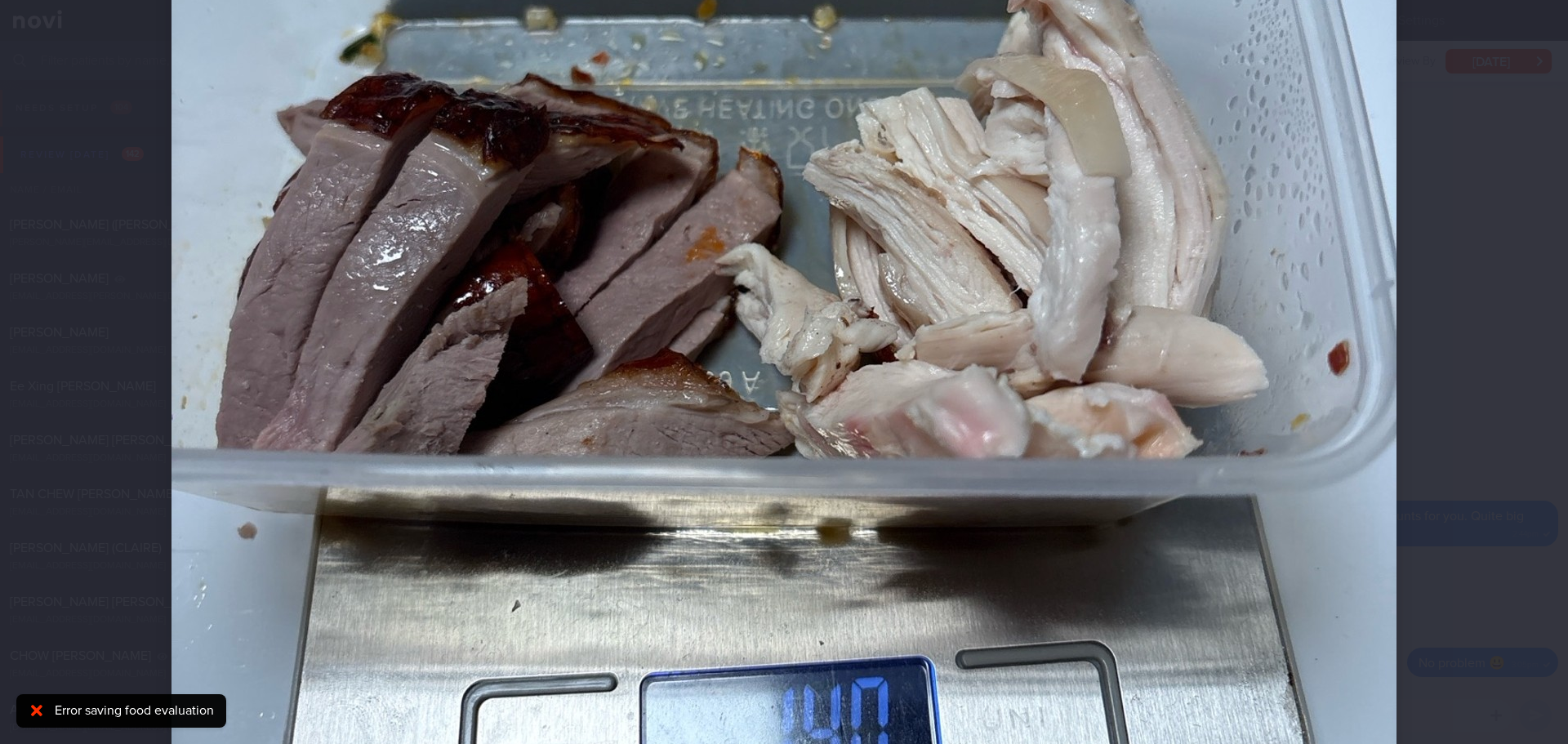
scroll to position [572, 0]
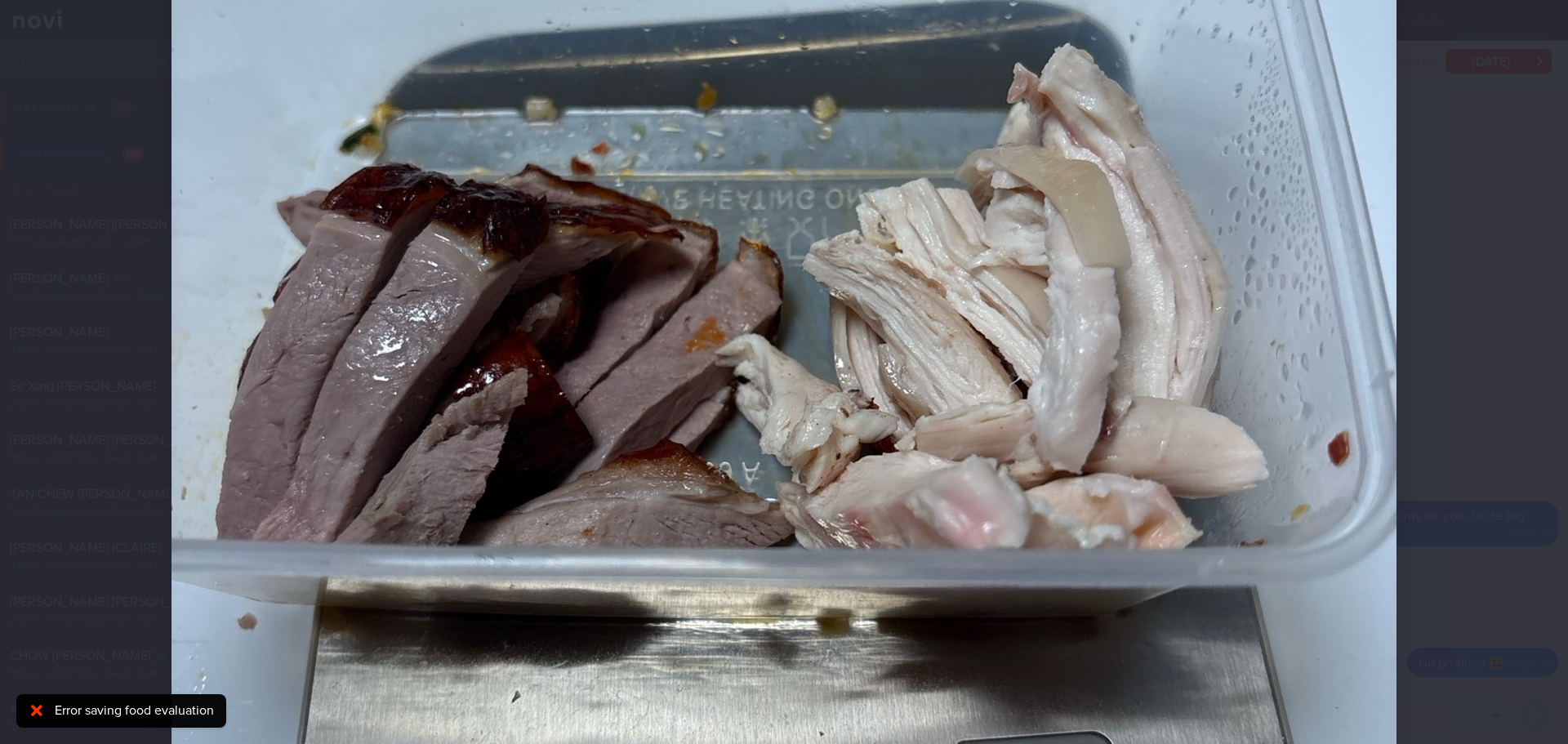
click at [1446, 486] on div at bounding box center [784, 310] width 1355 height 1764
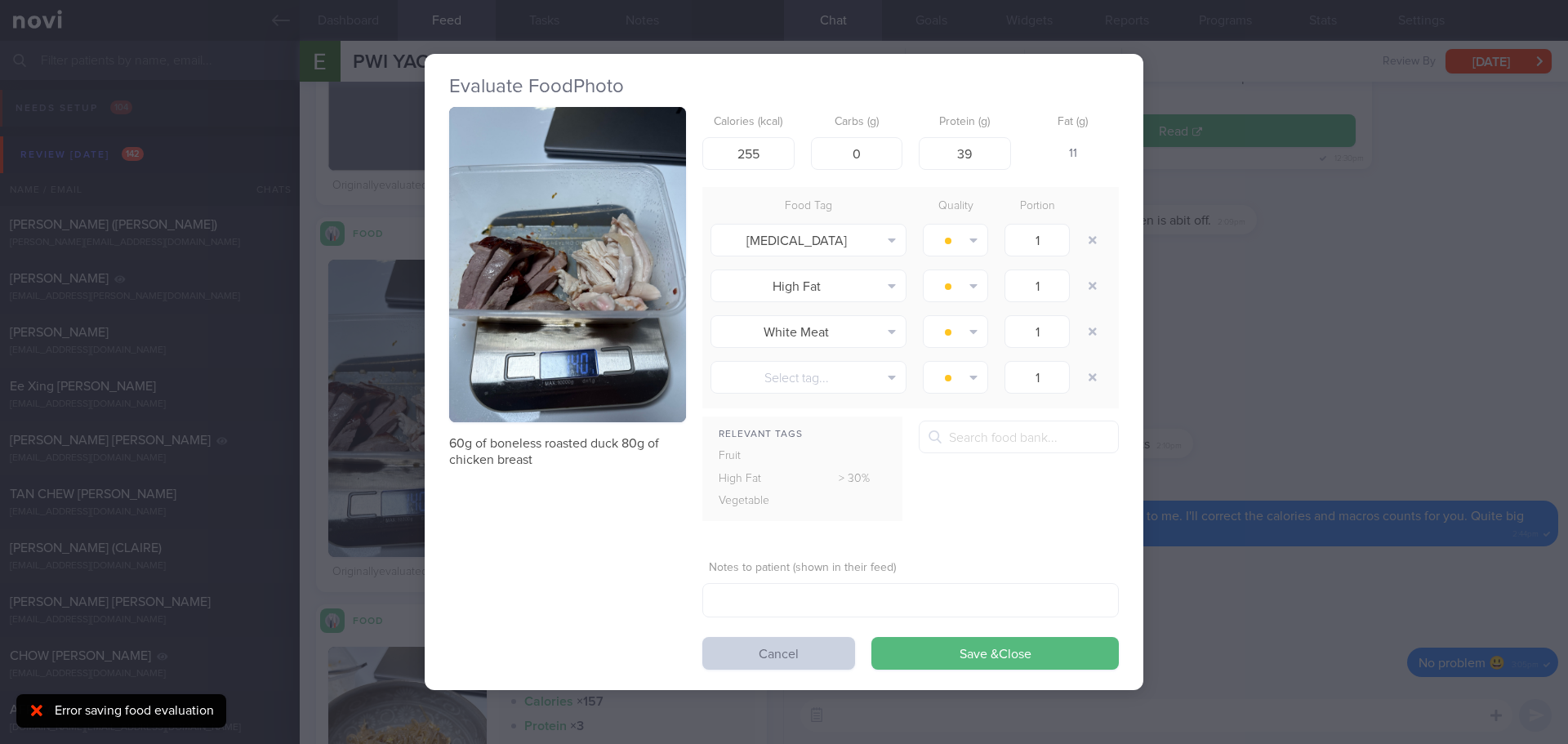
click at [798, 654] on button "Cancel" at bounding box center [779, 653] width 153 height 33
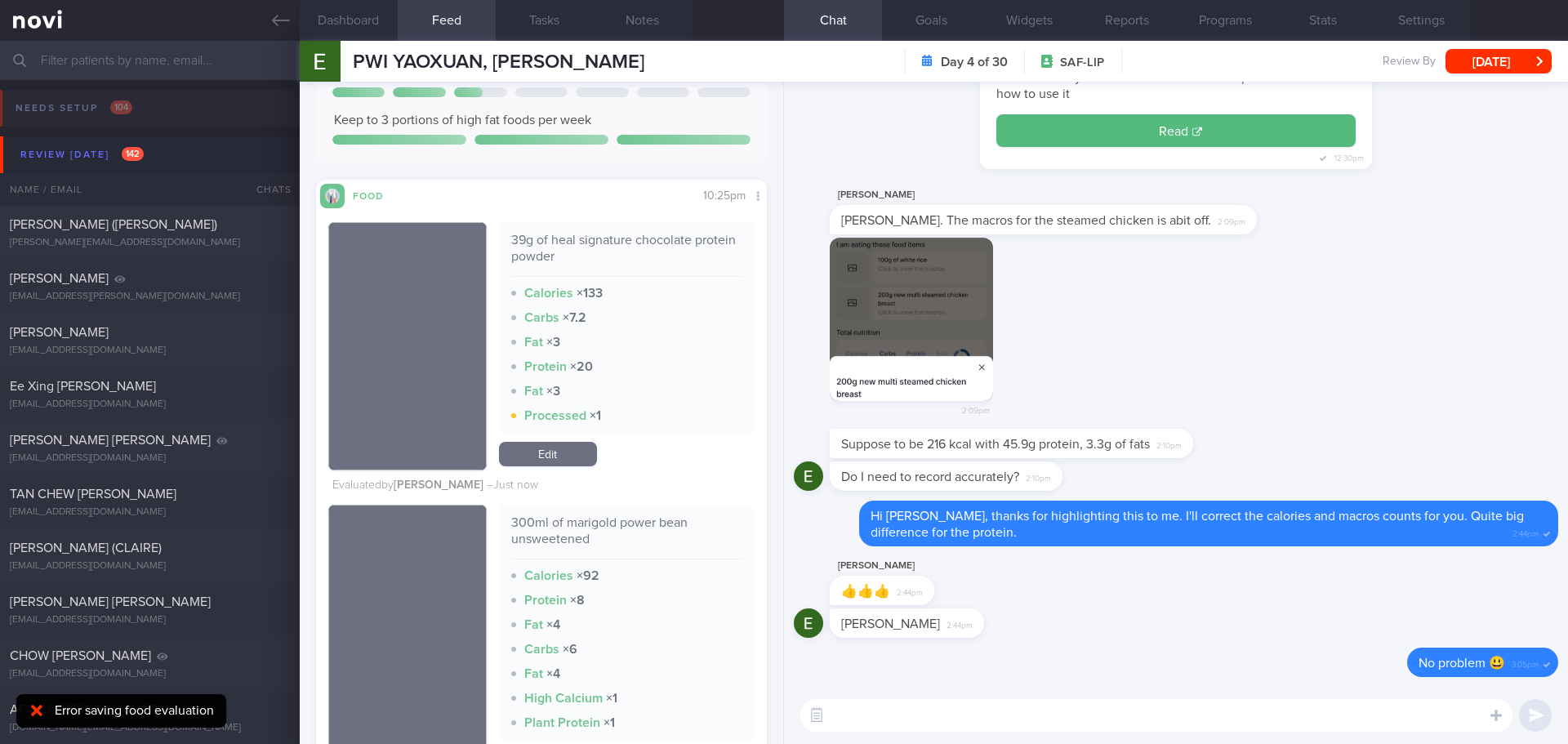
scroll to position [2367, 0]
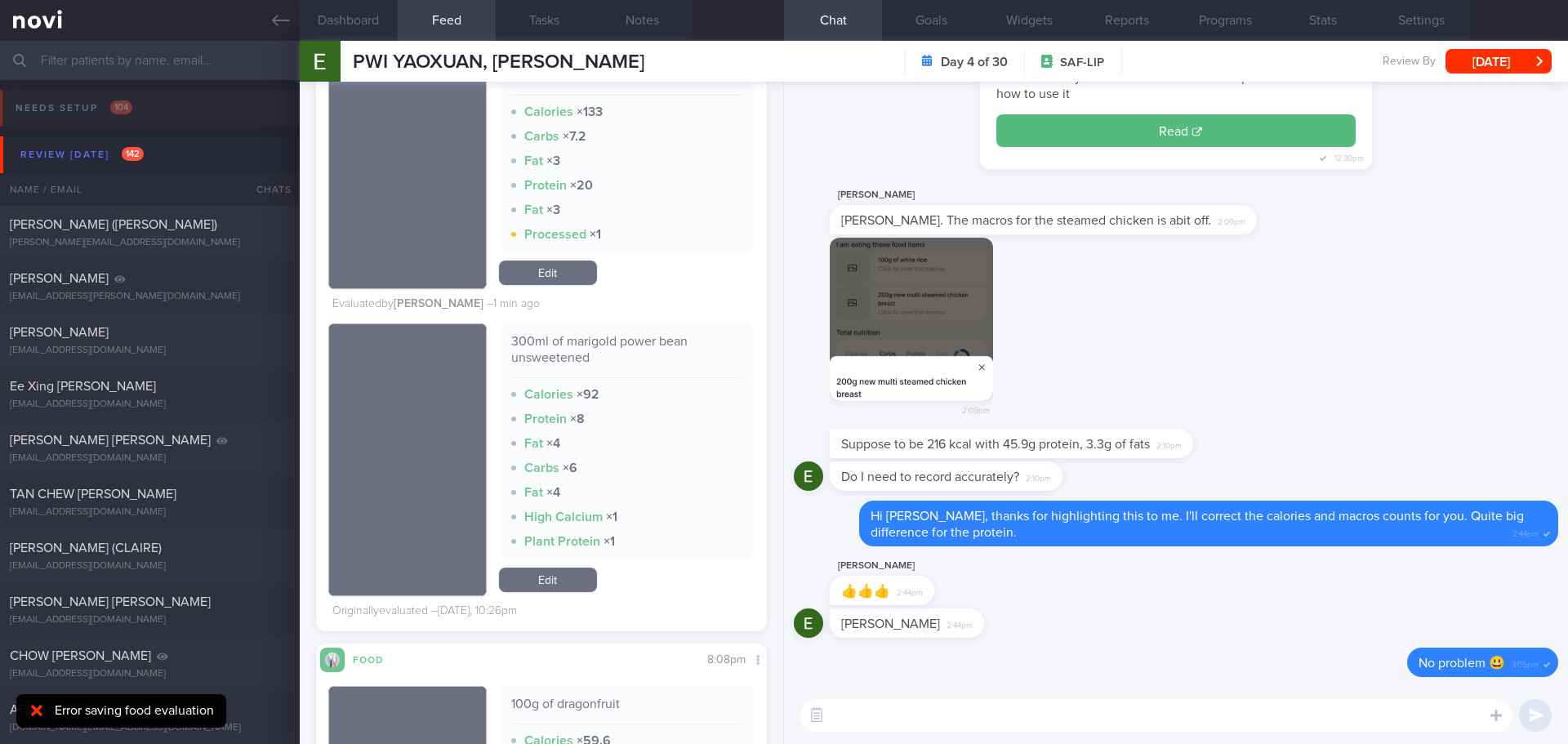
click at [583, 586] on link "Edit" at bounding box center [547, 580] width 98 height 25
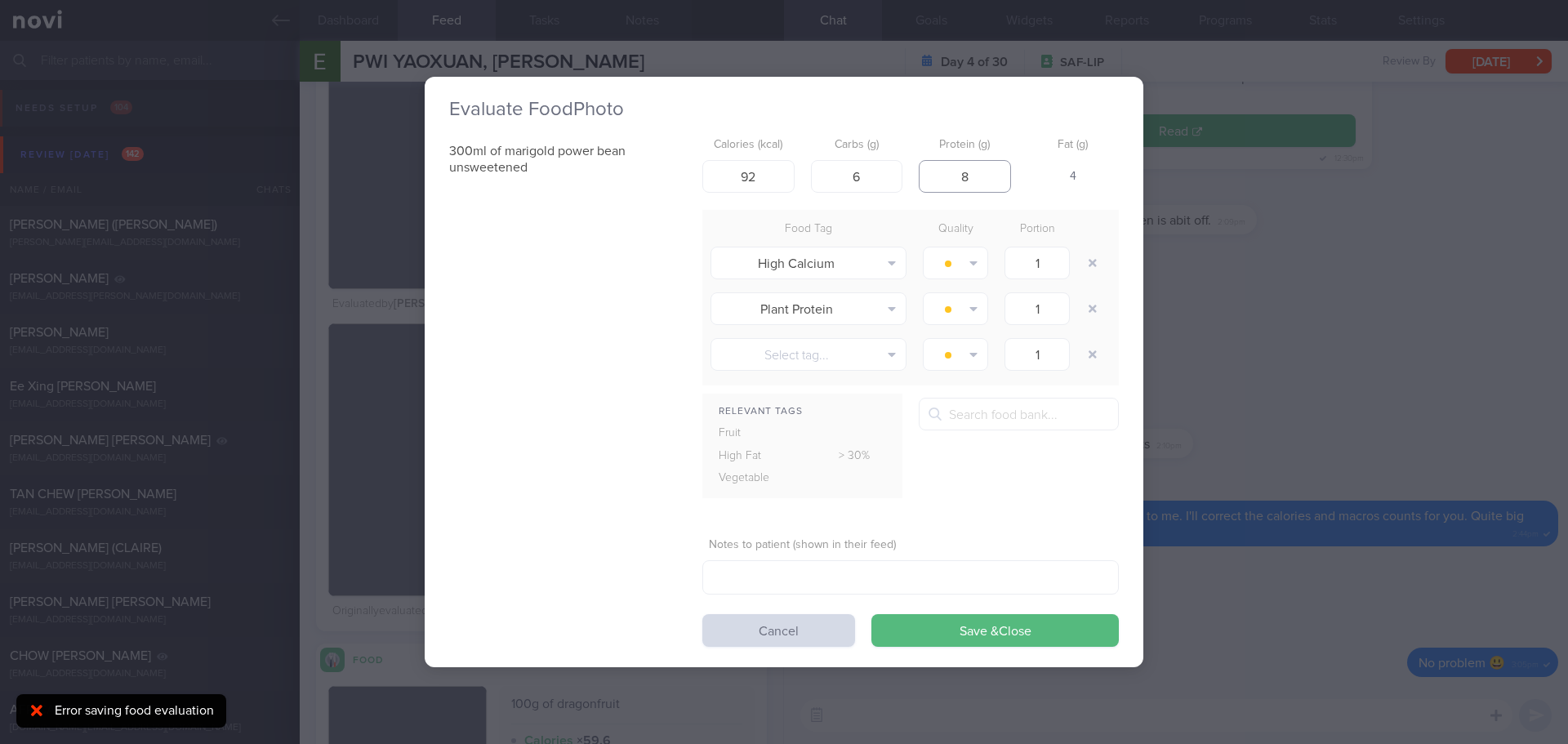
drag, startPoint x: 986, startPoint y: 180, endPoint x: 948, endPoint y: 185, distance: 38.3
click at [948, 185] on input "8" at bounding box center [965, 176] width 92 height 33
type input "10.5"
click at [940, 625] on button "Save & Close" at bounding box center [995, 630] width 248 height 33
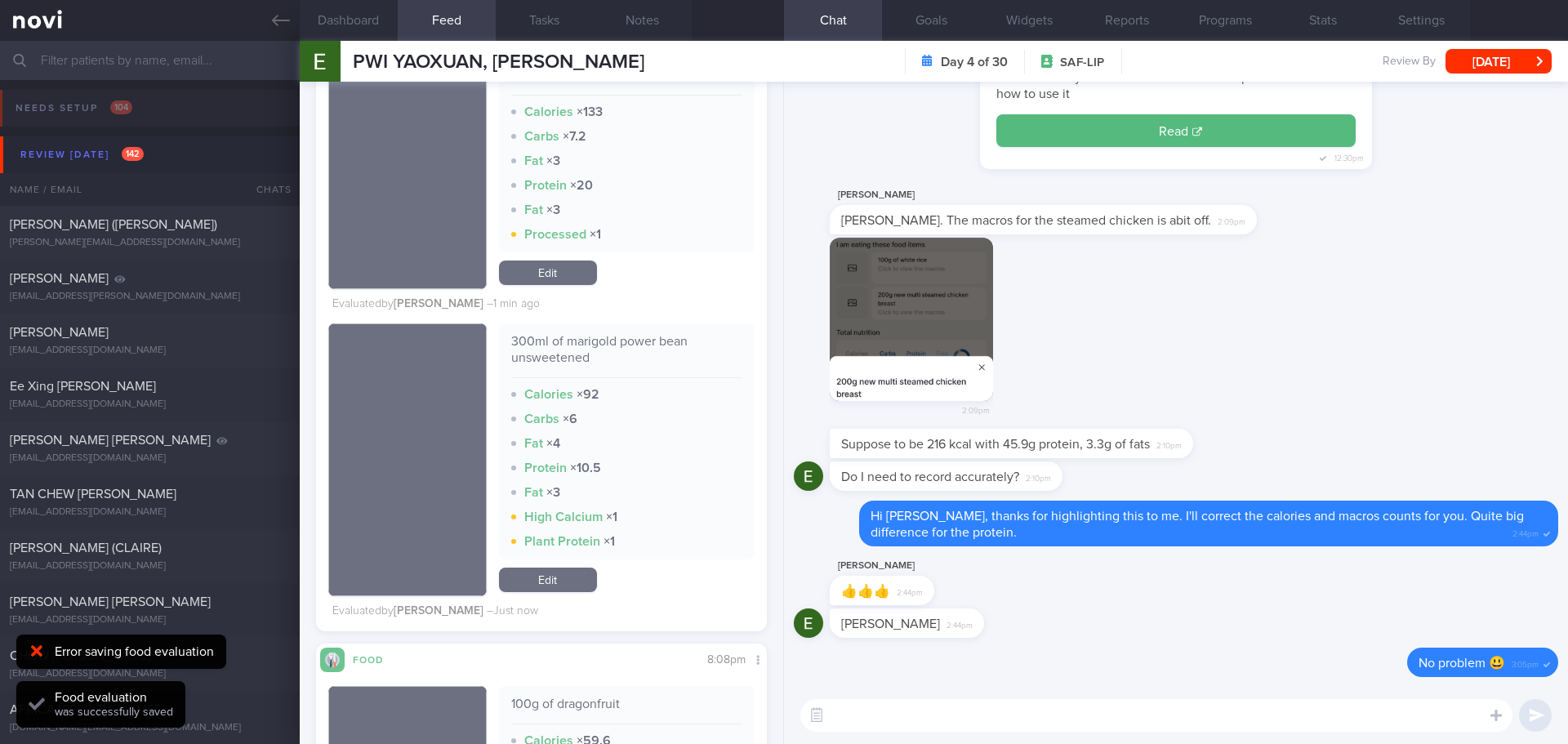
click at [698, 397] on div "Calories × 92" at bounding box center [627, 395] width 232 height 16
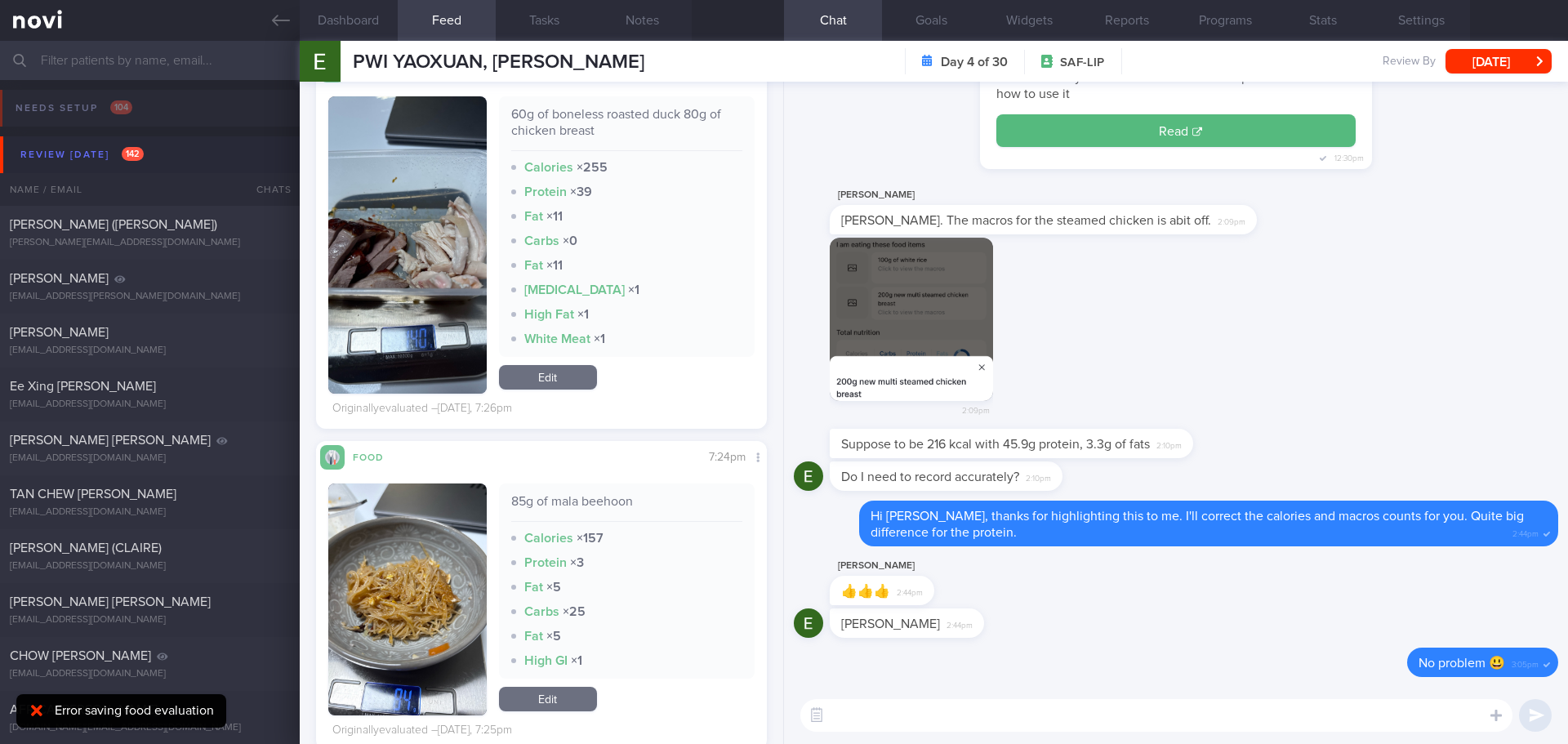
scroll to position [3429, 0]
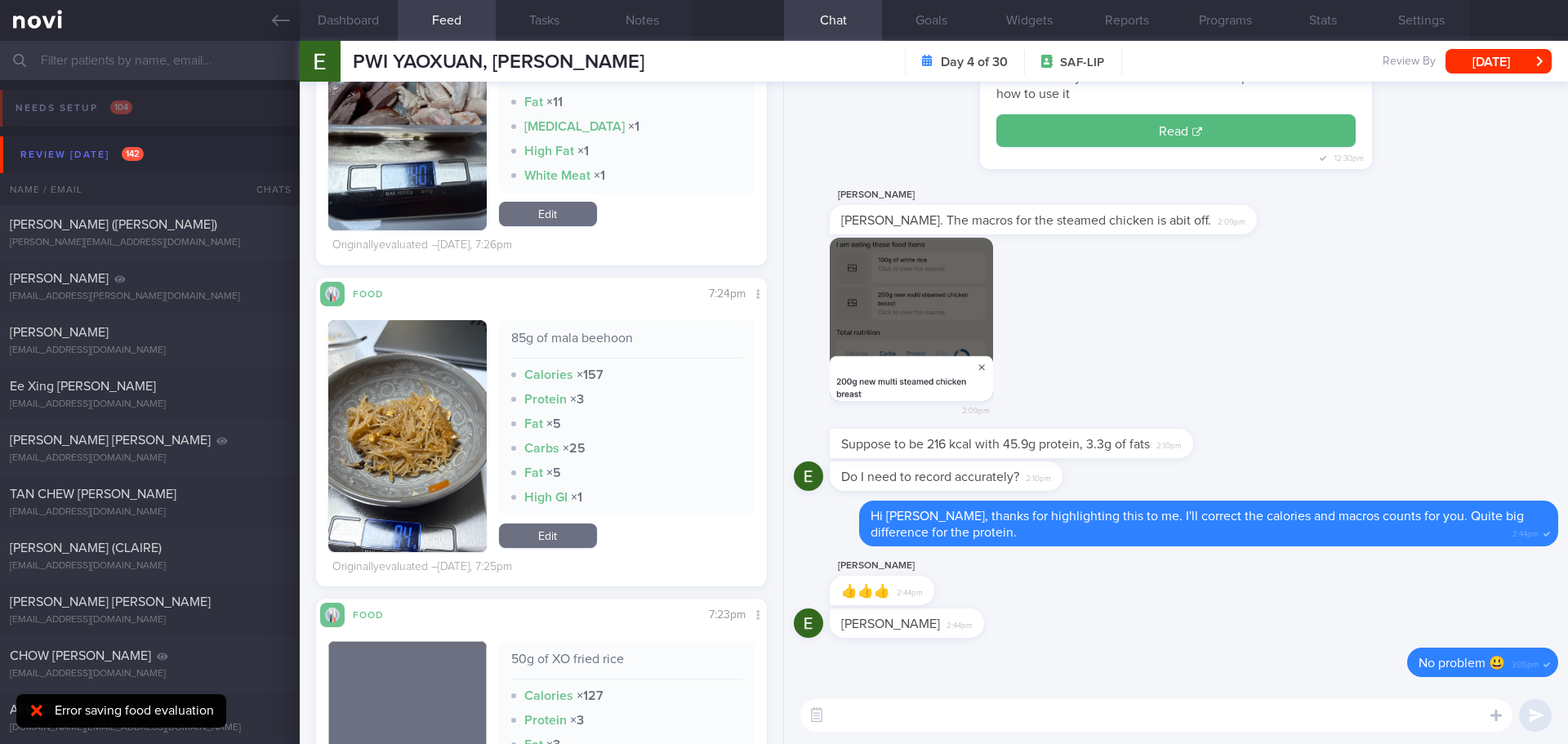
click at [565, 532] on link "Edit" at bounding box center [547, 536] width 98 height 25
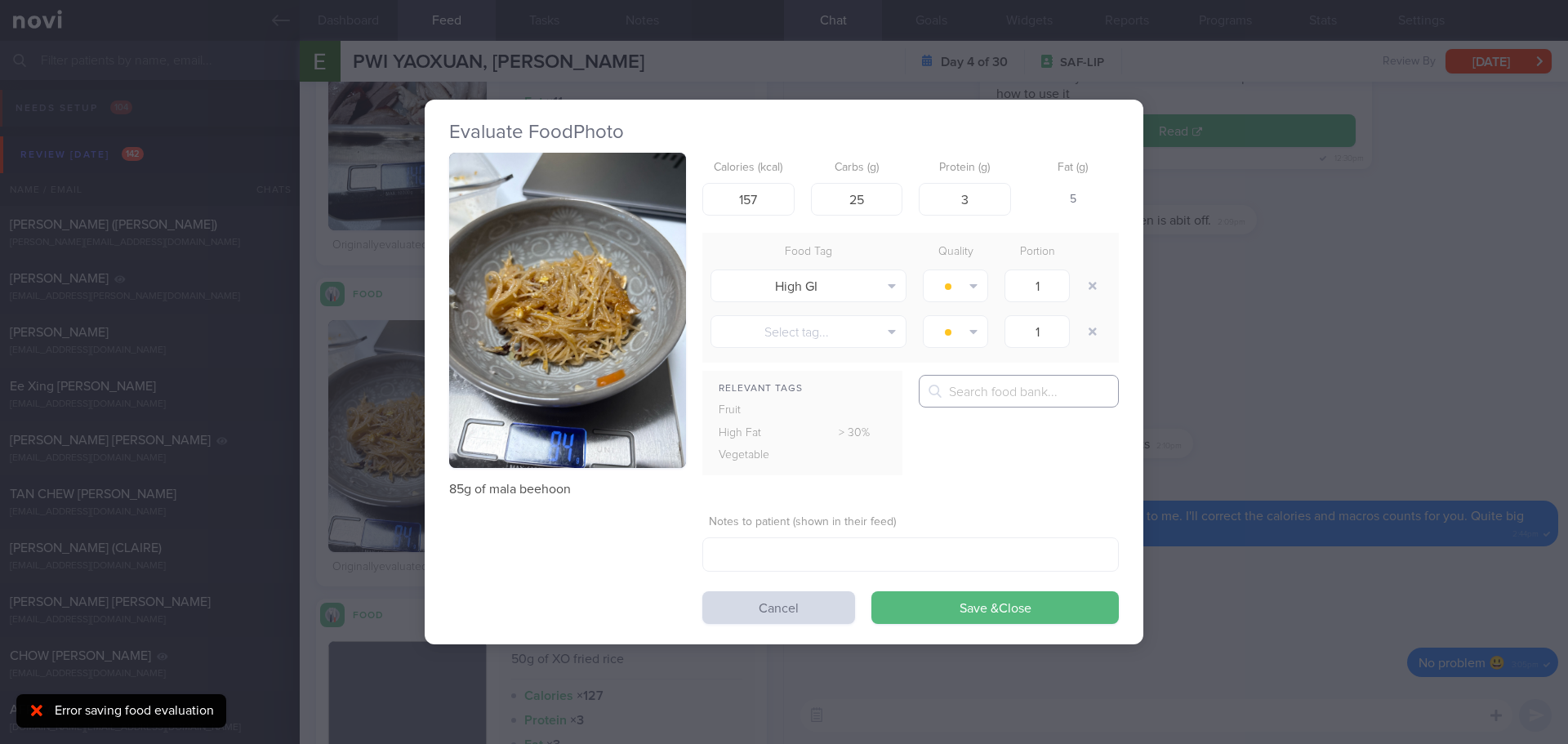
click at [975, 390] on input "text" at bounding box center [1019, 391] width 200 height 33
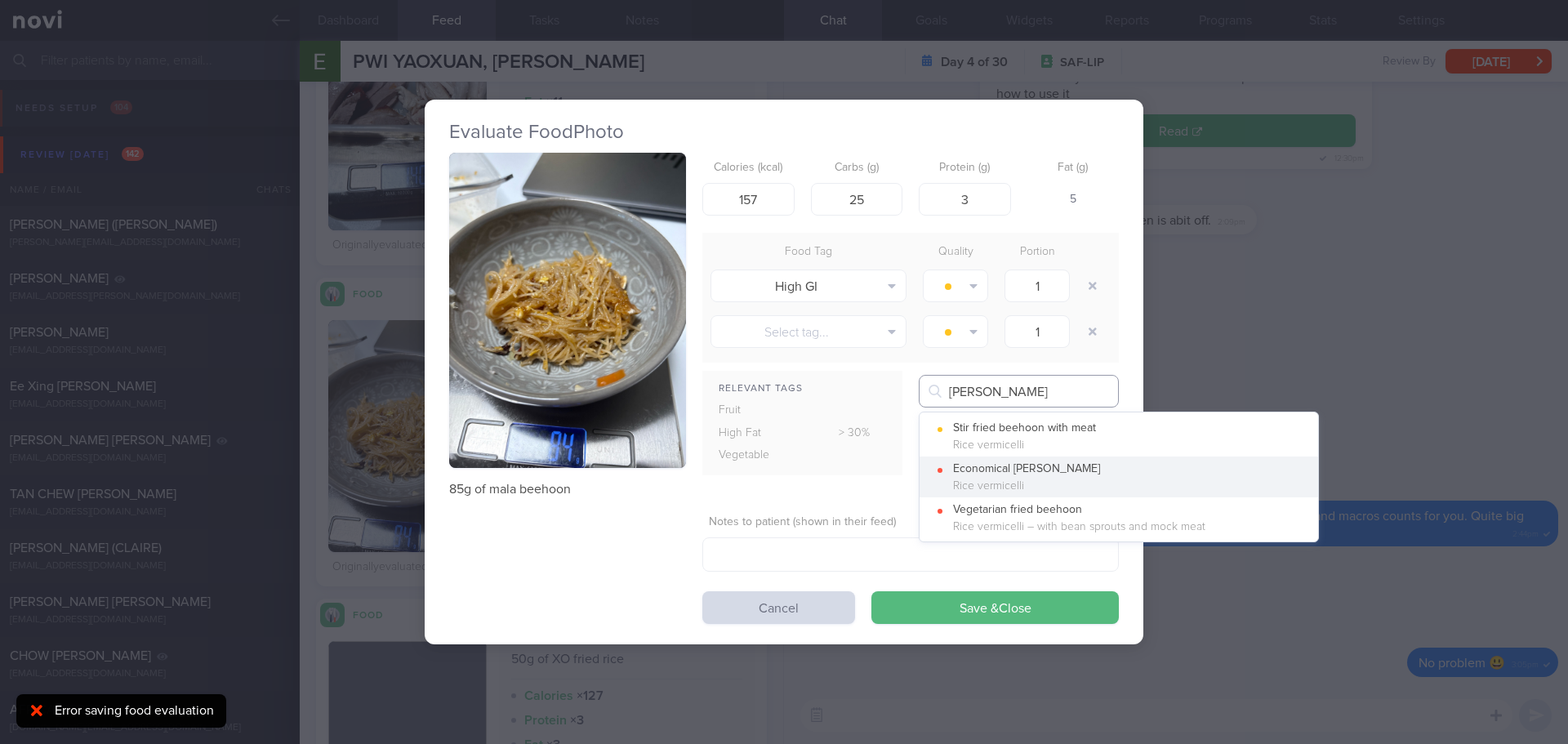
type input "fried bee hoon"
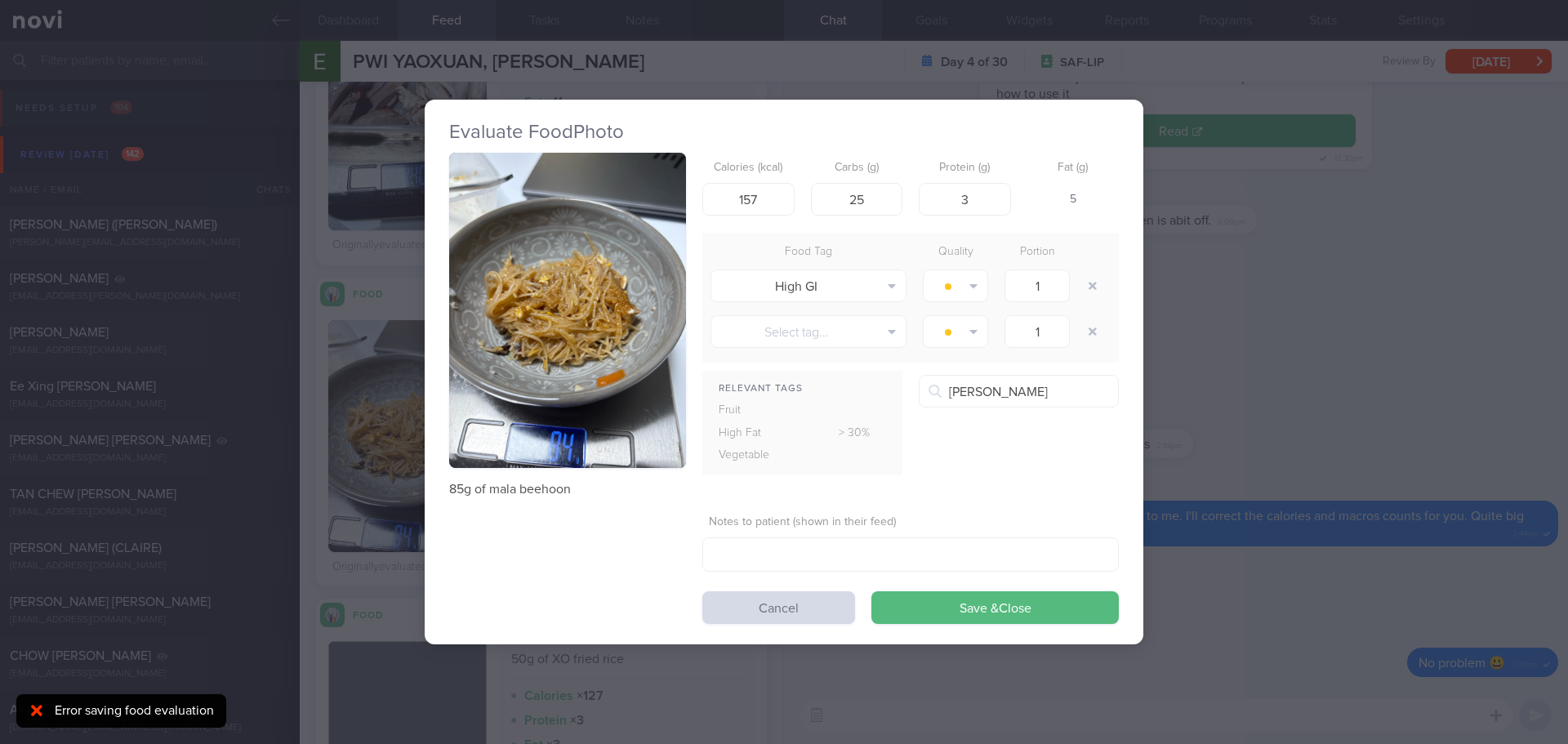
click at [1071, 476] on button "Economical fried beehoon Rice vermicelli" at bounding box center [1119, 477] width 399 height 41
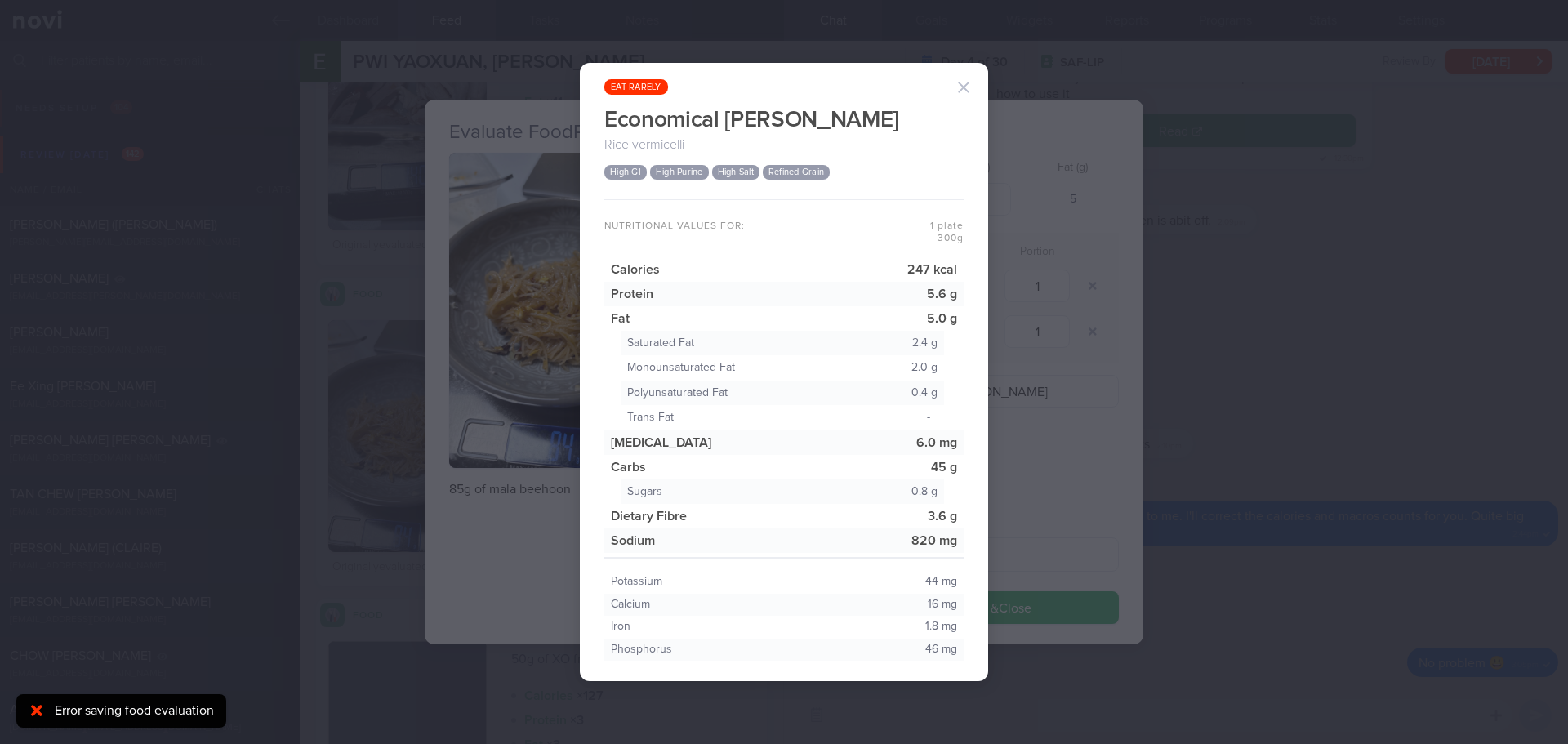
click at [973, 88] on button "button" at bounding box center [964, 88] width 33 height 33
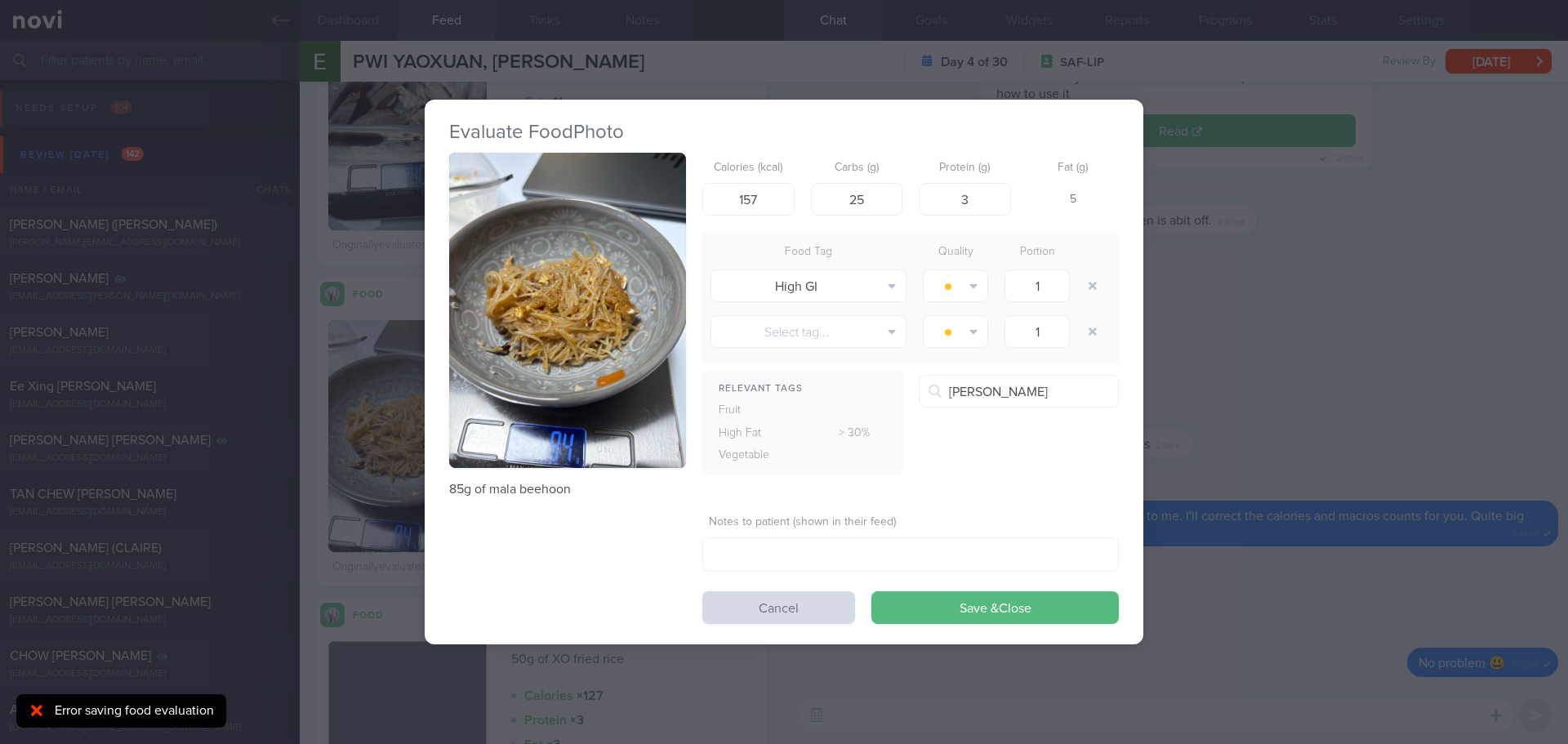
click at [1271, 257] on div "Evaluate Food Photo 85g of mala beehoon Calories (kcal) 157 Carbs (g) 25 Protei…" at bounding box center [784, 372] width 1568 height 744
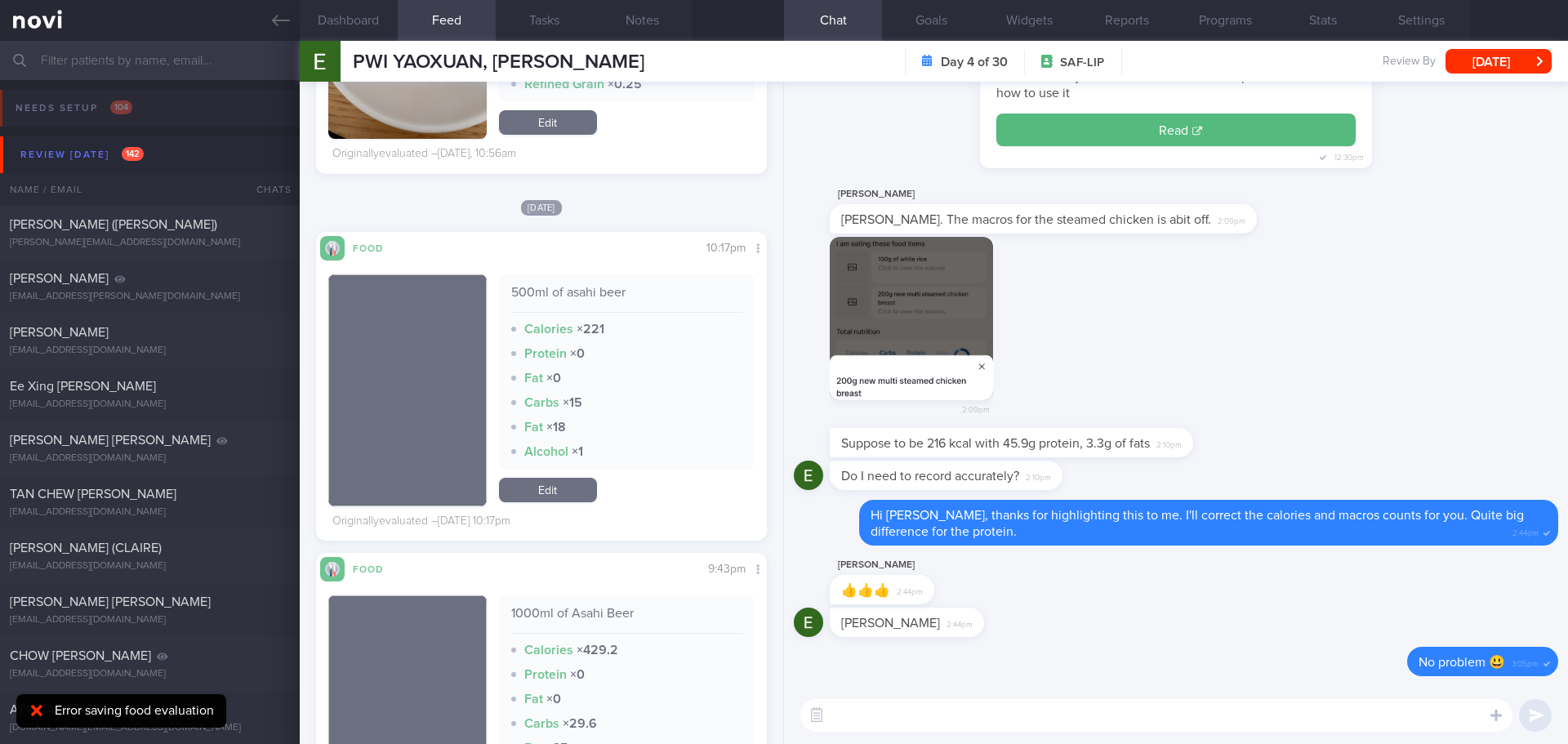
scroll to position [8066, 0]
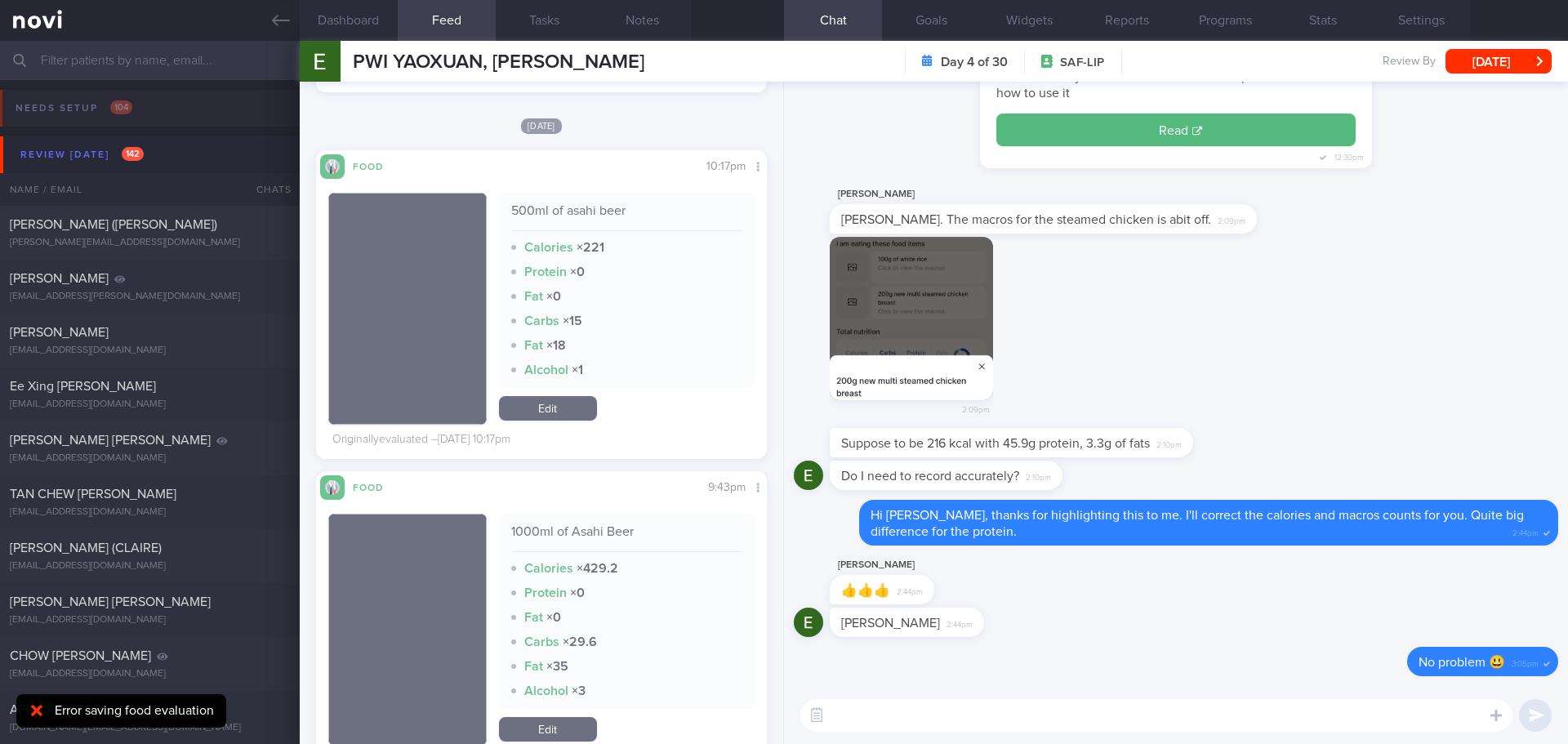
click at [583, 412] on link "Edit" at bounding box center [547, 409] width 98 height 25
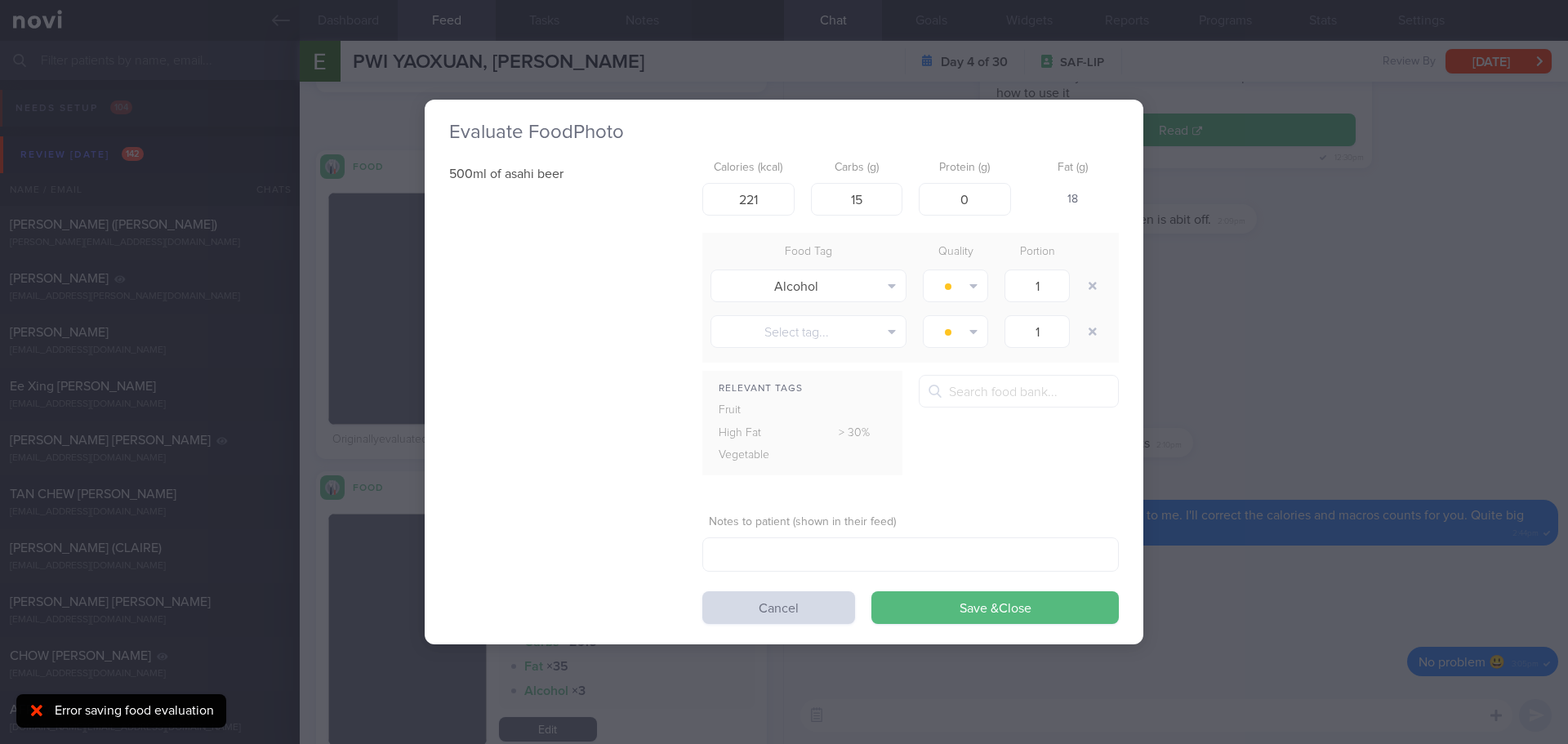
click at [949, 390] on div at bounding box center [935, 391] width 30 height 33
click at [956, 393] on input "text" at bounding box center [1019, 391] width 200 height 33
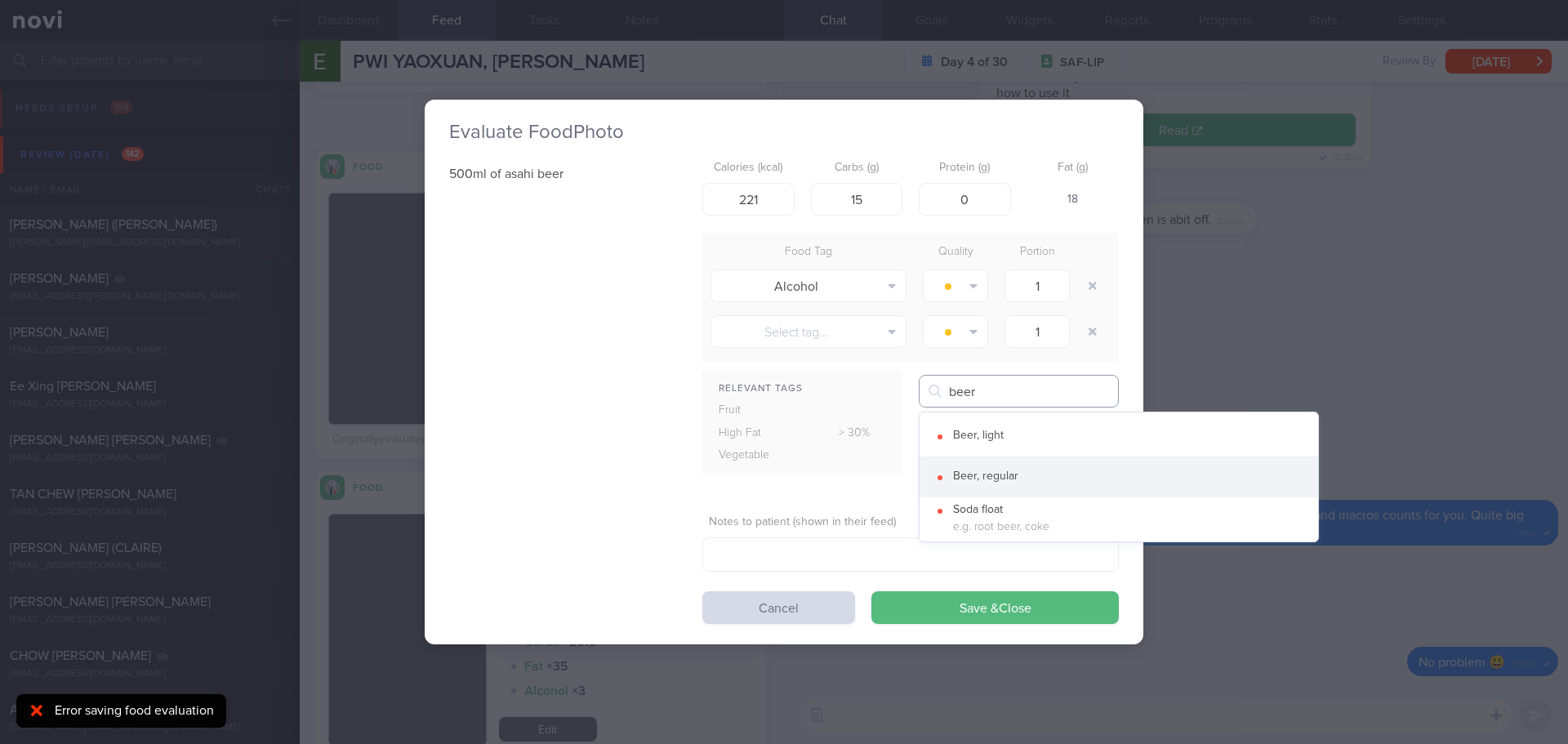
type input "beer"
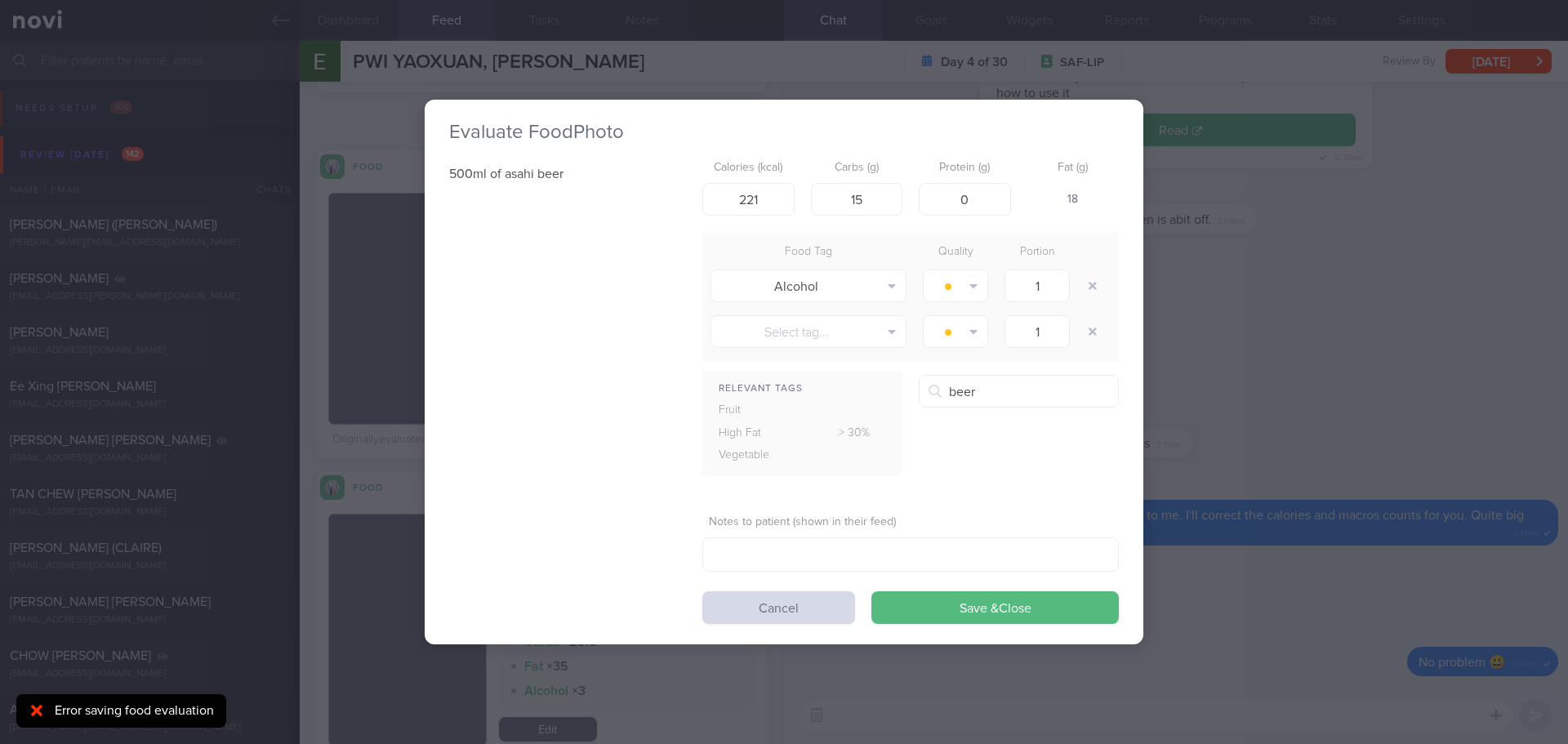
click at [1004, 472] on div "Beer, regular" at bounding box center [1127, 477] width 349 height 15
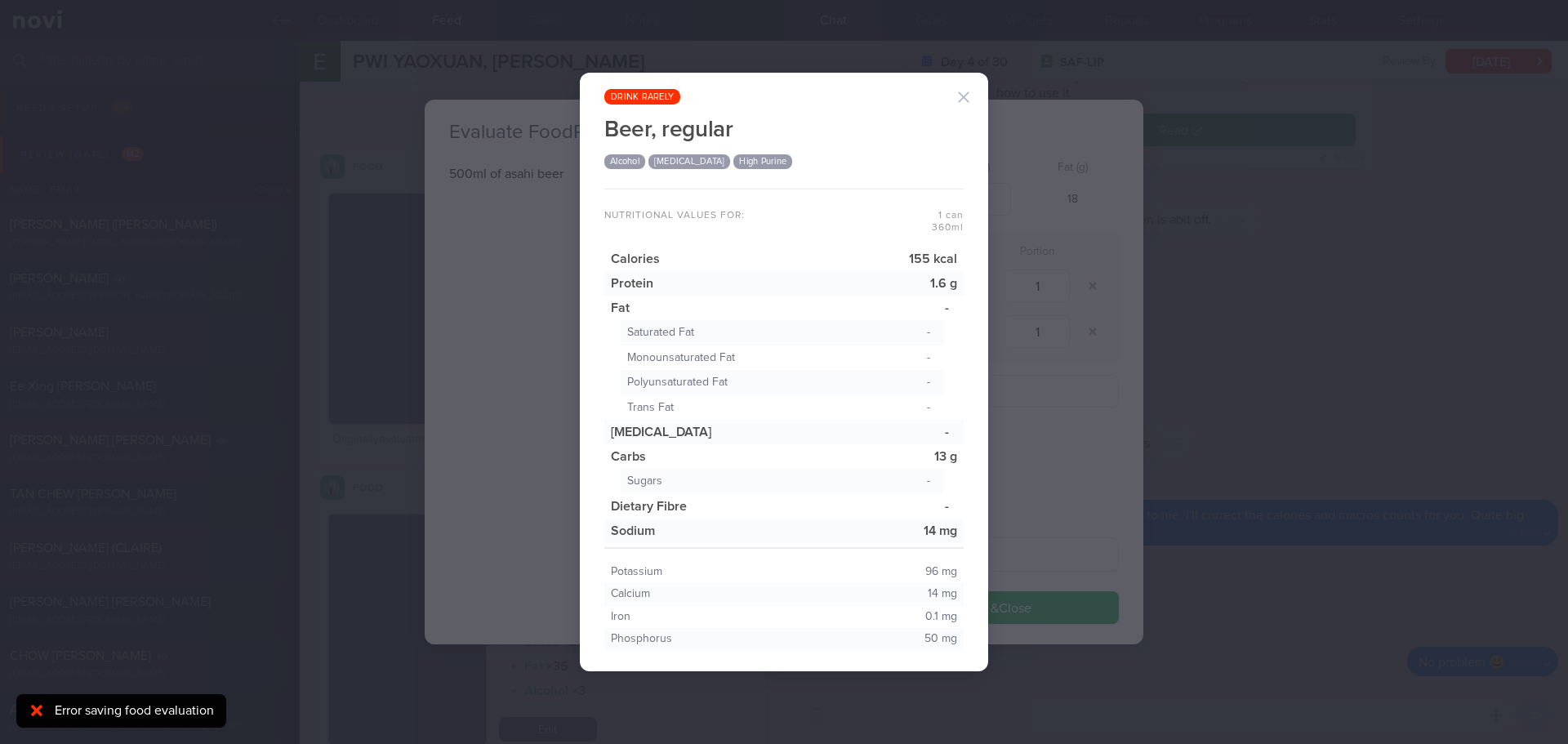
click at [971, 98] on button "button" at bounding box center [964, 98] width 33 height 33
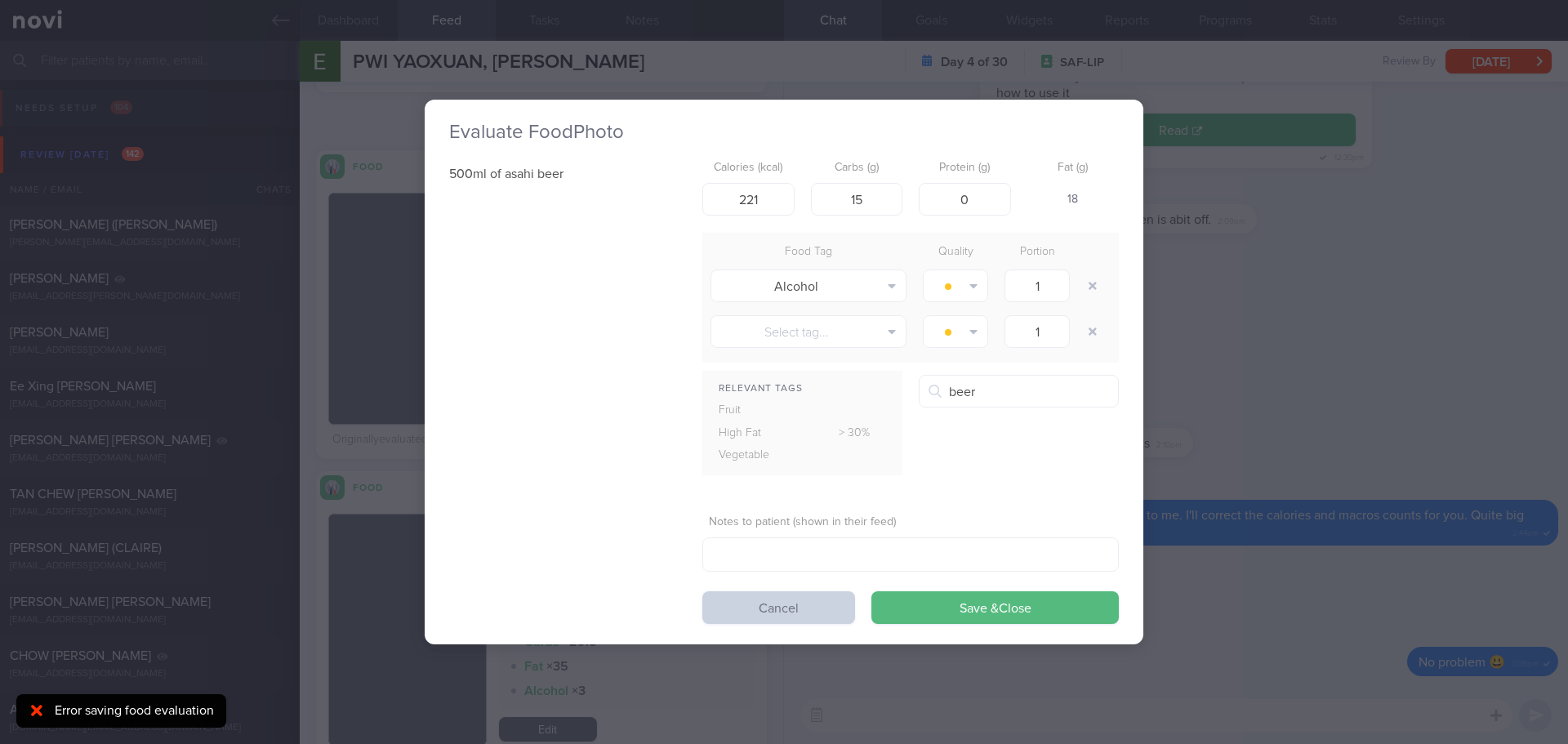
click at [813, 621] on button "Cancel" at bounding box center [779, 608] width 153 height 33
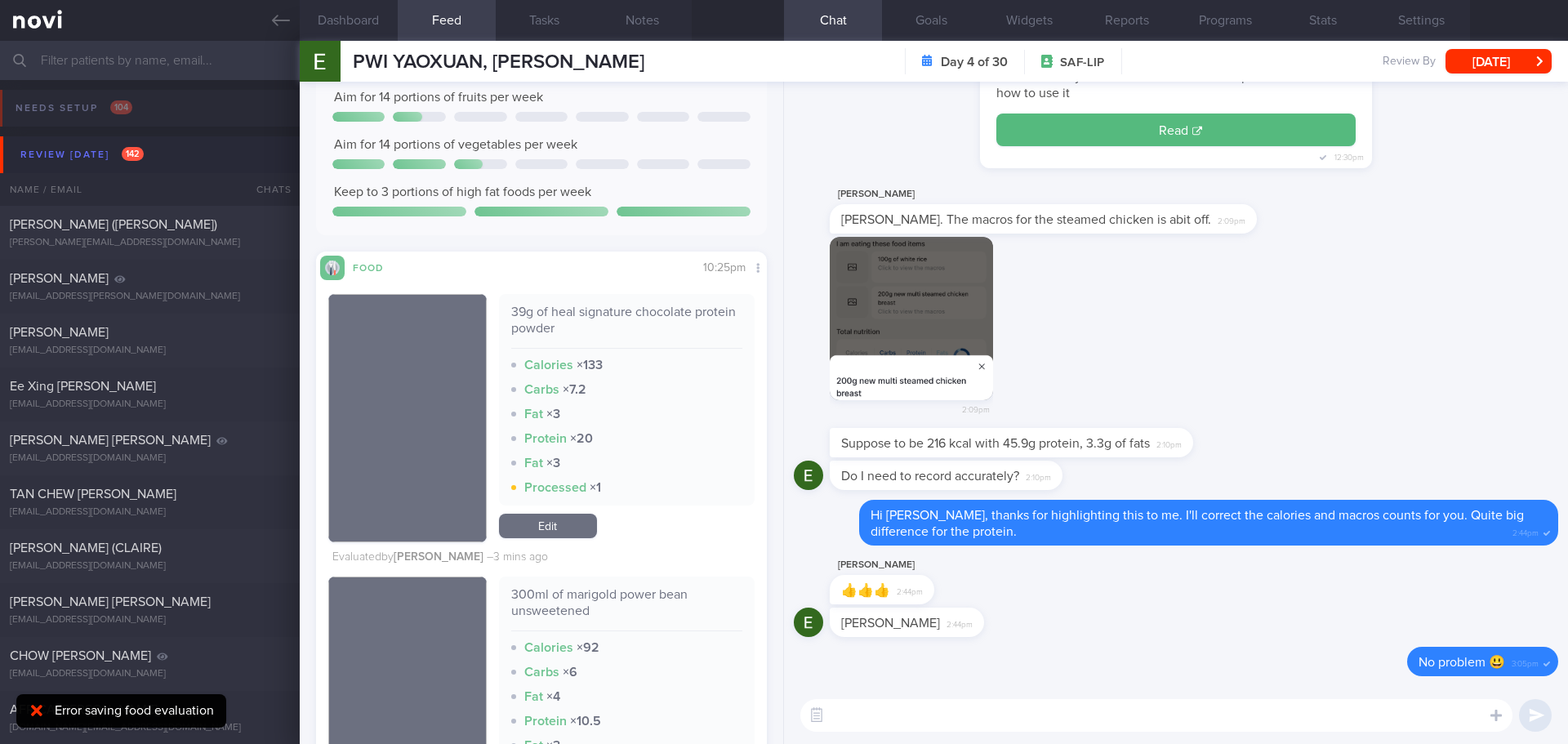
scroll to position [1719, 0]
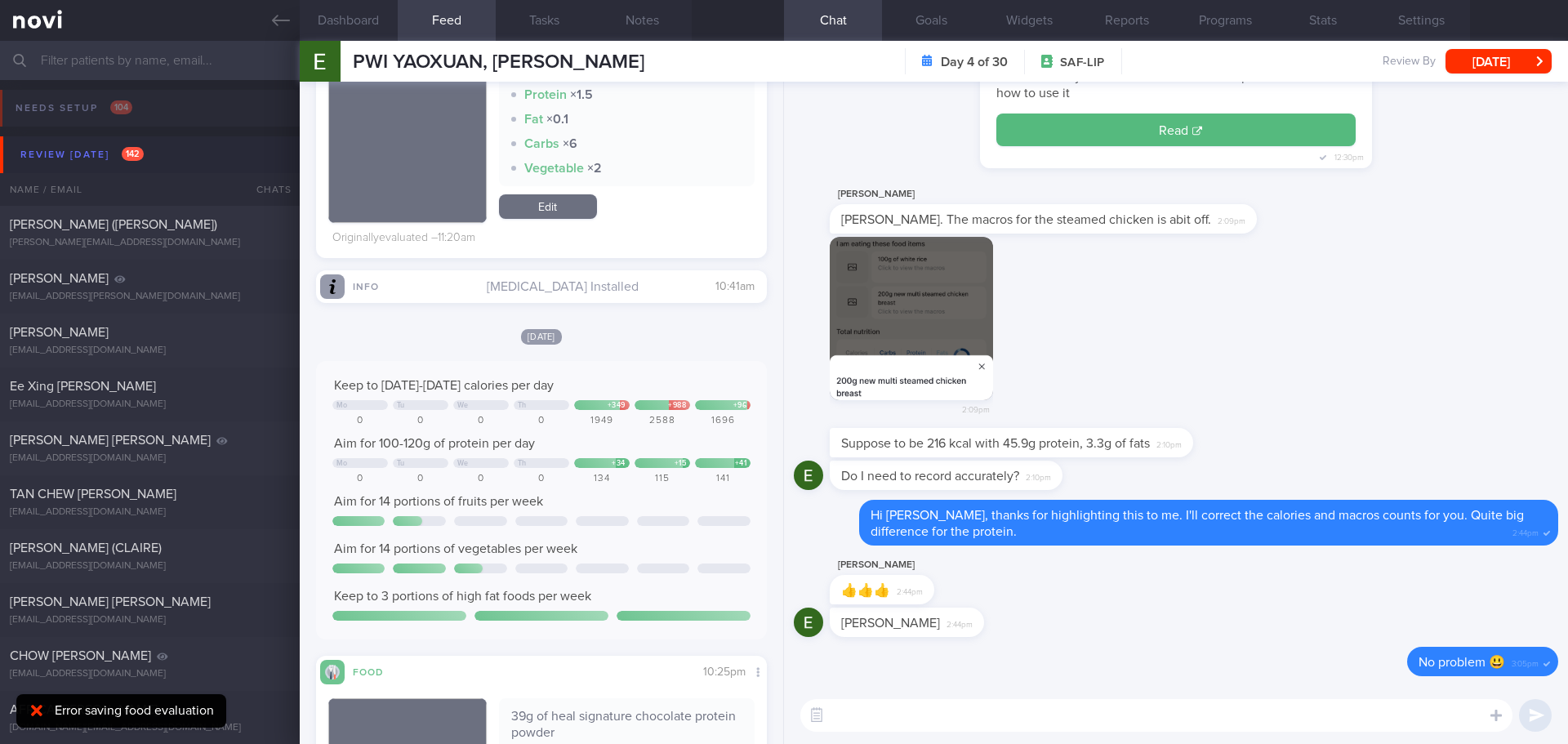
click at [1040, 711] on textarea at bounding box center [1156, 715] width 712 height 33
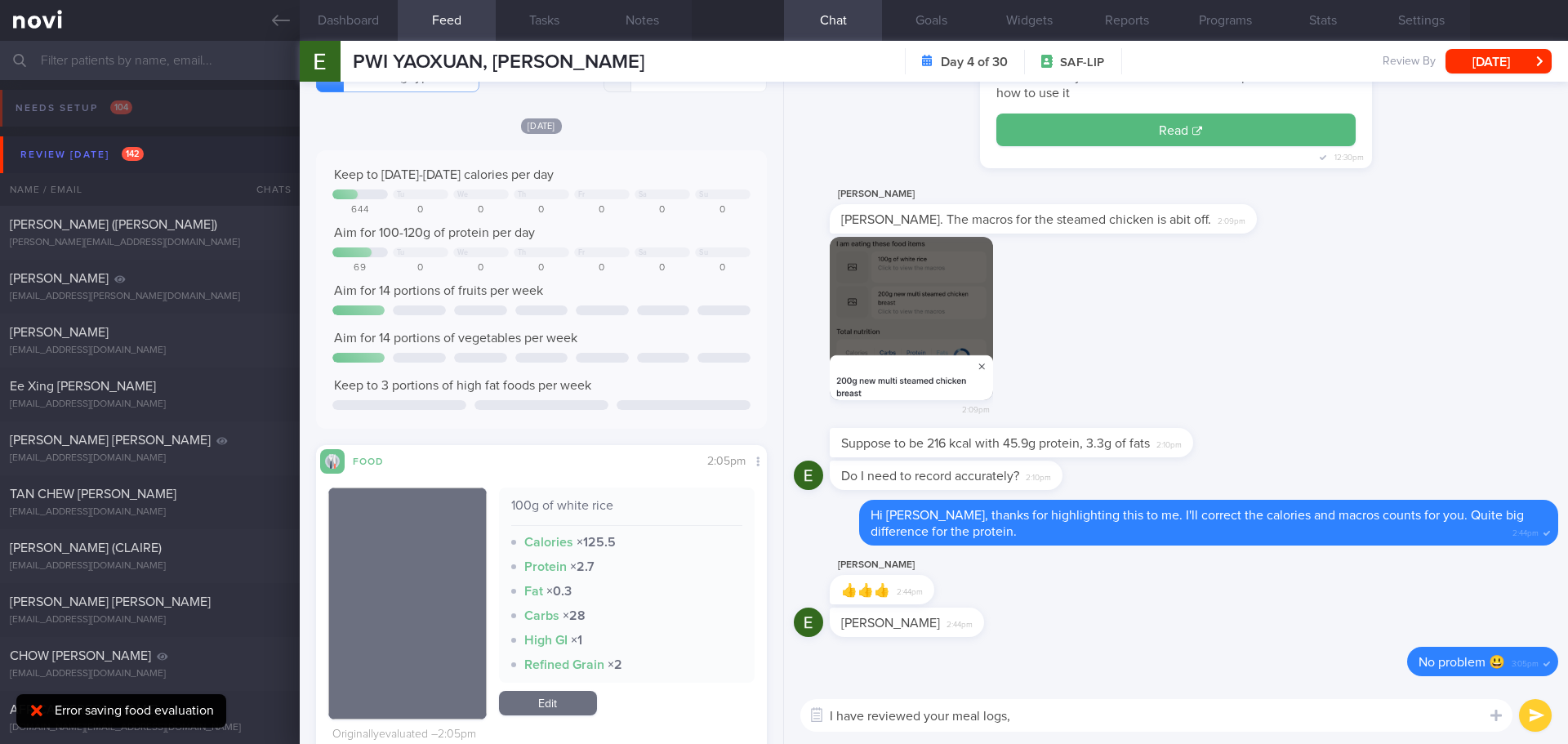
scroll to position [0, 0]
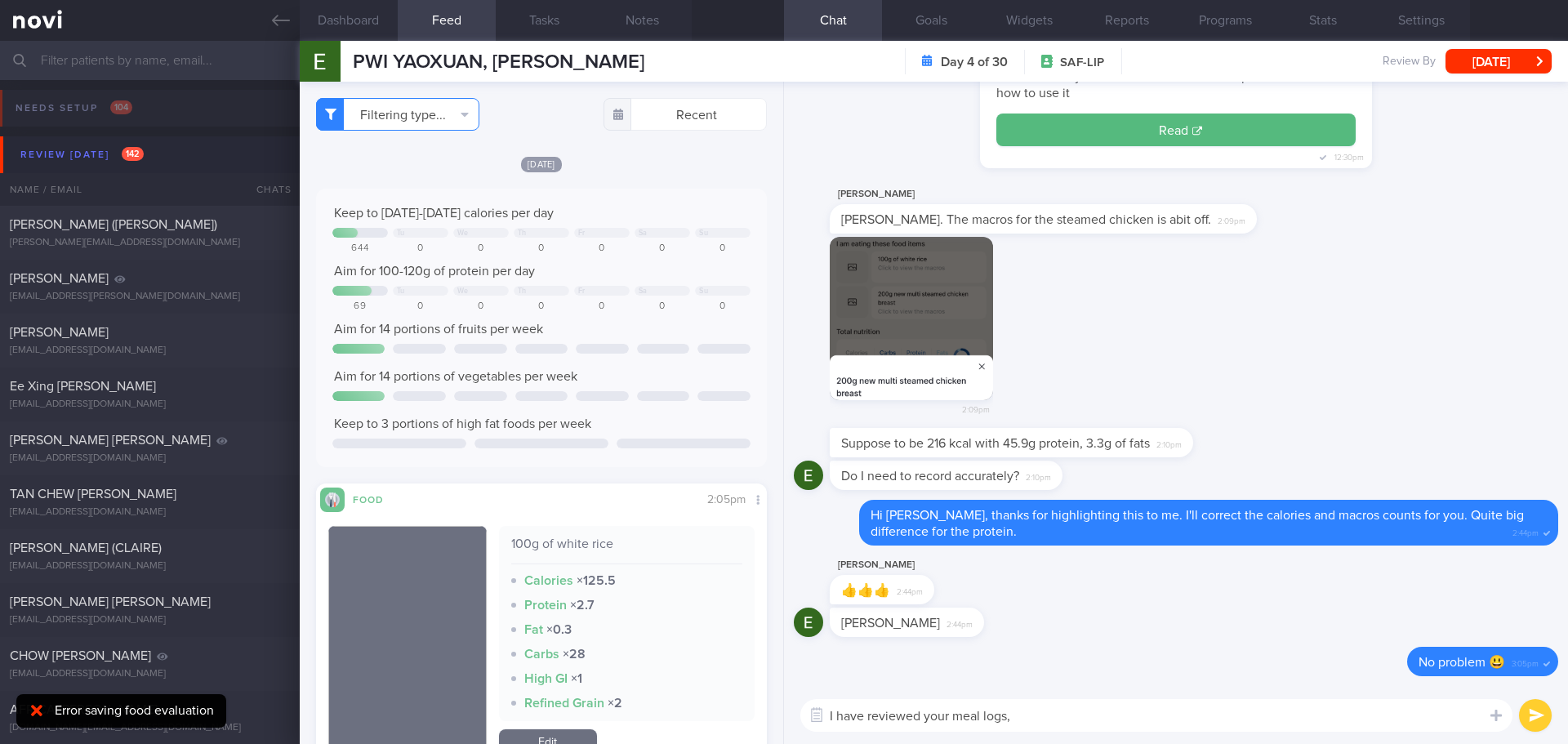
type textarea "I have reviewed your meal logs,"
click at [453, 116] on button "Filtering type..." at bounding box center [397, 114] width 163 height 33
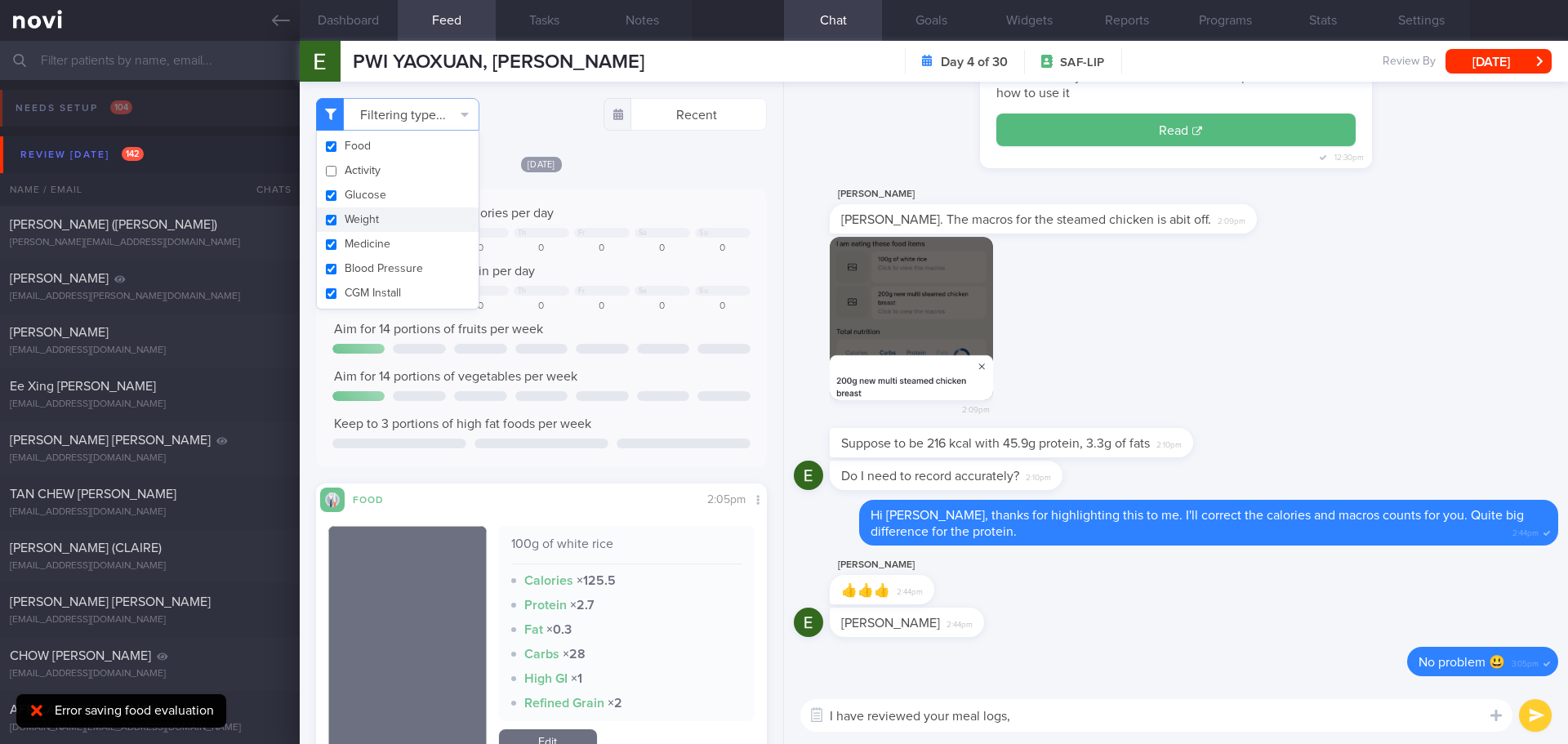
click at [418, 217] on button "Weight" at bounding box center [397, 220] width 162 height 25
checkbox input "false"
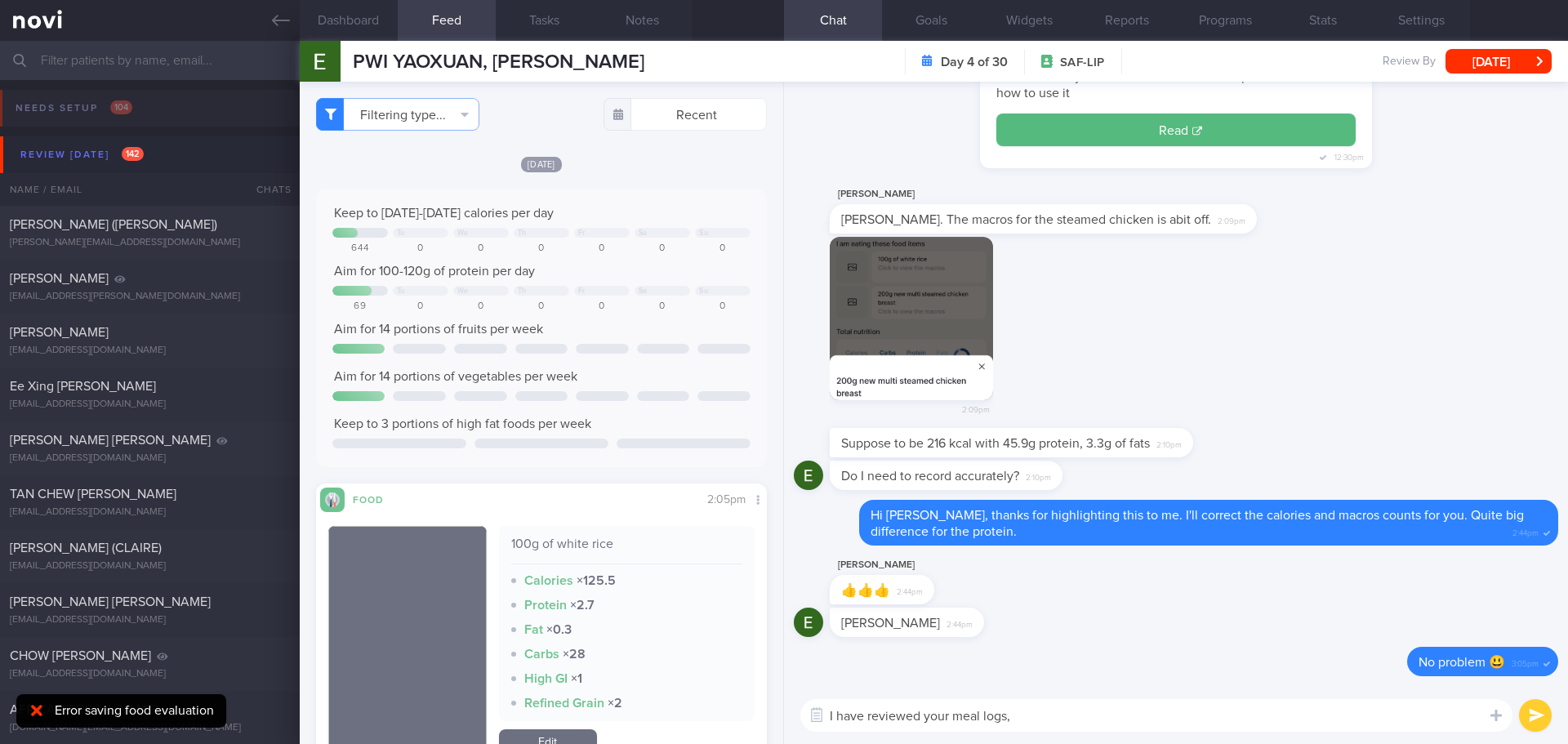
click at [608, 176] on div "Today Keep to 1500-1600 calories per day Tu We Th Fr Sa Su 644 0 0 0 0 0 0 Aim …" at bounding box center [541, 311] width 450 height 312
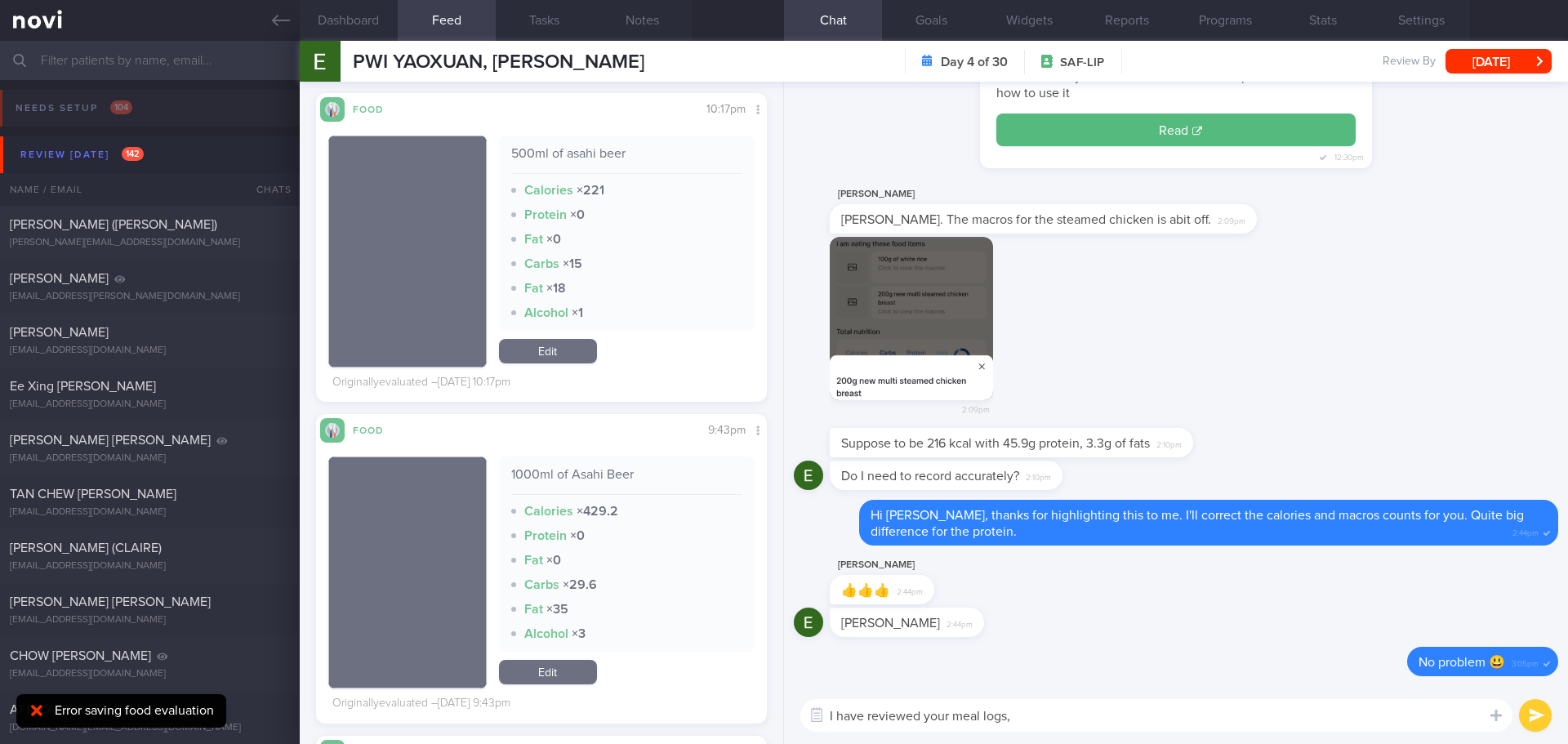
scroll to position [6940, 0]
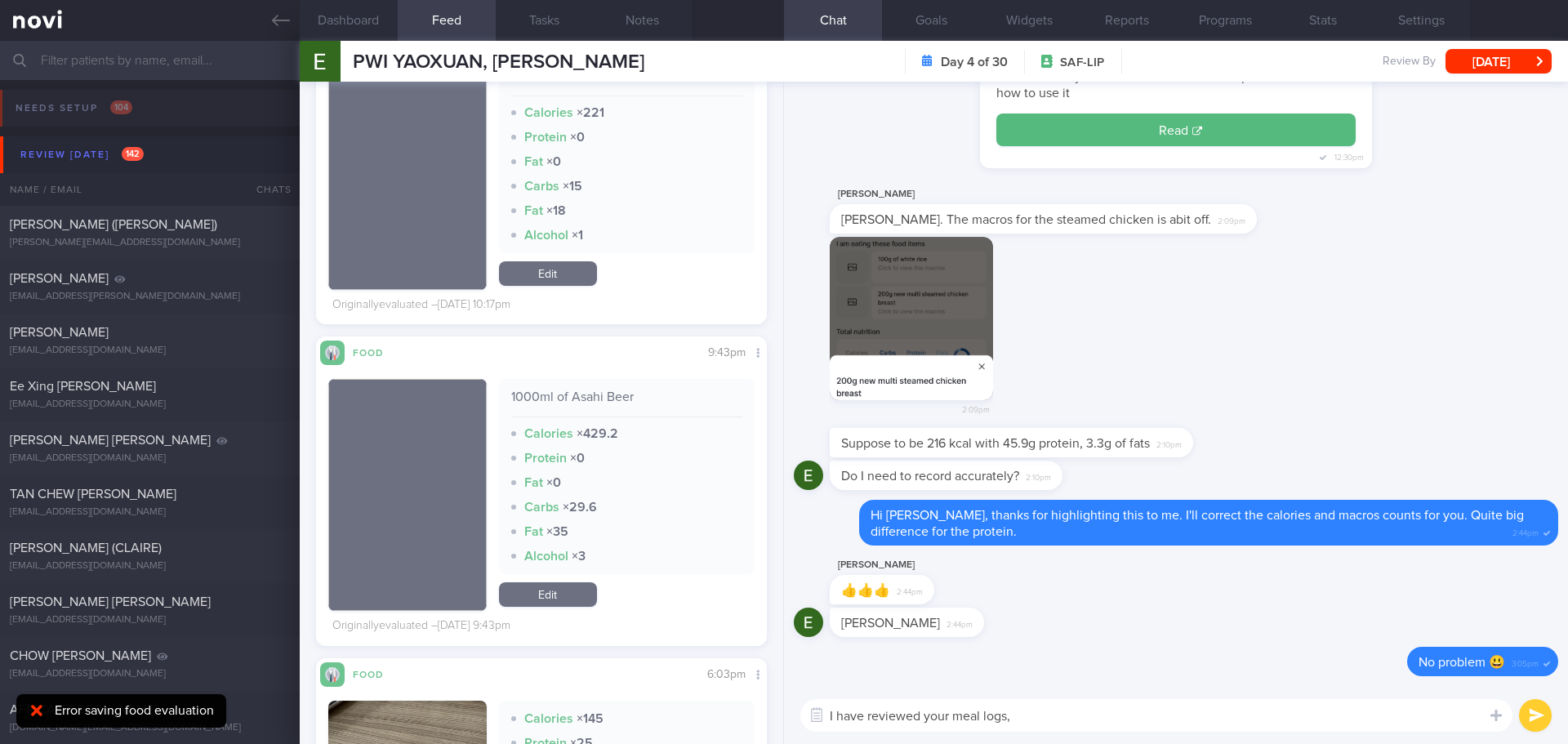
click at [1071, 714] on textarea "I have reviewed your meal logs," at bounding box center [1156, 715] width 712 height 33
type textarea "I have reviewed your meal logs, alcohol on Saturday contributed significant amo…"
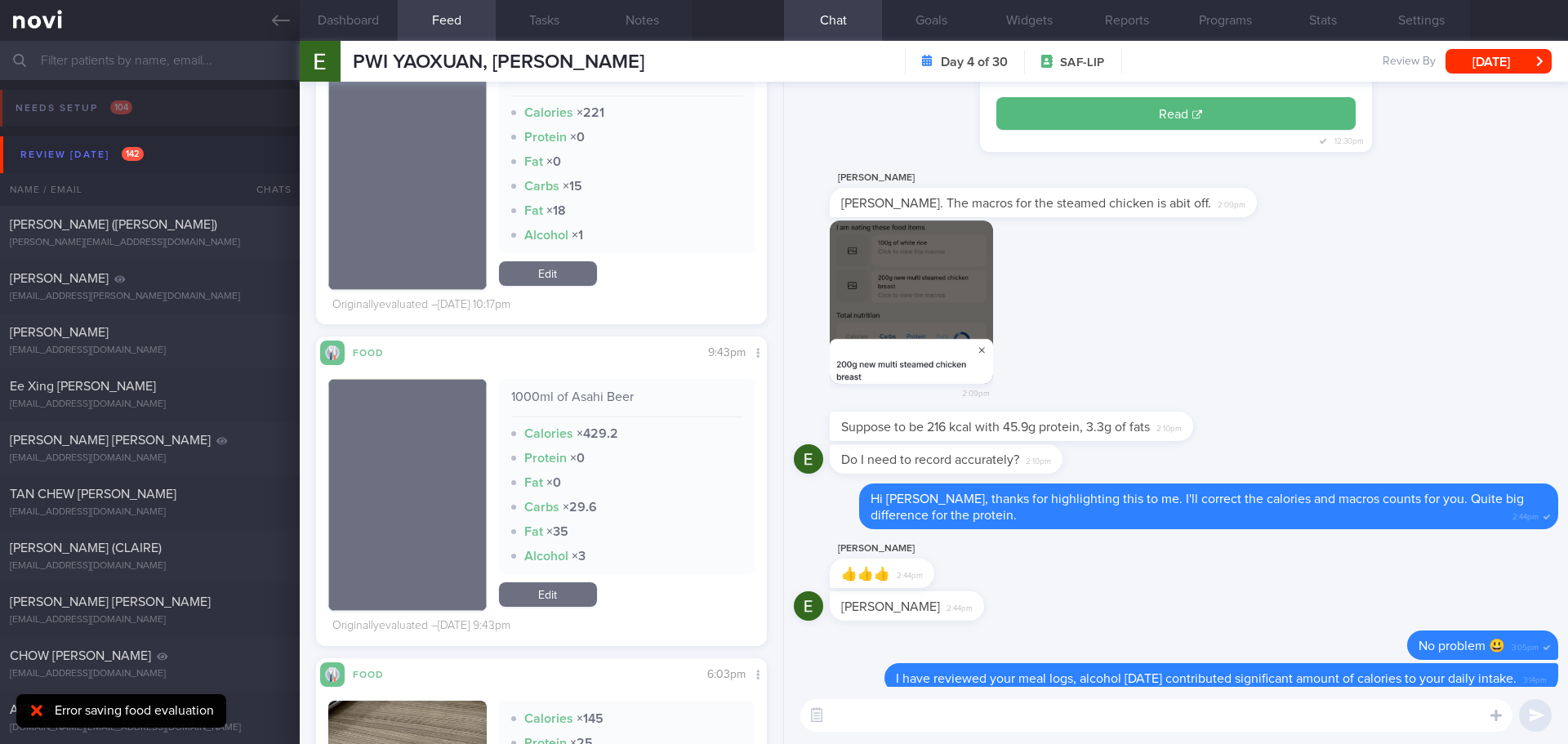
scroll to position [0, 0]
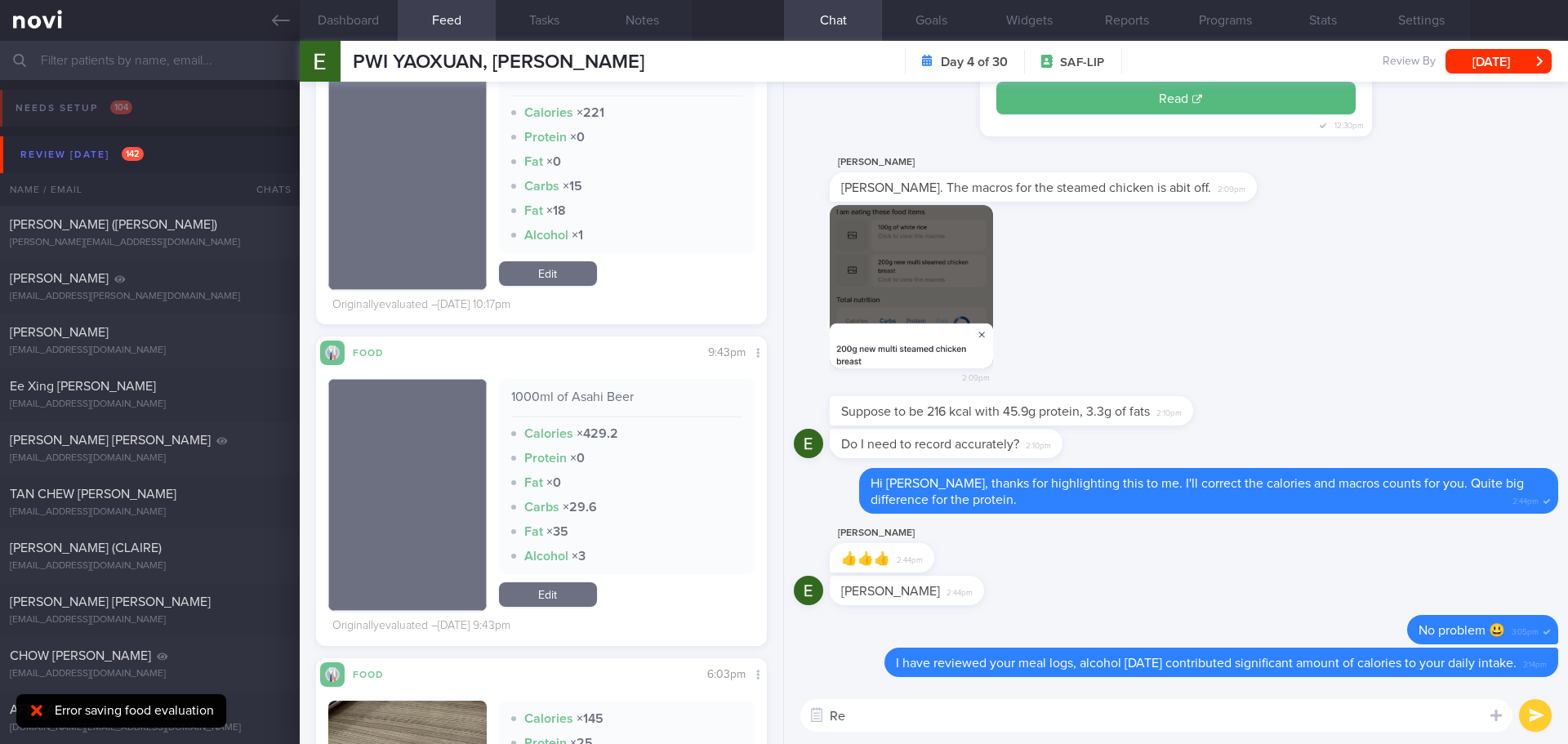
type textarea "R"
type textarea "I"
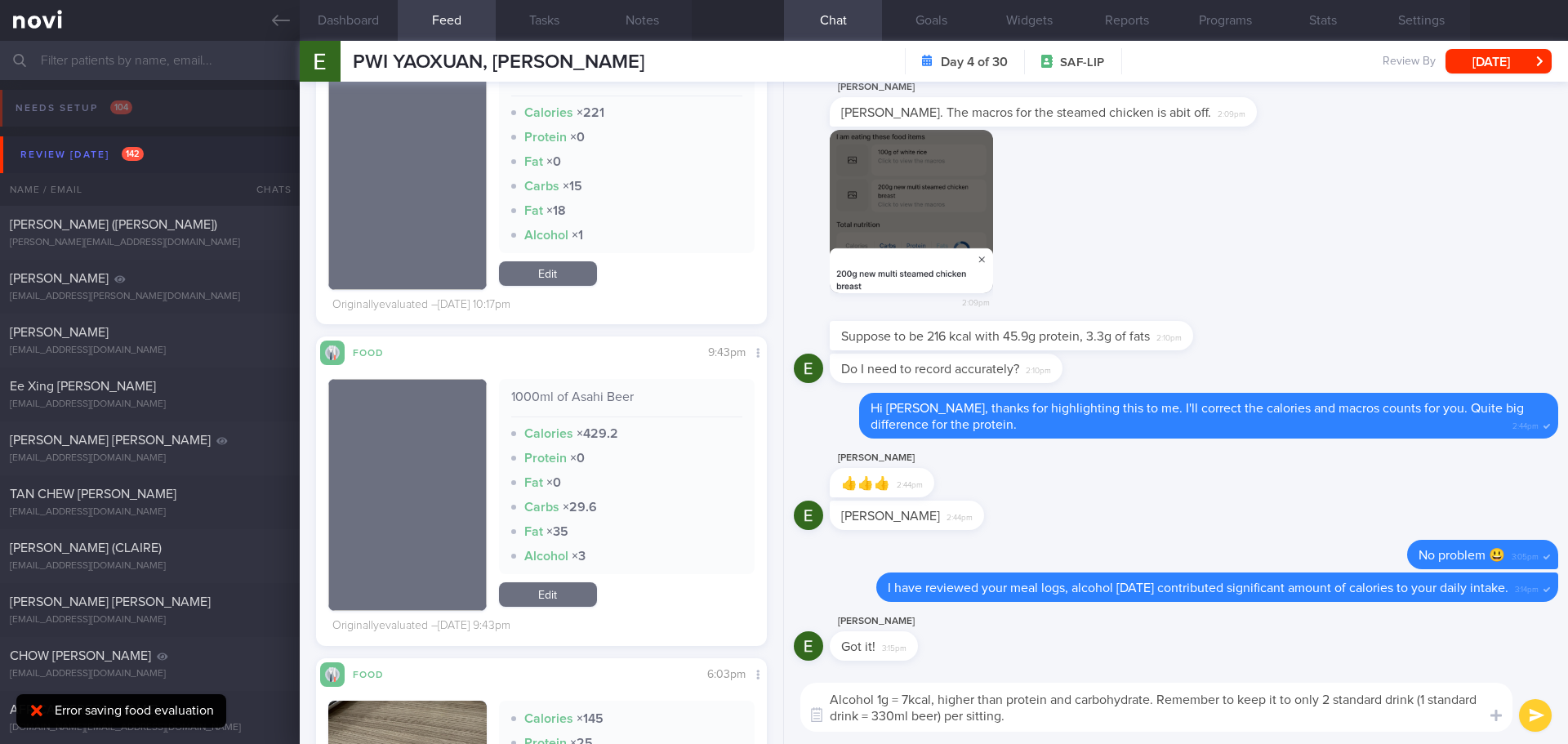
type textarea "Alcohol 1g = 7kcal, higher than protein and carbohydrate. Remember to keep it t…"
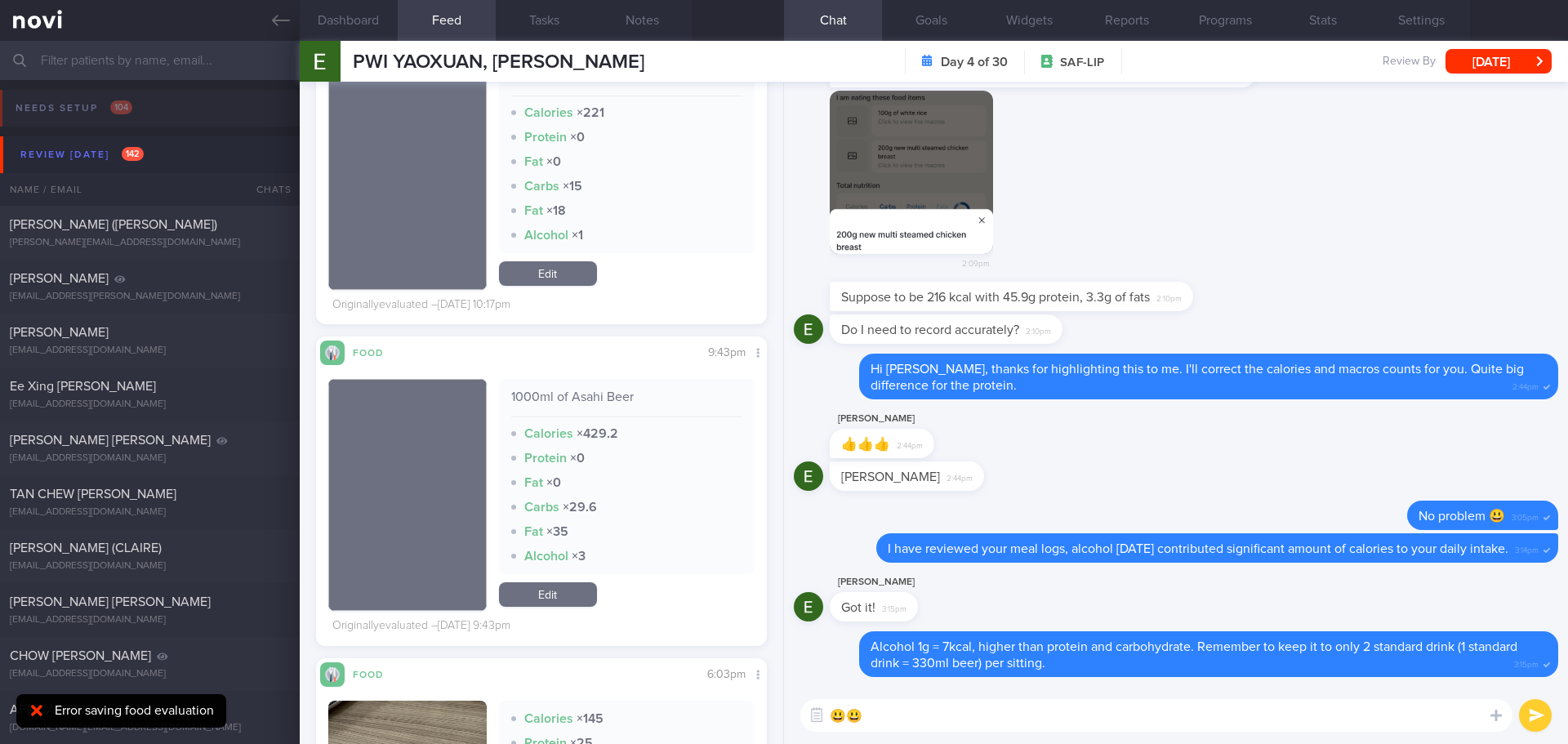
type textarea "😃😃"
click at [1534, 713] on button "submit" at bounding box center [1535, 715] width 33 height 33
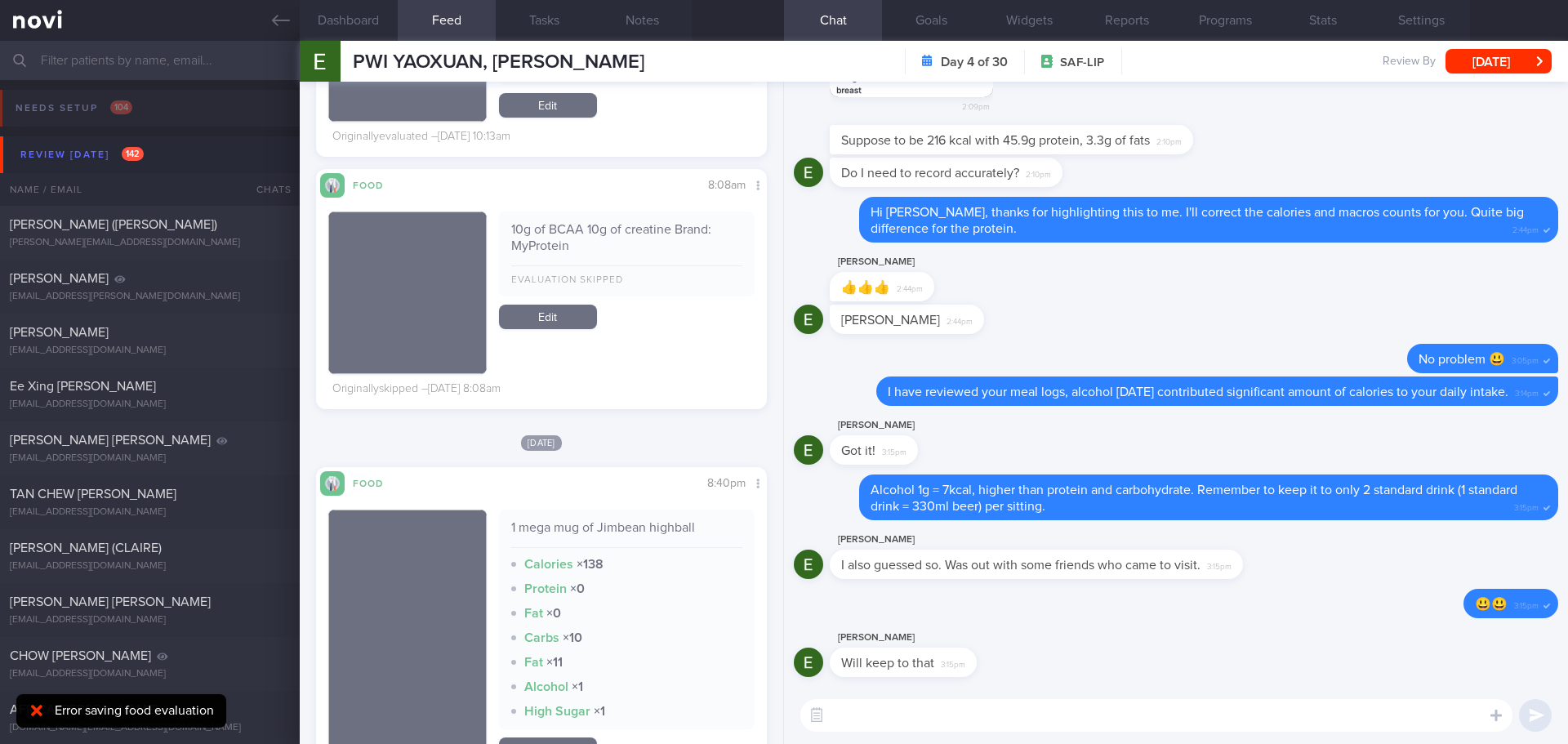
scroll to position [9715, 0]
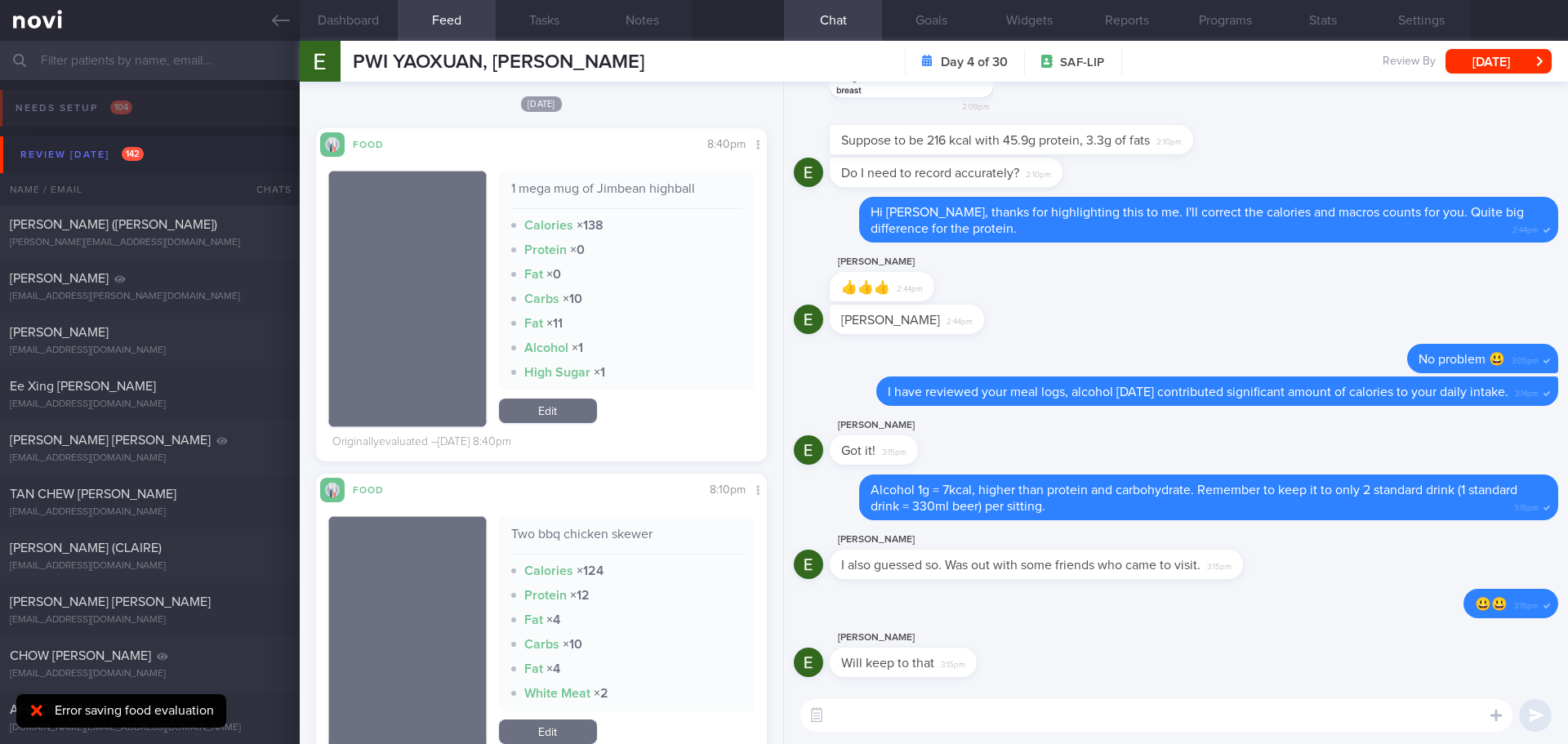
click at [889, 723] on textarea at bounding box center [1156, 715] width 712 height 33
type textarea "Sure! Hope it doesn't affect your heart rate the next day."
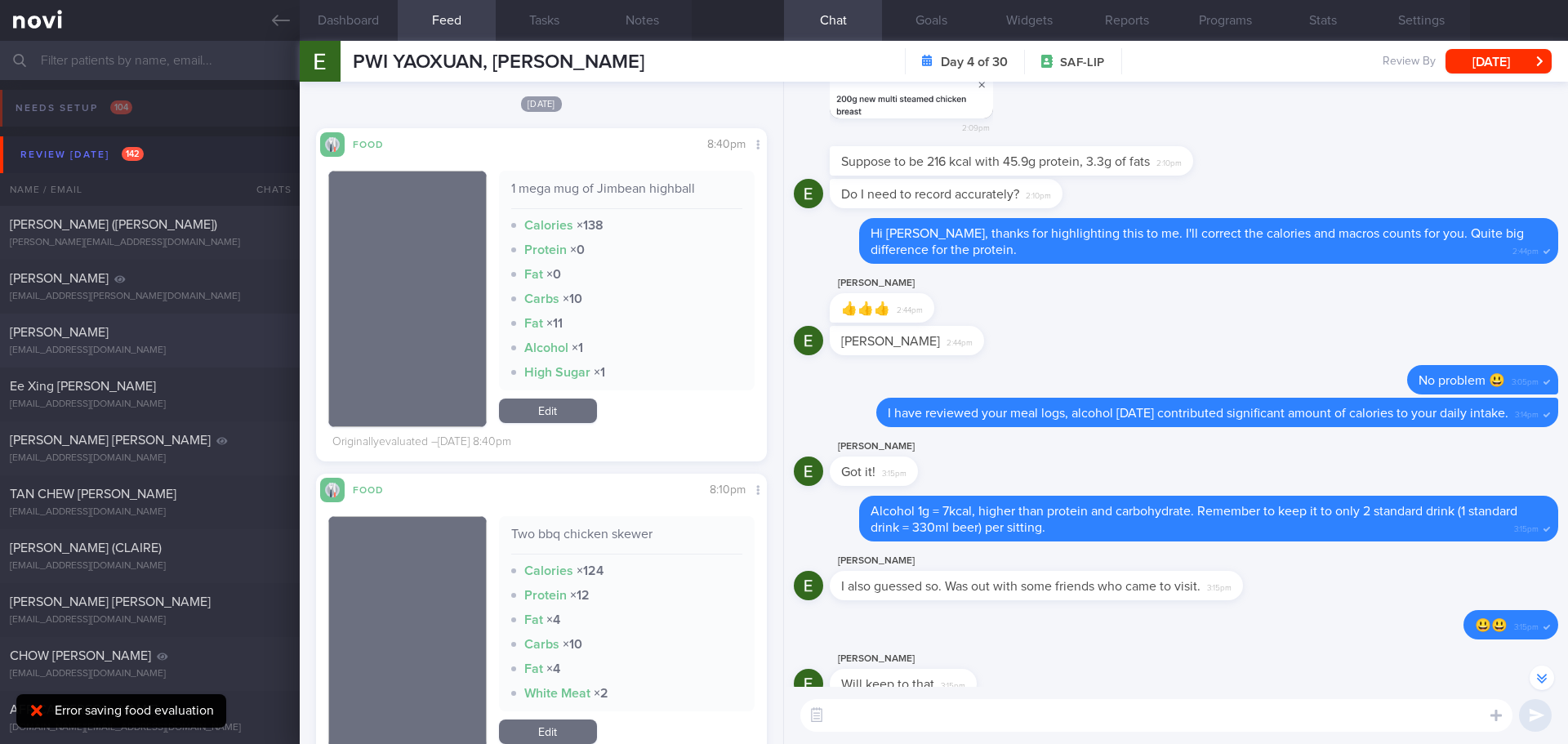
scroll to position [-82, 0]
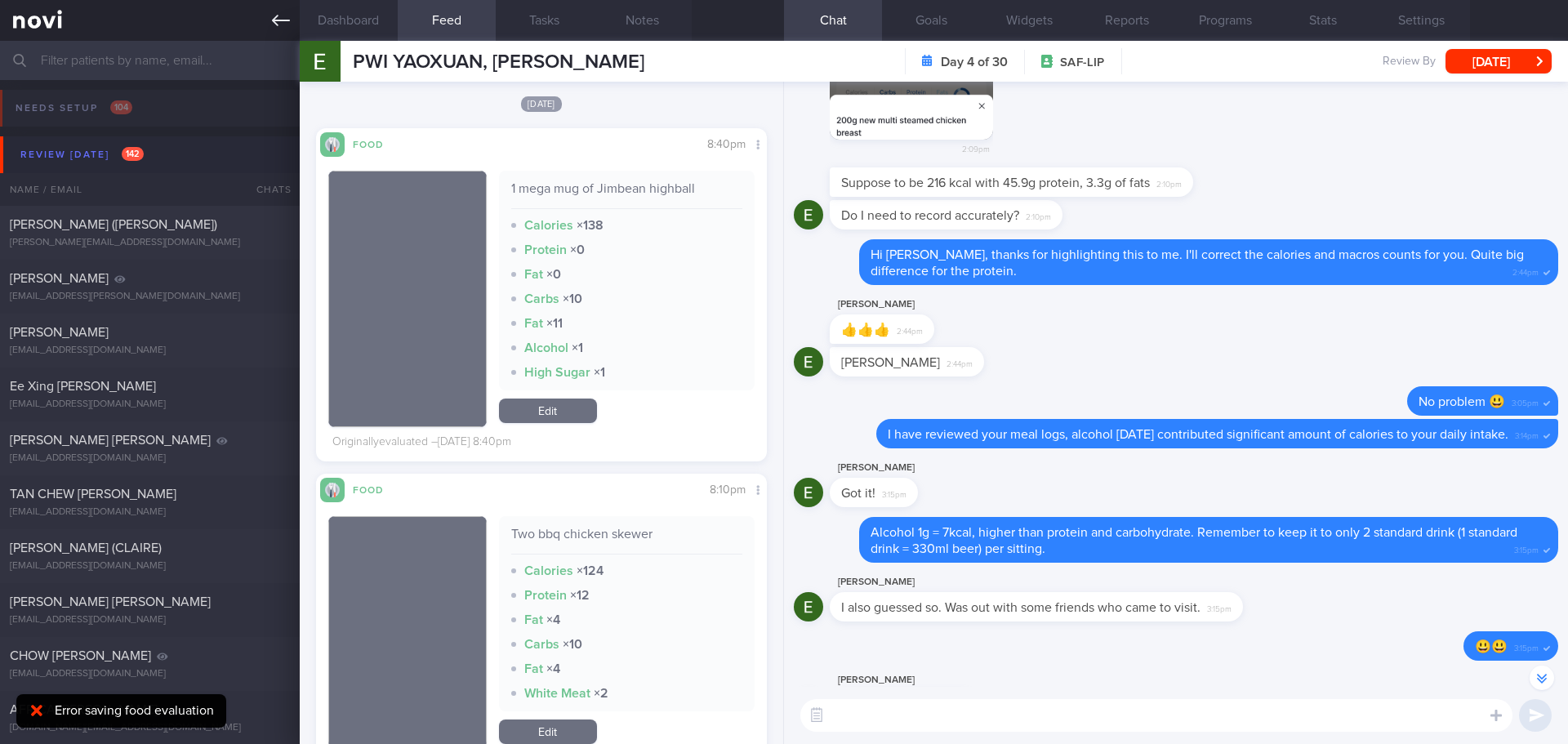
click at [272, 11] on icon at bounding box center [281, 21] width 18 height 18
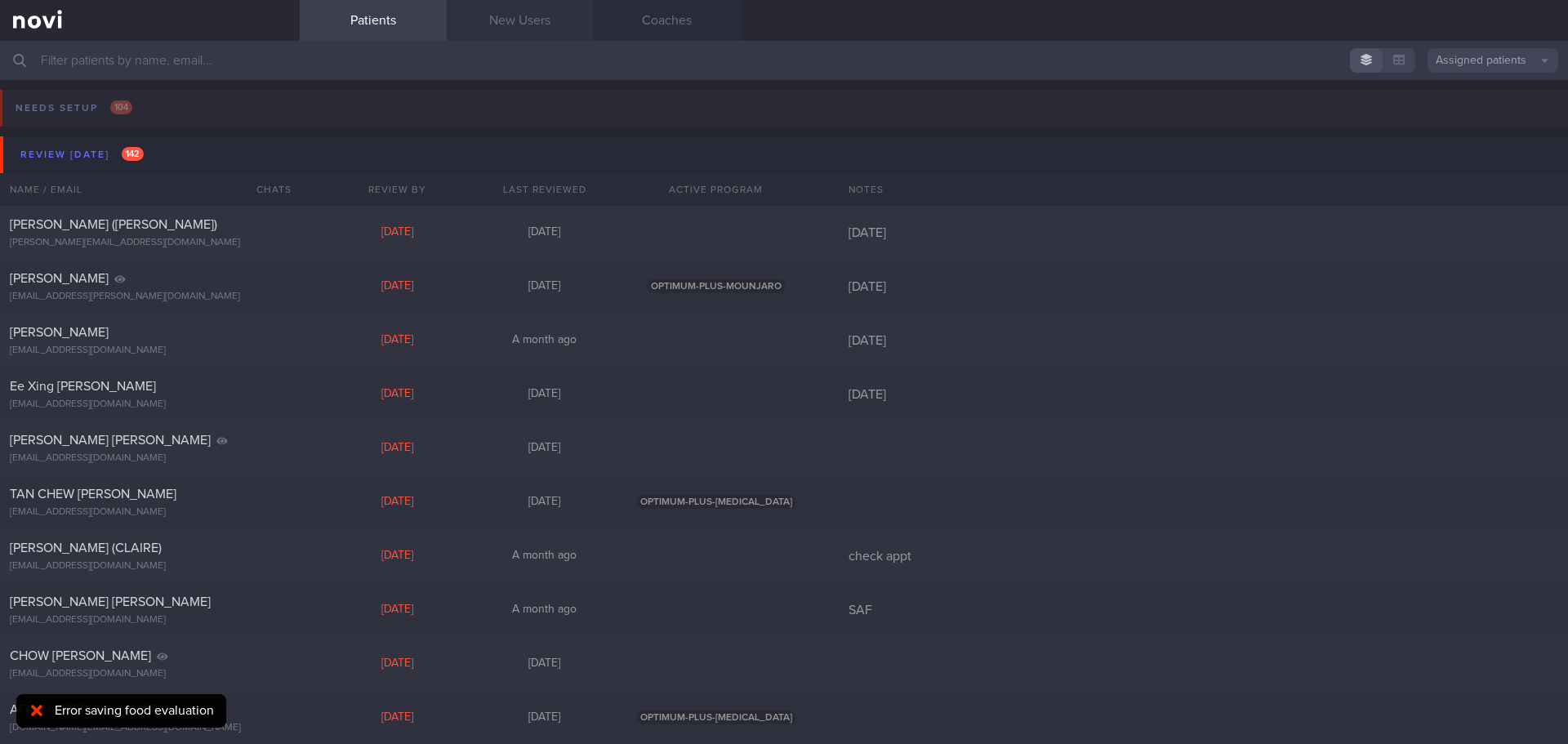
click at [494, 21] on link "New Users" at bounding box center [519, 21] width 147 height 41
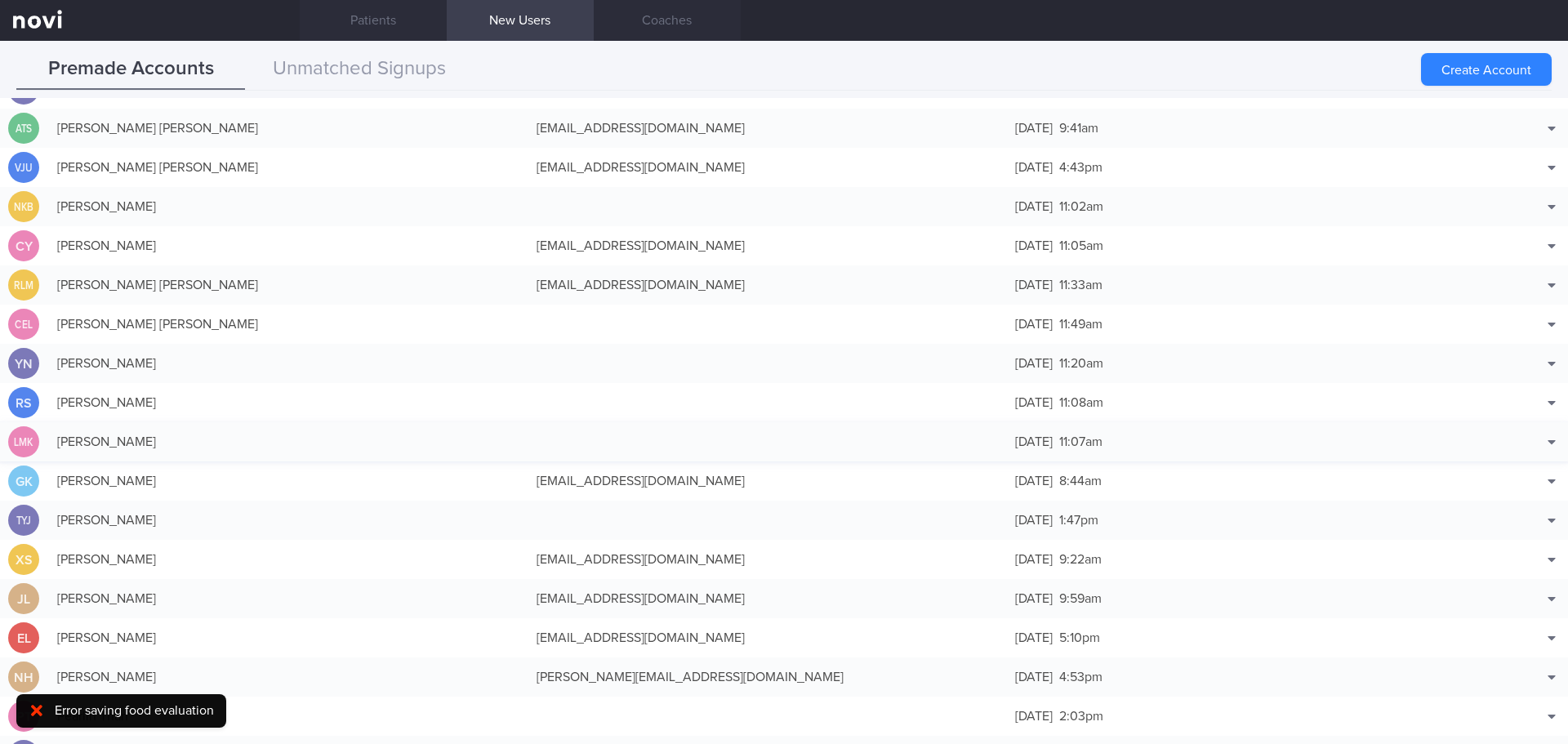
scroll to position [245, 0]
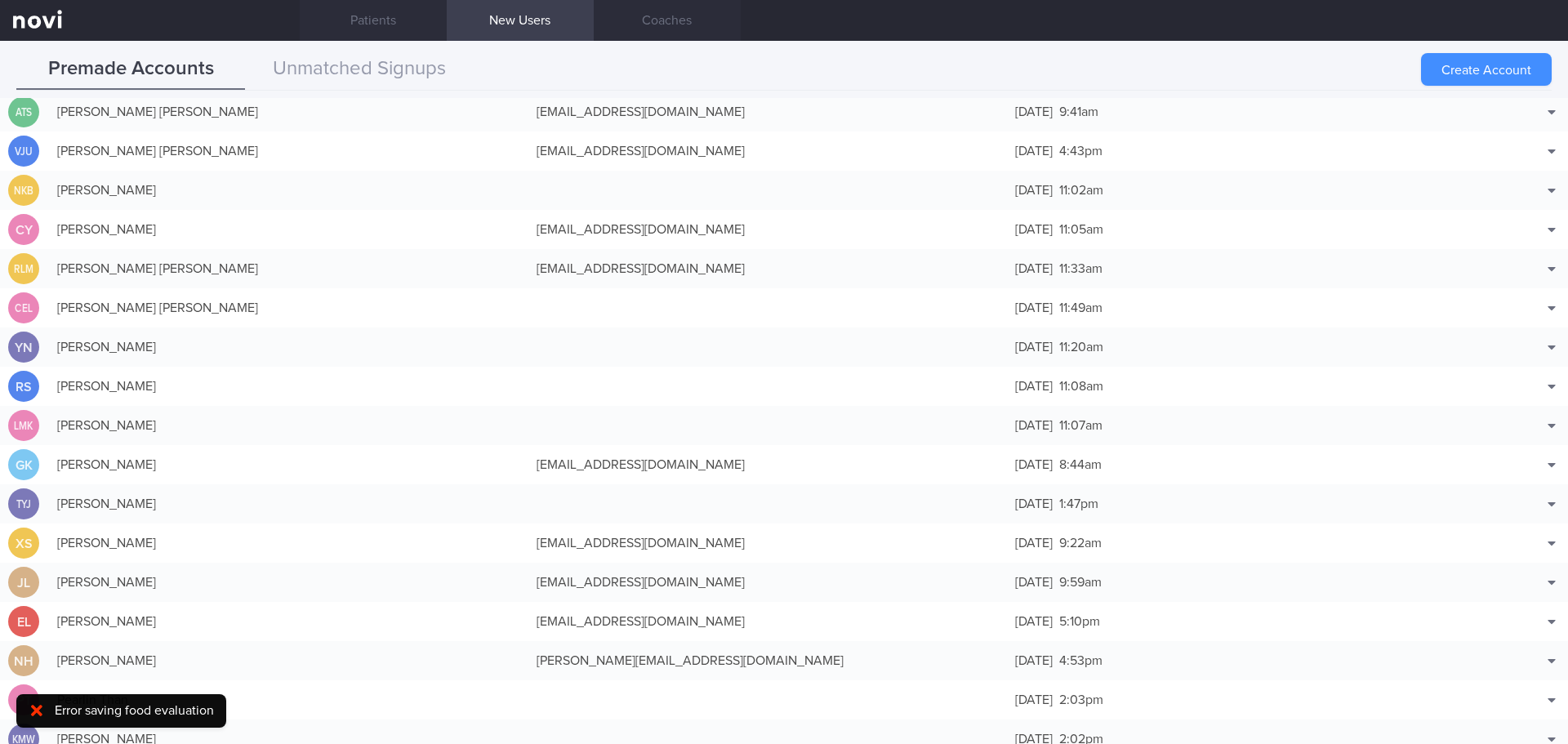
click at [1460, 63] on button "Create Account" at bounding box center [1486, 70] width 130 height 33
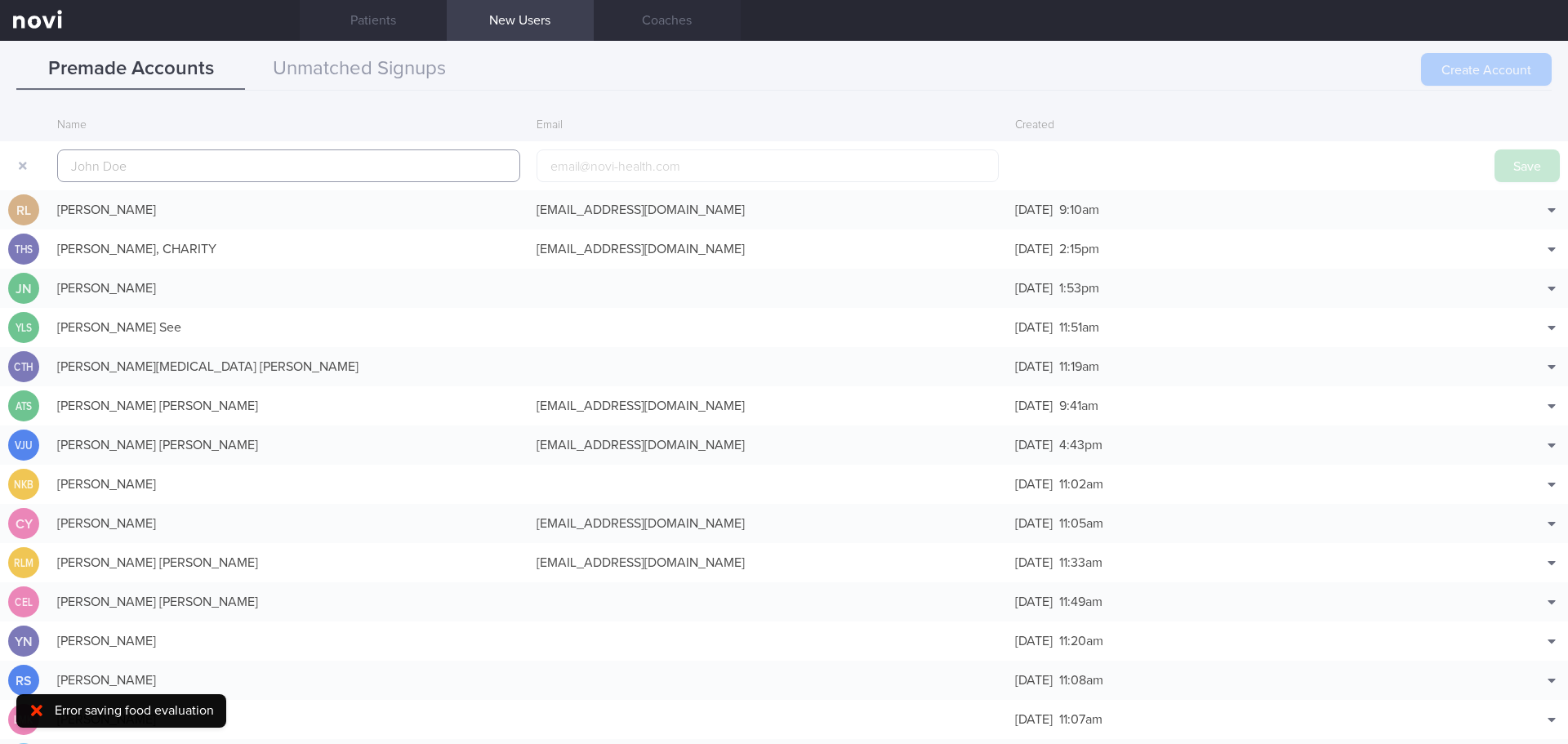
click at [295, 164] on input "text" at bounding box center [289, 166] width 463 height 33
paste input "[PERSON_NAME]"
type input "[PERSON_NAME]"
click at [1498, 162] on button "Save" at bounding box center [1527, 166] width 66 height 33
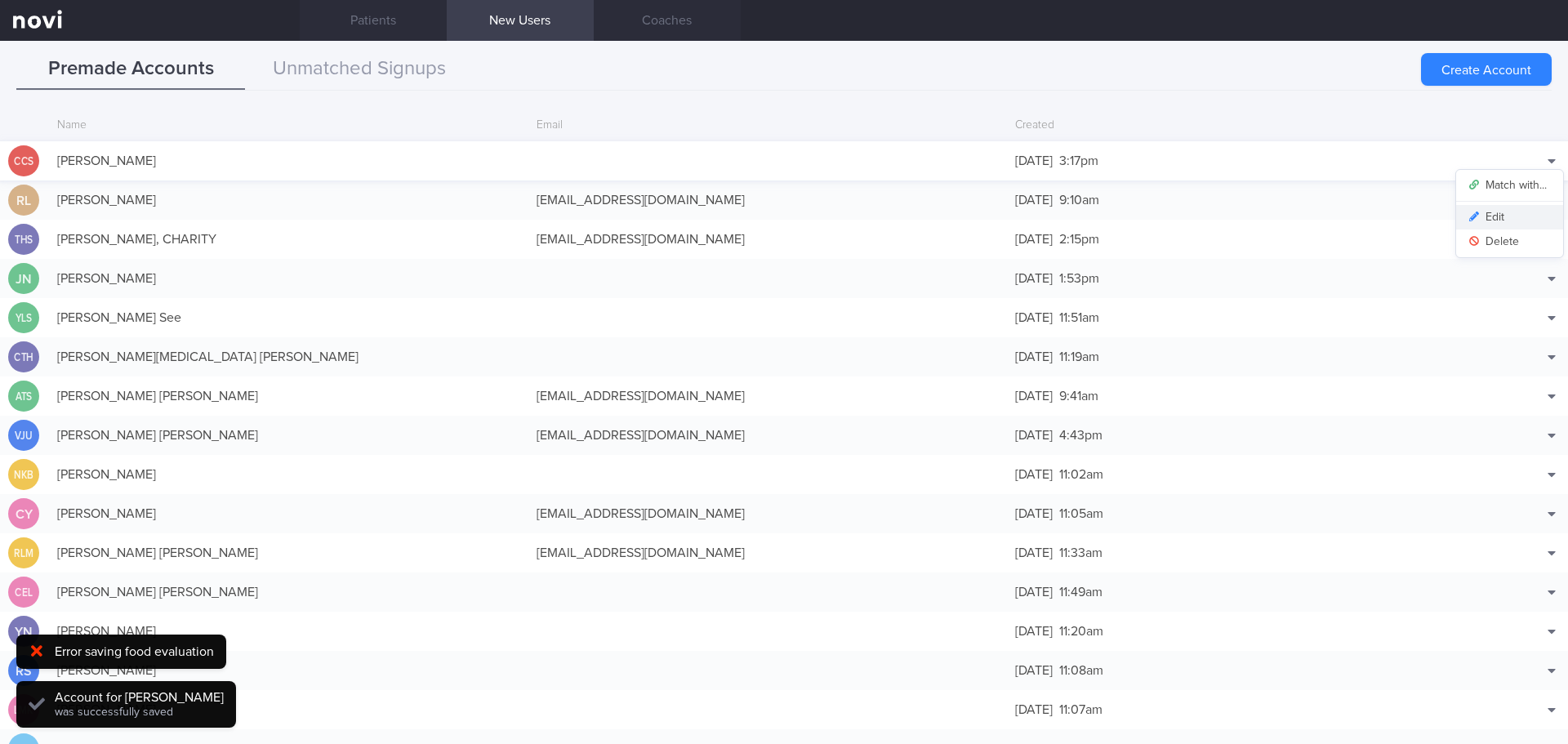
click at [1506, 212] on button "Edit" at bounding box center [1510, 217] width 107 height 25
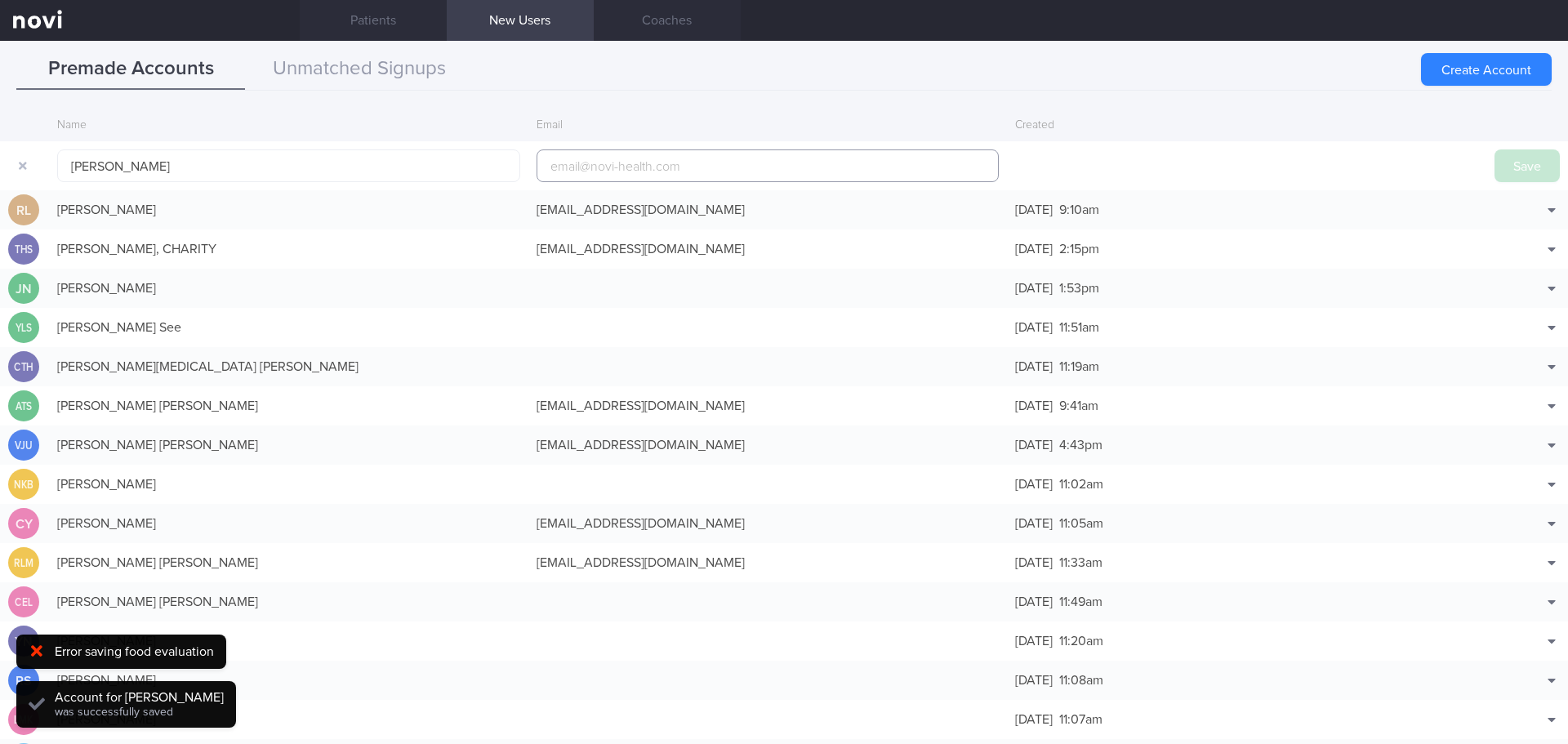
click at [775, 161] on input "email" at bounding box center [768, 166] width 463 height 33
paste input "[EMAIL_ADDRESS][DOMAIN_NAME]"
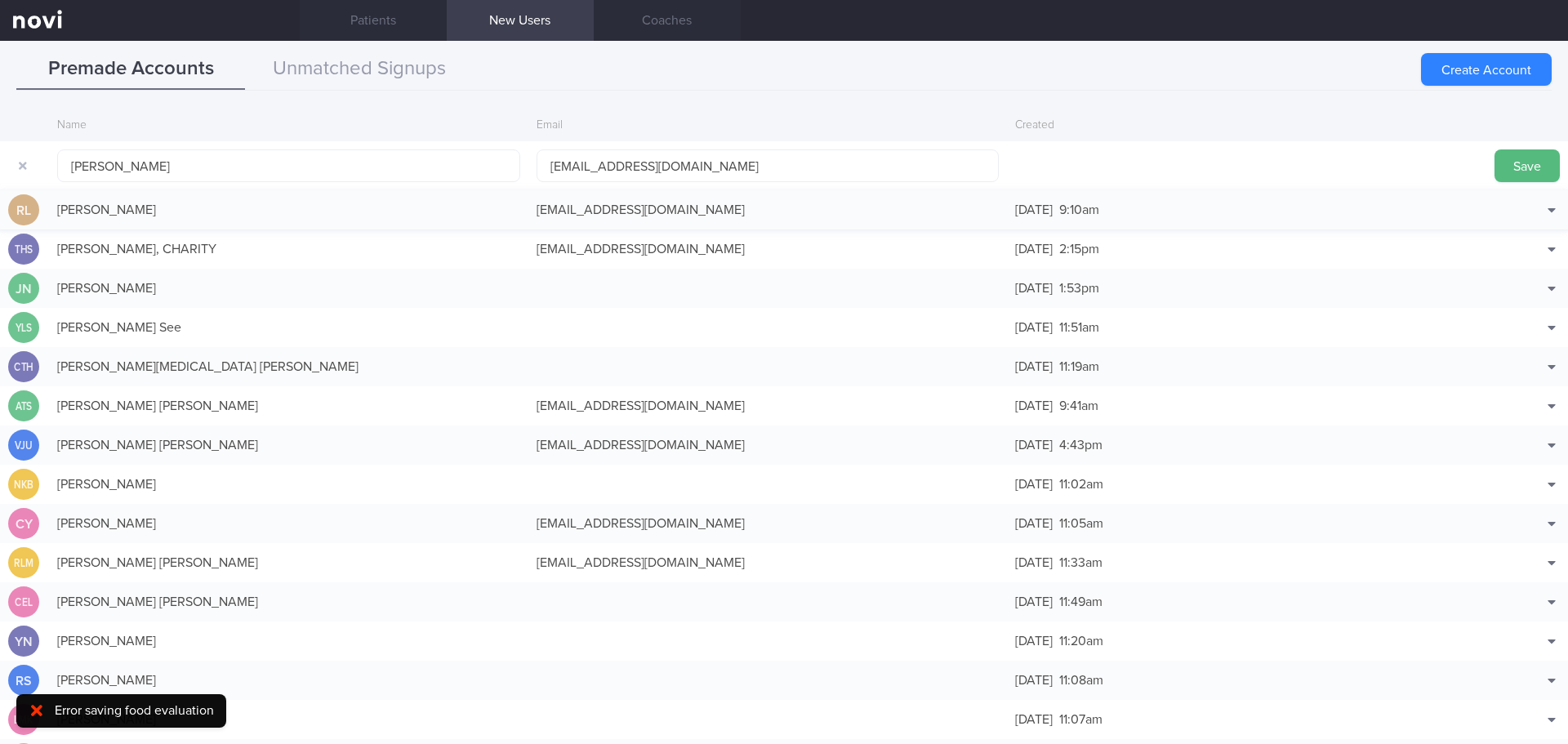
drag, startPoint x: 1497, startPoint y: 162, endPoint x: 34, endPoint y: 206, distance: 1463.7
click at [1497, 163] on button "Save" at bounding box center [1527, 166] width 66 height 33
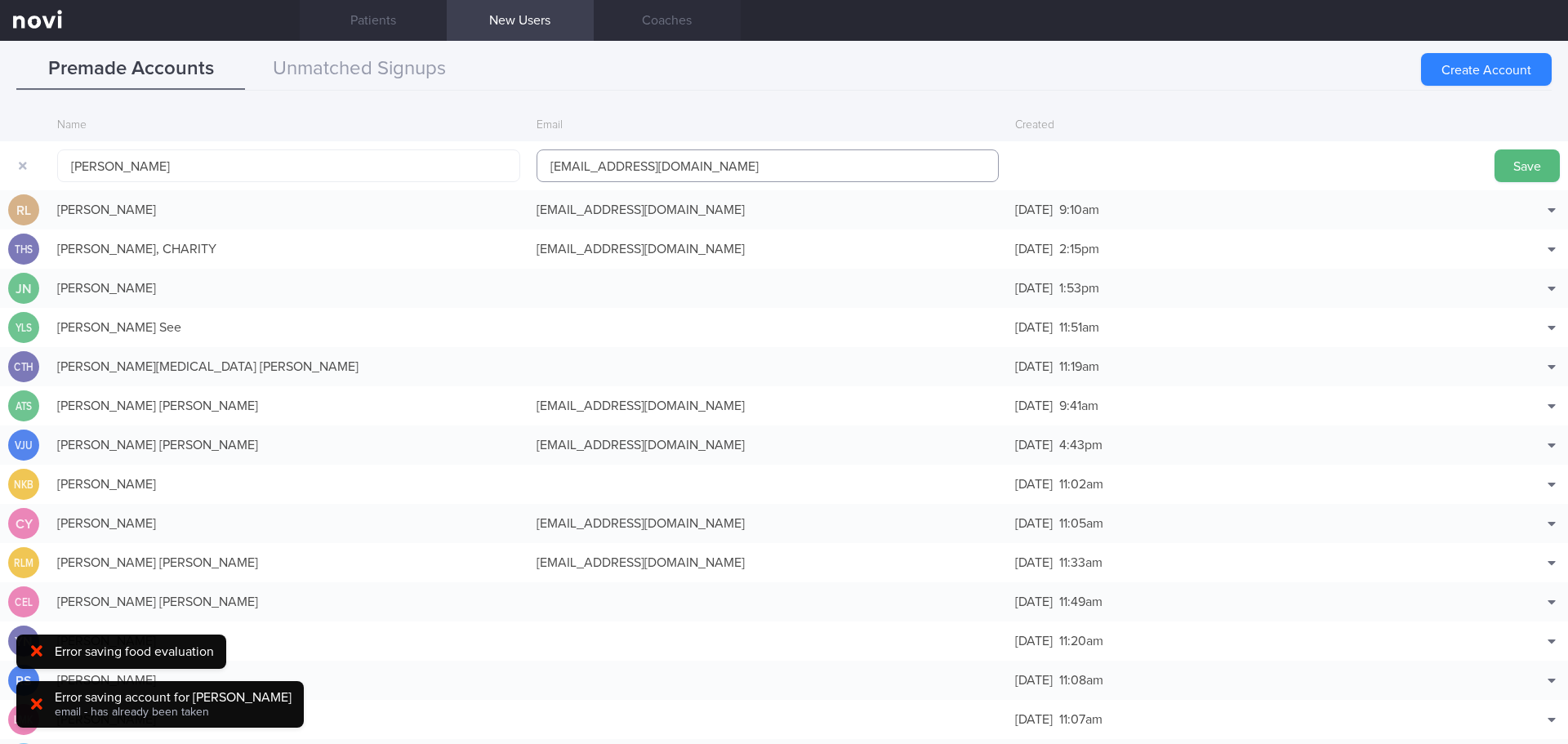
click at [651, 165] on input "[EMAIL_ADDRESS][DOMAIN_NAME]" at bounding box center [768, 166] width 463 height 33
type input "chelseacheongsm1@gmail.com"
click at [1503, 158] on button "Save" at bounding box center [1527, 166] width 66 height 33
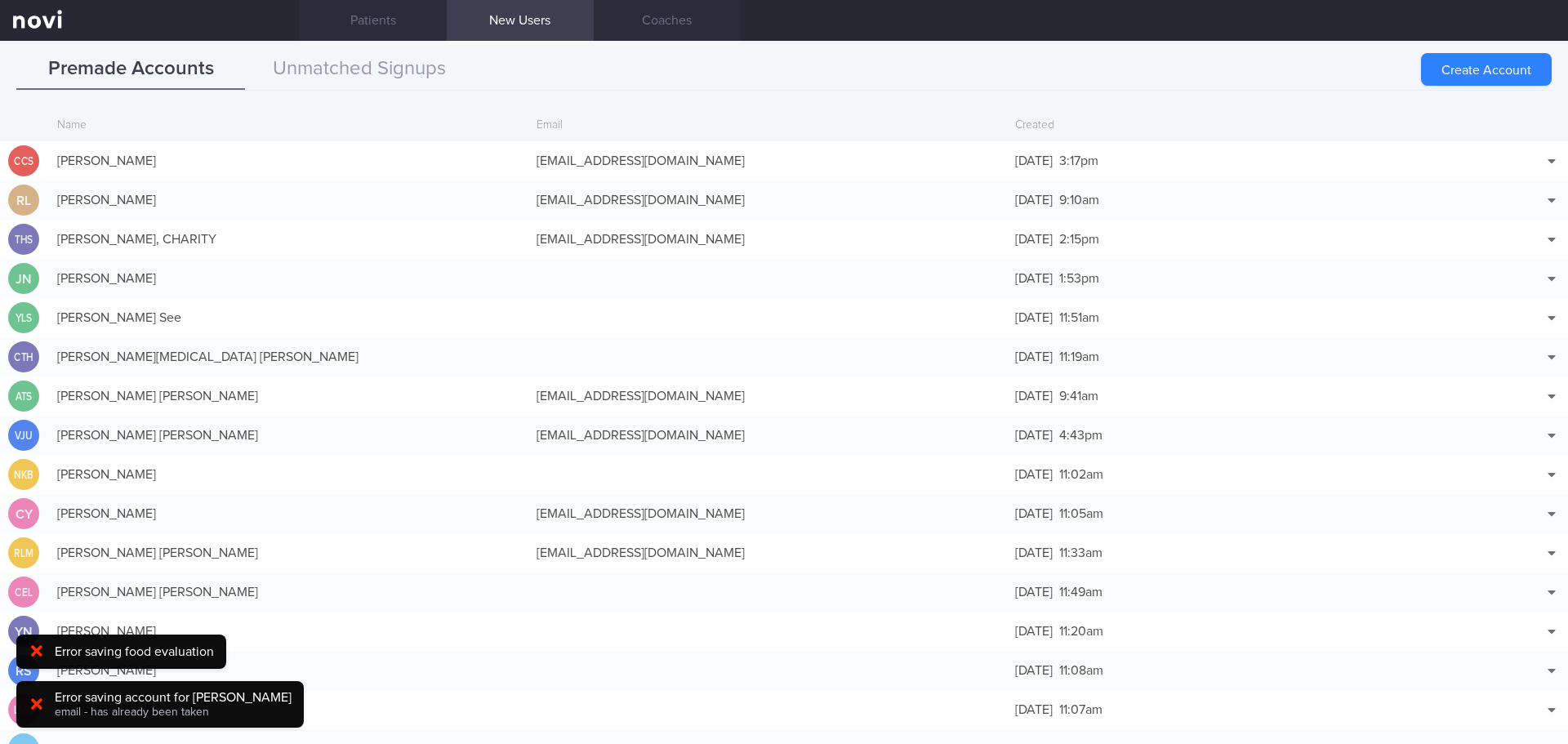
click at [740, 61] on div "Premade Accounts Unmatched Signups" at bounding box center [784, 70] width 1535 height 42
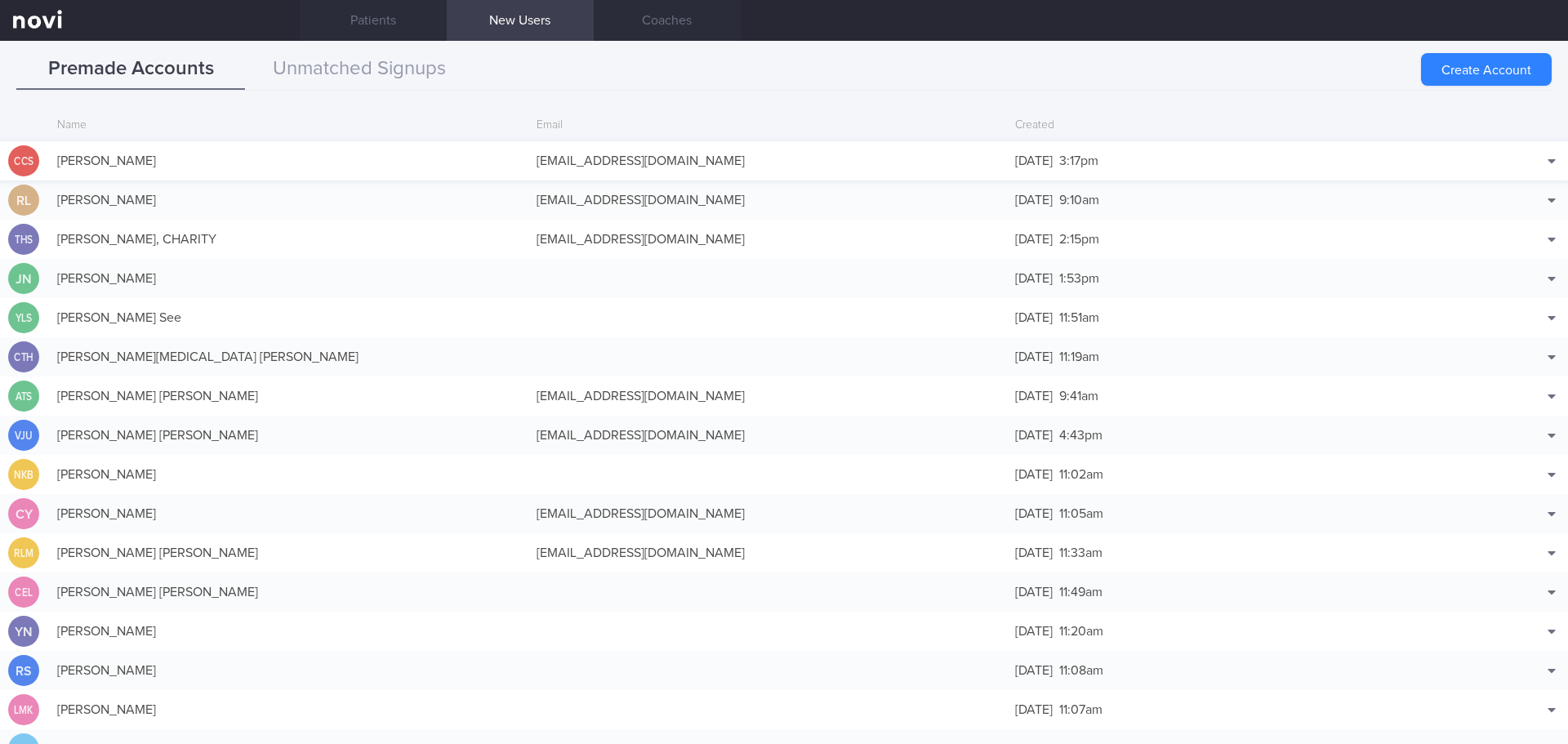
click at [366, 157] on div "[PERSON_NAME]" at bounding box center [289, 161] width 479 height 33
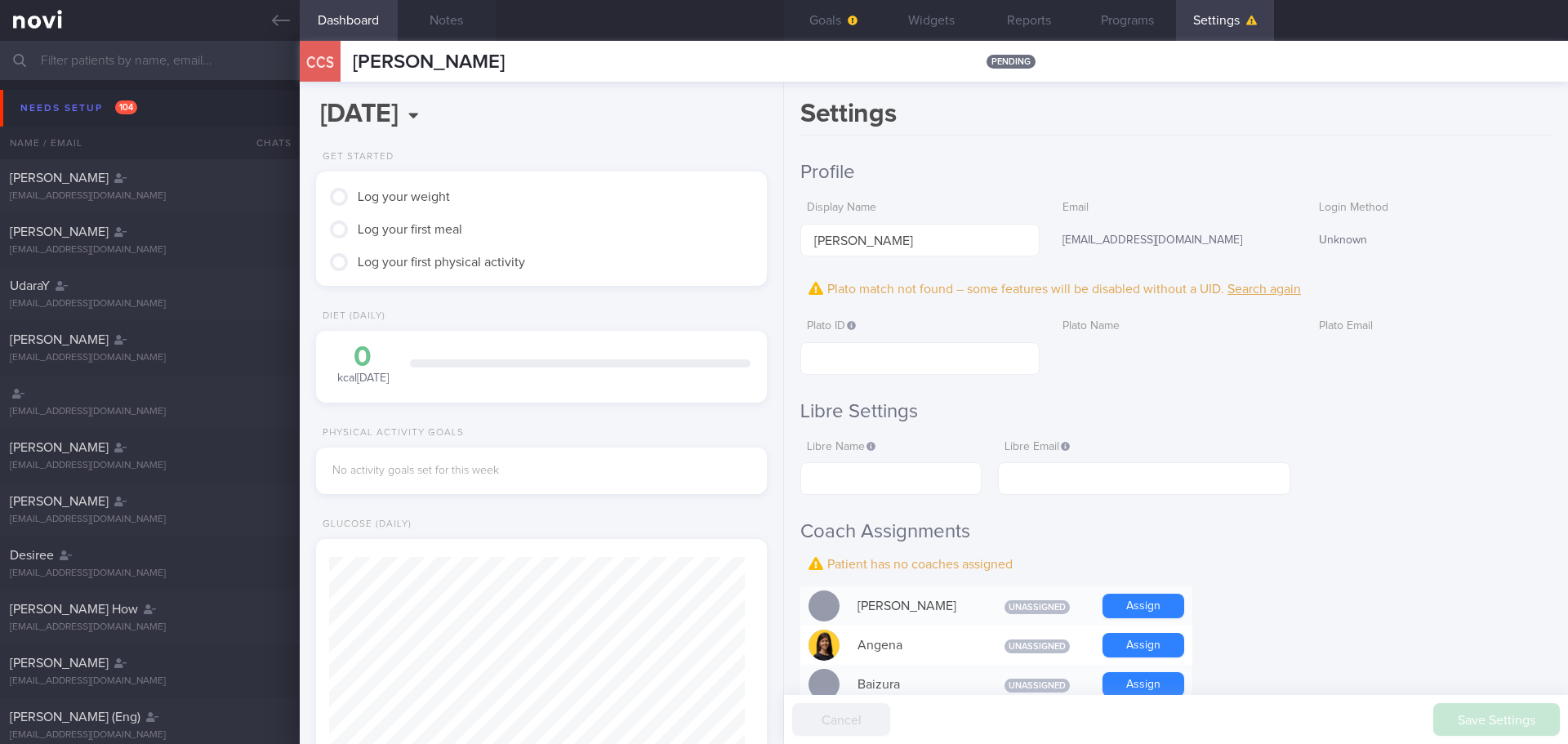
scroll to position [208, 417]
click at [1017, 200] on div "Display Name [PERSON_NAME]" at bounding box center [920, 225] width 240 height 64
click at [1099, 176] on h2 "Profile" at bounding box center [1176, 172] width 752 height 25
click at [872, 348] on input "text" at bounding box center [920, 358] width 240 height 33
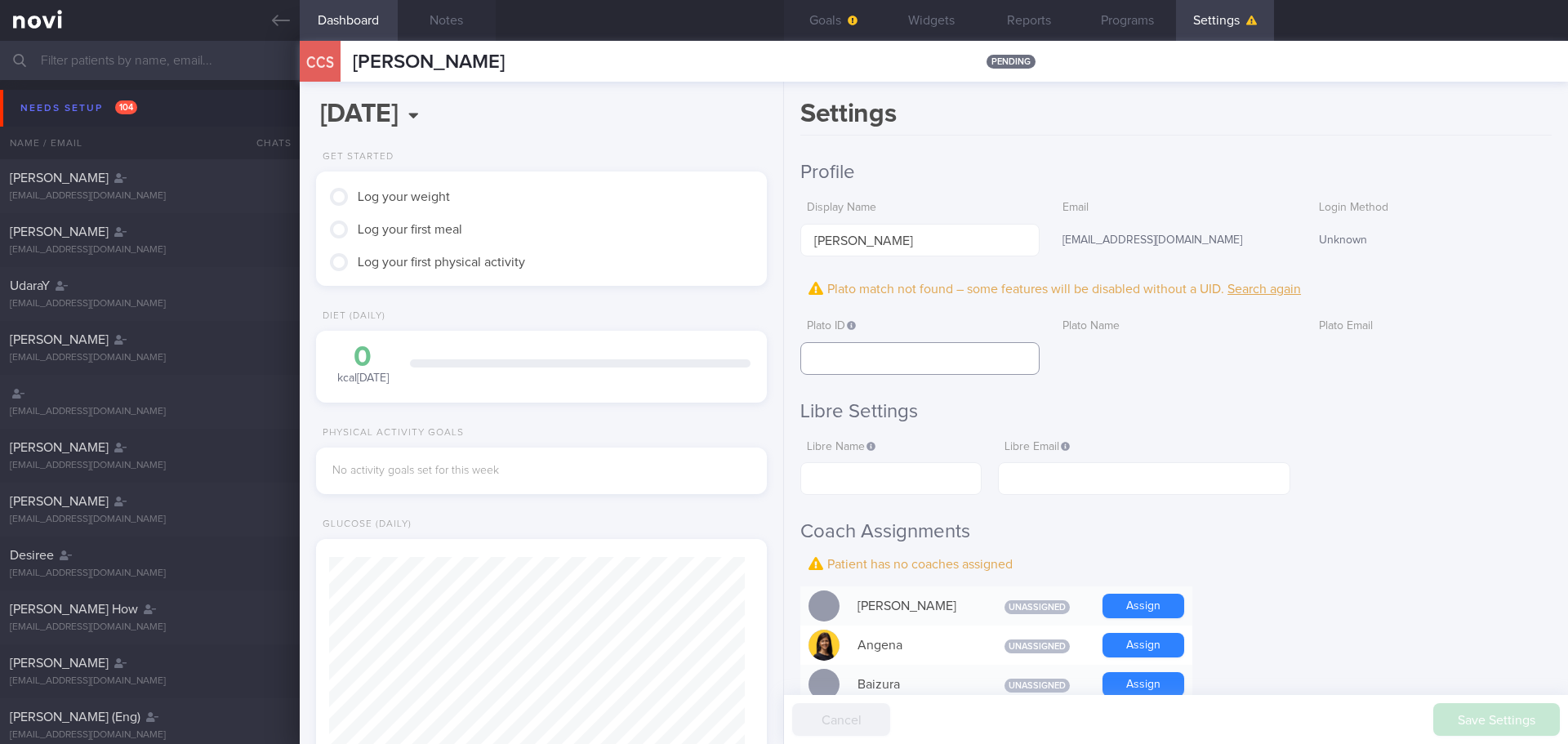
paste input "5c55c3f94f454853bfb523bc030ecf87"
type input "5c55c3f94f454853bfb523bc030ecf87"
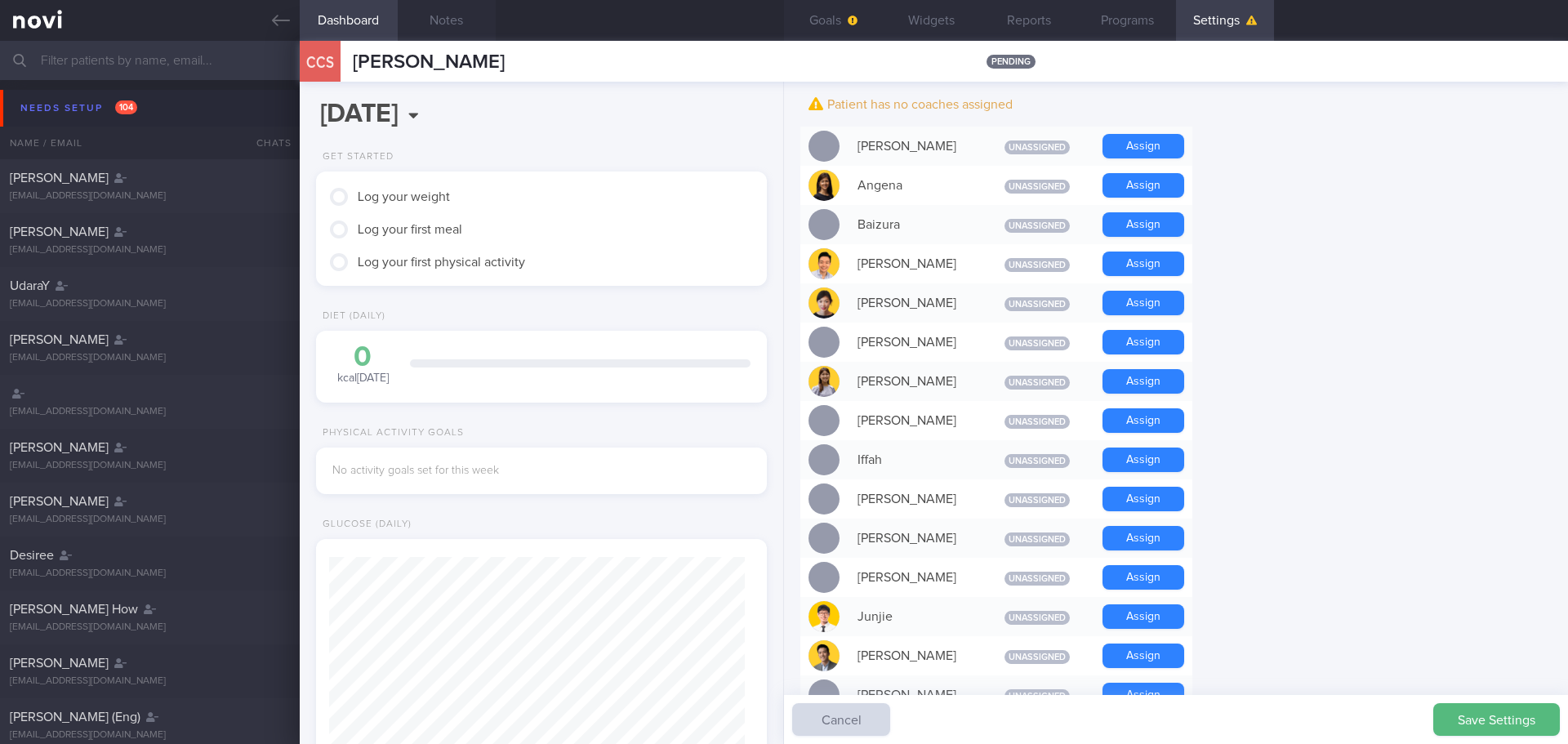
scroll to position [490, 0]
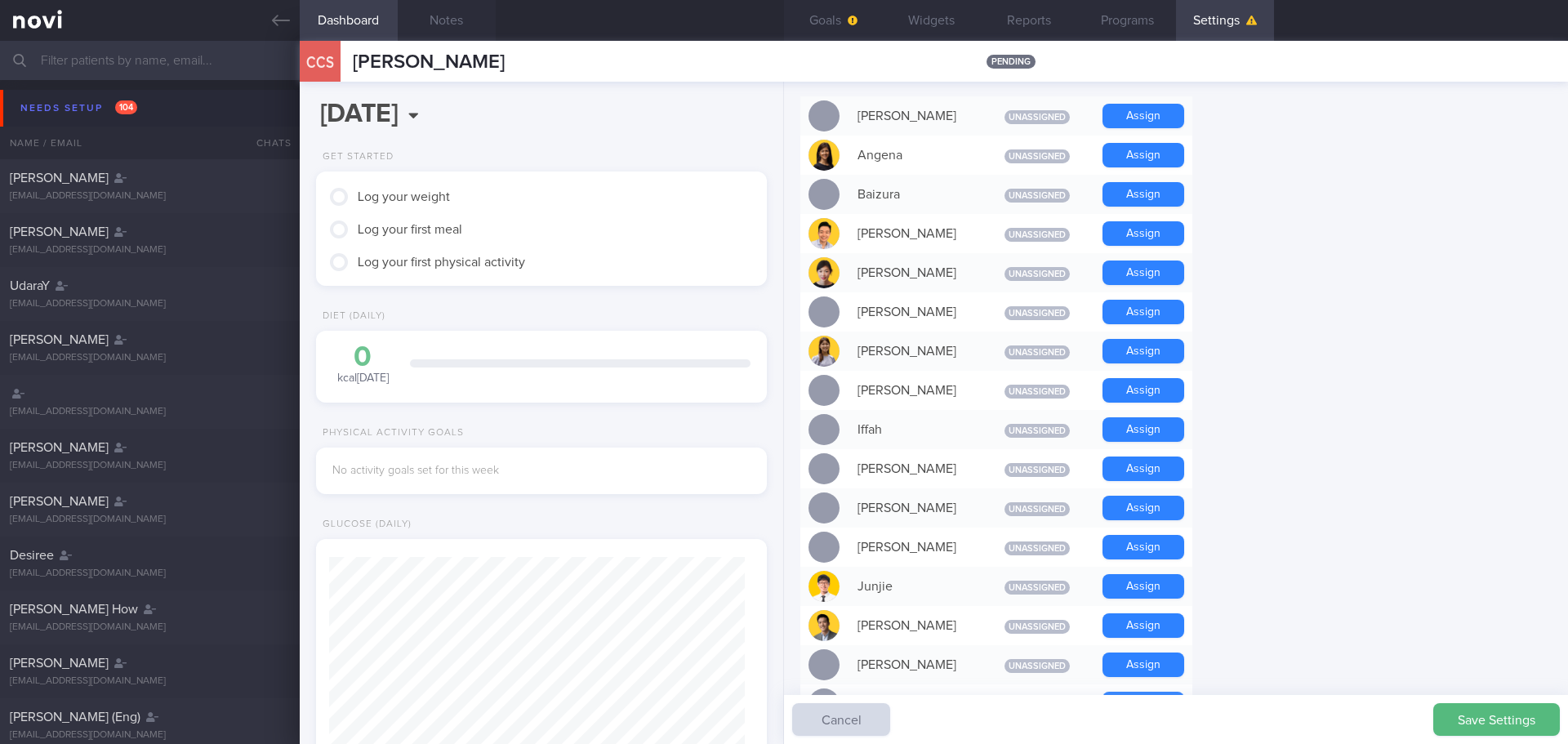
click at [1281, 384] on form "Profile Display Name [PERSON_NAME] Email [EMAIL_ADDRESS][DOMAIN_NAME] Login Met…" at bounding box center [1176, 555] width 752 height 1769
click at [1114, 355] on button "Assign" at bounding box center [1144, 351] width 82 height 25
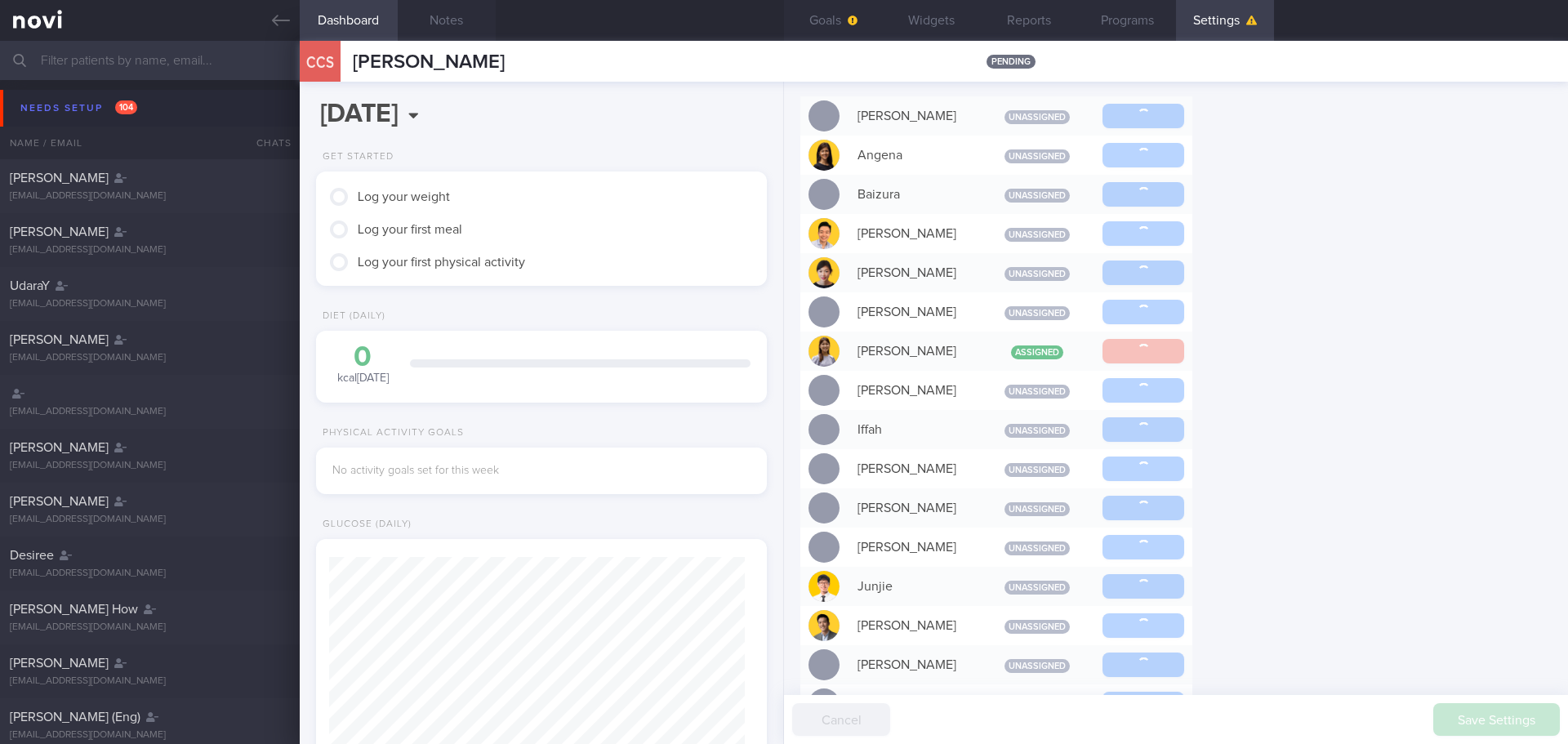
click at [1278, 367] on form "Profile Display Name [PERSON_NAME] Email [EMAIL_ADDRESS][DOMAIN_NAME] Login Met…" at bounding box center [1176, 555] width 752 height 1769
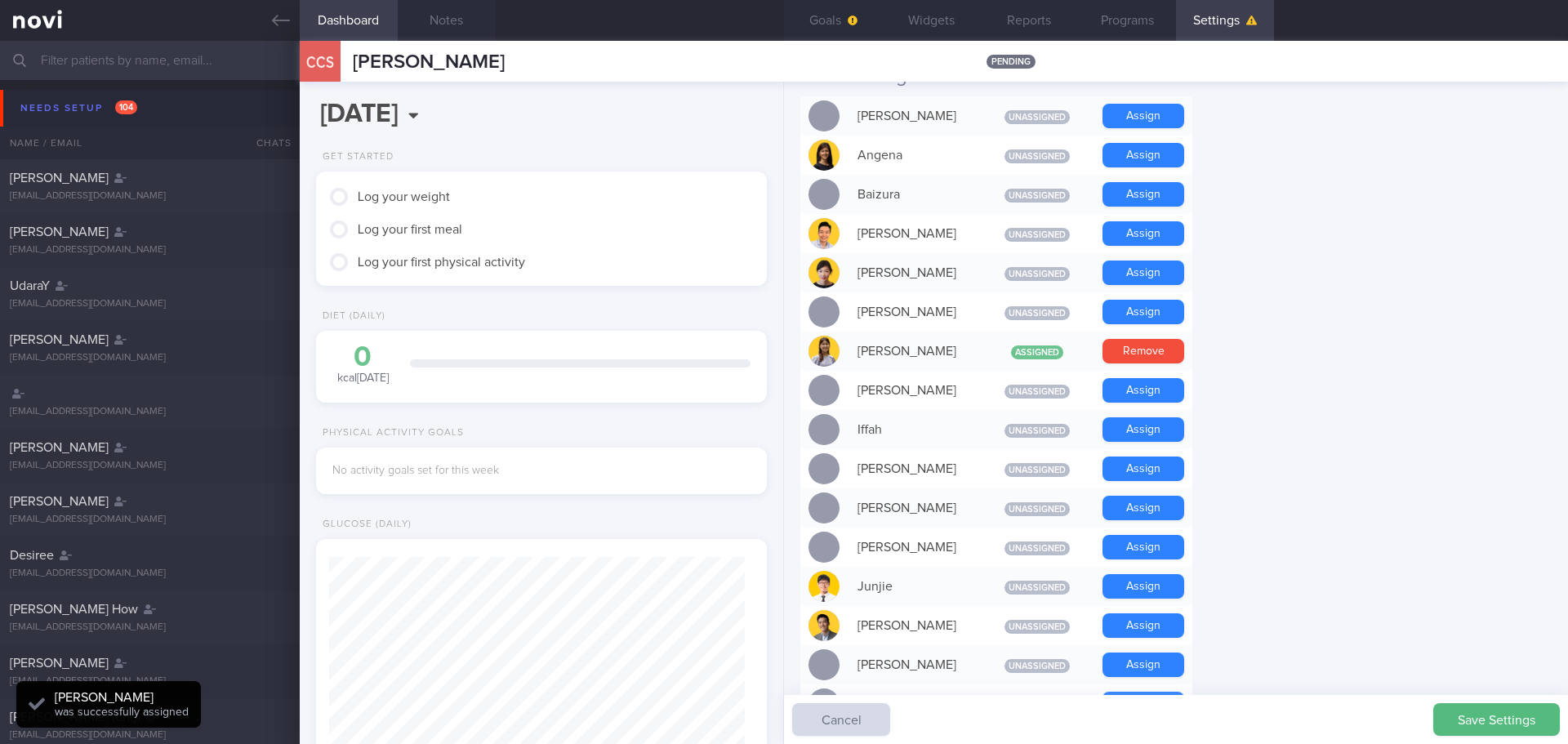
scroll to position [208, 417]
click at [1326, 366] on form "Profile Display Name [PERSON_NAME] Email [EMAIL_ADDRESS][DOMAIN_NAME] Login Met…" at bounding box center [1176, 572] width 752 height 1734
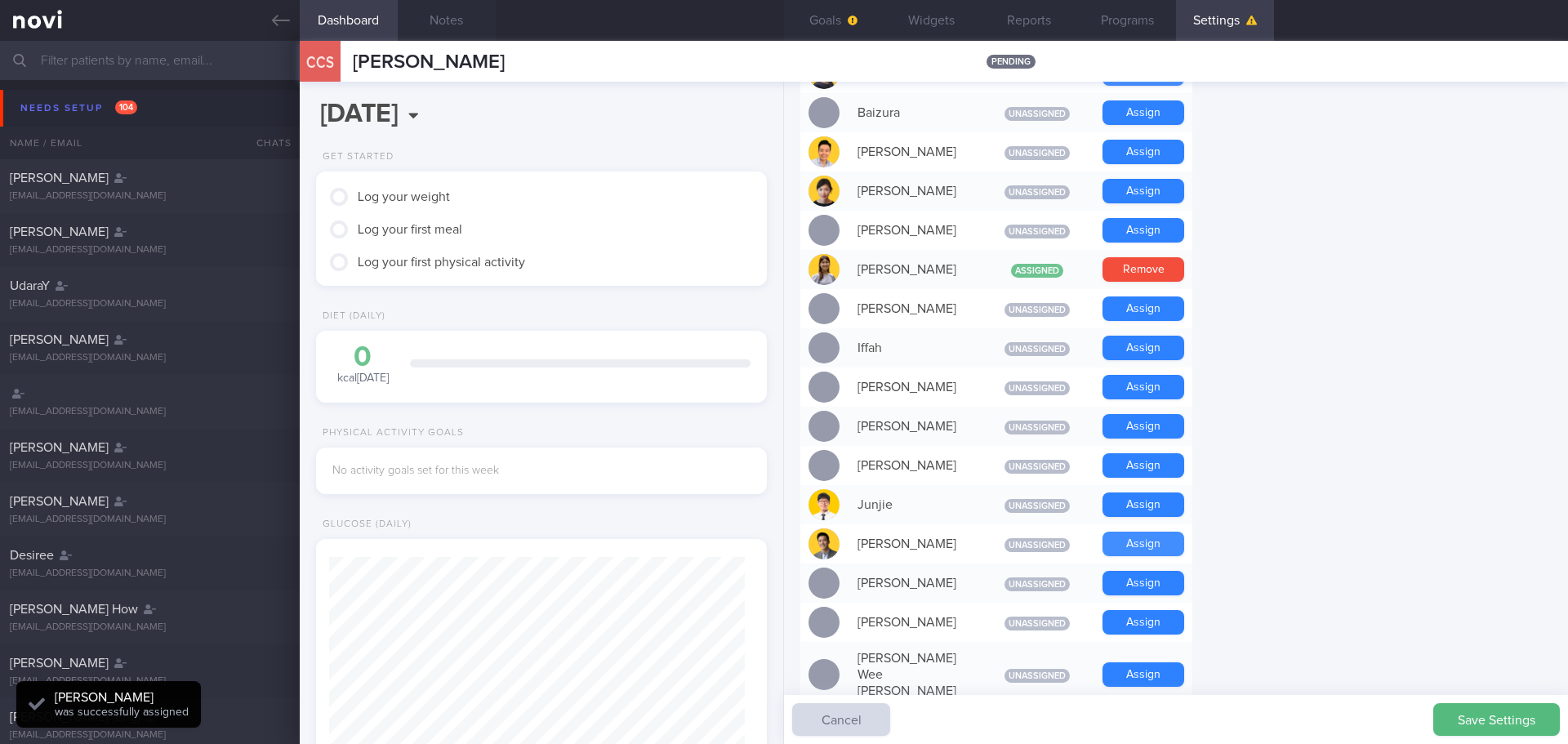
click at [1163, 550] on button "Assign" at bounding box center [1144, 544] width 82 height 25
click at [1263, 545] on form "Profile Display Name [PERSON_NAME] Email [EMAIL_ADDRESS][DOMAIN_NAME] Login Met…" at bounding box center [1176, 490] width 752 height 1734
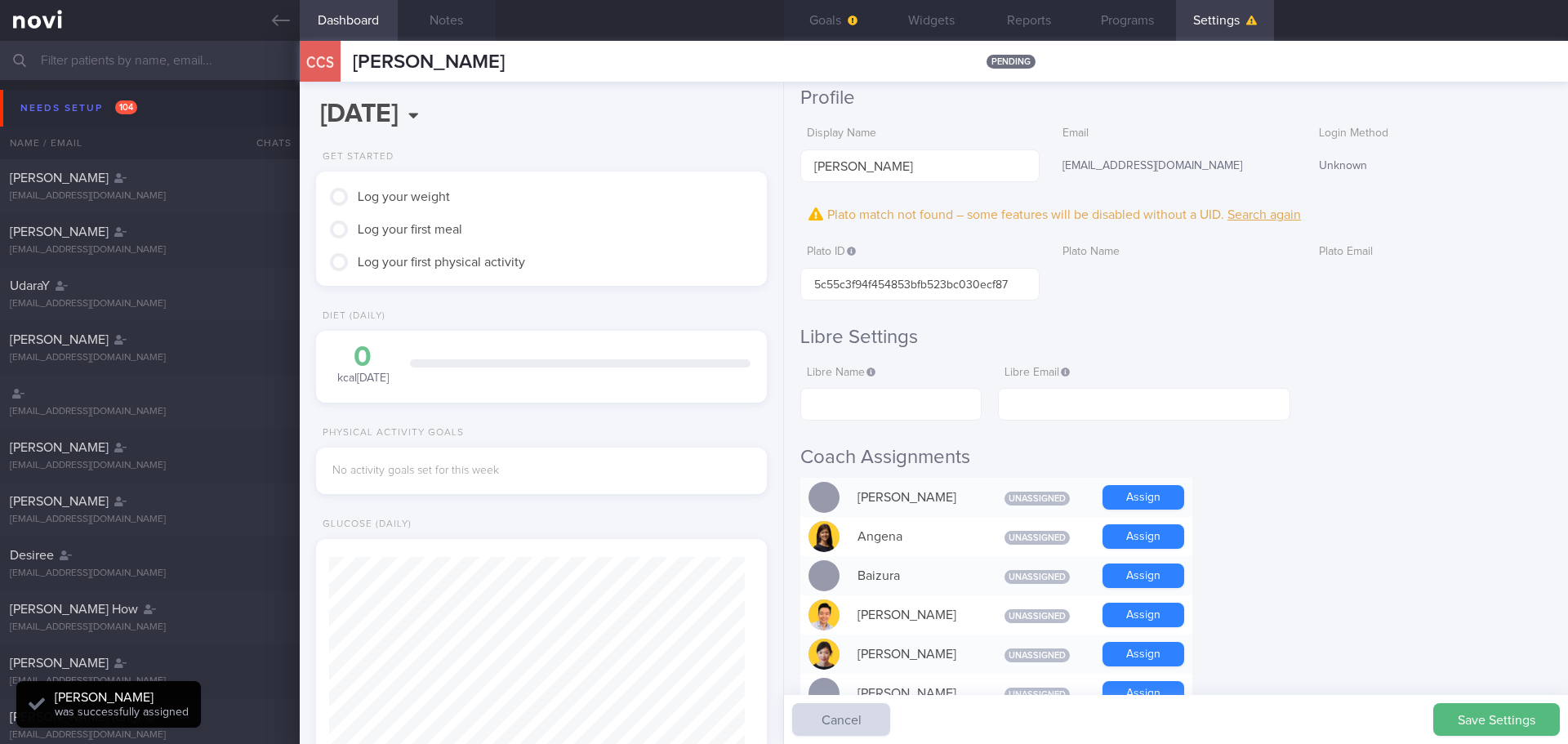
scroll to position [0, 0]
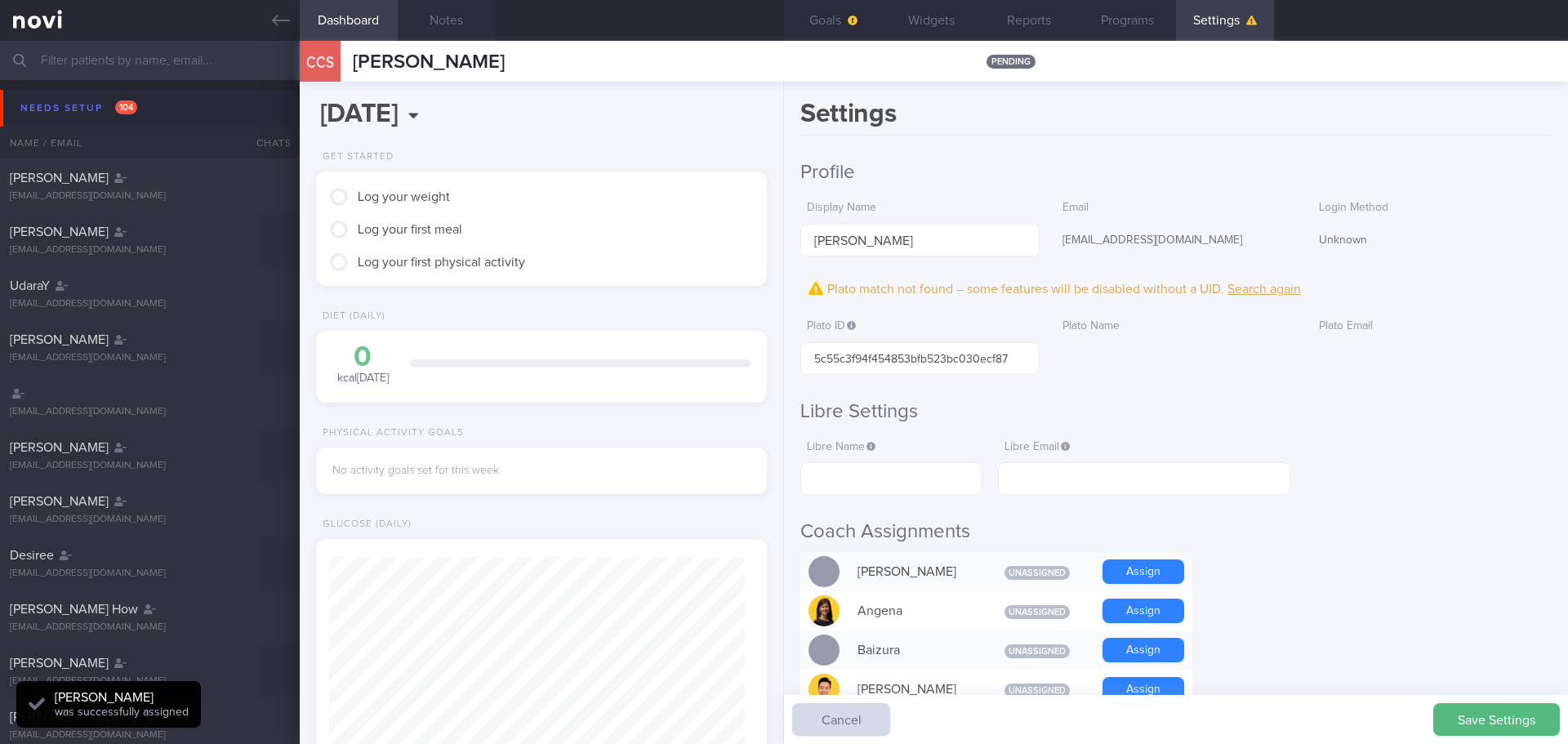
click at [1357, 538] on h2 "Coach Assignments" at bounding box center [1176, 532] width 752 height 25
click at [1493, 714] on button "Save Settings" at bounding box center [1497, 719] width 126 height 33
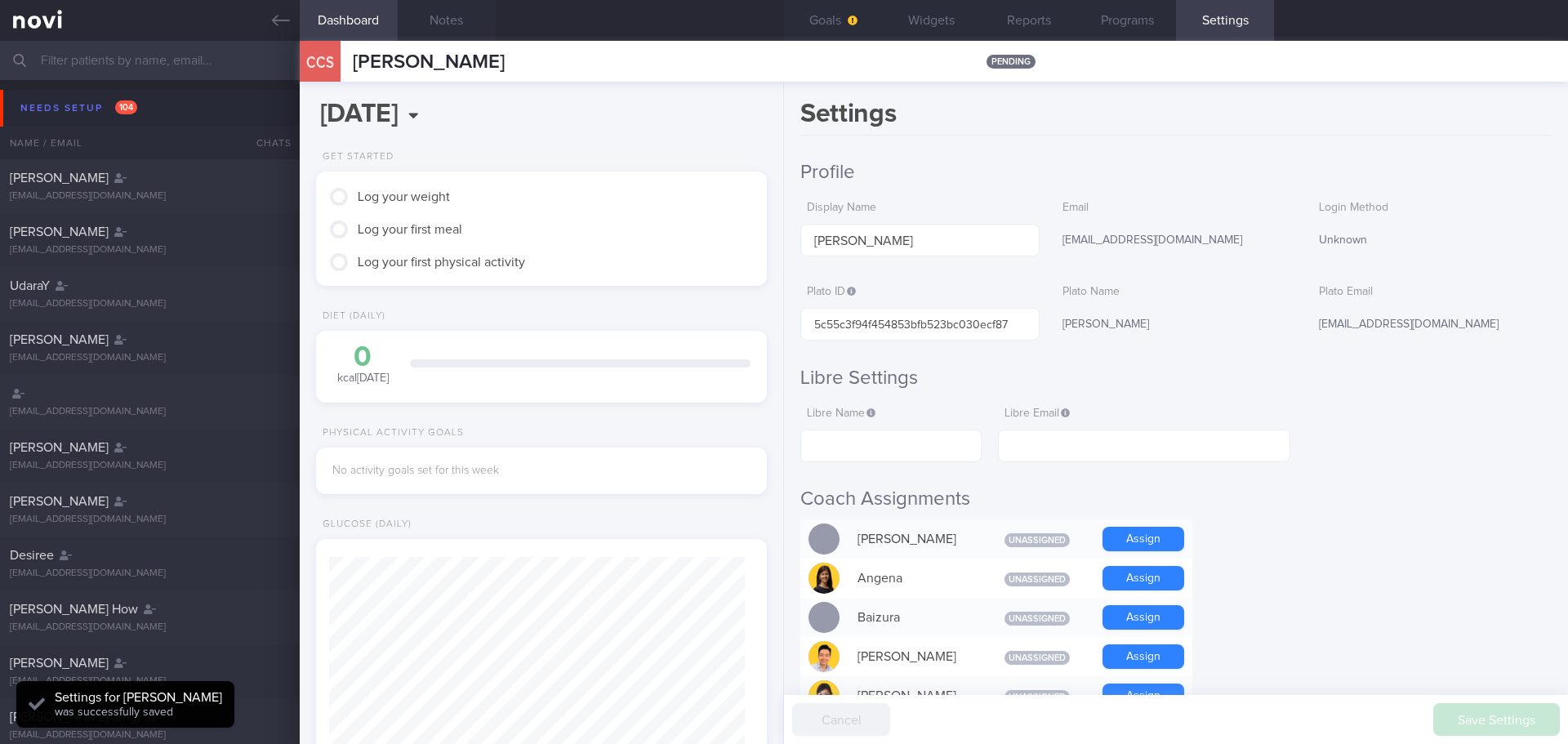
scroll to position [208, 417]
click at [851, 25] on span "button" at bounding box center [851, 21] width 13 height 13
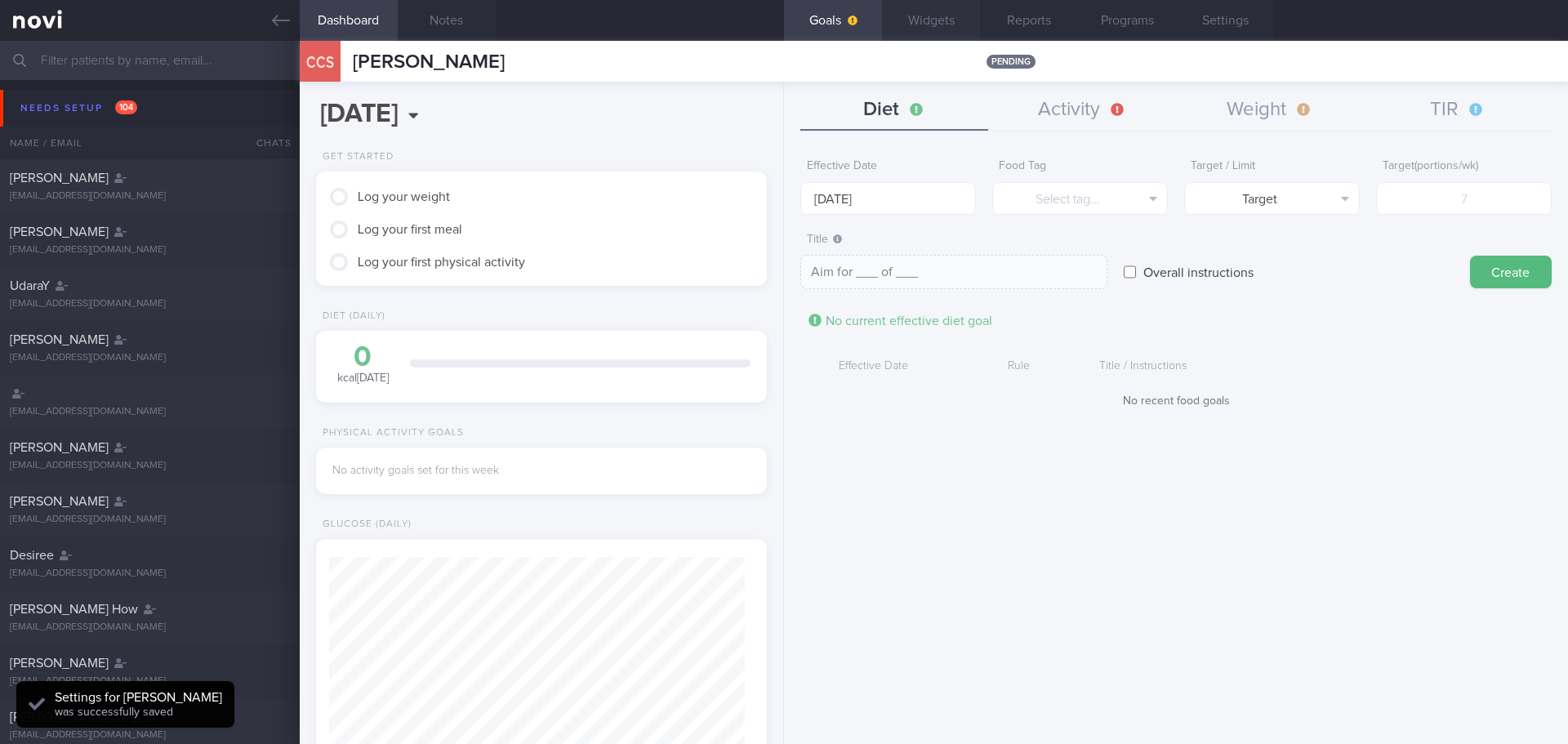
click at [898, 30] on button "Widgets" at bounding box center [930, 21] width 98 height 41
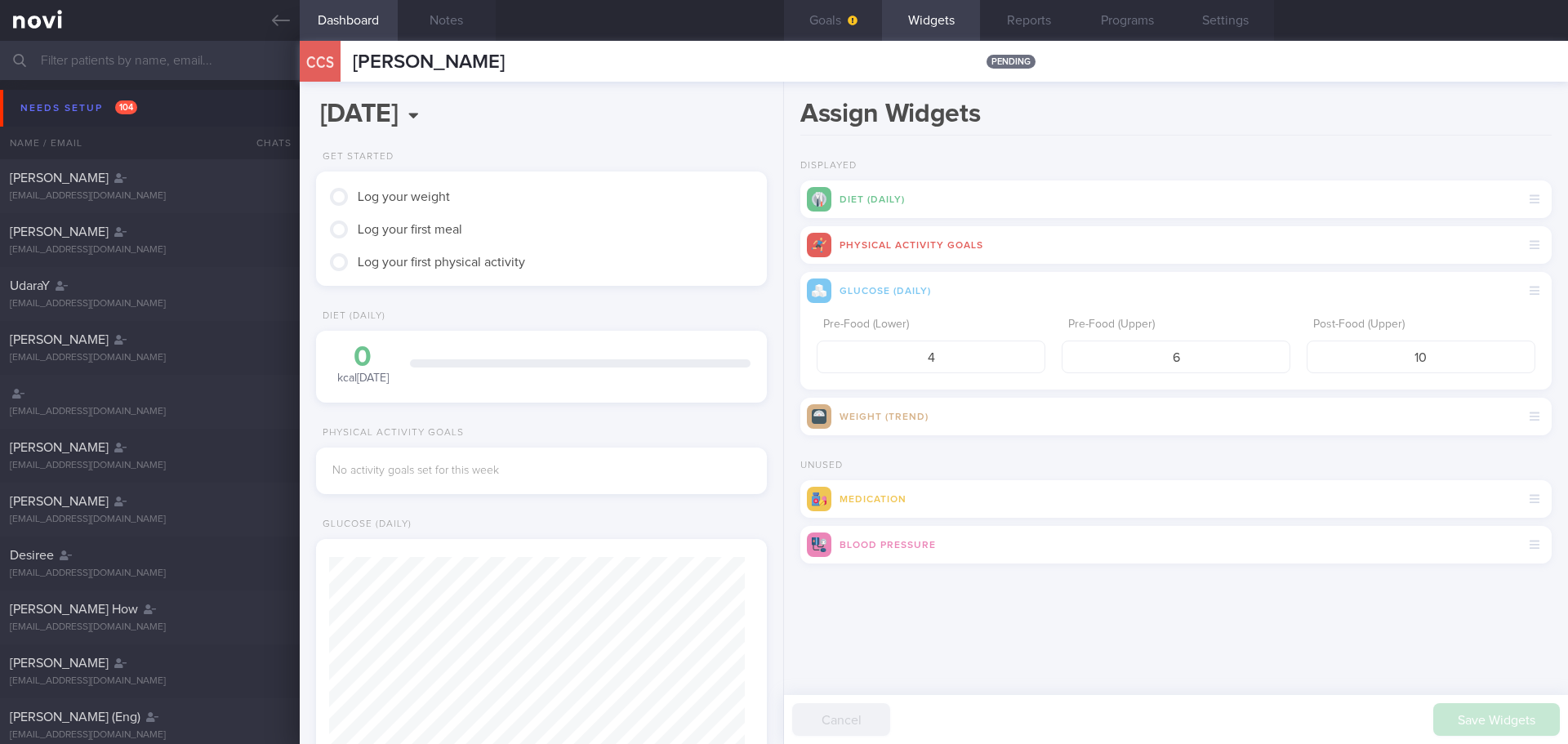
click at [828, 24] on button "Goals" at bounding box center [832, 21] width 98 height 41
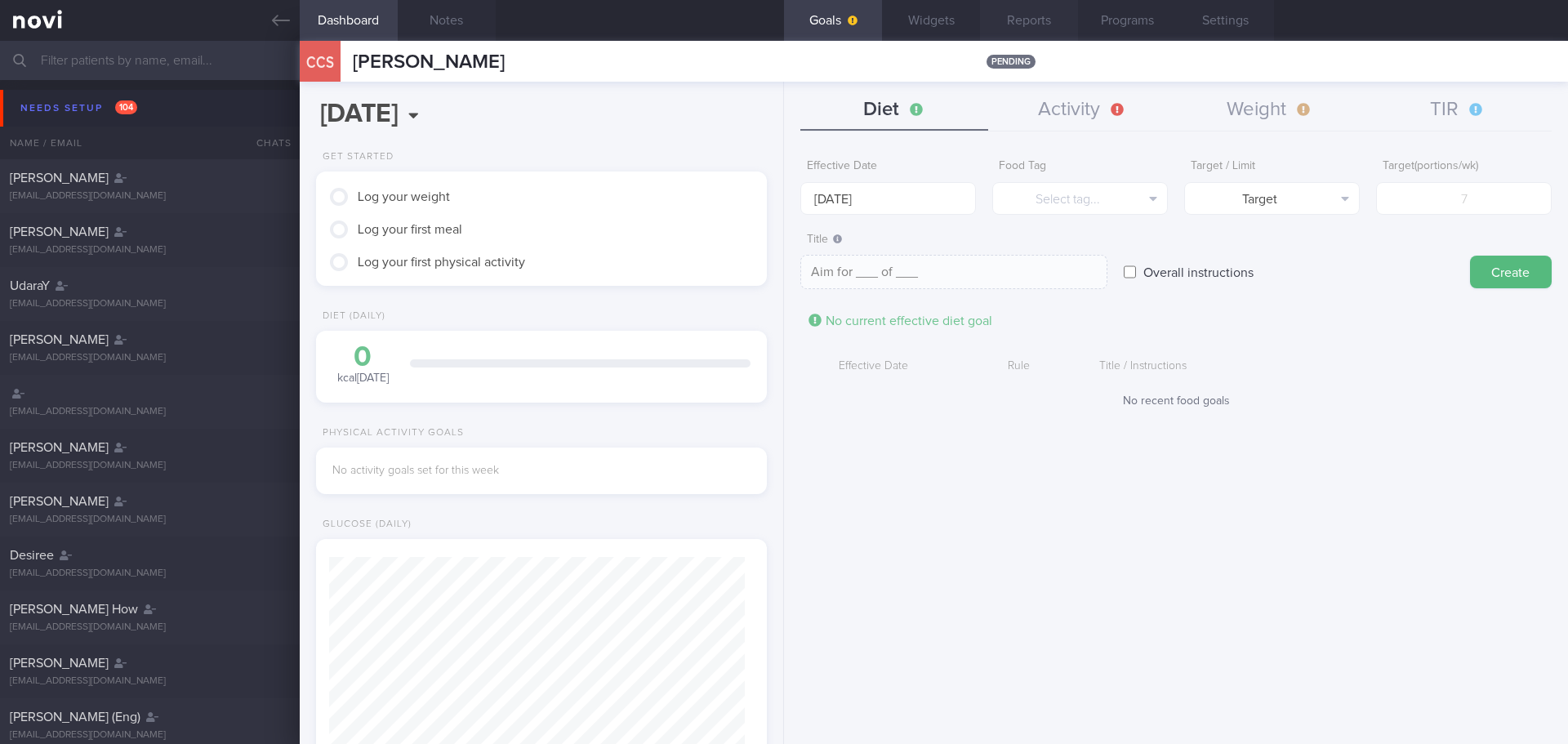
click at [1017, 33] on button "Reports" at bounding box center [1028, 21] width 98 height 41
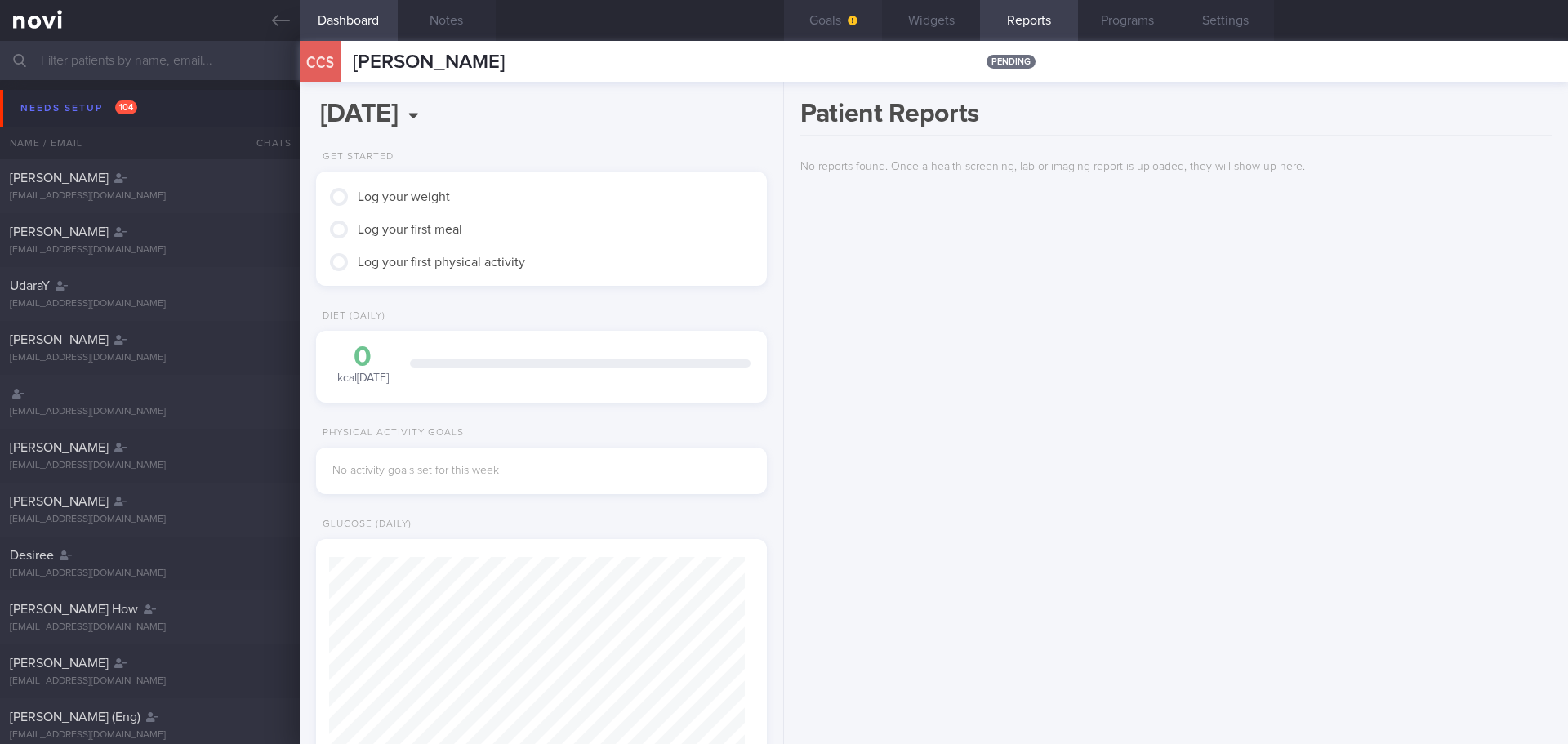
click at [830, 25] on button "Goals" at bounding box center [832, 21] width 98 height 41
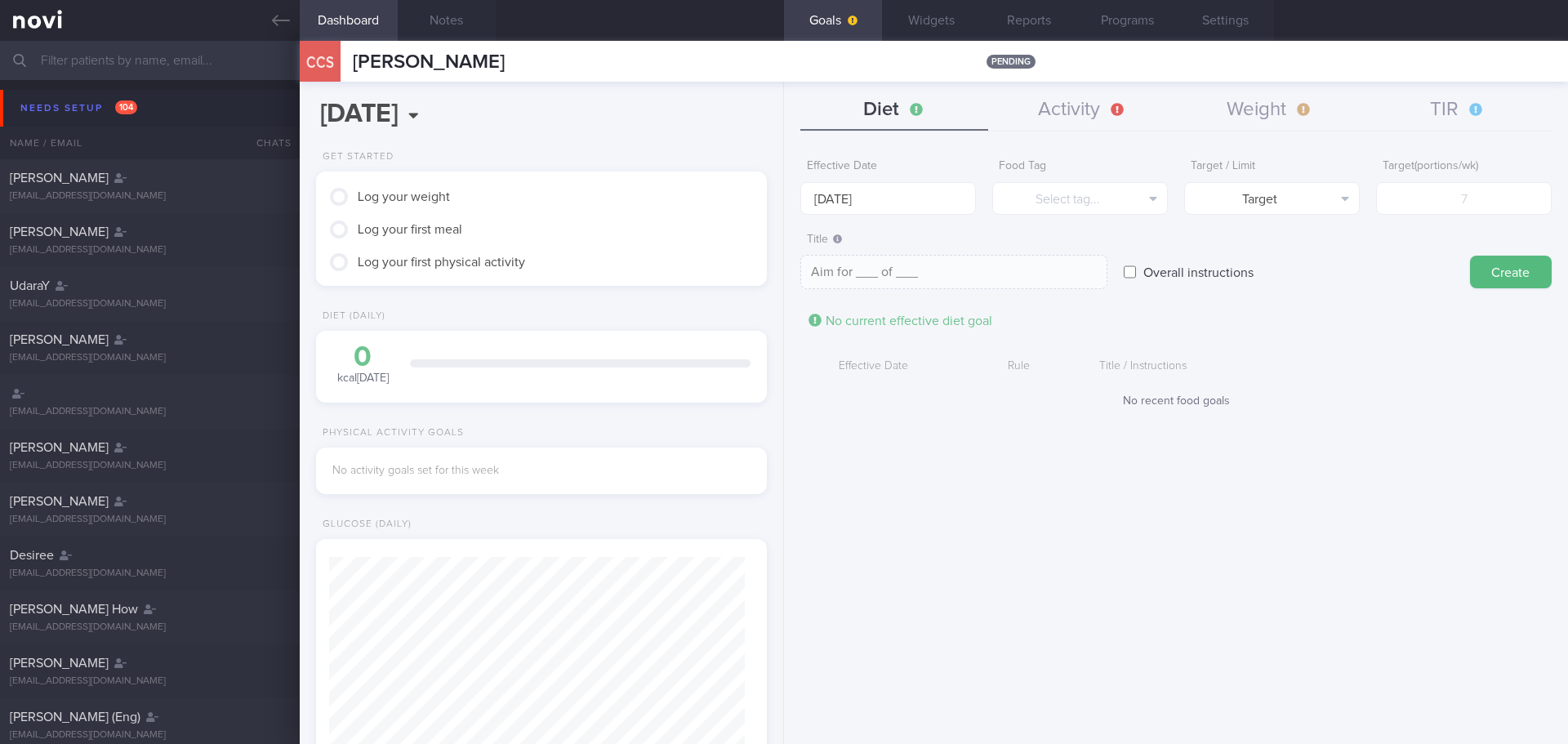
click at [949, 520] on div "Effective Date [DATE] Food Tag Select tag... Select tag... Calories Carbs Prote…" at bounding box center [1175, 441] width 784 height 605
click at [948, 518] on div "Effective Date [DATE] Food Tag Select tag... Select tag... Calories Carbs Prote…" at bounding box center [1175, 441] width 784 height 605
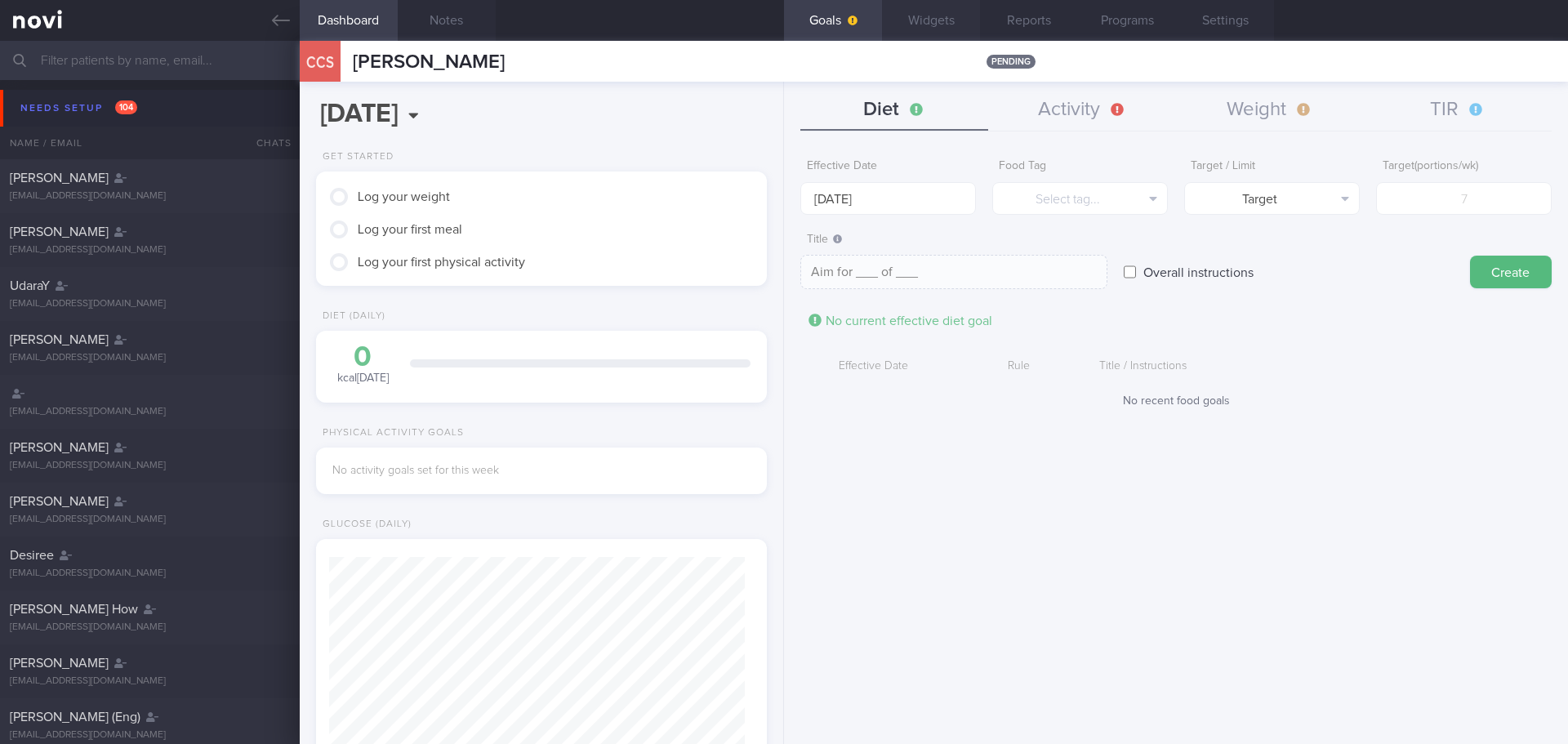
click at [921, 17] on button "Widgets" at bounding box center [930, 21] width 98 height 41
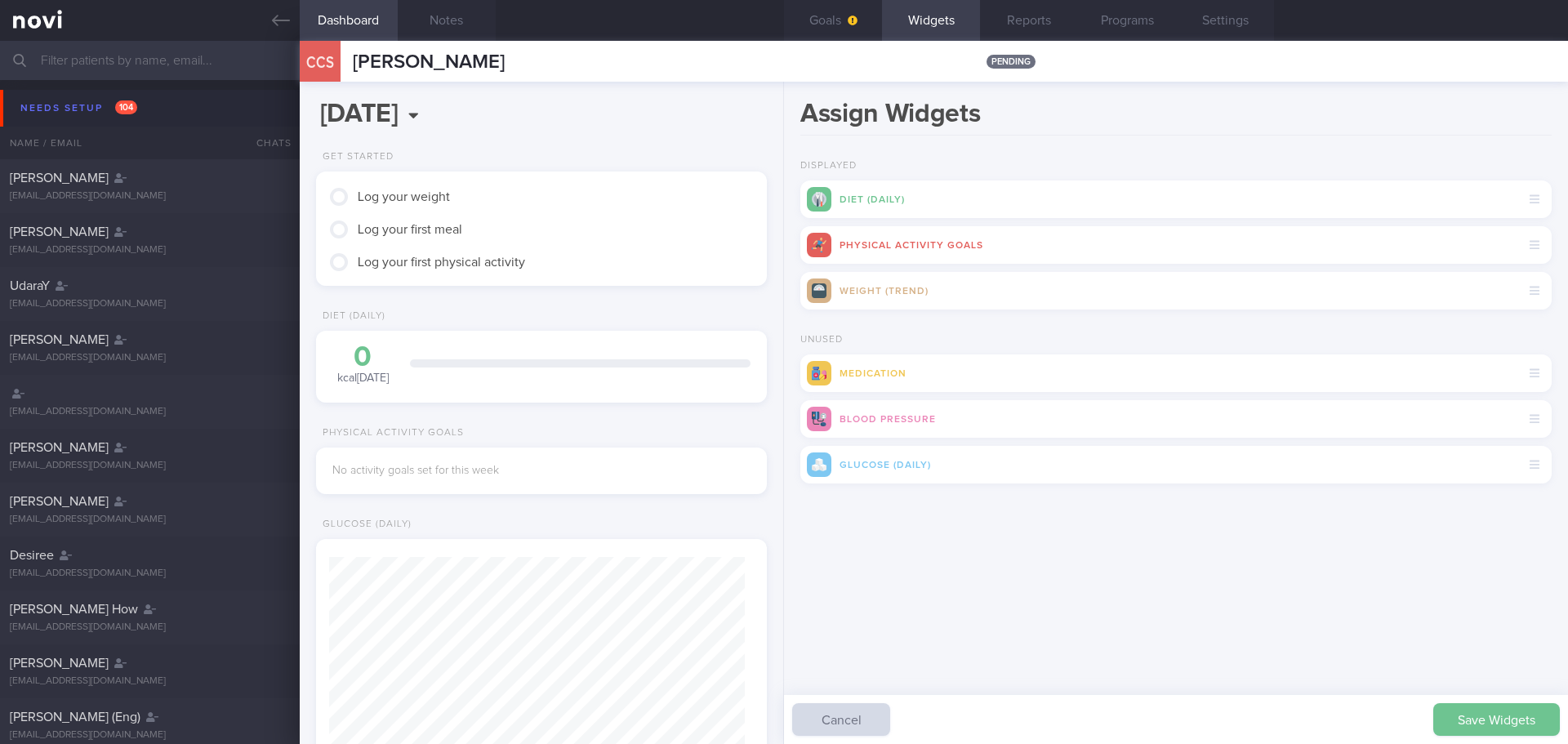
click at [1479, 728] on button "Save Widgets" at bounding box center [1497, 719] width 126 height 33
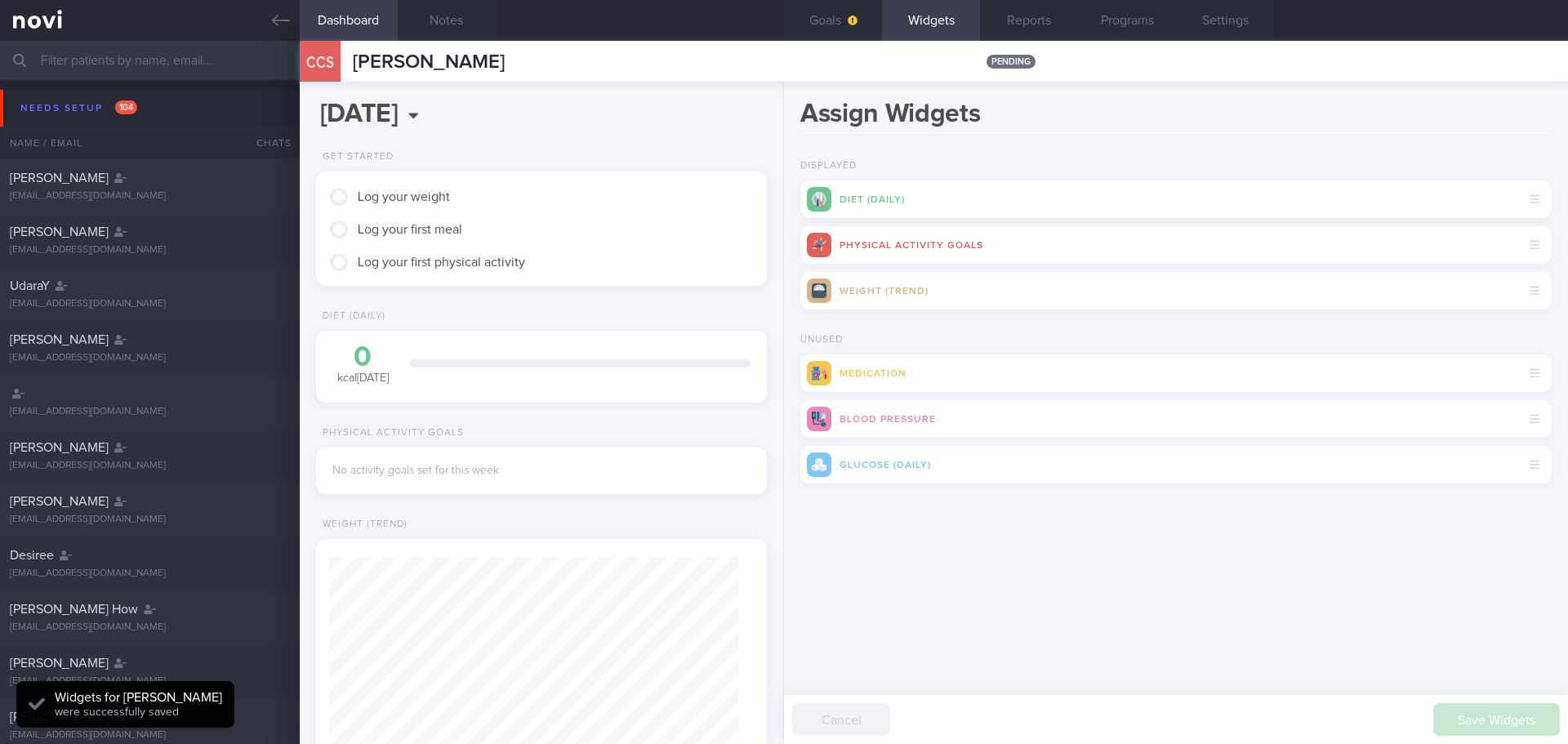
click at [1264, 646] on div "Assign Widgets Displayed Diet (Daily) Physical Activity Goals Weight (Trend) Un…" at bounding box center [1175, 413] width 784 height 662
click at [839, 24] on button "Goals" at bounding box center [832, 21] width 98 height 41
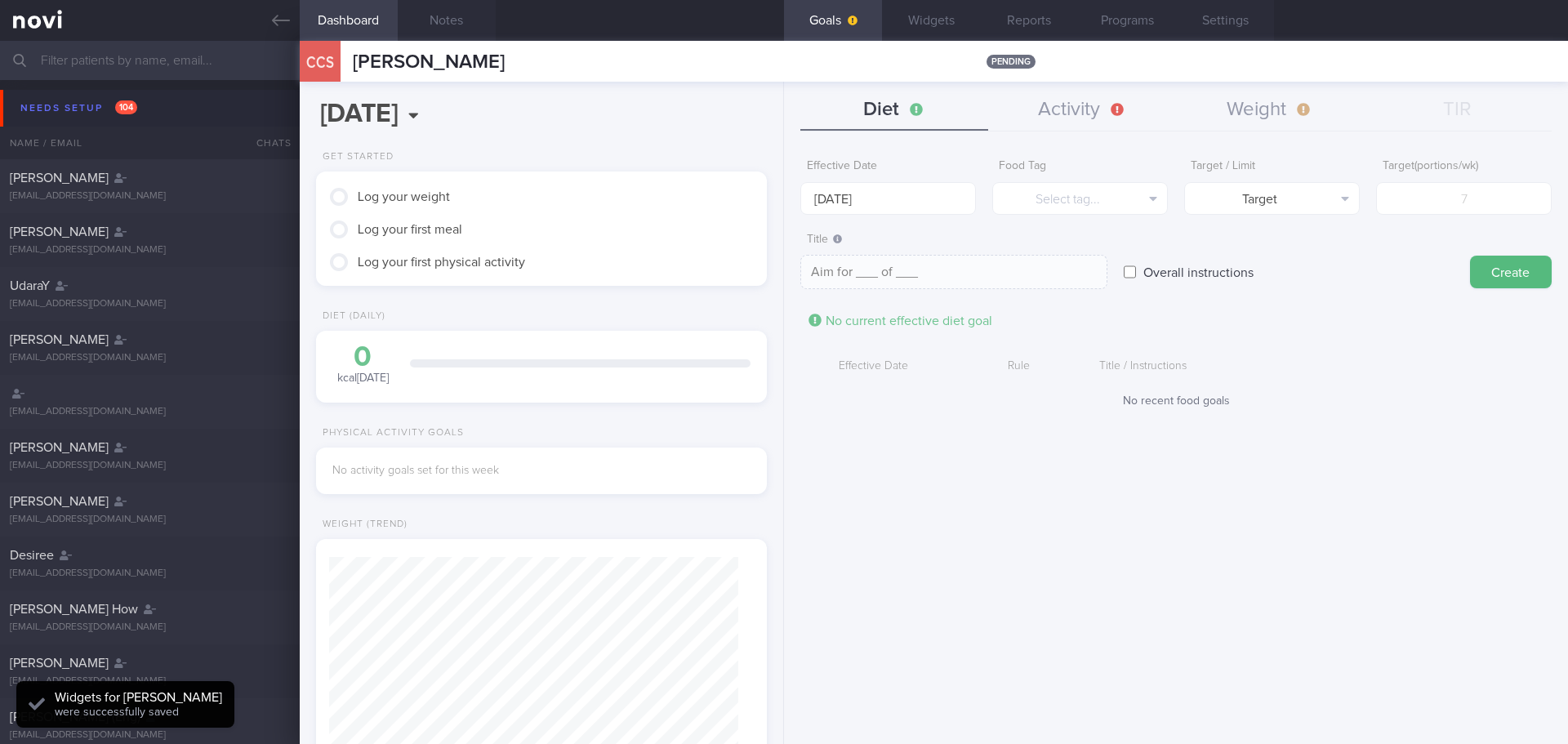
click at [933, 438] on div "Effective Date [DATE] Food Tag Select tag... Select tag... Calories Carbs Prote…" at bounding box center [1175, 441] width 784 height 605
click at [1007, 455] on div "Effective Date [DATE] Food Tag Select tag... Select tag... Calories Carbs Prote…" at bounding box center [1175, 441] width 784 height 605
click at [1055, 475] on div "Effective Date [DATE] Food Tag Select tag... Select tag... Calories Carbs Prote…" at bounding box center [1175, 441] width 784 height 605
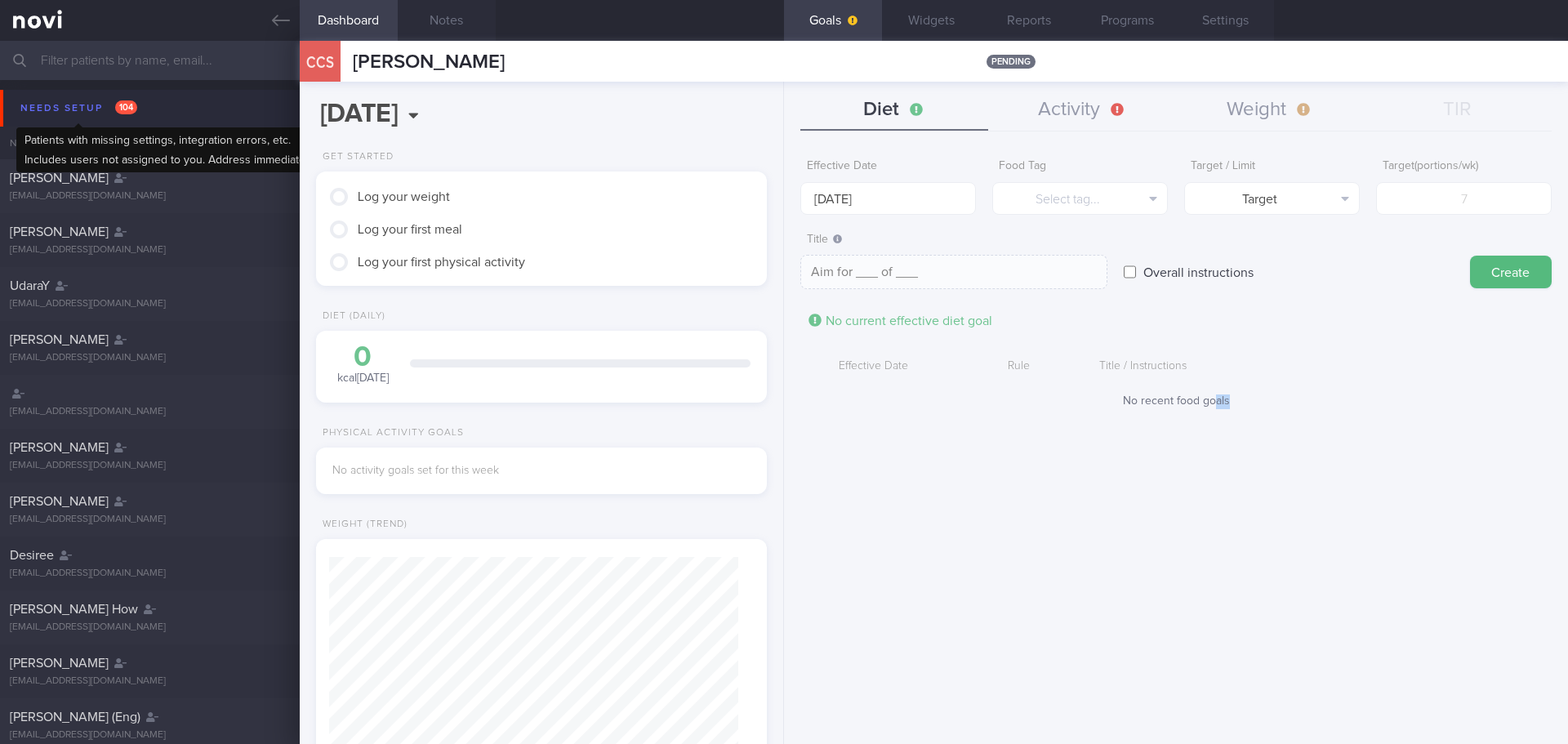
click at [82, 110] on div "Needs setup 104" at bounding box center [79, 107] width 125 height 22
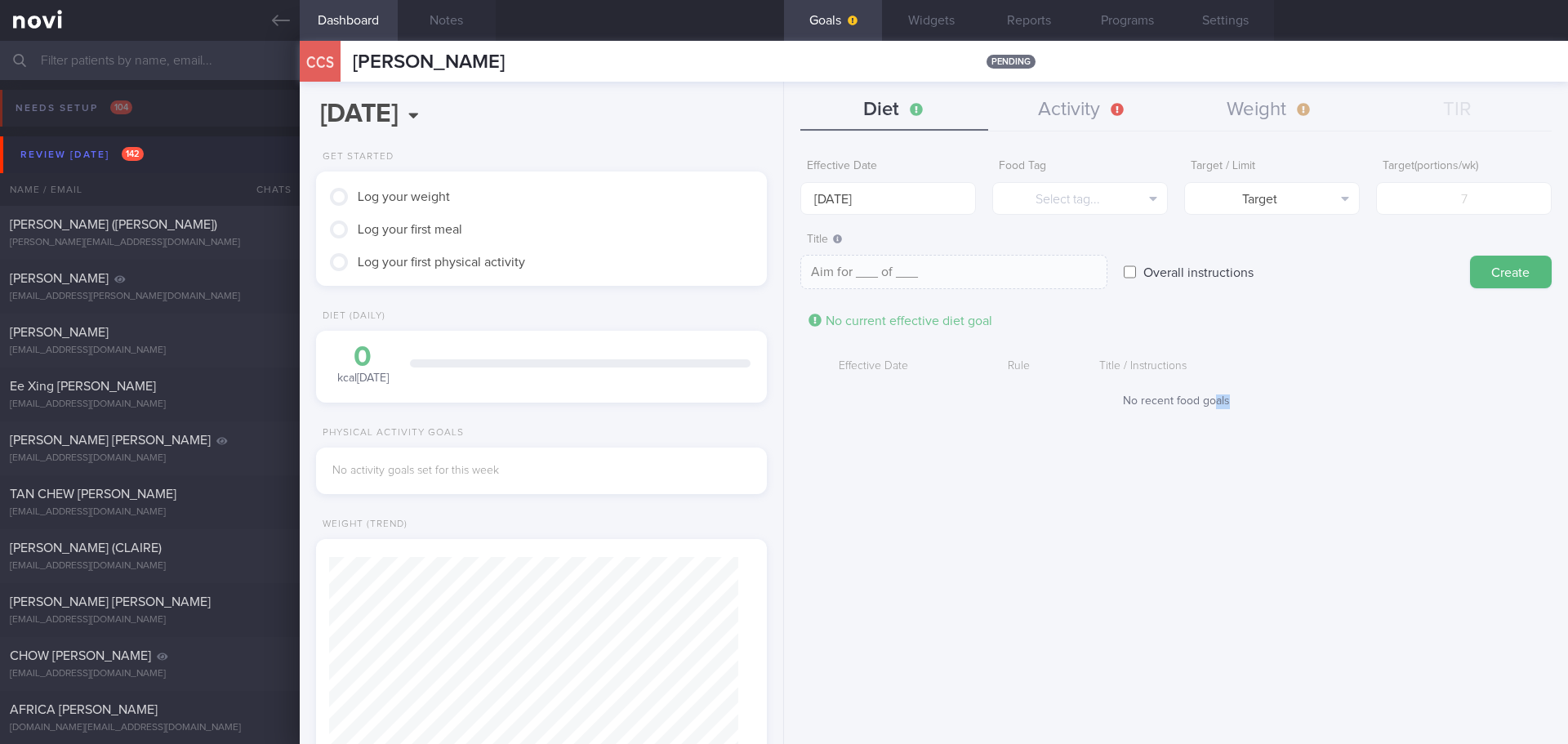
click at [56, 156] on div "Review [DATE] 142" at bounding box center [82, 154] width 131 height 22
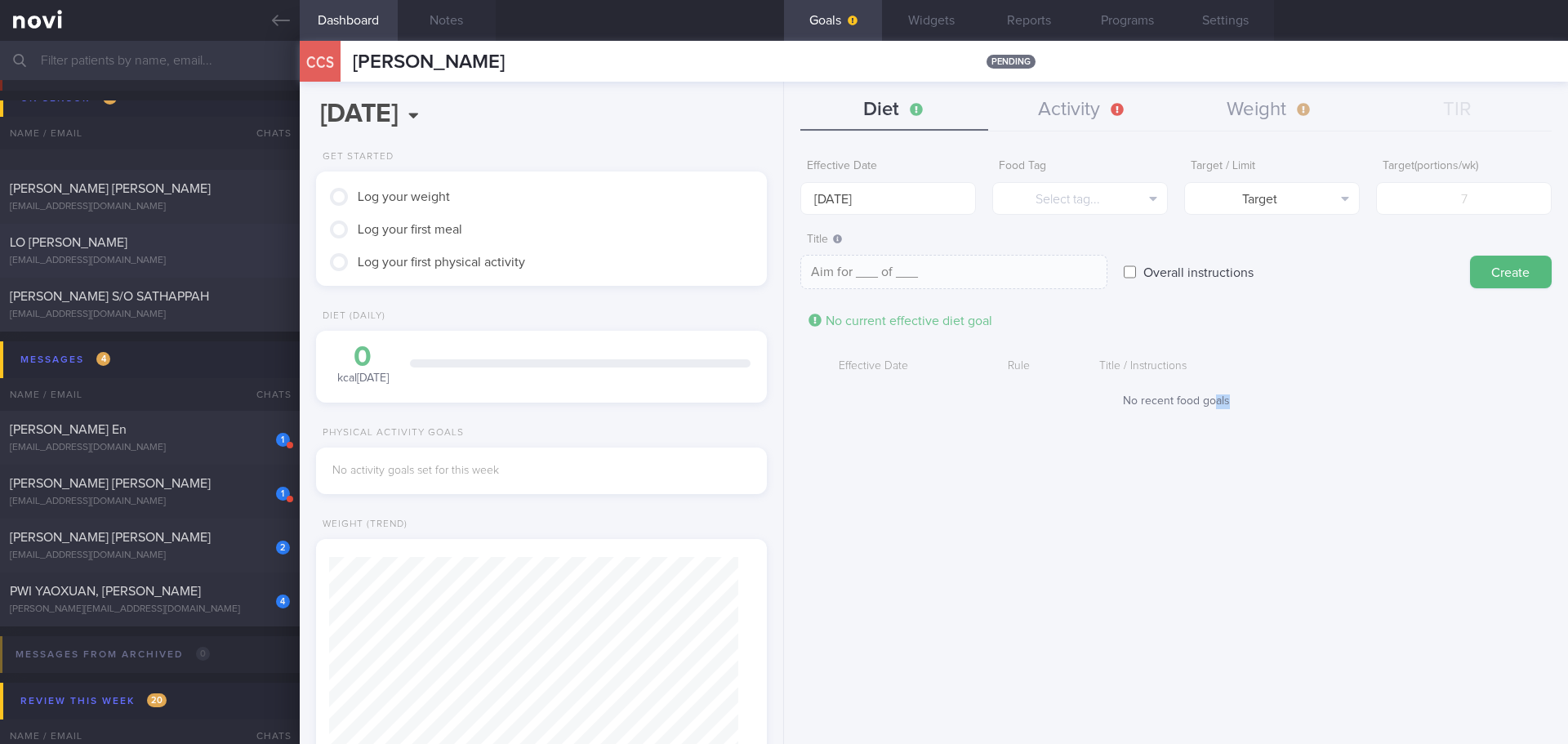
scroll to position [245, 0]
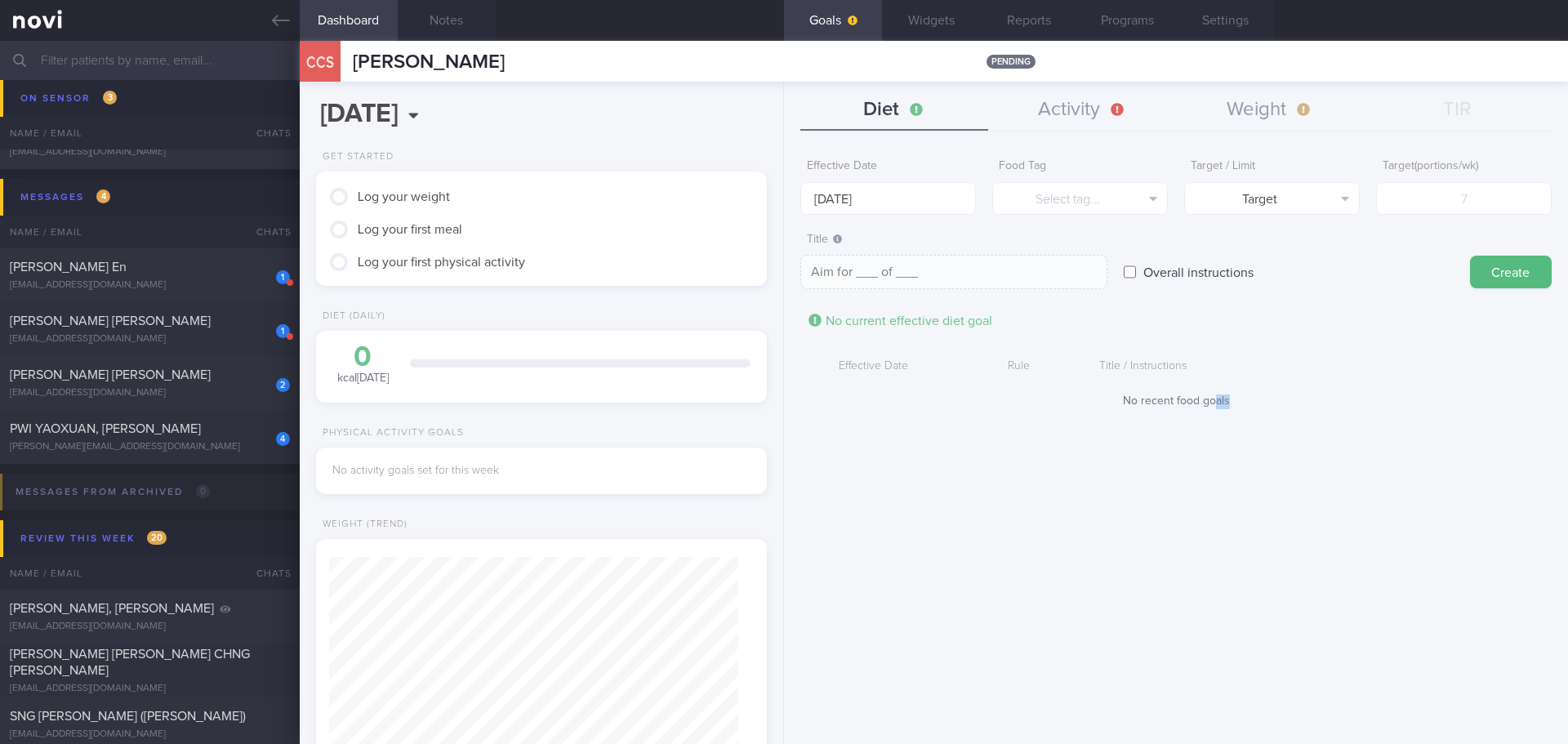
click at [928, 622] on div "Effective Date [DATE] Food Tag Select tag... Select tag... Calories Carbs Prote…" at bounding box center [1175, 441] width 784 height 605
click at [850, 186] on input "[DATE]" at bounding box center [888, 199] width 176 height 33
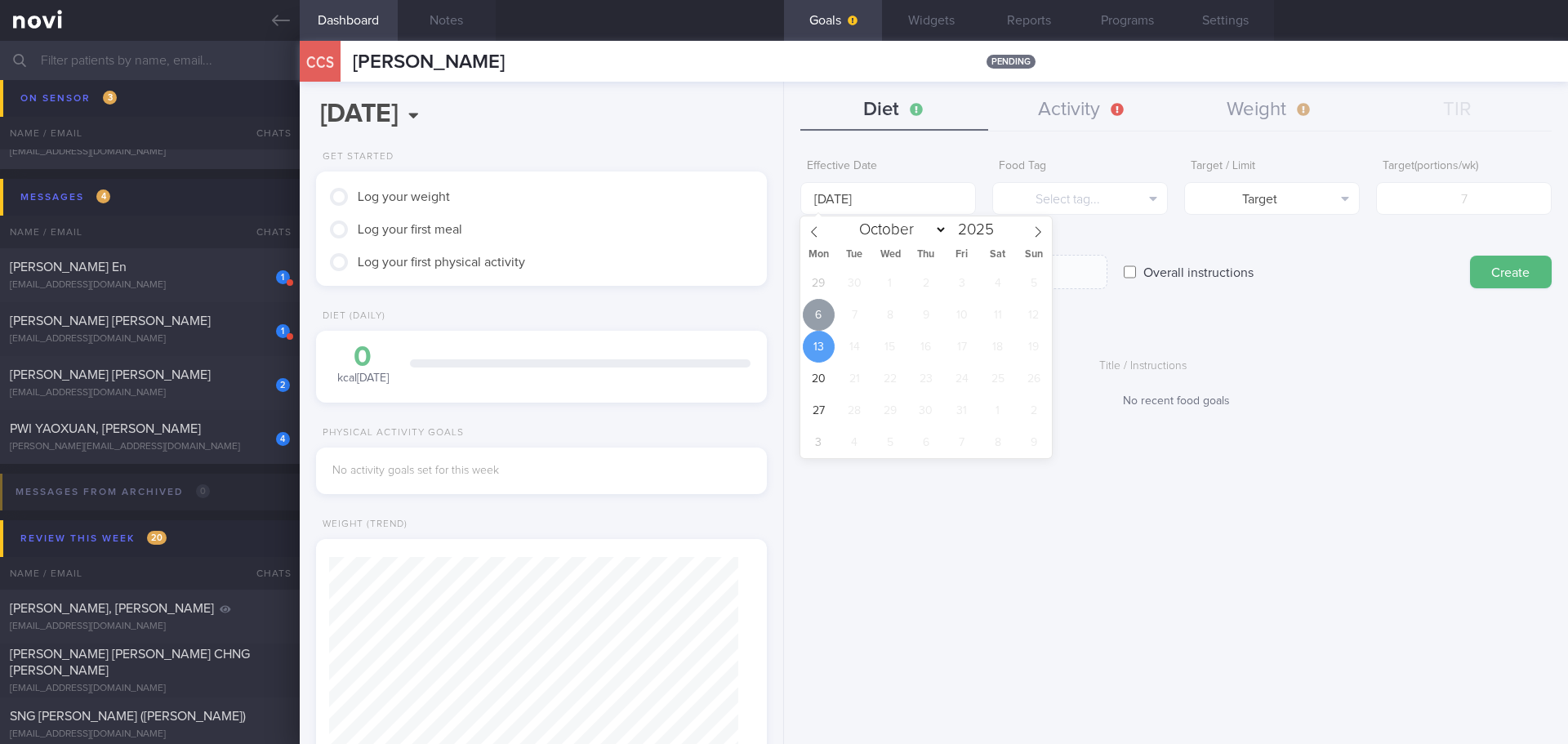
click at [822, 309] on span "6" at bounding box center [818, 314] width 32 height 32
type input "[DATE]"
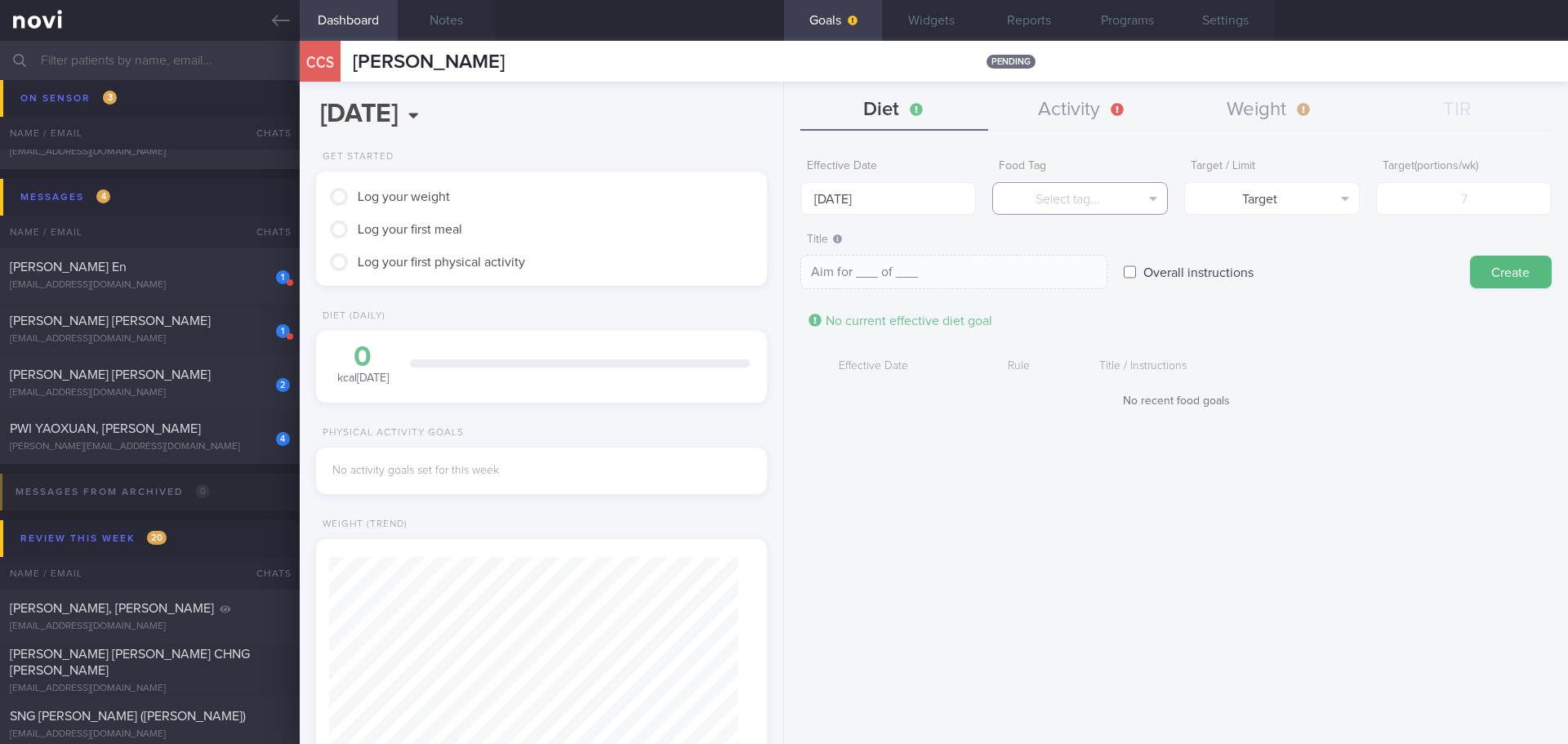
click at [1081, 194] on button "Select tag..." at bounding box center [1080, 199] width 176 height 33
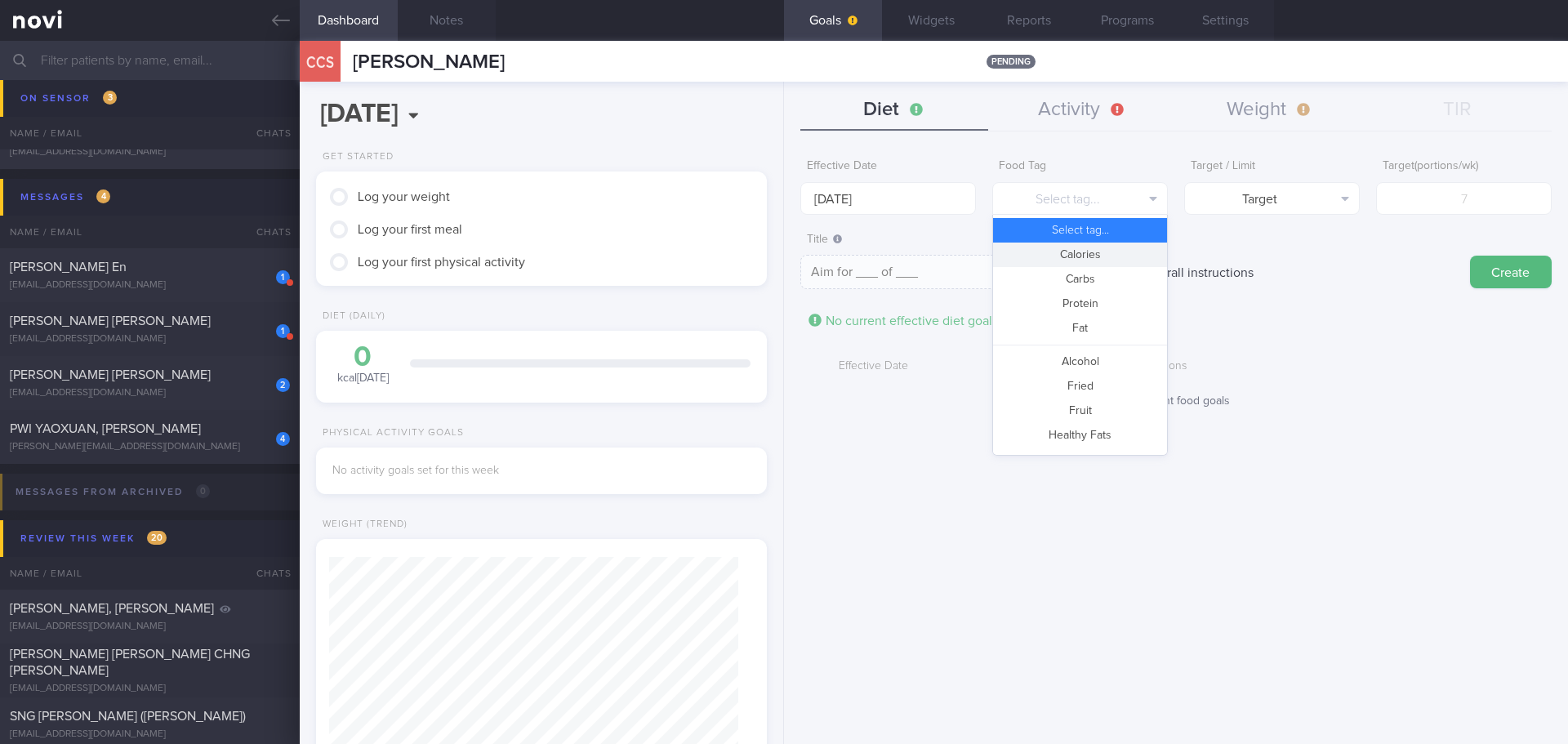
click at [1094, 258] on button "Calories" at bounding box center [1080, 255] width 174 height 25
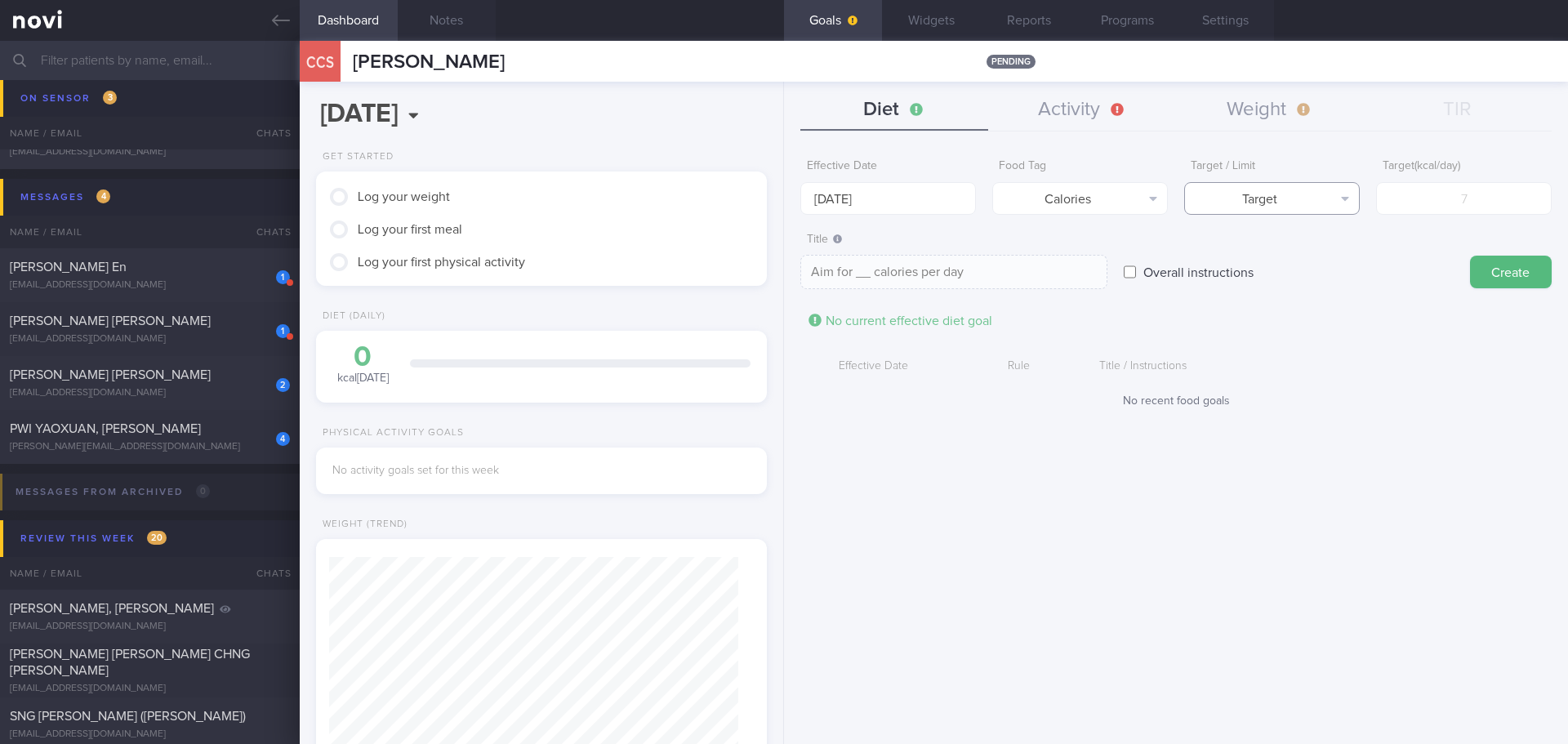
click at [1272, 207] on button "Target" at bounding box center [1272, 199] width 176 height 33
click at [1287, 256] on button "Limit" at bounding box center [1272, 255] width 174 height 25
type textarea "Keep to __ calories per day"
click at [1404, 201] on input "number" at bounding box center [1464, 199] width 176 height 33
type input "13"
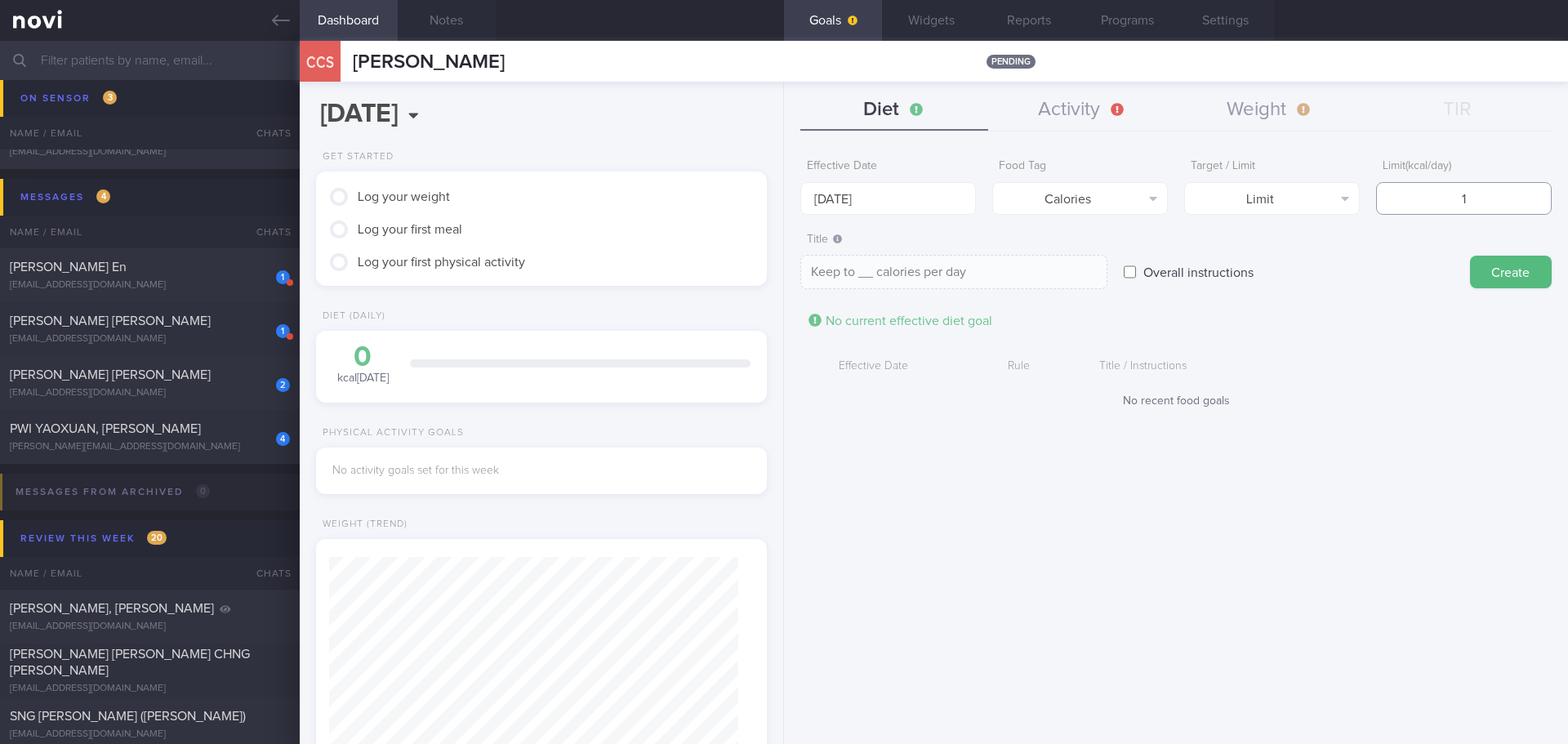
type textarea "Keep to 13 calories per day"
type input "130"
type textarea "Keep to 130 calories per day"
type input "1300"
type textarea "Keep to 1300 calories per day"
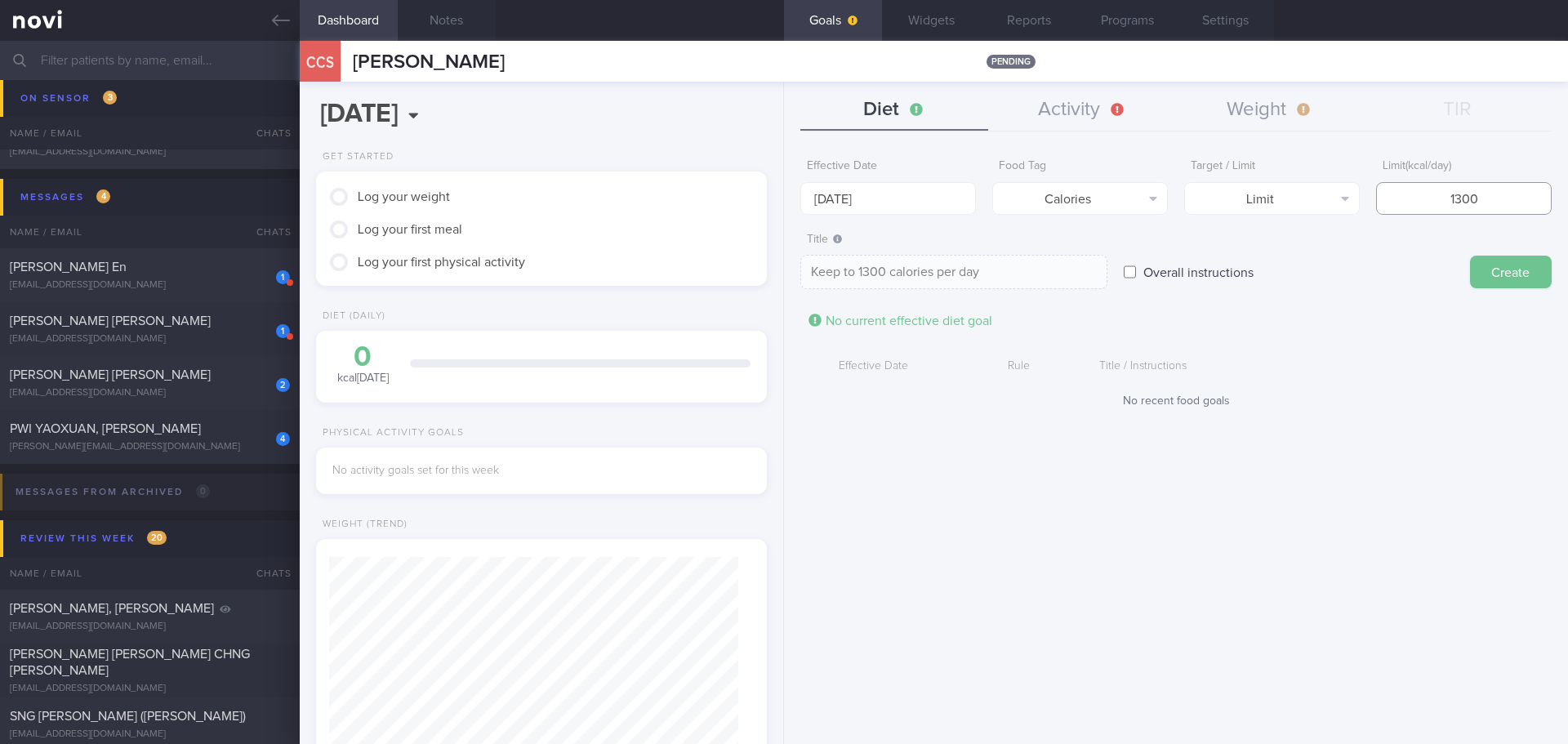
type input "1300"
click at [1497, 259] on button "Create" at bounding box center [1511, 272] width 82 height 33
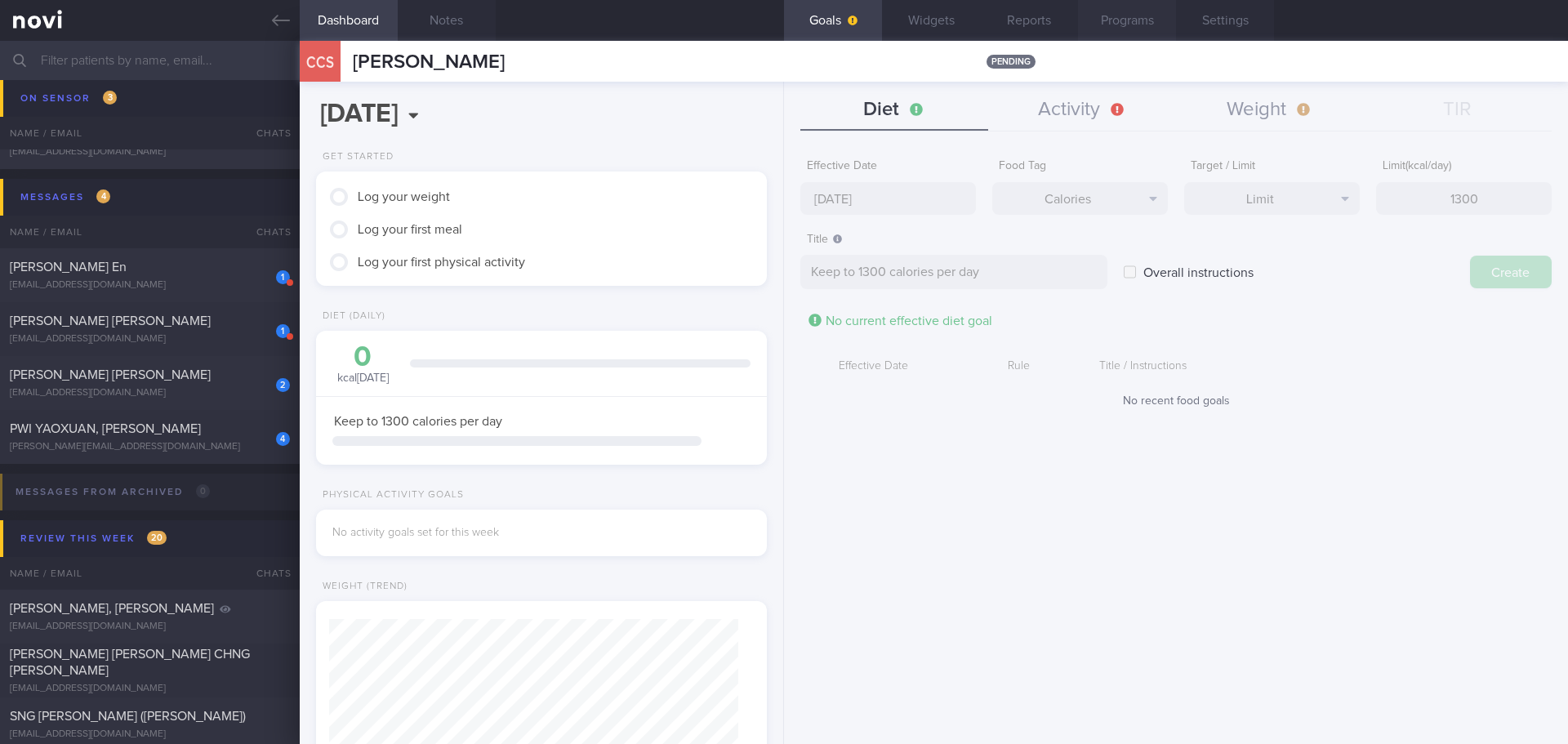
type input "13 Oct 2025"
type textarea "Aim for ___ of ___"
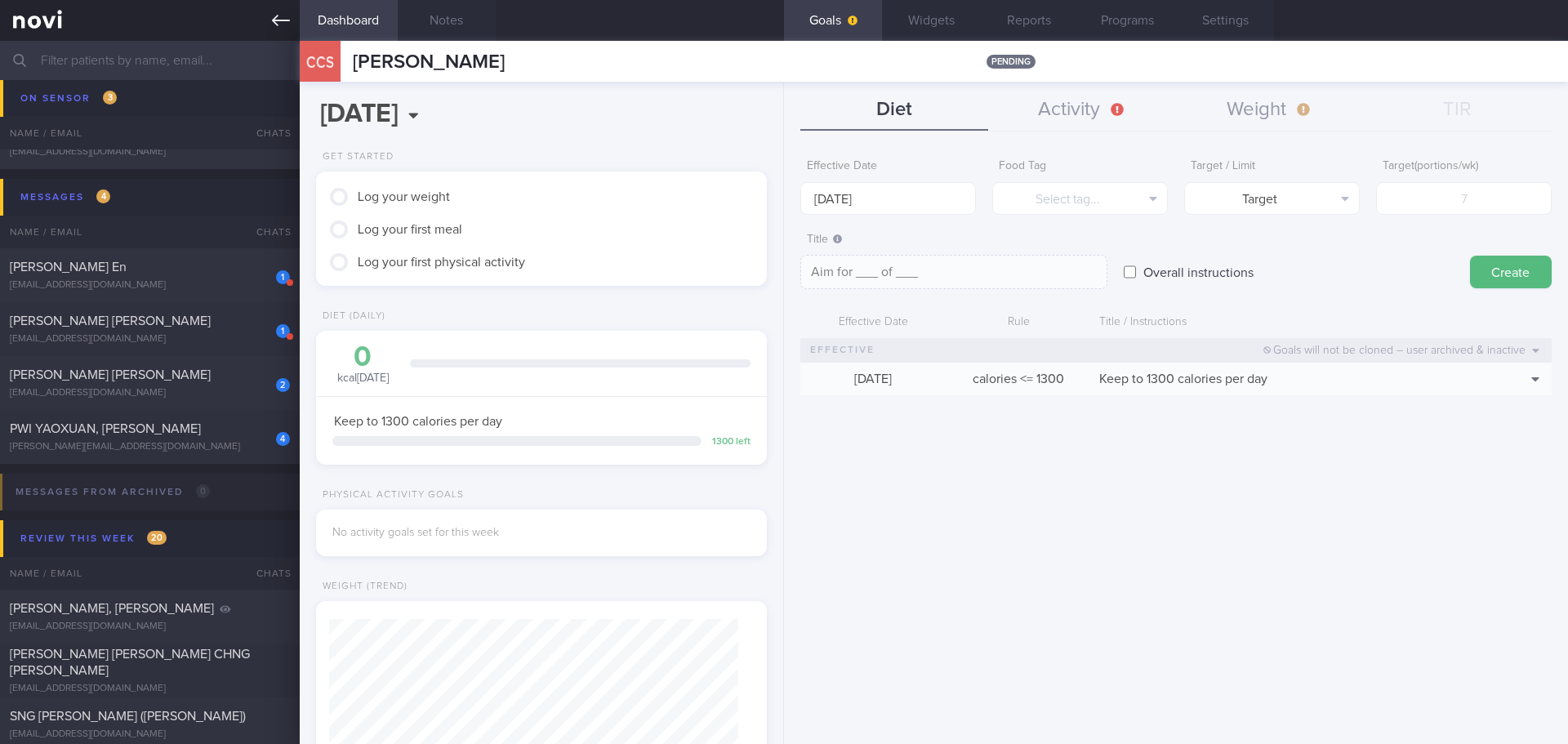
click at [280, 21] on icon at bounding box center [281, 21] width 18 height 18
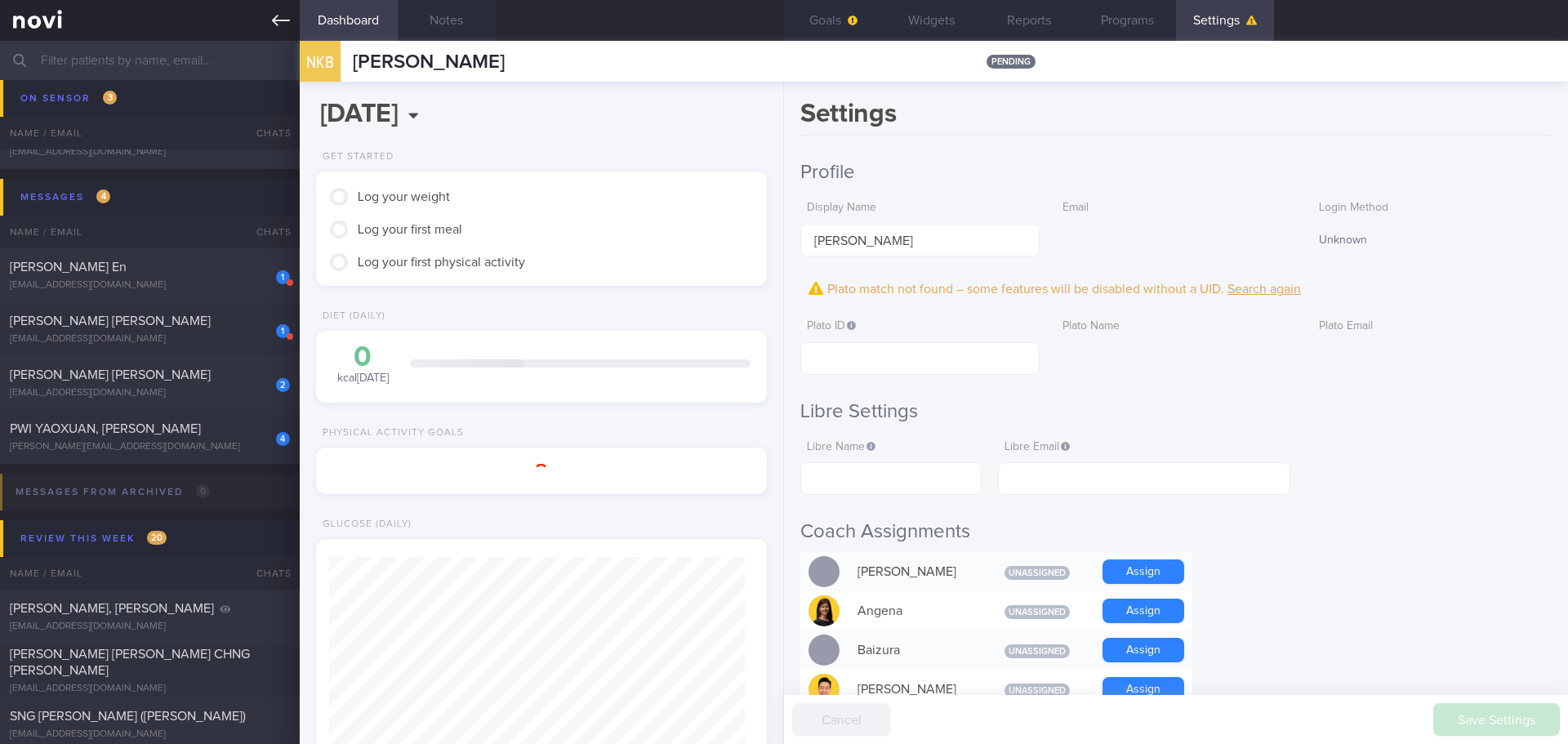
scroll to position [208, 417]
click at [280, 27] on icon at bounding box center [281, 21] width 18 height 18
click at [277, 14] on icon at bounding box center [281, 21] width 18 height 18
click at [1031, 105] on div "Dismiss" at bounding box center [1240, 89] width 656 height 54
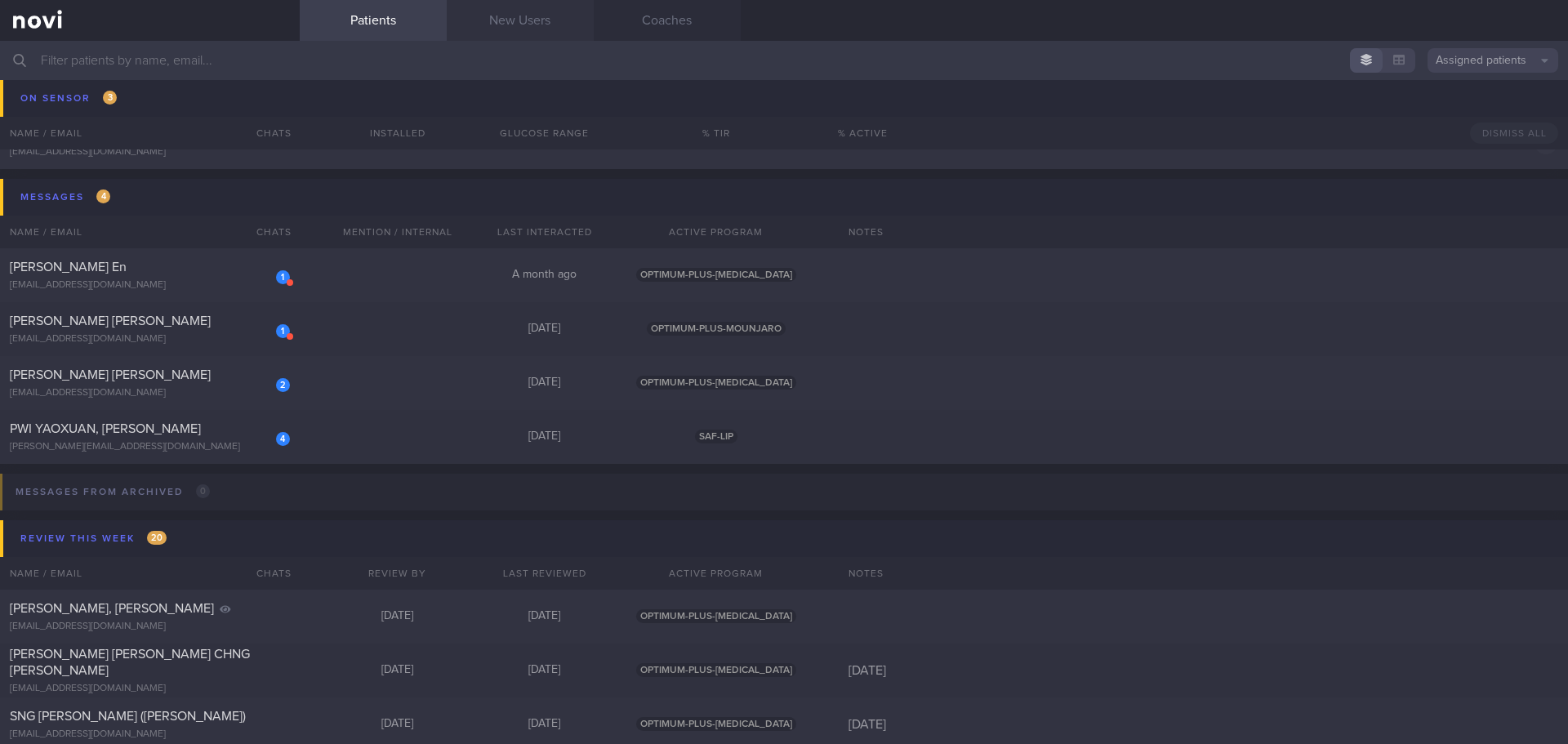
click at [529, 22] on link "New Users" at bounding box center [519, 21] width 147 height 41
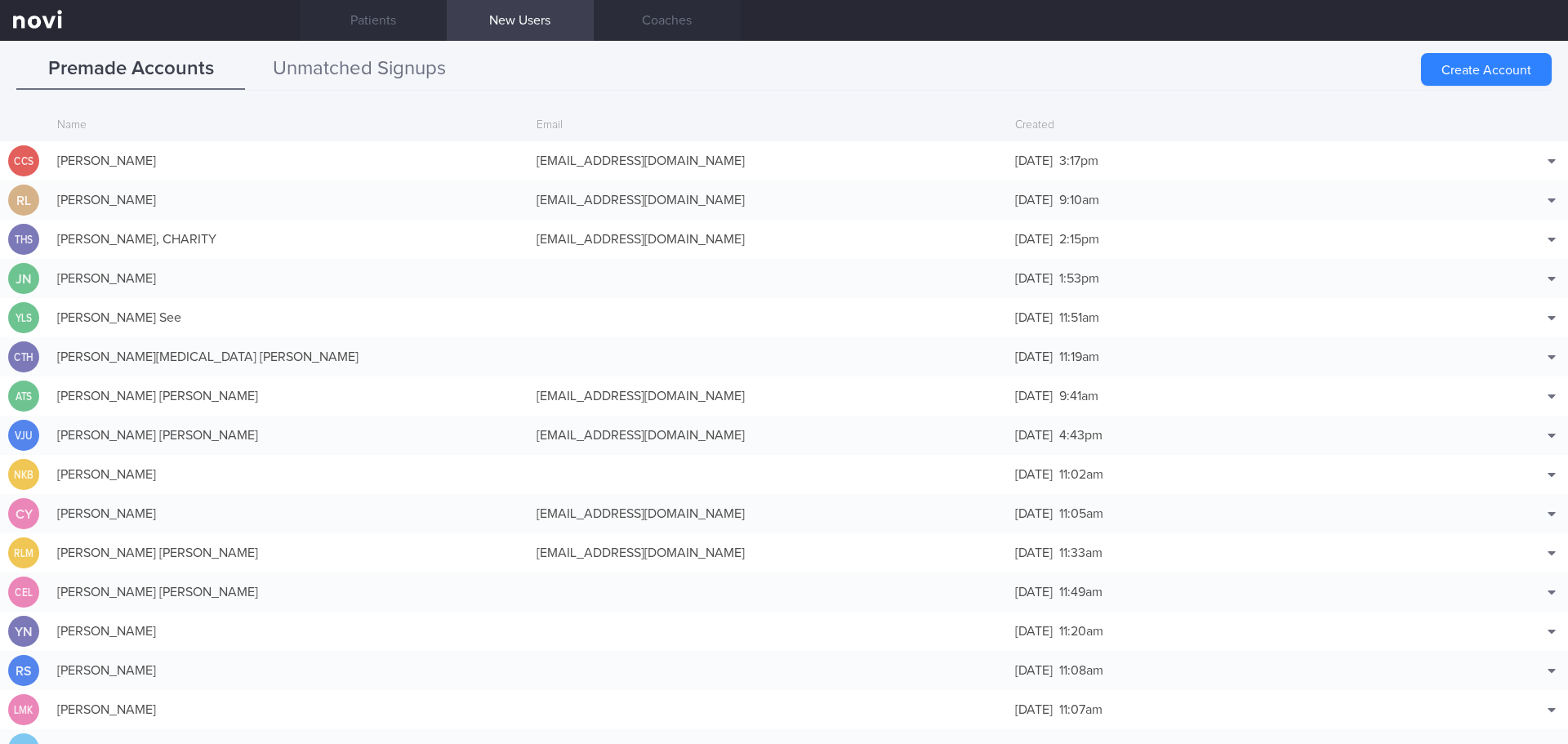
click at [397, 75] on button "Unmatched Signups" at bounding box center [359, 70] width 229 height 41
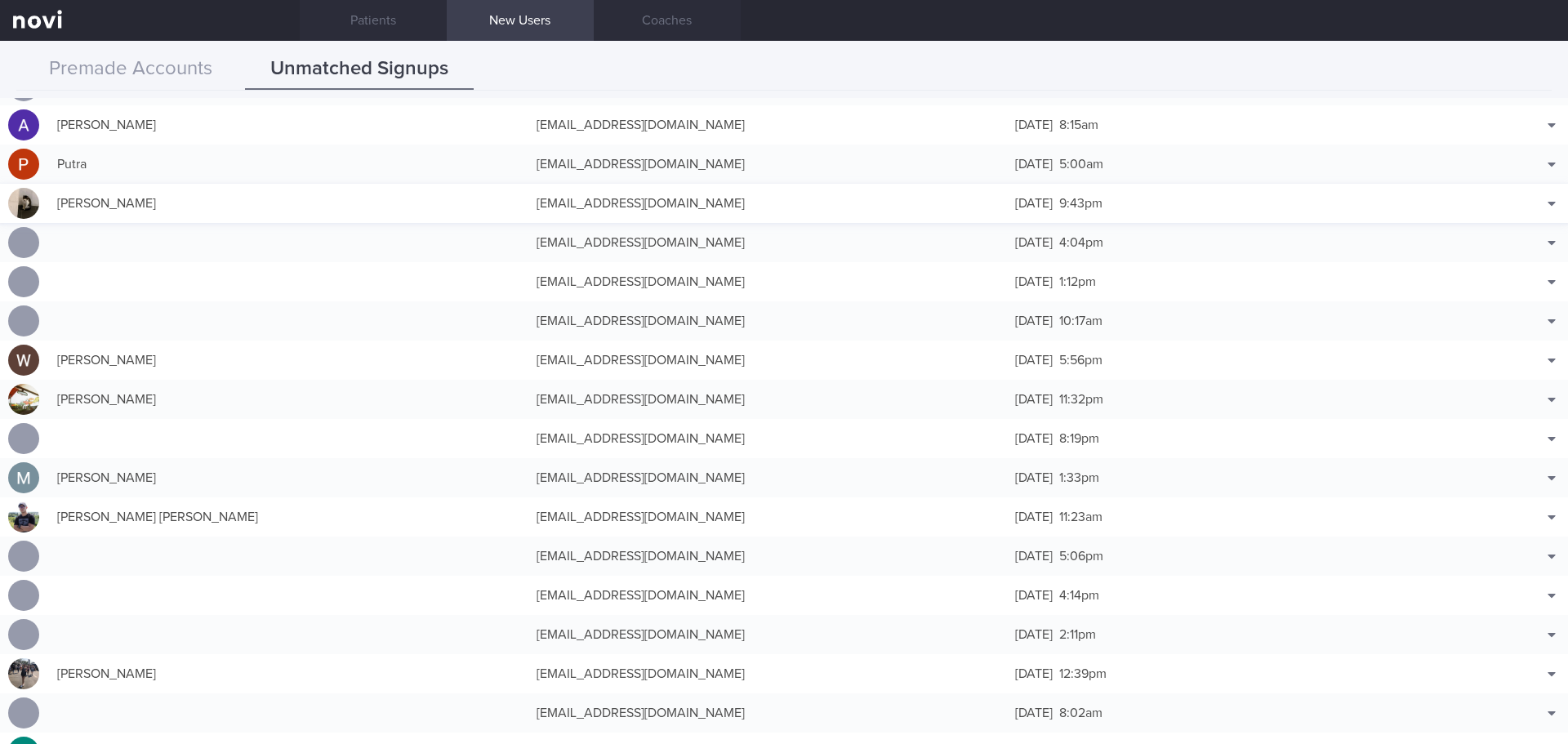
scroll to position [1225, 0]
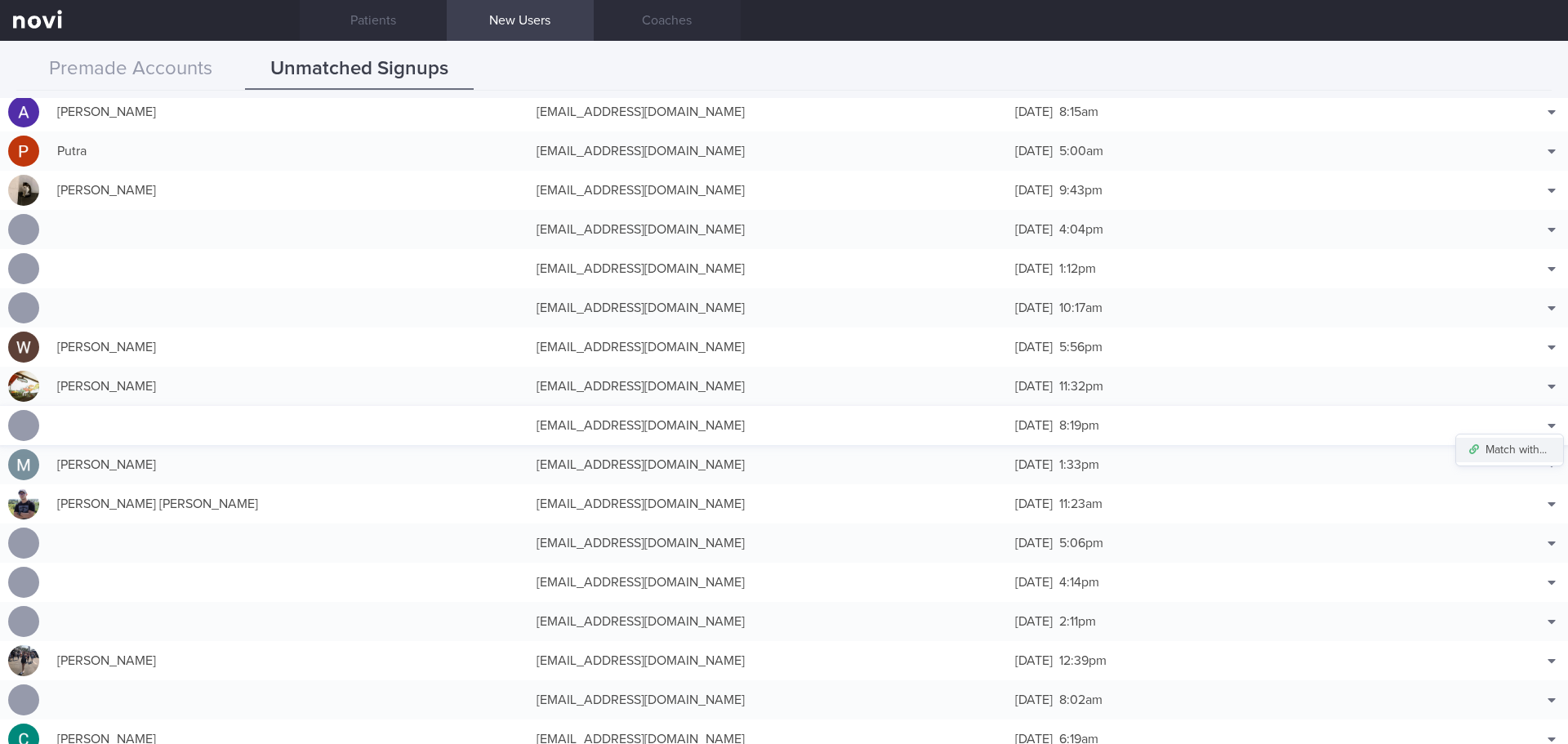
click at [1515, 450] on button "Match with..." at bounding box center [1510, 450] width 107 height 25
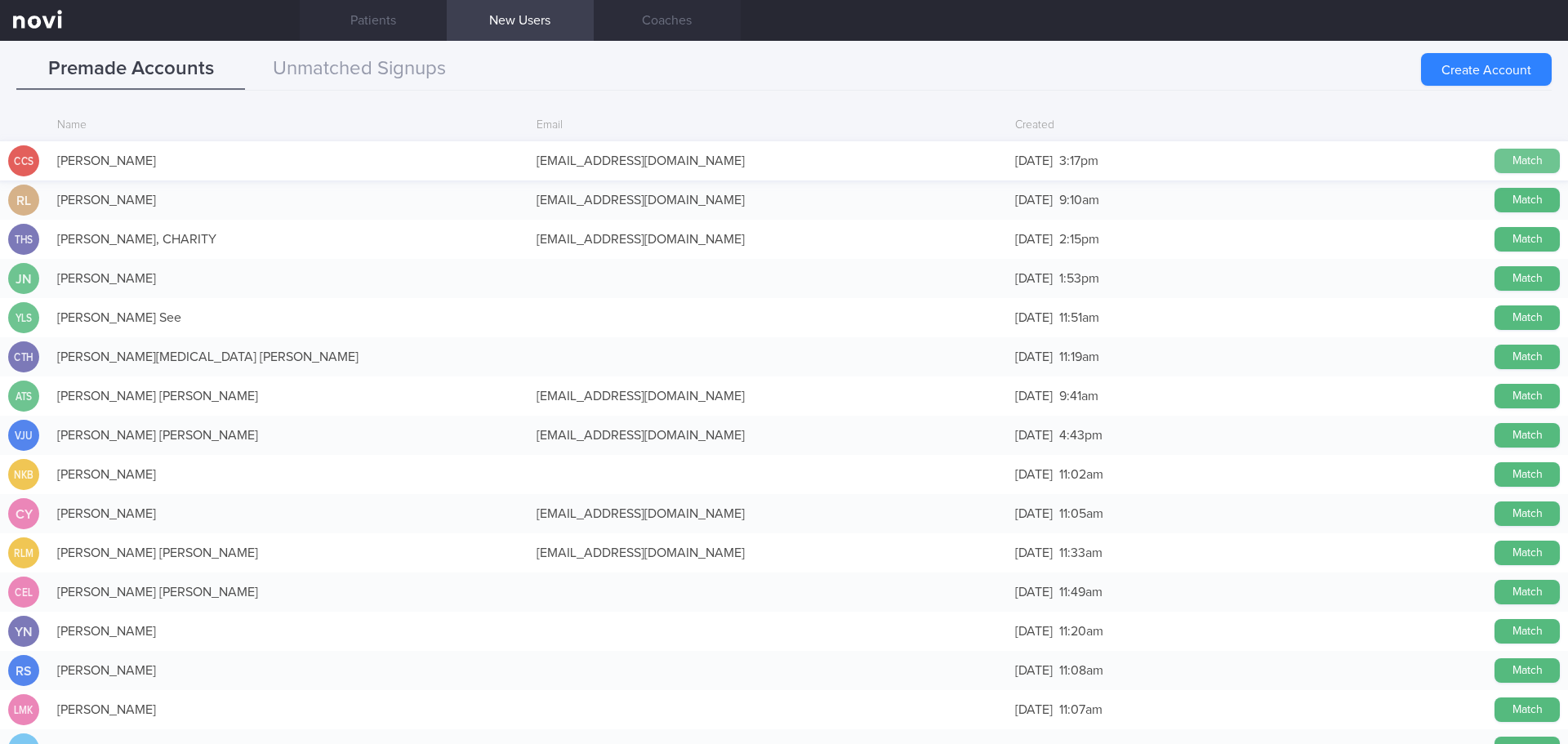
click at [1503, 155] on button "Match" at bounding box center [1527, 161] width 66 height 25
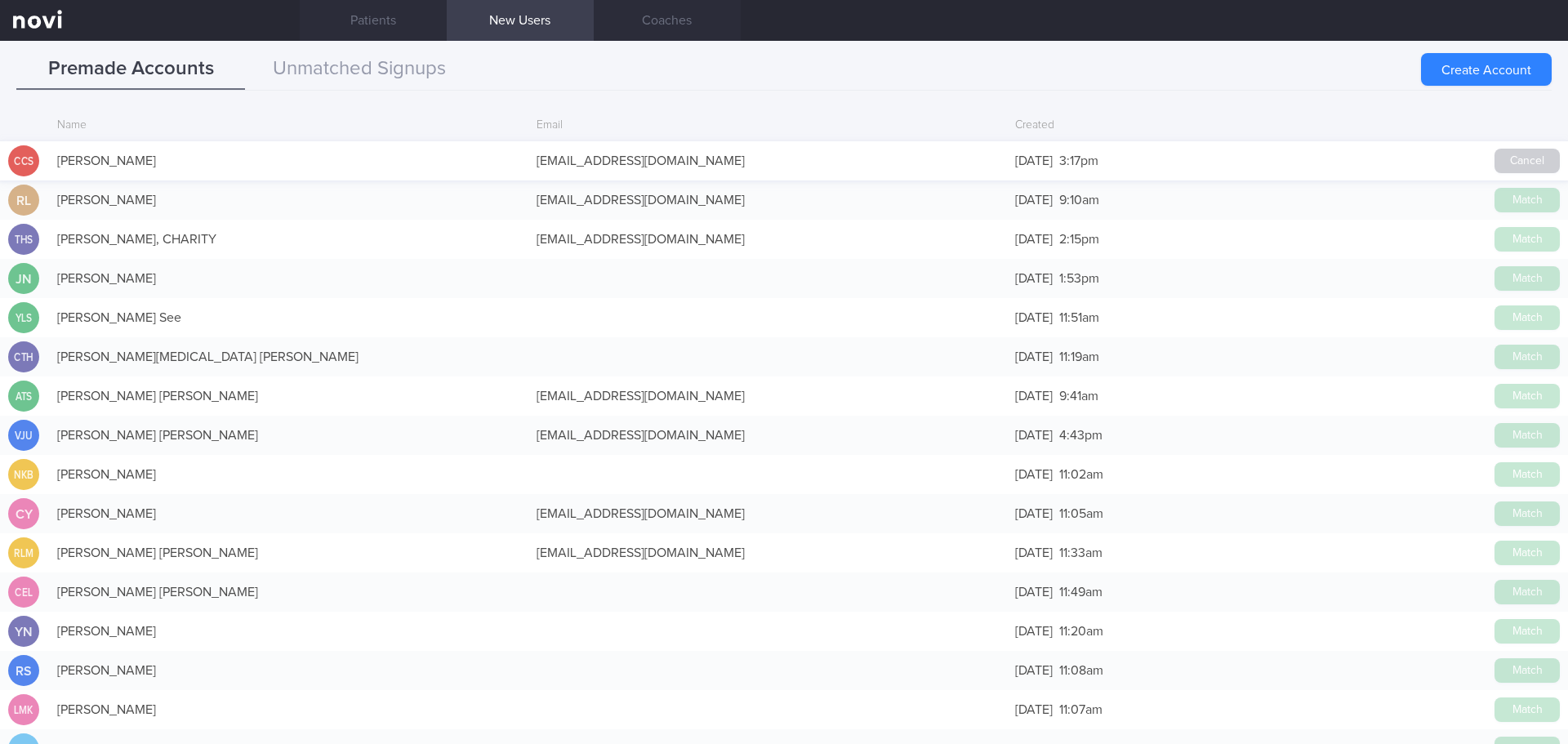
scroll to position [1221, 0]
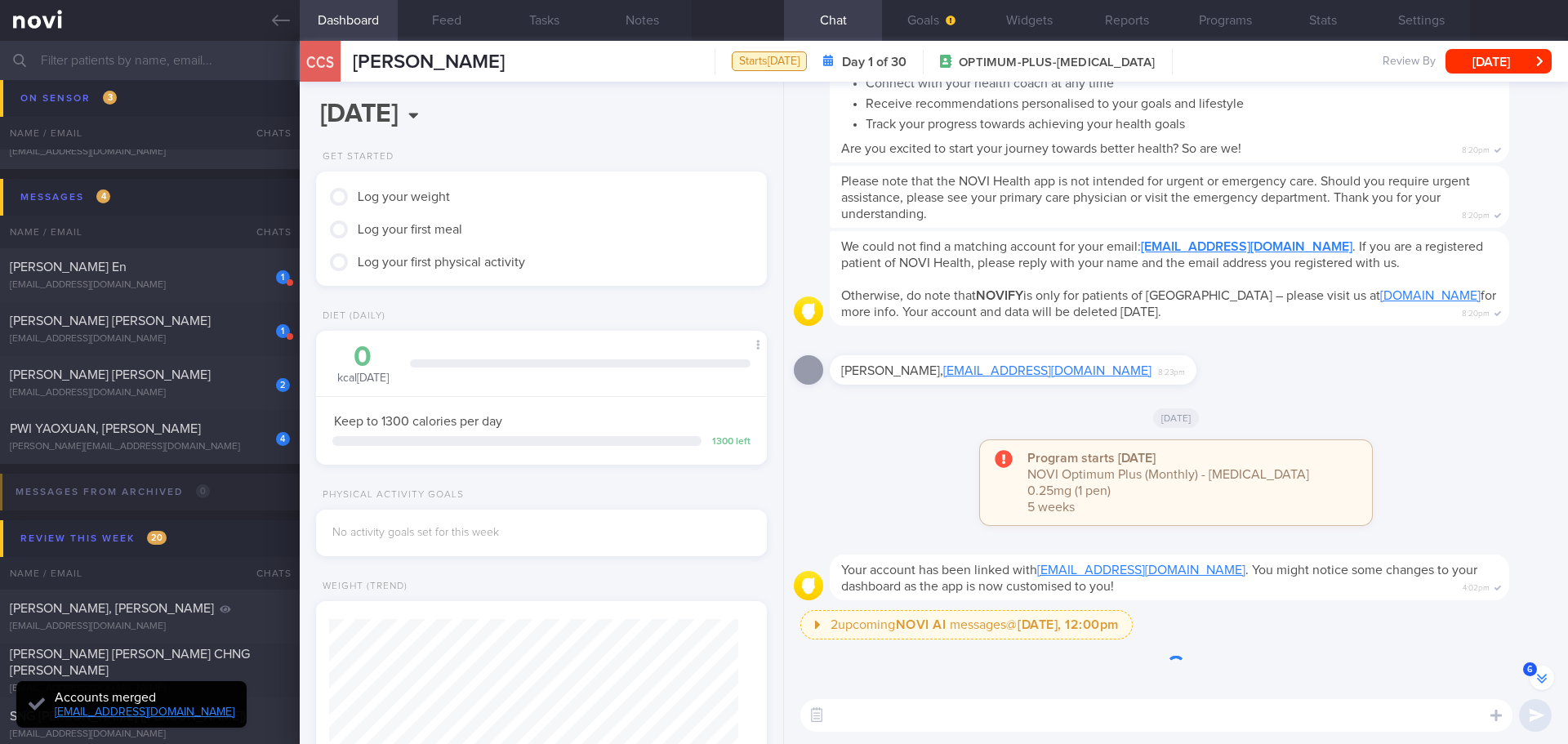
scroll to position [-240, 0]
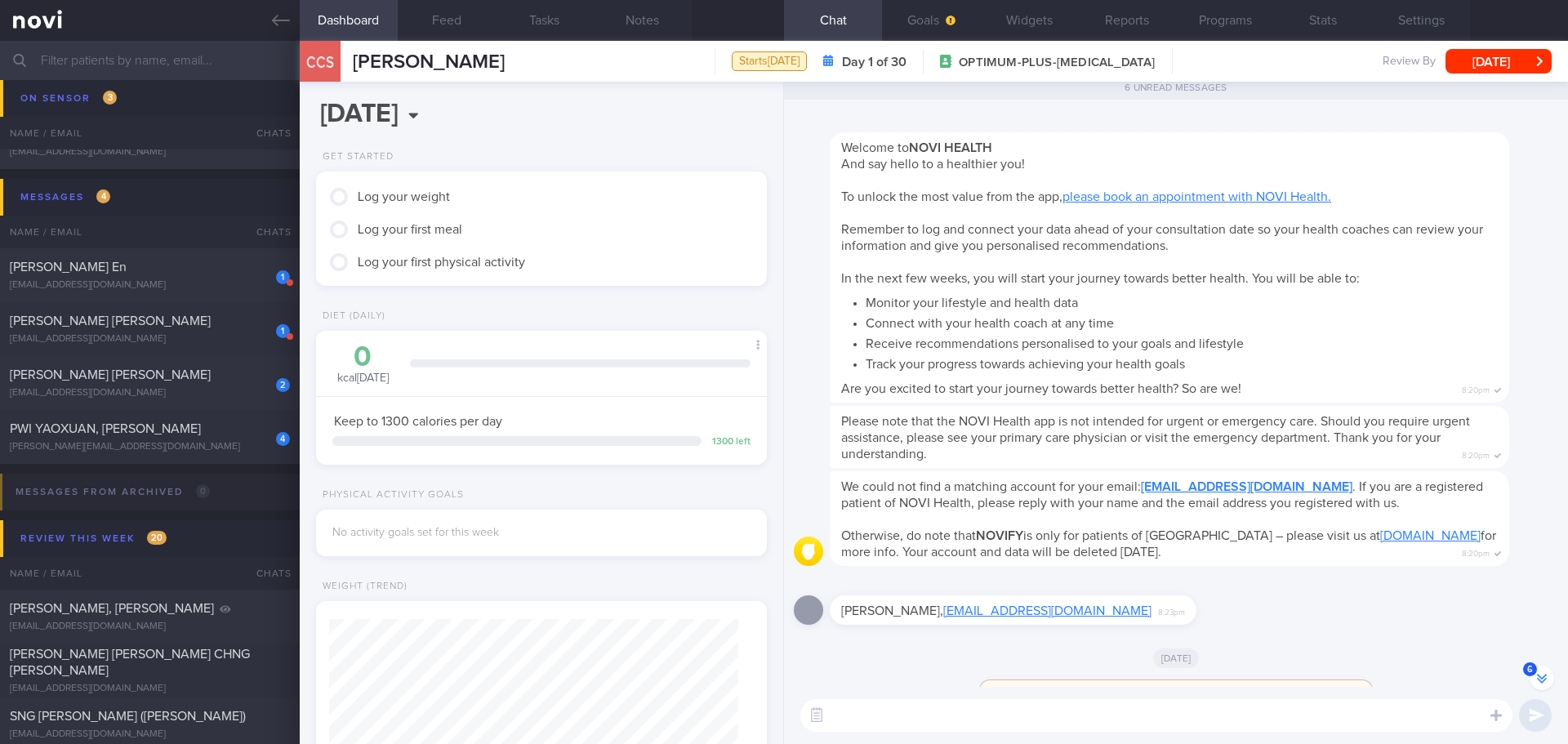
click at [1263, 634] on div "Chelsea Cheong Shi Min, chelseacheongsm@gmail.com 8:23pm" at bounding box center [1176, 605] width 765 height 59
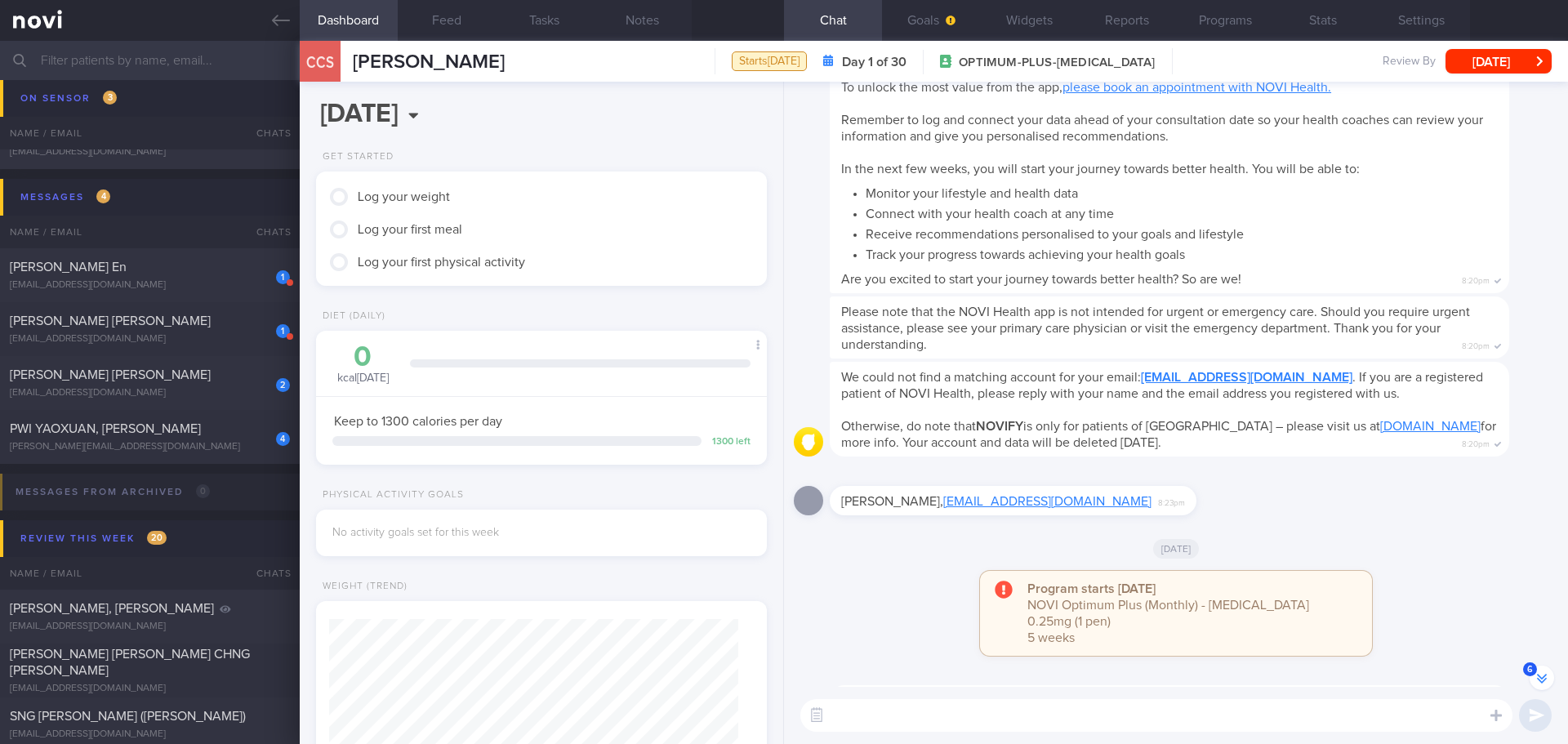
scroll to position [0, 0]
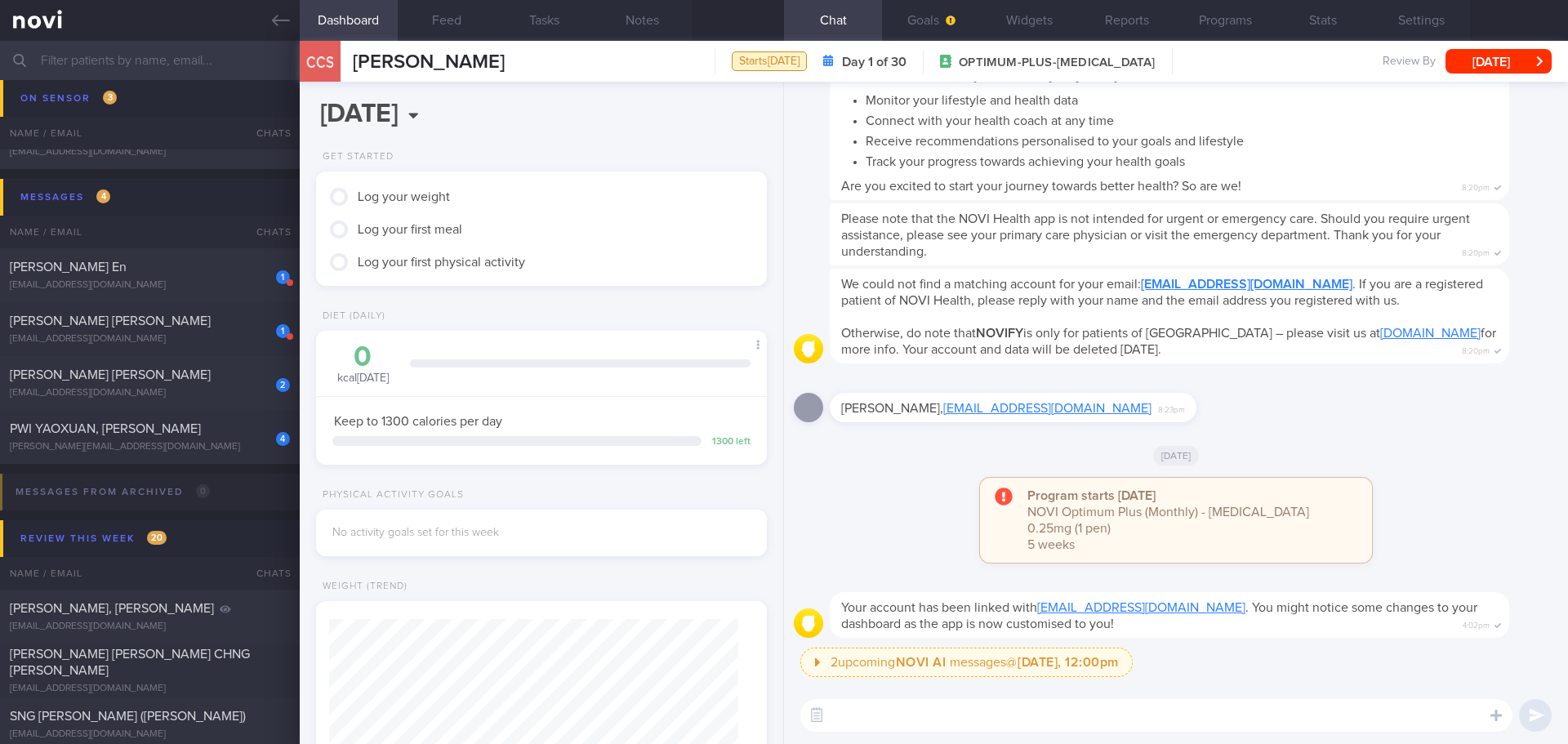
click at [1109, 710] on textarea at bounding box center [1156, 715] width 712 height 33
type textarea "Hi [PERSON_NAME]"
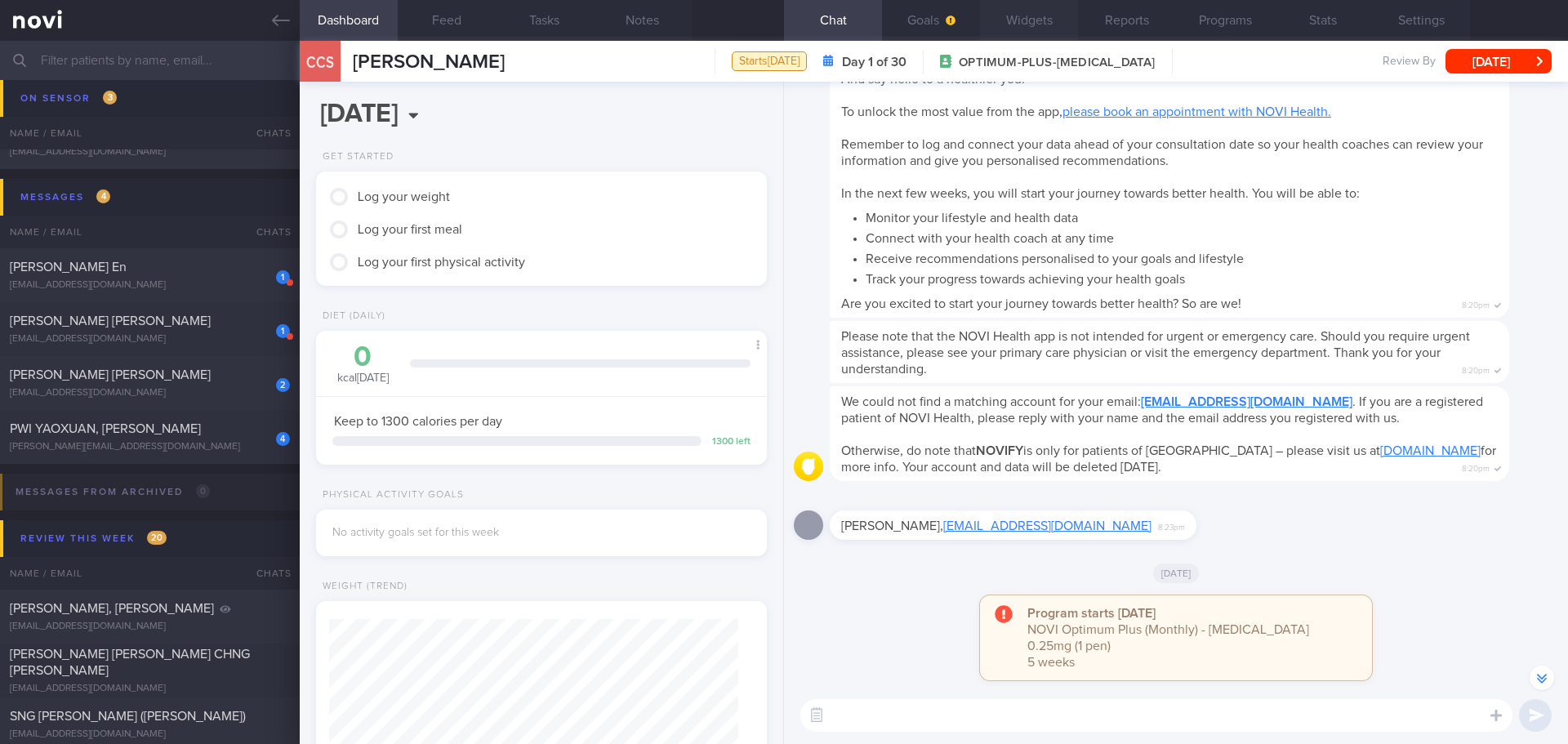
scroll to position [-163, 0]
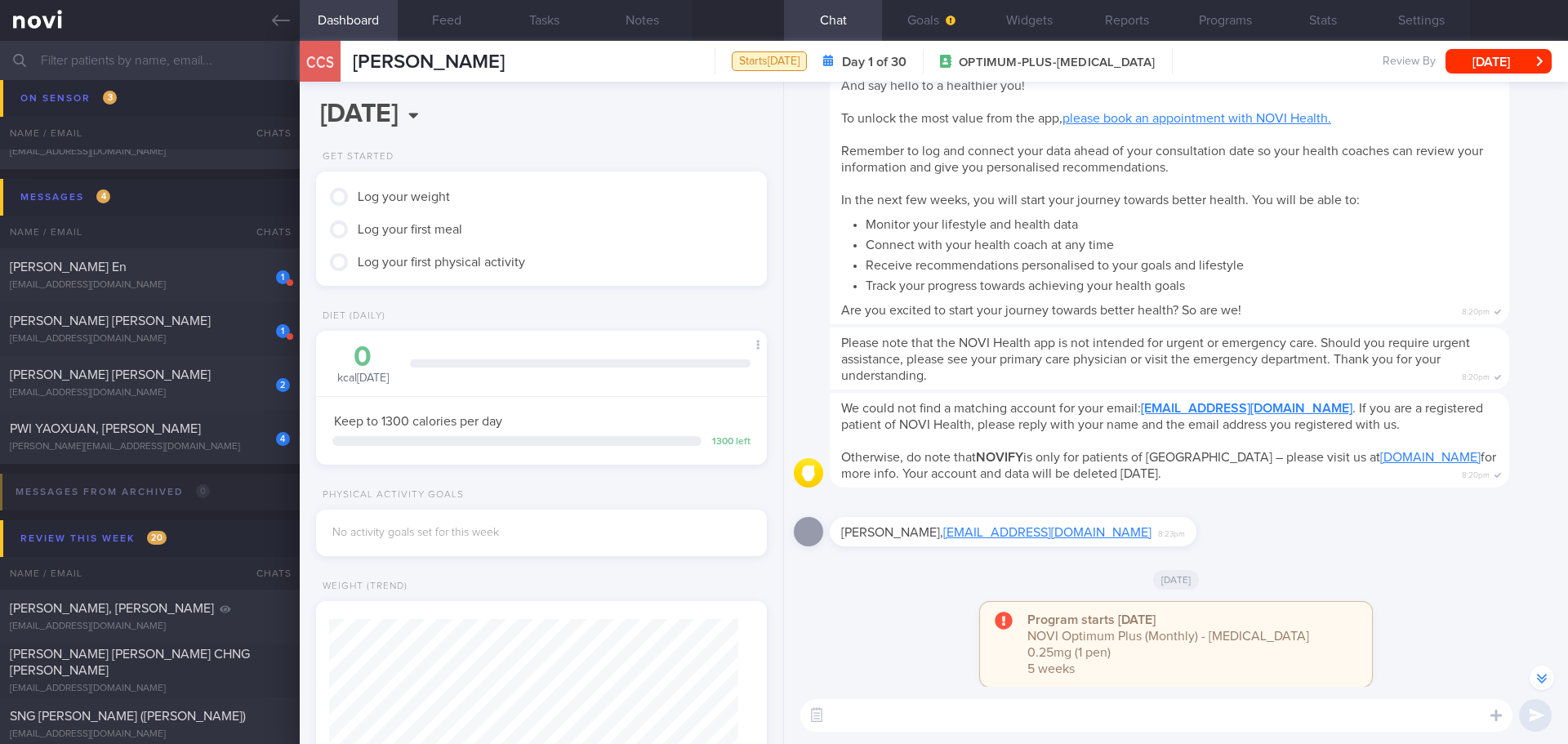
click at [1108, 431] on span "We could not find a matching account for your email: chelseacheongsm@gmail.com …" at bounding box center [1162, 417] width 642 height 30
click at [1269, 481] on div "We could not find a matching account for your email: chelseacheongsm@gmail.com …" at bounding box center [1169, 440] width 679 height 94
click at [1279, 497] on div "We could not find a matching account for your email: chelseacheongsm@gmail.com …" at bounding box center [1176, 445] width 765 height 104
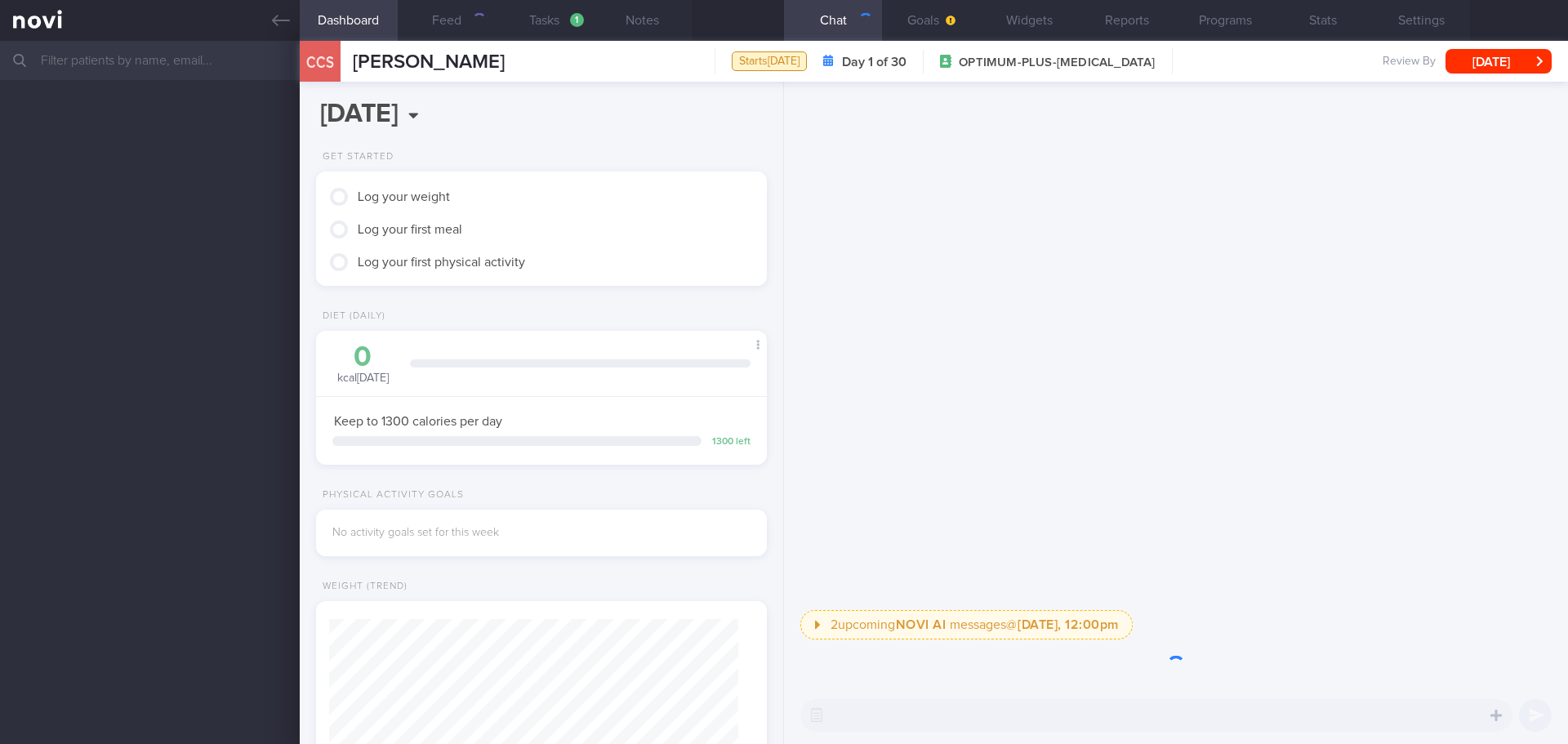
scroll to position [204, 410]
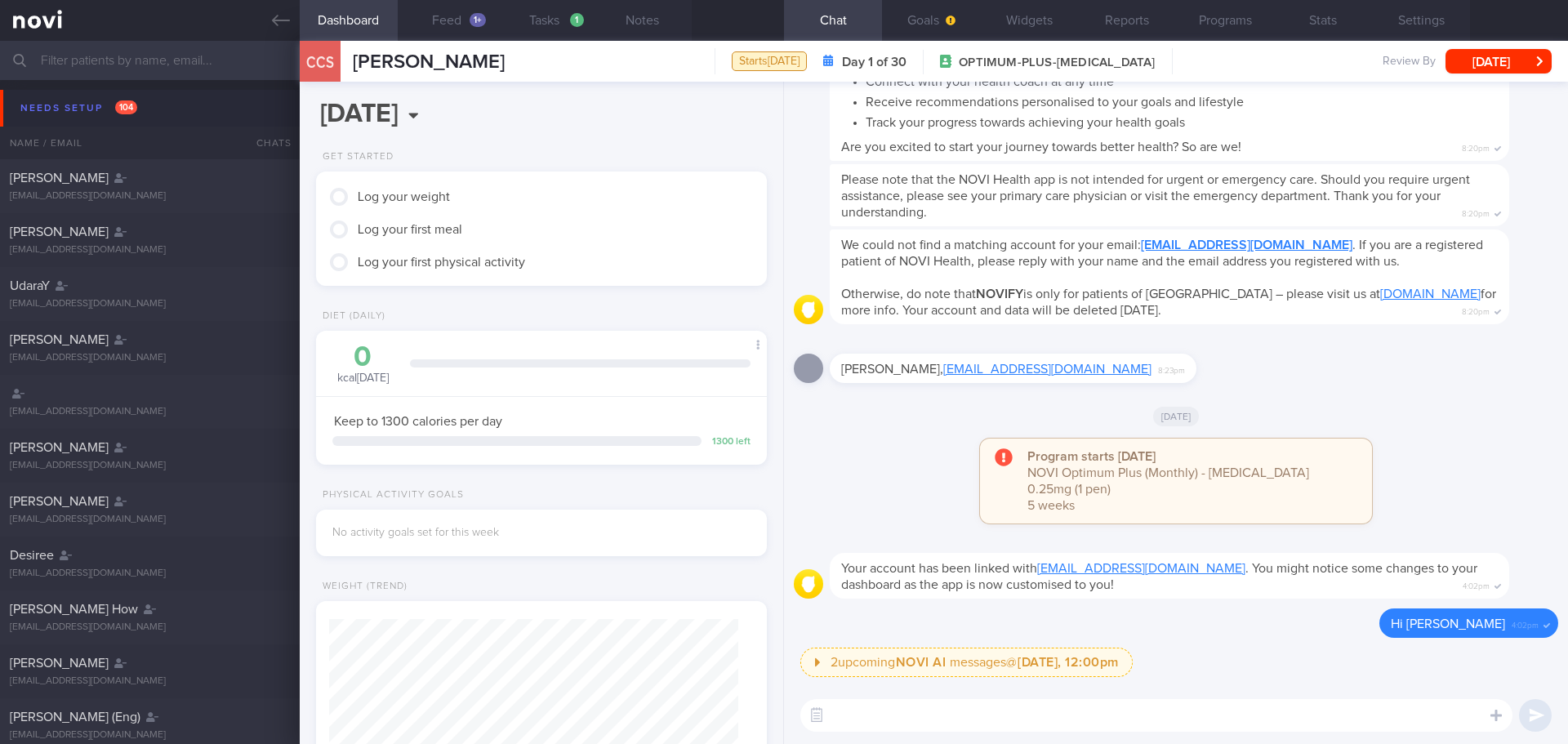
click at [949, 413] on div "[DATE]" at bounding box center [1176, 416] width 765 height 46
click at [446, 21] on button "Feed 1+" at bounding box center [446, 21] width 98 height 41
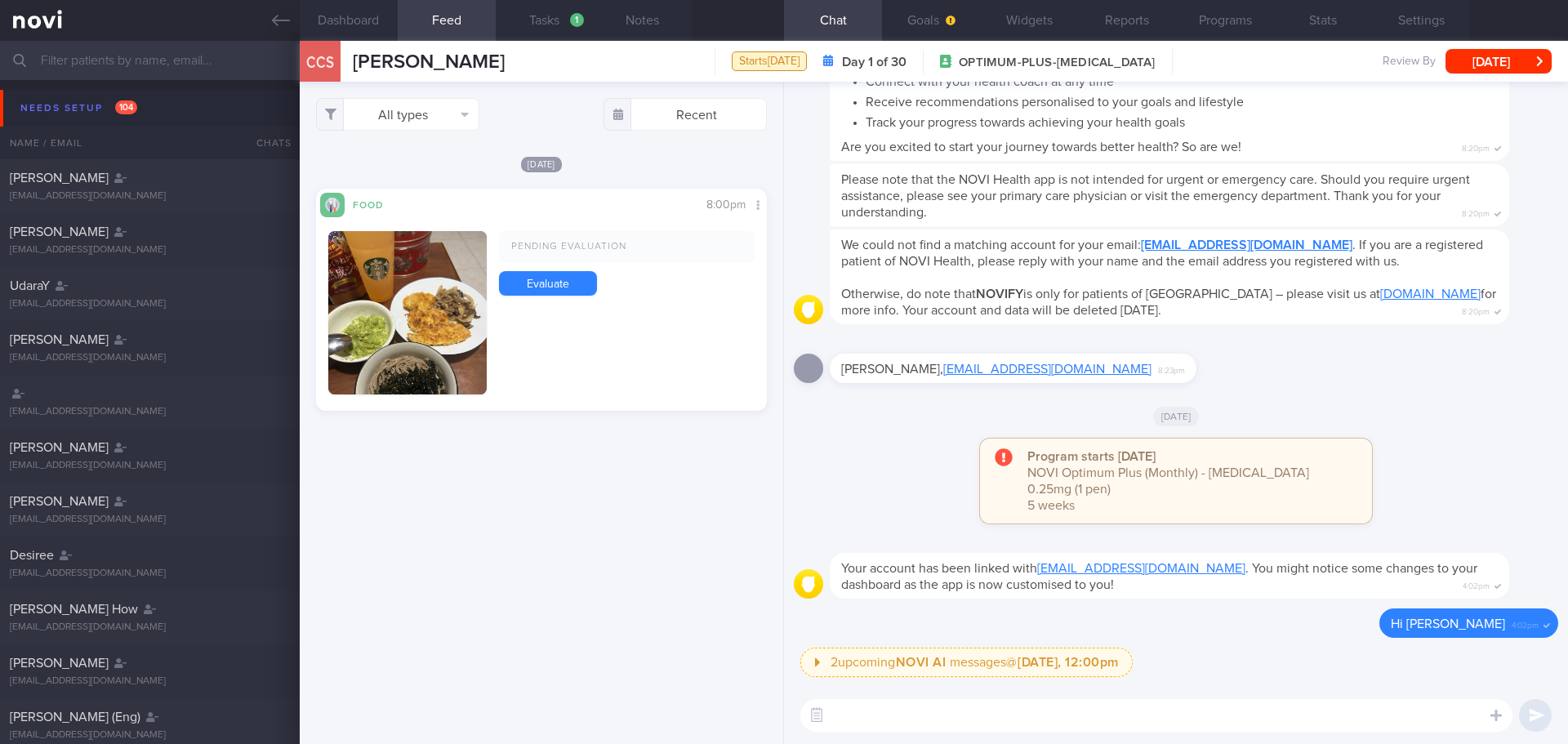
click at [429, 311] on button "button" at bounding box center [407, 313] width 158 height 163
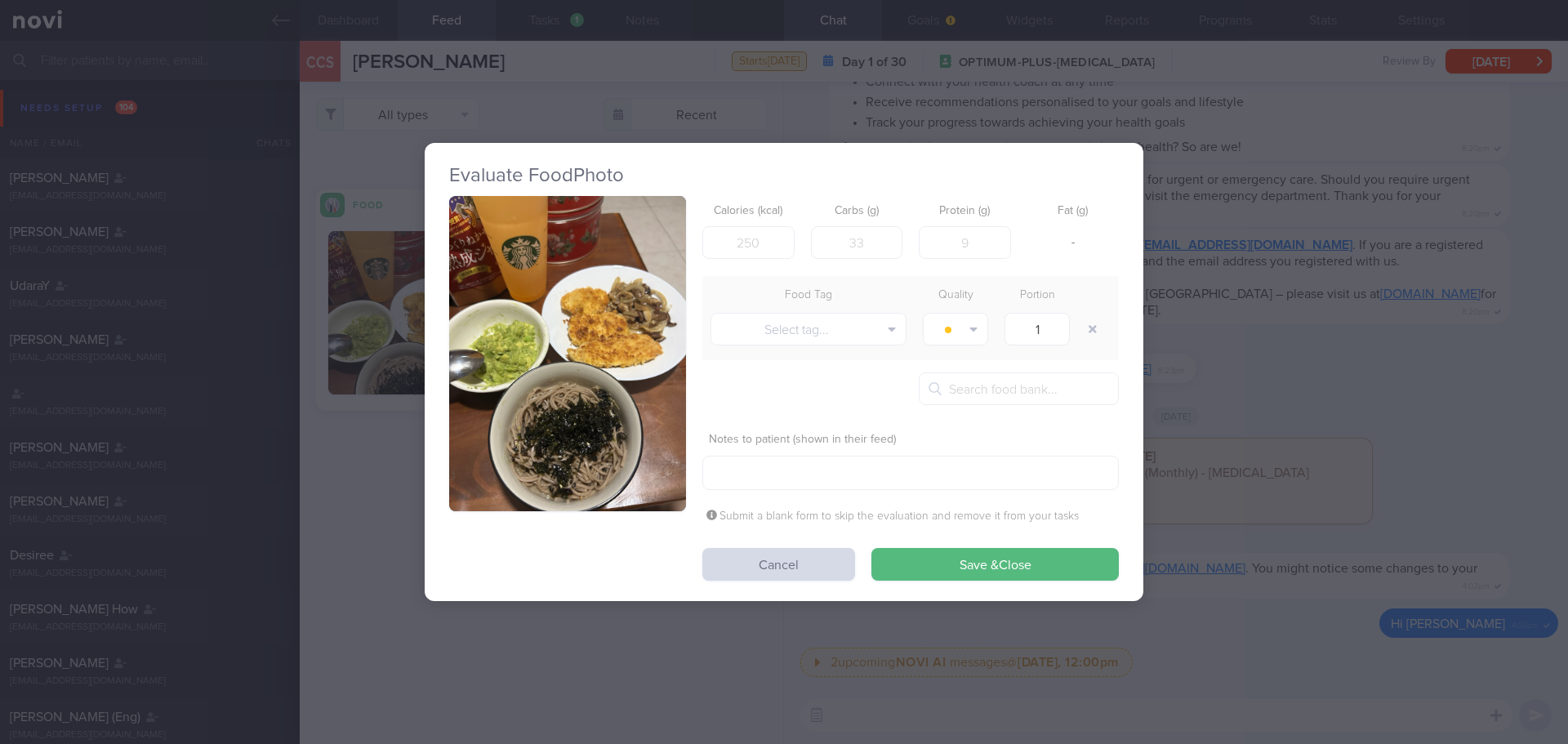
click at [601, 344] on button "button" at bounding box center [567, 354] width 237 height 316
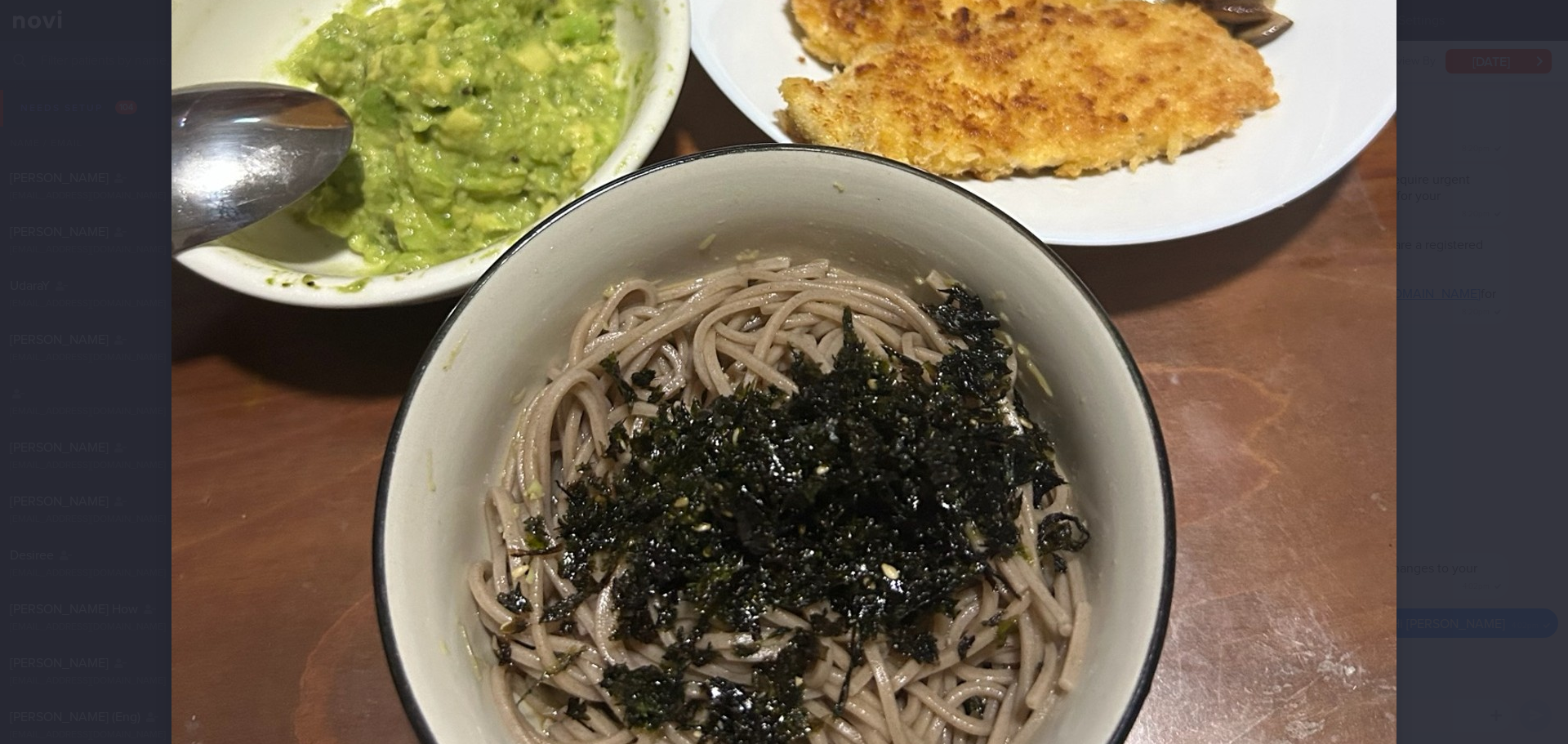
scroll to position [816, 0]
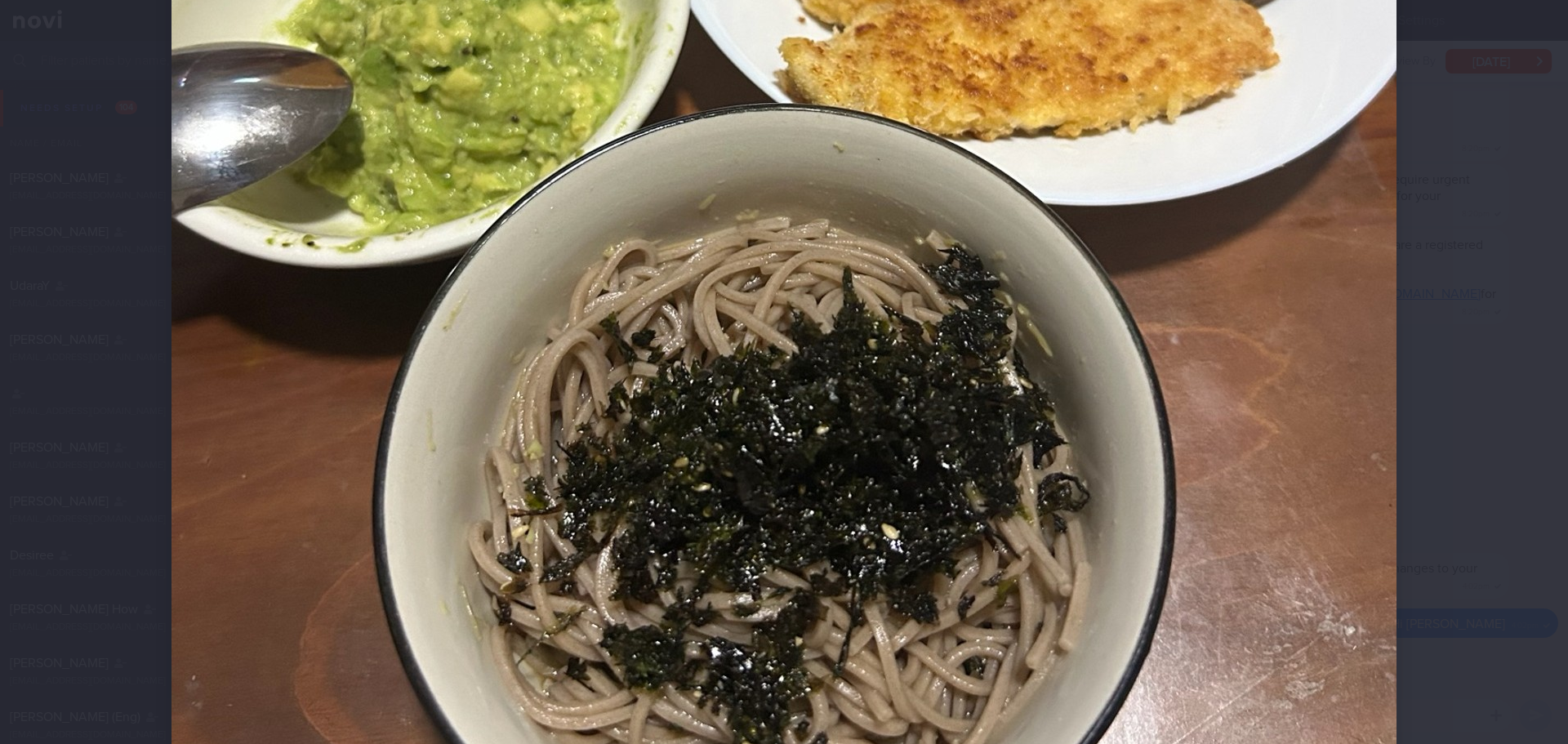
click at [1397, 328] on div at bounding box center [784, 66] width 1355 height 1764
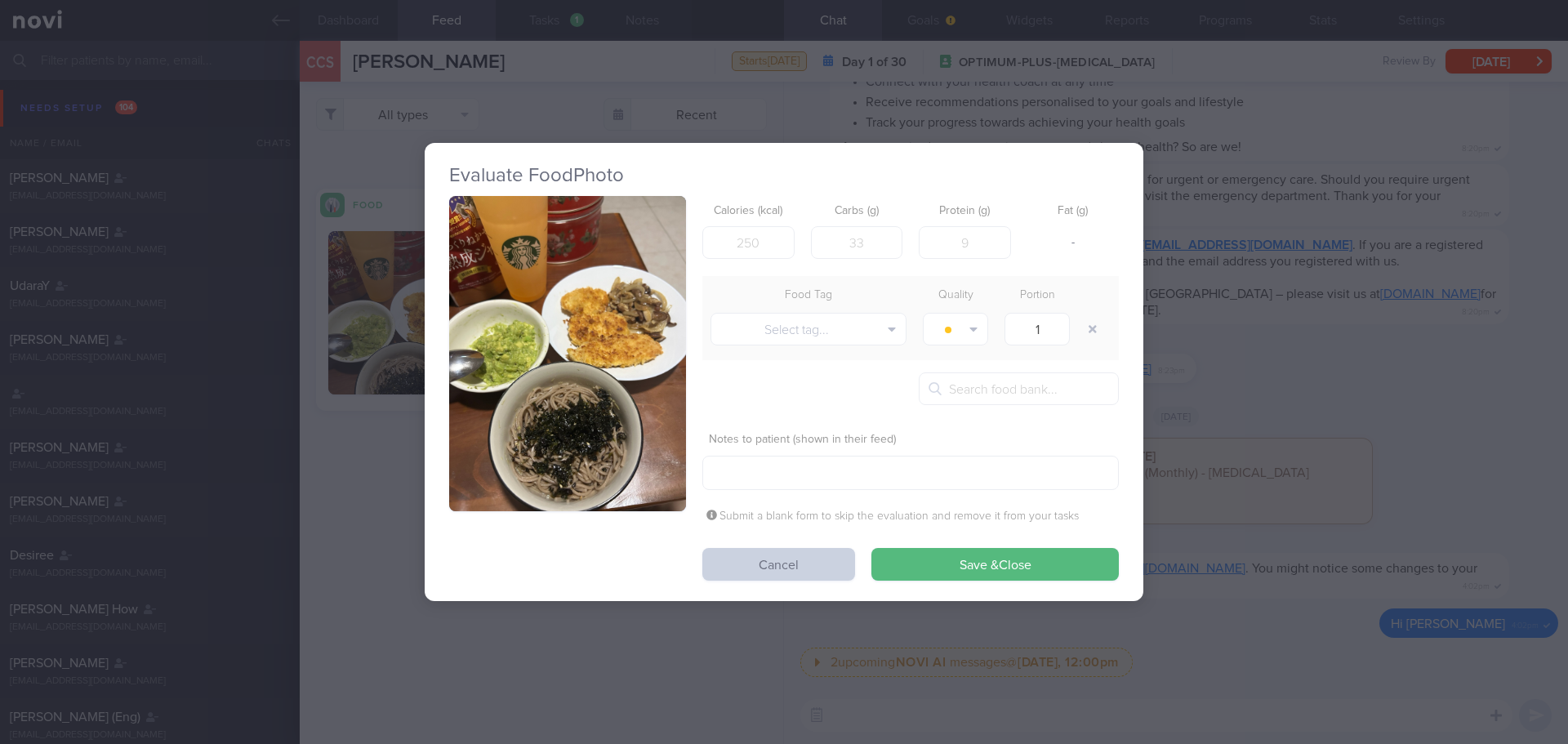
click at [738, 559] on button "Cancel" at bounding box center [779, 564] width 153 height 33
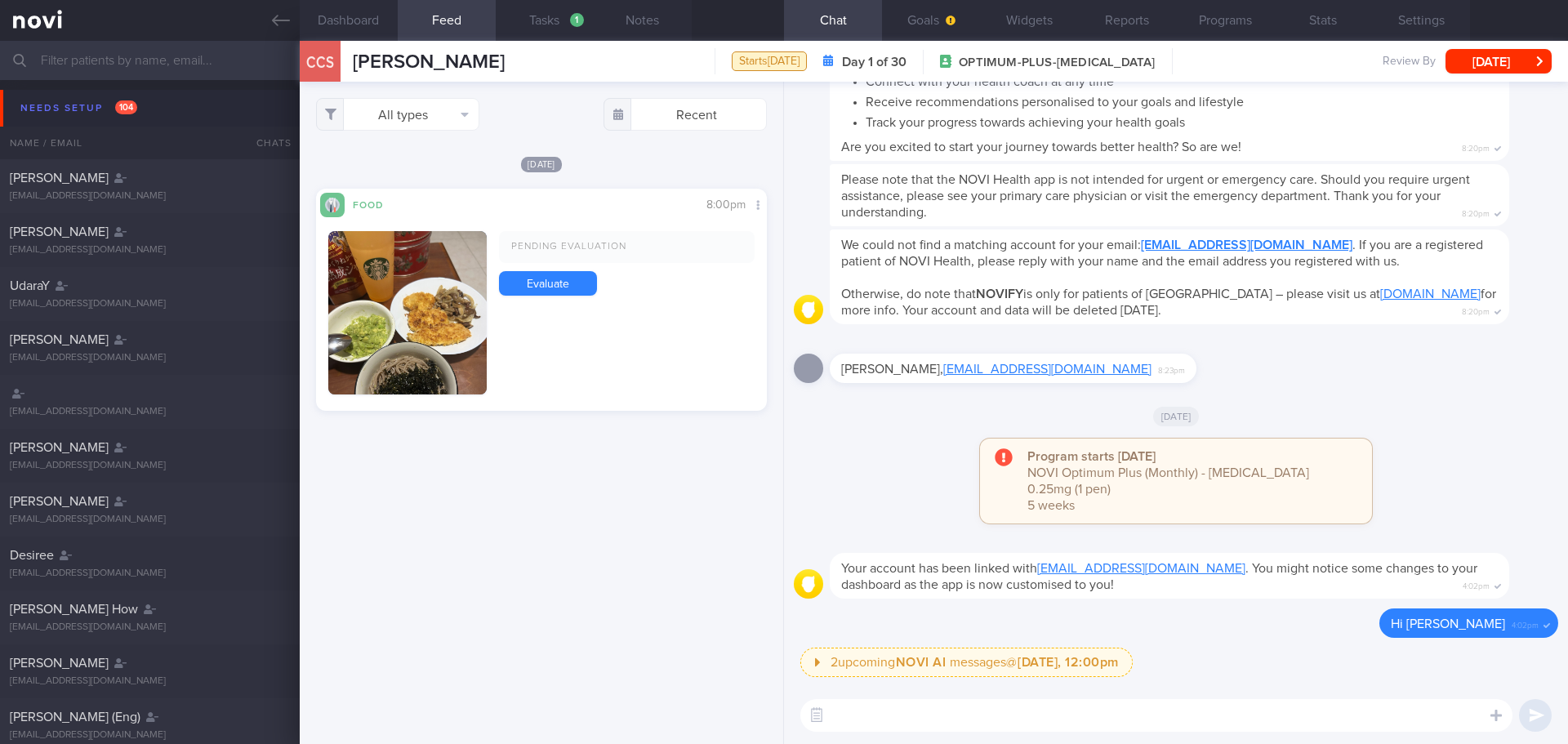
click at [643, 506] on div "All types Food Activity Glucose Weight Medicine Blood Pressure [MEDICAL_DATA] I…" at bounding box center [541, 413] width 483 height 662
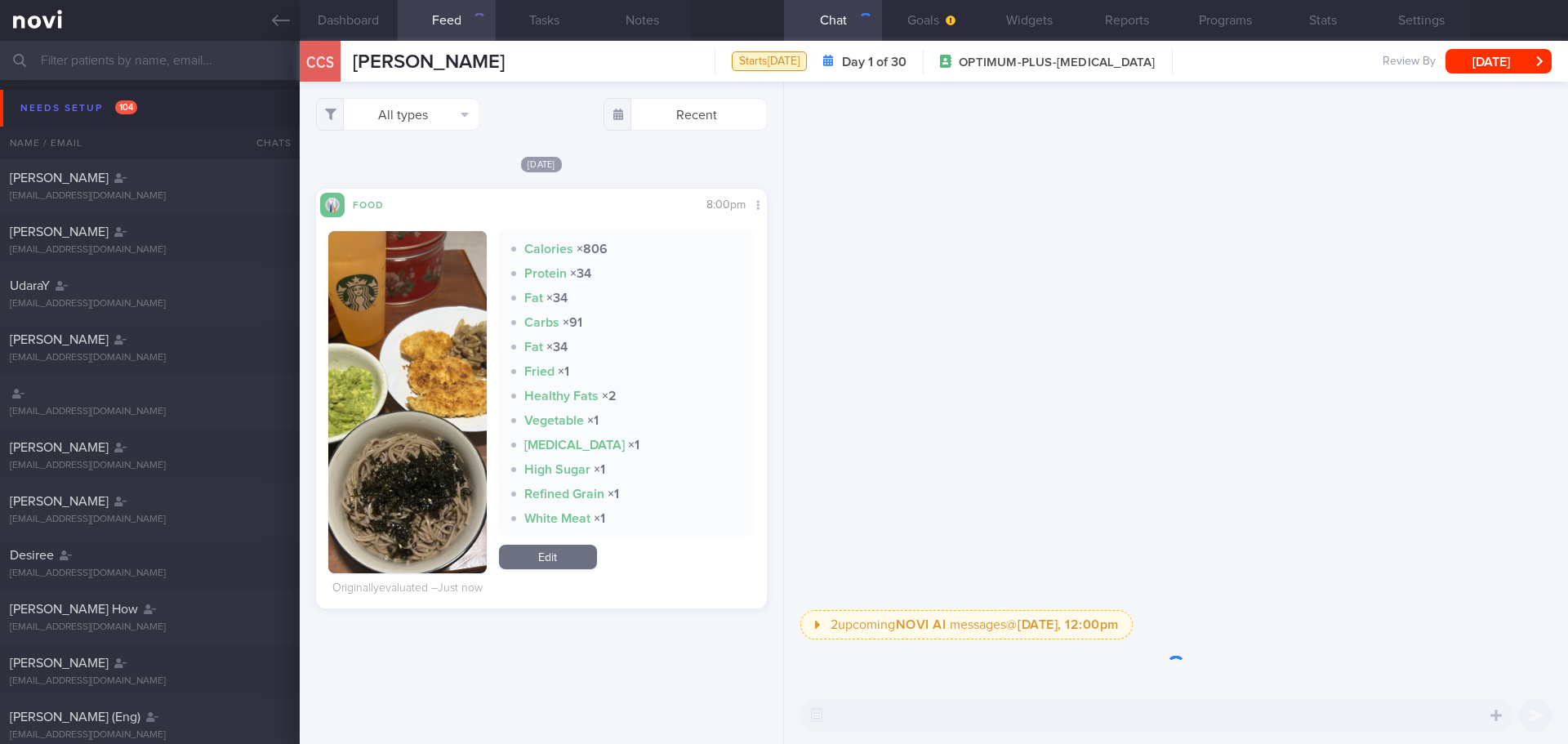
click at [439, 326] on button "button" at bounding box center [407, 402] width 158 height 342
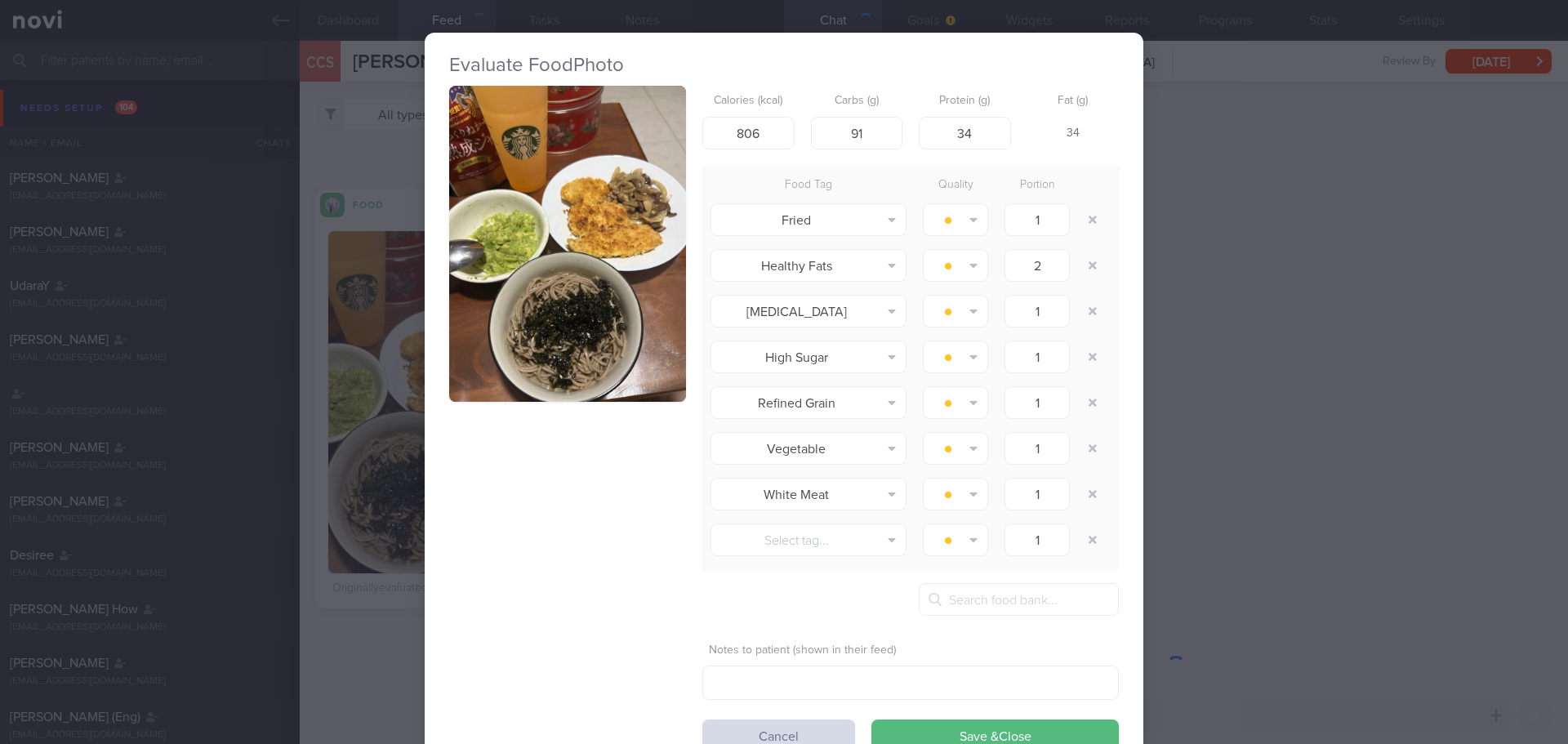
click at [553, 258] on button "button" at bounding box center [567, 244] width 237 height 316
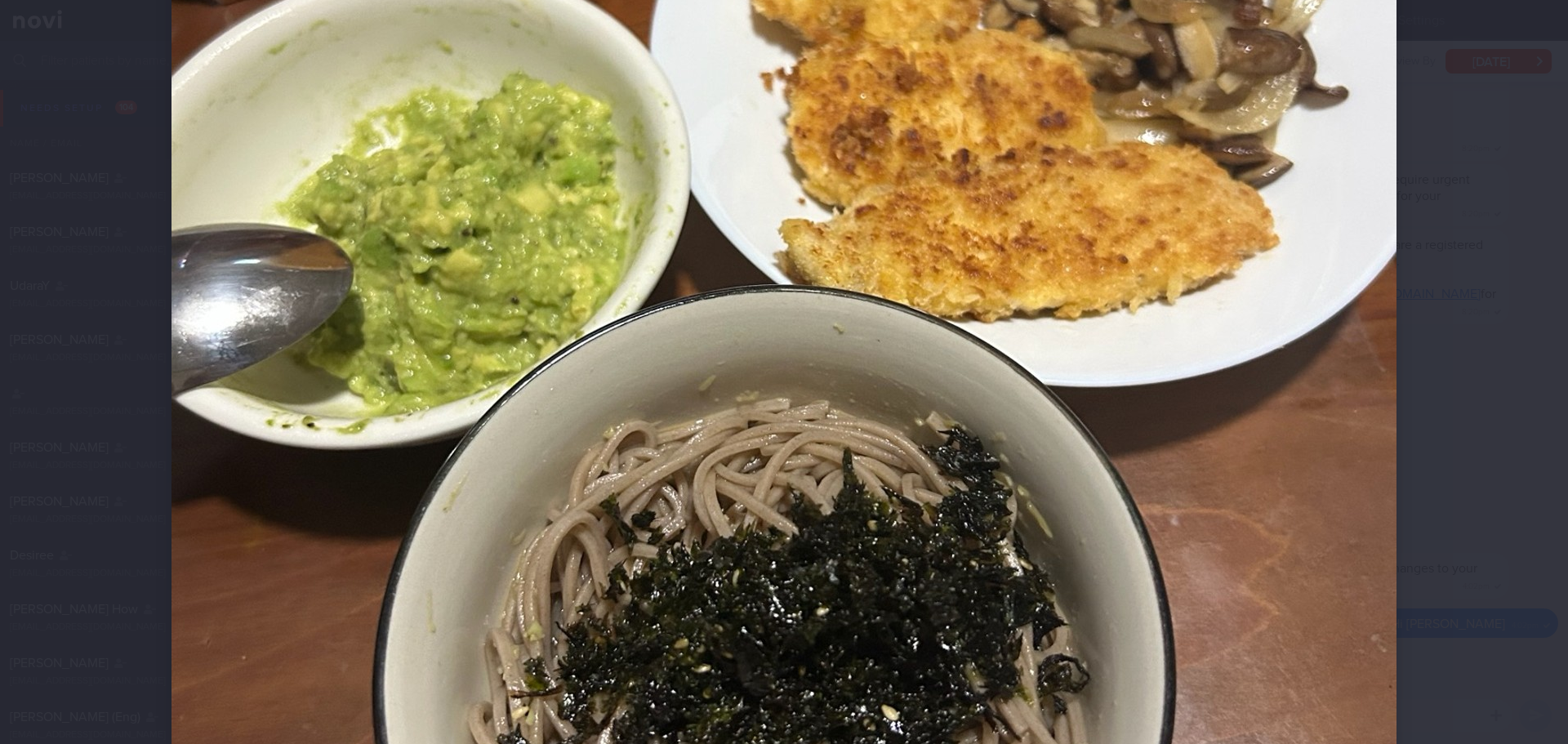
scroll to position [572, 0]
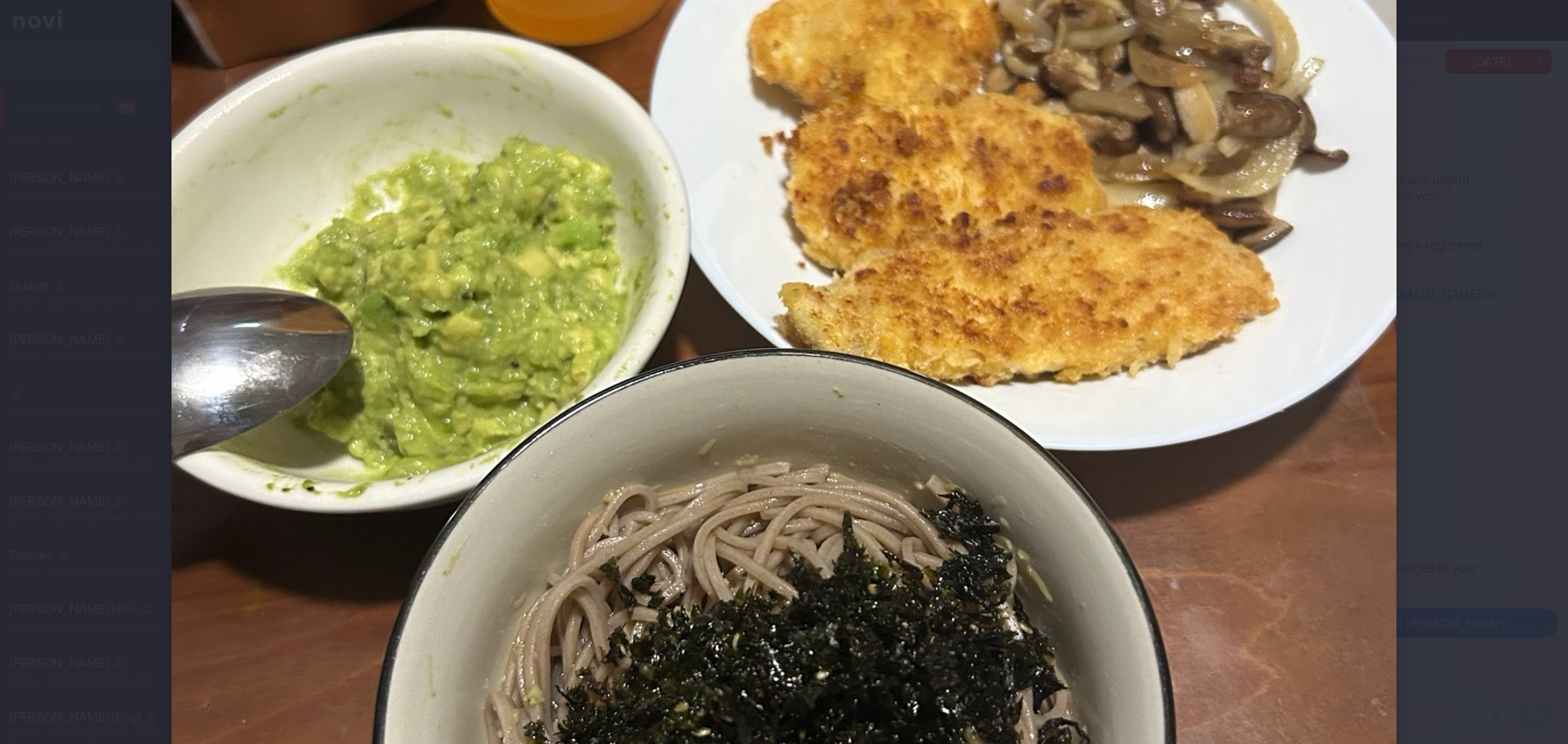
click at [1483, 303] on div at bounding box center [784, 372] width 1568 height 744
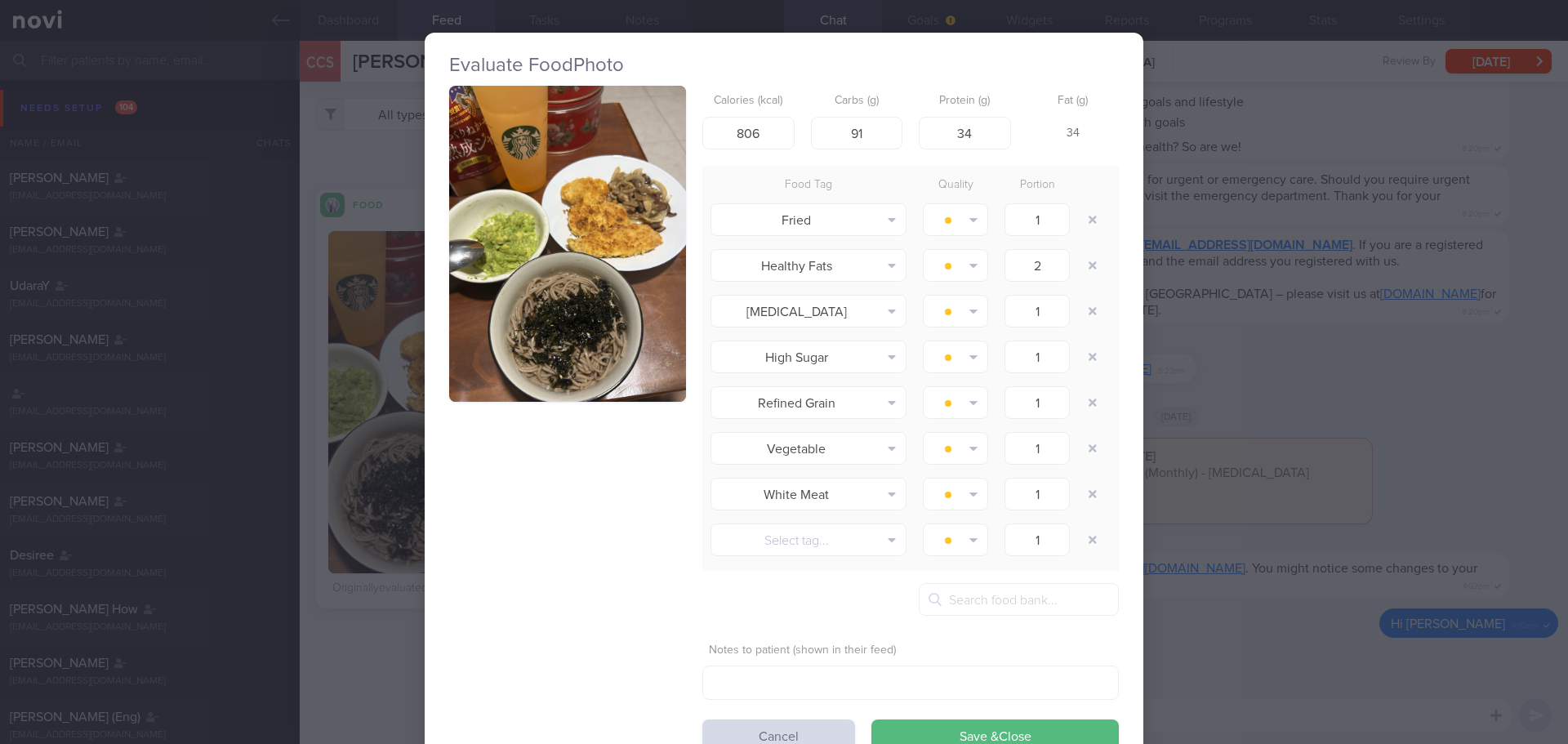
click at [645, 223] on button "button" at bounding box center [567, 244] width 237 height 316
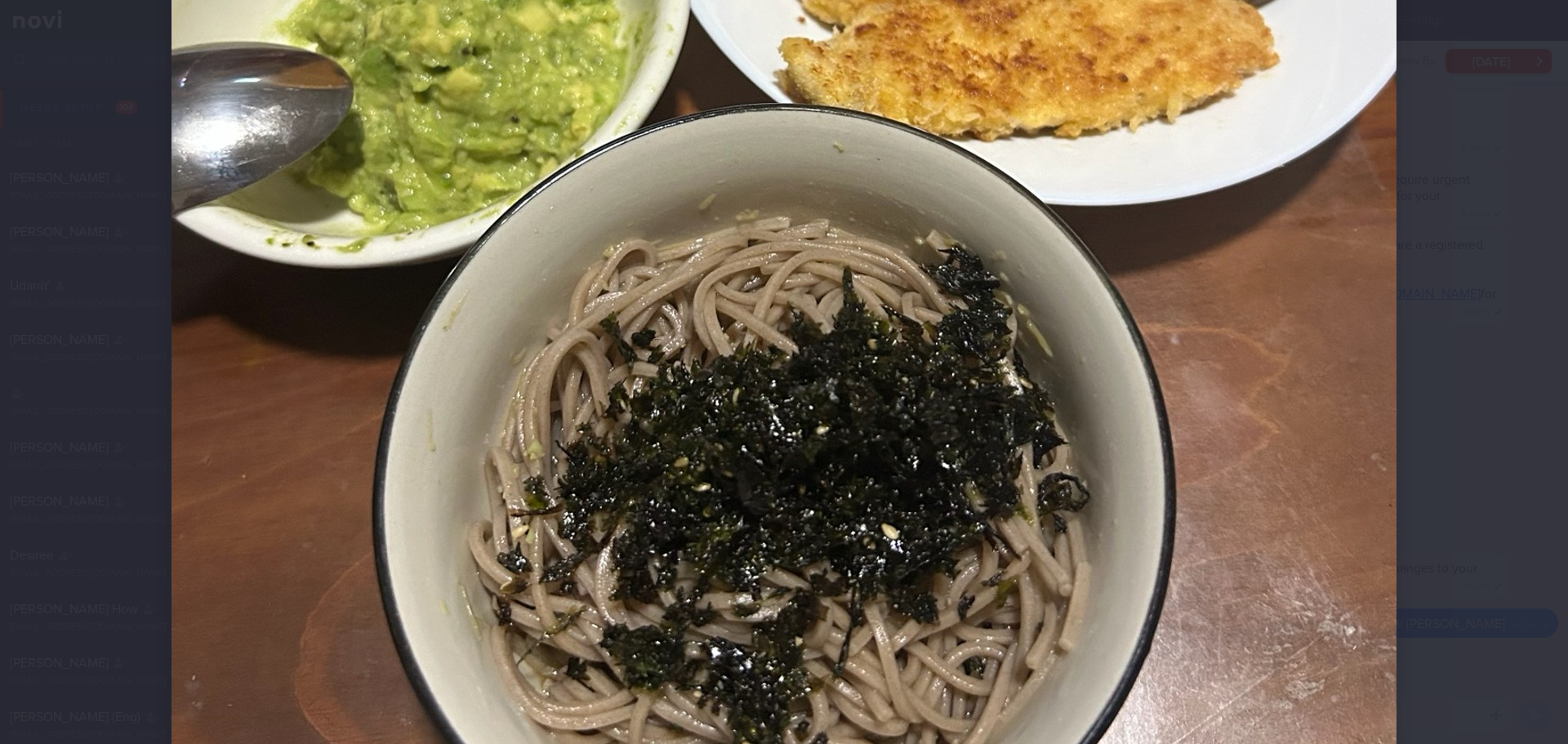
scroll to position [735, 0]
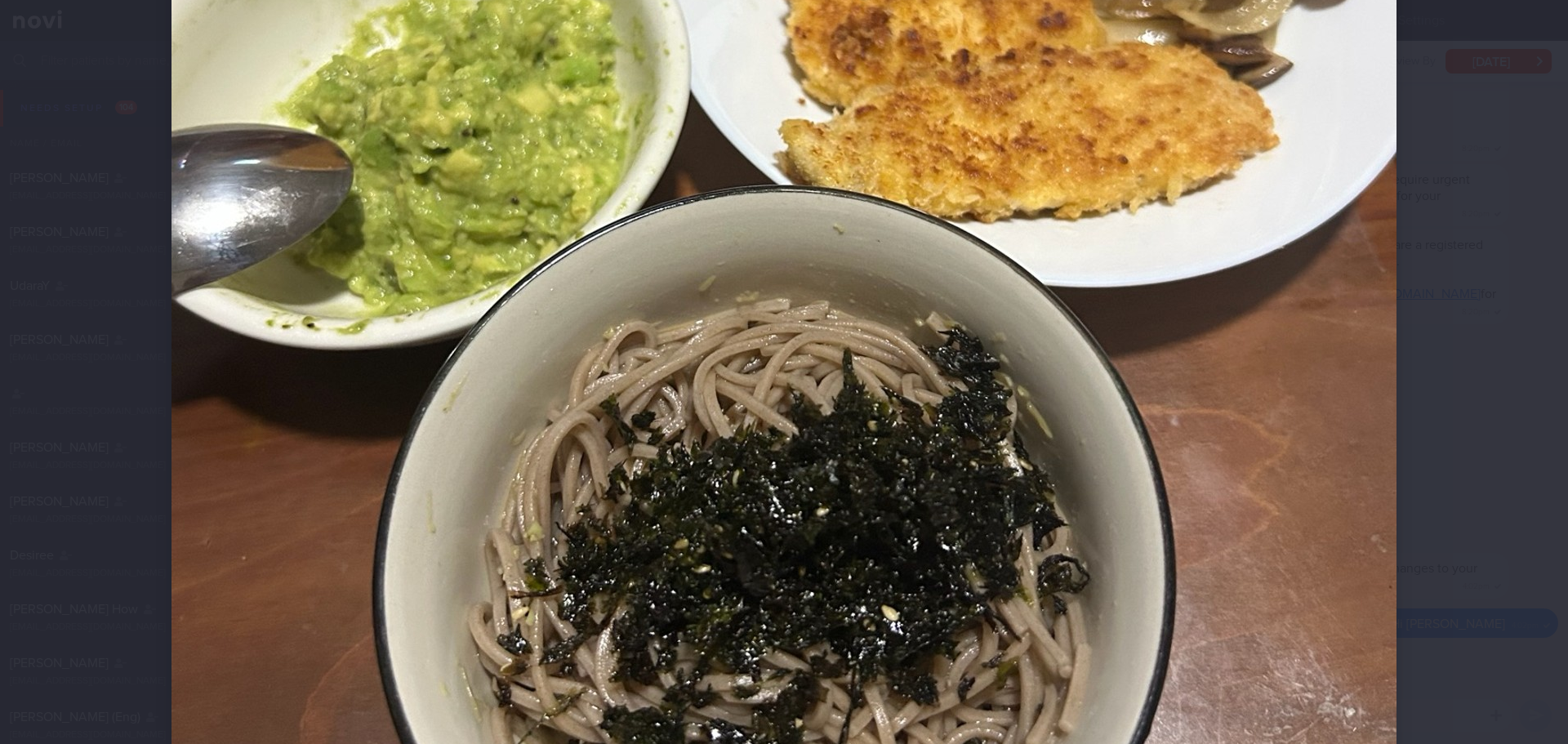
click at [1408, 371] on div at bounding box center [784, 147] width 1355 height 1764
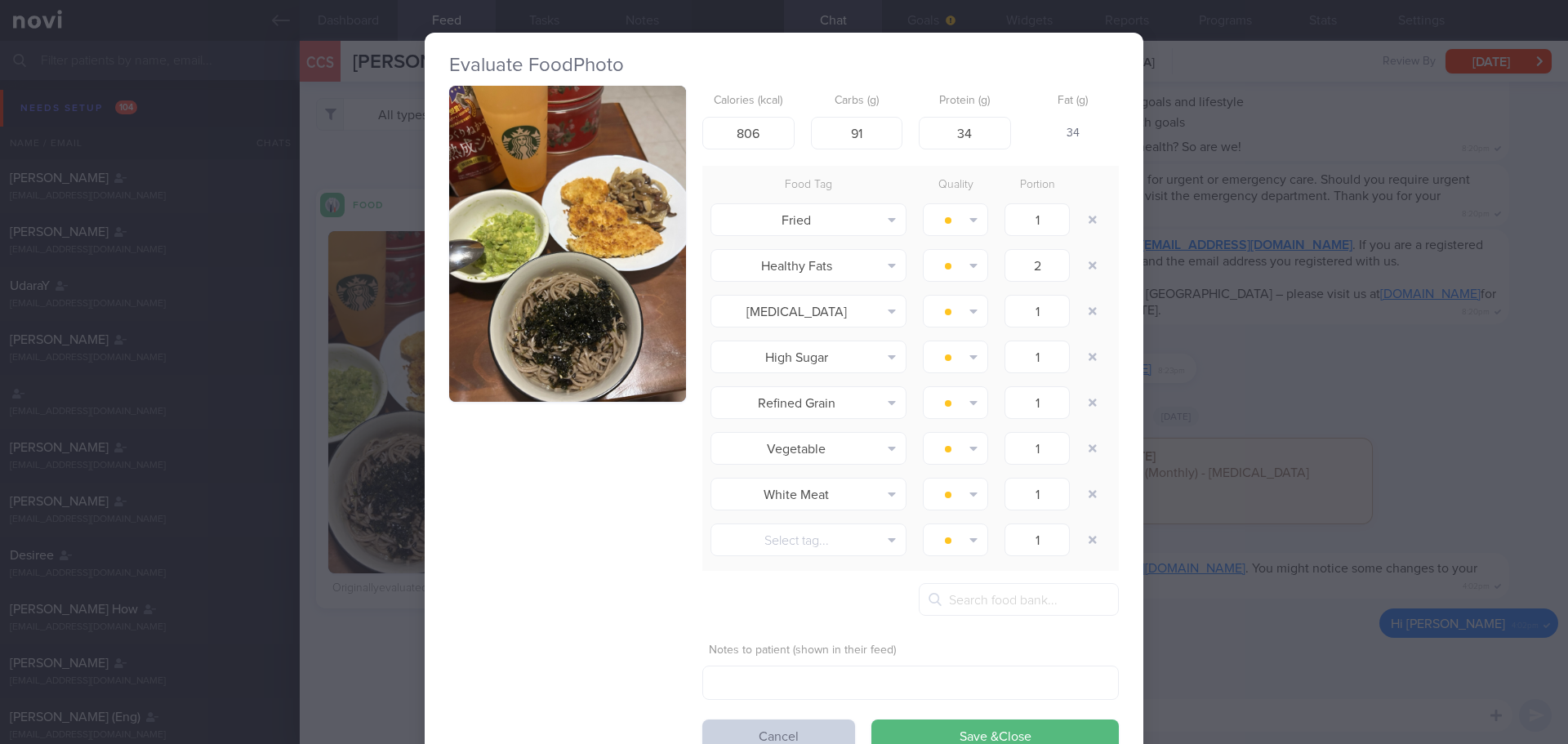
click at [798, 729] on button "Cancel" at bounding box center [779, 736] width 153 height 33
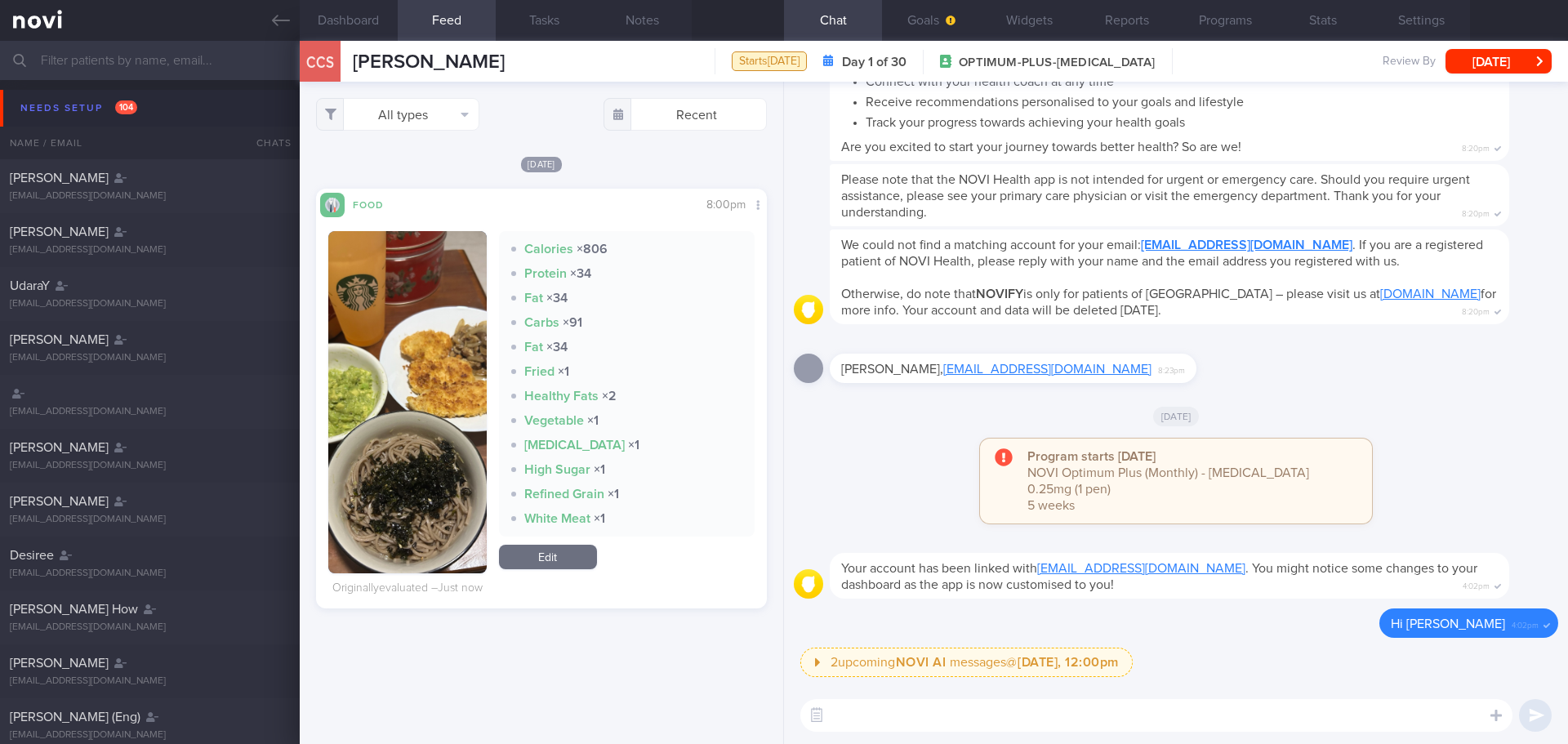
click at [928, 472] on div "Program starts [DATE] NOVI Optimum Plus (Monthly) - [MEDICAL_DATA] 0.25mg (1 pe…" at bounding box center [1176, 485] width 765 height 94
click at [409, 372] on button "button" at bounding box center [407, 402] width 158 height 342
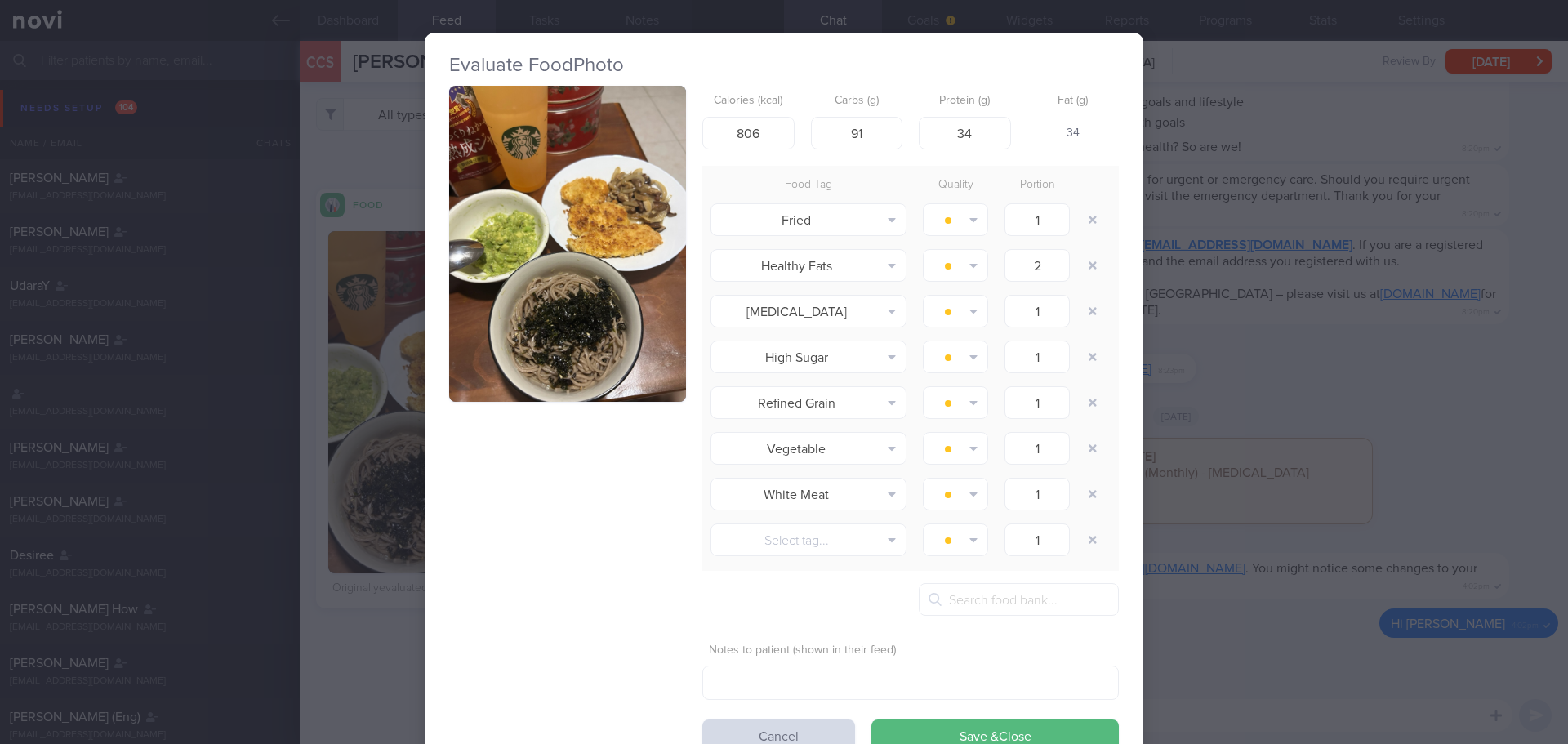
click at [616, 235] on button "button" at bounding box center [567, 244] width 237 height 316
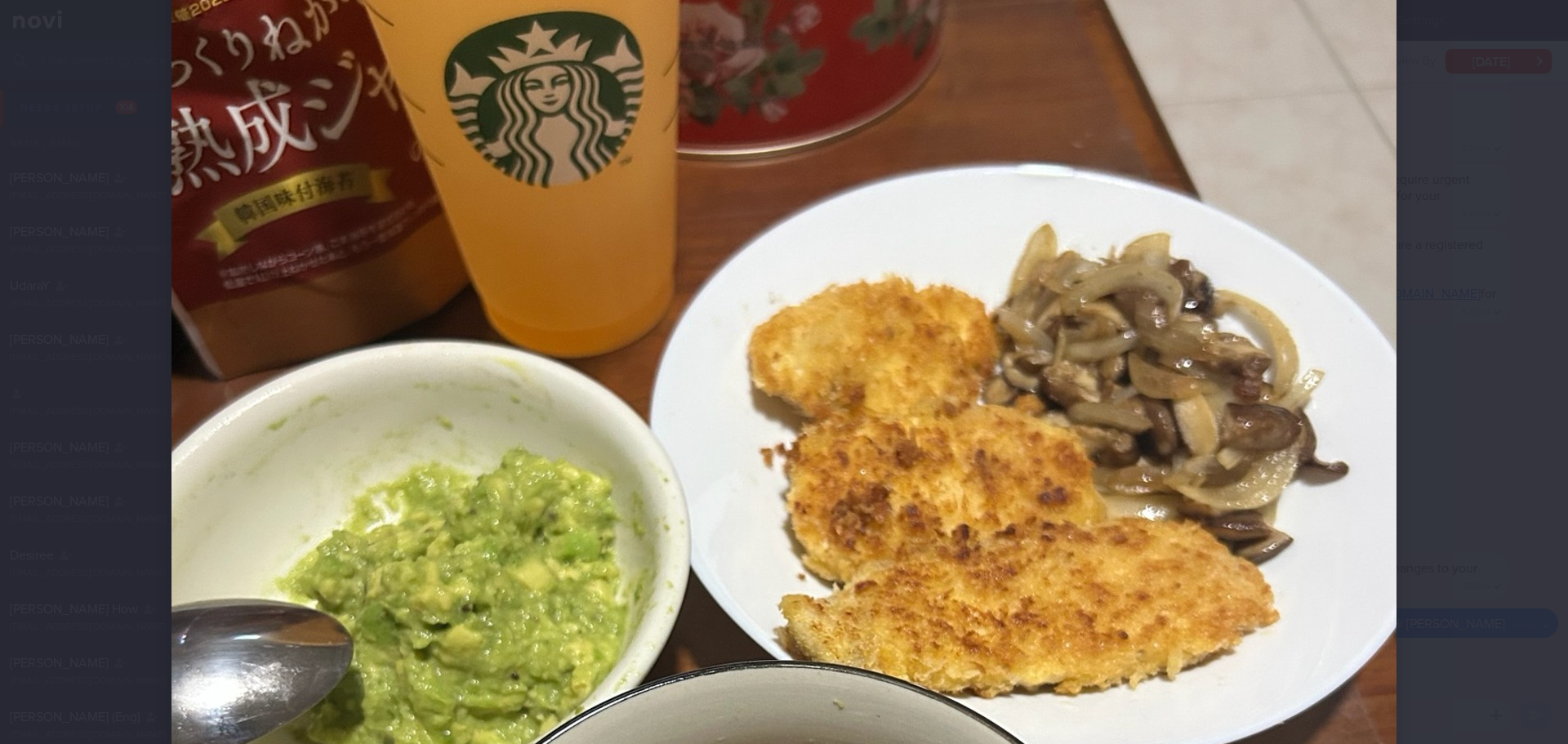
scroll to position [326, 0]
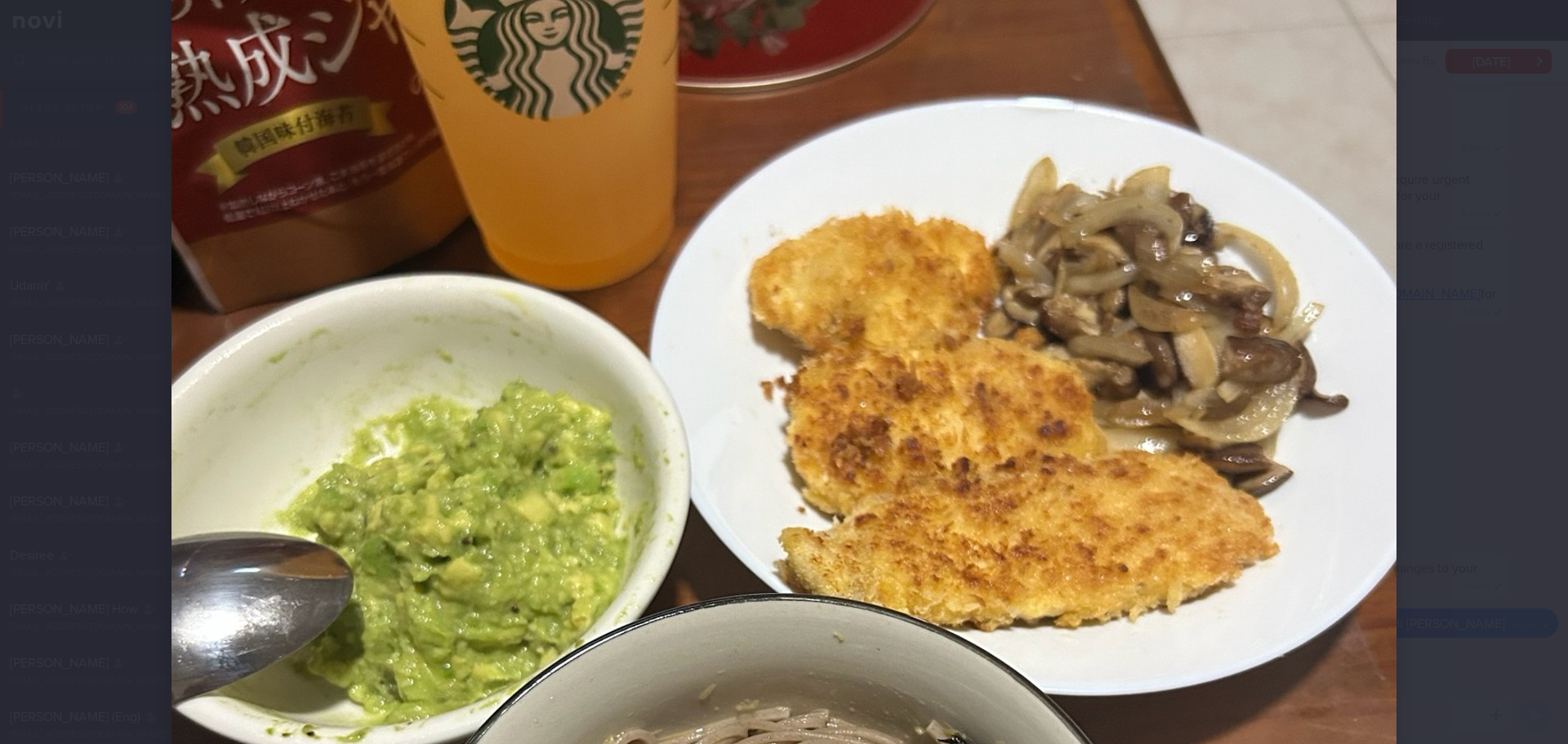
drag, startPoint x: 1486, startPoint y: 273, endPoint x: 1483, endPoint y: 283, distance: 10.4
click at [1484, 273] on div at bounding box center [784, 372] width 1568 height 744
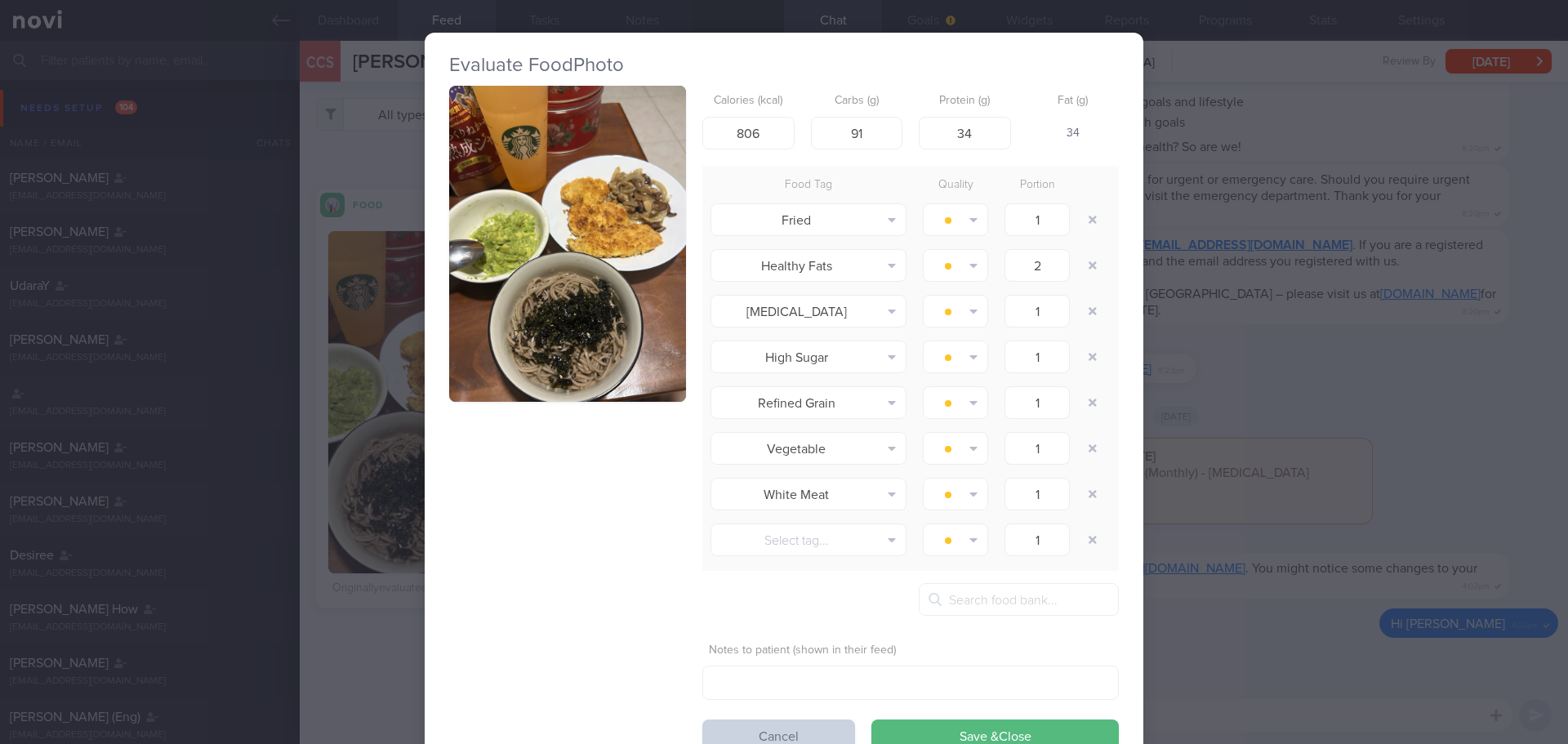
click at [804, 719] on button "Cancel" at bounding box center [779, 736] width 153 height 33
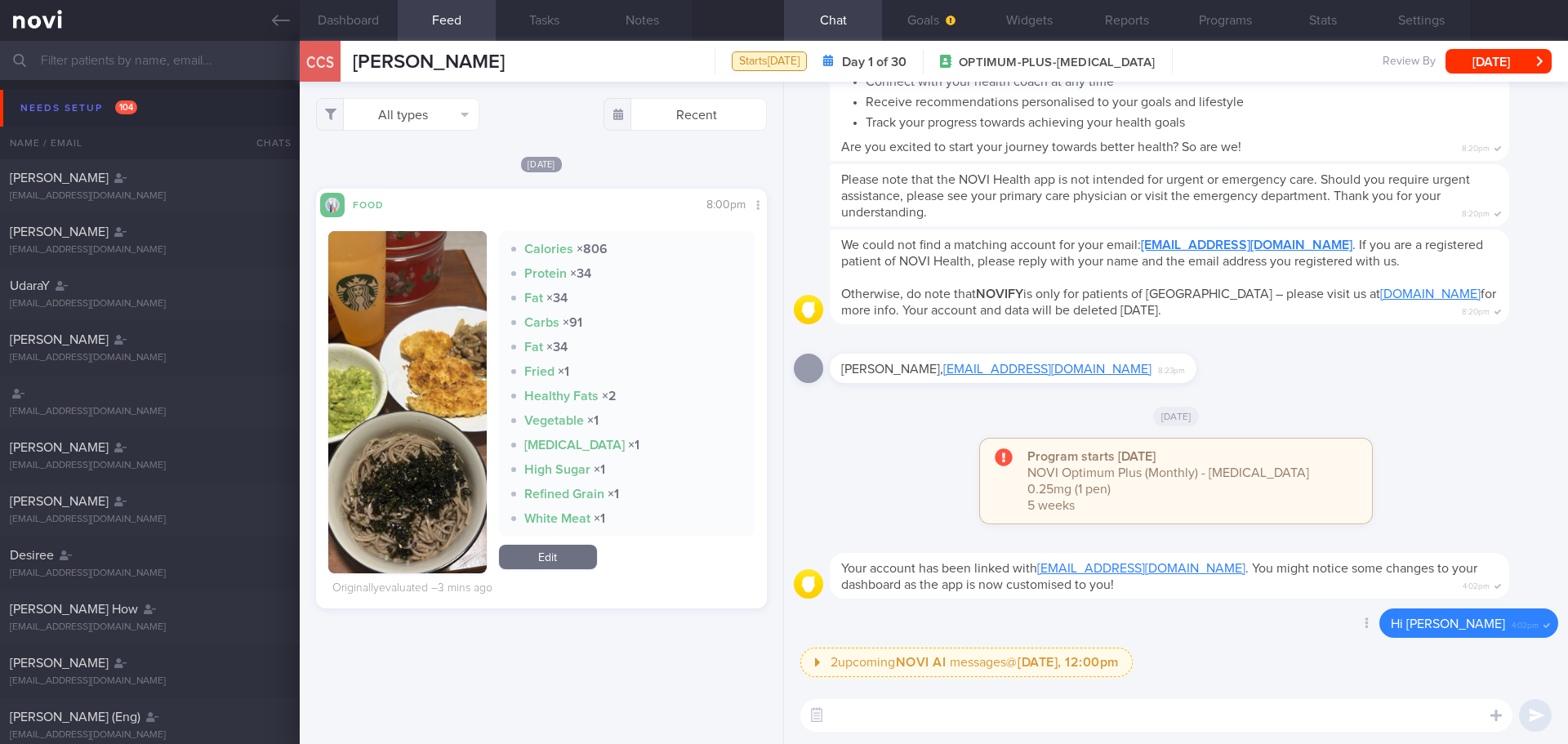
click at [1259, 618] on div "Delete Hi [PERSON_NAME] 4:02pm" at bounding box center [1176, 628] width 765 height 39
click at [1265, 646] on div "2 upcoming NOVI AI messages @ [DATE], 12:00pm [DATE], 12:00pm Keeping to these …" at bounding box center [1176, 278] width 765 height 817
click at [532, 633] on div "All types Food Activity Glucose Weight Medicine [MEDICAL_DATA] [MEDICAL_DATA] I…" at bounding box center [541, 413] width 483 height 662
click at [528, 646] on div "All types Food Activity Glucose Weight Medicine [MEDICAL_DATA] [MEDICAL_DATA] I…" at bounding box center [541, 413] width 483 height 662
click at [527, 650] on div "All types Food Activity Glucose Weight Medicine [MEDICAL_DATA] [MEDICAL_DATA] I…" at bounding box center [541, 413] width 483 height 662
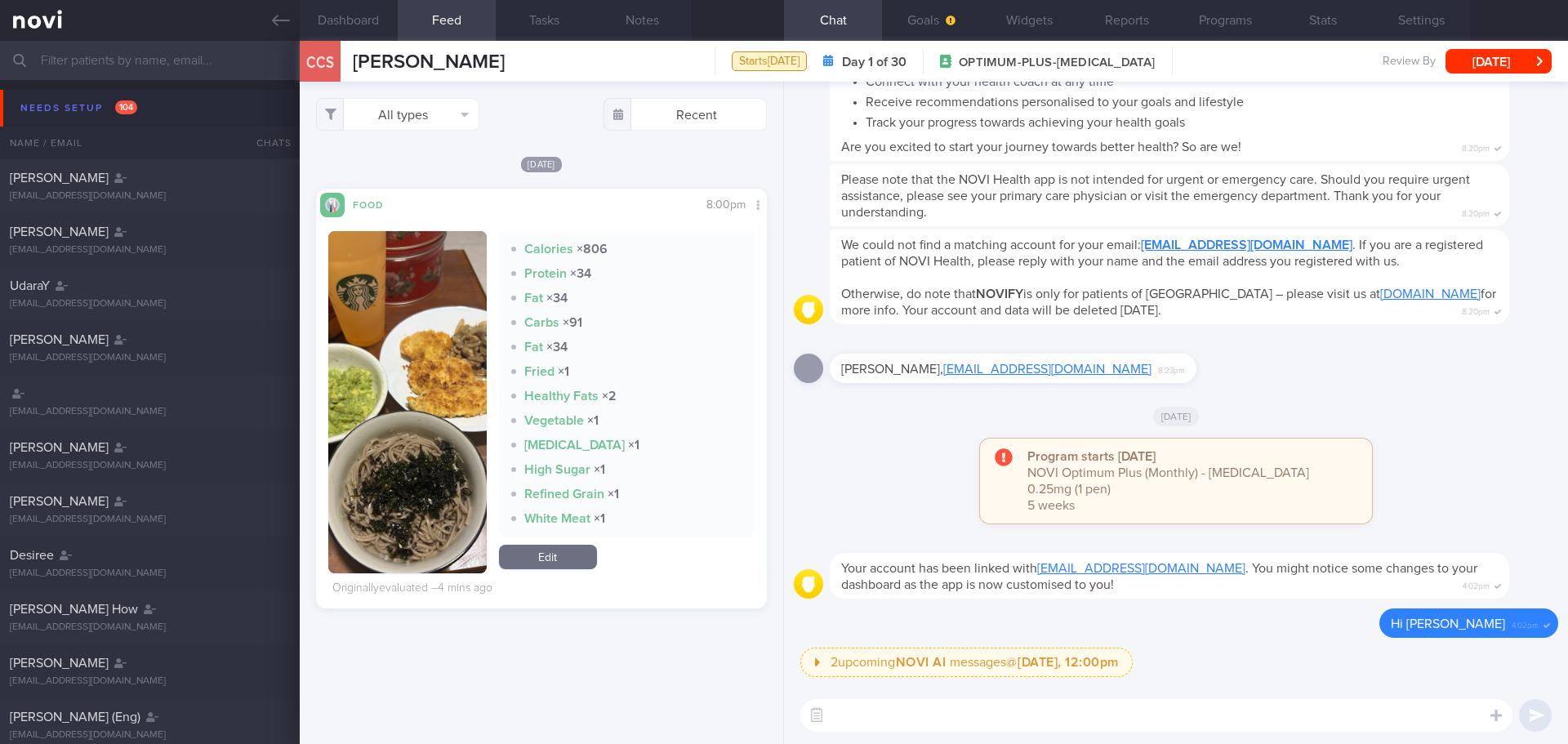
click at [527, 650] on div "All types Food Activity Glucose Weight Medicine [MEDICAL_DATA] [MEDICAL_DATA] I…" at bounding box center [541, 413] width 483 height 662
click at [925, 29] on button "Goals" at bounding box center [930, 21] width 98 height 41
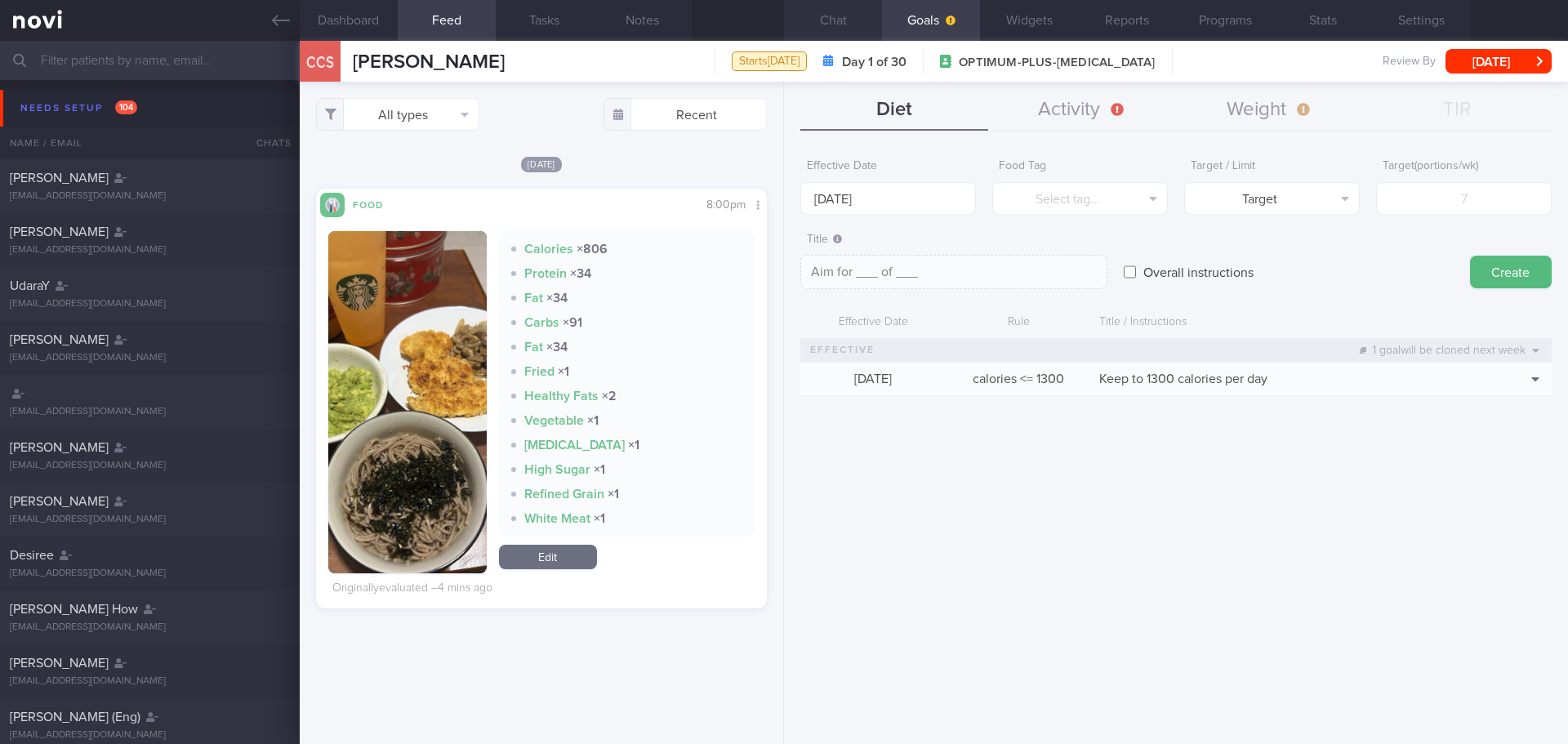
click at [849, 17] on button "Chat" at bounding box center [832, 21] width 98 height 41
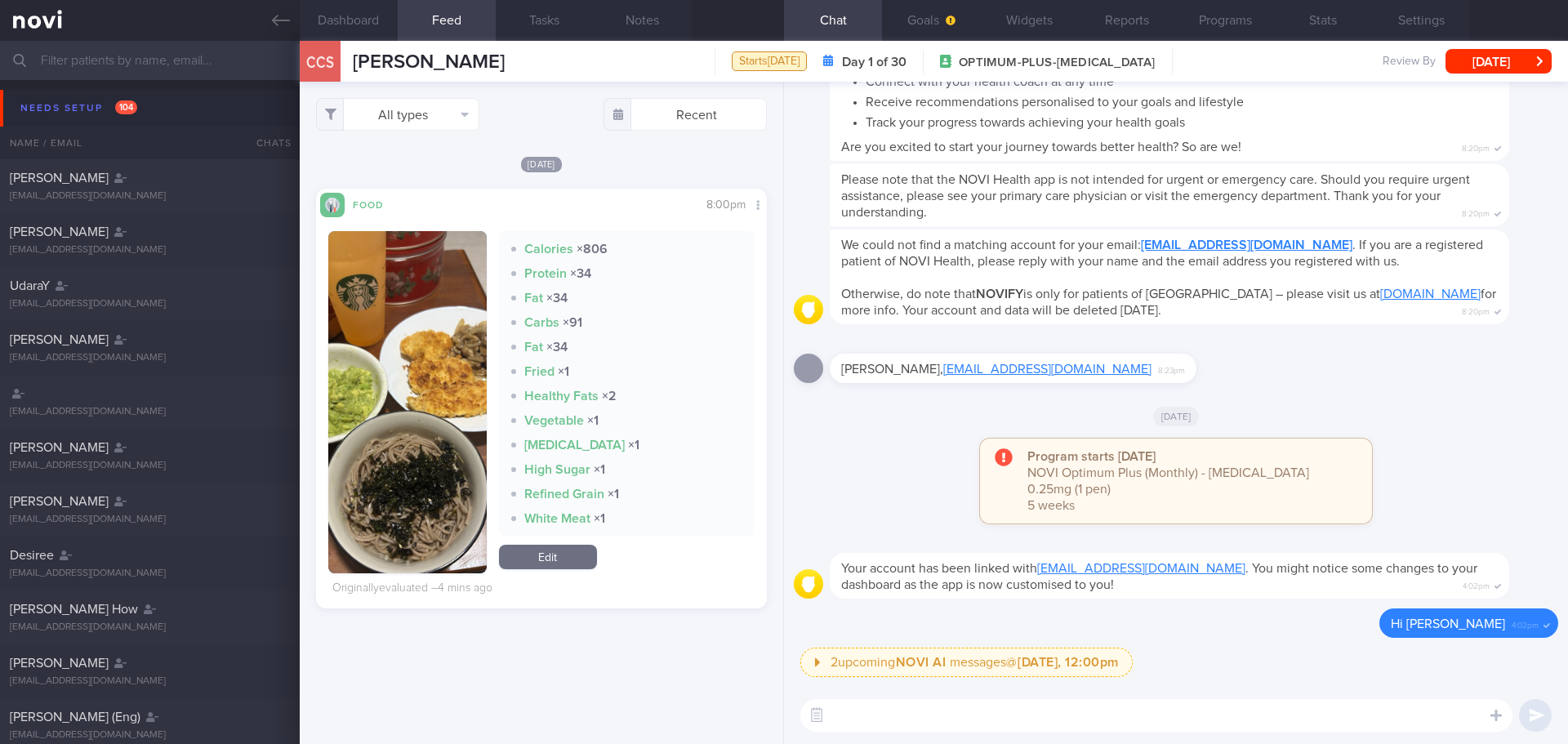
click at [721, 156] on div "[DATE]" at bounding box center [541, 163] width 450 height 17
